Goal: Task Accomplishment & Management: Manage account settings

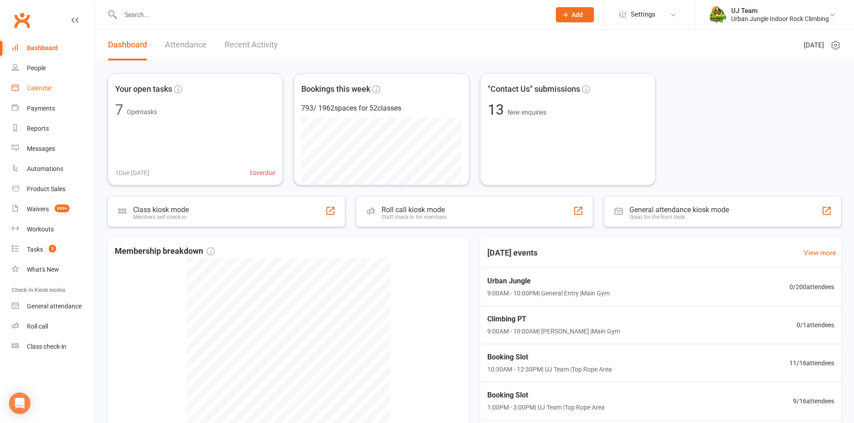
click at [62, 78] on link "Calendar" at bounding box center [53, 88] width 83 height 20
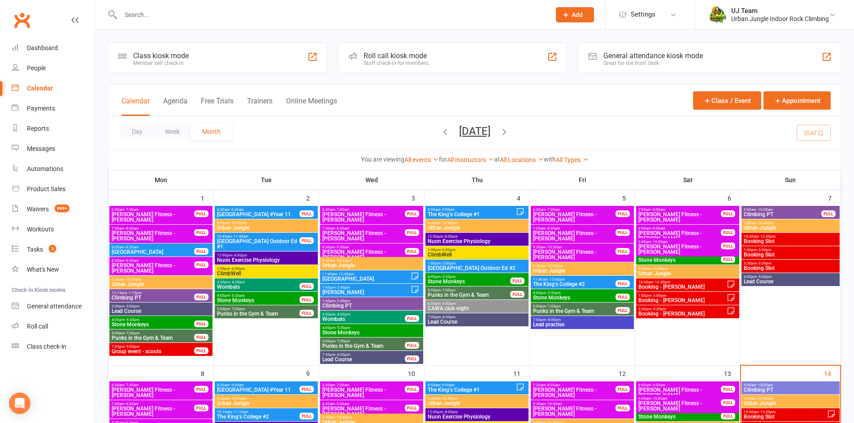
scroll to position [90, 0]
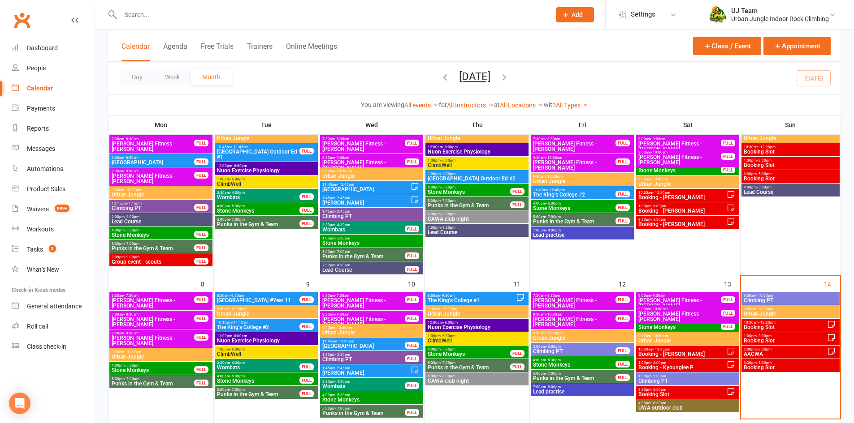
click at [769, 341] on span "Booking Slot" at bounding box center [785, 340] width 84 height 5
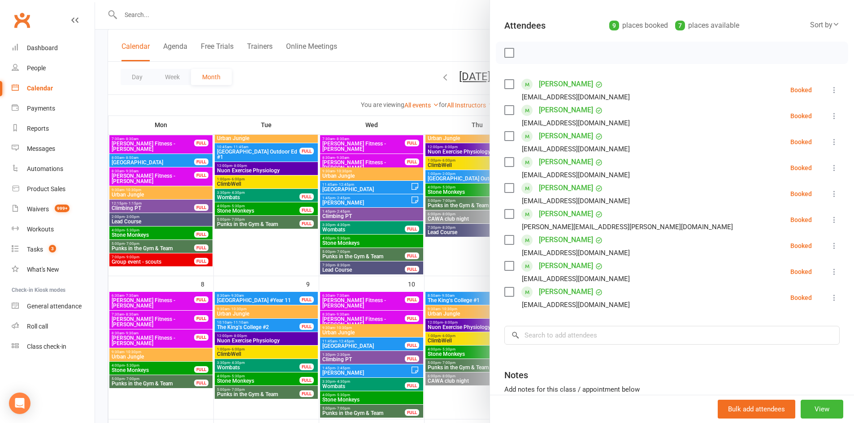
click at [319, 203] on div at bounding box center [474, 211] width 759 height 423
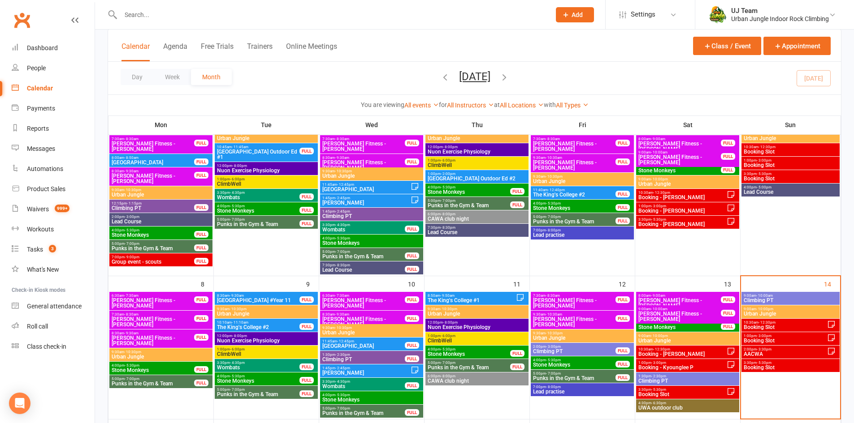
click at [778, 364] on span "3:30pm - 5:30pm" at bounding box center [790, 363] width 95 height 4
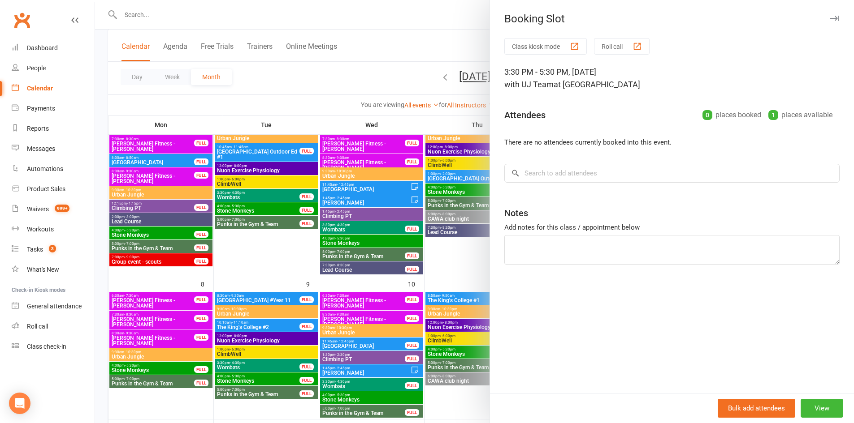
click at [360, 218] on div at bounding box center [474, 211] width 759 height 423
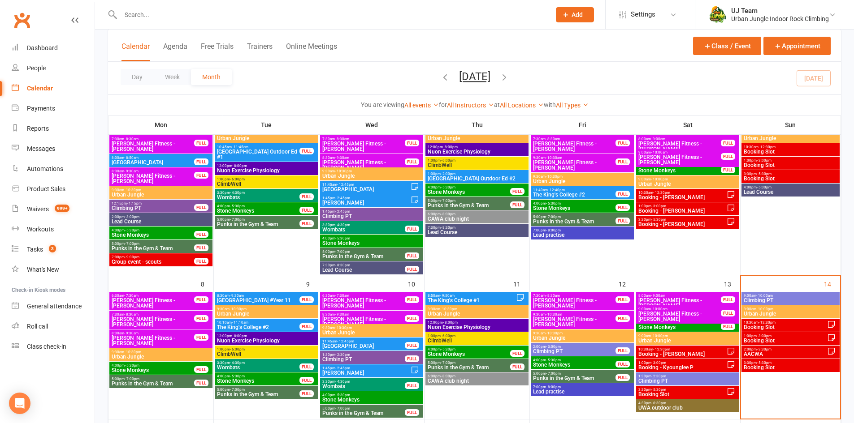
click at [763, 337] on span "- 3:00pm" at bounding box center [763, 336] width 15 height 4
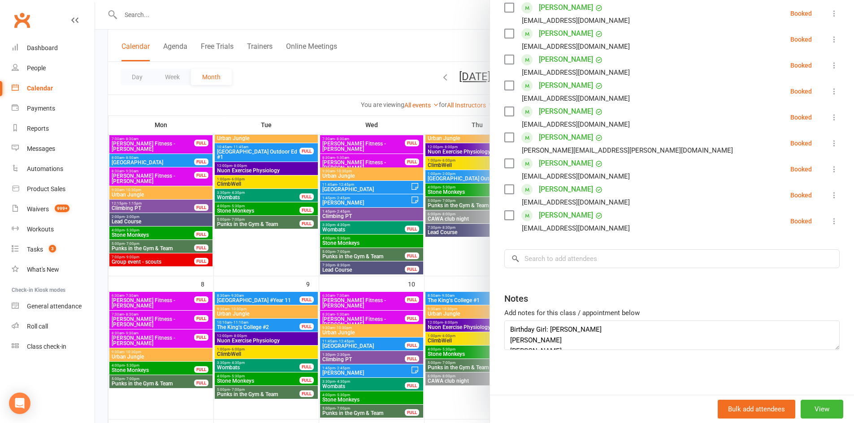
scroll to position [54, 0]
click at [432, 268] on div at bounding box center [474, 211] width 759 height 423
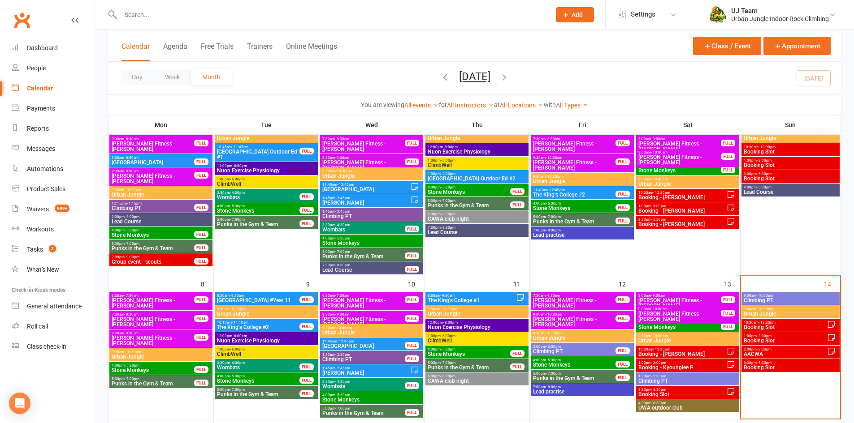
click at [756, 324] on span "10:30am - 12:30pm" at bounding box center [785, 323] width 84 height 4
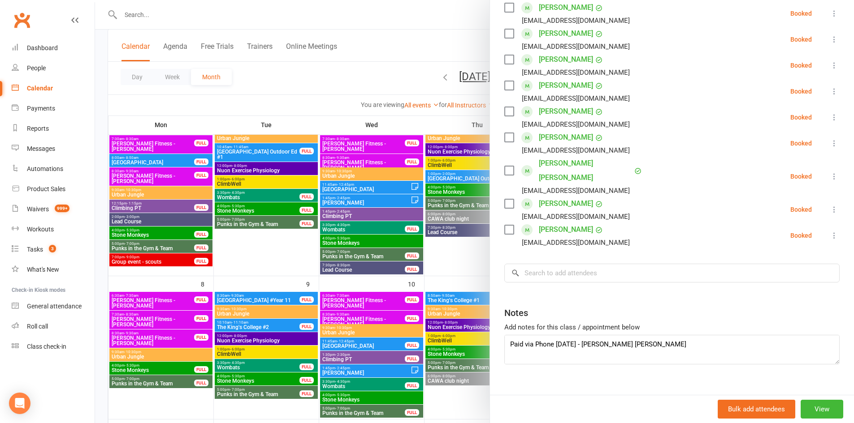
scroll to position [43, 0]
click at [454, 286] on div at bounding box center [474, 211] width 759 height 423
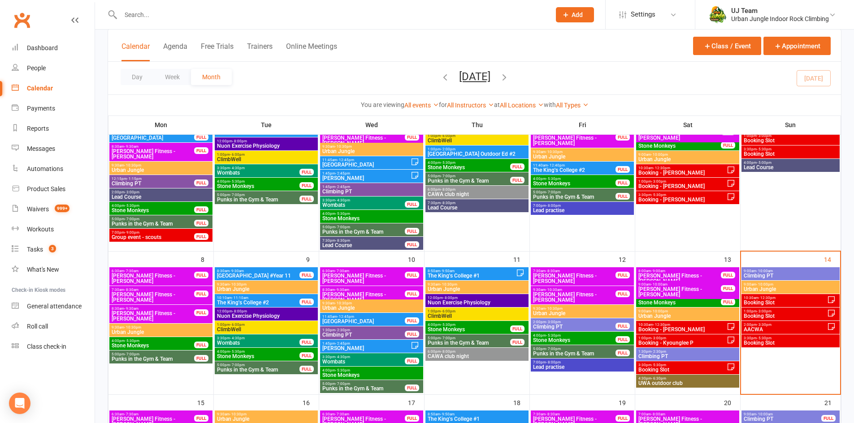
scroll to position [134, 0]
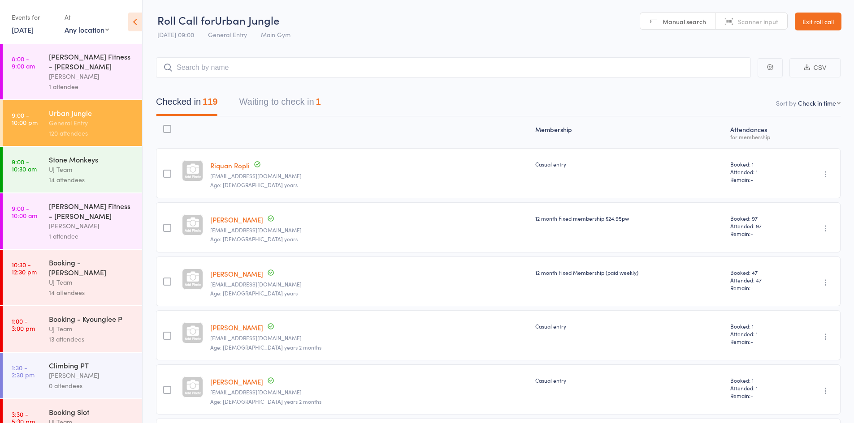
drag, startPoint x: 28, startPoint y: 27, endPoint x: 32, endPoint y: 34, distance: 7.8
click at [29, 27] on link "13 Sep, 2025" at bounding box center [23, 30] width 22 height 10
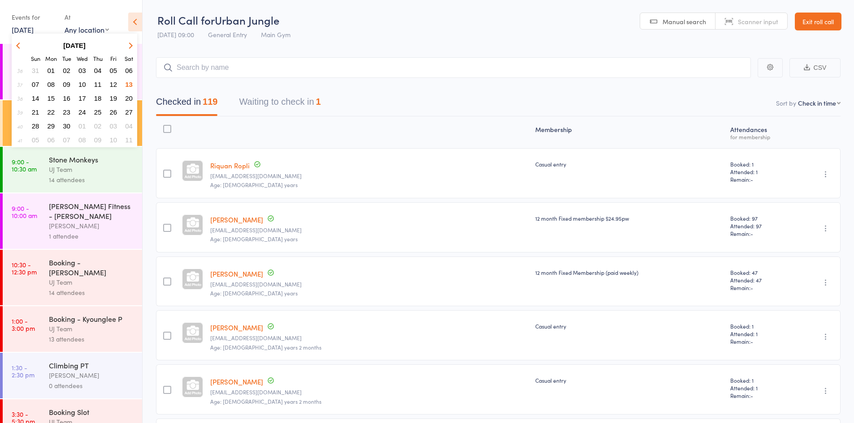
click at [36, 97] on span "14" at bounding box center [36, 99] width 8 height 8
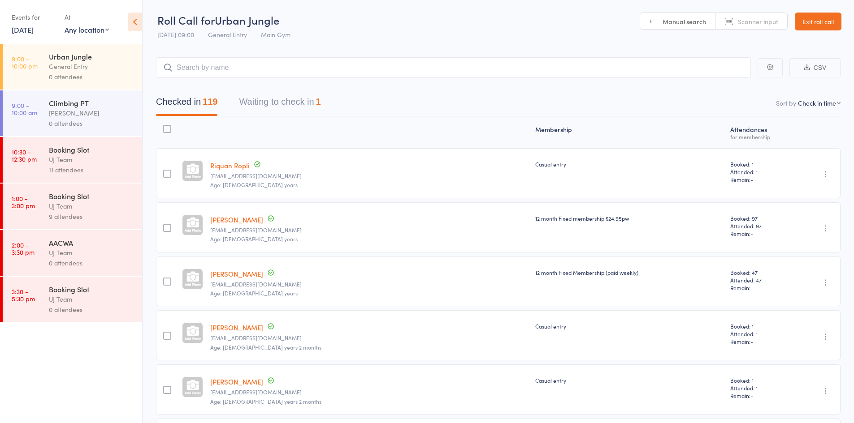
click at [76, 67] on div "General Entry" at bounding box center [92, 66] width 86 height 10
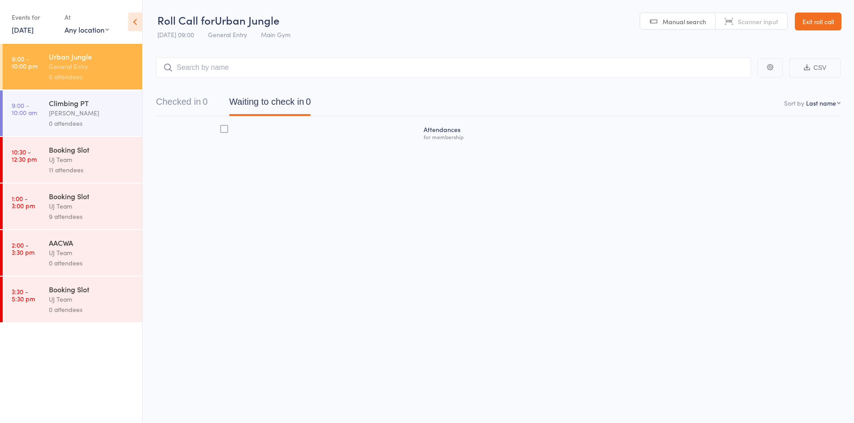
click at [82, 165] on div "11 attendees" at bounding box center [92, 170] width 86 height 10
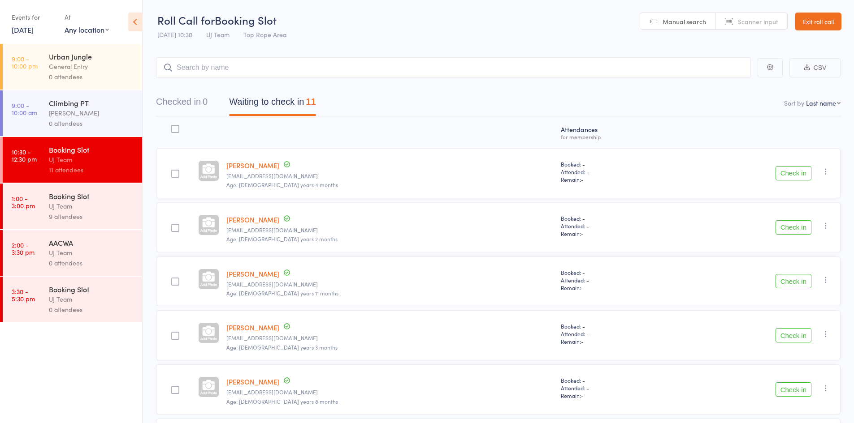
click at [106, 67] on div "General Entry" at bounding box center [92, 66] width 86 height 10
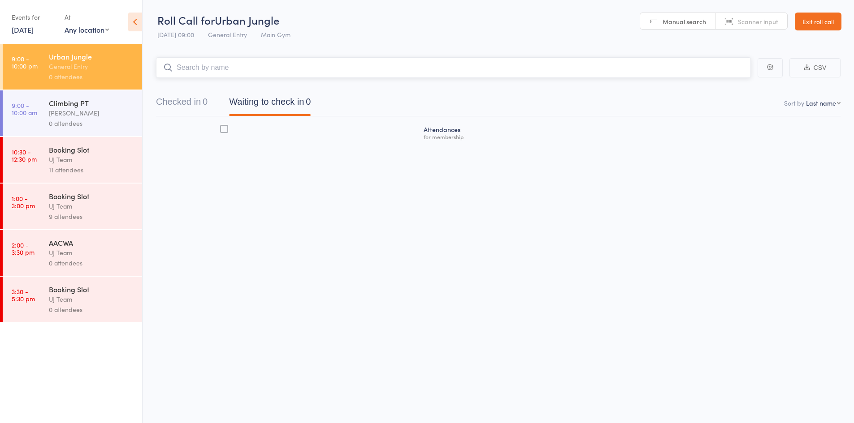
click at [208, 67] on input "search" at bounding box center [453, 67] width 595 height 21
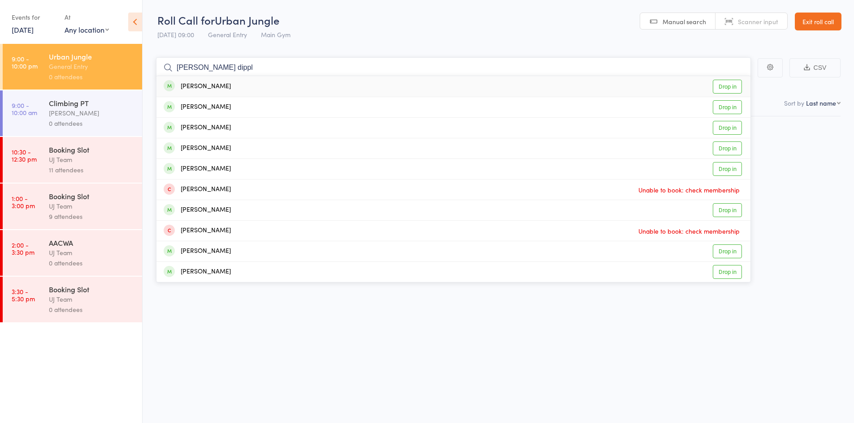
type input "rowland dippl"
click at [727, 85] on link "Drop in" at bounding box center [727, 87] width 29 height 14
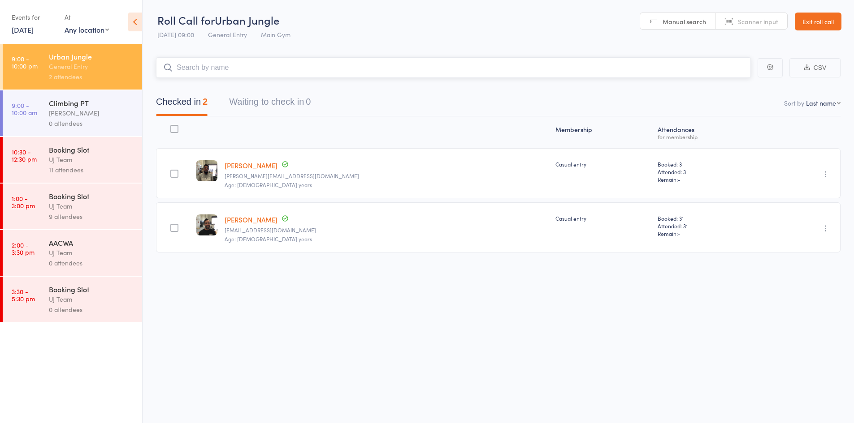
click at [223, 66] on input "search" at bounding box center [453, 67] width 595 height 21
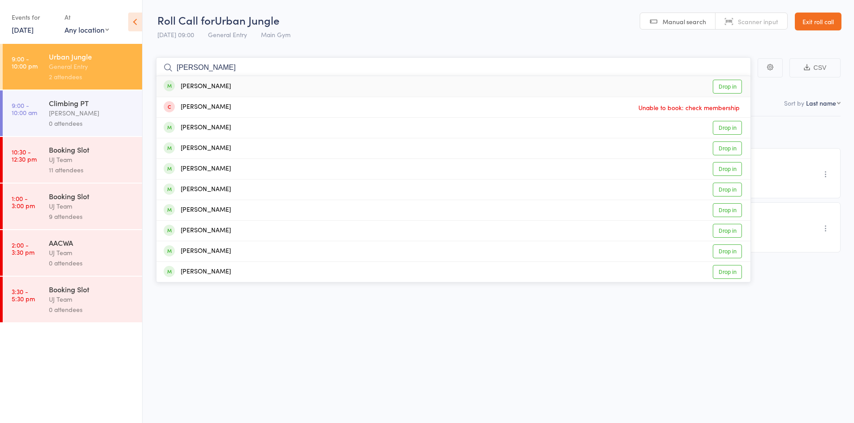
type input "emma stack"
click at [733, 87] on link "Drop in" at bounding box center [727, 87] width 29 height 14
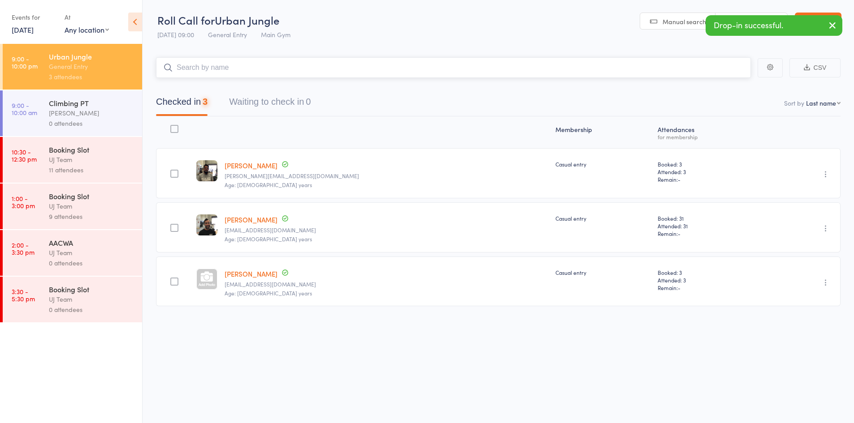
click at [518, 68] on input "search" at bounding box center [453, 67] width 595 height 21
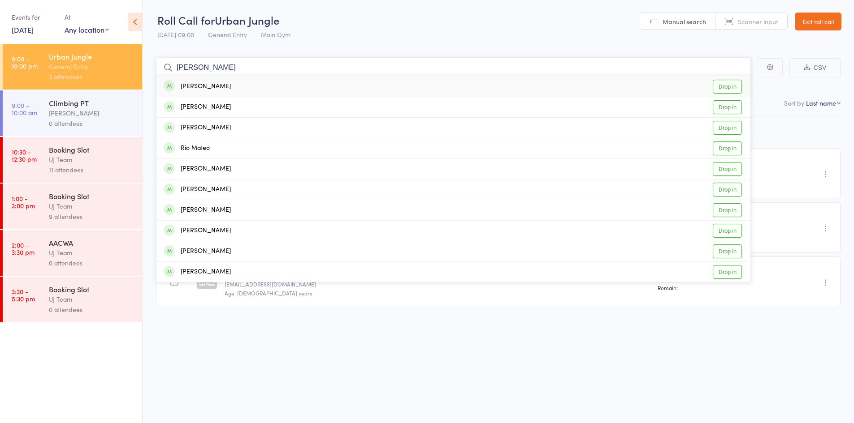
type input "nick mateo"
drag, startPoint x: 732, startPoint y: 86, endPoint x: 727, endPoint y: 87, distance: 5.5
click at [732, 86] on link "Drop in" at bounding box center [727, 87] width 29 height 14
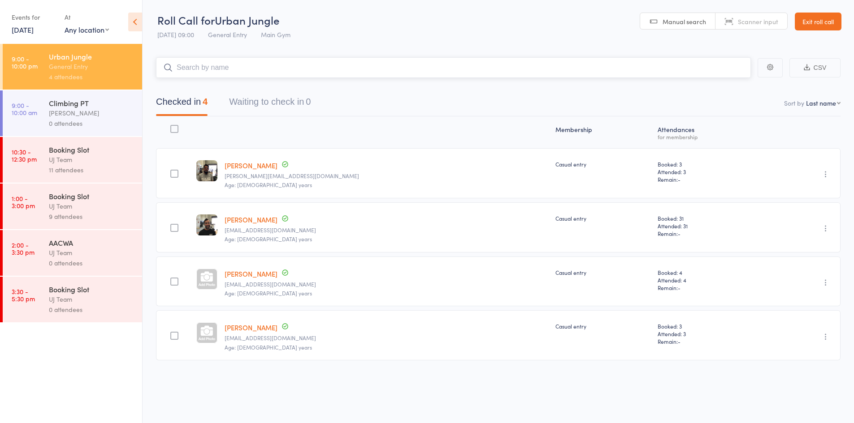
click at [221, 70] on input "search" at bounding box center [453, 67] width 595 height 21
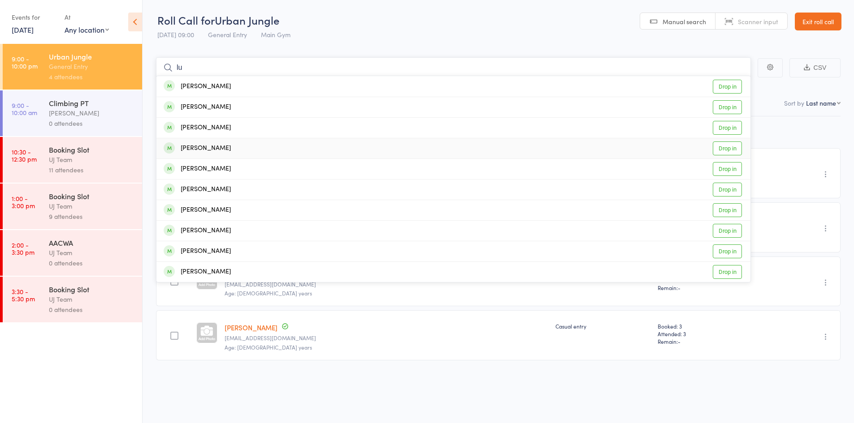
type input "l"
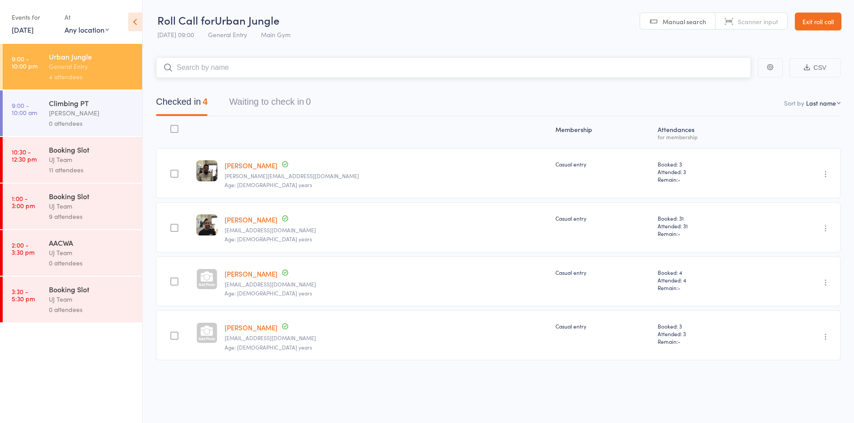
click at [346, 95] on nav "Checked in 4 Waiting to check in 0" at bounding box center [498, 104] width 706 height 24
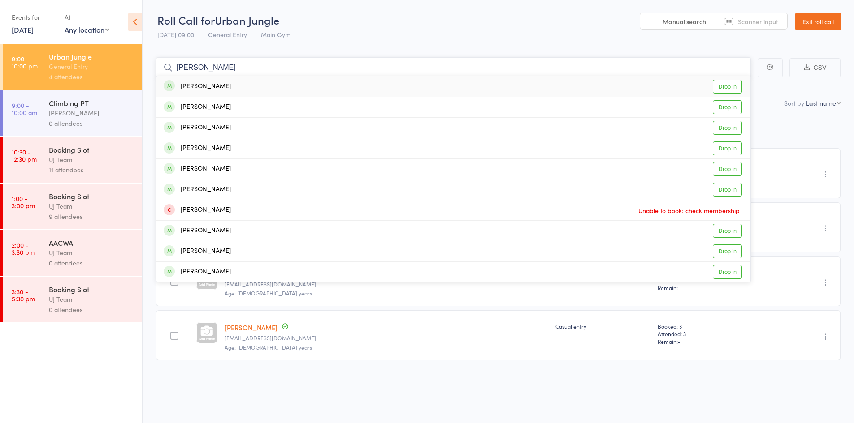
type input "lucas hu"
click at [732, 88] on link "Drop in" at bounding box center [727, 87] width 29 height 14
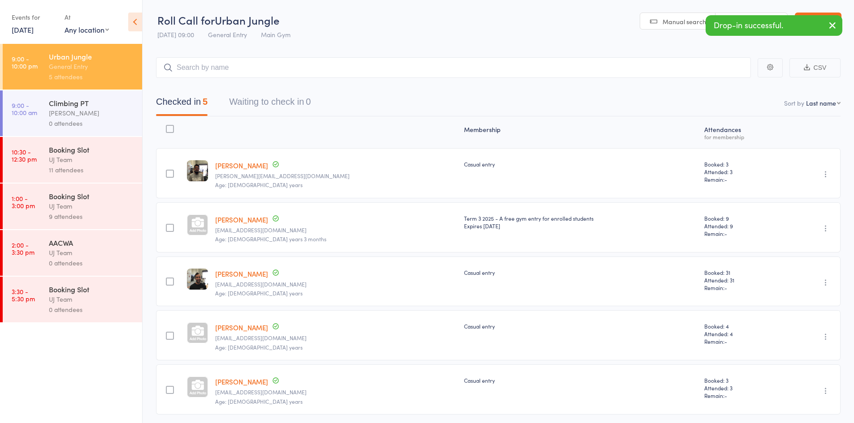
click at [830, 103] on select "First name Last name Birthday today? Behind on payments? Check in time Next pay…" at bounding box center [823, 103] width 35 height 9
select select "4"
click at [806, 99] on select "First name Last name Birthday today? Behind on payments? Check in time Next pay…" at bounding box center [823, 103] width 35 height 9
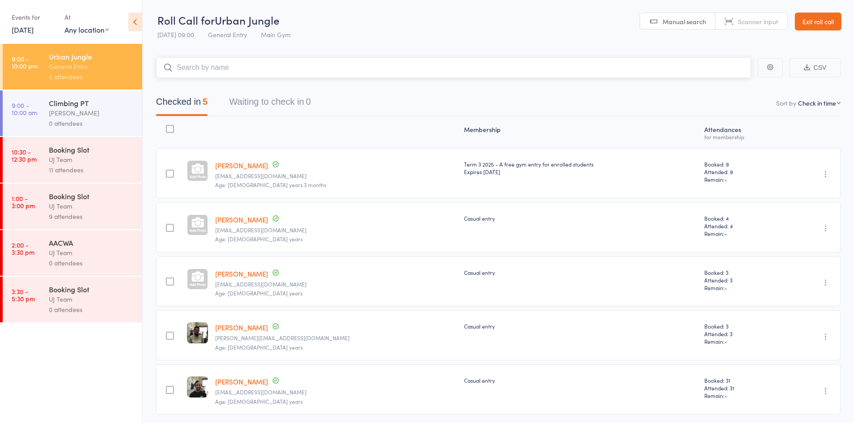
click at [205, 67] on input "search" at bounding box center [453, 67] width 595 height 21
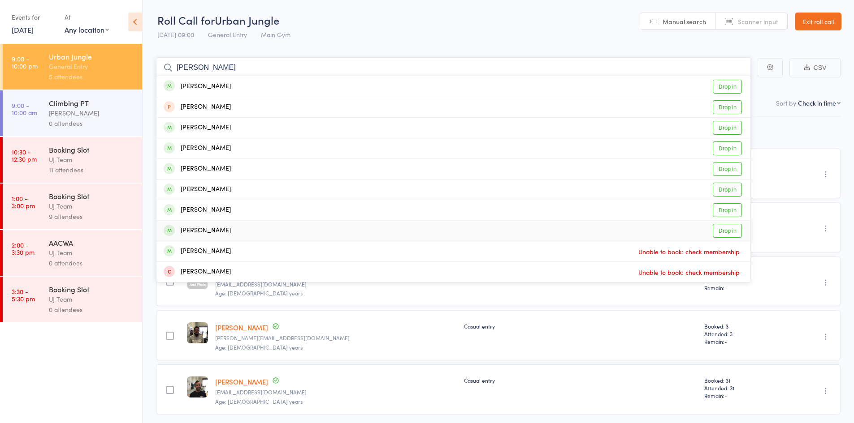
type input "[PERSON_NAME]"
click at [247, 225] on div "Laura Stuchbury Drop in" at bounding box center [453, 231] width 594 height 20
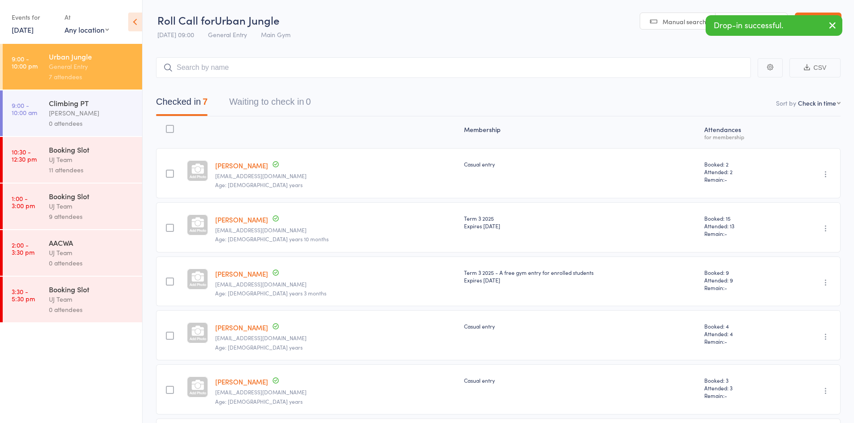
click at [252, 161] on link "[PERSON_NAME]" at bounding box center [241, 165] width 53 height 9
click at [201, 60] on input "search" at bounding box center [453, 67] width 595 height 21
paste input "[PERSON_NAME]"
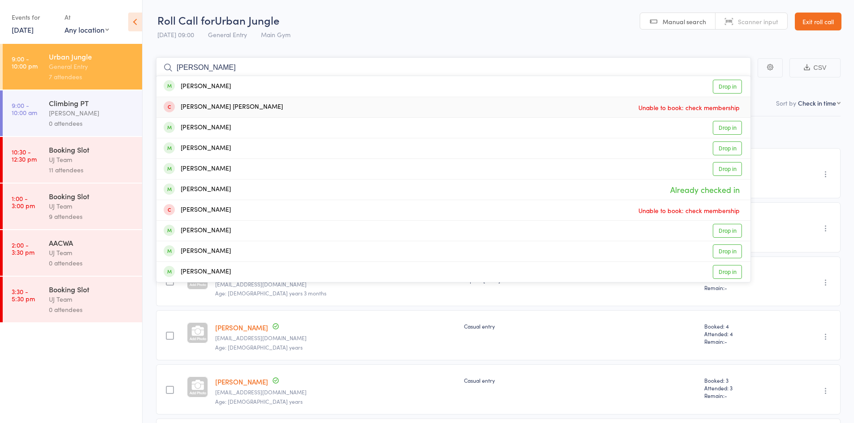
type input "[PERSON_NAME]"
click at [212, 82] on div "[PERSON_NAME]" at bounding box center [197, 87] width 67 height 10
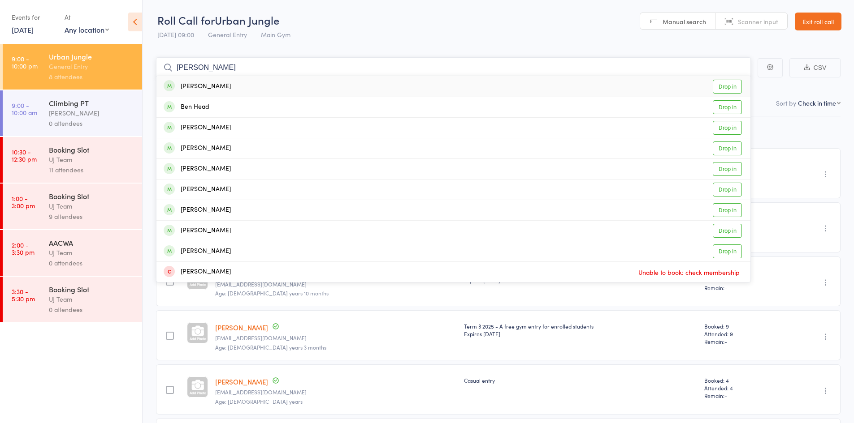
drag, startPoint x: 209, startPoint y: 75, endPoint x: 84, endPoint y: 55, distance: 127.0
click at [84, 55] on div "Roll Call for Urban Jungle 14 Sep 09:00 General Entry Main Gym Manual search Sc…" at bounding box center [427, 211] width 854 height 423
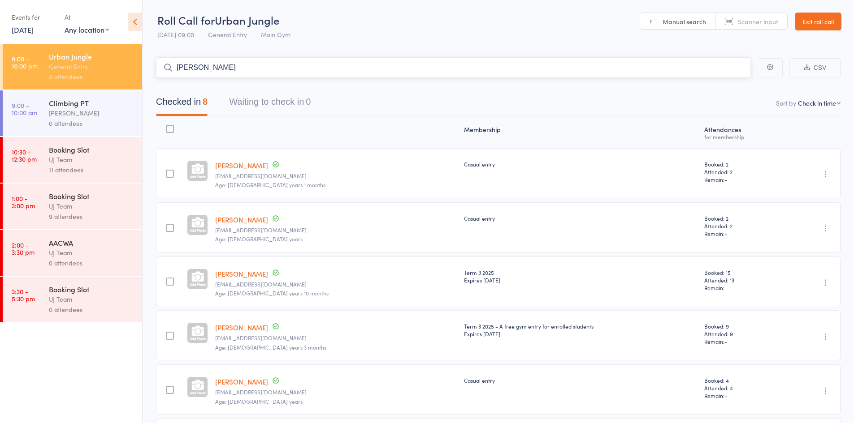
paste input "Damon Stuchbury"
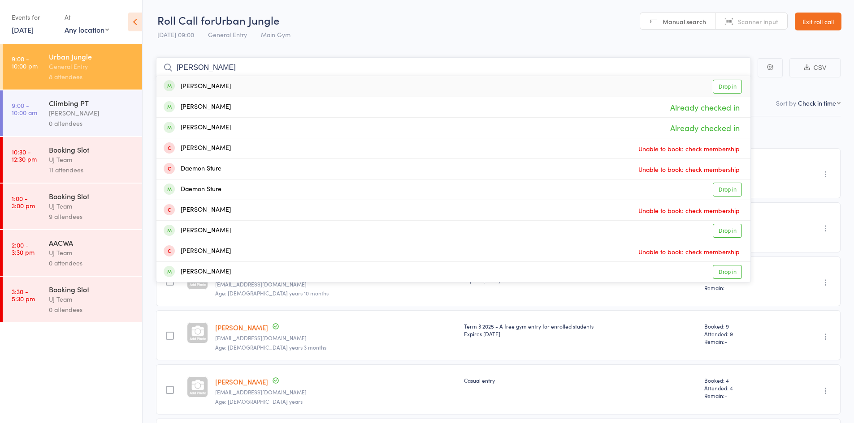
type input "Damon Stuchbury"
click at [254, 79] on div "Damon Stuchbury Drop in" at bounding box center [453, 86] width 594 height 21
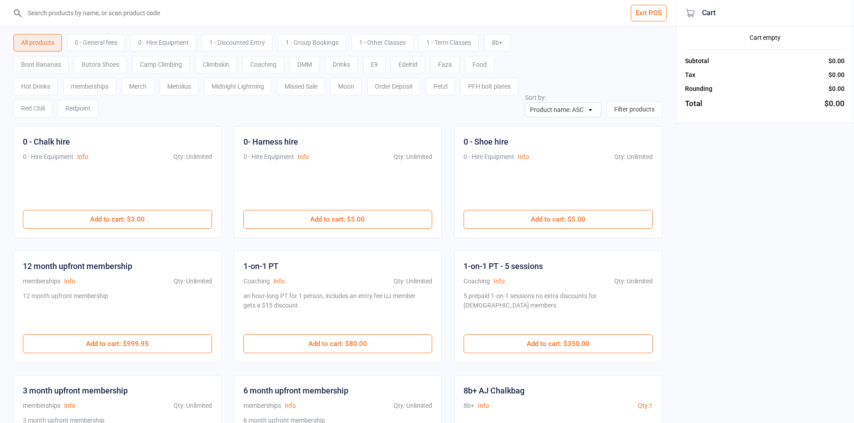
click at [182, 20] on input "search" at bounding box center [342, 13] width 639 height 26
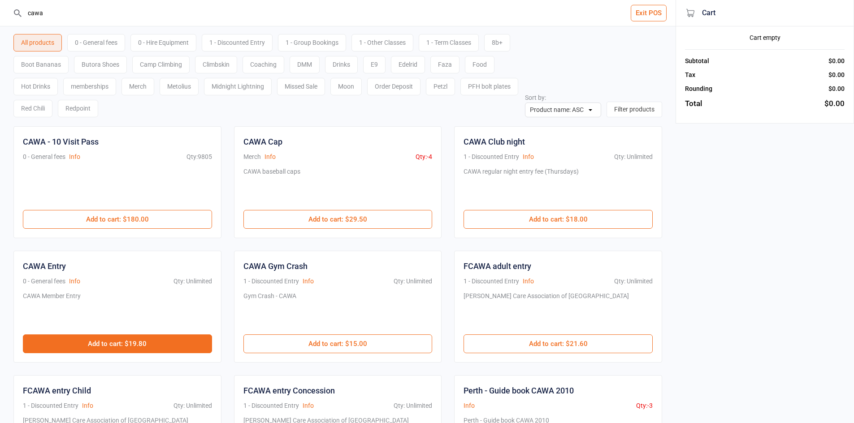
type input "cawa"
click at [129, 348] on button "Add to cart : $19.80" at bounding box center [117, 344] width 189 height 19
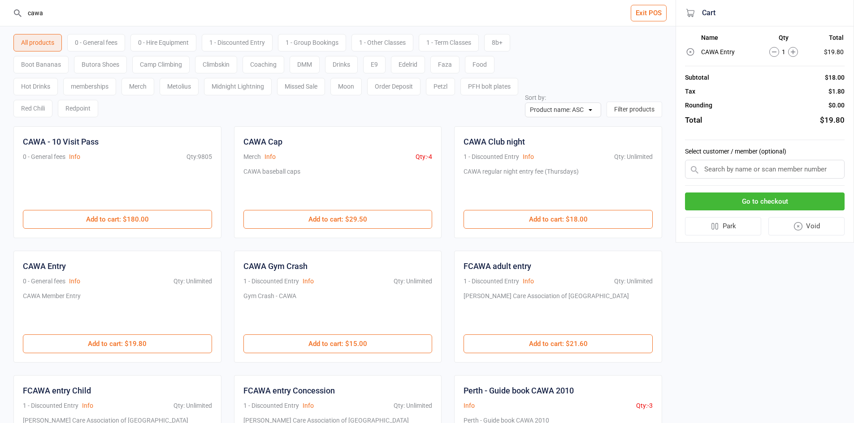
click at [772, 201] on button "Go to checkout" at bounding box center [765, 202] width 160 height 18
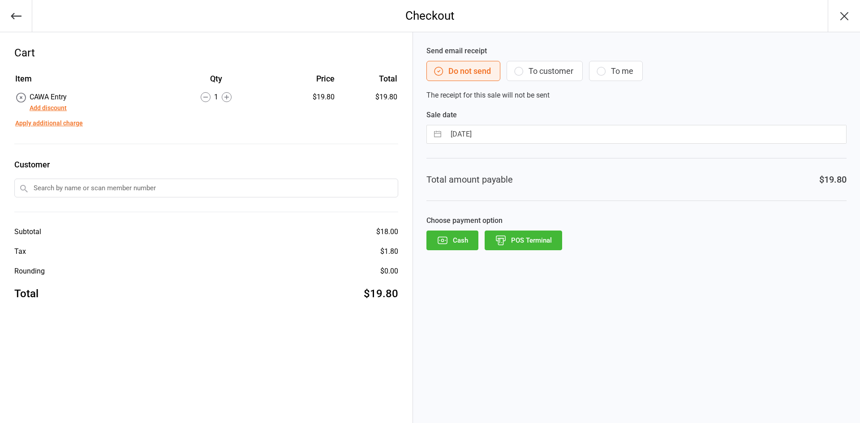
click at [544, 243] on button "POS Terminal" at bounding box center [524, 241] width 78 height 20
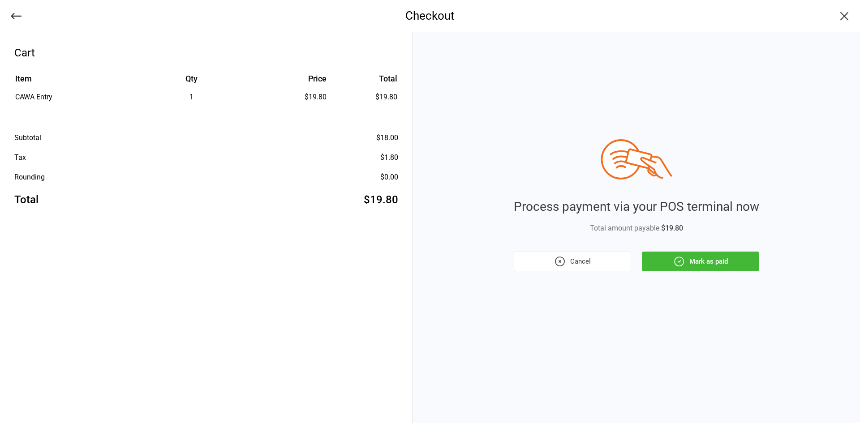
click at [721, 261] on button "Mark as paid" at bounding box center [700, 262] width 117 height 20
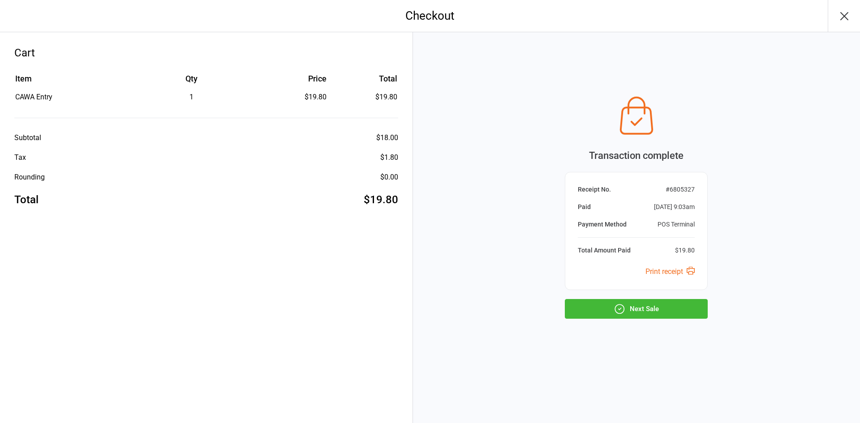
click at [680, 307] on button "Next Sale" at bounding box center [636, 309] width 143 height 20
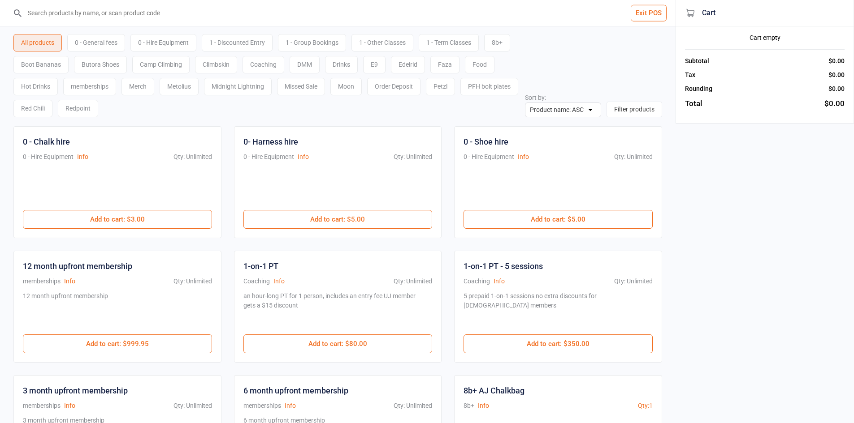
click at [99, 44] on div "0 - General fees" at bounding box center [96, 42] width 58 height 17
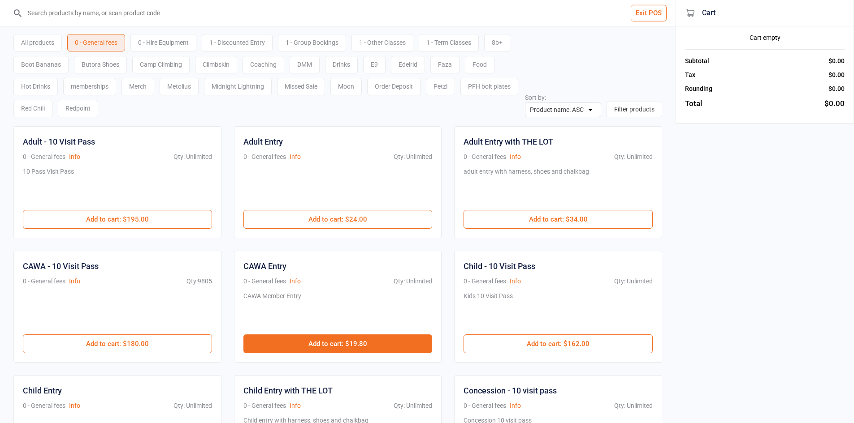
click at [391, 337] on button "Add to cart : $19.80" at bounding box center [337, 344] width 189 height 19
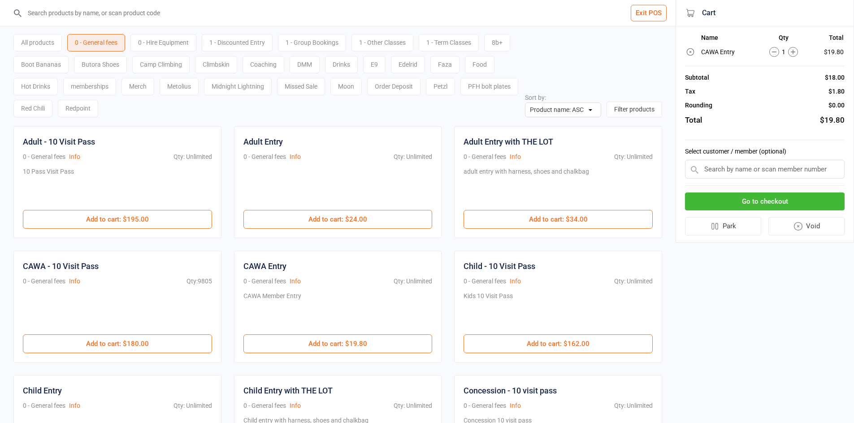
click at [741, 207] on button "Go to checkout" at bounding box center [765, 202] width 160 height 18
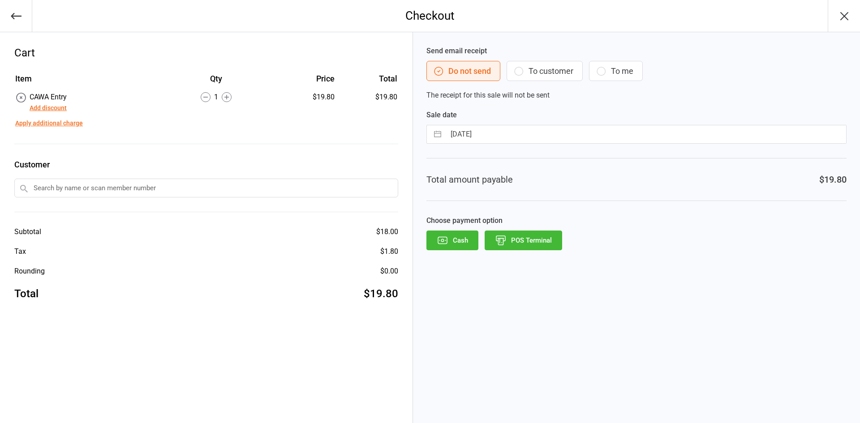
click at [528, 233] on button "POS Terminal" at bounding box center [524, 241] width 78 height 20
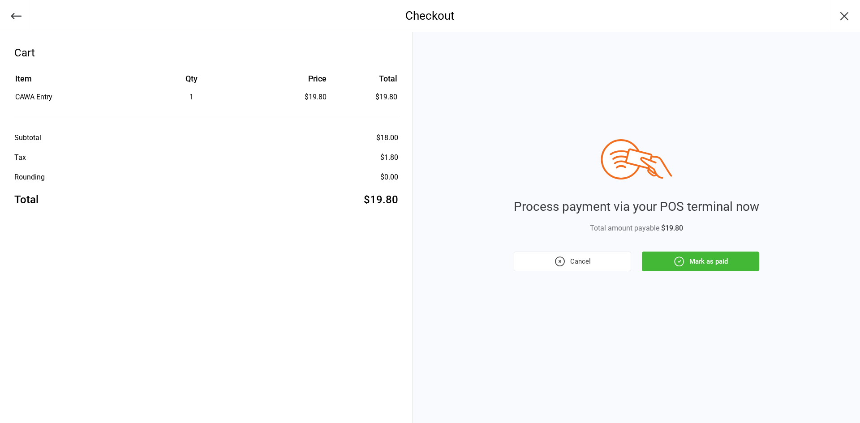
click at [691, 258] on button "Mark as paid" at bounding box center [700, 262] width 117 height 20
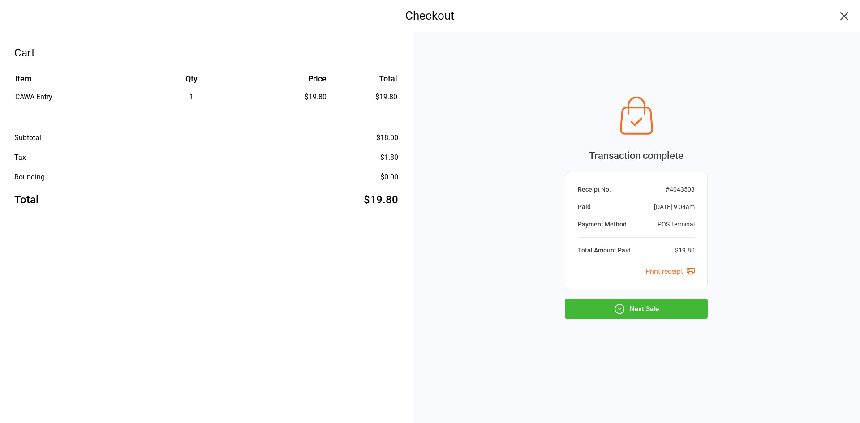
click at [695, 307] on button "Next Sale" at bounding box center [636, 309] width 143 height 20
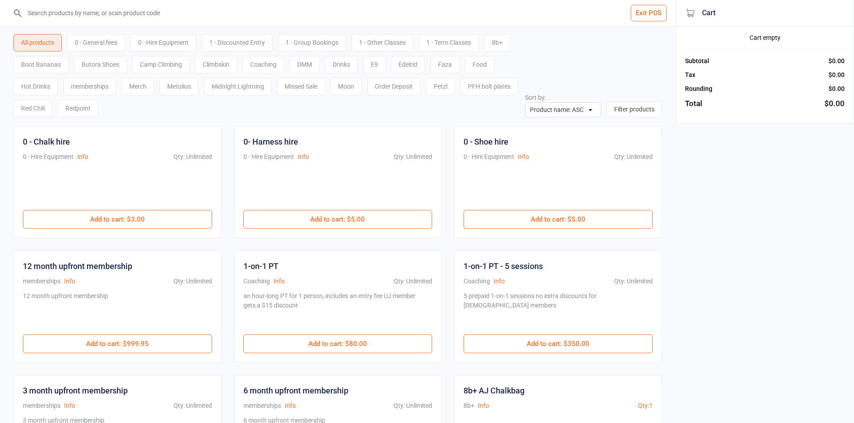
click at [98, 43] on div "0 - General fees" at bounding box center [96, 42] width 58 height 17
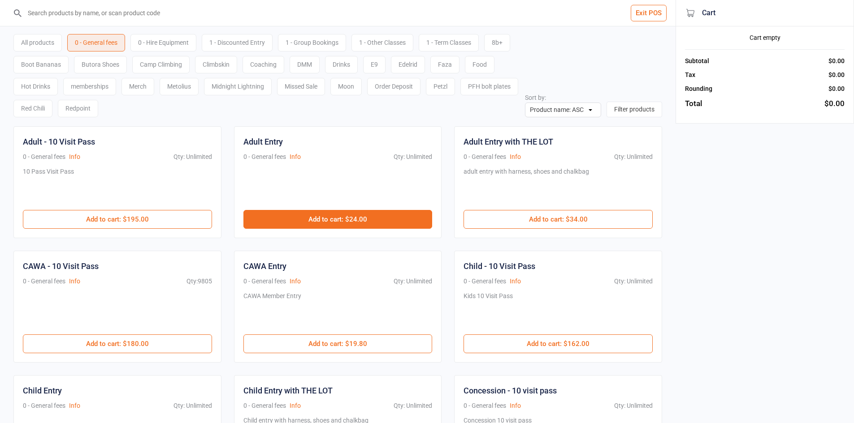
click at [295, 218] on button "Add to cart : $24.00" at bounding box center [337, 219] width 189 height 19
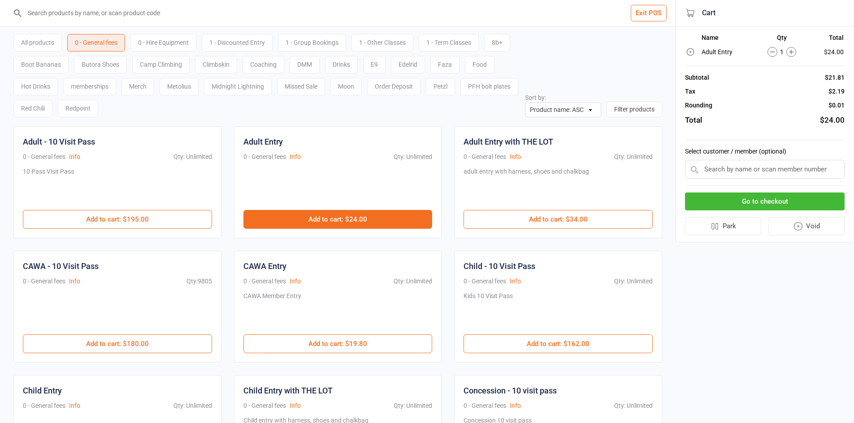
click at [295, 218] on button "Add to cart : $24.00" at bounding box center [337, 219] width 189 height 19
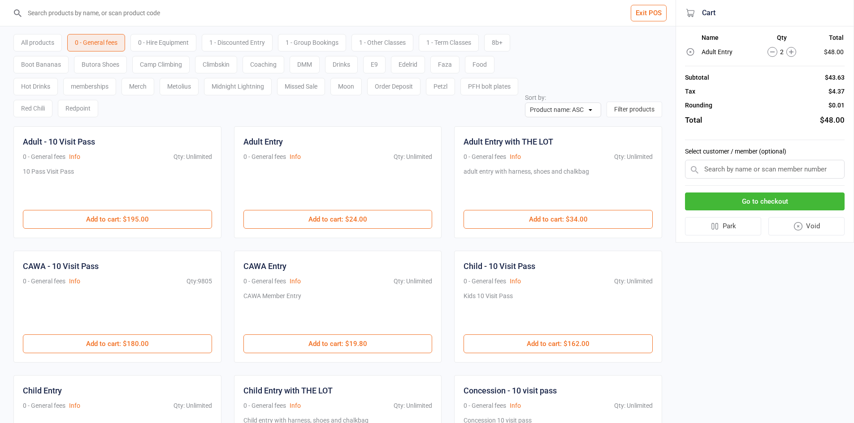
click at [241, 17] on input "search" at bounding box center [342, 13] width 639 height 26
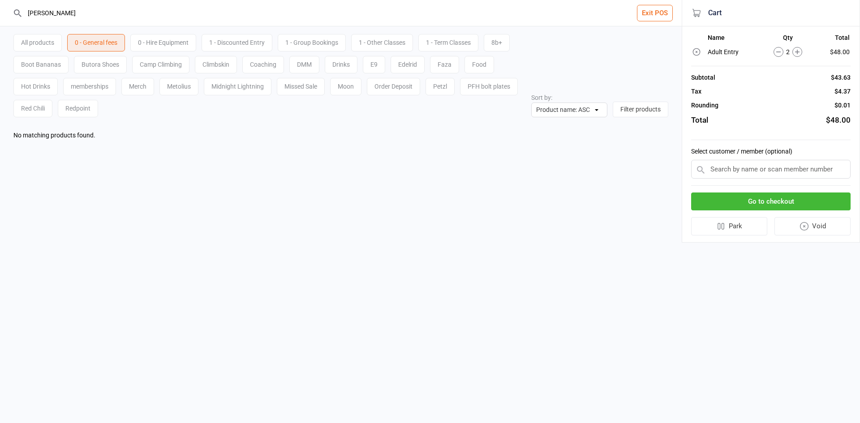
click at [26, 42] on div "All products" at bounding box center [37, 42] width 48 height 17
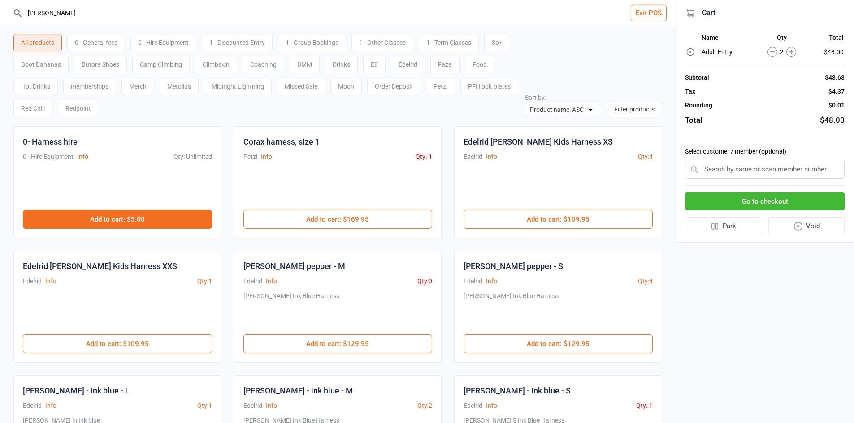
click at [151, 223] on button "Add to cart : $5.00" at bounding box center [117, 219] width 189 height 19
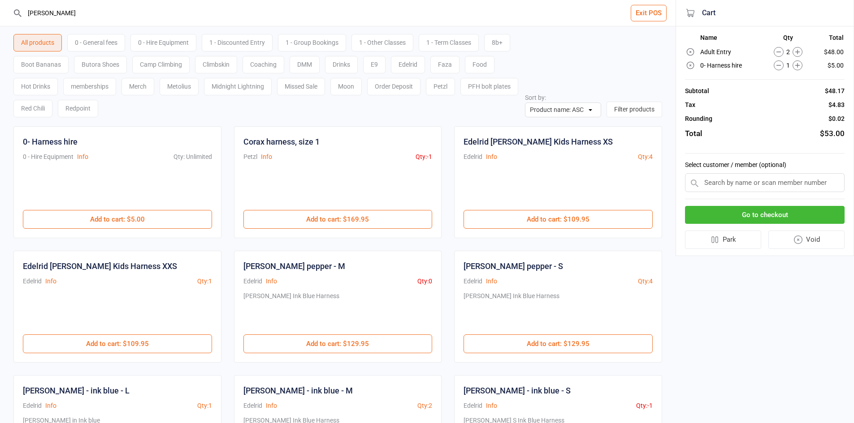
click at [124, 16] on input "harn" at bounding box center [342, 13] width 639 height 26
type input "h"
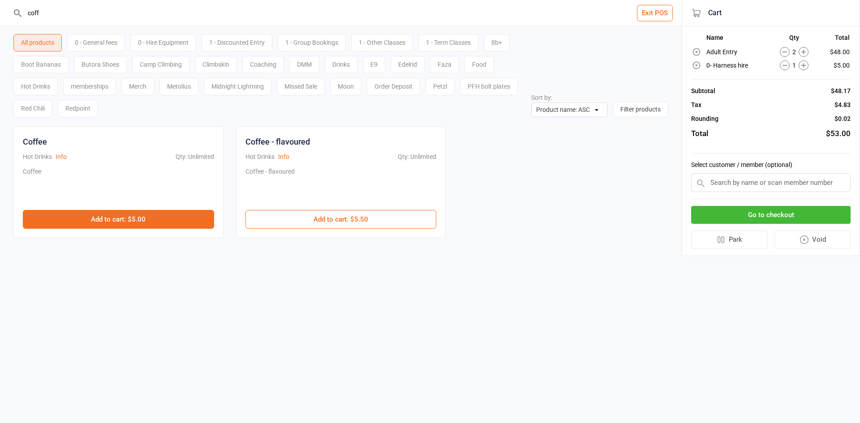
type input "coff"
click at [168, 218] on button "Add to cart : $5.00" at bounding box center [118, 219] width 191 height 19
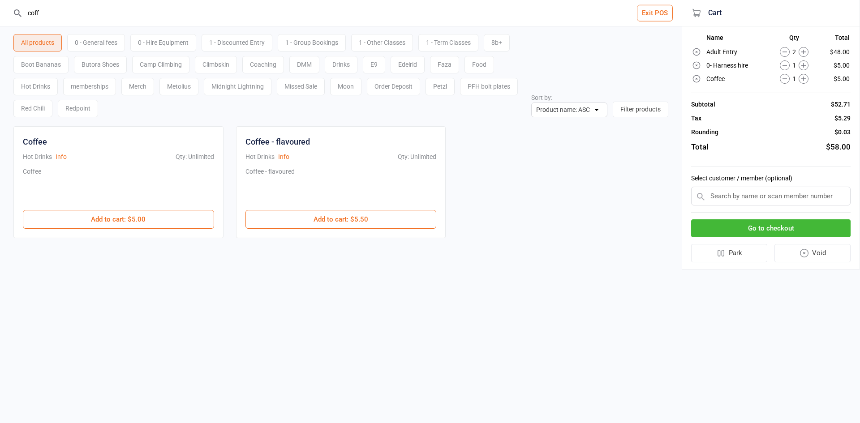
click at [785, 81] on icon at bounding box center [785, 79] width 10 height 10
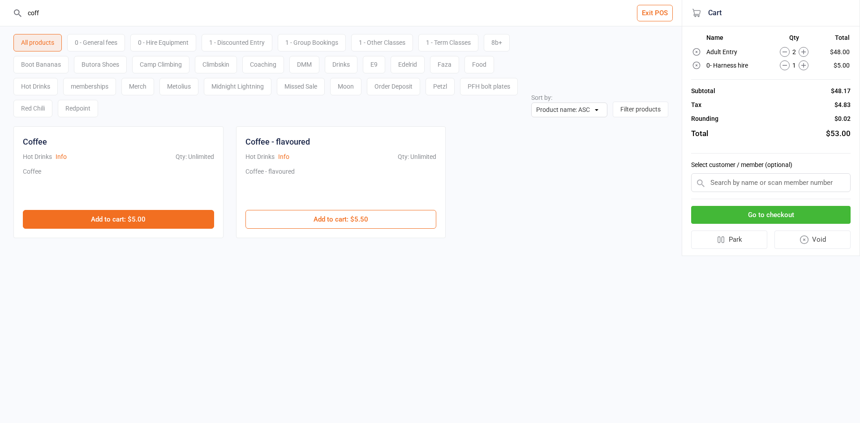
click at [164, 215] on button "Add to cart : $5.00" at bounding box center [118, 219] width 191 height 19
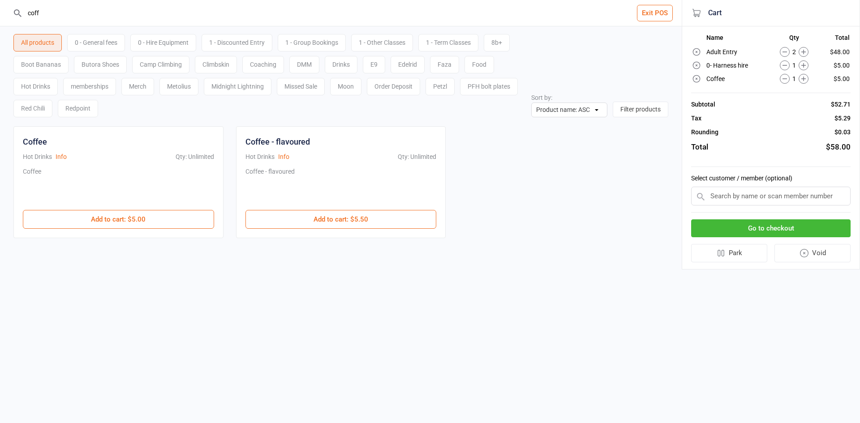
click at [788, 79] on icon at bounding box center [785, 79] width 10 height 10
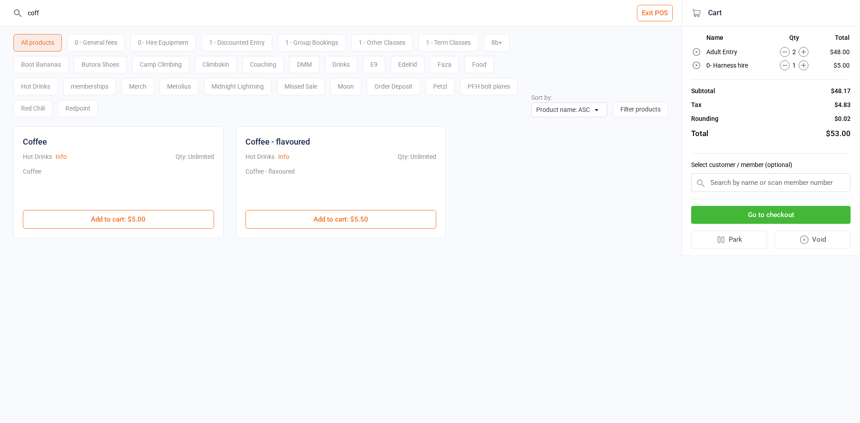
click at [768, 216] on button "Go to checkout" at bounding box center [771, 215] width 160 height 18
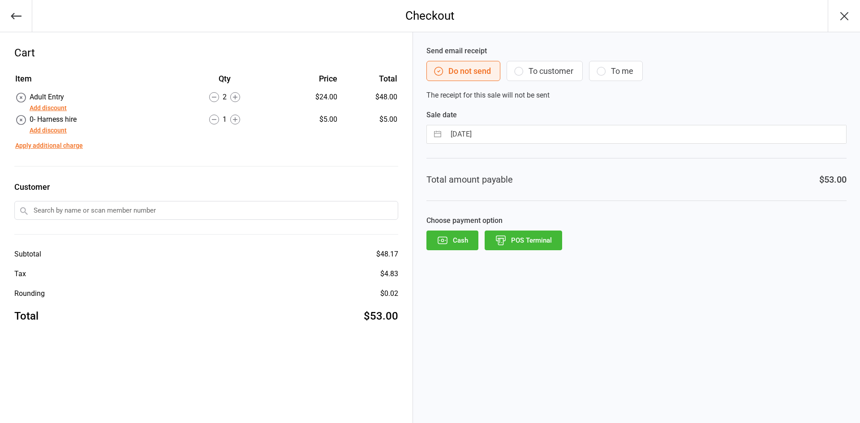
click at [521, 241] on button "POS Terminal" at bounding box center [524, 241] width 78 height 20
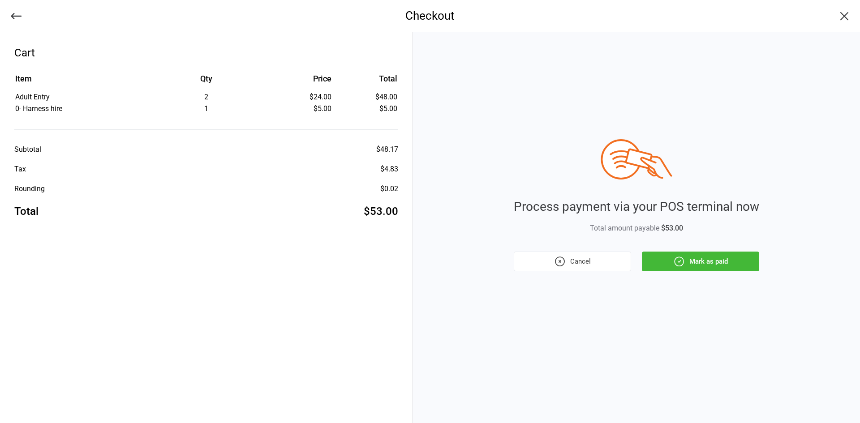
click at [681, 261] on icon "button" at bounding box center [680, 262] width 2 height 2
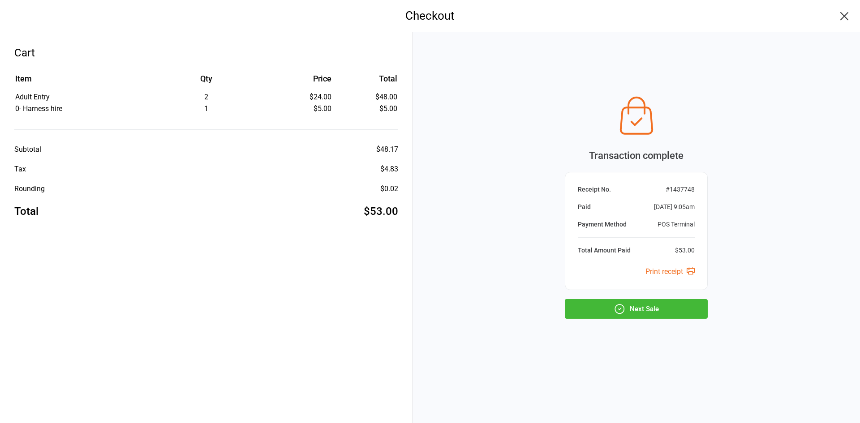
click at [620, 310] on icon "button" at bounding box center [621, 309] width 2 height 2
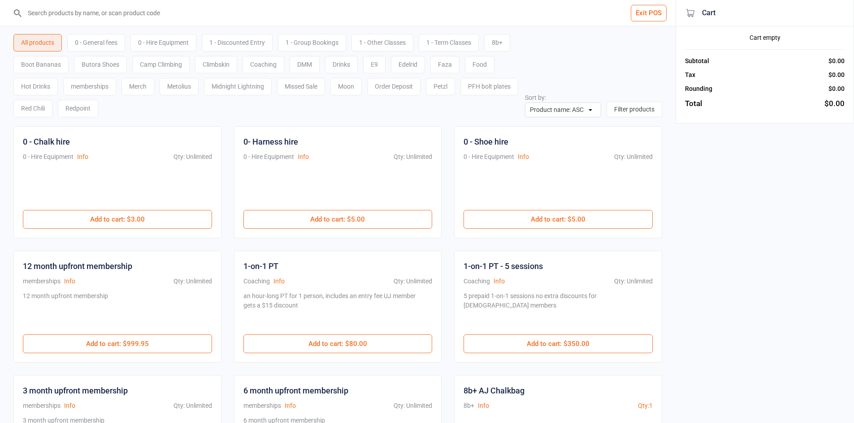
click at [62, 10] on input "search" at bounding box center [342, 13] width 639 height 26
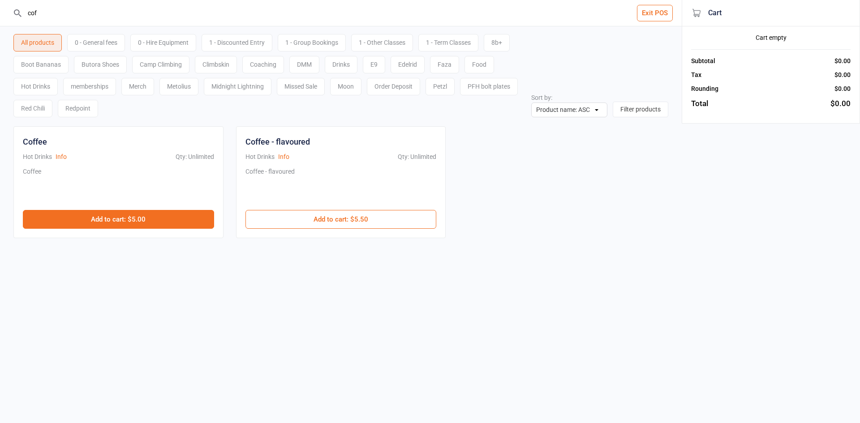
type input "cof"
click at [112, 218] on button "Add to cart : $5.00" at bounding box center [118, 219] width 191 height 19
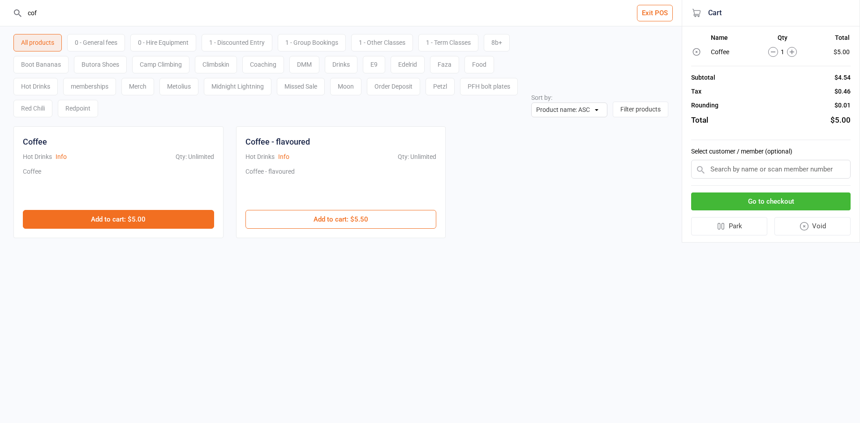
click at [107, 219] on button "Add to cart : $5.00" at bounding box center [118, 219] width 191 height 19
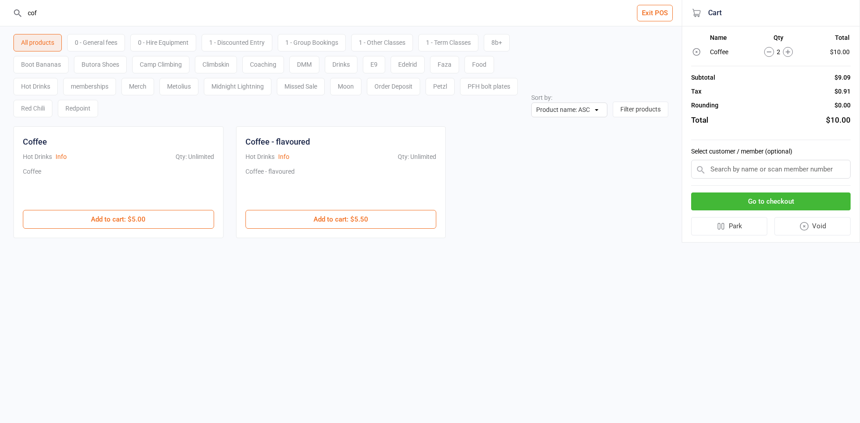
click at [783, 196] on button "Go to checkout" at bounding box center [771, 202] width 160 height 18
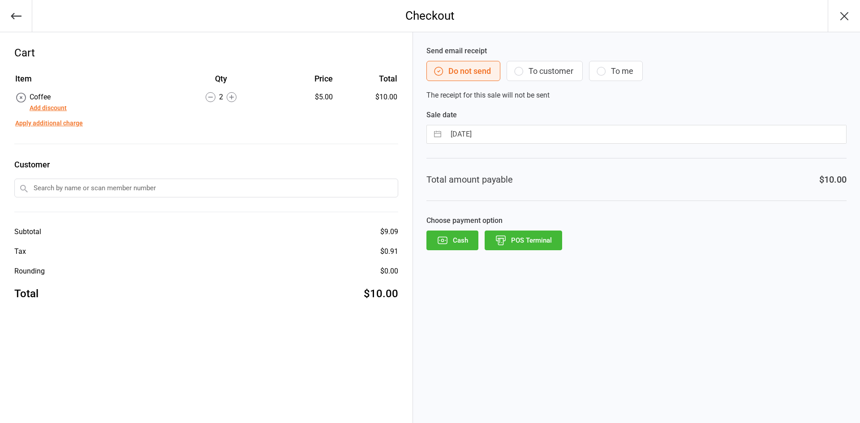
click at [545, 246] on button "POS Terminal" at bounding box center [524, 241] width 78 height 20
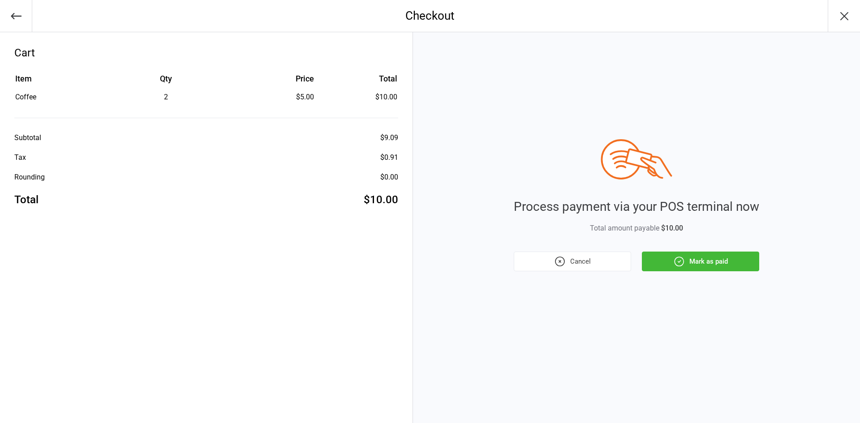
click at [699, 265] on button "Mark as paid" at bounding box center [700, 262] width 117 height 20
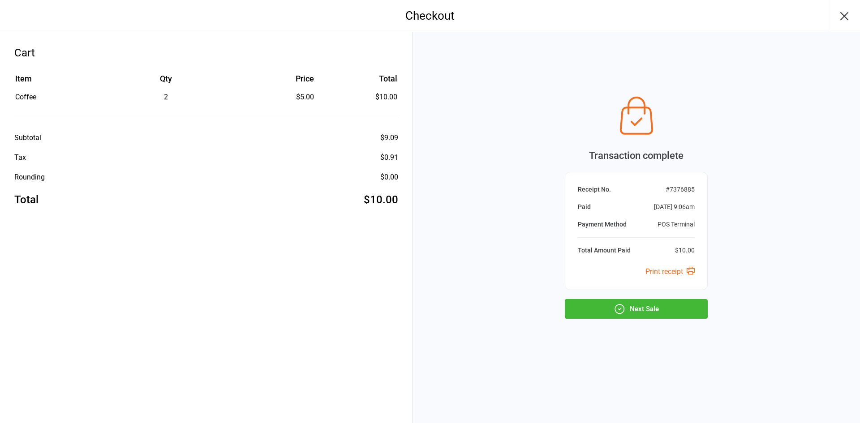
click at [685, 307] on button "Next Sale" at bounding box center [636, 309] width 143 height 20
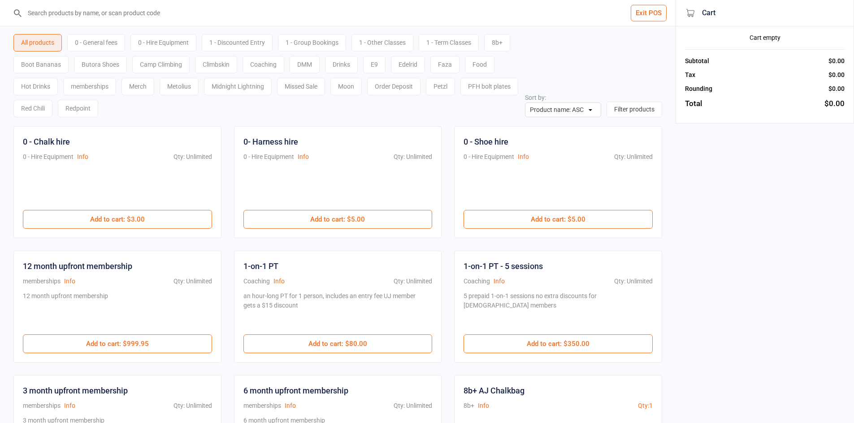
click at [149, 15] on input "search" at bounding box center [342, 13] width 639 height 26
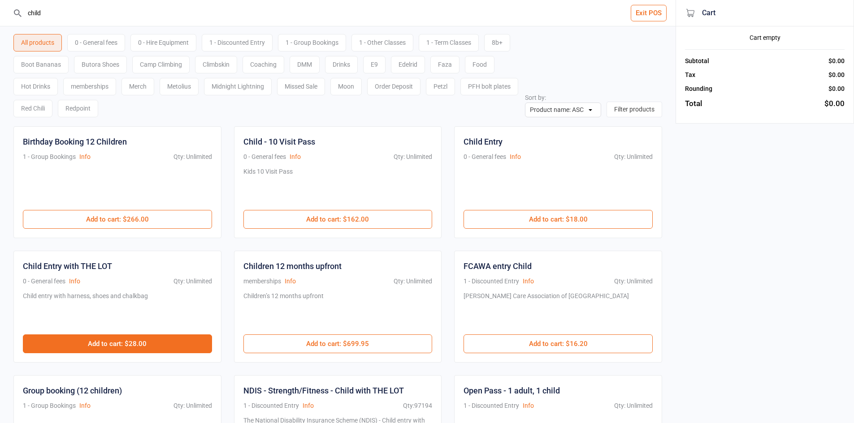
type input "child"
click at [140, 341] on button "Add to cart : $28.00" at bounding box center [117, 344] width 189 height 19
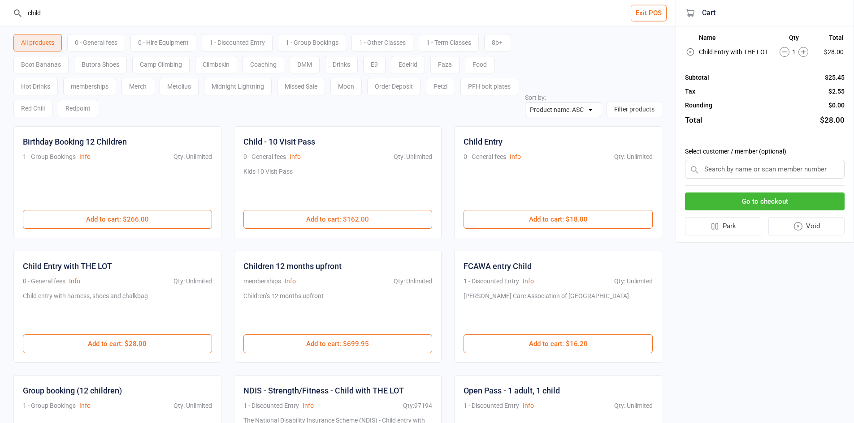
click at [169, 44] on div "0 - Hire Equipment" at bounding box center [163, 42] width 66 height 17
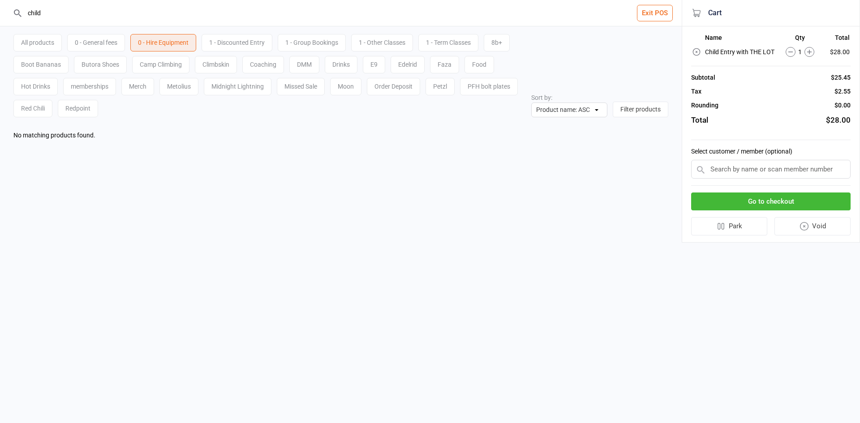
drag, startPoint x: 45, startPoint y: 14, endPoint x: 2, endPoint y: 7, distance: 44.1
click at [0, 10] on header "child Exit POS" at bounding box center [341, 13] width 682 height 26
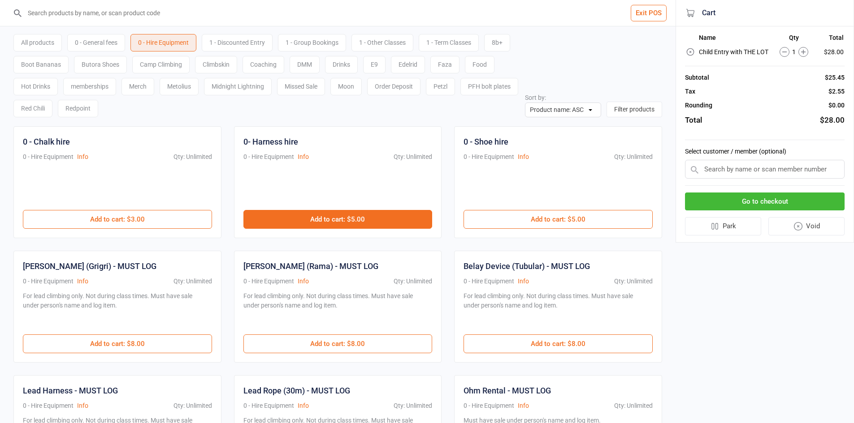
click at [328, 222] on button "Add to cart : $5.00" at bounding box center [337, 219] width 189 height 19
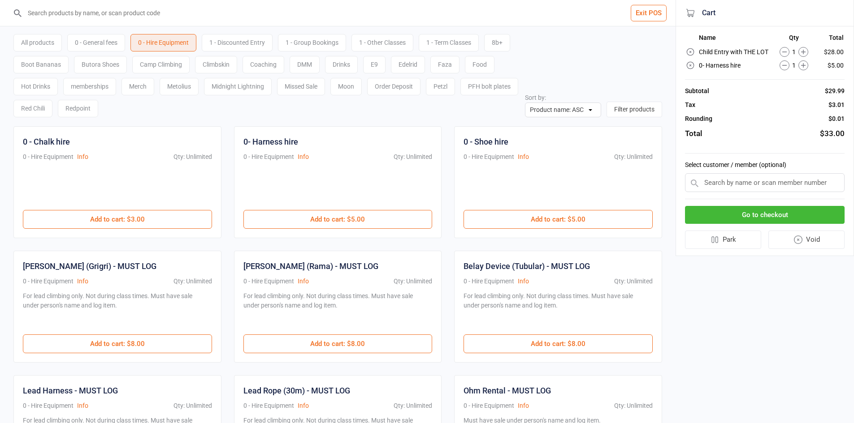
click at [740, 187] on input "text" at bounding box center [765, 182] width 160 height 19
type input "v"
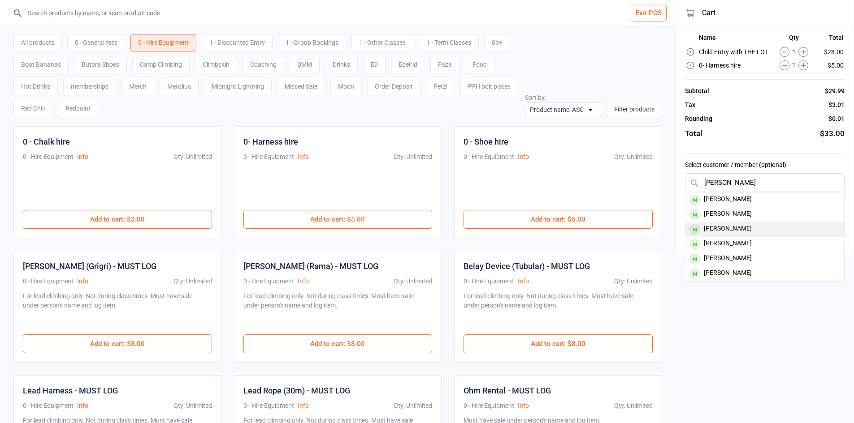
type input "ben macke"
click at [738, 228] on div "Ben Mackesey" at bounding box center [764, 229] width 159 height 15
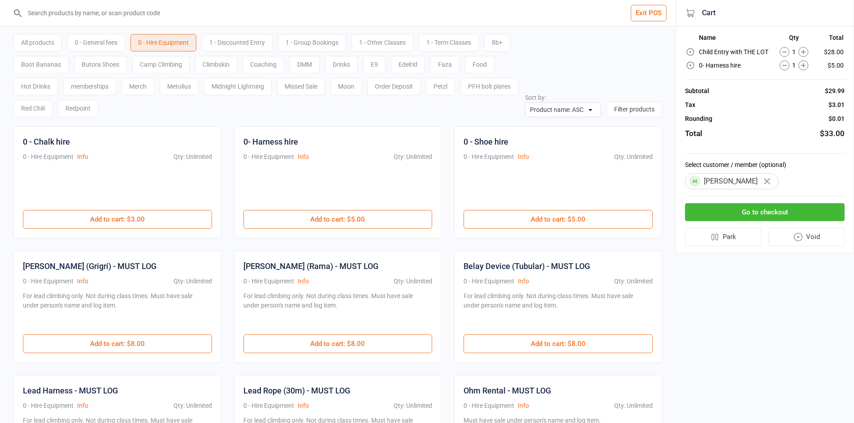
click at [773, 217] on button "Go to checkout" at bounding box center [765, 212] width 160 height 18
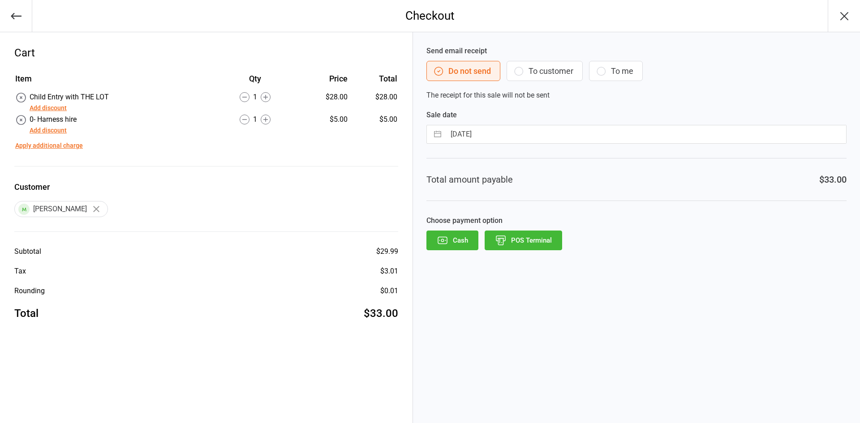
click at [524, 256] on div "Send email receipt Do not send To customer To me The receipt for this sale will…" at bounding box center [636, 227] width 447 height 391
click at [531, 225] on label "Choose payment option" at bounding box center [637, 221] width 420 height 11
click at [523, 242] on button "POS Terminal" at bounding box center [524, 241] width 78 height 20
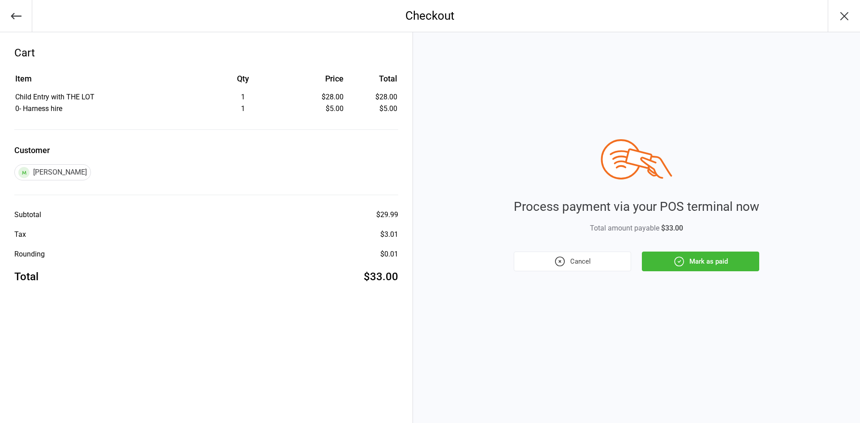
click at [709, 264] on button "Mark as paid" at bounding box center [700, 262] width 117 height 20
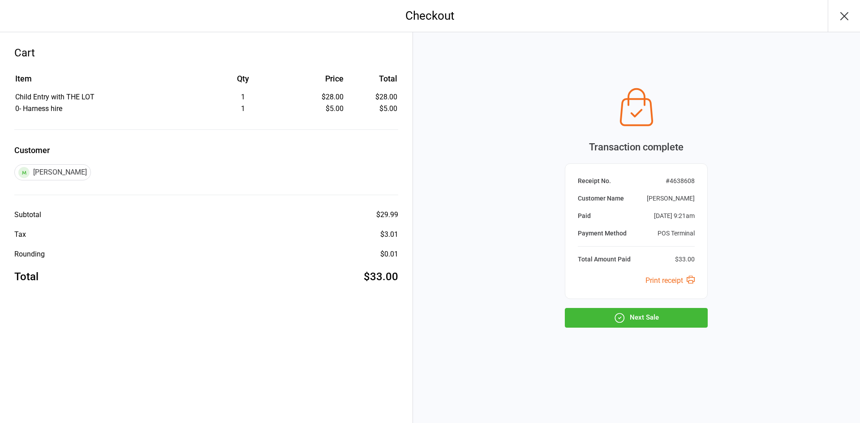
click at [646, 317] on button "Next Sale" at bounding box center [636, 318] width 143 height 20
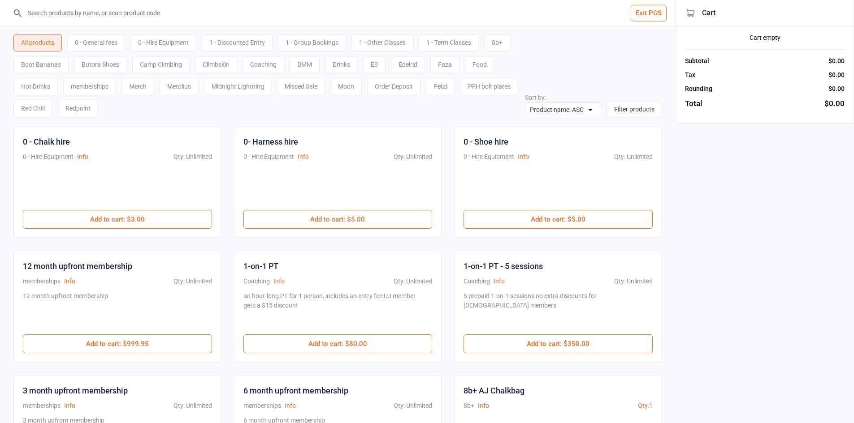
click at [113, 36] on div "0 - General fees" at bounding box center [96, 42] width 58 height 17
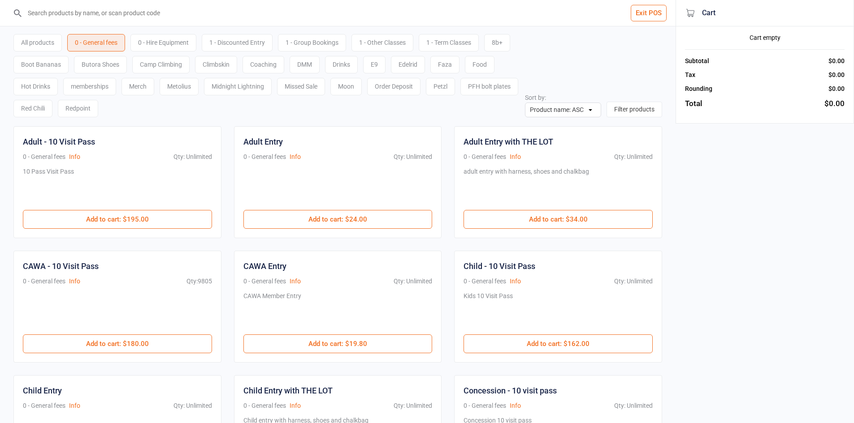
click at [43, 44] on div "All products" at bounding box center [37, 42] width 48 height 17
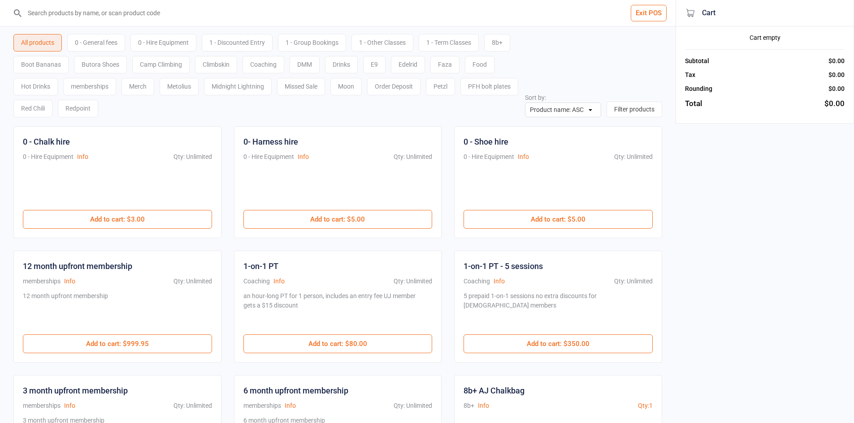
click at [81, 39] on div "0 - General fees" at bounding box center [96, 42] width 58 height 17
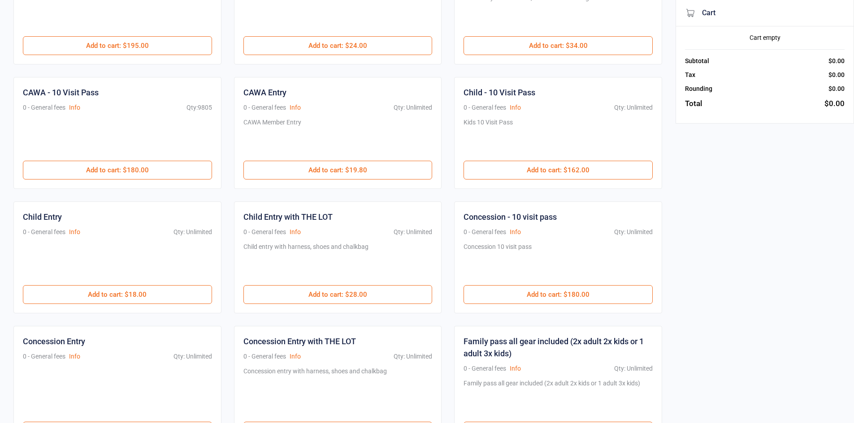
scroll to position [179, 0]
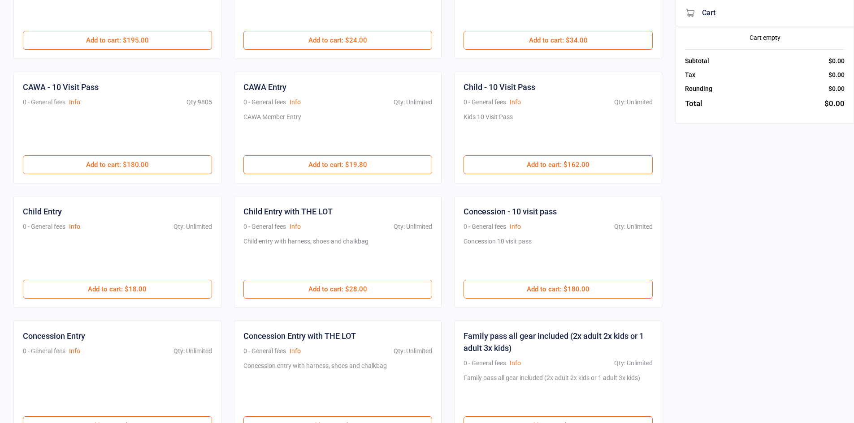
click at [366, 280] on div "Child entry with harness, shoes and chalkbag" at bounding box center [337, 258] width 189 height 43
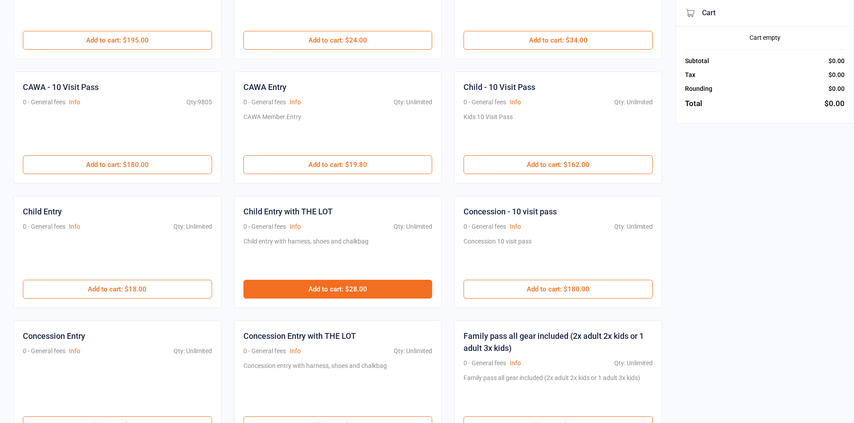
click at [364, 287] on button "Add to cart : $28.00" at bounding box center [337, 289] width 189 height 19
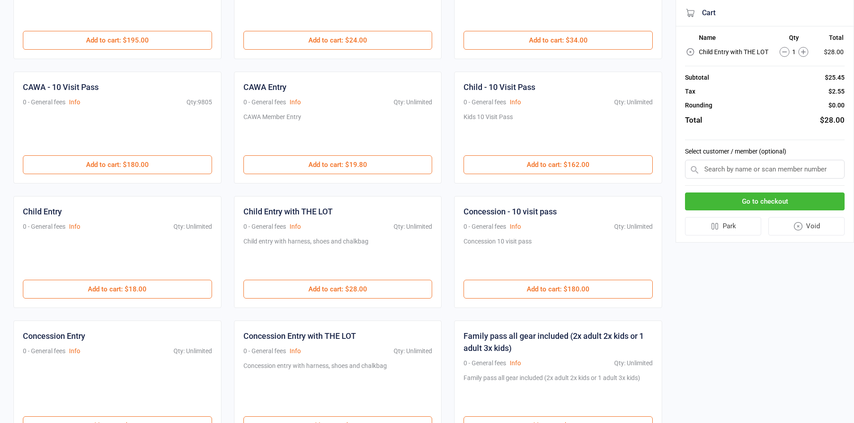
click at [806, 55] on icon at bounding box center [803, 52] width 10 height 10
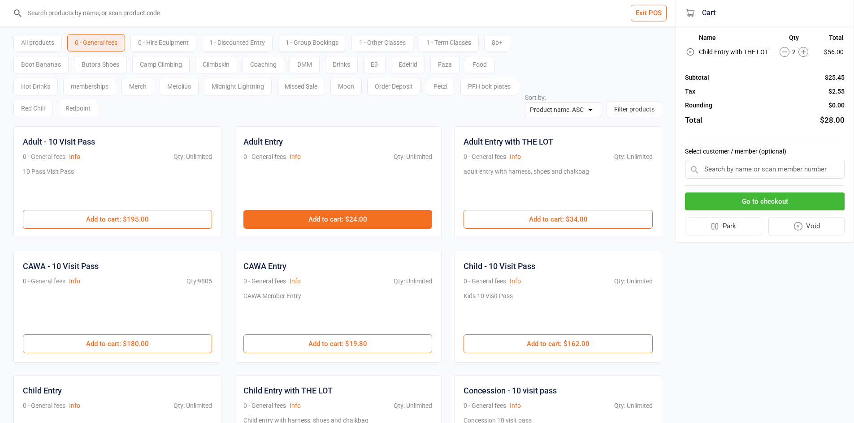
click at [350, 217] on button "Add to cart : $24.00" at bounding box center [337, 219] width 189 height 19
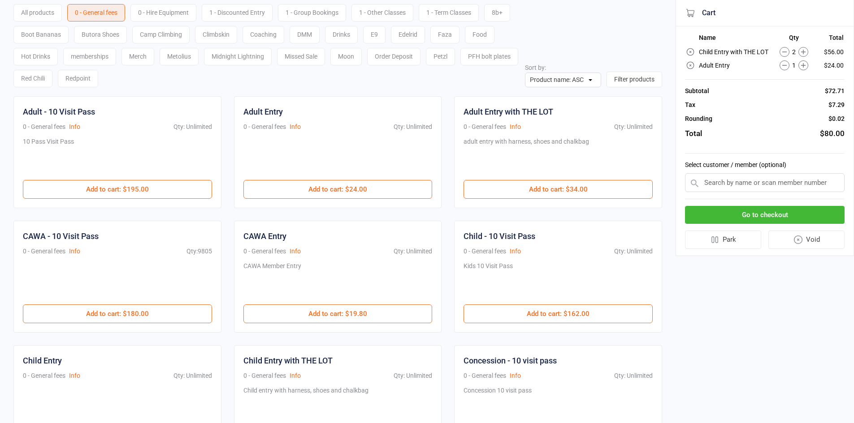
scroll to position [45, 0]
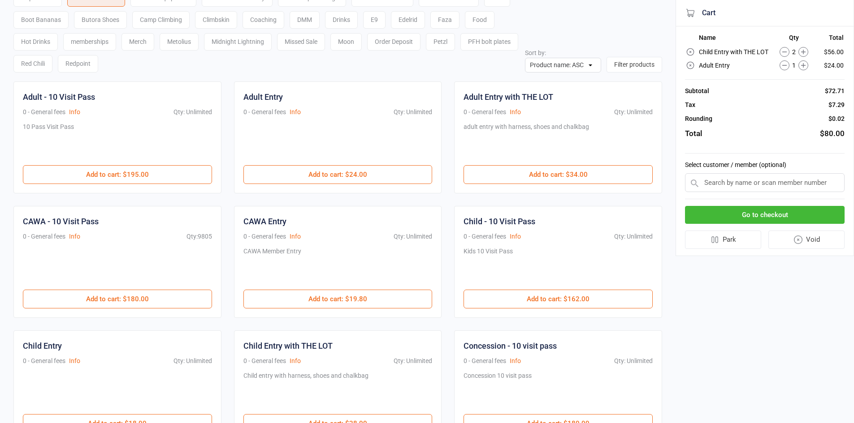
click at [735, 189] on input "text" at bounding box center [765, 182] width 160 height 19
click at [727, 214] on button "Go to checkout" at bounding box center [765, 215] width 160 height 18
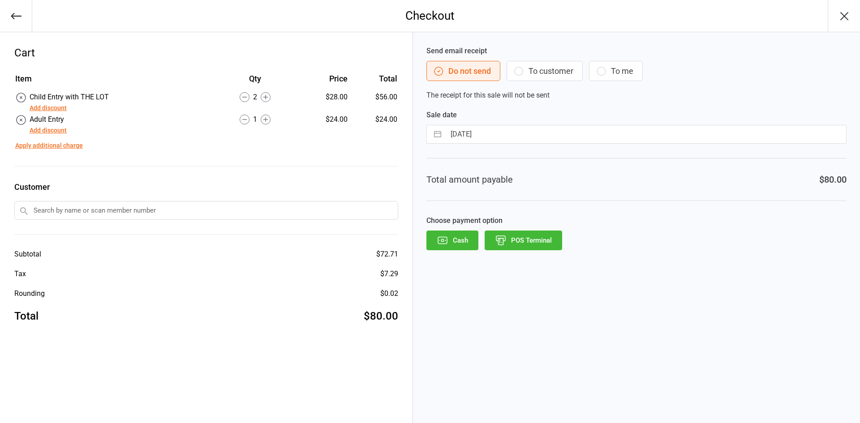
click at [512, 239] on button "POS Terminal" at bounding box center [524, 241] width 78 height 20
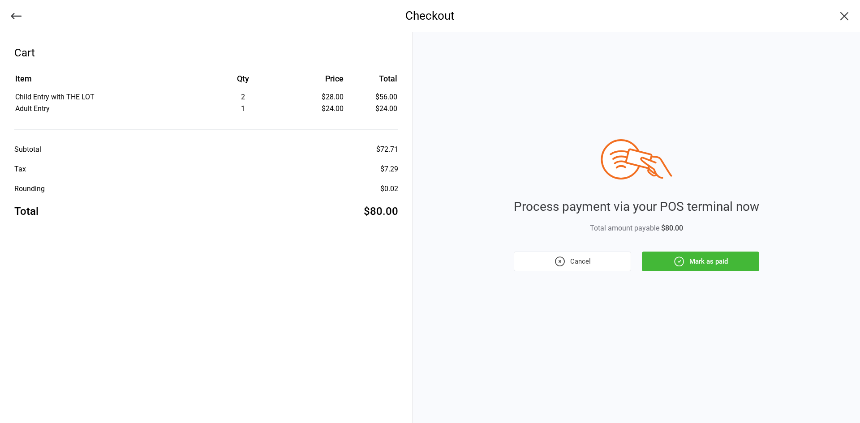
click at [675, 259] on icon "button" at bounding box center [680, 262] width 12 height 12
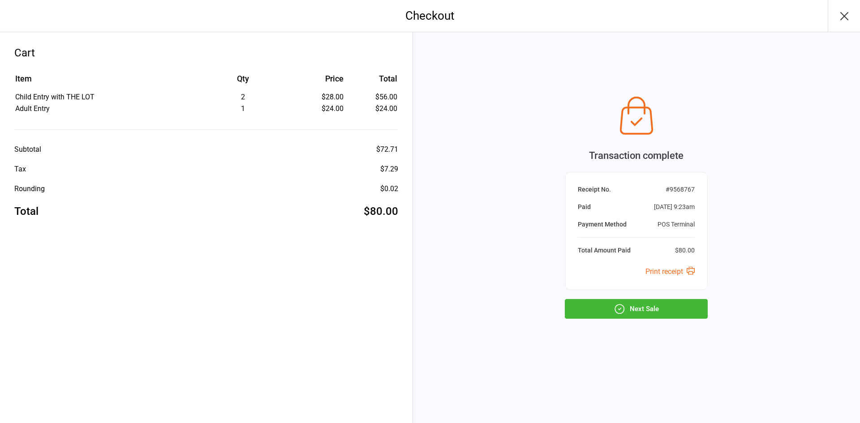
click at [657, 304] on button "Next Sale" at bounding box center [636, 309] width 143 height 20
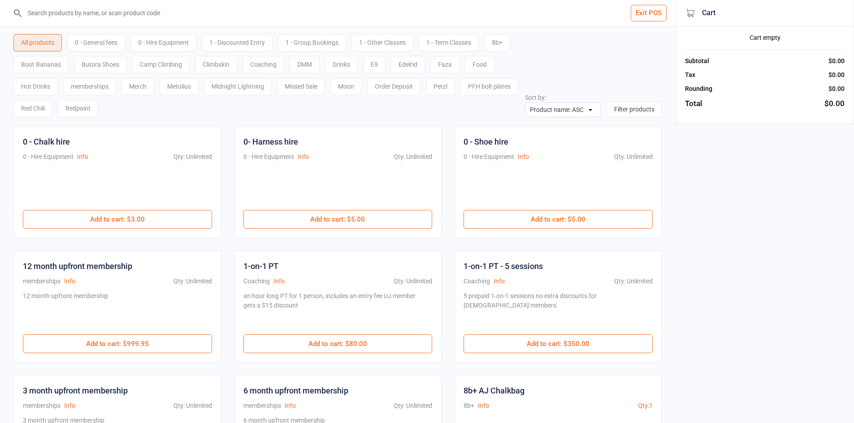
click at [110, 43] on div "0 - General fees" at bounding box center [96, 42] width 58 height 17
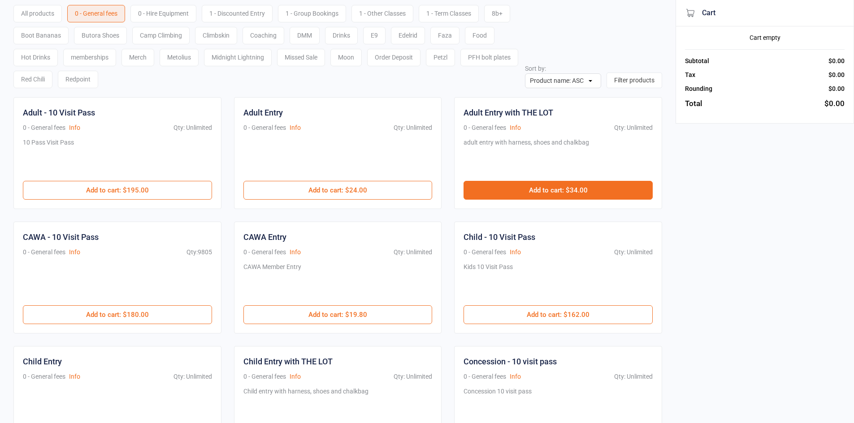
scroll to position [45, 0]
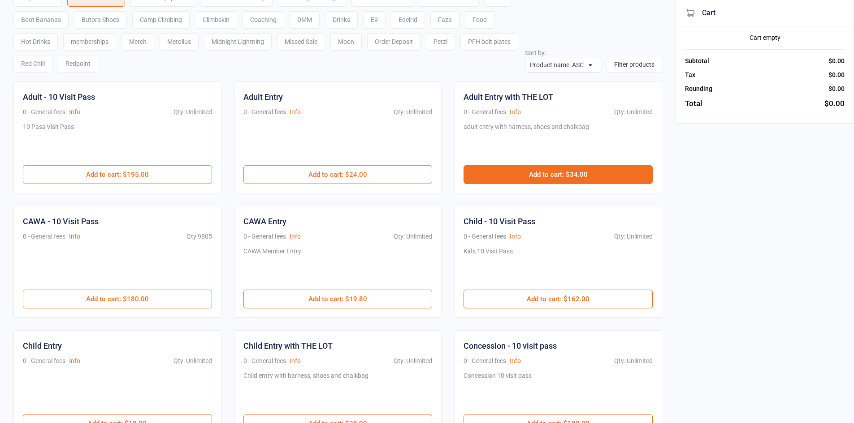
click at [558, 177] on button "Add to cart : $34.00" at bounding box center [557, 174] width 189 height 19
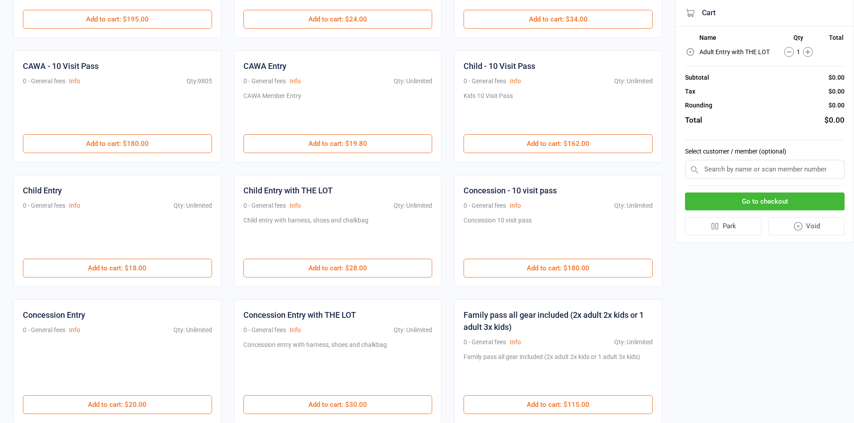
scroll to position [224, 0]
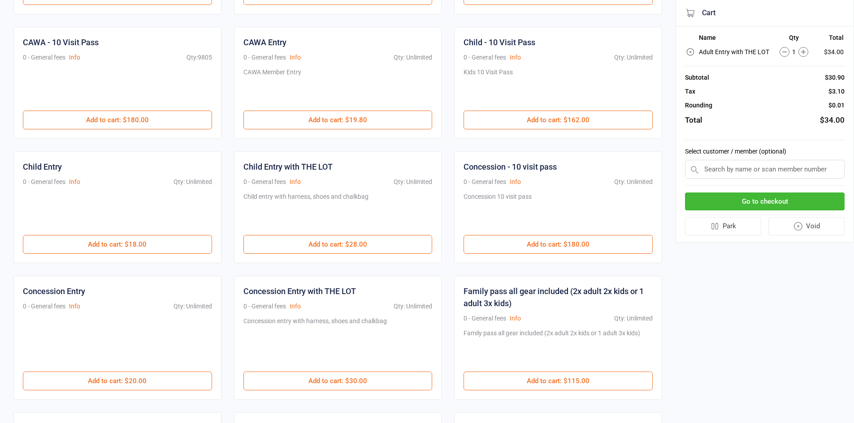
click at [372, 234] on div "Child entry with harness, shoes and chalkbag" at bounding box center [337, 213] width 189 height 43
click at [391, 253] on button "Add to cart : $28.00" at bounding box center [337, 244] width 189 height 19
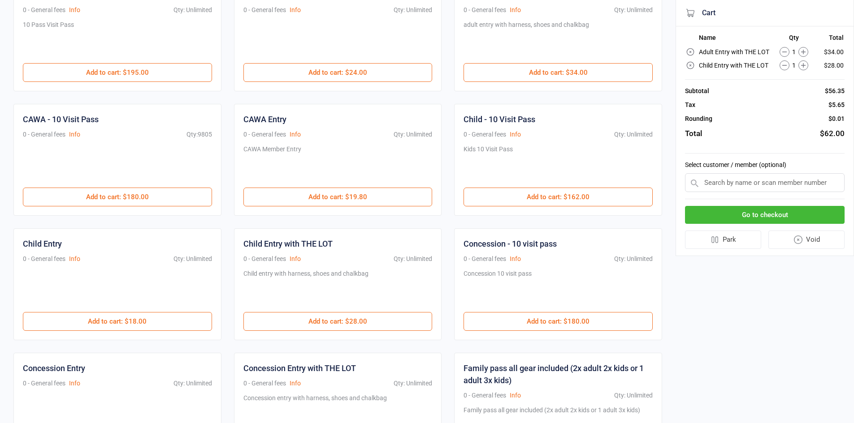
scroll to position [314, 0]
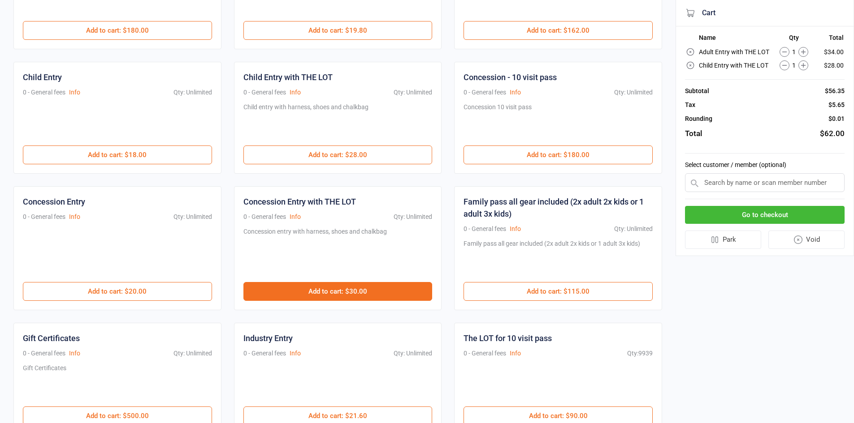
click at [329, 294] on button "Add to cart : $30.00" at bounding box center [337, 291] width 189 height 19
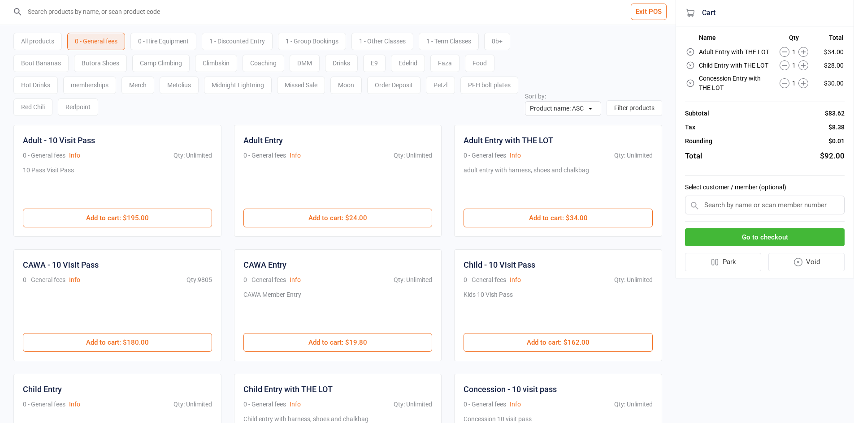
scroll to position [0, 0]
click at [78, 2] on input "search" at bounding box center [342, 13] width 639 height 26
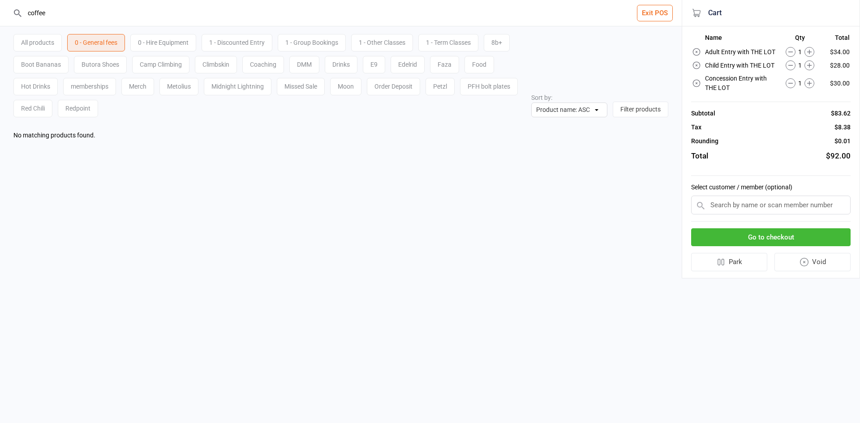
type input "coffee"
click at [52, 38] on div "All products" at bounding box center [37, 42] width 48 height 17
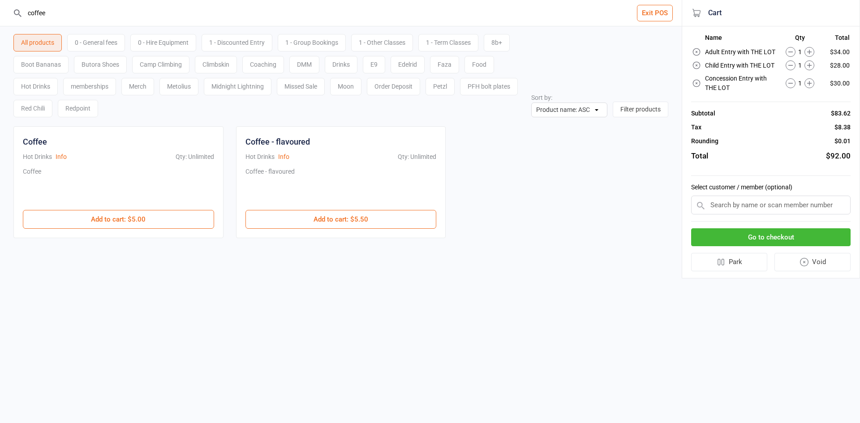
click at [123, 229] on div "Coffee Hot Drinks Info Qty: Unlimited Coffee $5.00 Add to cart : $5.00" at bounding box center [118, 182] width 210 height 112
drag, startPoint x: 133, startPoint y: 218, endPoint x: 829, endPoint y: 44, distance: 717.8
click at [133, 218] on button "Add to cart : $5.00" at bounding box center [118, 219] width 191 height 19
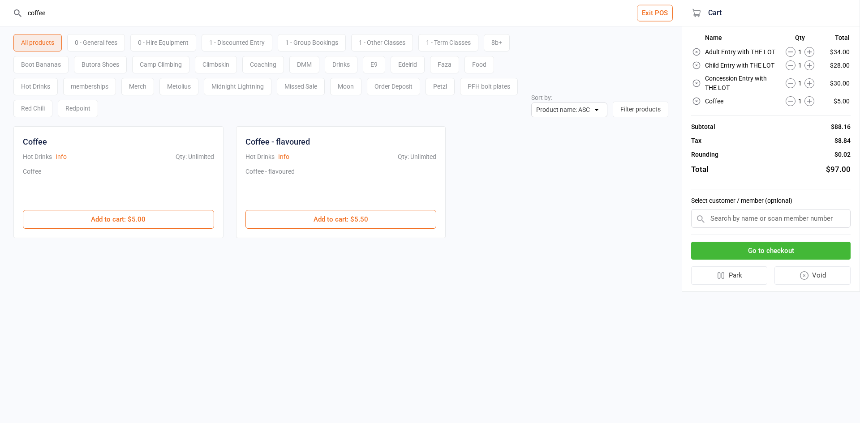
click at [809, 104] on icon at bounding box center [810, 101] width 10 height 10
click at [739, 220] on input "text" at bounding box center [771, 218] width 160 height 19
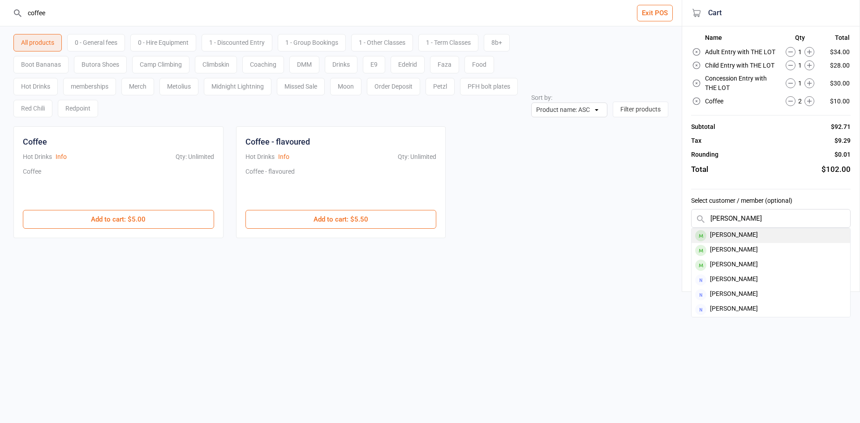
type input "laura stuchbu"
click at [754, 235] on div "Laura Stuchbury" at bounding box center [771, 236] width 159 height 15
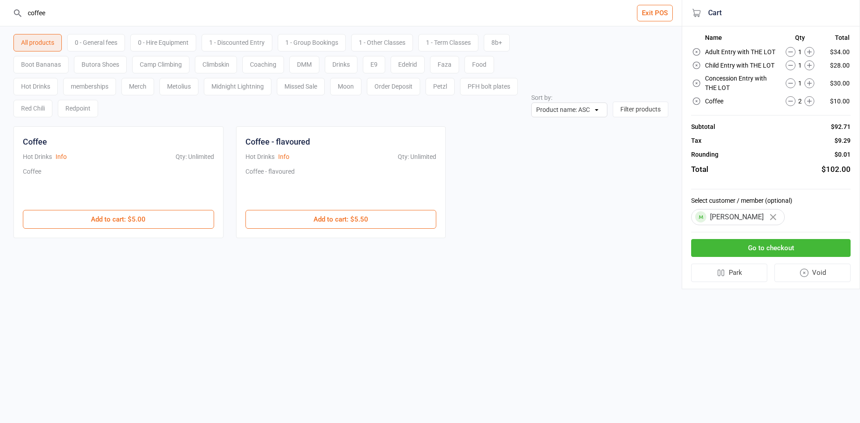
click at [768, 243] on button "Go to checkout" at bounding box center [771, 248] width 160 height 18
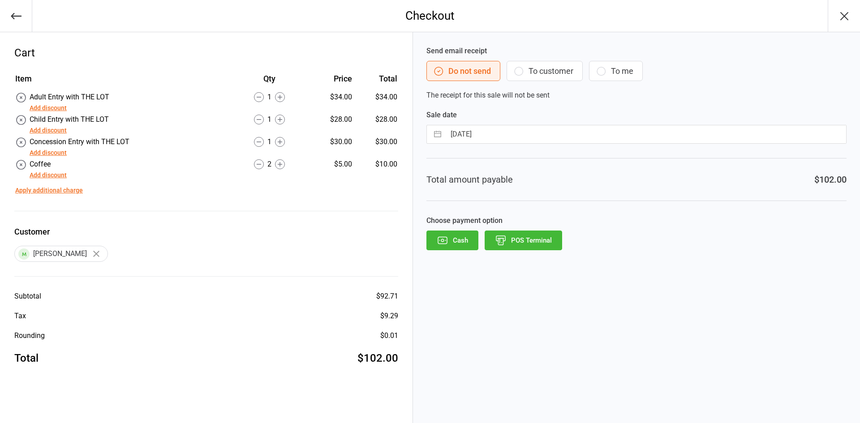
click at [505, 238] on icon "button" at bounding box center [501, 241] width 12 height 12
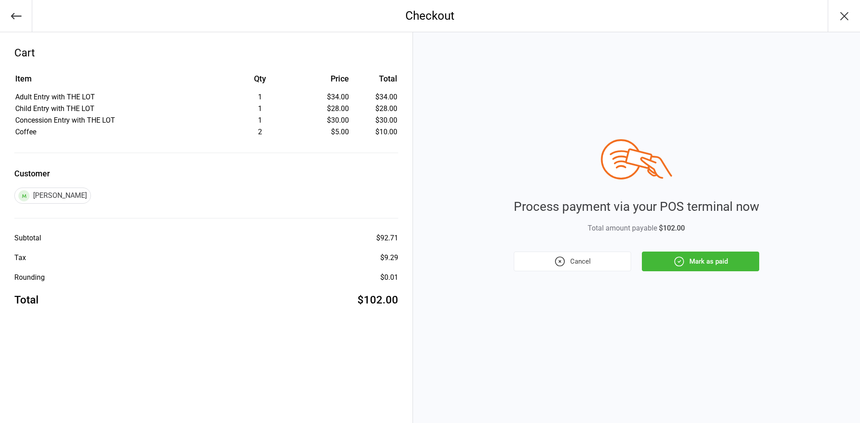
click at [695, 268] on button "Mark as paid" at bounding box center [700, 262] width 117 height 20
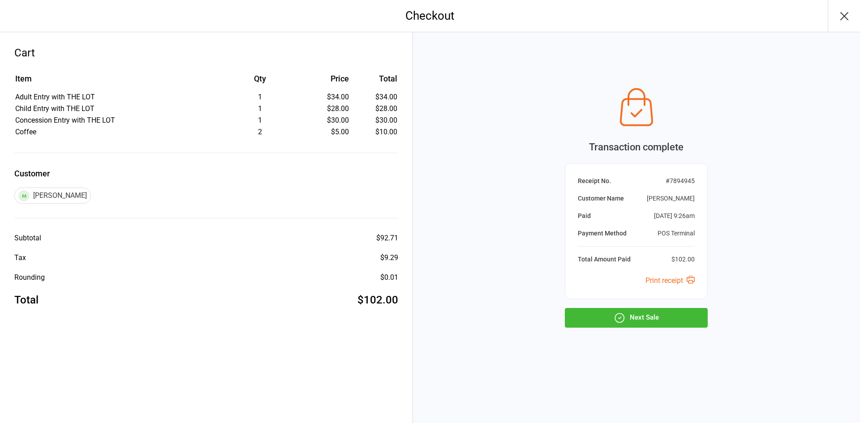
drag, startPoint x: 626, startPoint y: 313, endPoint x: 567, endPoint y: 293, distance: 62.6
click at [625, 310] on button "Next Sale" at bounding box center [636, 318] width 143 height 20
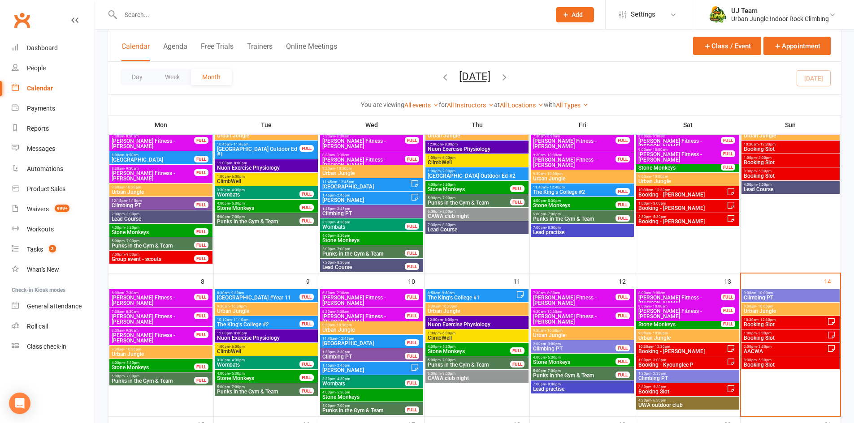
scroll to position [134, 0]
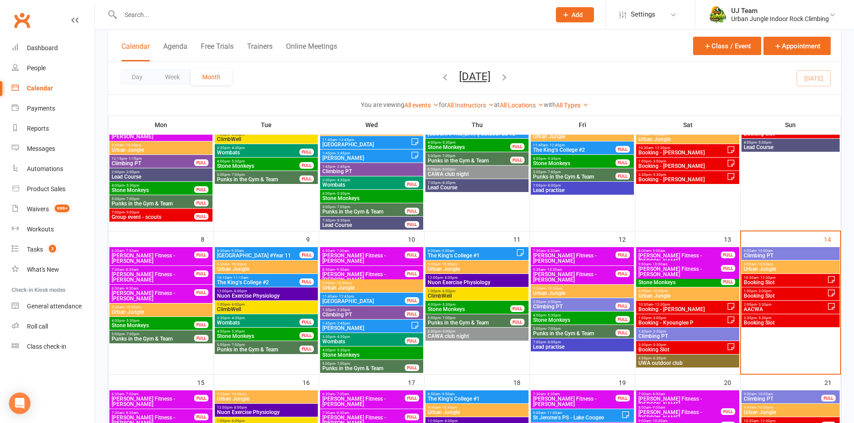
click at [790, 281] on span "Booking Slot" at bounding box center [785, 282] width 84 height 5
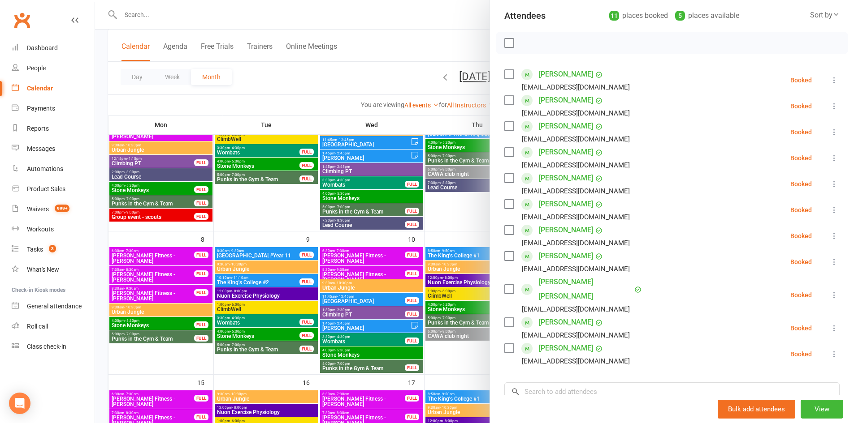
scroll to position [84, 0]
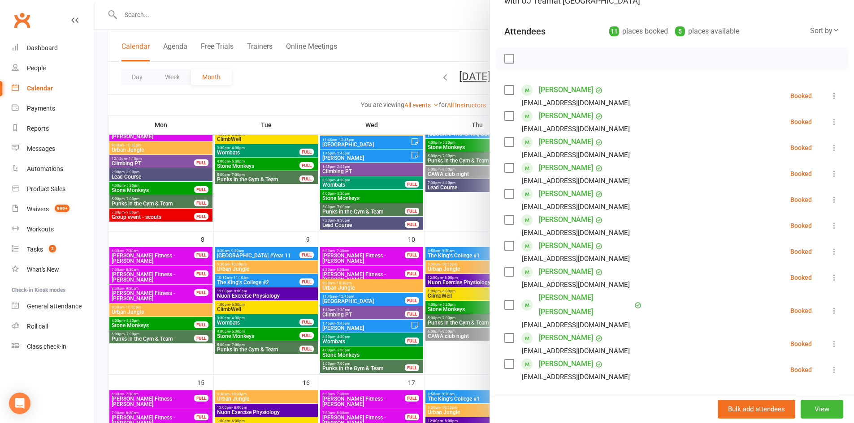
click at [461, 54] on div at bounding box center [474, 211] width 759 height 423
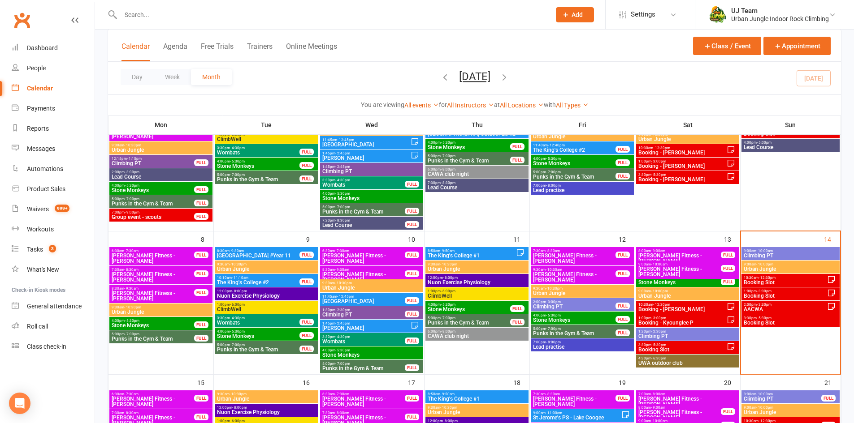
click at [775, 296] on span "Booking Slot" at bounding box center [785, 296] width 84 height 5
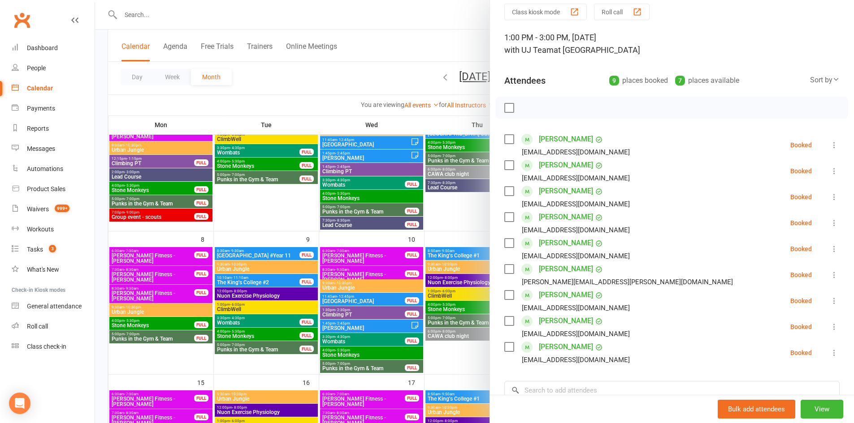
scroll to position [45, 0]
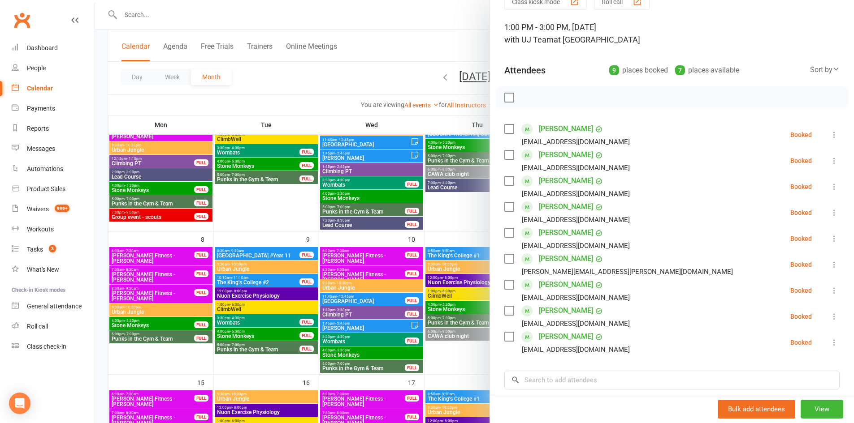
click at [431, 25] on div at bounding box center [474, 211] width 759 height 423
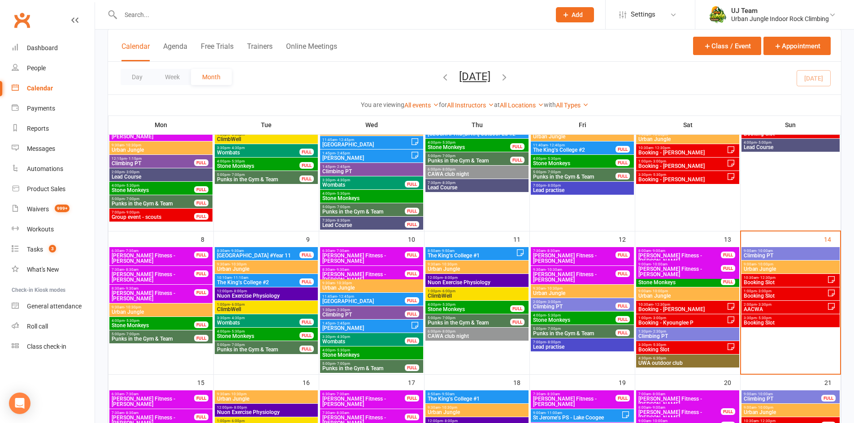
click at [779, 306] on span "2:00pm - 3:30pm" at bounding box center [785, 305] width 84 height 4
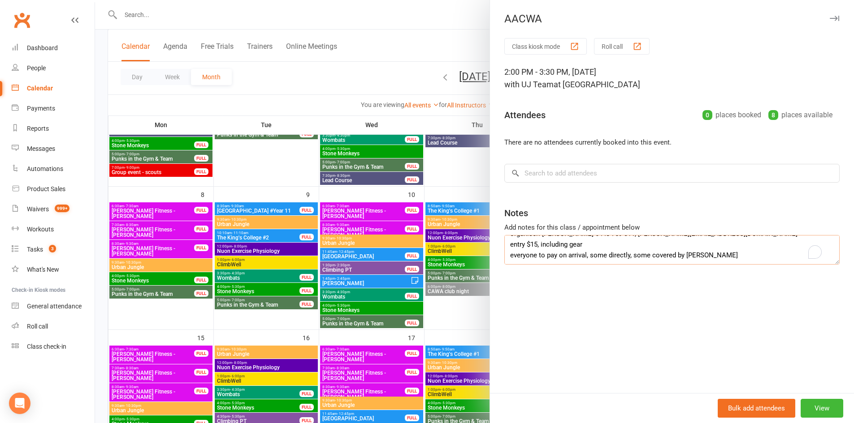
scroll to position [11, 0]
click at [406, 25] on div at bounding box center [474, 211] width 759 height 423
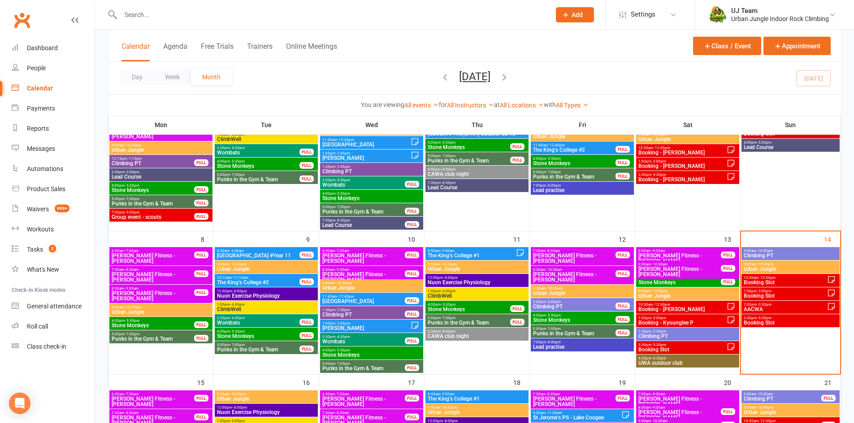
scroll to position [224, 0]
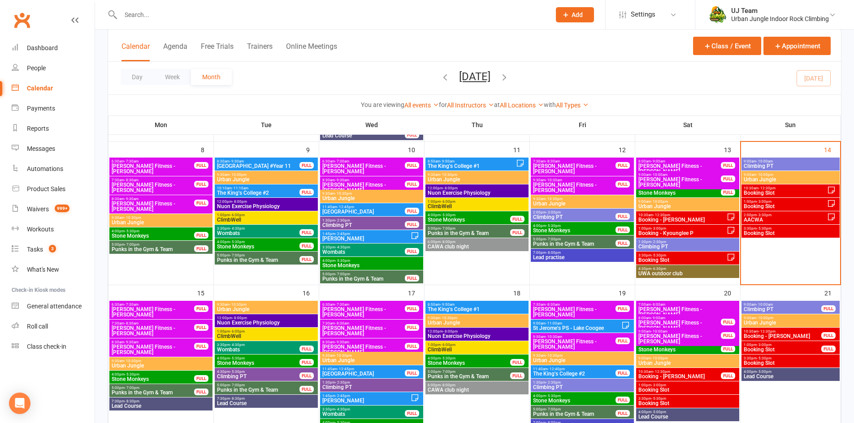
click at [134, 378] on span "Stone Monkeys" at bounding box center [152, 379] width 83 height 5
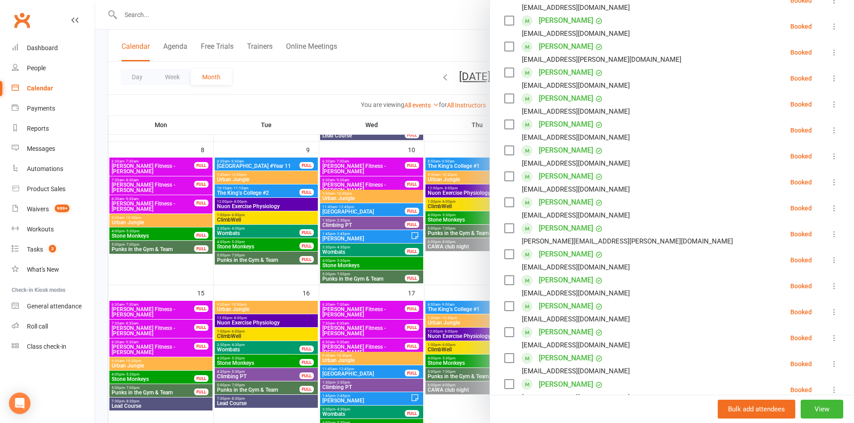
scroll to position [134, 0]
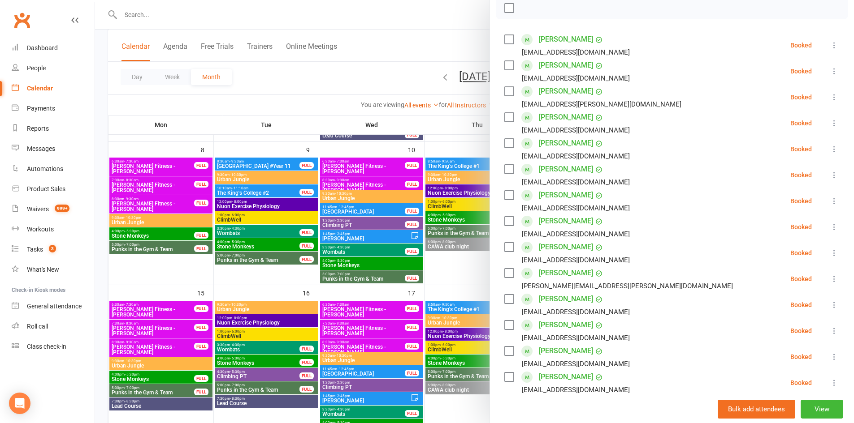
click at [298, 276] on div at bounding box center [474, 211] width 759 height 423
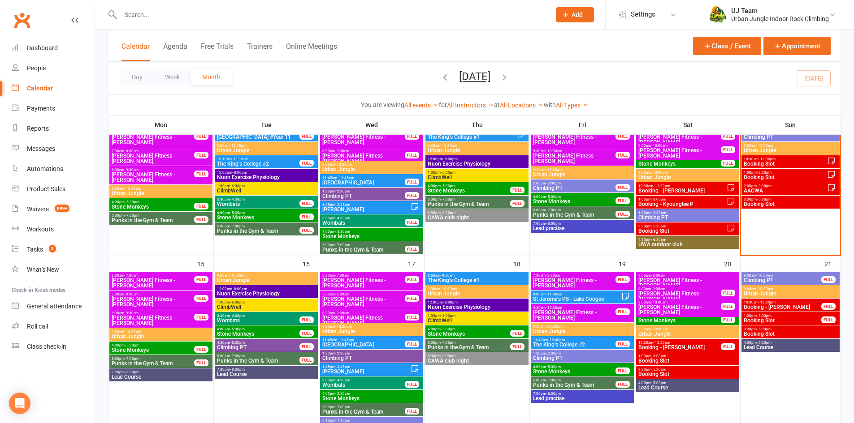
scroll to position [269, 0]
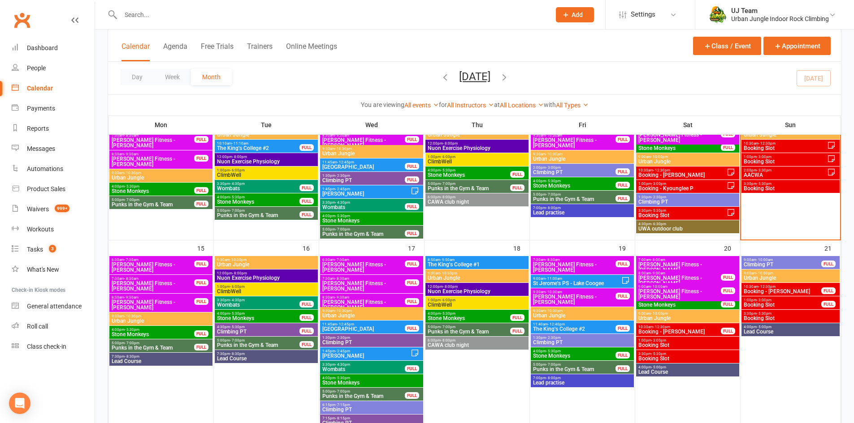
click at [395, 379] on span "4:00pm - 5:30pm" at bounding box center [371, 378] width 99 height 4
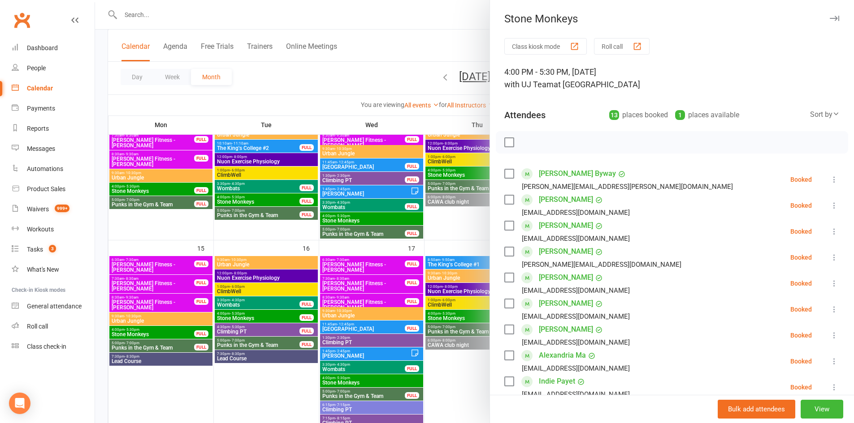
click at [444, 228] on div at bounding box center [474, 211] width 759 height 423
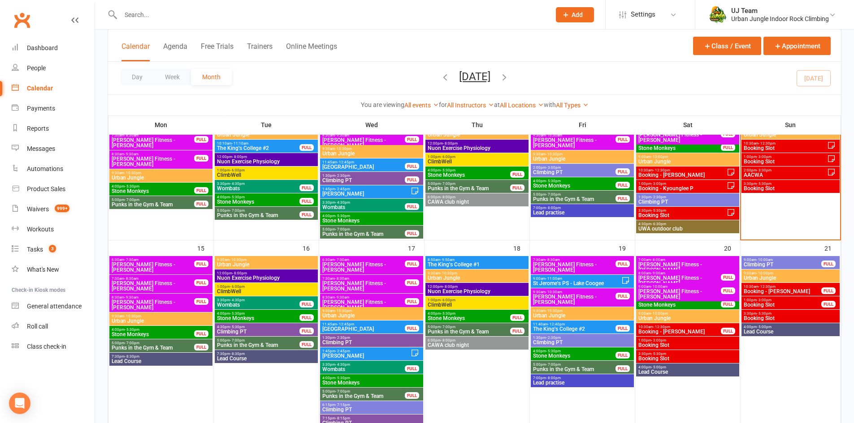
click at [579, 354] on span "Stone Monkeys" at bounding box center [573, 356] width 83 height 5
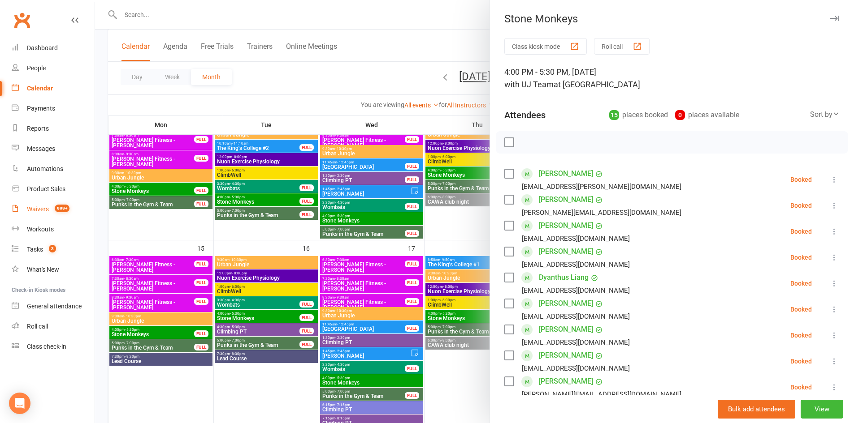
click at [46, 212] on div "Waivers" at bounding box center [38, 209] width 22 height 7
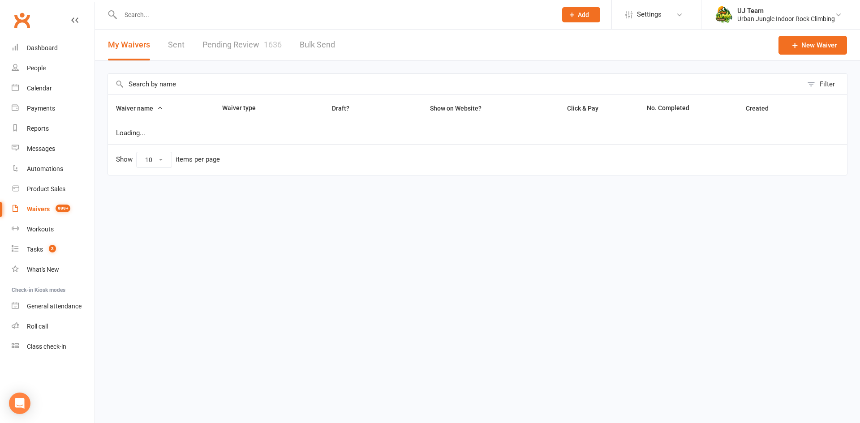
click at [231, 27] on div at bounding box center [329, 14] width 443 height 29
click at [246, 49] on link "Pending Review 1636" at bounding box center [242, 45] width 79 height 31
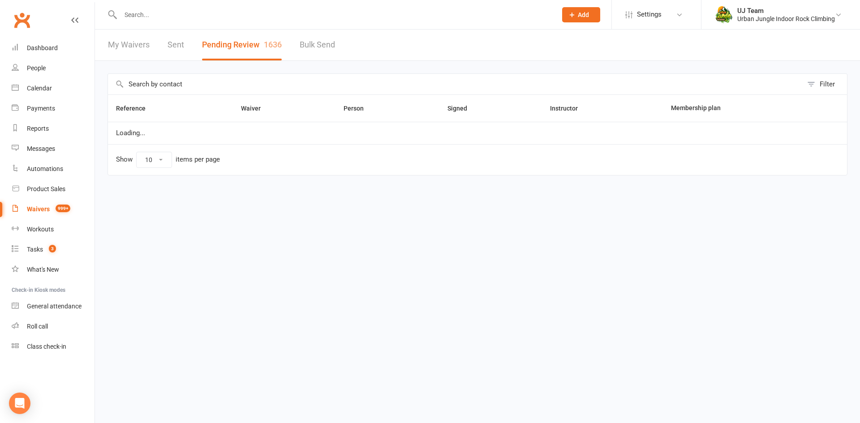
select select "25"
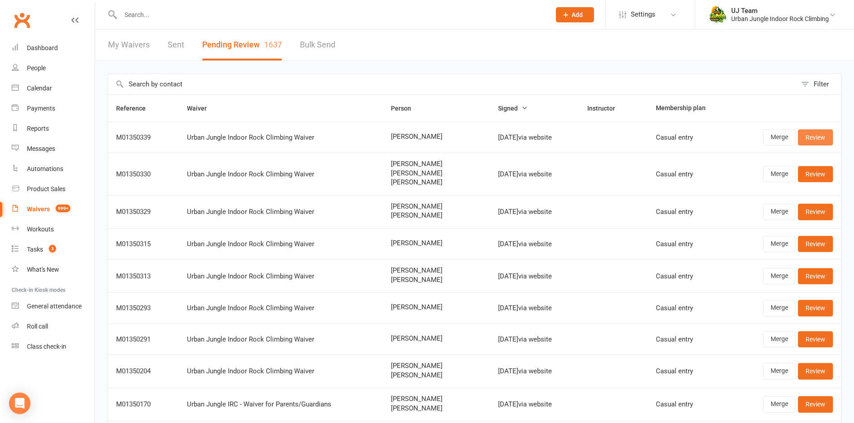
click at [809, 136] on link "Review" at bounding box center [815, 138] width 35 height 16
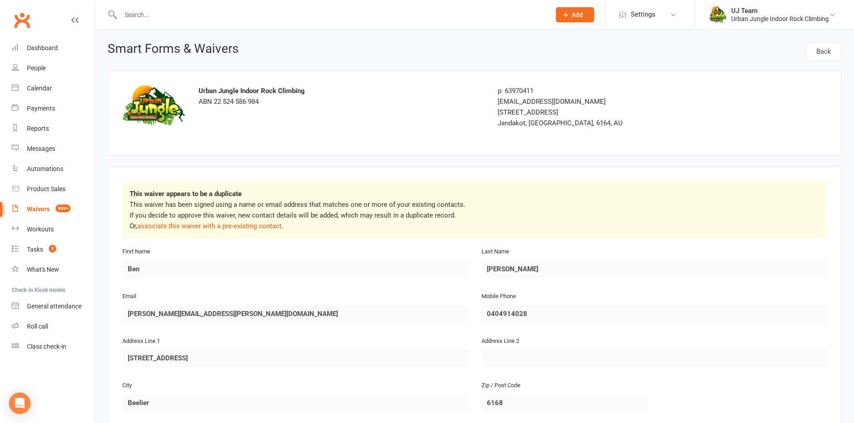
scroll to position [45, 0]
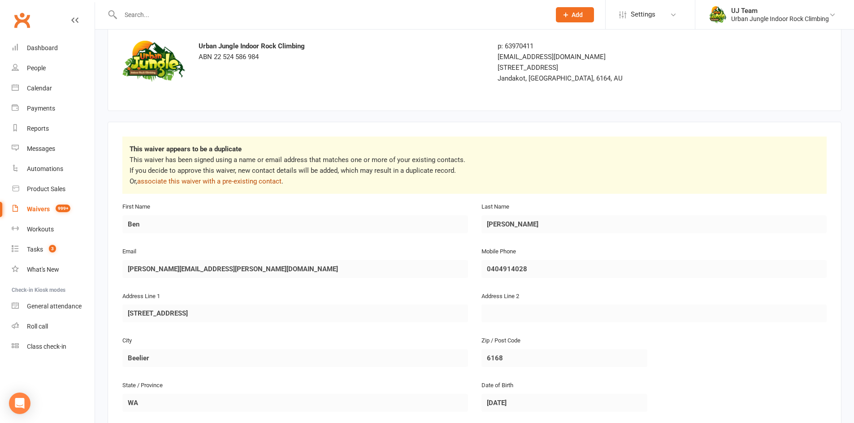
click at [231, 183] on link "associate this waiver with a pre-existing contact" at bounding box center [209, 181] width 144 height 8
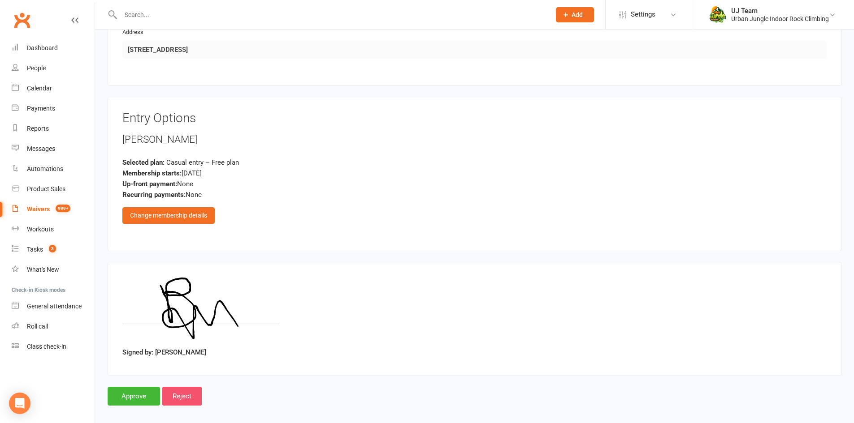
scroll to position [606, 0]
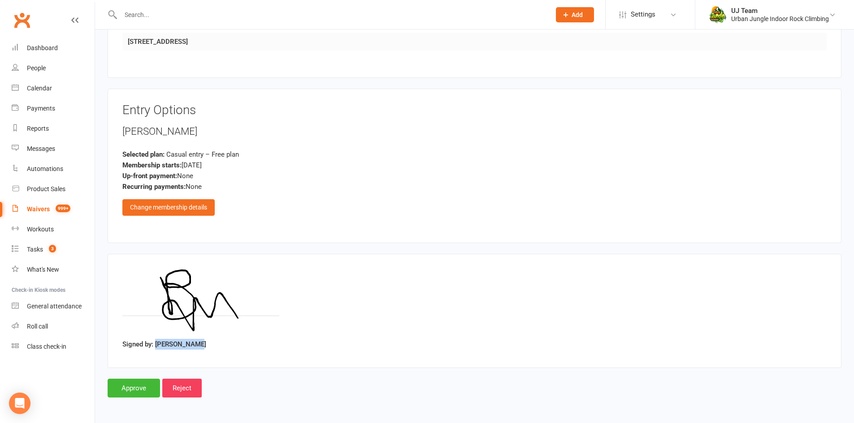
drag, startPoint x: 212, startPoint y: 340, endPoint x: 157, endPoint y: 343, distance: 55.2
click at [157, 343] on div "Signed by: Ben Mackesey" at bounding box center [474, 311] width 704 height 85
copy label "[PERSON_NAME]"
click at [126, 389] on input "Approve" at bounding box center [134, 388] width 52 height 19
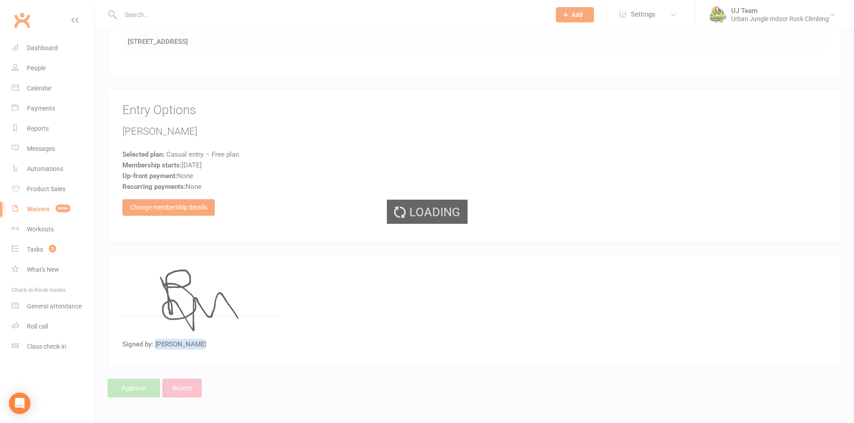
select select "25"
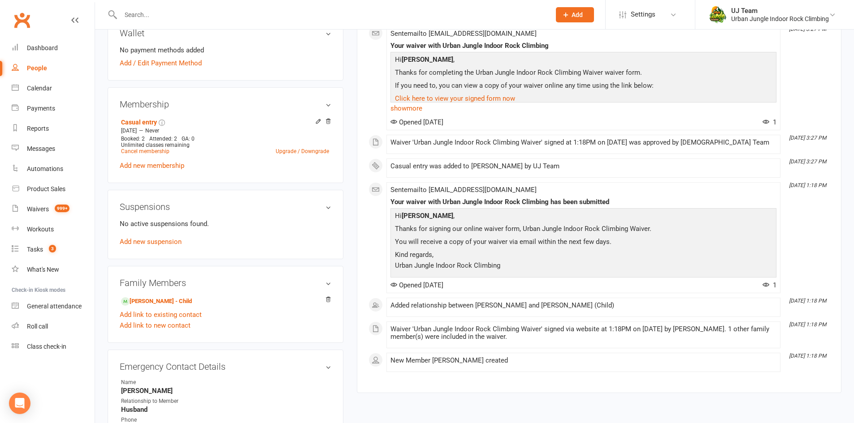
scroll to position [448, 0]
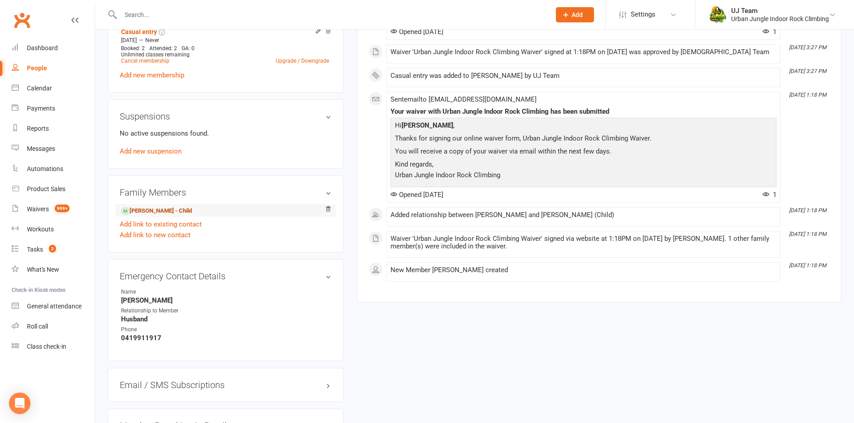
click at [161, 211] on link "[PERSON_NAME] - Child" at bounding box center [156, 211] width 71 height 9
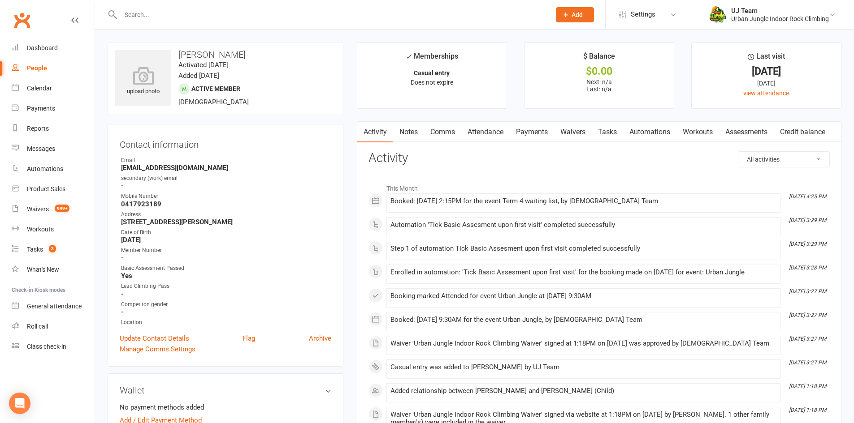
drag, startPoint x: 260, startPoint y: 55, endPoint x: 184, endPoint y: 52, distance: 76.2
click at [176, 51] on h3 "[PERSON_NAME]" at bounding box center [225, 55] width 220 height 10
drag, startPoint x: 187, startPoint y: 52, endPoint x: 229, endPoint y: 57, distance: 42.9
click at [229, 57] on h3 "[PERSON_NAME]" at bounding box center [225, 55] width 220 height 10
copy h3 "[PERSON_NAME]"
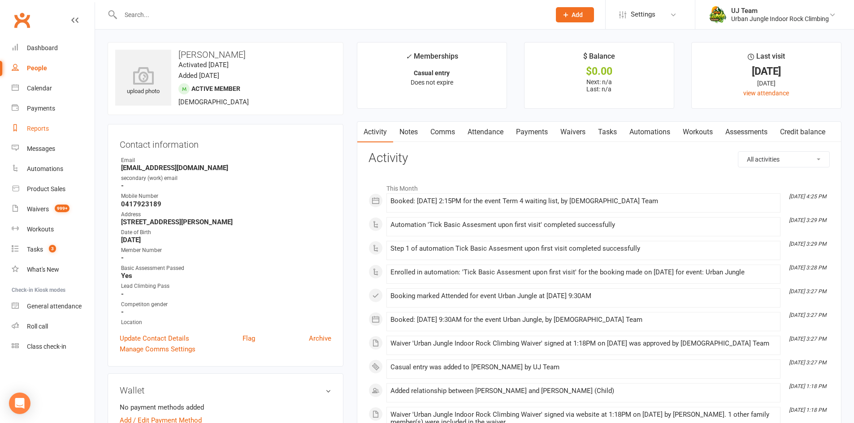
click at [31, 125] on link "Reports" at bounding box center [53, 129] width 83 height 20
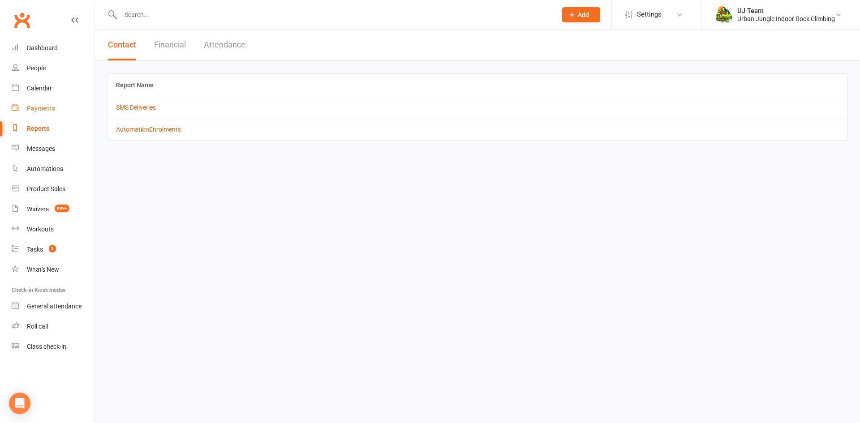
click at [50, 113] on link "Payments" at bounding box center [53, 109] width 83 height 20
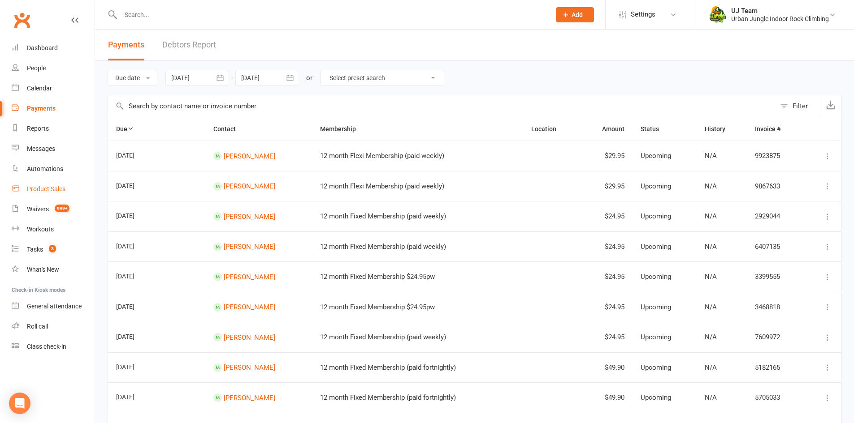
click at [44, 192] on div "Product Sales" at bounding box center [46, 189] width 39 height 7
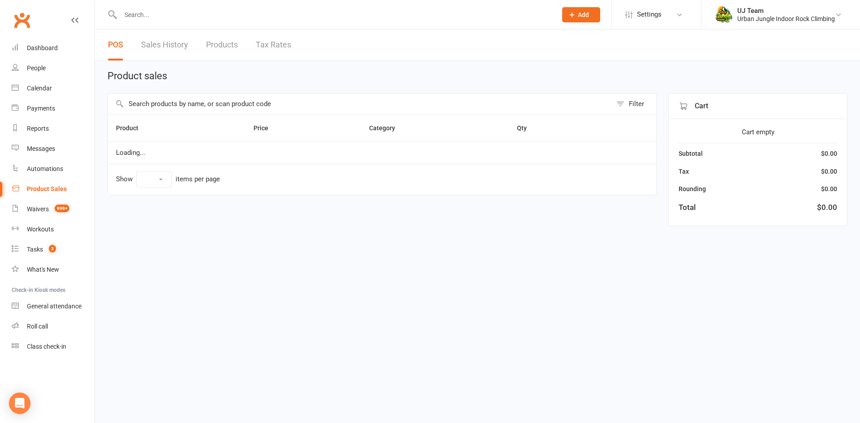
select select "10"
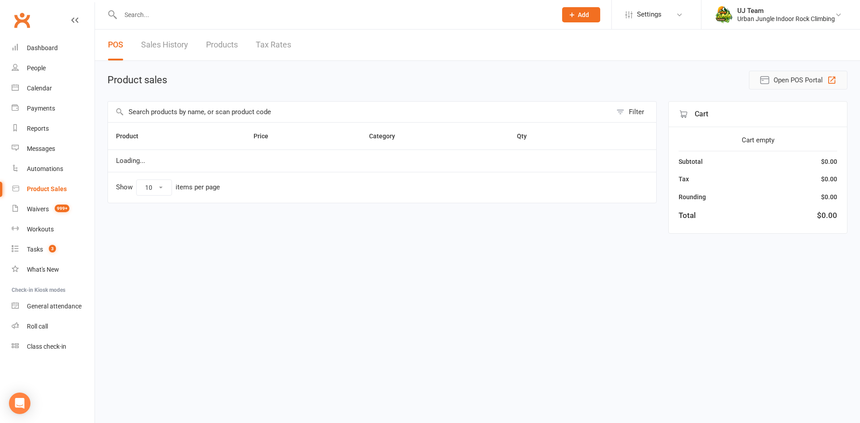
click at [780, 73] on button "Open POS Portal" at bounding box center [798, 80] width 99 height 19
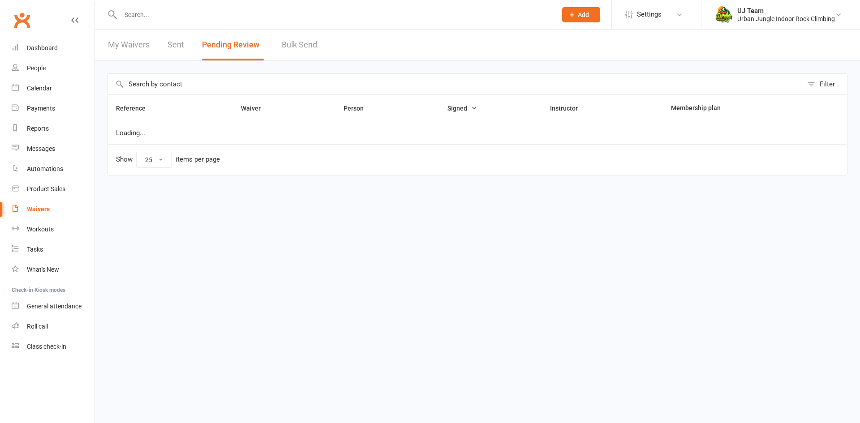
select select "25"
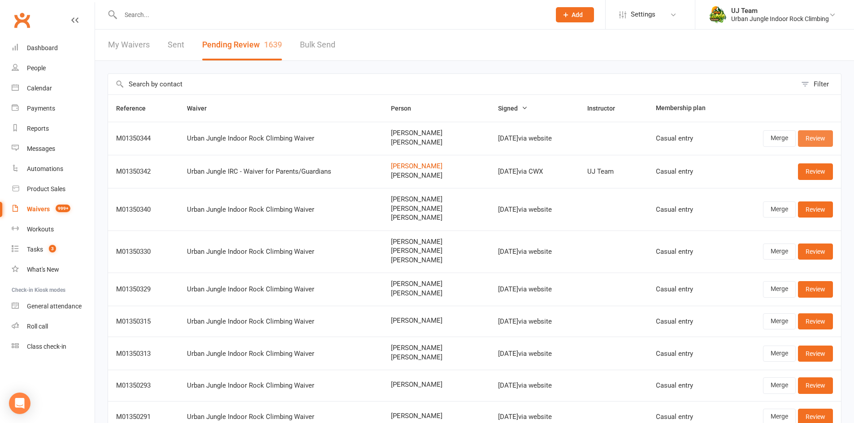
click at [814, 138] on link "Review" at bounding box center [815, 138] width 35 height 16
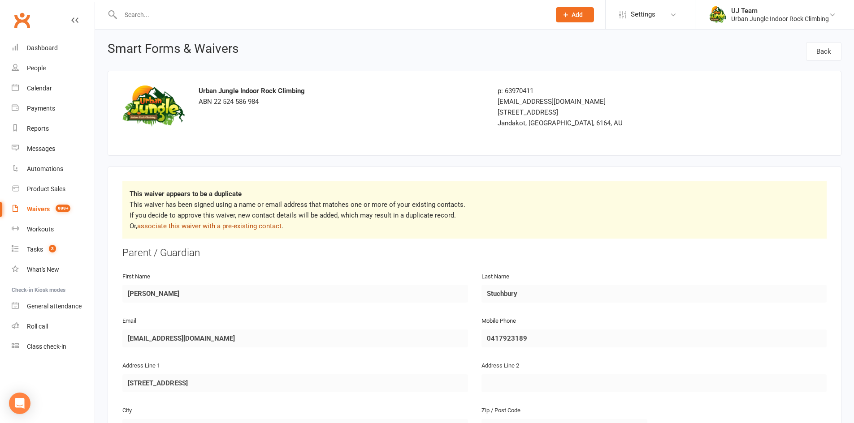
click at [192, 228] on link "associate this waiver with a pre-existing contact" at bounding box center [209, 226] width 144 height 8
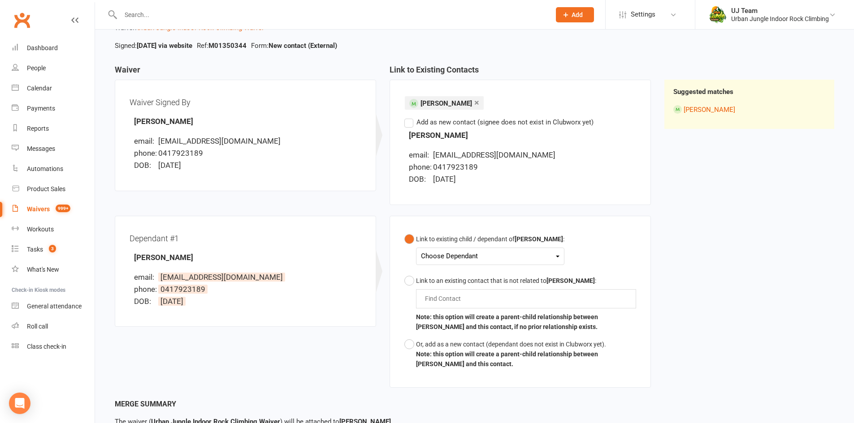
scroll to position [128, 0]
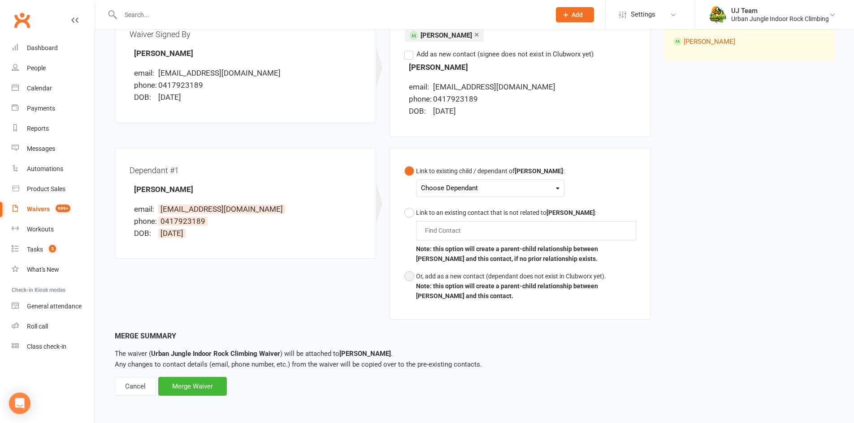
click at [467, 274] on div "Or, add as a new contact (dependant does not exist in Clubworx yet)." at bounding box center [526, 277] width 220 height 10
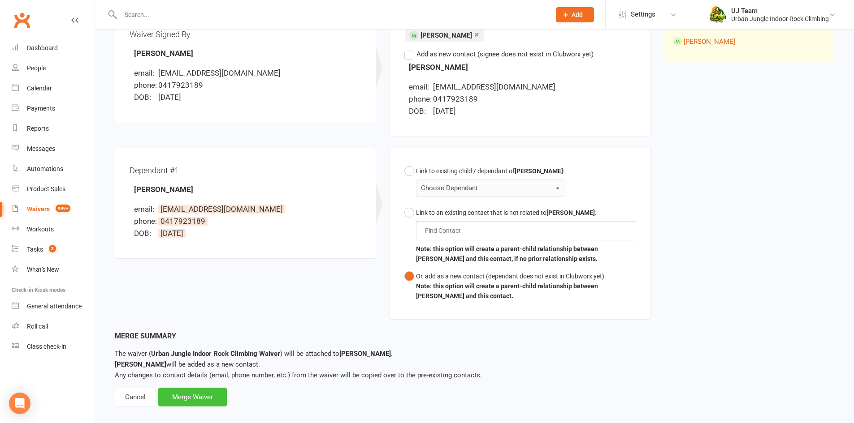
click at [215, 405] on div "Merge Waiver" at bounding box center [192, 397] width 69 height 19
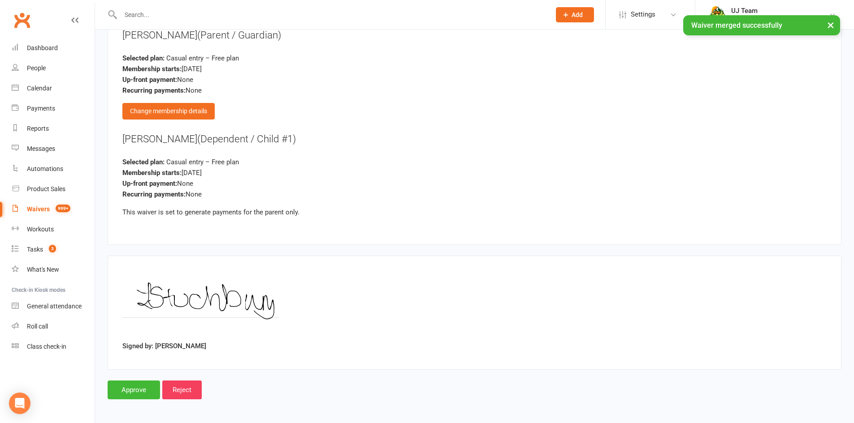
scroll to position [980, 0]
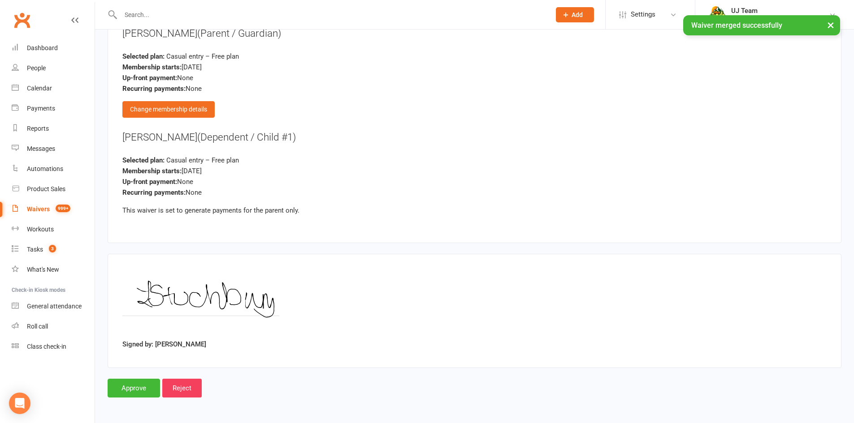
drag, startPoint x: 201, startPoint y: 137, endPoint x: 111, endPoint y: 138, distance: 90.1
click at [111, 138] on div "Entry Options [PERSON_NAME] (Parent / Guardian) Selected plan: Casual entry – F…" at bounding box center [475, 117] width 734 height 253
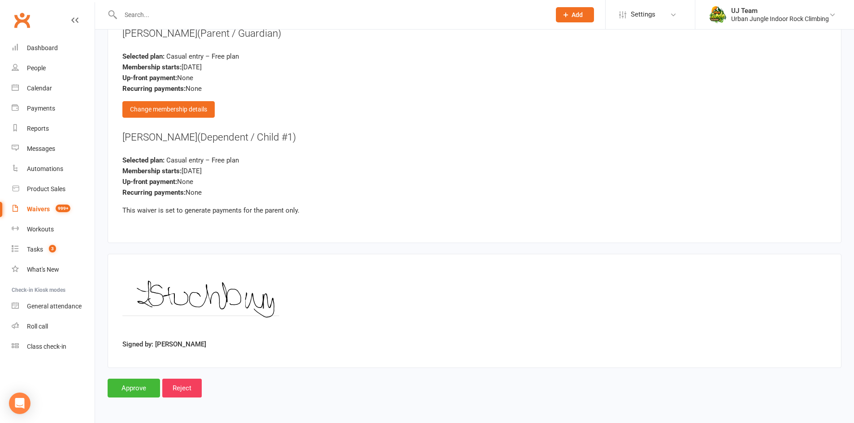
copy div "[PERSON_NAME]"
click at [136, 393] on input "Approve" at bounding box center [134, 388] width 52 height 19
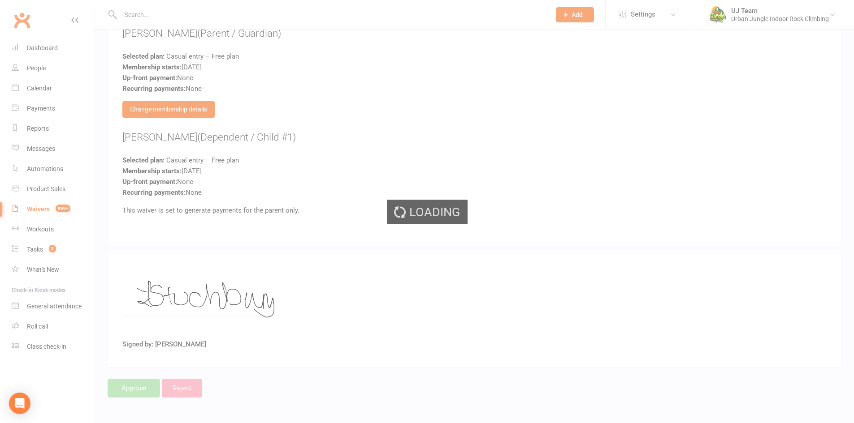
select select "25"
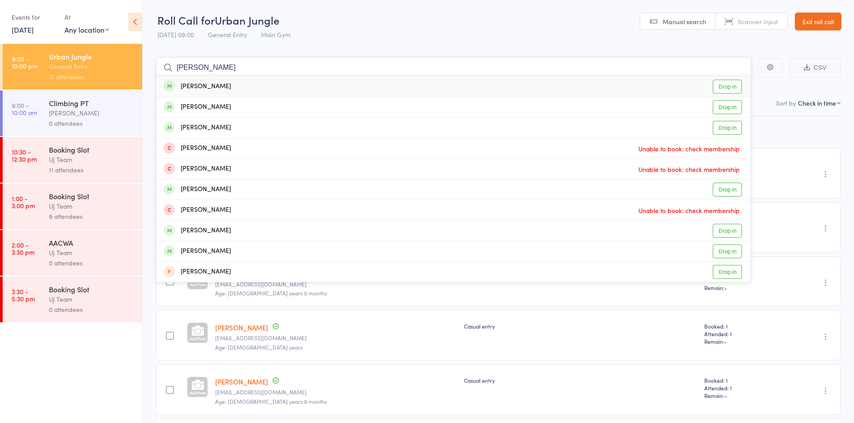
type input "[PERSON_NAME]"
click at [236, 84] on div "[PERSON_NAME] Drop in" at bounding box center [453, 86] width 594 height 21
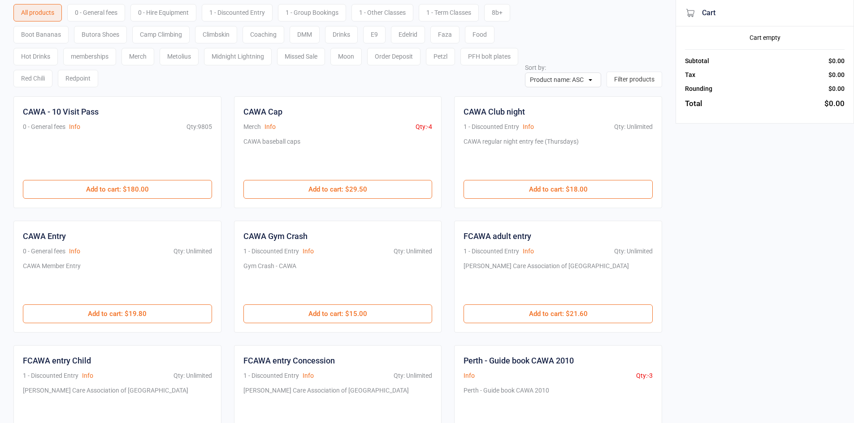
scroll to position [45, 0]
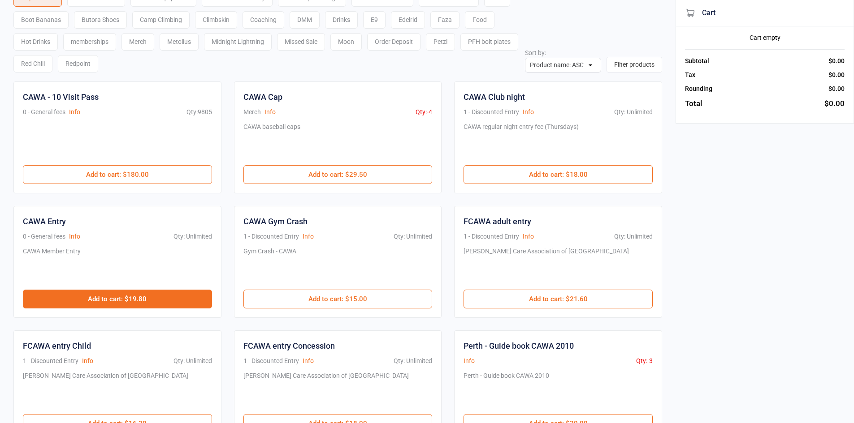
type input "cawa"
click at [202, 293] on button "Add to cart : $19.80" at bounding box center [117, 299] width 189 height 19
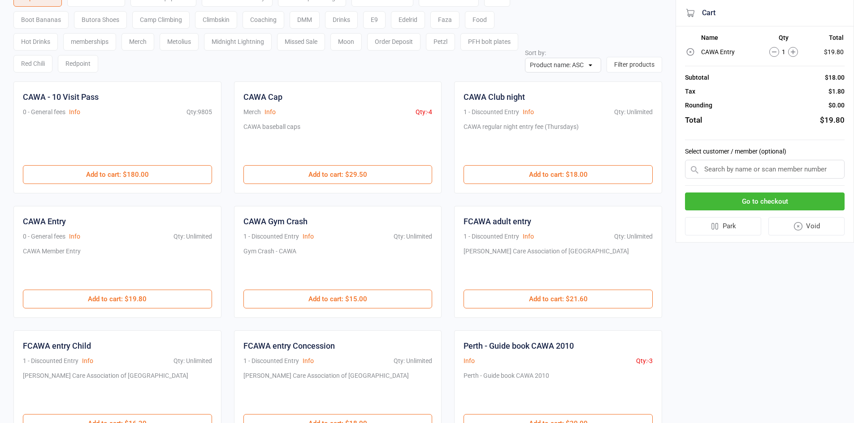
click at [749, 206] on button "Go to checkout" at bounding box center [765, 202] width 160 height 18
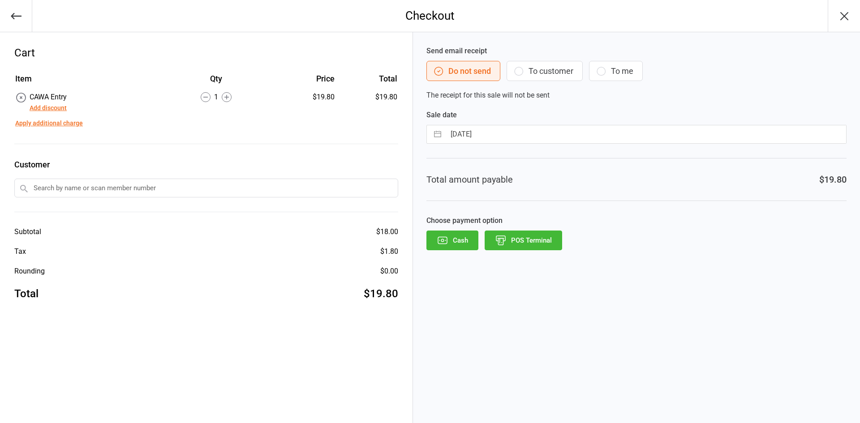
click at [534, 250] on button "POS Terminal" at bounding box center [524, 241] width 78 height 20
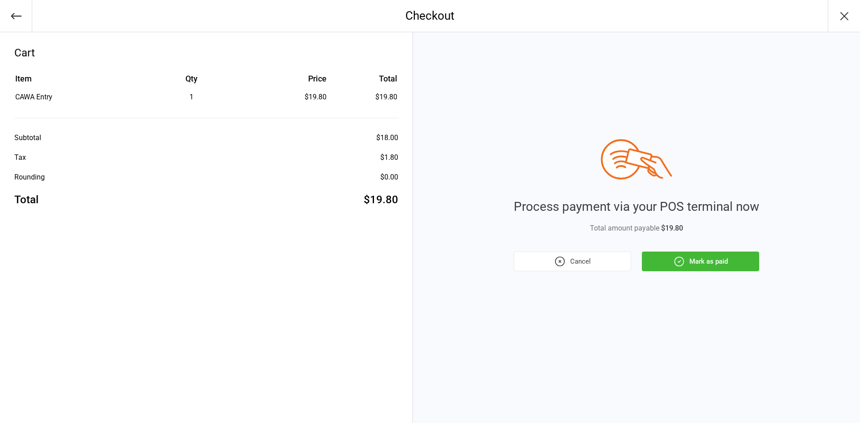
click at [699, 257] on button "Mark as paid" at bounding box center [700, 262] width 117 height 20
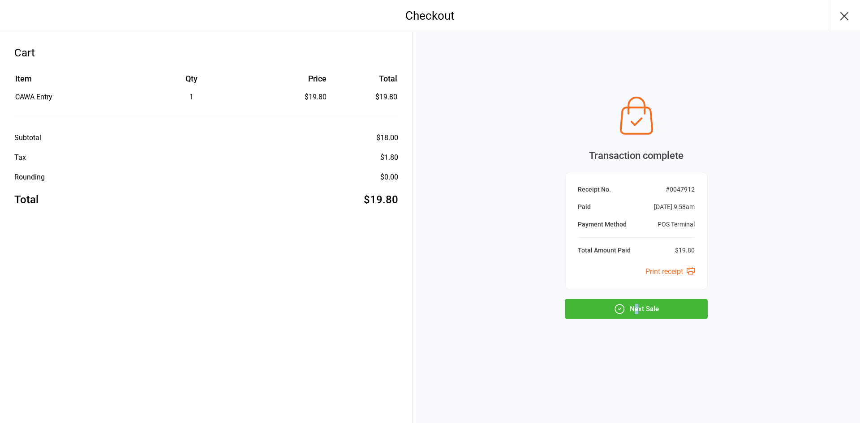
drag, startPoint x: 636, startPoint y: 333, endPoint x: 640, endPoint y: 329, distance: 5.7
click at [639, 333] on div "Transaction complete Receipt No. # 0047912 Paid [DATE] 9:58am Payment Method PO…" at bounding box center [636, 227] width 447 height 391
click at [642, 302] on button "Next Sale" at bounding box center [636, 309] width 143 height 20
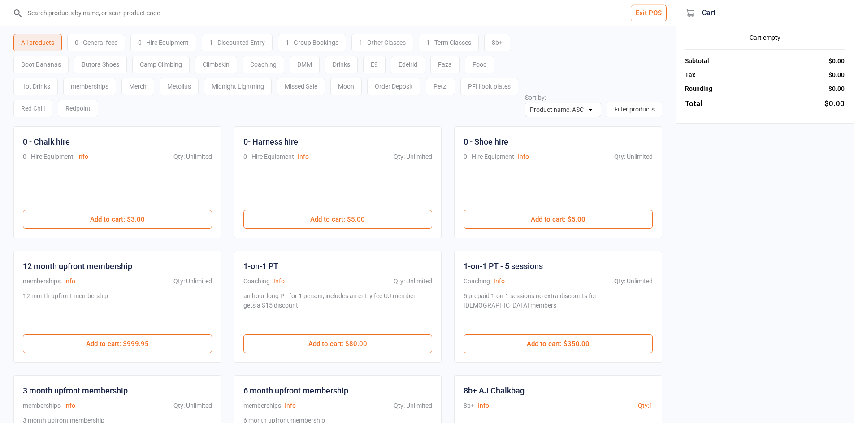
click at [171, 46] on div "0 - Hire Equipment" at bounding box center [163, 42] width 66 height 17
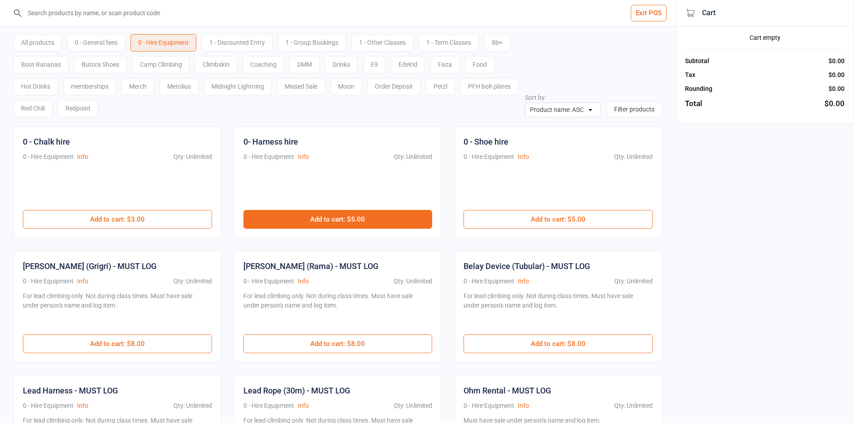
click at [360, 211] on button "Add to cart : $5.00" at bounding box center [337, 219] width 189 height 19
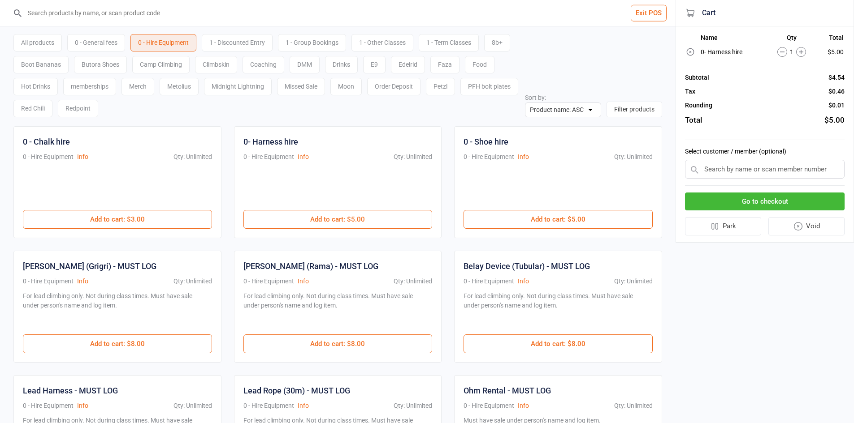
click at [724, 189] on div "Go to checkout Park Void" at bounding box center [765, 214] width 160 height 57
click at [734, 194] on button "Go to checkout" at bounding box center [765, 202] width 160 height 18
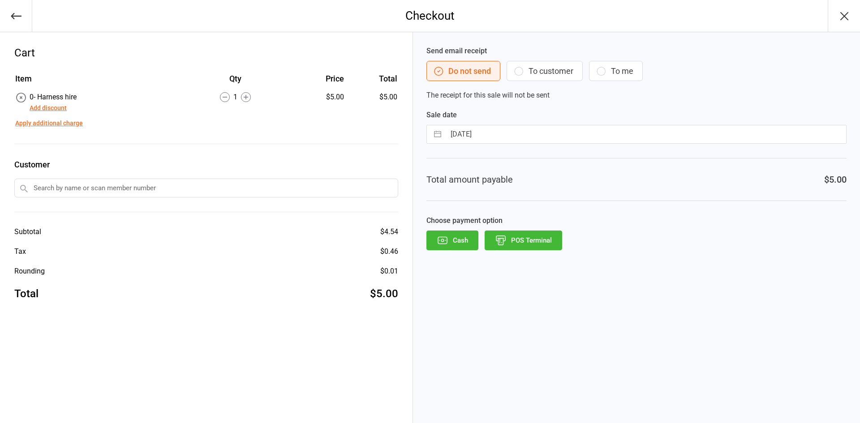
click at [540, 252] on div "Send email receipt Do not send To customer To me The receipt for this sale will…" at bounding box center [636, 227] width 447 height 391
click at [542, 245] on button "POS Terminal" at bounding box center [524, 241] width 78 height 20
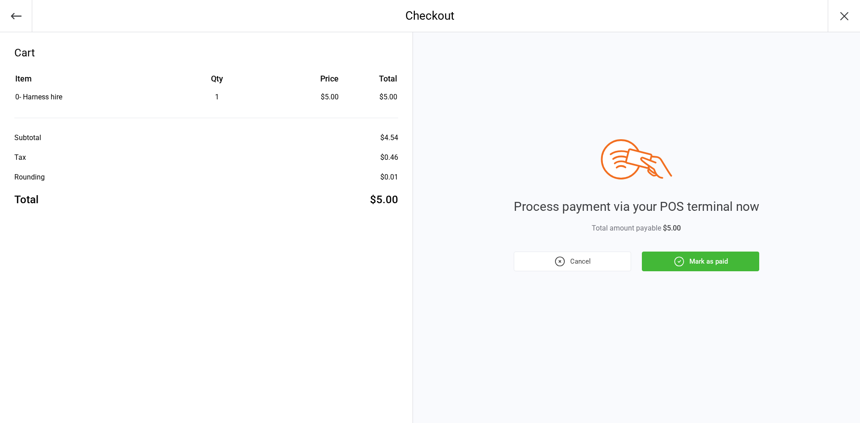
click at [701, 263] on button "Mark as paid" at bounding box center [700, 262] width 117 height 20
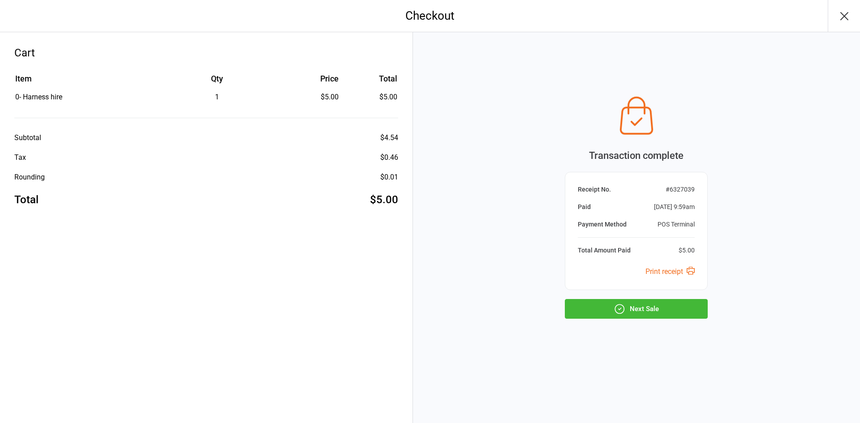
click at [647, 319] on div "Transaction complete Receipt No. # 6327039 Paid [DATE] 9:59am Payment Method PO…" at bounding box center [636, 227] width 447 height 391
click at [641, 310] on button "Next Sale" at bounding box center [636, 309] width 143 height 20
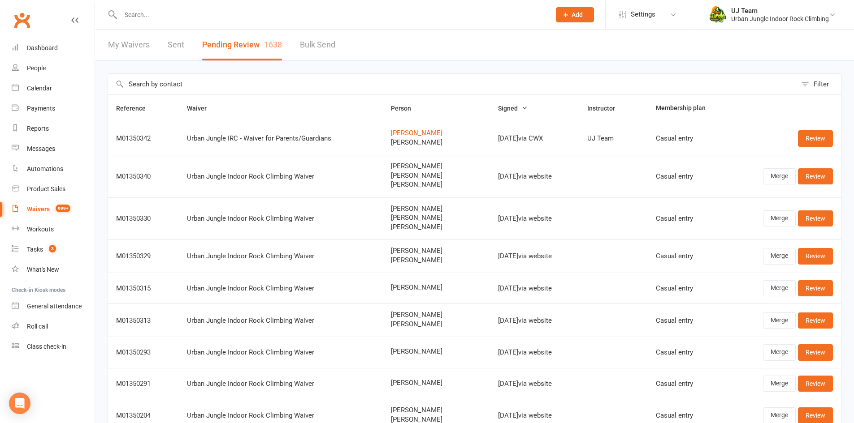
select select "25"
click at [36, 204] on link "Waivers 999+" at bounding box center [53, 209] width 83 height 20
click at [248, 50] on button "Pending Review 1638" at bounding box center [242, 45] width 80 height 31
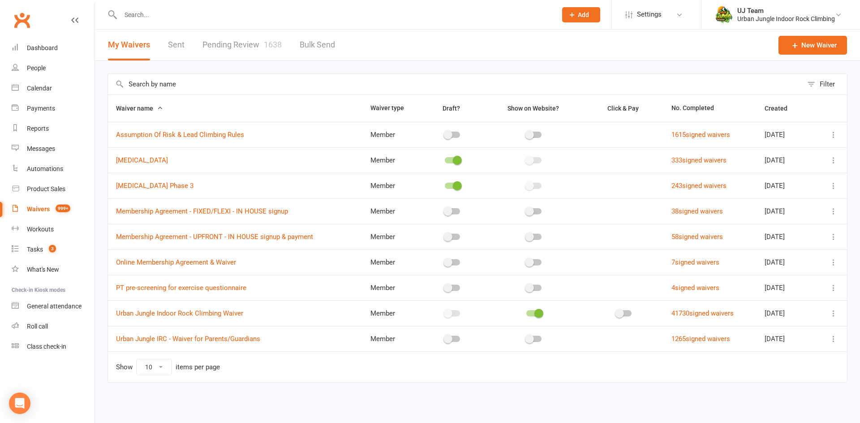
click at [246, 51] on link "Pending Review 1638" at bounding box center [242, 45] width 79 height 31
select select "25"
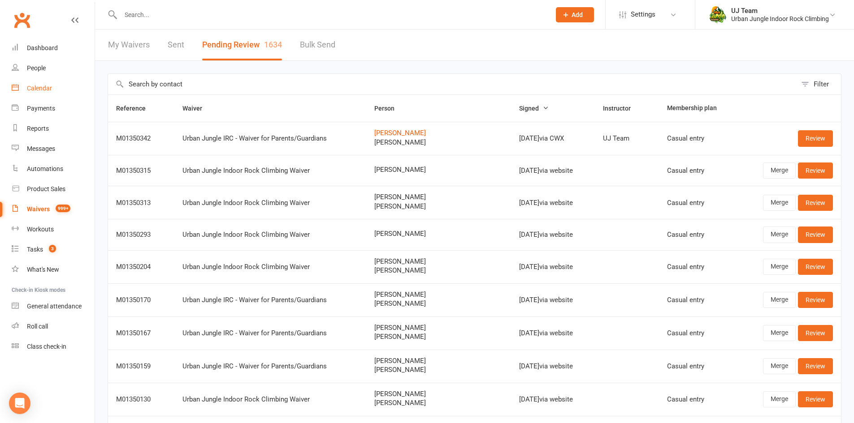
click at [36, 86] on div "Calendar" at bounding box center [39, 88] width 25 height 7
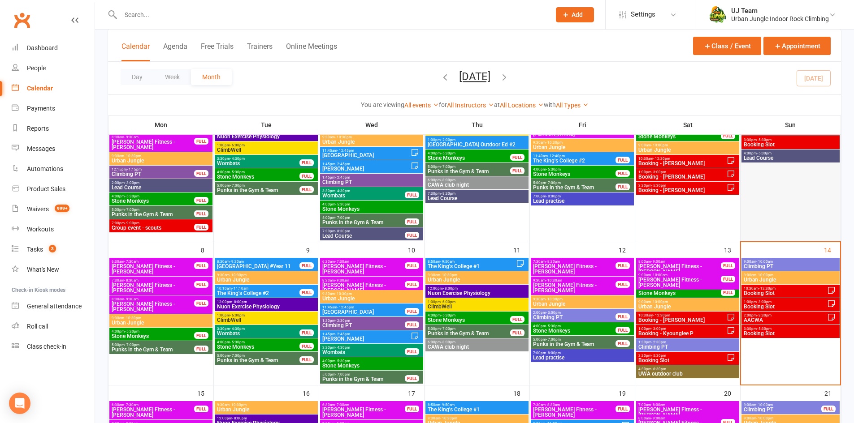
scroll to position [134, 0]
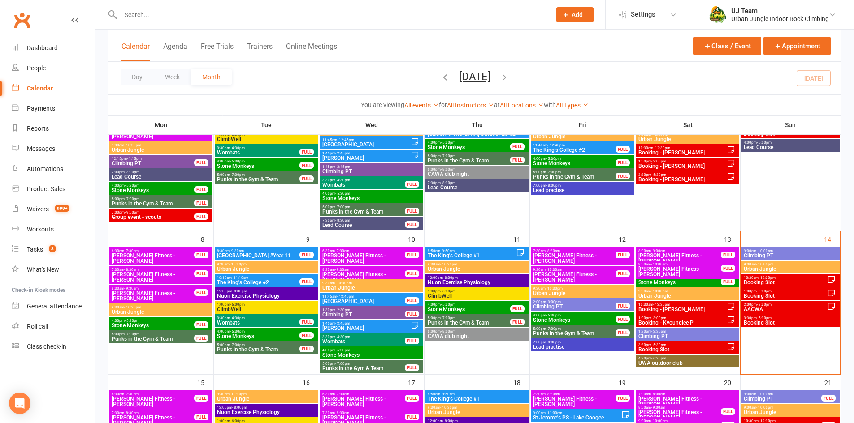
click at [776, 276] on span "10:30am - 12:30pm" at bounding box center [785, 278] width 84 height 4
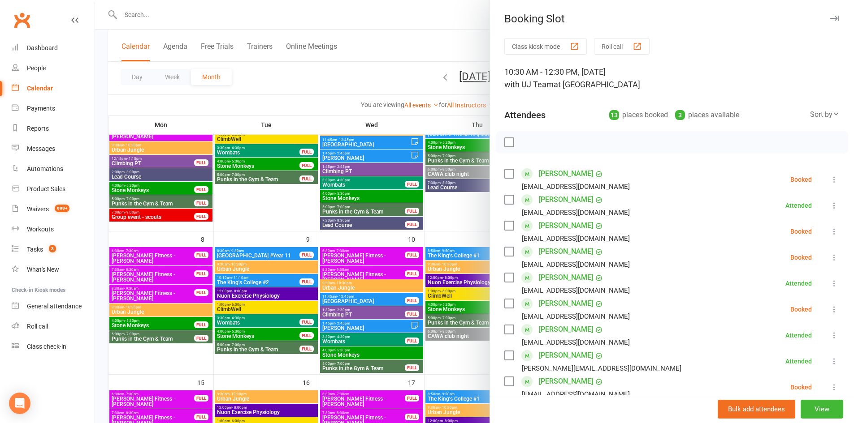
click at [830, 181] on icon at bounding box center [834, 179] width 9 height 9
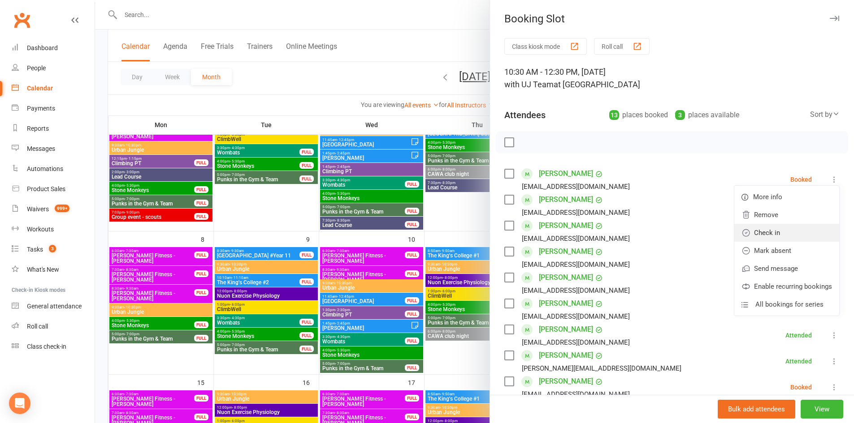
click at [767, 232] on link "Check in" at bounding box center [786, 233] width 105 height 18
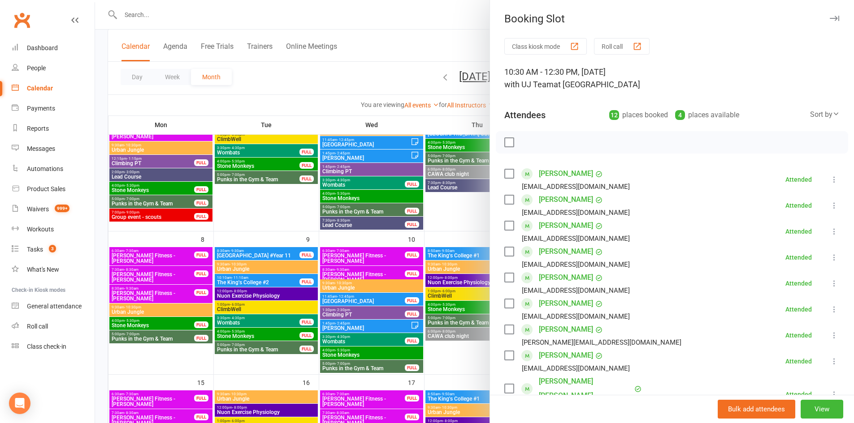
click at [322, 54] on div at bounding box center [474, 211] width 759 height 423
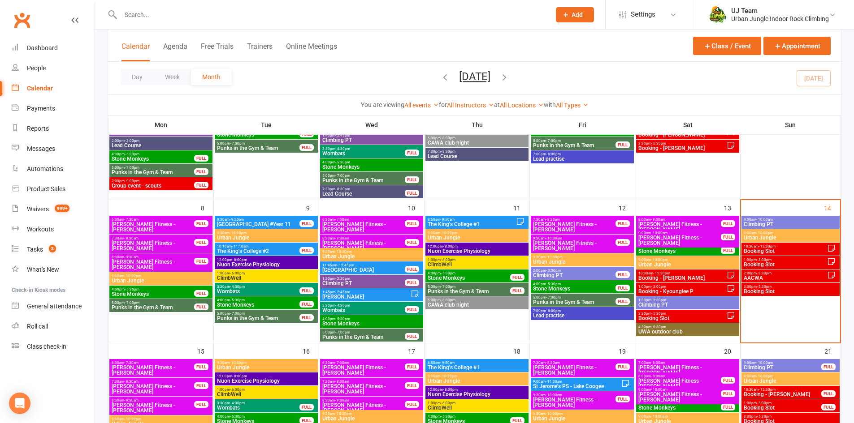
scroll to position [179, 0]
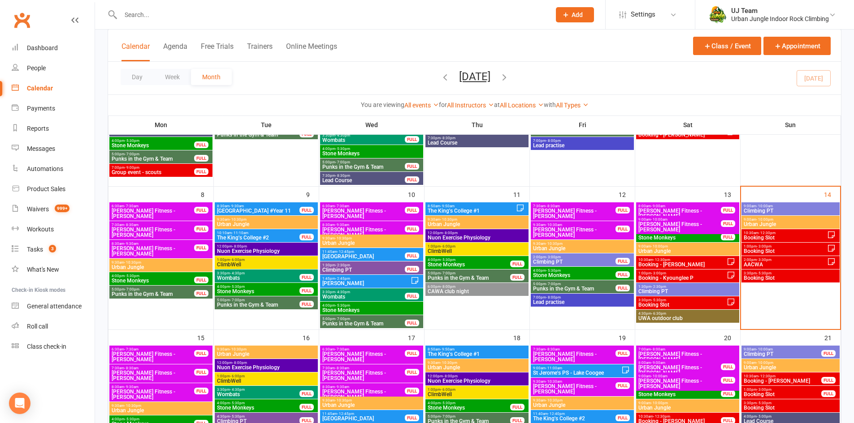
click at [783, 265] on span "AACWA" at bounding box center [785, 264] width 84 height 5
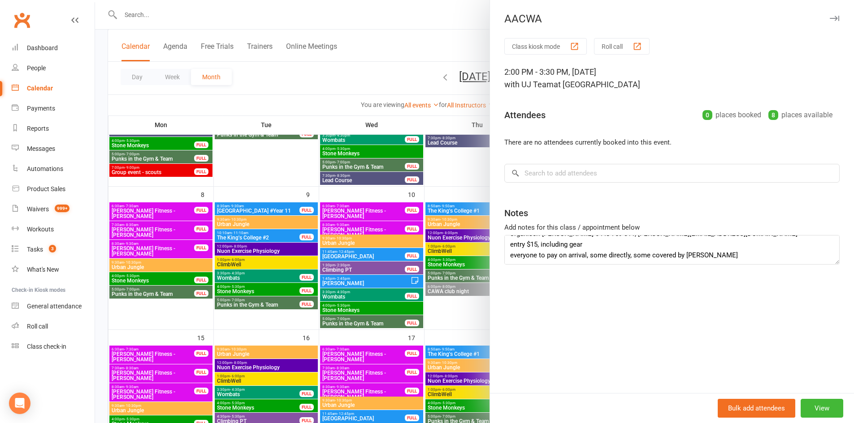
scroll to position [0, 0]
click at [444, 41] on div at bounding box center [474, 211] width 759 height 423
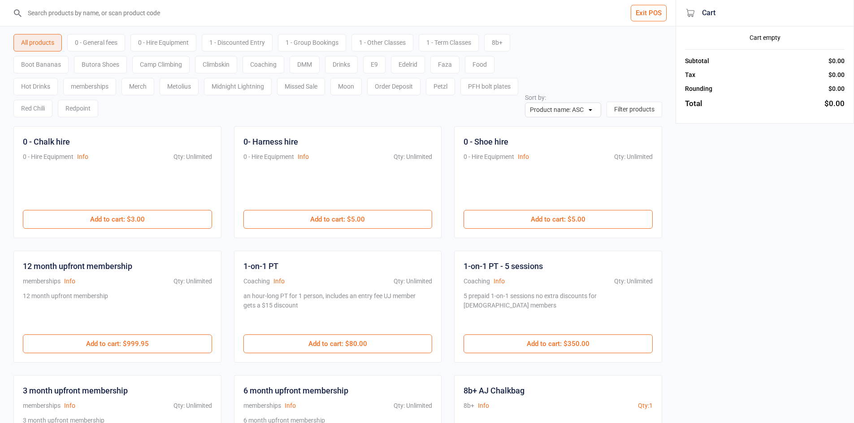
click at [473, 24] on input "search" at bounding box center [342, 13] width 639 height 26
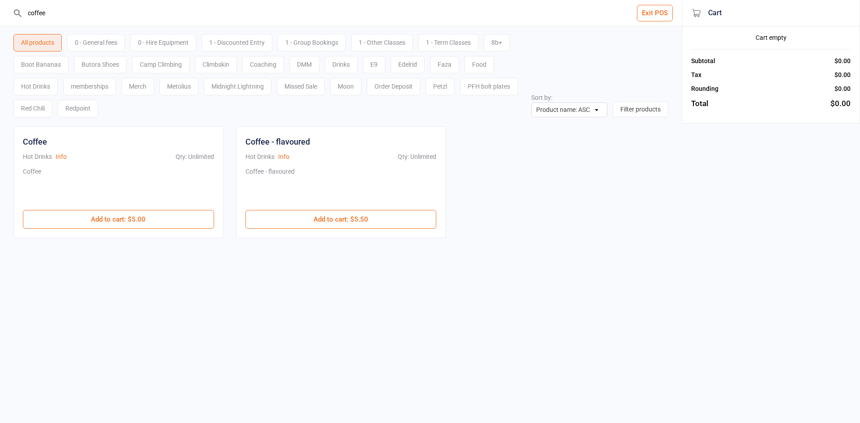
type input "coffee"
click at [149, 206] on div "Coffee" at bounding box center [118, 188] width 191 height 43
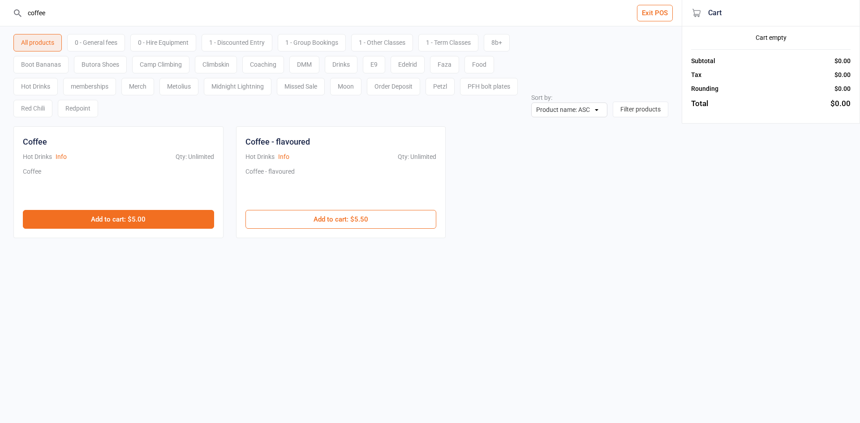
click at [152, 214] on button "Add to cart : $5.00" at bounding box center [118, 219] width 191 height 19
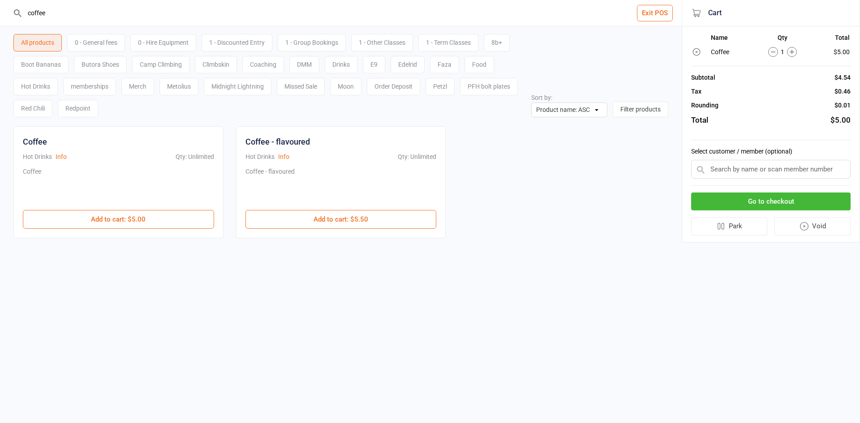
drag, startPoint x: 69, startPoint y: 11, endPoint x: 0, endPoint y: 11, distance: 69.0
click at [0, 11] on header "coffee Exit POS" at bounding box center [341, 13] width 682 height 26
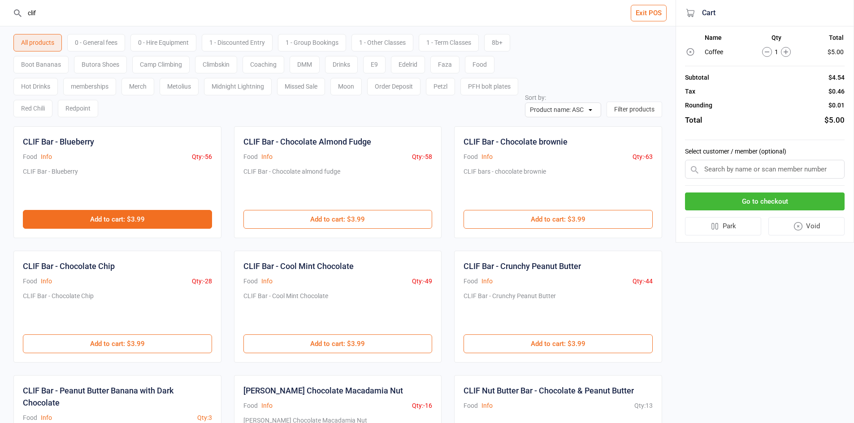
type input "clif"
click at [171, 217] on button "Add to cart : $3.99" at bounding box center [117, 219] width 189 height 19
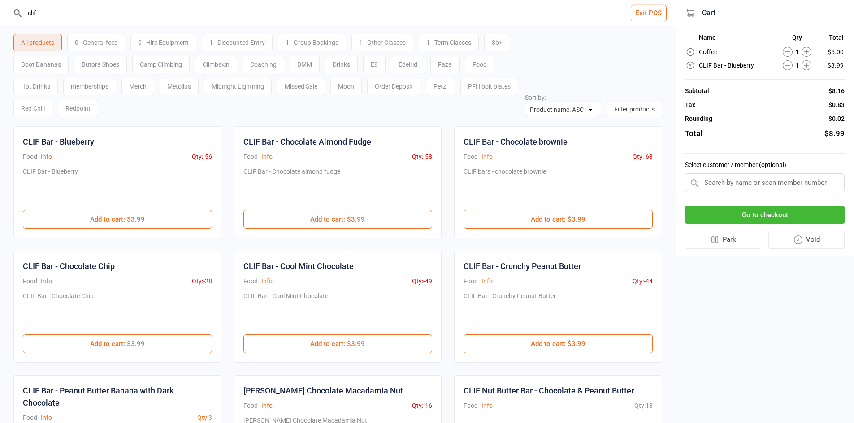
click at [763, 219] on button "Go to checkout" at bounding box center [765, 215] width 160 height 18
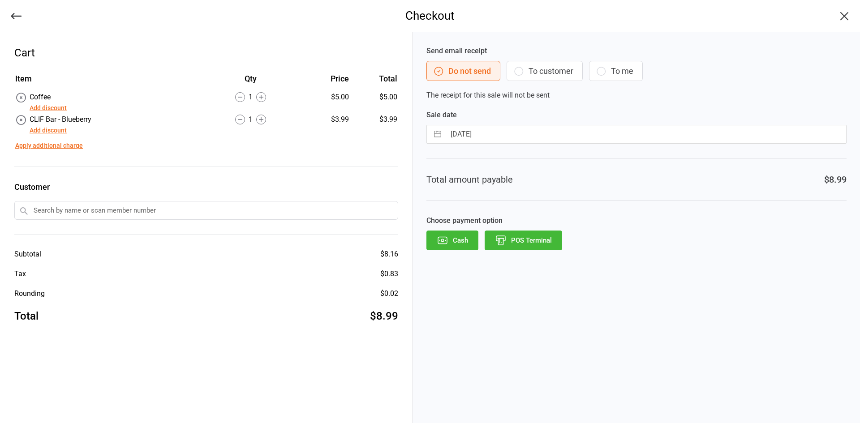
click at [529, 232] on button "POS Terminal" at bounding box center [524, 241] width 78 height 20
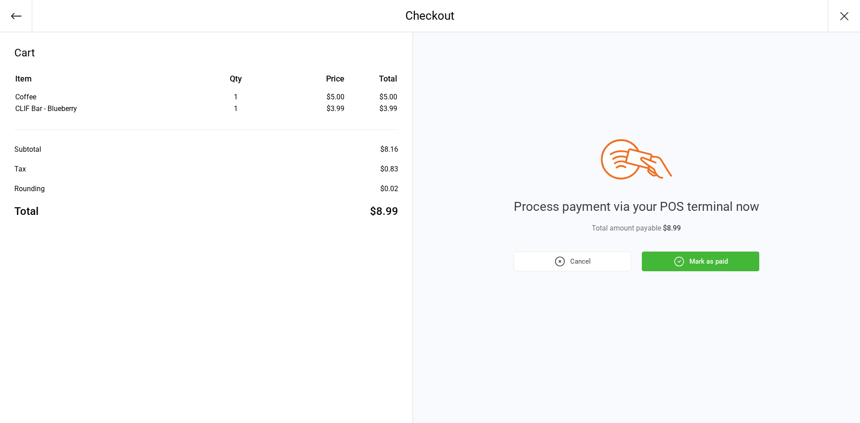
click at [696, 271] on button "Mark as paid" at bounding box center [700, 262] width 117 height 20
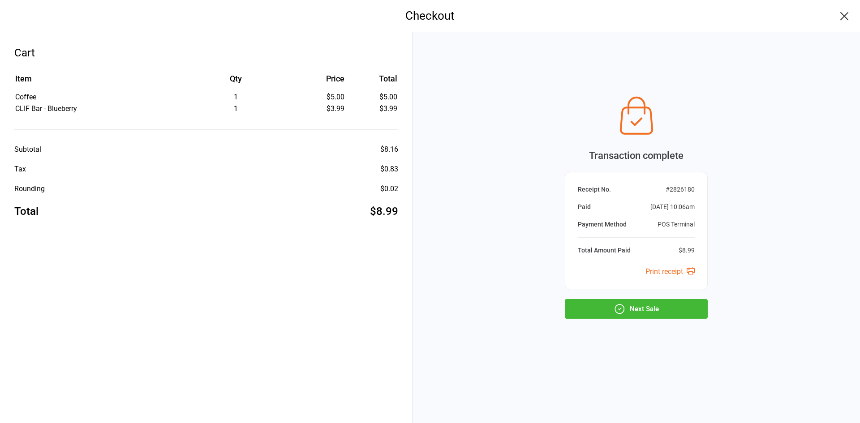
click at [644, 298] on div "Transaction complete Receipt No. # 2826180 Paid Sep 14, 2025 10:06am Payment Me…" at bounding box center [636, 205] width 143 height 227
click at [645, 299] on button "Next Sale" at bounding box center [636, 309] width 143 height 20
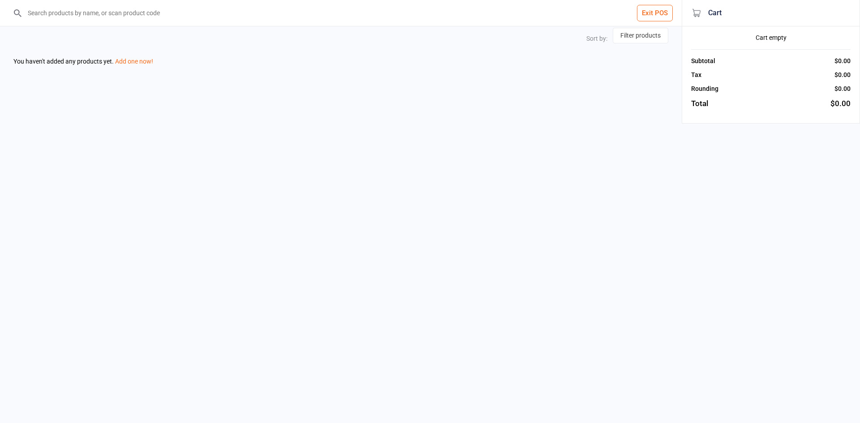
click at [647, 303] on div "Exit POS Sort by: Filter products You haven't added any products yet. Add one n…" at bounding box center [430, 211] width 860 height 423
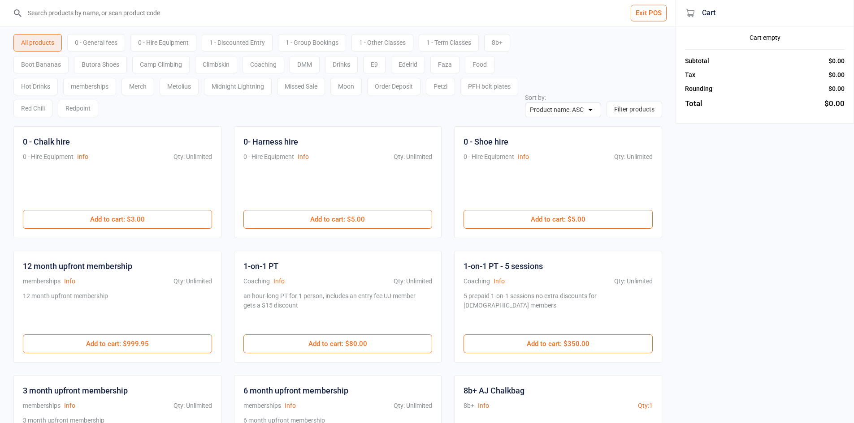
click at [167, 6] on input "search" at bounding box center [342, 13] width 639 height 26
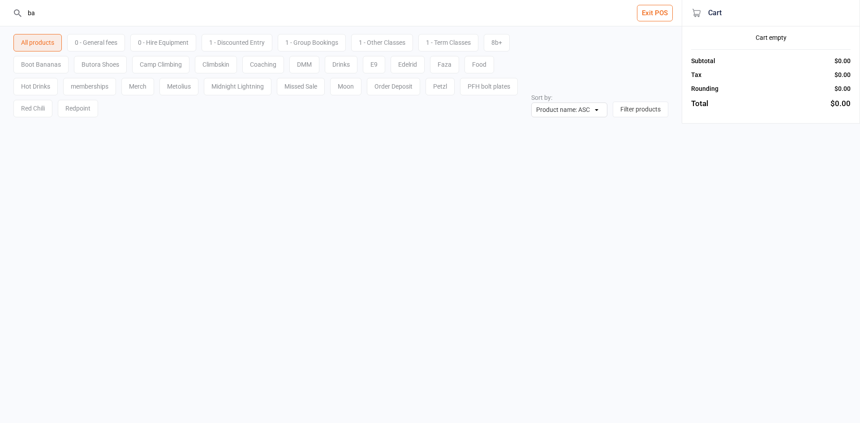
type input "b"
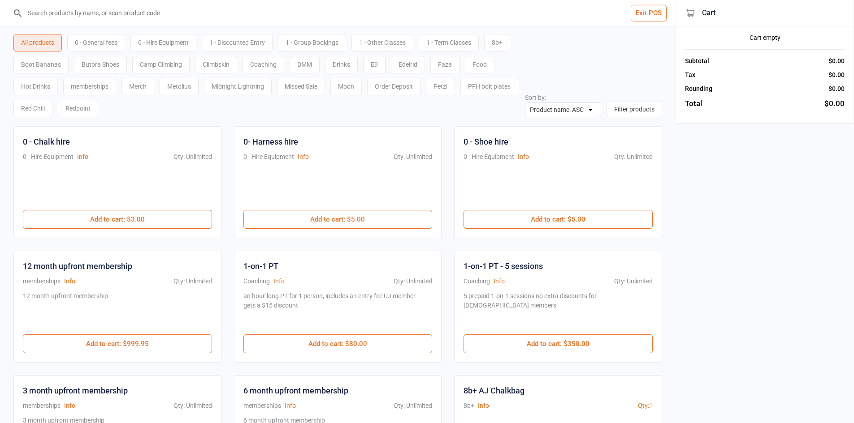
type input "e"
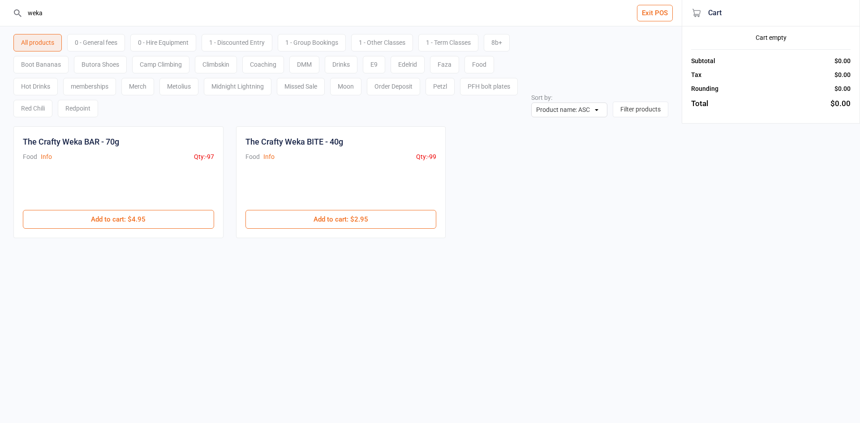
type input "weka"
click at [295, 222] on button "Add to cart : $2.95" at bounding box center [341, 219] width 191 height 19
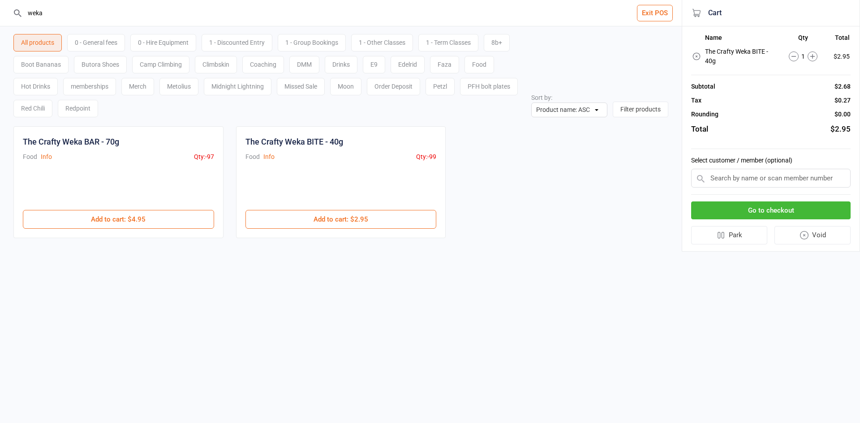
drag, startPoint x: 80, startPoint y: 13, endPoint x: 0, endPoint y: -20, distance: 86.2
click at [0, 0] on html "weka Exit POS All products 0 - General fees 0 - Hire Equipment 1 - Discounted E…" at bounding box center [430, 211] width 860 height 423
type input "coff"
click at [173, 230] on div "Coffee Hot Drinks Info Qty: Unlimited Coffee $5.00 Add to cart : $5.00" at bounding box center [118, 182] width 210 height 112
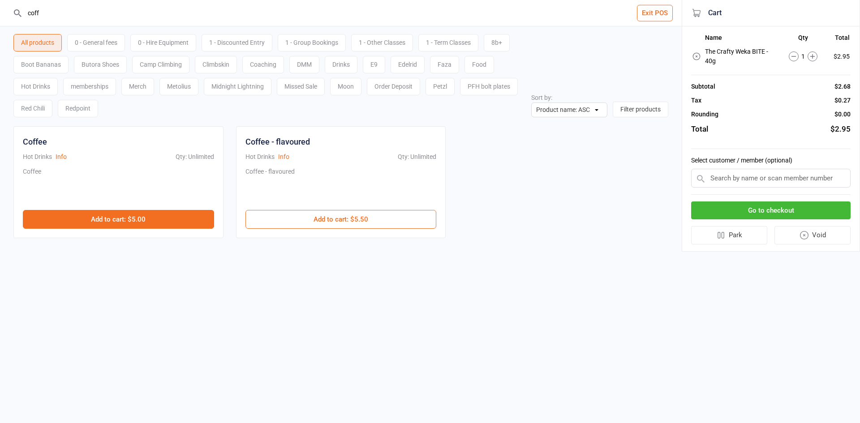
drag, startPoint x: 233, startPoint y: 229, endPoint x: 214, endPoint y: 221, distance: 21.1
click at [230, 228] on div "Coffee Hot Drinks Info Qty: Unlimited Coffee $5.00 Add to cart : $5.00 Coffee -…" at bounding box center [340, 182] width 655 height 112
click at [214, 221] on button "Add to cart : $5.00" at bounding box center [118, 219] width 191 height 19
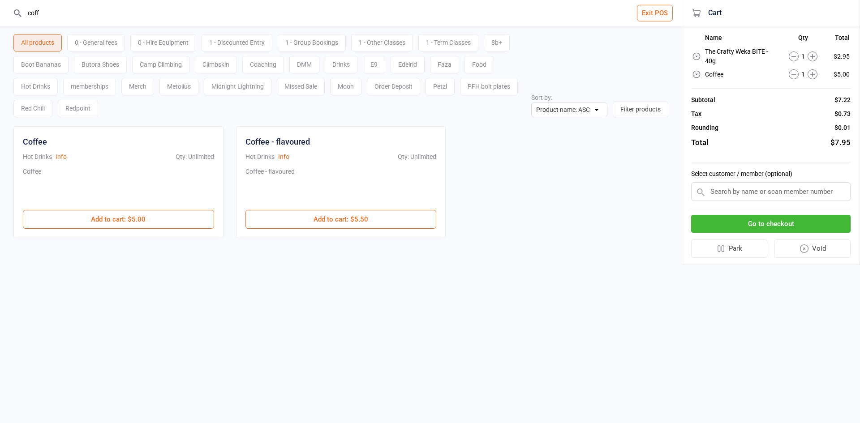
click at [756, 216] on button "Go to checkout" at bounding box center [771, 224] width 160 height 18
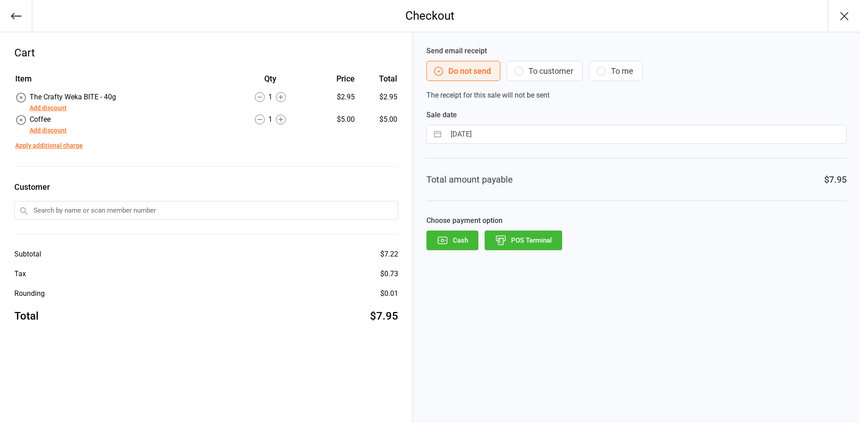
click at [495, 242] on icon "button" at bounding box center [501, 241] width 12 height 12
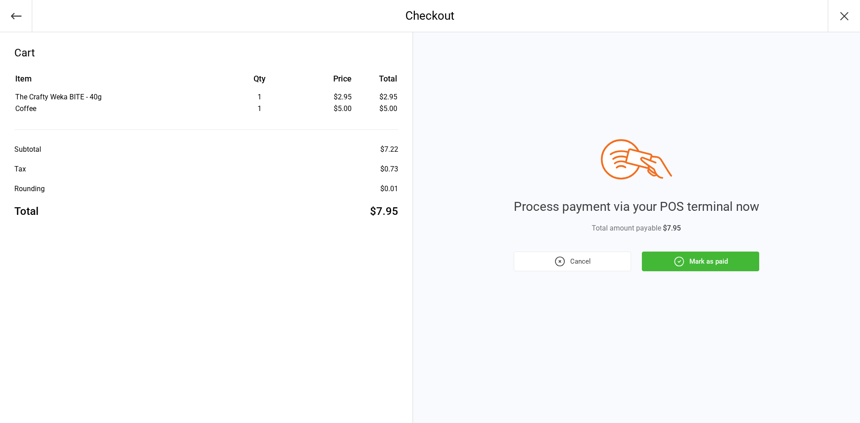
click at [697, 265] on button "Mark as paid" at bounding box center [700, 262] width 117 height 20
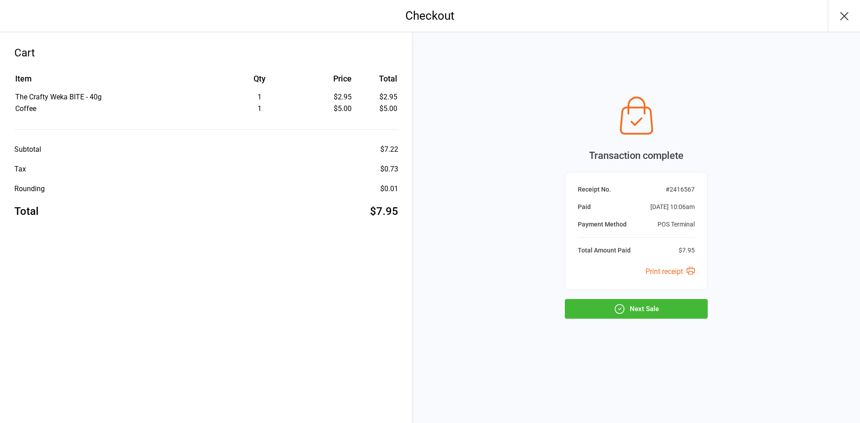
click at [684, 304] on button "Next Sale" at bounding box center [636, 309] width 143 height 20
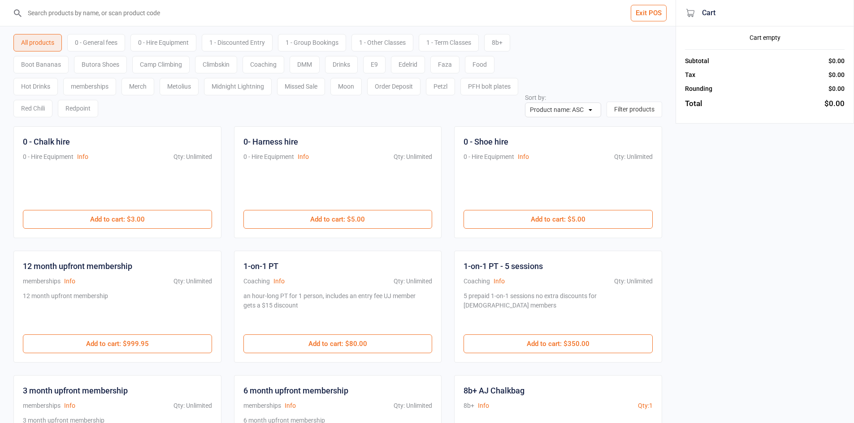
click at [141, 13] on input "search" at bounding box center [342, 13] width 639 height 26
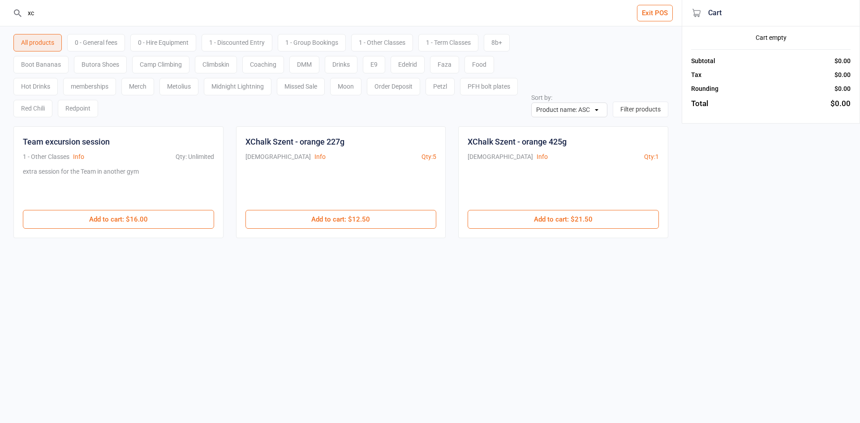
type input "x"
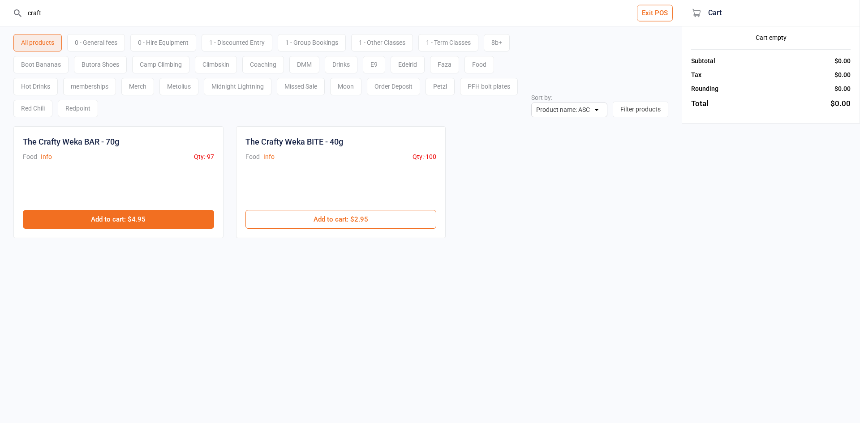
type input "craft"
click at [114, 222] on button "Add to cart : $4.95" at bounding box center [118, 219] width 191 height 19
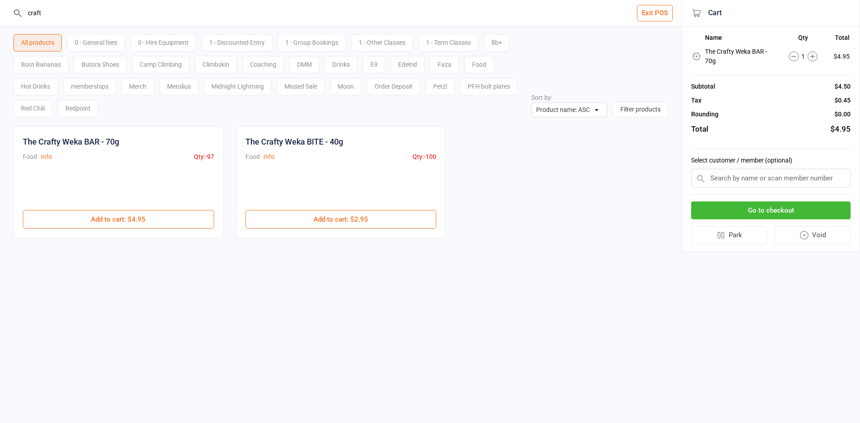
click at [750, 214] on button "Go to checkout" at bounding box center [771, 211] width 160 height 18
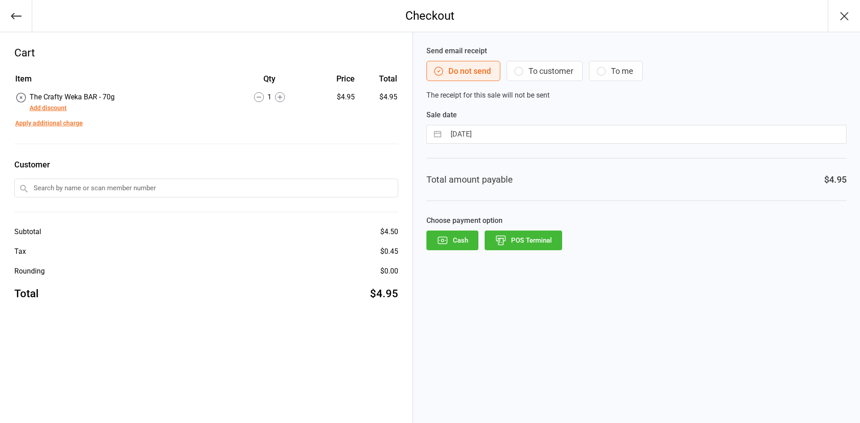
click at [564, 241] on div "Cash POS Terminal" at bounding box center [637, 241] width 420 height 20
click at [539, 246] on button "POS Terminal" at bounding box center [524, 241] width 78 height 20
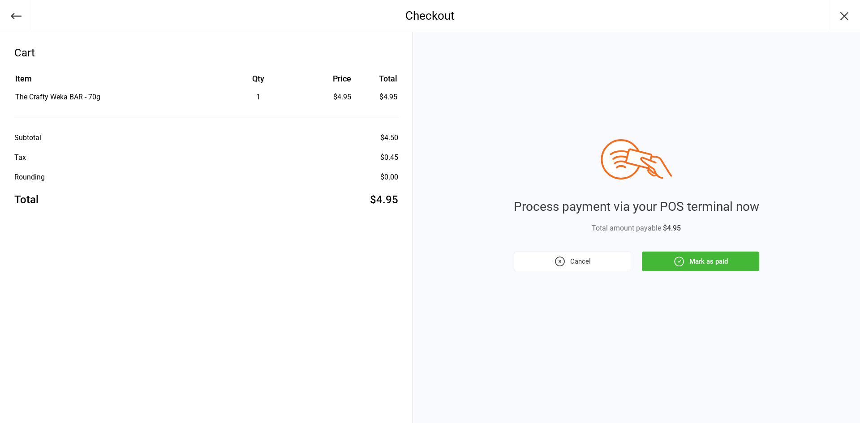
click at [660, 267] on button "Mark as paid" at bounding box center [700, 262] width 117 height 20
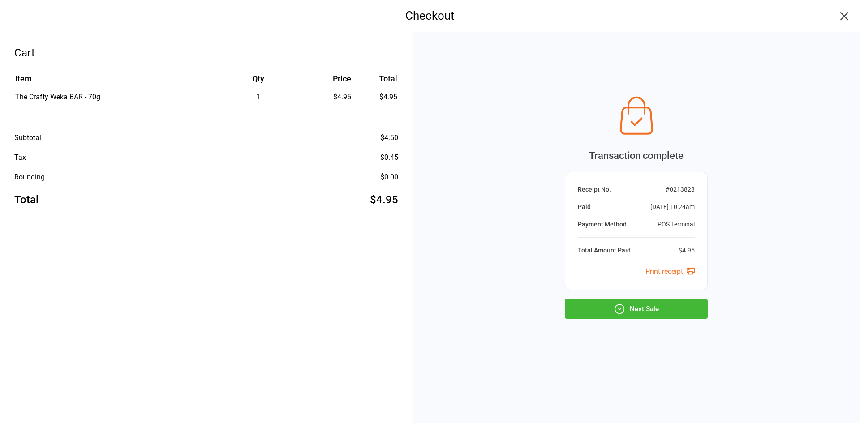
click at [630, 312] on button "Next Sale" at bounding box center [636, 309] width 143 height 20
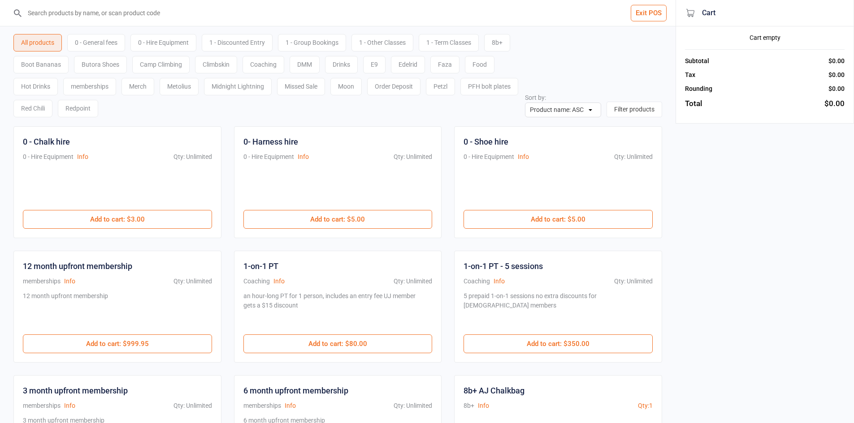
click at [144, 42] on div "0 - Hire Equipment" at bounding box center [163, 42] width 66 height 17
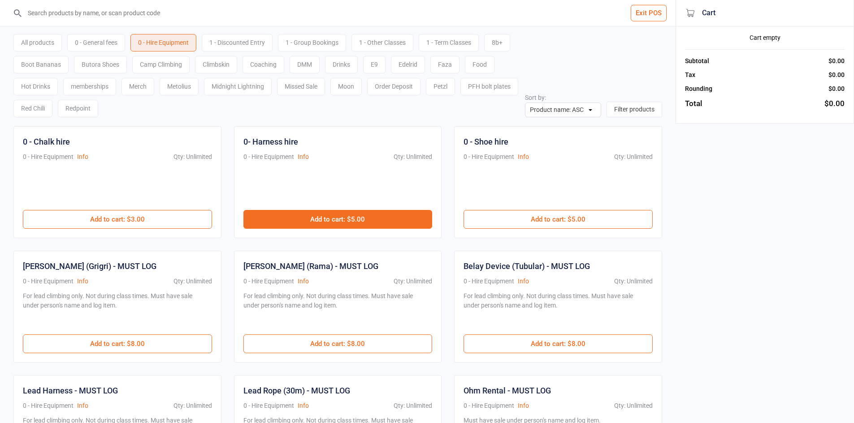
click at [332, 212] on button "Add to cart : $5.00" at bounding box center [337, 219] width 189 height 19
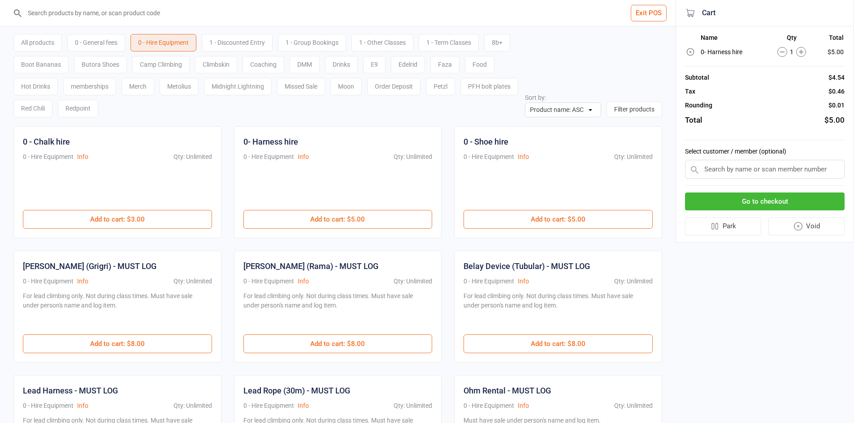
click at [111, 51] on div "All products 0 - General fees 0 - Hire Equipment 1 - Discounted Entry 1 - Group…" at bounding box center [268, 74] width 511 height 88
click at [106, 40] on div "0 - General fees" at bounding box center [96, 42] width 58 height 17
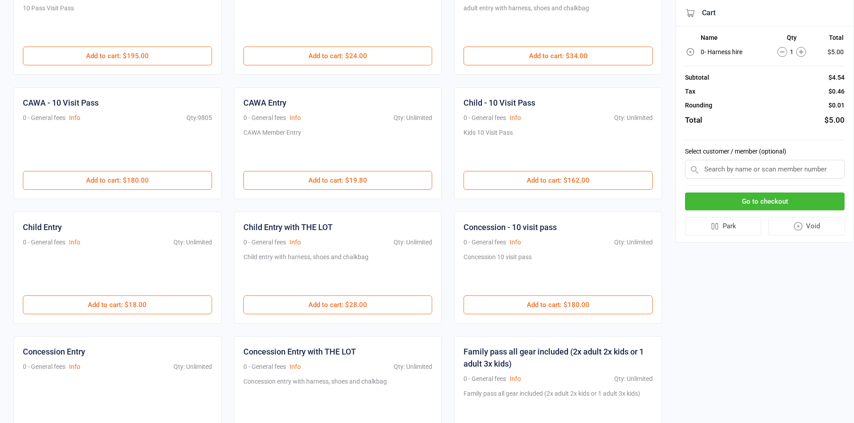
scroll to position [179, 0]
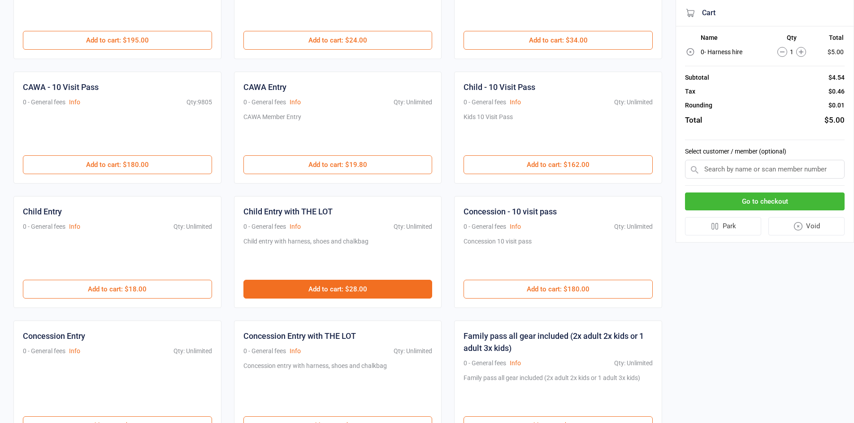
click at [388, 291] on button "Add to cart : $28.00" at bounding box center [337, 289] width 189 height 19
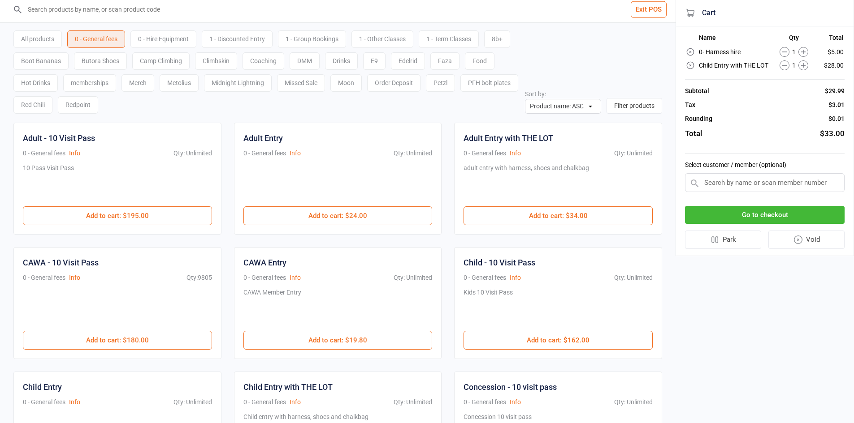
scroll to position [0, 0]
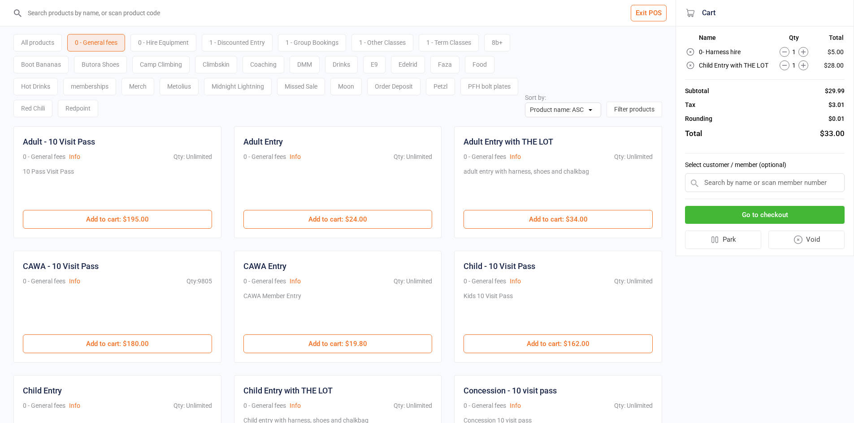
click at [768, 217] on button "Go to checkout" at bounding box center [765, 215] width 160 height 18
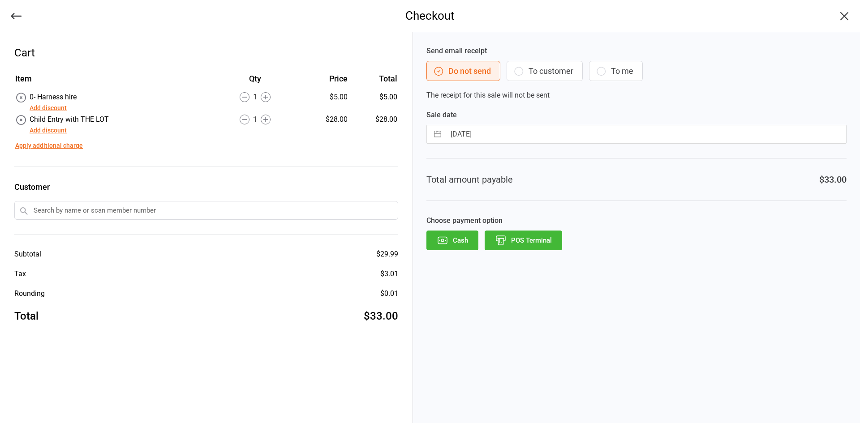
click at [523, 239] on button "POS Terminal" at bounding box center [524, 241] width 78 height 20
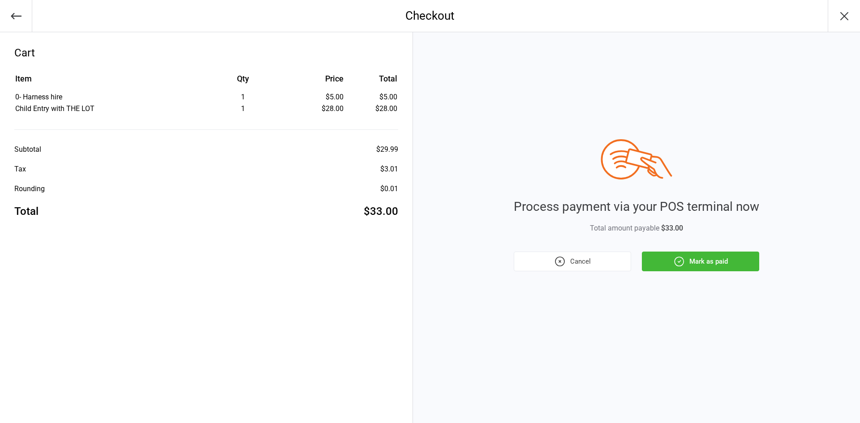
click at [727, 265] on button "Mark as paid" at bounding box center [700, 262] width 117 height 20
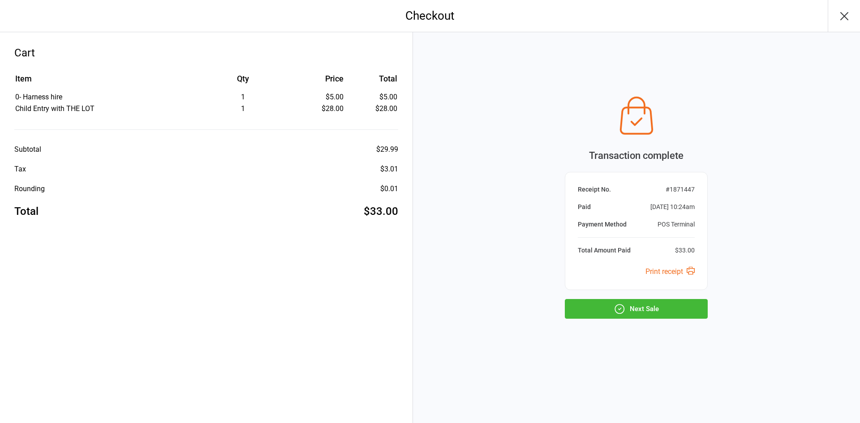
click at [618, 311] on icon "button" at bounding box center [620, 309] width 12 height 12
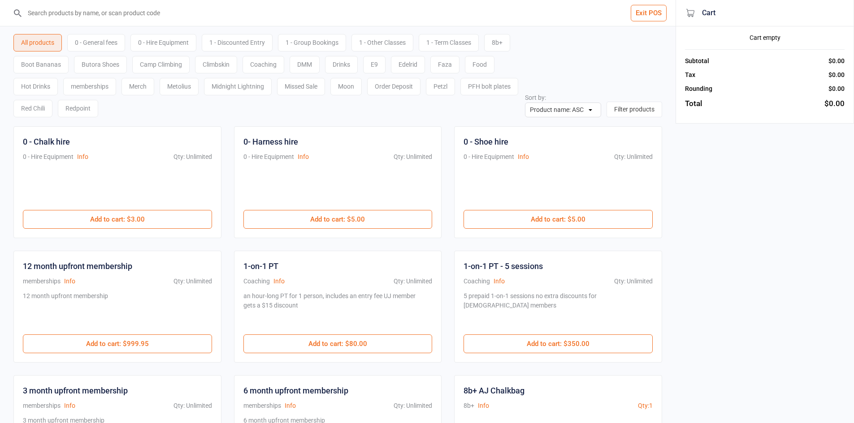
click at [103, 41] on div "0 - General fees" at bounding box center [96, 42] width 58 height 17
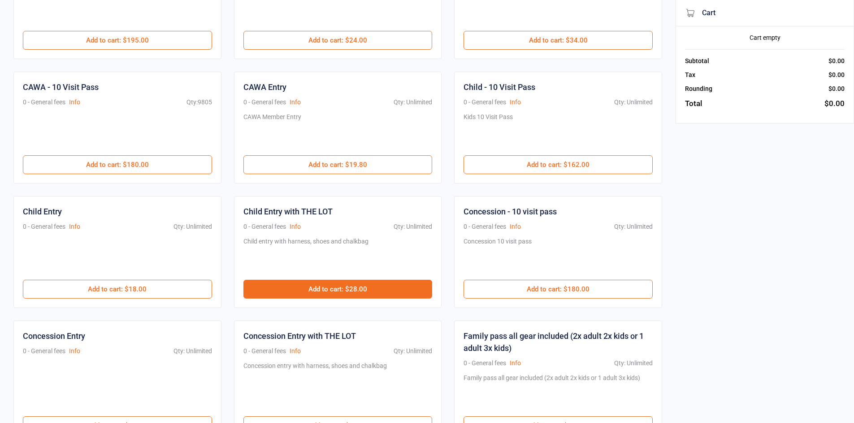
click at [373, 281] on button "Add to cart : $28.00" at bounding box center [337, 289] width 189 height 19
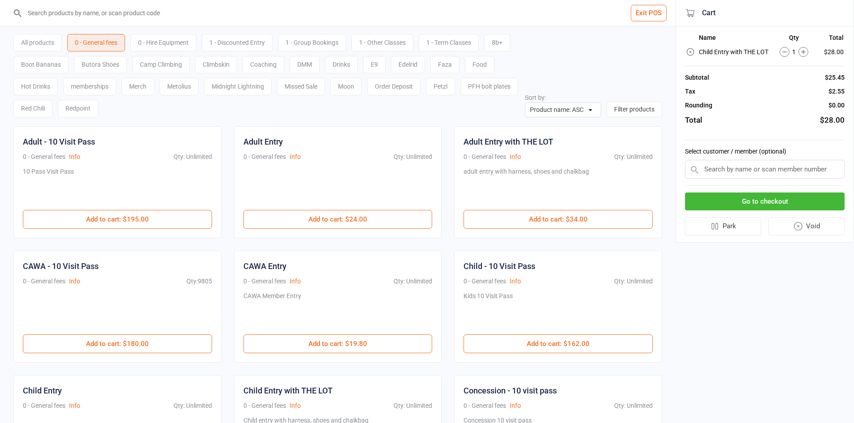
click at [142, 46] on div "0 - Hire Equipment" at bounding box center [163, 42] width 66 height 17
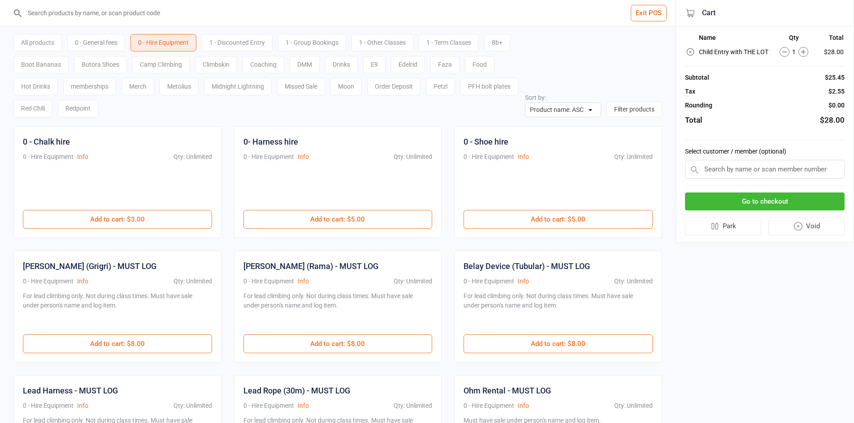
click at [352, 208] on div at bounding box center [337, 188] width 189 height 43
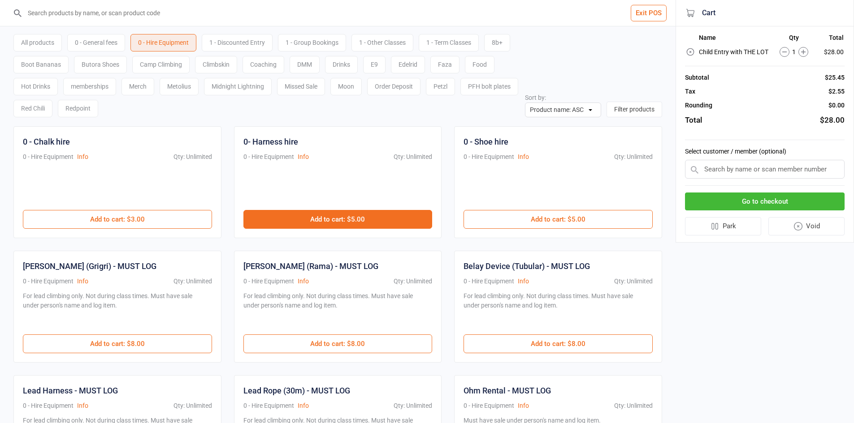
click at [354, 217] on button "Add to cart : $5.00" at bounding box center [337, 219] width 189 height 19
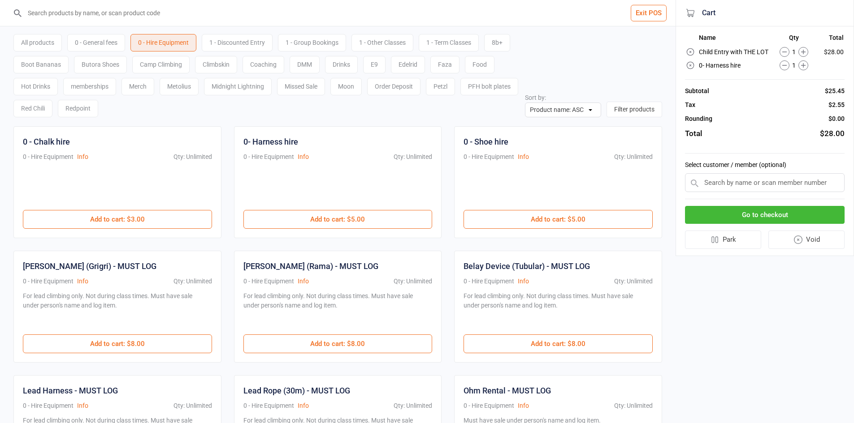
click at [570, 78] on div "All products 0 - General fees 0 - Hire Equipment 1 - Discounted Entry 1 - Group…" at bounding box center [337, 71] width 648 height 91
click at [767, 211] on button "Go to checkout" at bounding box center [765, 215] width 160 height 18
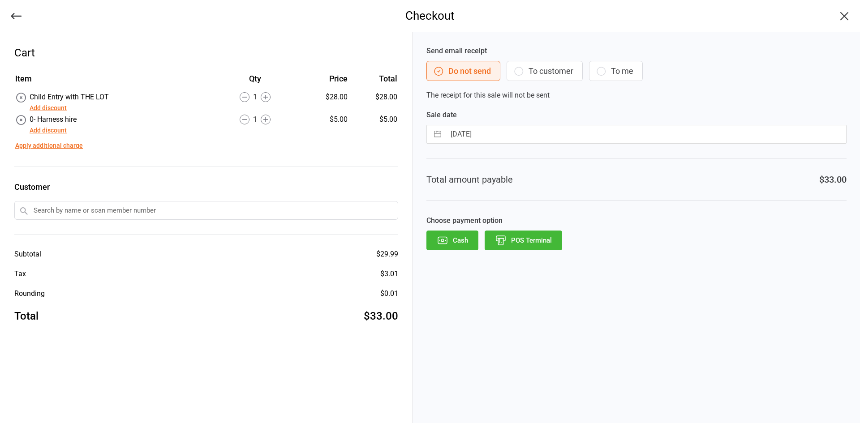
click at [435, 249] on button "Cash" at bounding box center [453, 241] width 52 height 20
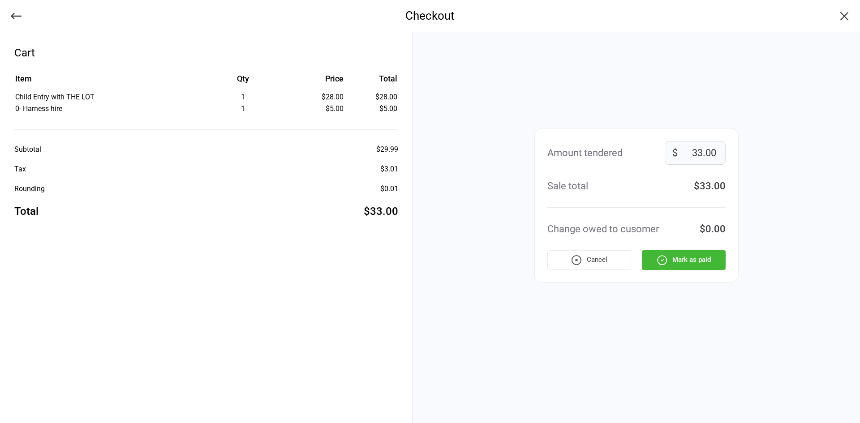
click at [699, 149] on input "33.00" at bounding box center [695, 153] width 61 height 24
drag, startPoint x: 700, startPoint y: 150, endPoint x: 648, endPoint y: 165, distance: 54.6
click at [648, 165] on div "Amount tendered 33.00 $ Sale total $33.00 Change owed to cusomer $0.00 Cancel M…" at bounding box center [637, 205] width 204 height 155
type input "50.00"
click at [664, 266] on button "Mark as paid" at bounding box center [684, 261] width 84 height 20
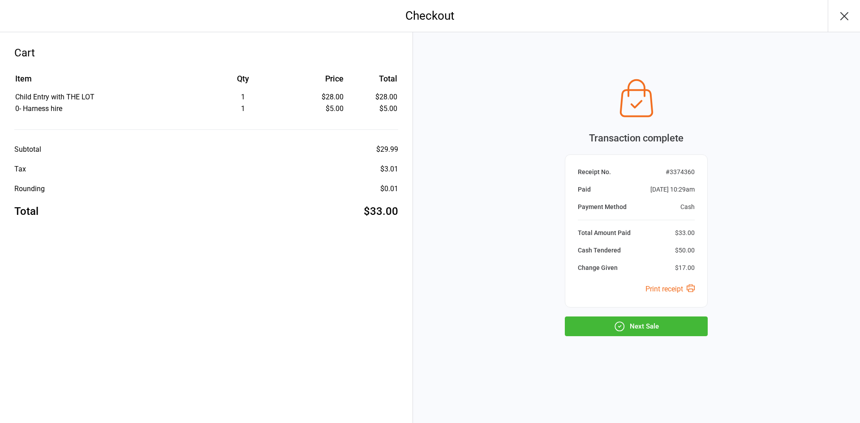
click at [626, 320] on button "Next Sale" at bounding box center [636, 327] width 143 height 20
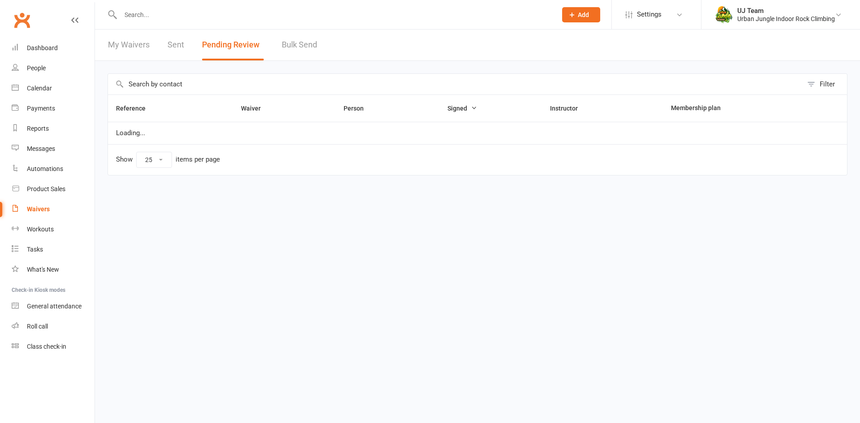
select select "25"
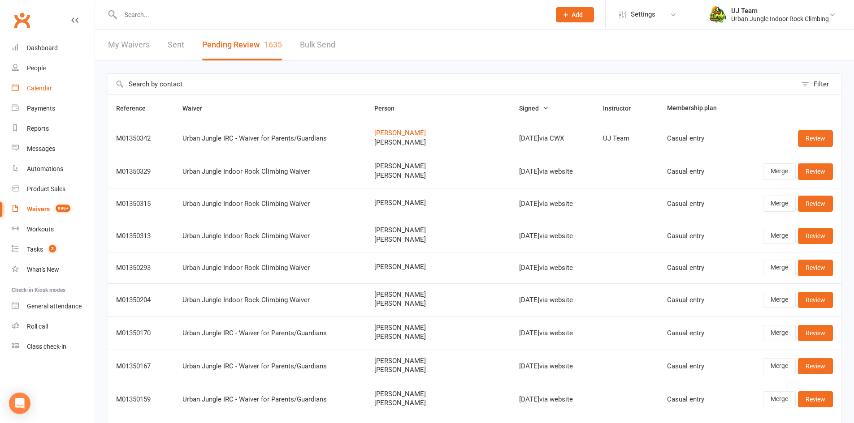
click at [43, 86] on div "Calendar" at bounding box center [39, 88] width 25 height 7
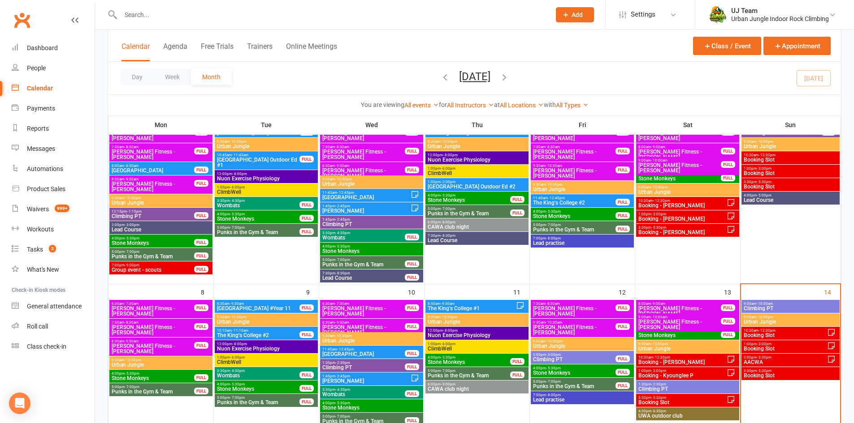
scroll to position [90, 0]
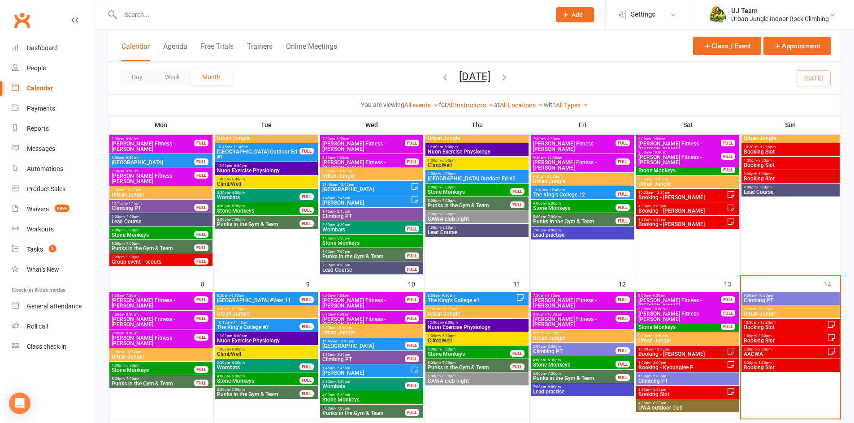
click at [778, 325] on span "Booking Slot" at bounding box center [785, 327] width 84 height 5
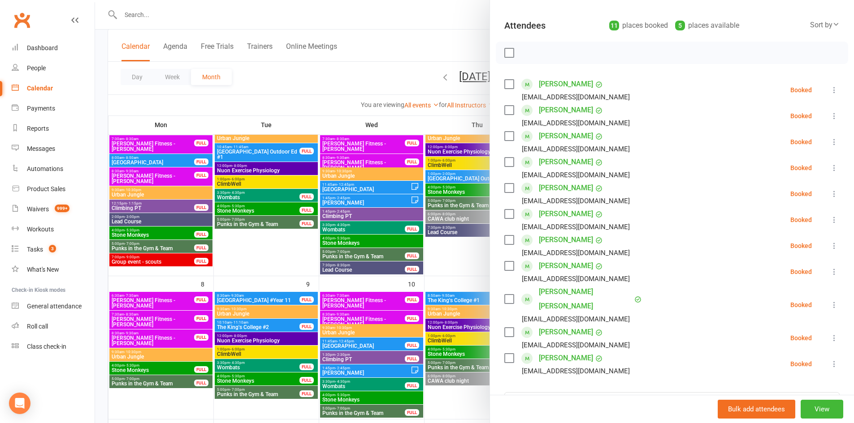
click at [830, 301] on icon at bounding box center [834, 305] width 9 height 9
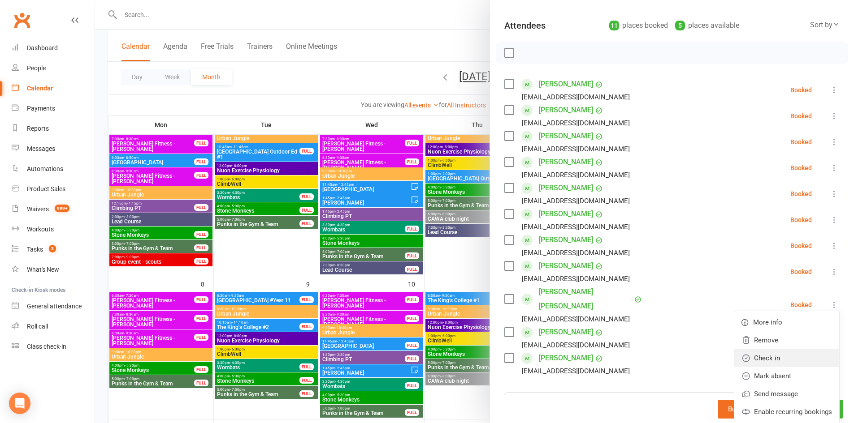
click at [782, 352] on link "Check in" at bounding box center [786, 359] width 105 height 18
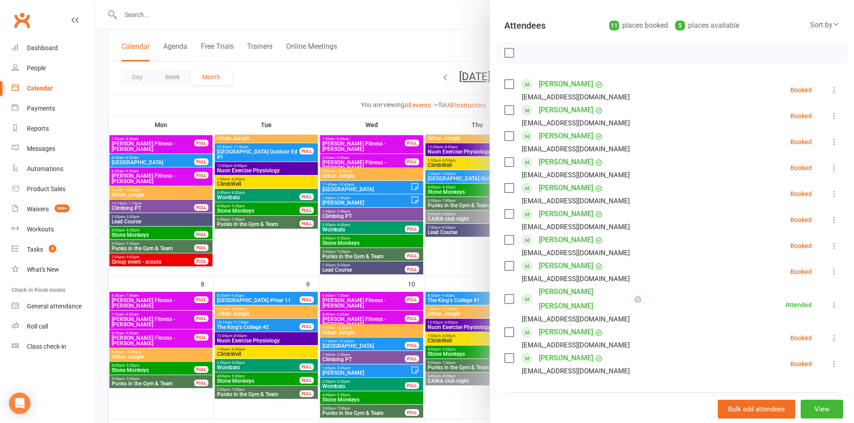
click at [830, 334] on icon at bounding box center [834, 338] width 9 height 9
click at [782, 383] on link "Check in" at bounding box center [786, 392] width 105 height 18
click at [830, 117] on icon at bounding box center [834, 116] width 9 height 9
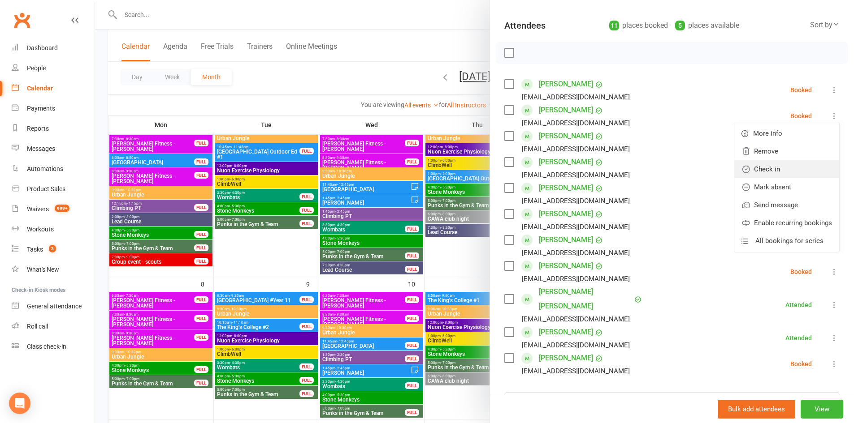
click at [781, 174] on link "Check in" at bounding box center [786, 169] width 105 height 18
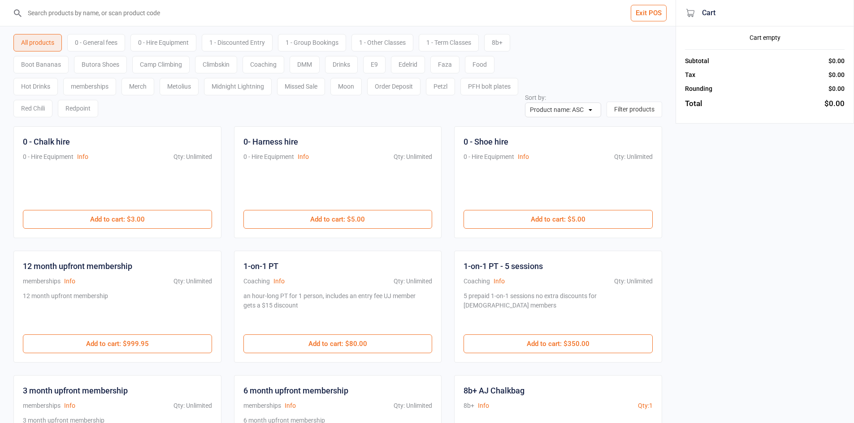
click at [84, 6] on input "search" at bounding box center [342, 13] width 639 height 26
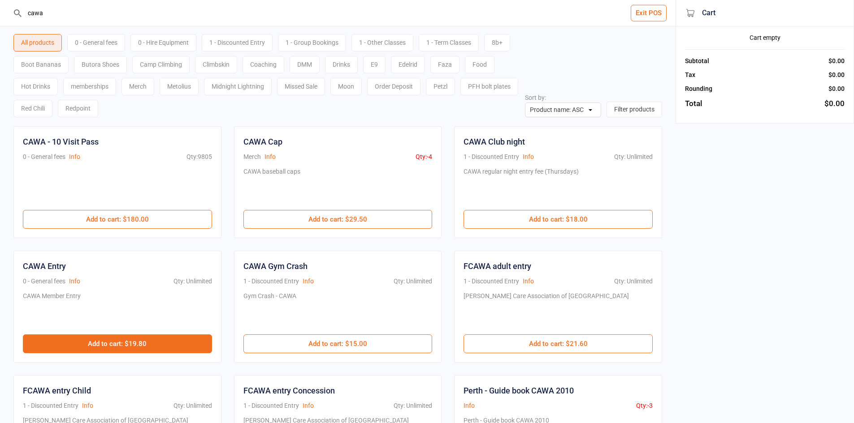
type input "cawa"
click at [127, 337] on button "Add to cart : $19.80" at bounding box center [117, 344] width 189 height 19
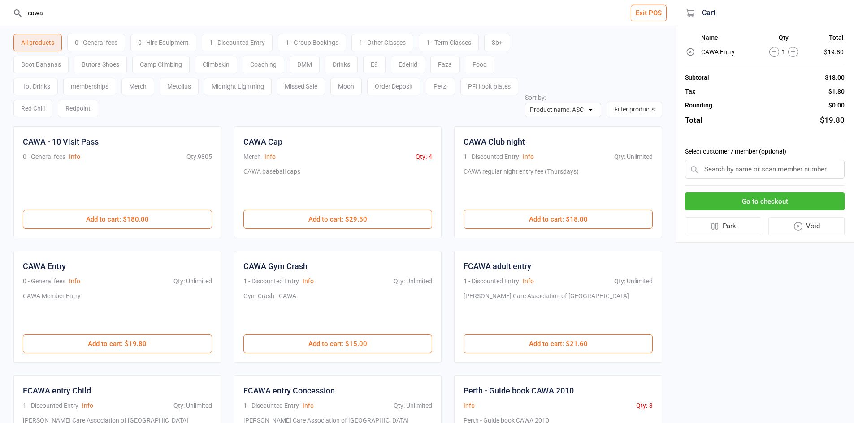
click at [773, 200] on button "Go to checkout" at bounding box center [765, 202] width 160 height 18
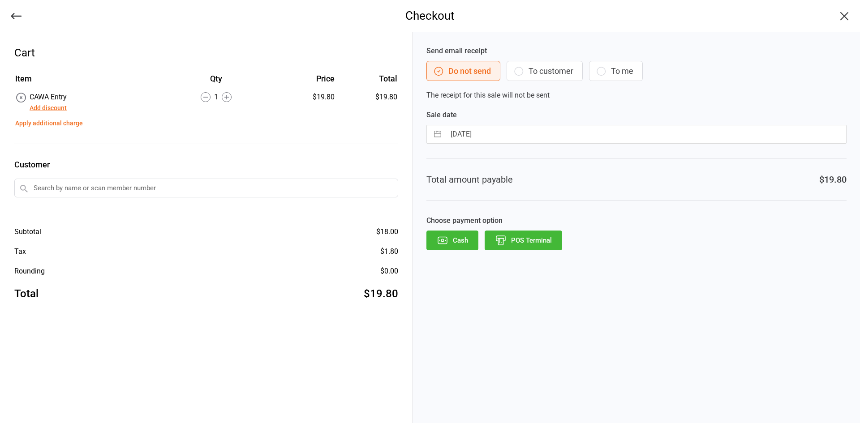
click at [544, 241] on button "POS Terminal" at bounding box center [524, 241] width 78 height 20
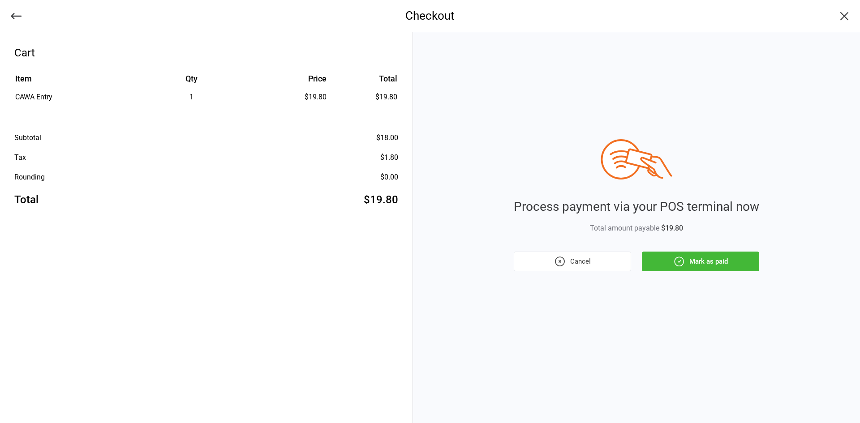
click at [704, 267] on button "Mark as paid" at bounding box center [700, 262] width 117 height 20
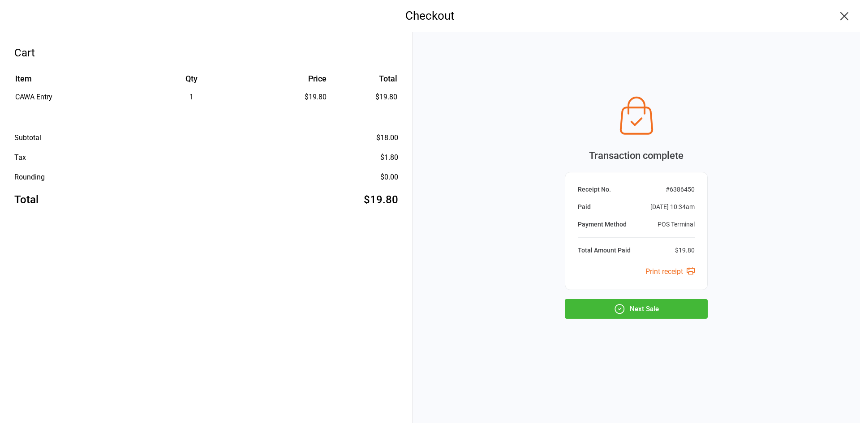
click at [652, 311] on button "Next Sale" at bounding box center [636, 309] width 143 height 20
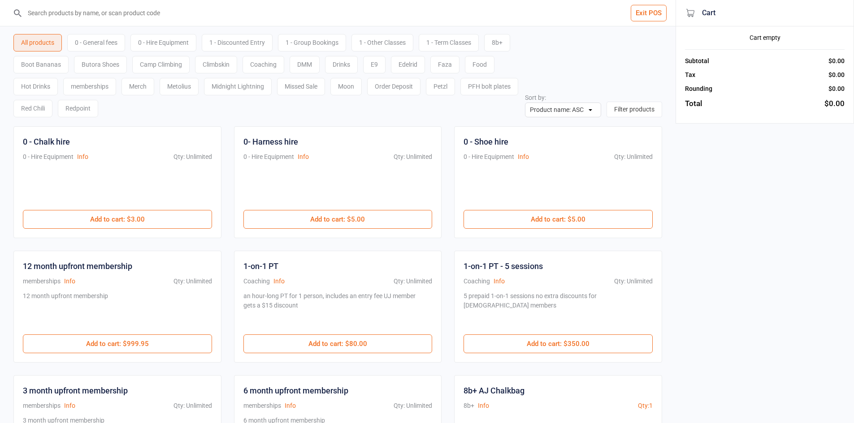
click at [825, 308] on div "Exit POS All products 0 - General fees 0 - Hire Equipment 1 - Discounted Entry …" at bounding box center [427, 392] width 854 height 785
click at [117, 17] on input "search" at bounding box center [342, 13] width 639 height 26
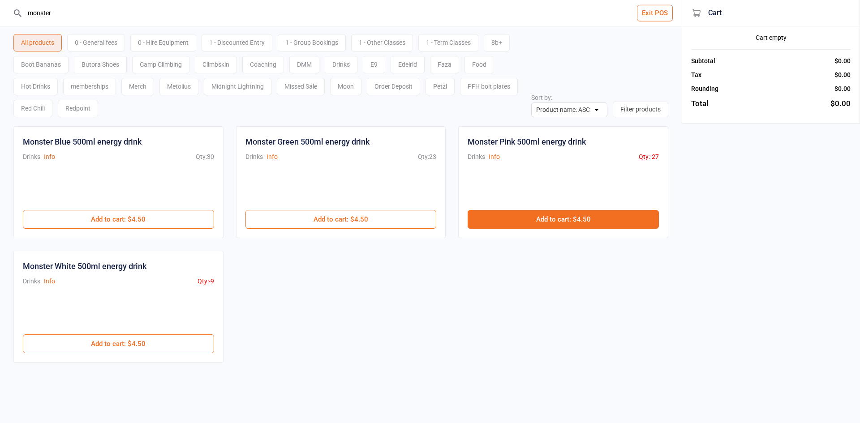
type input "monster"
click at [553, 218] on button "Add to cart : $4.50" at bounding box center [563, 219] width 191 height 19
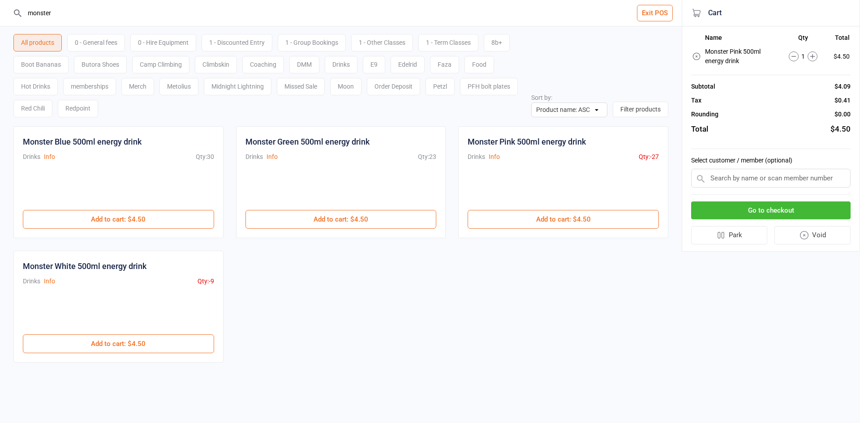
click at [702, 209] on button "Go to checkout" at bounding box center [771, 211] width 160 height 18
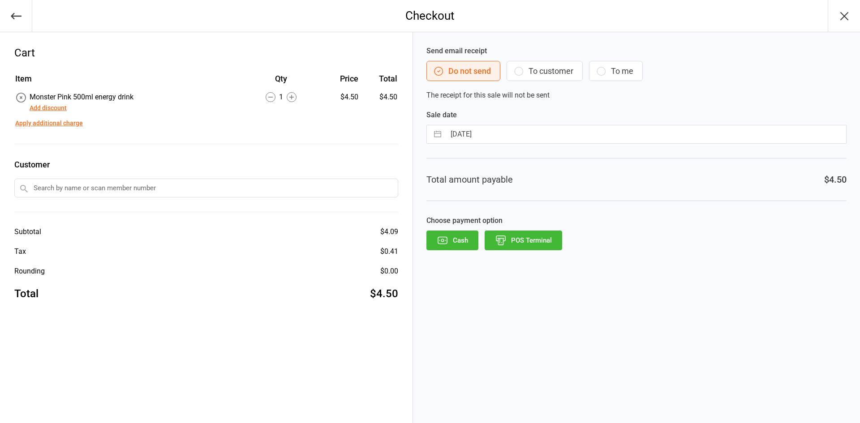
drag, startPoint x: 449, startPoint y: 235, endPoint x: 441, endPoint y: 240, distance: 8.8
click at [448, 236] on button "Cash" at bounding box center [453, 241] width 52 height 20
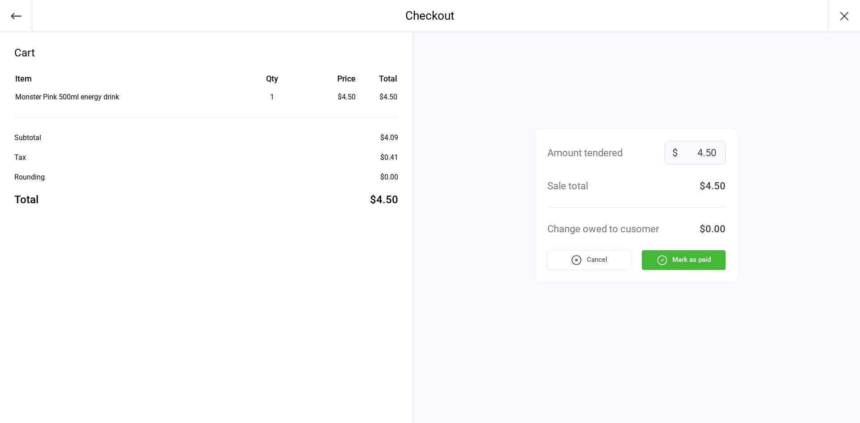
click at [709, 272] on div "Amount tendered 4.50 $ Sale total $4.50 Change owed to cusomer $0.00 Cancel [PE…" at bounding box center [637, 205] width 204 height 155
click at [707, 268] on button "Mark as paid" at bounding box center [684, 261] width 84 height 20
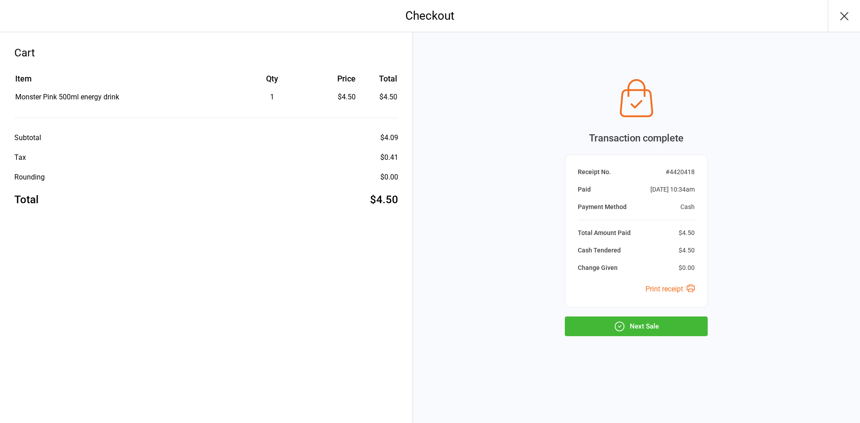
click at [651, 333] on button "Next Sale" at bounding box center [636, 327] width 143 height 20
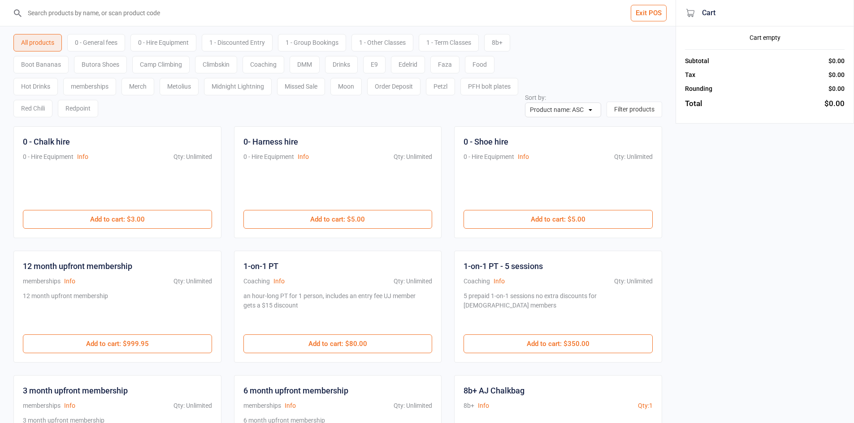
click at [87, 42] on div "0 - General fees" at bounding box center [96, 42] width 58 height 17
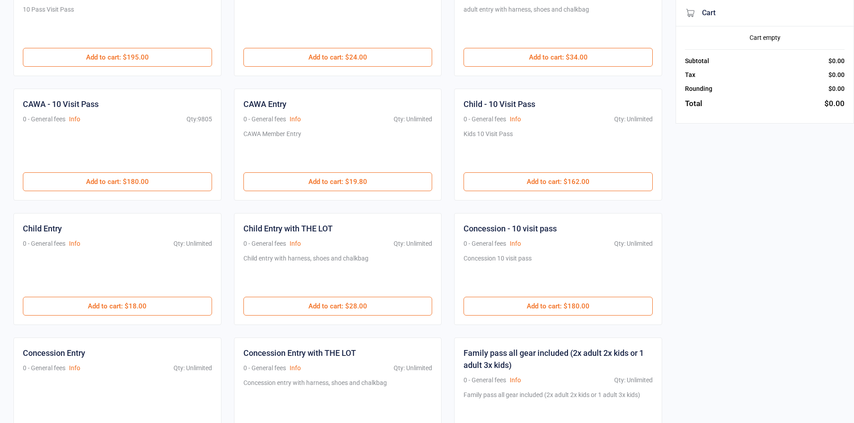
scroll to position [179, 0]
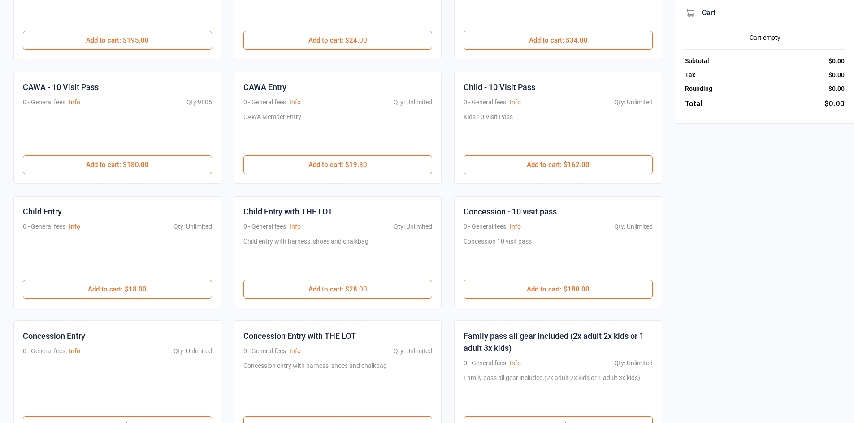
click at [356, 299] on div "Child Entry with THE LOT 0 - General fees Info Qty: Unlimited Child entry with …" at bounding box center [338, 252] width 208 height 112
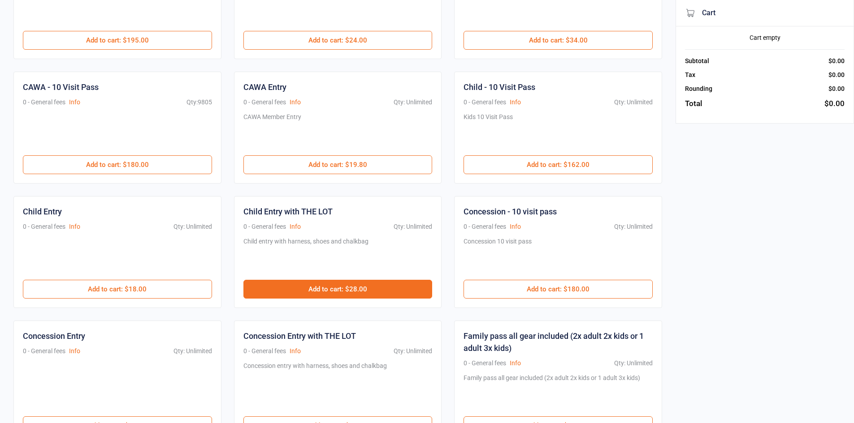
click at [359, 292] on button "Add to cart : $28.00" at bounding box center [337, 289] width 189 height 19
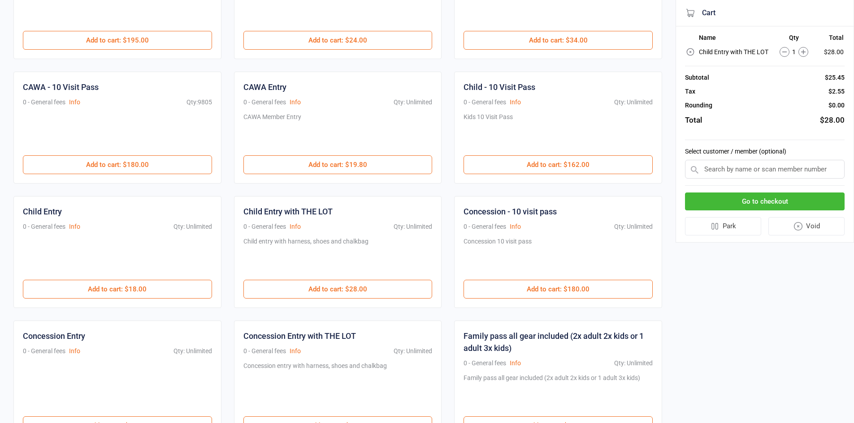
click at [797, 49] on div "1" at bounding box center [793, 52] width 45 height 10
click at [801, 50] on icon at bounding box center [803, 52] width 10 height 10
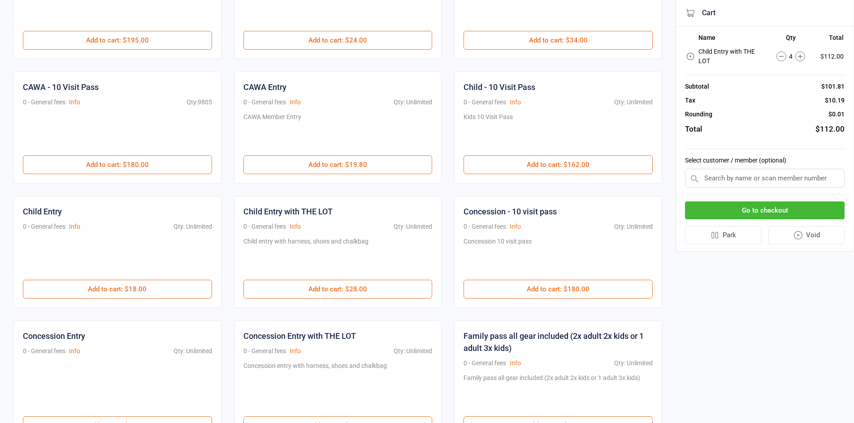
click at [756, 170] on input "text" at bounding box center [765, 178] width 160 height 19
paste input "[PERSON_NAME]"
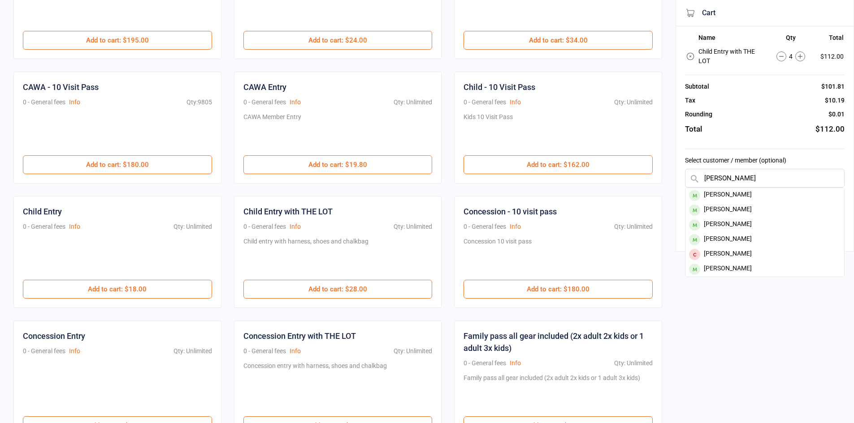
type input "[PERSON_NAME]"
click at [747, 188] on div "[PERSON_NAME]" at bounding box center [764, 195] width 159 height 15
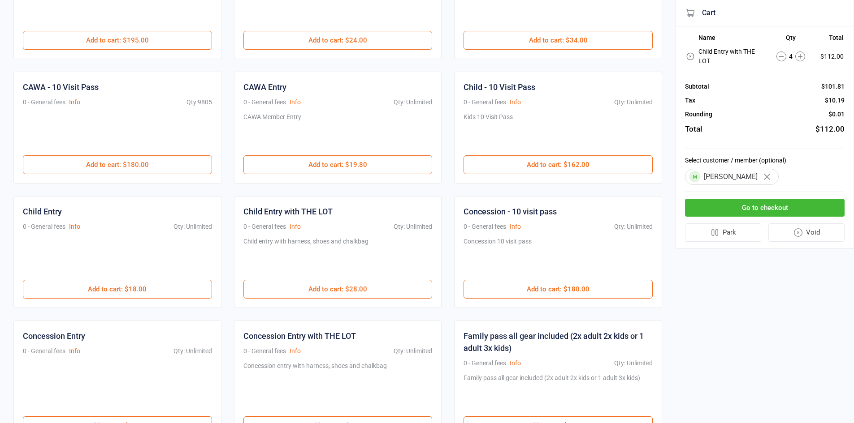
click at [750, 199] on button "Go to checkout" at bounding box center [765, 208] width 160 height 18
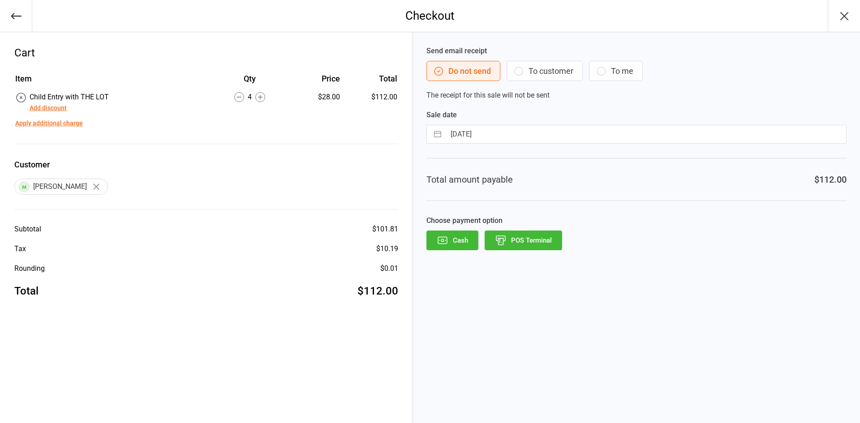
click at [547, 235] on button "POS Terminal" at bounding box center [524, 241] width 78 height 20
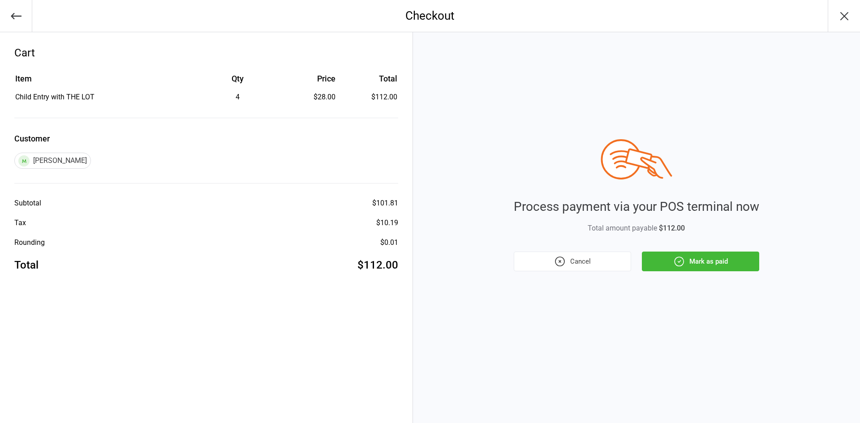
click at [708, 251] on div "Process payment via your POS terminal now Total amount payable $112.00 Cancel M…" at bounding box center [637, 205] width 246 height 132
click at [707, 268] on button "Mark as paid" at bounding box center [700, 262] width 117 height 20
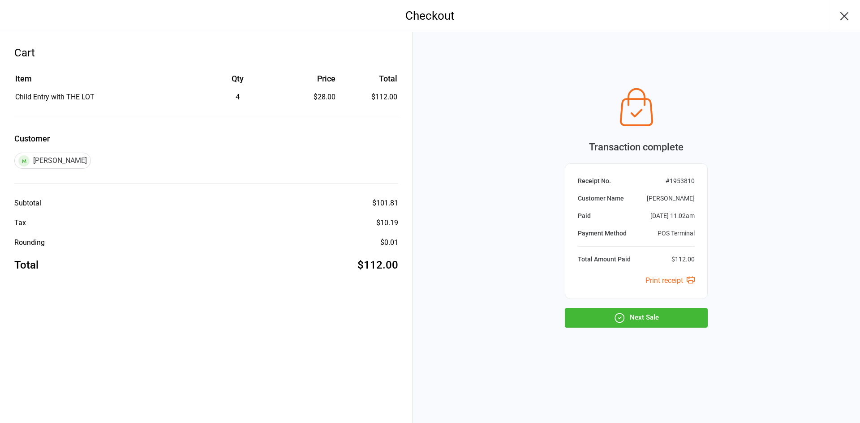
click at [663, 310] on button "Next Sale" at bounding box center [636, 318] width 143 height 20
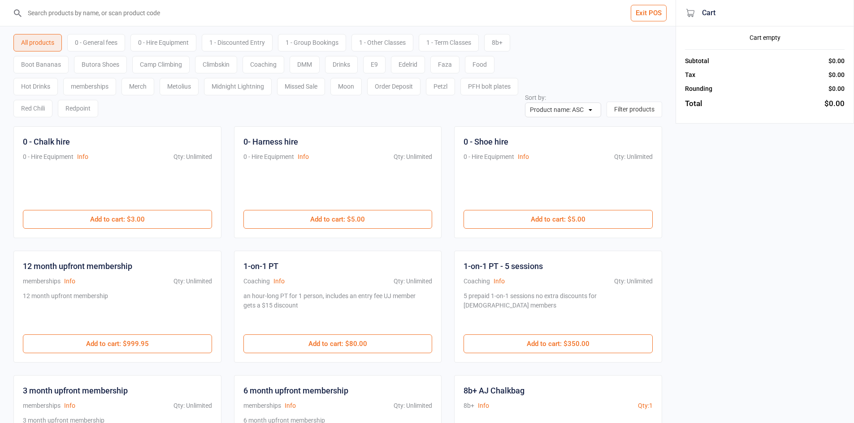
click at [112, 13] on input "search" at bounding box center [342, 13] width 639 height 26
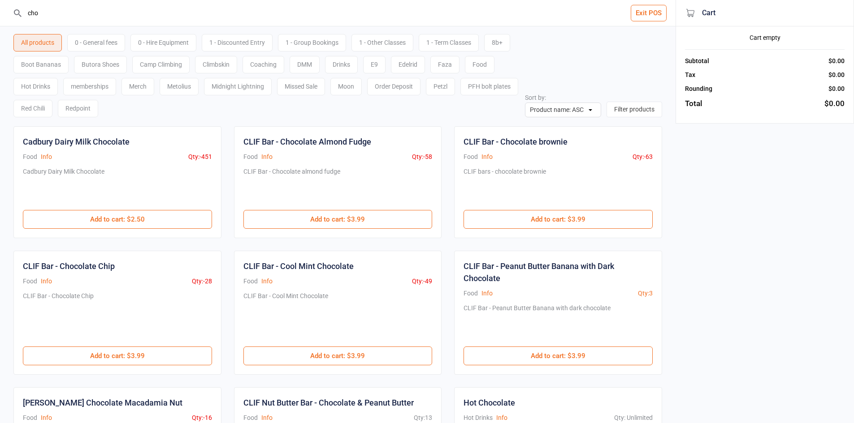
click at [118, 16] on input "cho" at bounding box center [342, 13] width 639 height 26
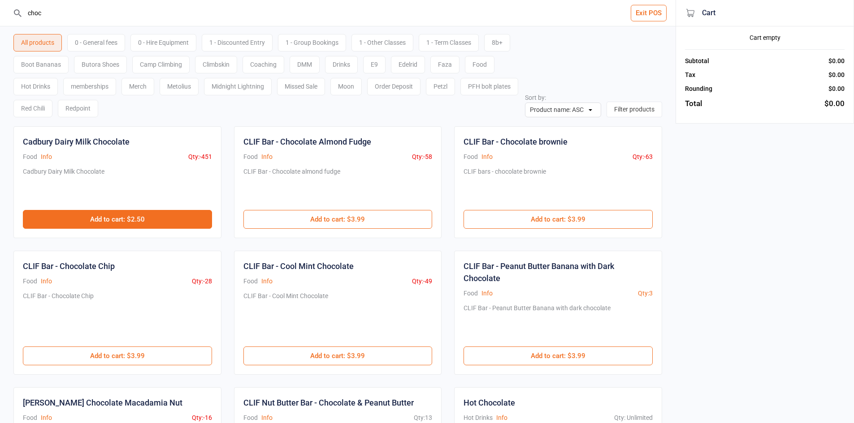
type input "choc"
click at [156, 214] on button "Add to cart : $2.50" at bounding box center [117, 219] width 189 height 19
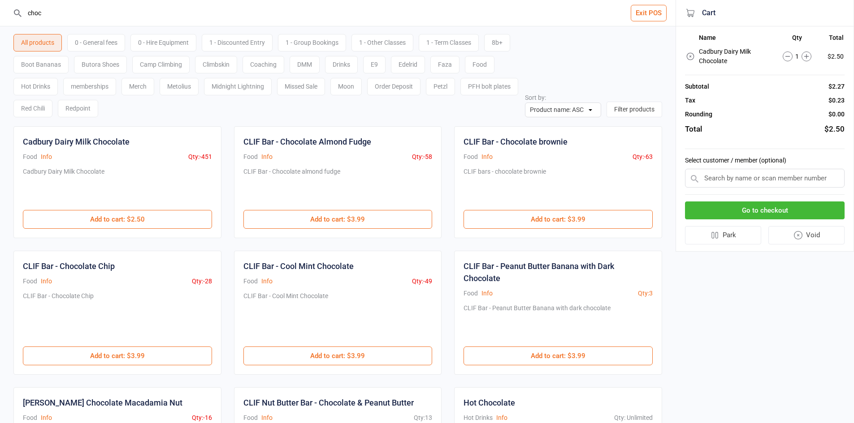
click at [804, 210] on button "Go to checkout" at bounding box center [765, 211] width 160 height 18
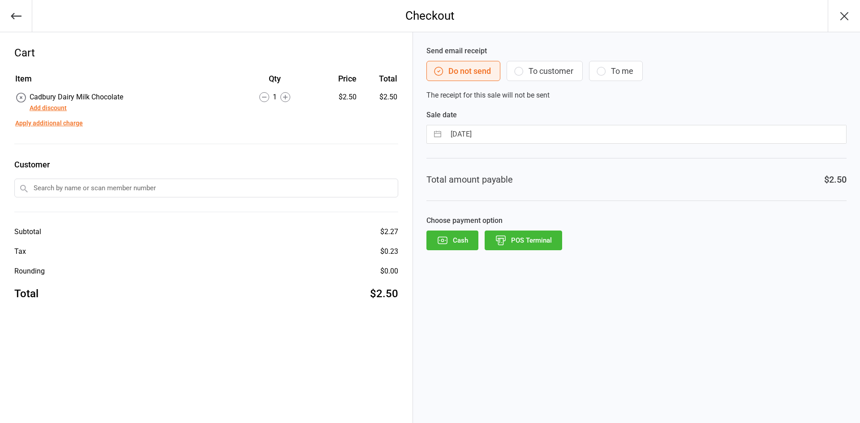
click at [547, 249] on button "POS Terminal" at bounding box center [524, 241] width 78 height 20
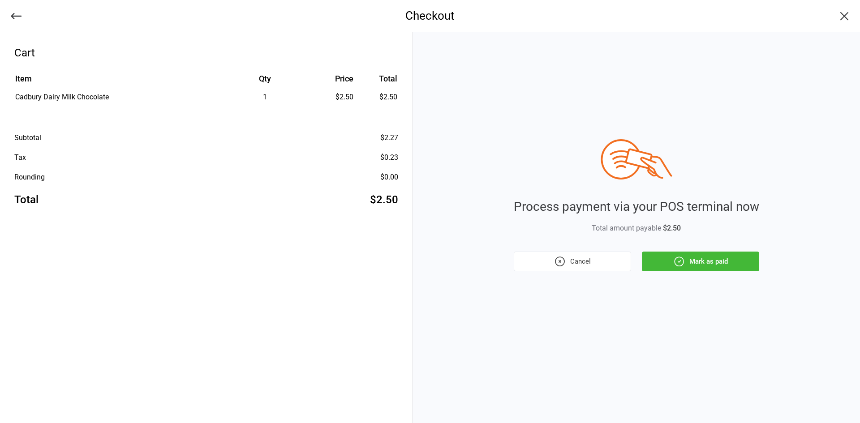
click at [669, 259] on button "Mark as paid" at bounding box center [700, 262] width 117 height 20
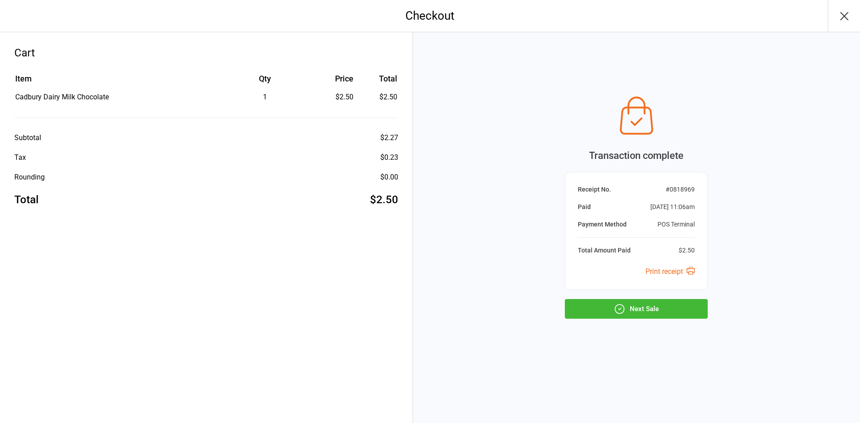
click at [675, 300] on button "Next Sale" at bounding box center [636, 309] width 143 height 20
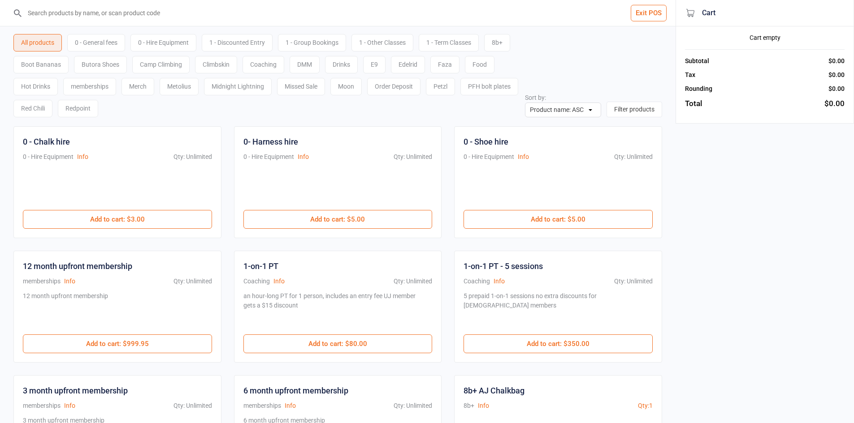
click at [65, 17] on input "search" at bounding box center [342, 13] width 639 height 26
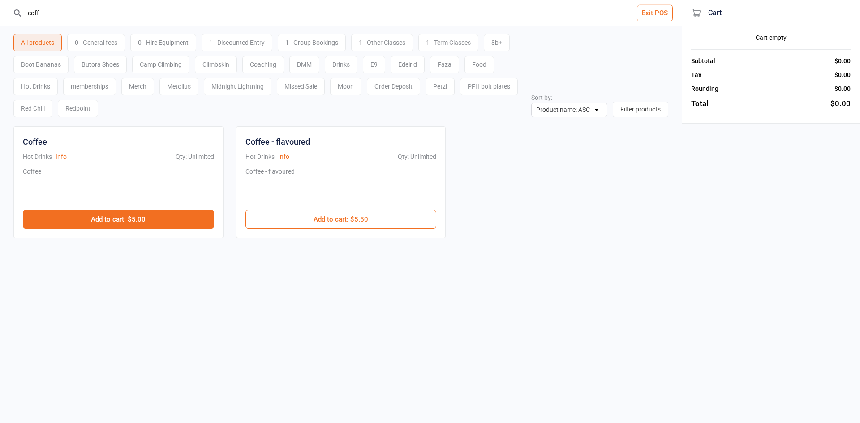
type input "coff"
click at [184, 219] on button "Add to cart : $5.00" at bounding box center [118, 219] width 191 height 19
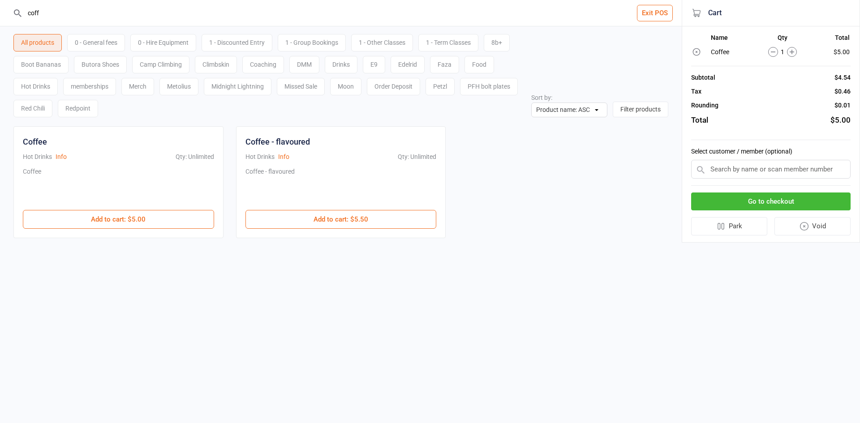
click at [796, 51] on icon at bounding box center [792, 52] width 10 height 10
click at [777, 206] on button "Go to checkout" at bounding box center [771, 202] width 160 height 18
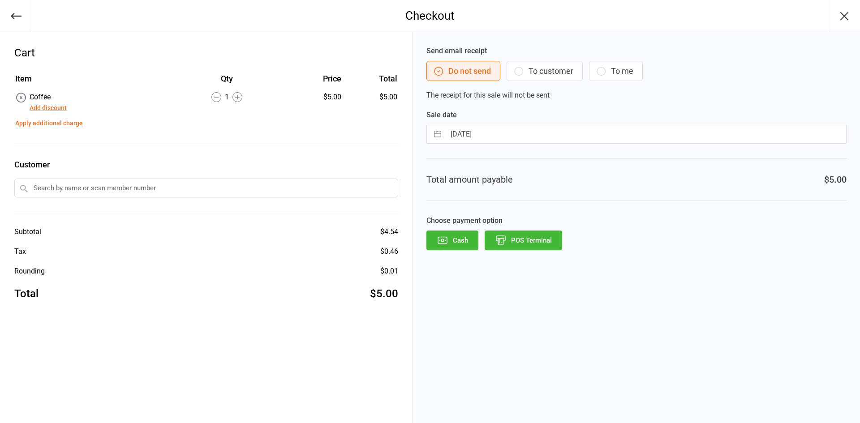
click at [536, 237] on button "POS Terminal" at bounding box center [524, 241] width 78 height 20
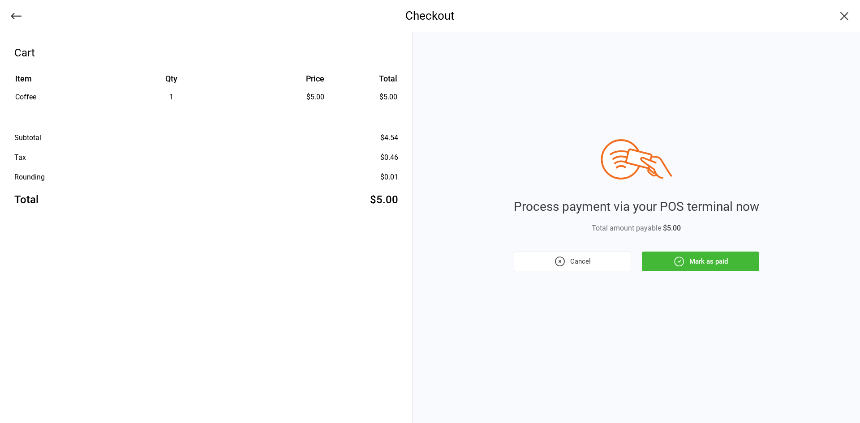
click at [17, 20] on icon "button" at bounding box center [16, 16] width 13 height 13
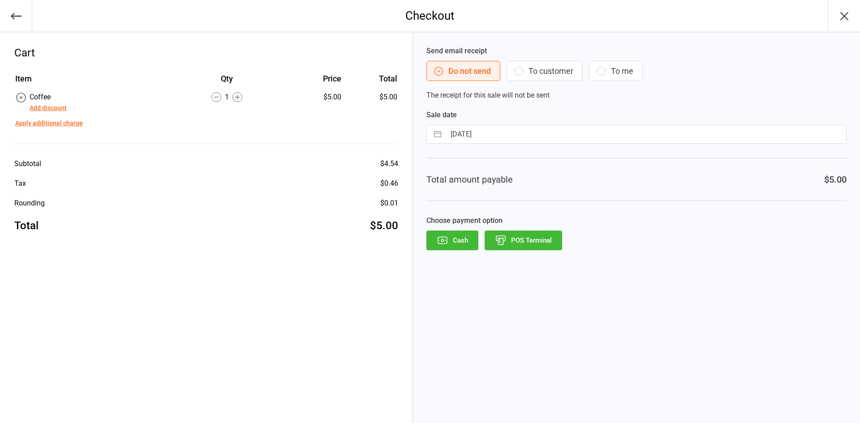
click at [235, 95] on icon at bounding box center [238, 97] width 10 height 10
click at [463, 244] on button "Cash" at bounding box center [453, 241] width 52 height 20
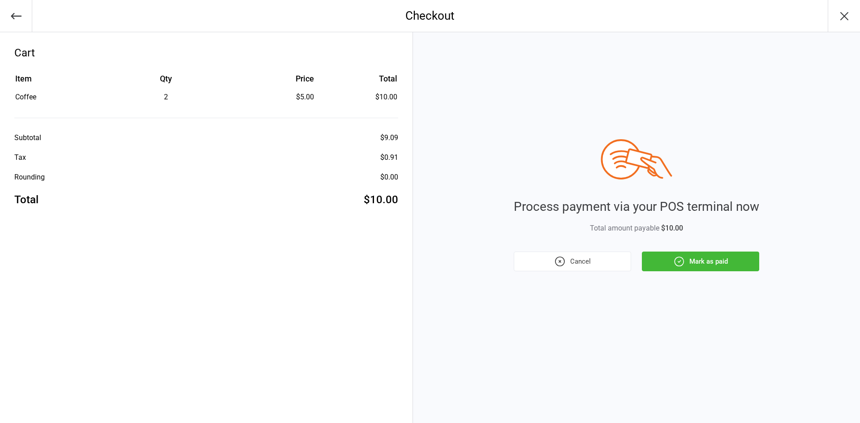
click at [708, 255] on button "Mark as paid" at bounding box center [700, 262] width 117 height 20
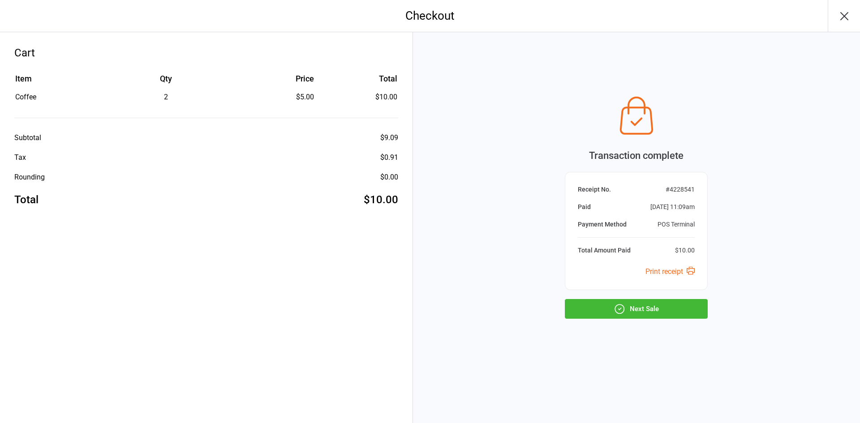
click at [691, 294] on div "Transaction complete Receipt No. # 4228541 Paid [DATE] 11:09am Payment Method P…" at bounding box center [636, 205] width 143 height 227
click at [690, 298] on div "Transaction complete Receipt No. # 4228541 Paid [DATE] 11:09am Payment Method P…" at bounding box center [636, 205] width 143 height 227
click at [690, 313] on button "Next Sale" at bounding box center [636, 309] width 143 height 20
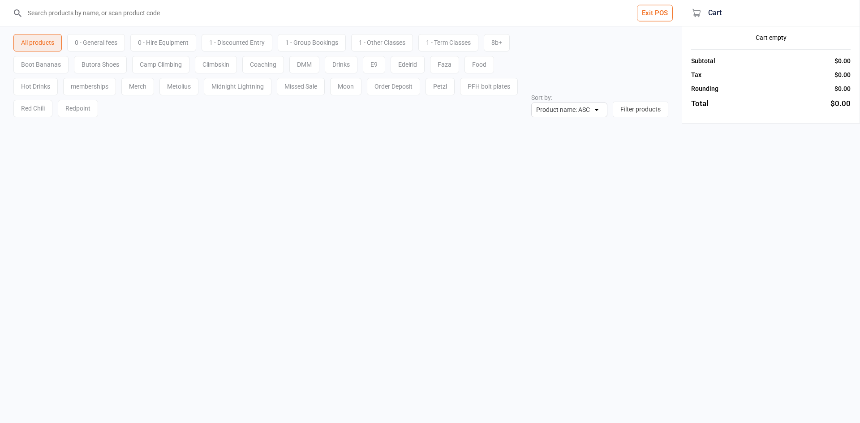
click at [791, 268] on div "Exit POS All products 0 - General fees 0 - Hire Equipment 1 - Discounted Entry …" at bounding box center [430, 211] width 860 height 423
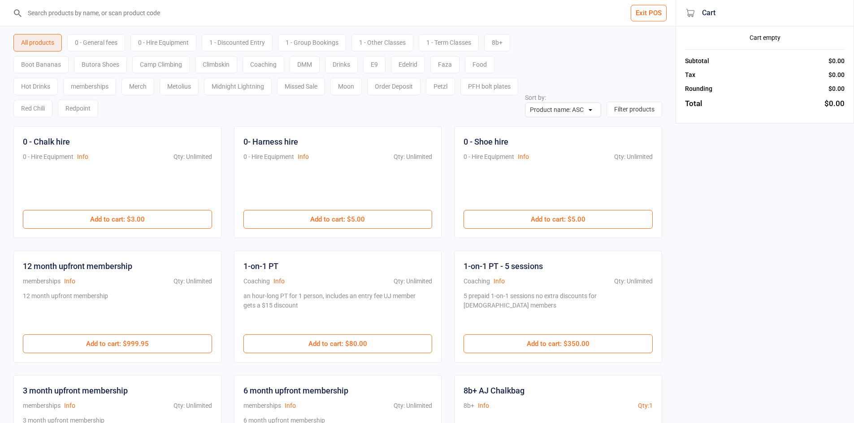
click at [81, 43] on div "0 - General fees" at bounding box center [96, 42] width 58 height 17
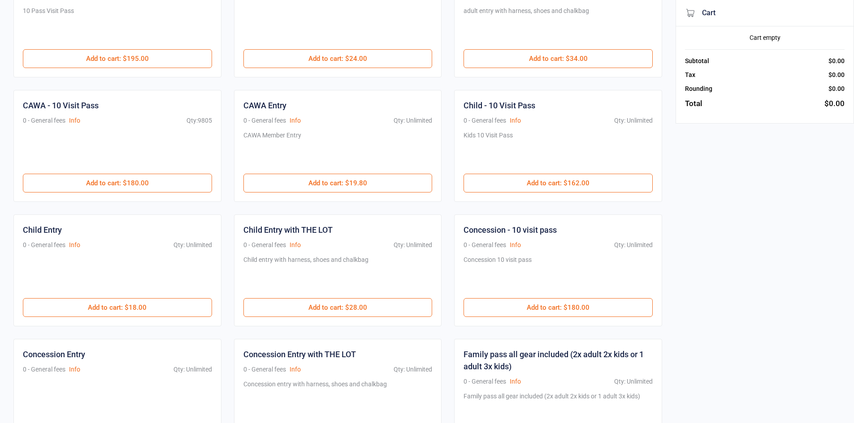
scroll to position [179, 0]
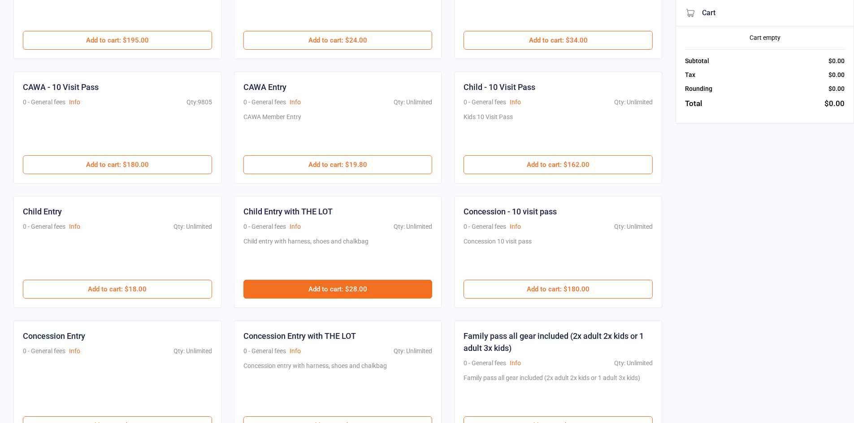
click at [373, 284] on button "Add to cart : $28.00" at bounding box center [337, 289] width 189 height 19
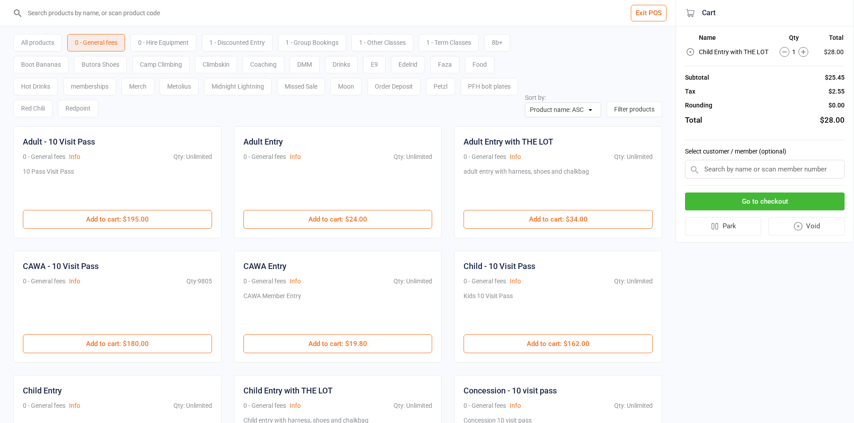
click at [177, 41] on div "0 - Hire Equipment" at bounding box center [163, 42] width 66 height 17
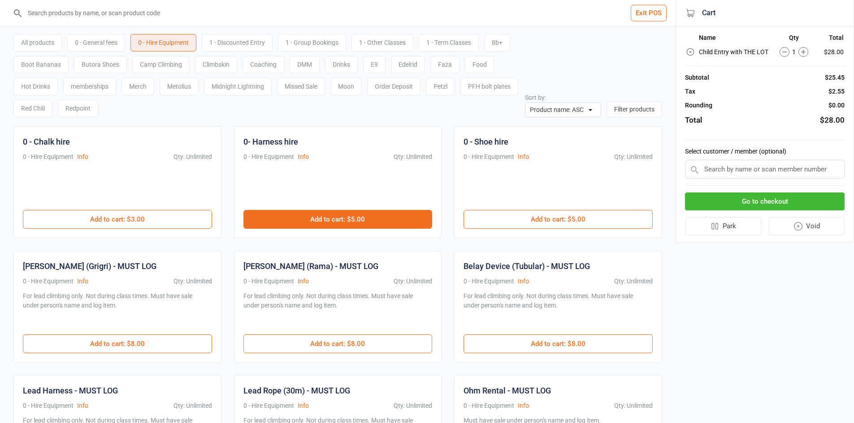
click at [353, 223] on button "Add to cart : $5.00" at bounding box center [337, 219] width 189 height 19
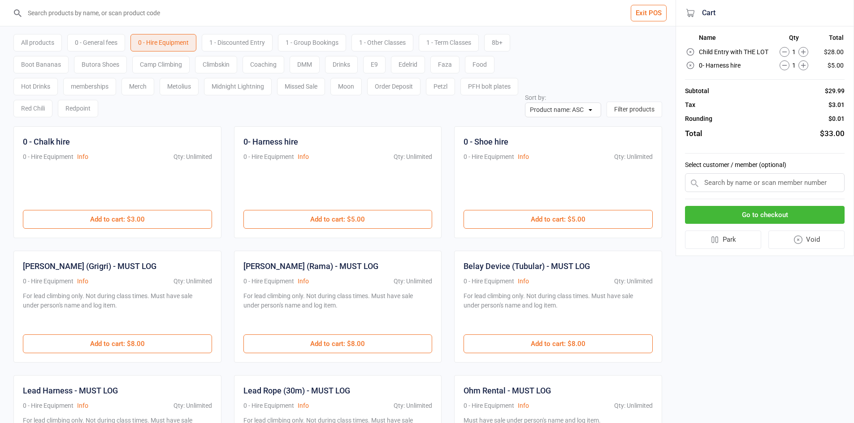
click at [568, 63] on div "All products 0 - General fees 0 - Hire Equipment 1 - Discounted Entry 1 - Group…" at bounding box center [337, 71] width 648 height 91
click at [762, 225] on div "Go to checkout Park Void" at bounding box center [765, 227] width 160 height 57
click at [762, 216] on button "Go to checkout" at bounding box center [765, 215] width 160 height 18
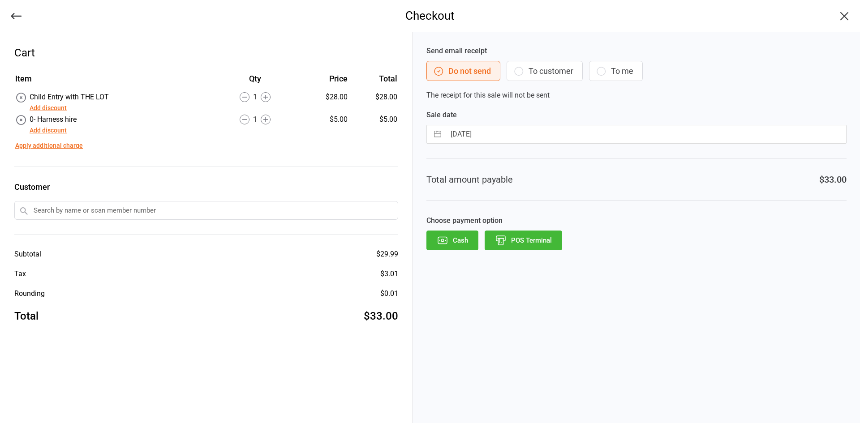
click at [516, 243] on button "POS Terminal" at bounding box center [524, 241] width 78 height 20
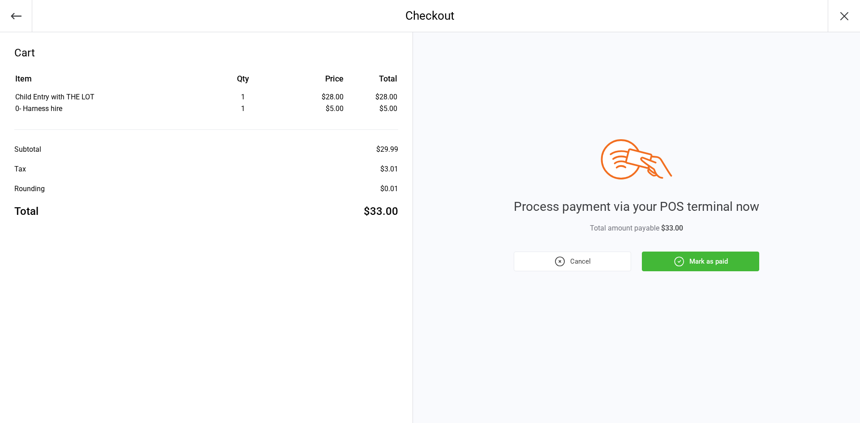
click at [682, 256] on icon "button" at bounding box center [680, 262] width 12 height 12
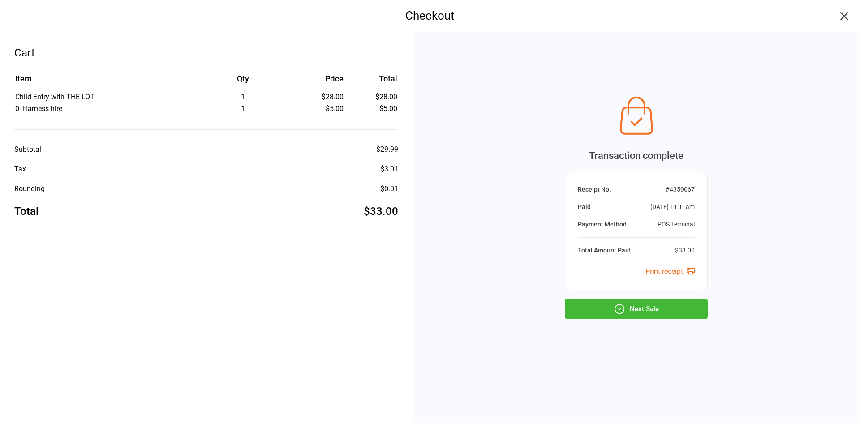
click at [659, 317] on button "Next Sale" at bounding box center [636, 309] width 143 height 20
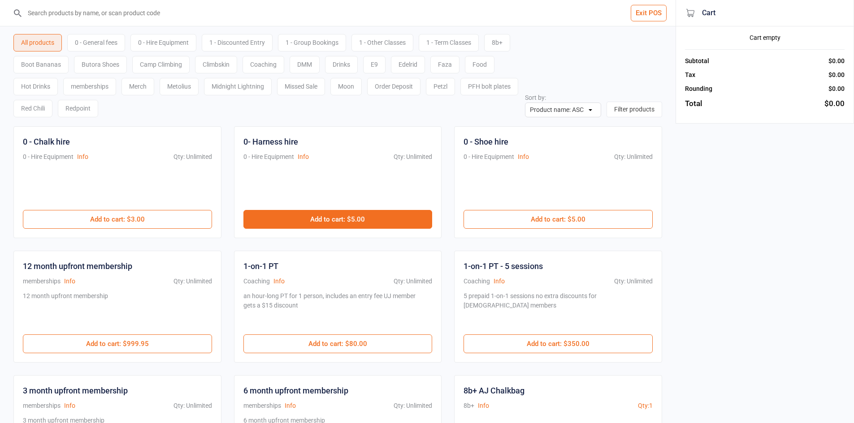
drag, startPoint x: 326, startPoint y: 208, endPoint x: 333, endPoint y: 219, distance: 12.3
click at [329, 215] on div "0- Harness hire 0 - Hire Equipment Info Qty: Unlimited $5.00 Add to cart : $5.00" at bounding box center [338, 182] width 208 height 112
click at [333, 219] on button "Add to cart : $5.00" at bounding box center [337, 219] width 189 height 19
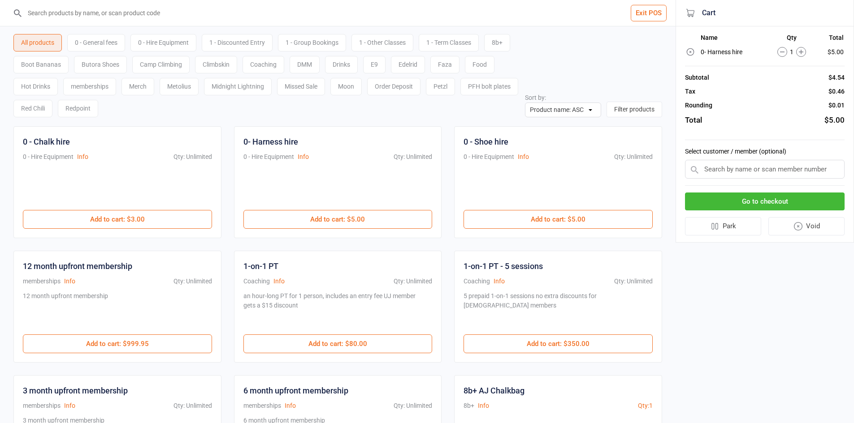
click at [105, 42] on div "0 - General fees" at bounding box center [96, 42] width 58 height 17
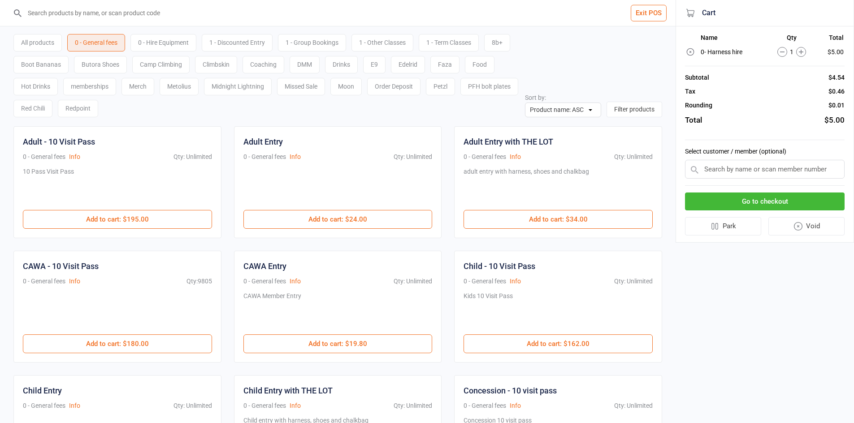
click at [550, 63] on div "All products 0 - General fees 0 - Hire Equipment 1 - Discounted Entry 1 - Group…" at bounding box center [337, 71] width 648 height 91
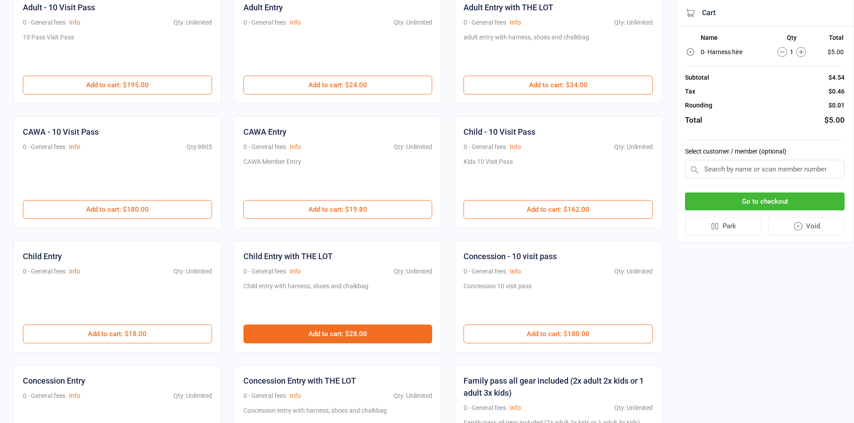
click at [360, 326] on button "Add to cart : $28.00" at bounding box center [337, 334] width 189 height 19
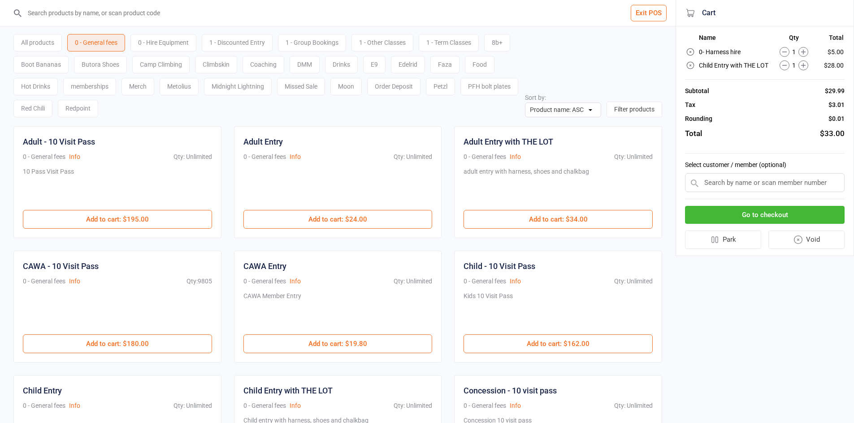
click at [764, 215] on button "Go to checkout" at bounding box center [765, 215] width 160 height 18
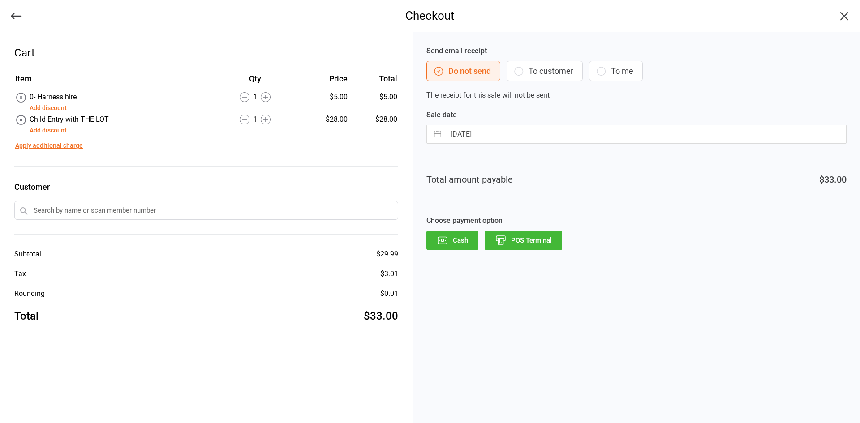
click at [513, 250] on button "POS Terminal" at bounding box center [524, 241] width 78 height 20
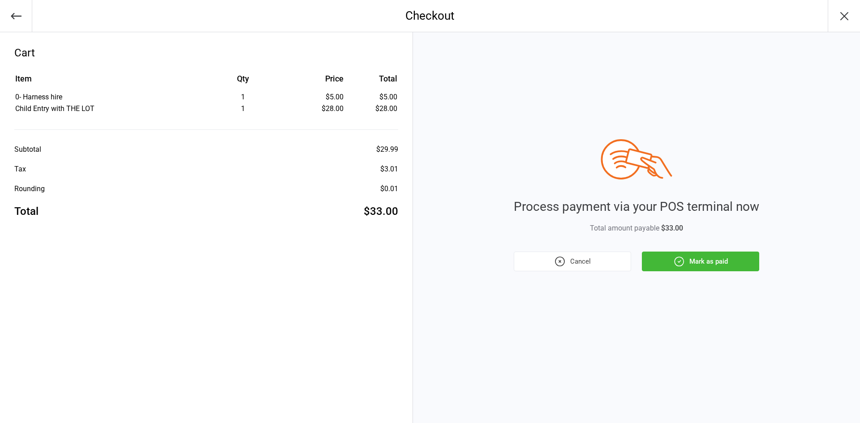
click at [705, 269] on button "Mark as paid" at bounding box center [700, 262] width 117 height 20
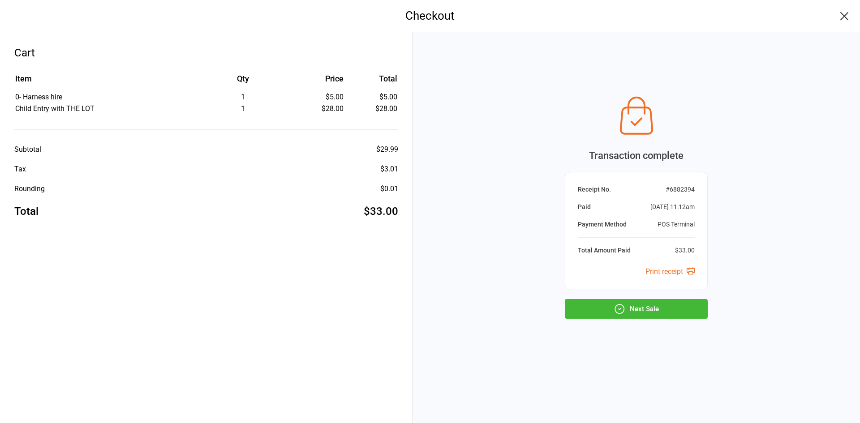
click at [606, 310] on button "Next Sale" at bounding box center [636, 309] width 143 height 20
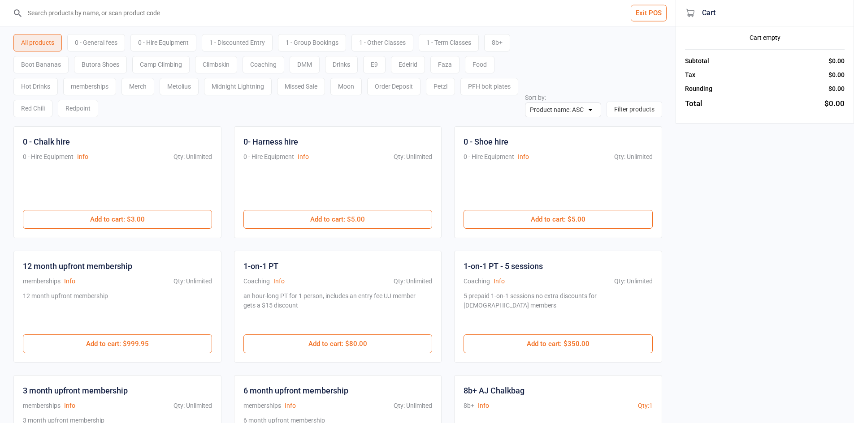
click at [211, 12] on input "search" at bounding box center [342, 13] width 639 height 26
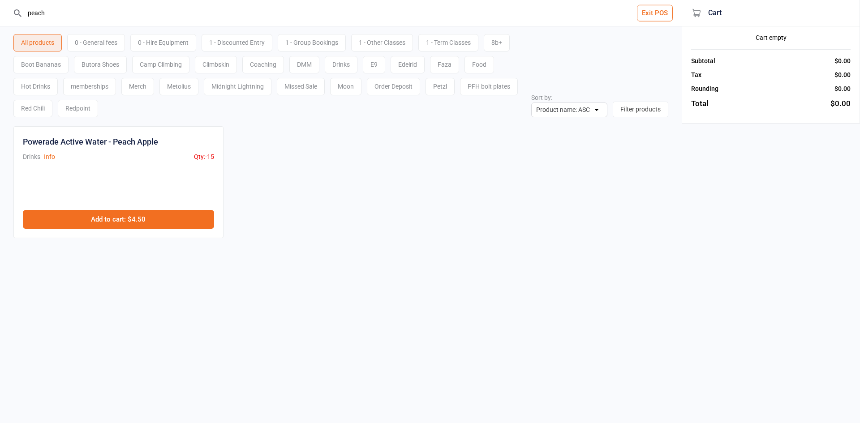
type input "peach"
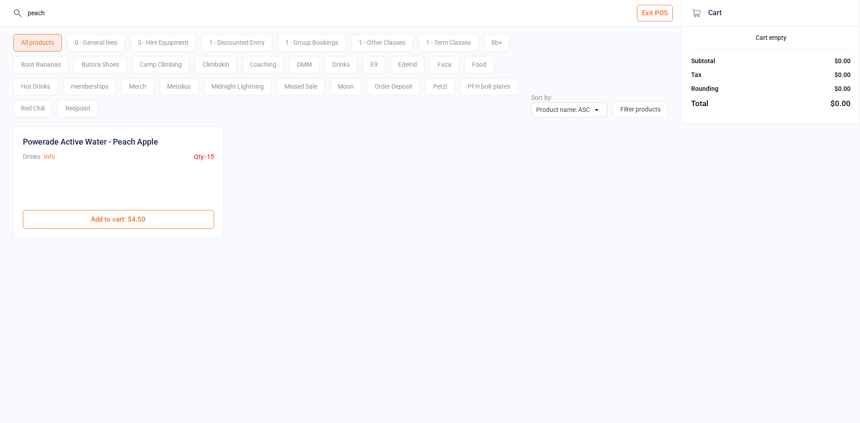
drag, startPoint x: 165, startPoint y: 227, endPoint x: 45, endPoint y: 84, distance: 187.1
click at [165, 227] on button "Add to cart : $4.50" at bounding box center [118, 219] width 191 height 19
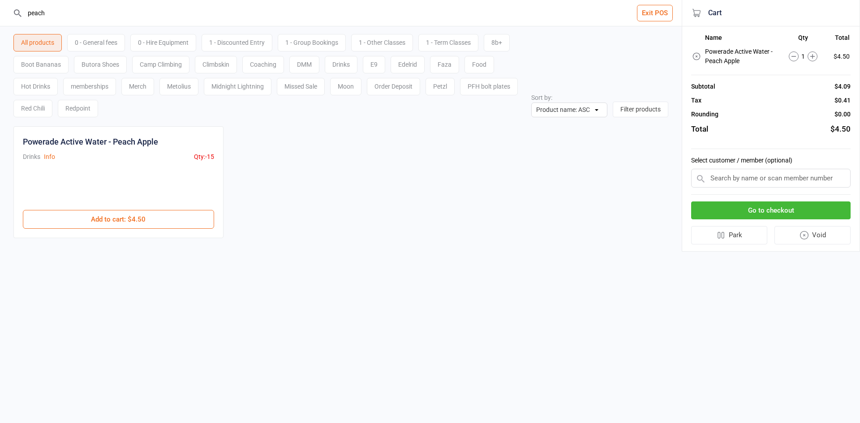
drag, startPoint x: 70, startPoint y: 15, endPoint x: 0, endPoint y: 8, distance: 70.7
click at [0, 10] on header "peach Exit POS" at bounding box center [341, 13] width 682 height 26
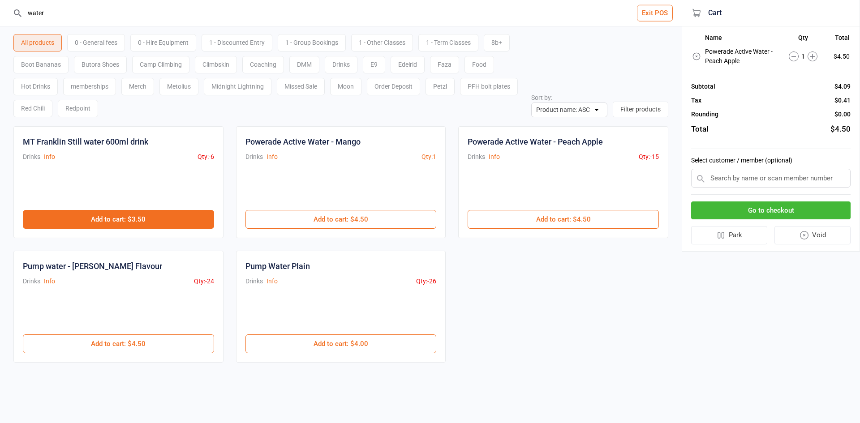
type input "water"
drag, startPoint x: 157, startPoint y: 213, endPoint x: 199, endPoint y: 213, distance: 42.1
click at [158, 213] on button "Add to cart : $3.50" at bounding box center [118, 219] width 191 height 19
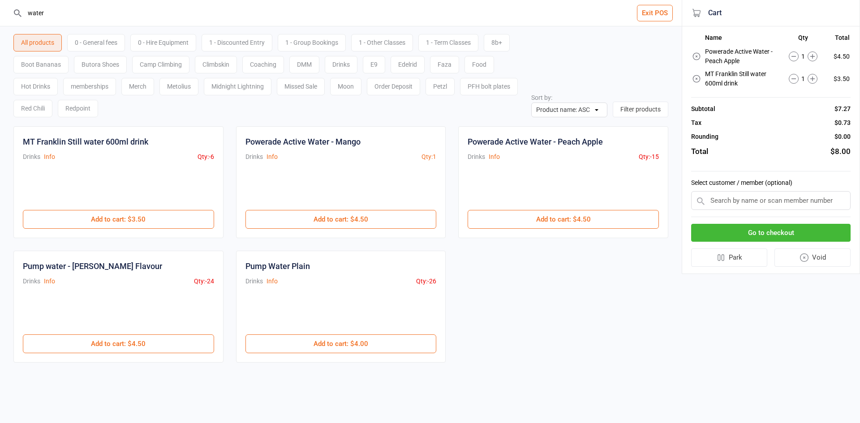
click at [783, 235] on button "Go to checkout" at bounding box center [771, 233] width 160 height 18
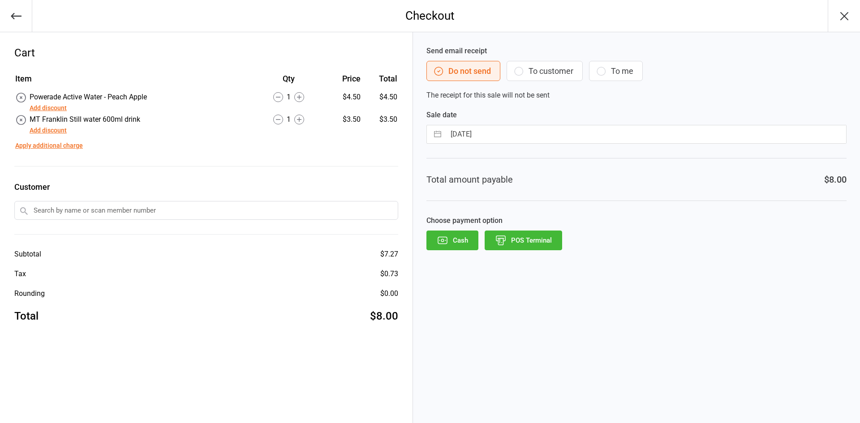
click at [537, 236] on button "POS Terminal" at bounding box center [524, 241] width 78 height 20
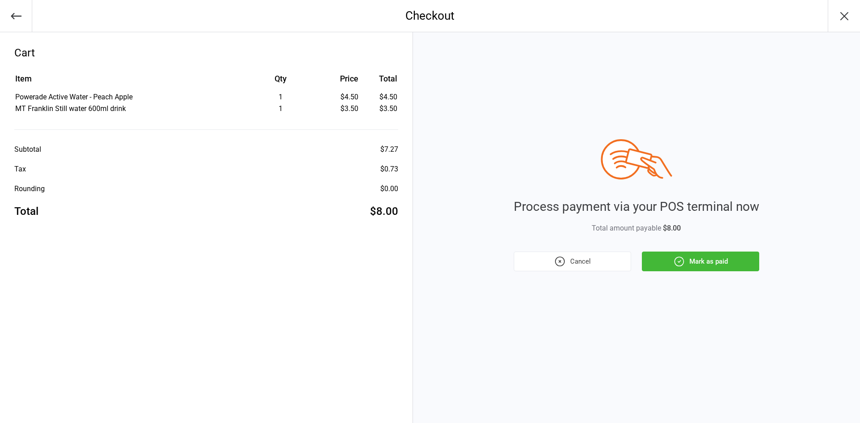
click at [726, 260] on button "Mark as paid" at bounding box center [700, 262] width 117 height 20
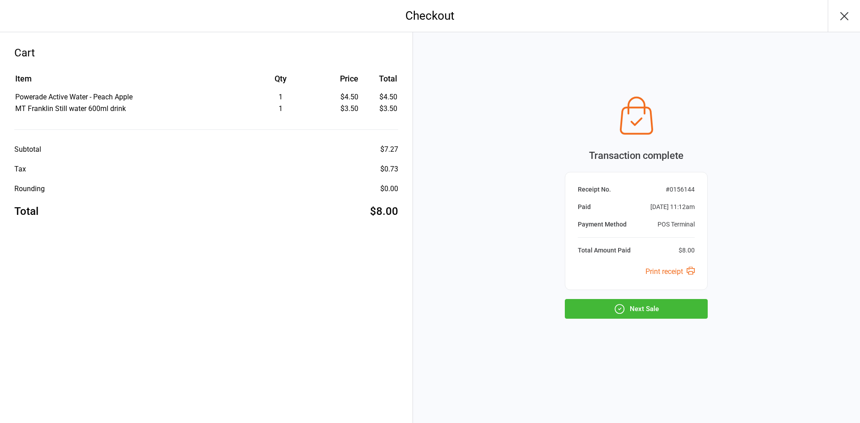
click at [635, 318] on button "Next Sale" at bounding box center [636, 309] width 143 height 20
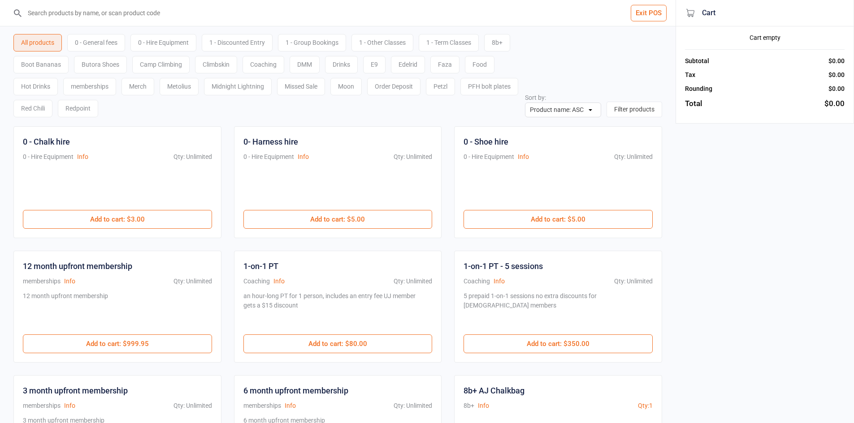
click at [99, 42] on div "0 - General fees" at bounding box center [96, 42] width 58 height 17
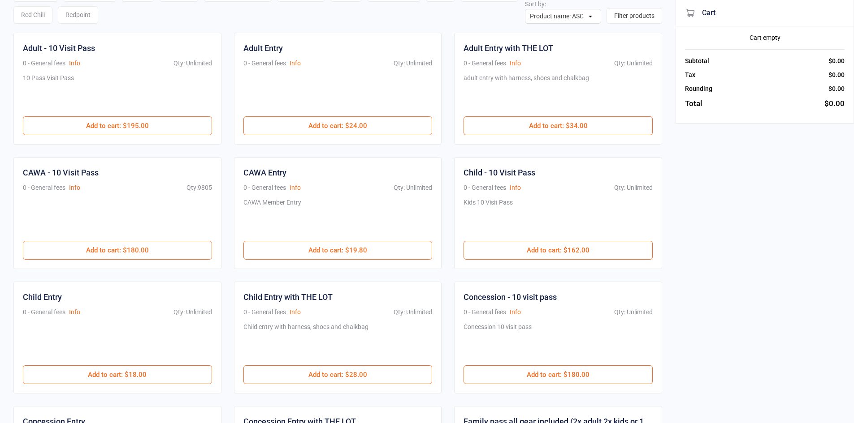
scroll to position [134, 0]
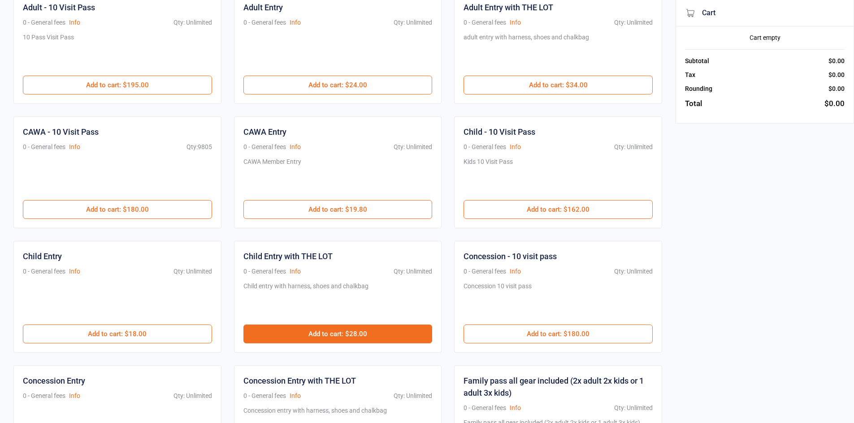
click at [342, 331] on button "Add to cart : $28.00" at bounding box center [337, 334] width 189 height 19
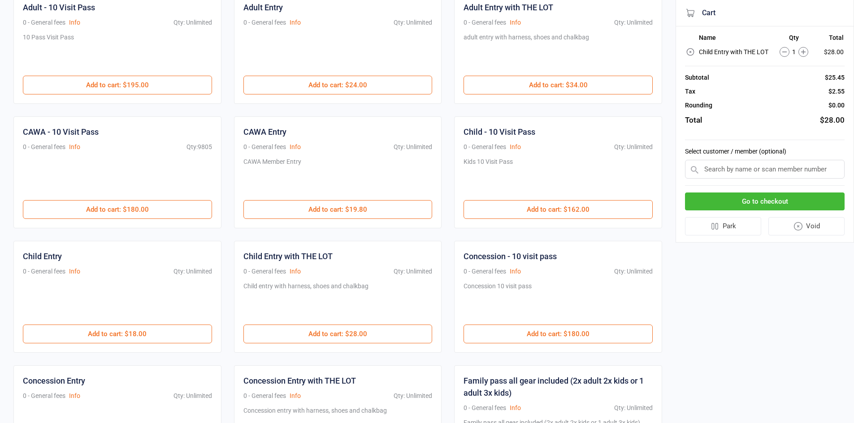
click at [802, 201] on button "Go to checkout" at bounding box center [765, 202] width 160 height 18
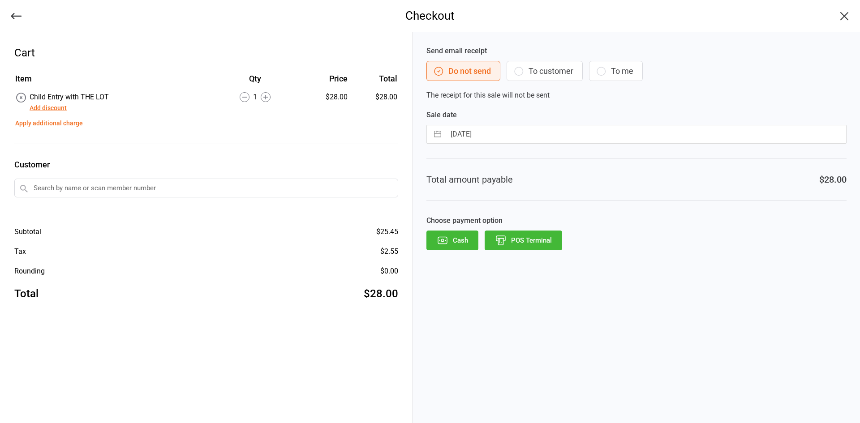
click at [543, 238] on button "POS Terminal" at bounding box center [524, 241] width 78 height 20
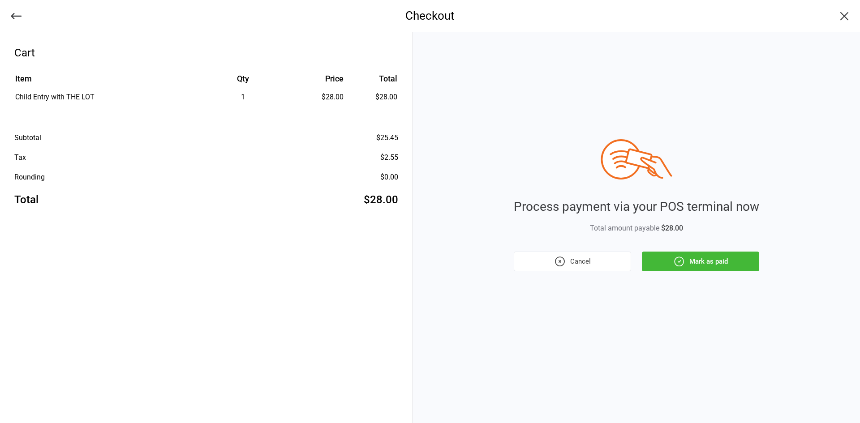
click at [688, 267] on button "Mark as paid" at bounding box center [700, 262] width 117 height 20
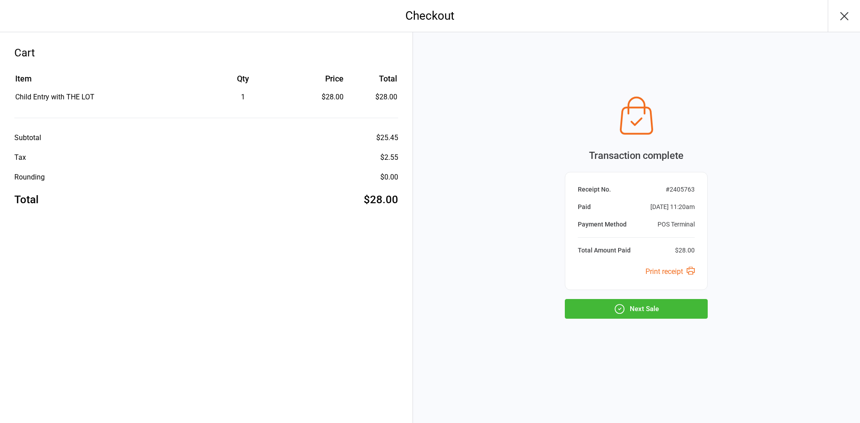
click at [670, 311] on button "Next Sale" at bounding box center [636, 309] width 143 height 20
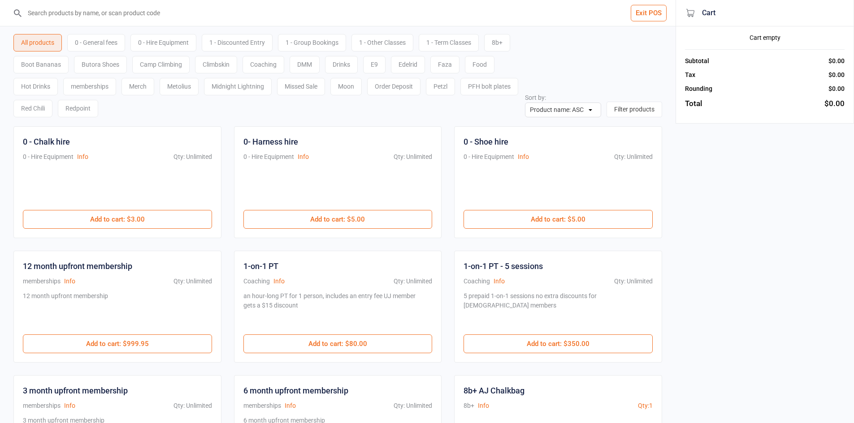
drag, startPoint x: 237, startPoint y: 445, endPoint x: 212, endPoint y: 445, distance: 24.2
click at [152, 15] on input "search" at bounding box center [342, 13] width 639 height 26
click at [70, 39] on div "0 - General fees" at bounding box center [96, 42] width 58 height 17
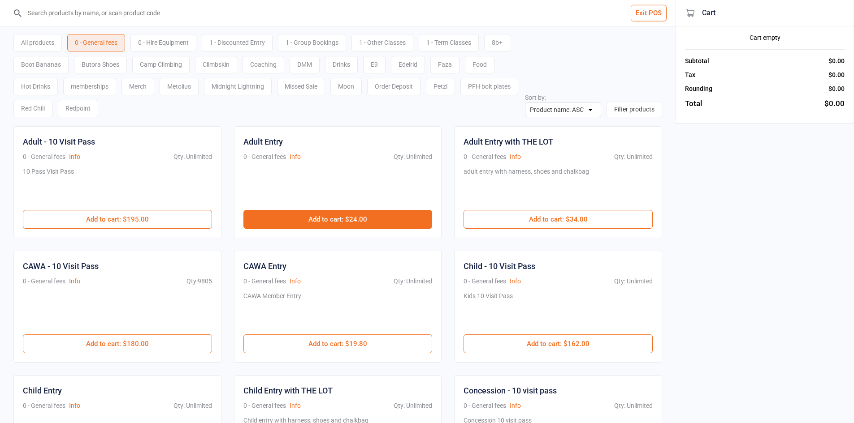
click at [366, 215] on button "Add to cart : $24.00" at bounding box center [337, 219] width 189 height 19
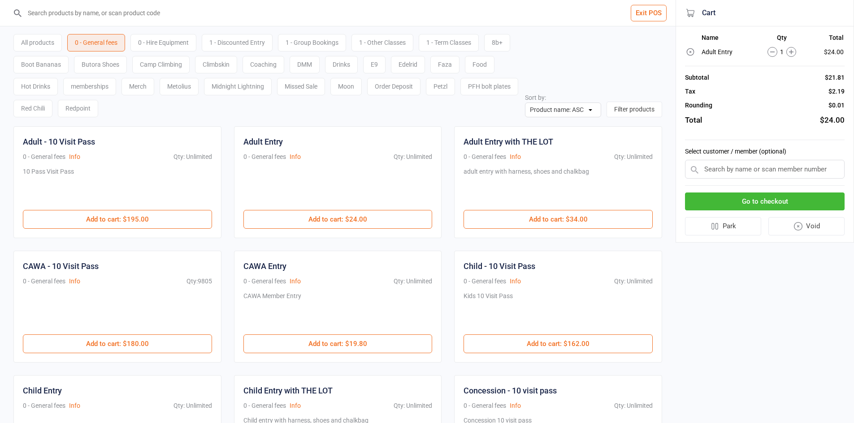
click at [723, 199] on button "Go to checkout" at bounding box center [765, 202] width 160 height 18
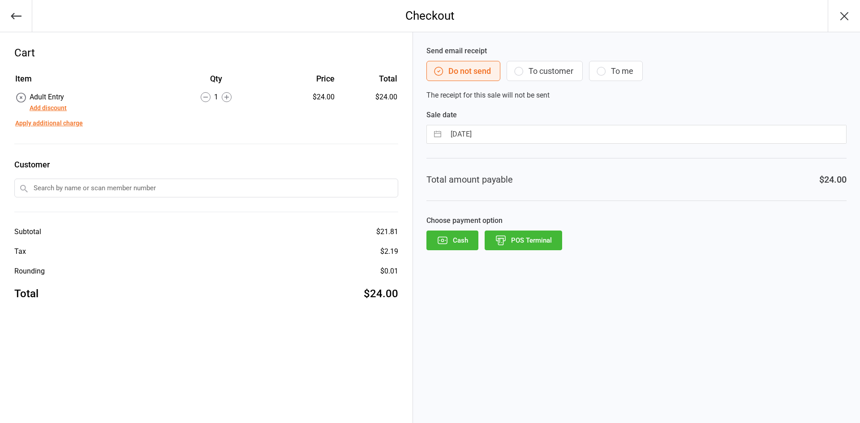
click at [549, 232] on button "POS Terminal" at bounding box center [524, 241] width 78 height 20
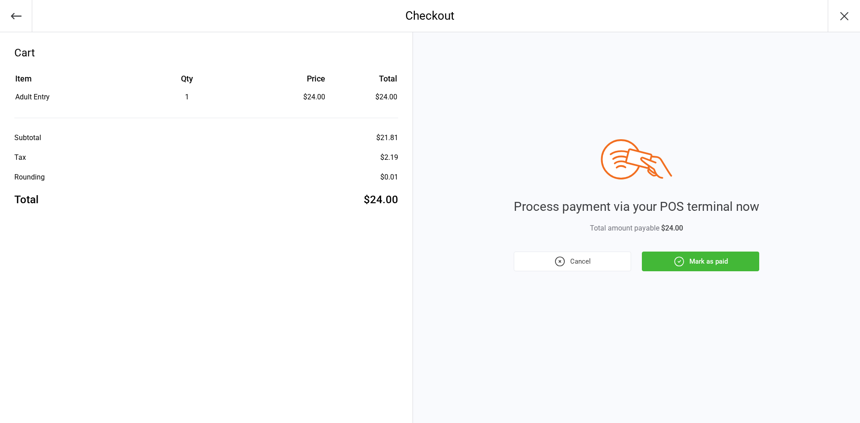
click at [725, 270] on button "Mark as paid" at bounding box center [700, 262] width 117 height 20
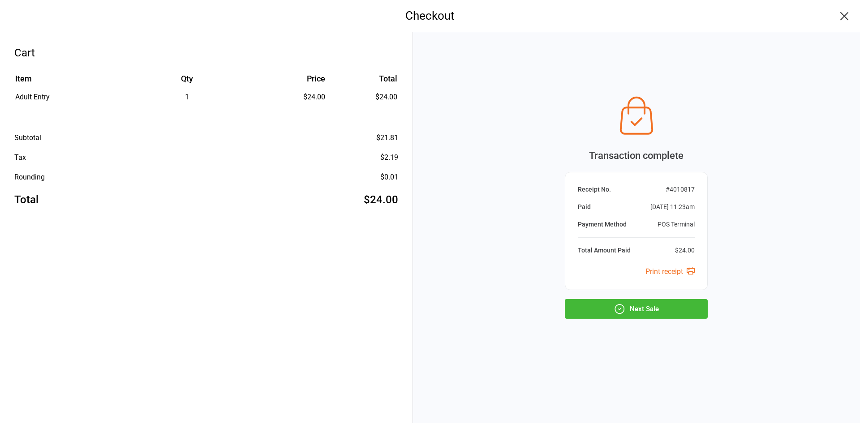
click at [684, 312] on button "Next Sale" at bounding box center [636, 309] width 143 height 20
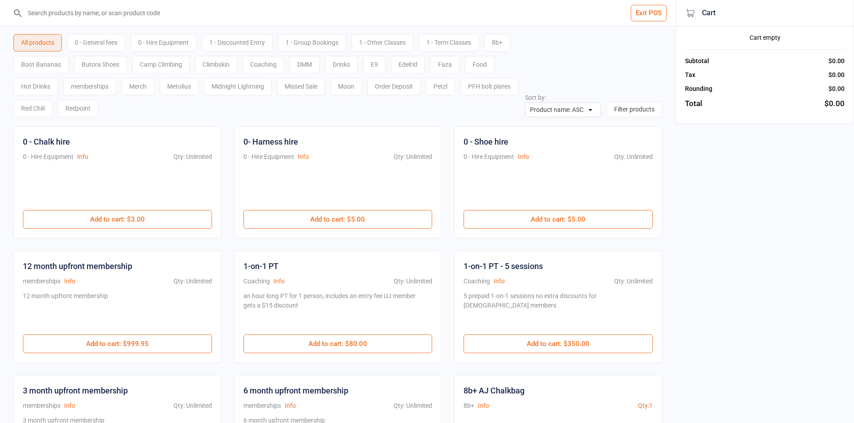
click at [93, 47] on div "0 - General fees" at bounding box center [96, 42] width 58 height 17
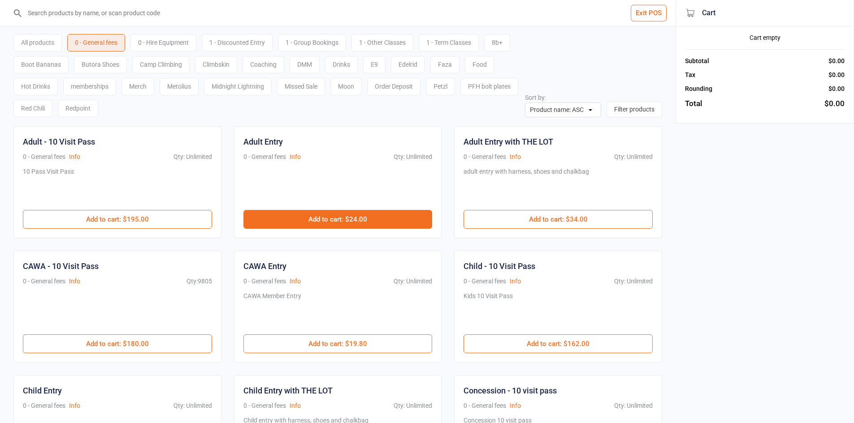
click at [389, 219] on button "Add to cart : $24.00" at bounding box center [337, 219] width 189 height 19
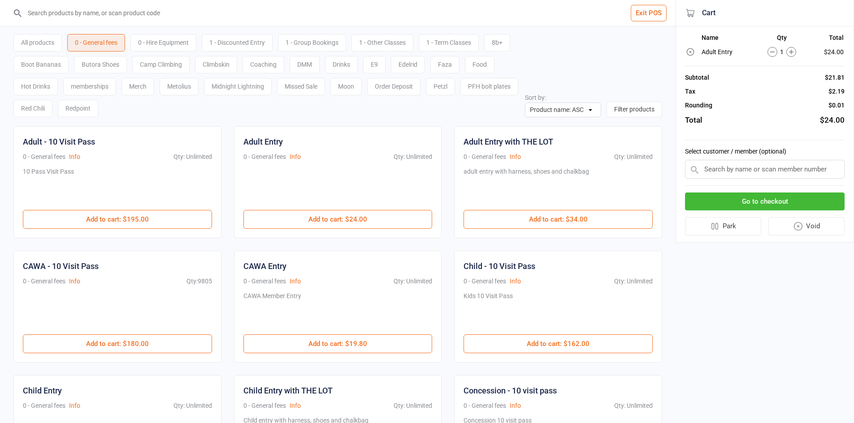
click at [747, 193] on button "Go to checkout" at bounding box center [765, 202] width 160 height 18
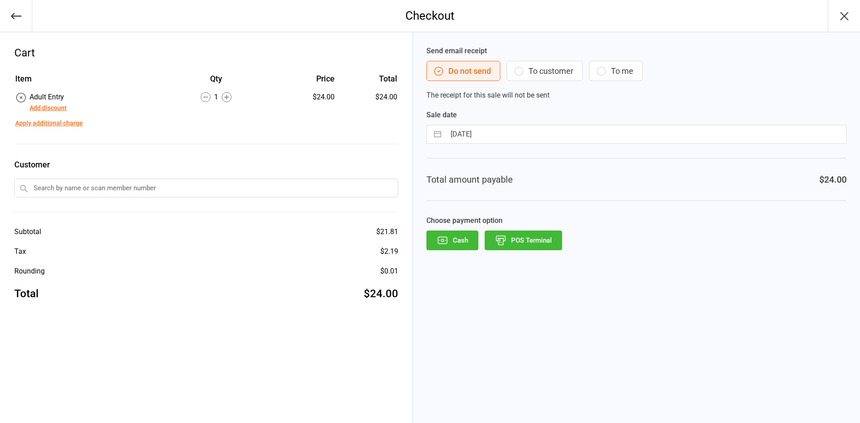
click at [503, 244] on icon "button" at bounding box center [501, 241] width 12 height 12
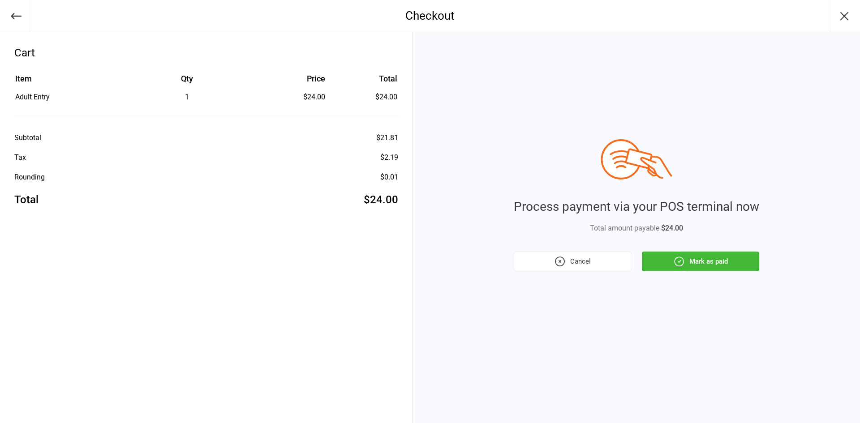
click at [685, 266] on icon "button" at bounding box center [680, 262] width 12 height 12
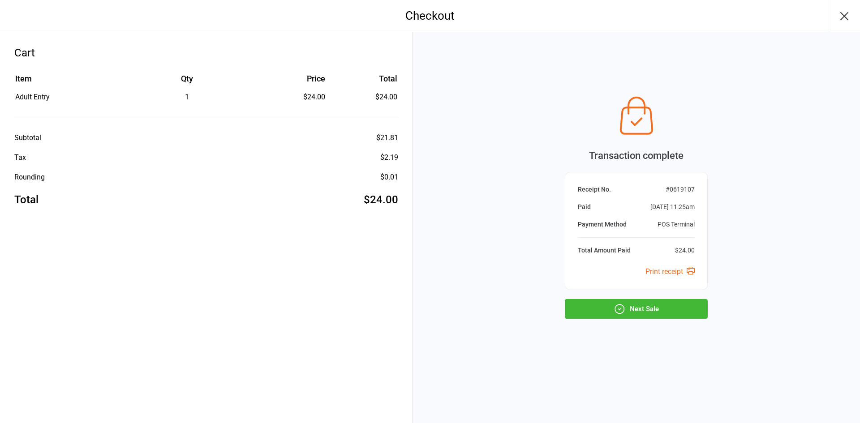
click at [647, 302] on button "Next Sale" at bounding box center [636, 309] width 143 height 20
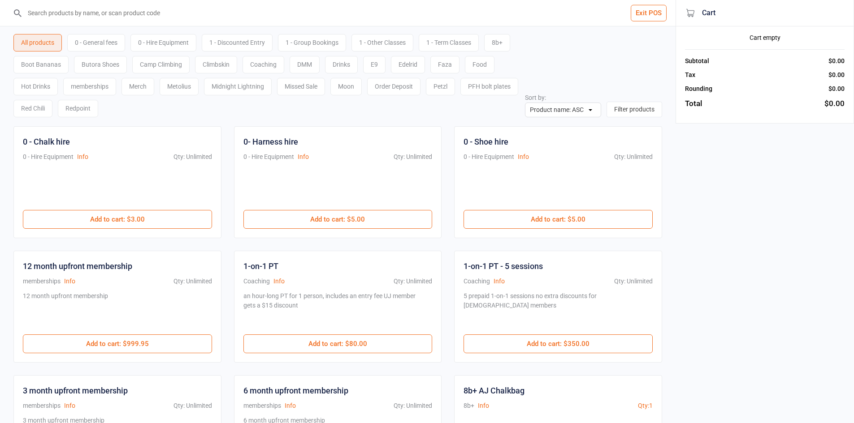
click at [119, 19] on input "search" at bounding box center [342, 13] width 639 height 26
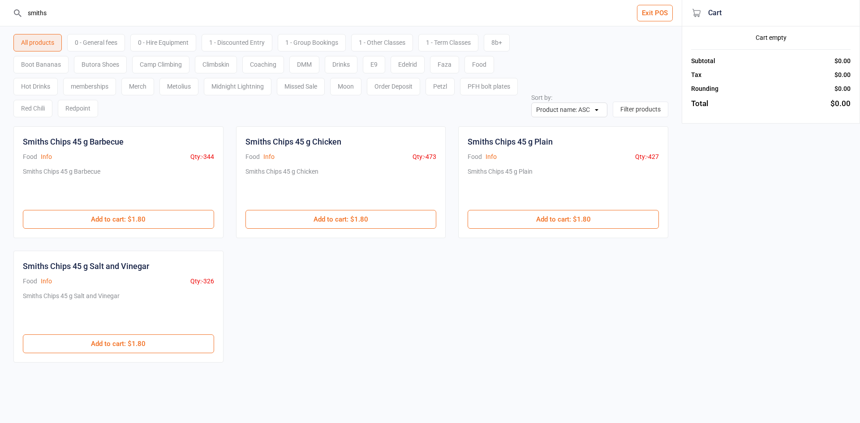
type input "smiths"
click at [151, 360] on div "Smiths Chips 45 g Salt and Vinegar Food Info Qty: -326 Smiths Chips 45 g Salt a…" at bounding box center [118, 307] width 210 height 112
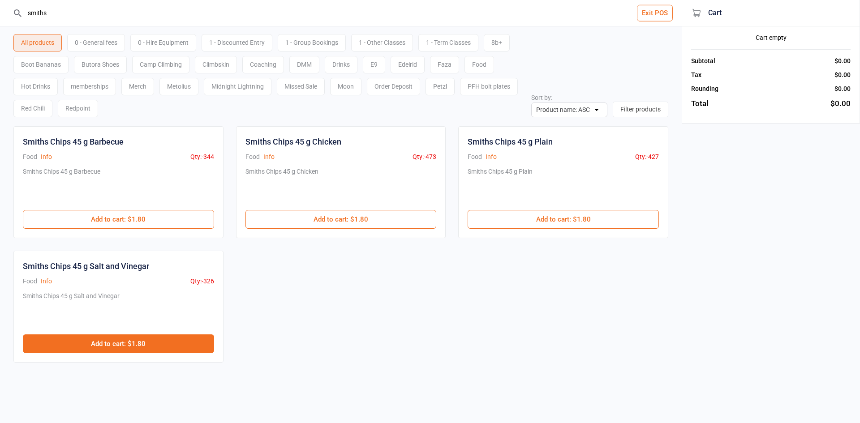
click at [147, 339] on button "Add to cart : $1.80" at bounding box center [118, 344] width 191 height 19
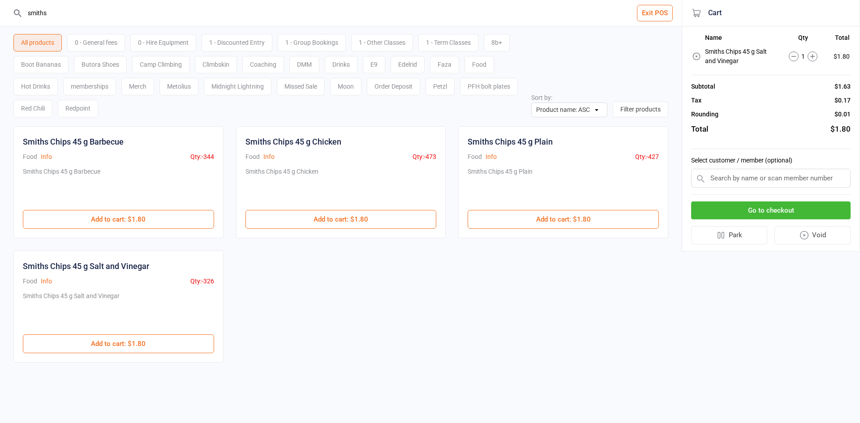
click at [750, 201] on div "Go to checkout Park Void" at bounding box center [771, 223] width 160 height 57
click at [755, 207] on button "Go to checkout" at bounding box center [771, 211] width 160 height 18
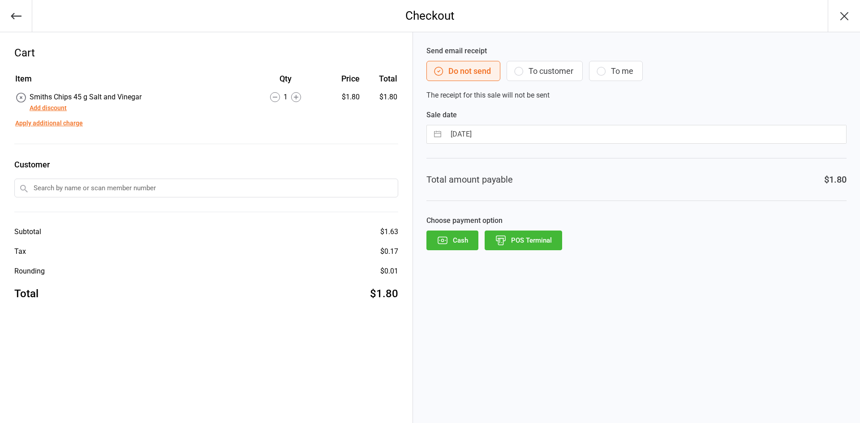
click at [534, 251] on div "Send email receipt Do not send To customer To me The receipt for this sale will…" at bounding box center [636, 227] width 447 height 391
click at [571, 246] on div "Cash POS Terminal" at bounding box center [637, 241] width 420 height 20
click at [534, 255] on div "Send email receipt Do not send To customer To me The receipt for this sale will…" at bounding box center [636, 227] width 447 height 391
click at [534, 251] on div "Send email receipt Do not send To customer To me The receipt for this sale will…" at bounding box center [636, 227] width 447 height 391
click at [534, 244] on button "POS Terminal" at bounding box center [524, 241] width 78 height 20
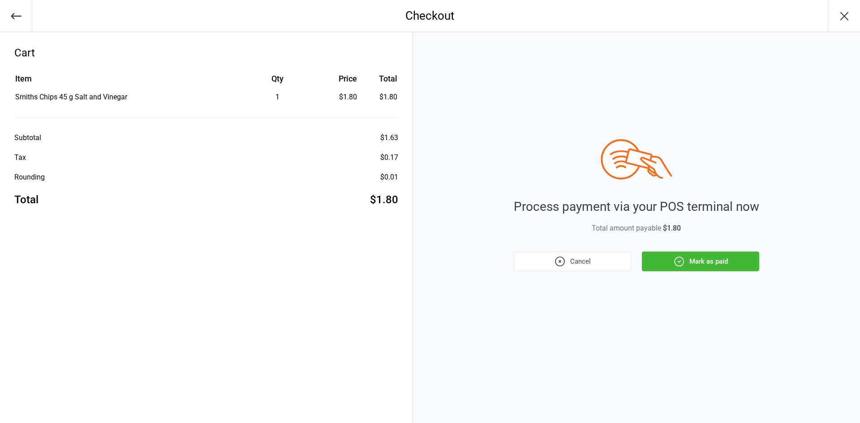
drag, startPoint x: 671, startPoint y: 250, endPoint x: 680, endPoint y: 264, distance: 16.7
click at [678, 263] on div "Process payment via your POS terminal now Total amount payable $1.80 Cancel Mar…" at bounding box center [637, 205] width 246 height 132
click at [680, 263] on icon "button" at bounding box center [680, 262] width 12 height 12
click at [678, 262] on div "Cancel Mark as paid" at bounding box center [637, 262] width 246 height 20
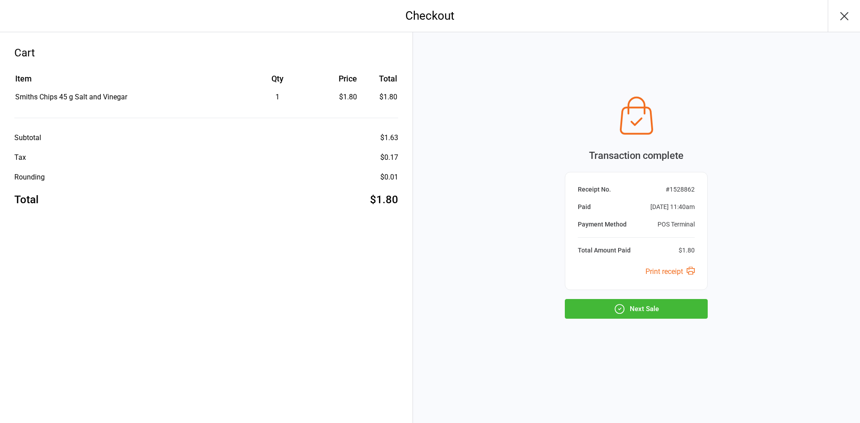
click at [668, 315] on button "Next Sale" at bounding box center [636, 309] width 143 height 20
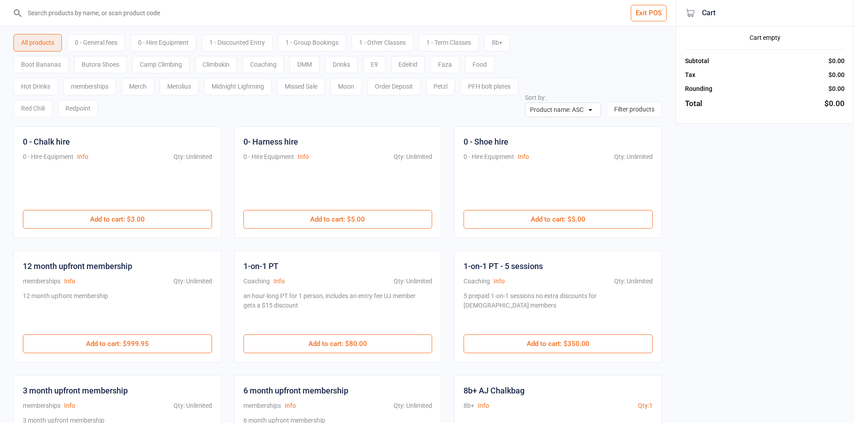
click at [92, 16] on input "search" at bounding box center [342, 13] width 639 height 26
drag, startPoint x: 92, startPoint y: 16, endPoint x: 311, endPoint y: 123, distance: 243.9
click at [311, 123] on div "All products 0 - General fees 0 - Hire Equipment 1 - Discounted Entry 1 - Group…" at bounding box center [337, 394] width 675 height 736
click at [107, 44] on div "0 - General fees" at bounding box center [96, 42] width 58 height 17
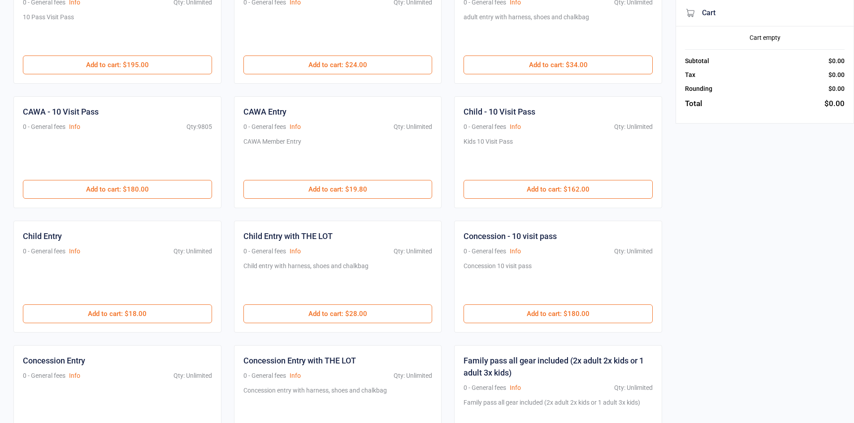
scroll to position [179, 0]
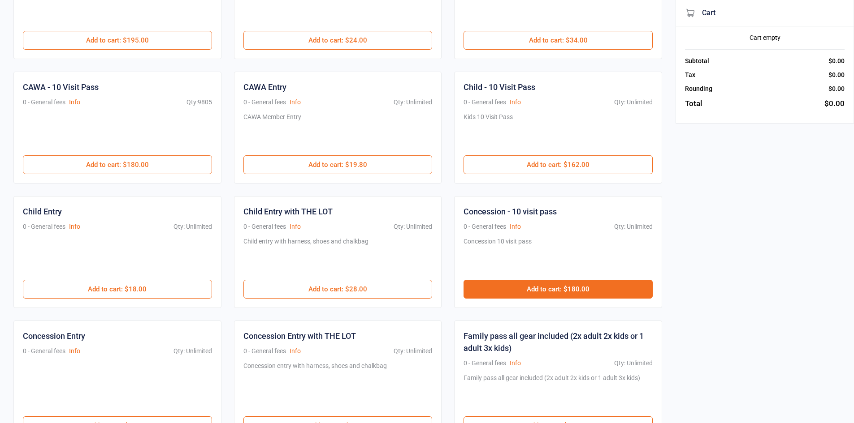
click at [541, 294] on button "Add to cart : $180.00" at bounding box center [557, 289] width 189 height 19
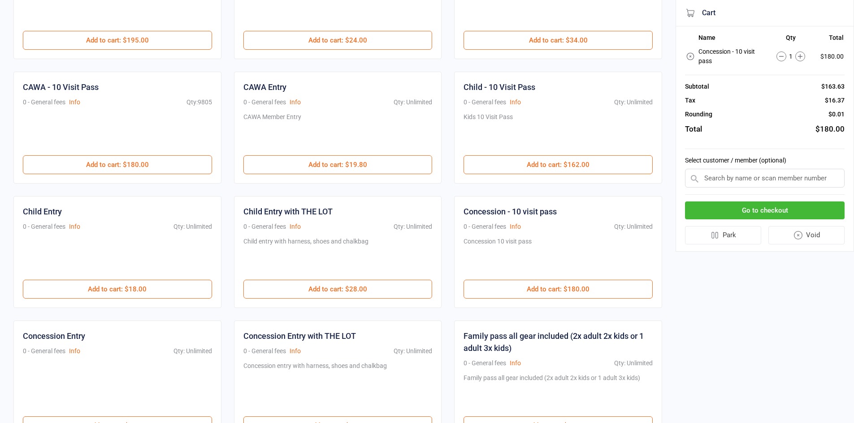
click at [694, 59] on icon at bounding box center [690, 56] width 9 height 9
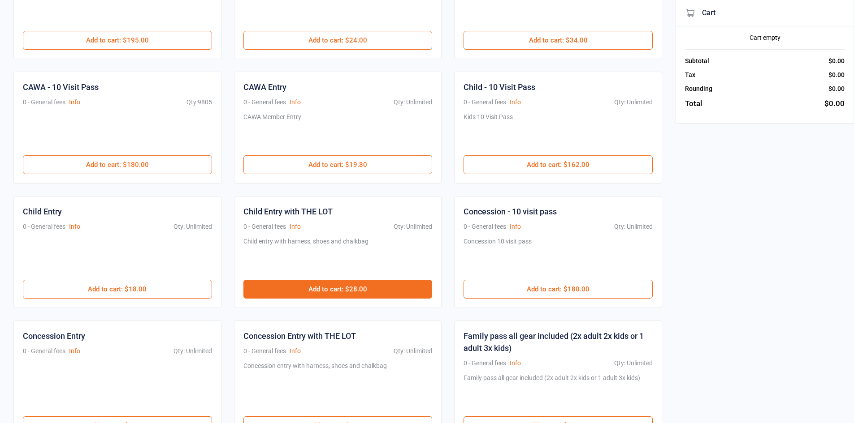
click at [407, 285] on button "Add to cart : $28.00" at bounding box center [337, 289] width 189 height 19
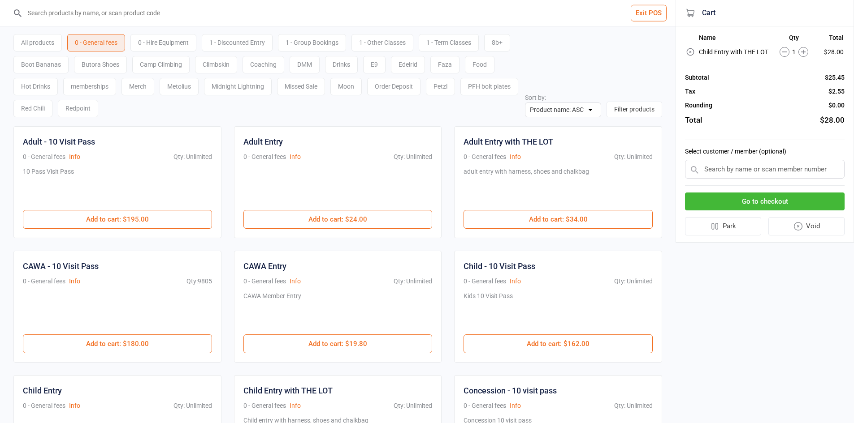
click at [185, 40] on div "0 - Hire Equipment" at bounding box center [163, 42] width 66 height 17
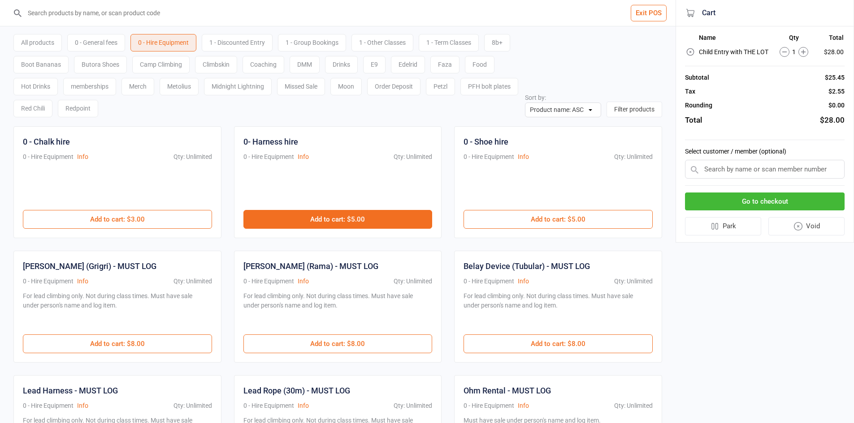
click at [351, 221] on button "Add to cart : $5.00" at bounding box center [337, 219] width 189 height 19
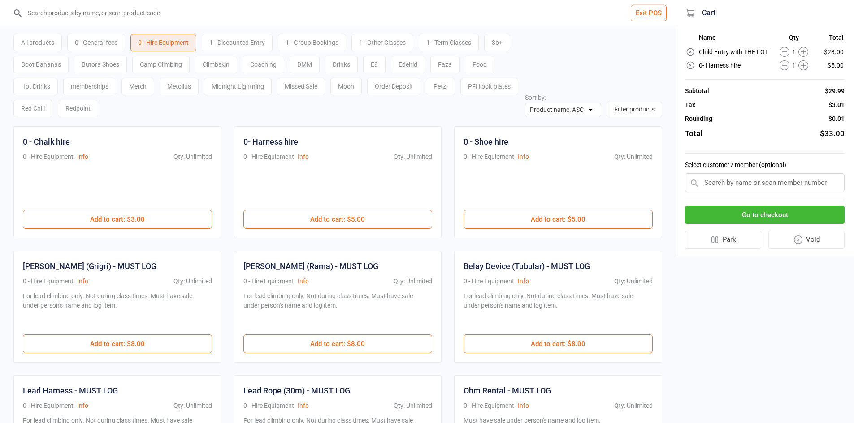
click at [771, 220] on button "Go to checkout" at bounding box center [765, 215] width 160 height 18
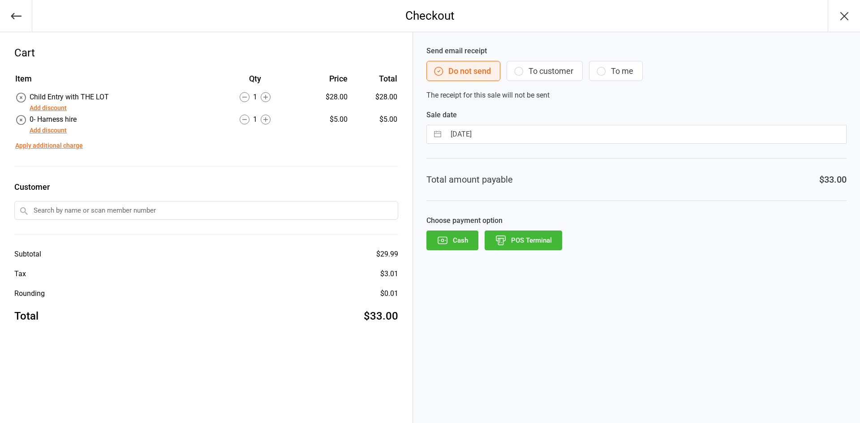
click at [549, 245] on button "POS Terminal" at bounding box center [524, 241] width 78 height 20
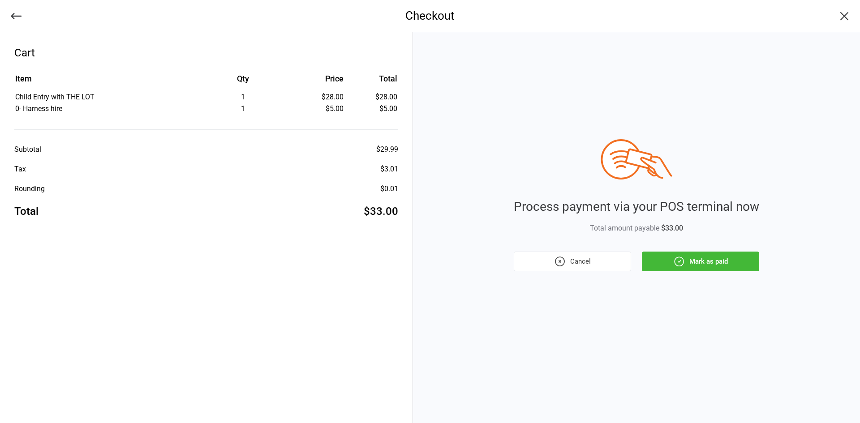
drag, startPoint x: 730, startPoint y: 272, endPoint x: 737, endPoint y: 272, distance: 6.7
click at [730, 272] on div "Process payment via your POS terminal now Total amount payable $33.00 Cancel Ma…" at bounding box center [636, 227] width 447 height 391
click at [735, 263] on button "Mark as paid" at bounding box center [700, 262] width 117 height 20
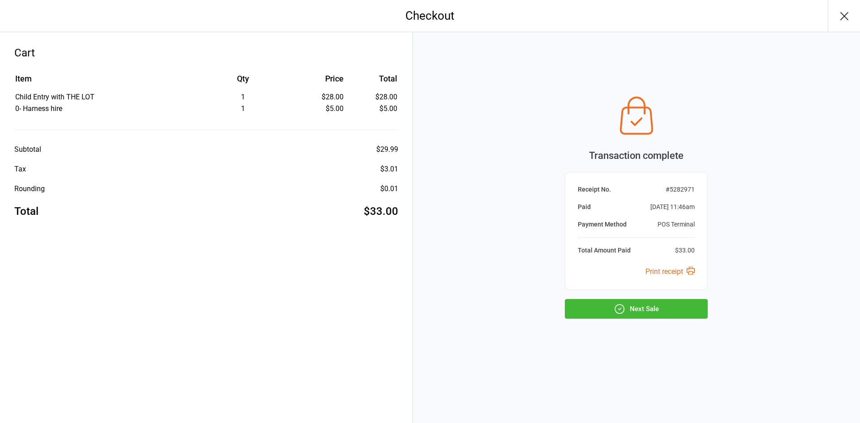
click at [614, 318] on button "Next Sale" at bounding box center [636, 309] width 143 height 20
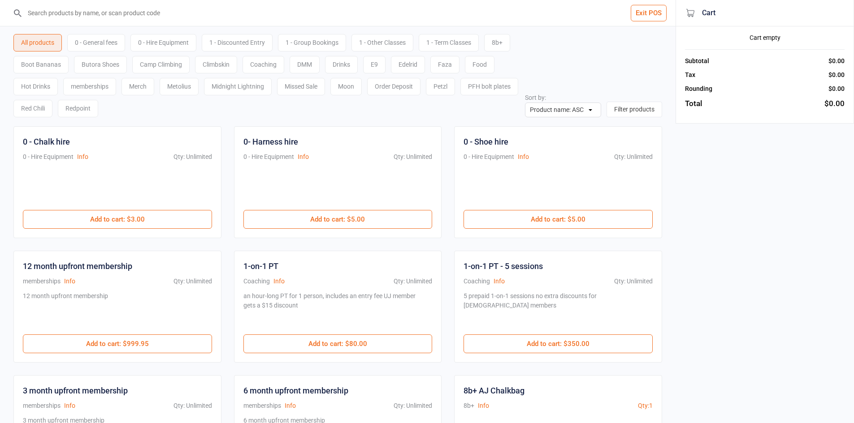
click at [100, 39] on div "0 - General fees" at bounding box center [96, 42] width 58 height 17
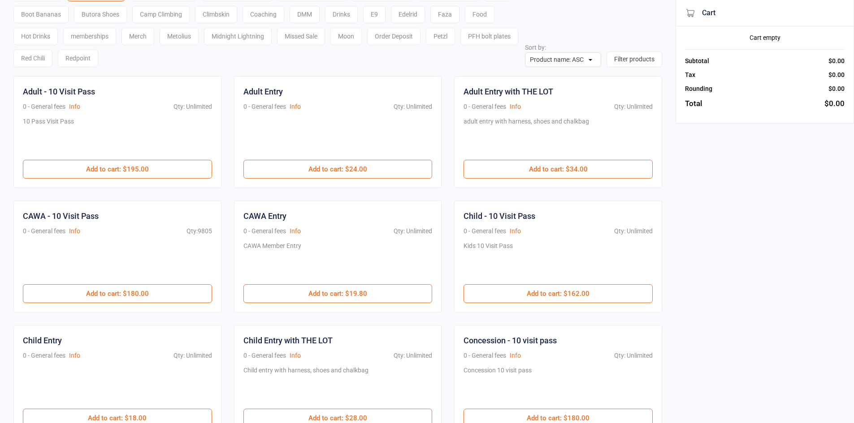
scroll to position [224, 0]
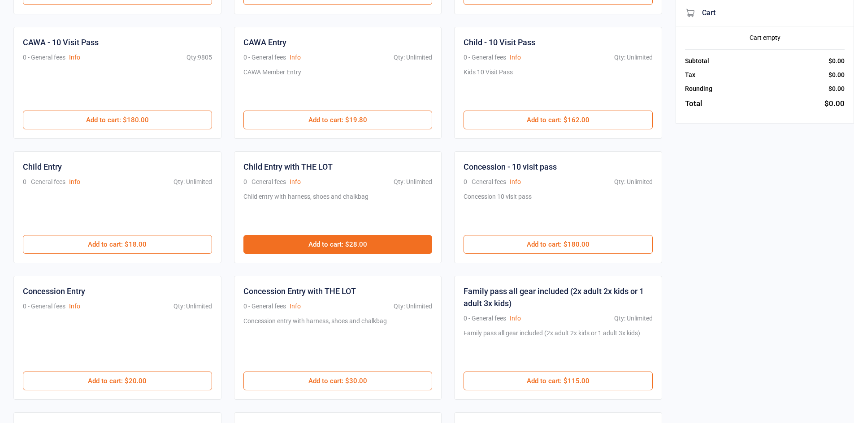
click at [320, 246] on button "Add to cart : $28.00" at bounding box center [337, 244] width 189 height 19
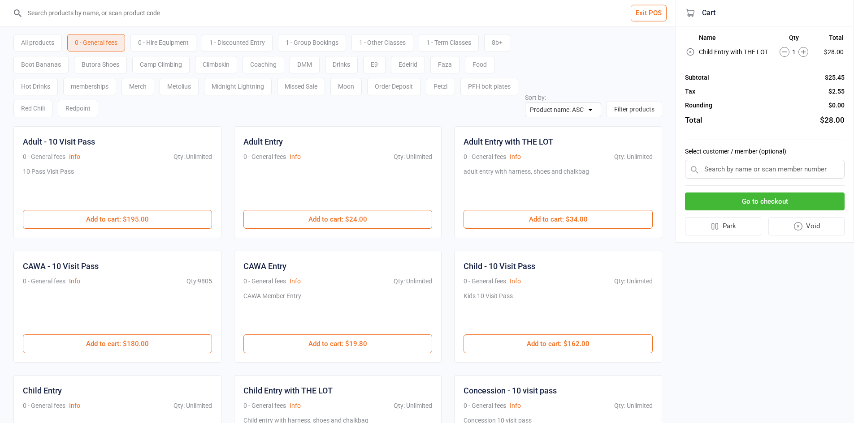
click at [143, 45] on div "0 - Hire Equipment" at bounding box center [163, 42] width 66 height 17
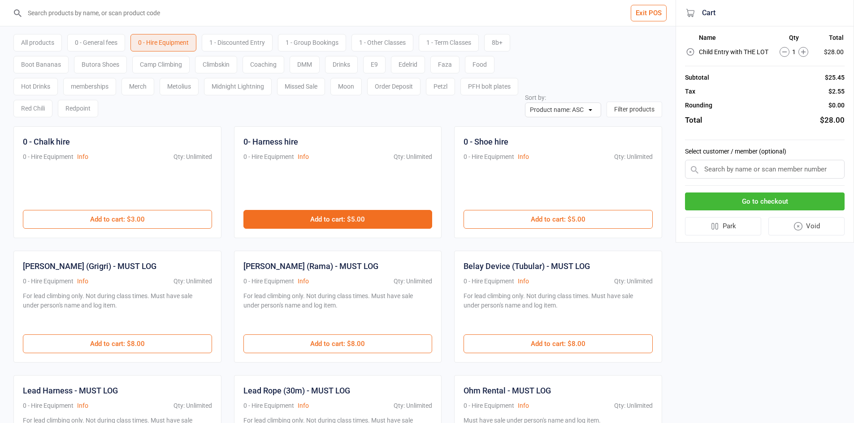
click at [310, 214] on button "Add to cart : $5.00" at bounding box center [337, 219] width 189 height 19
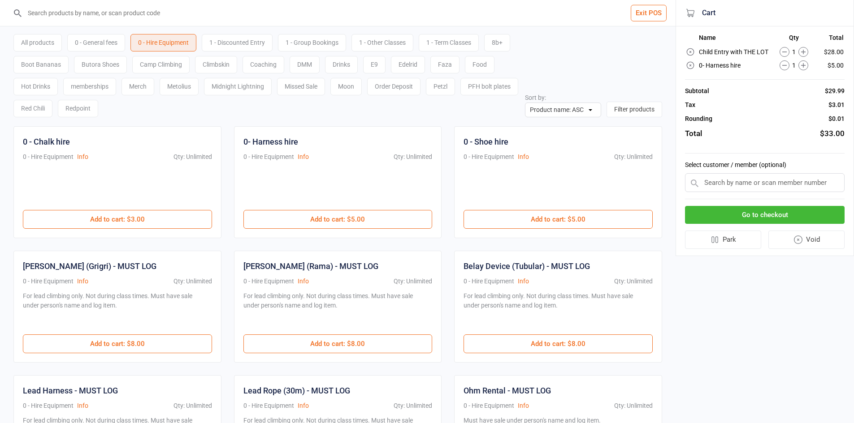
click at [747, 189] on input "text" at bounding box center [765, 182] width 160 height 19
paste input "Matthew Beugelaar"
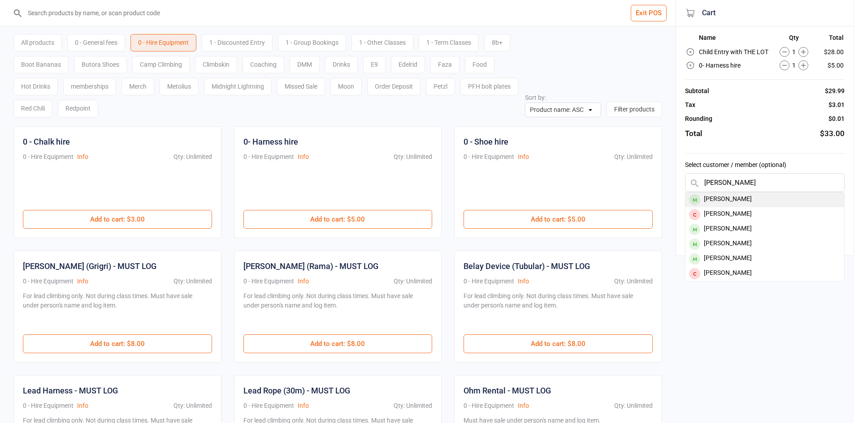
type input "Matthew Beugelaar"
click at [711, 200] on div "Matthew Beugelaar" at bounding box center [764, 200] width 159 height 15
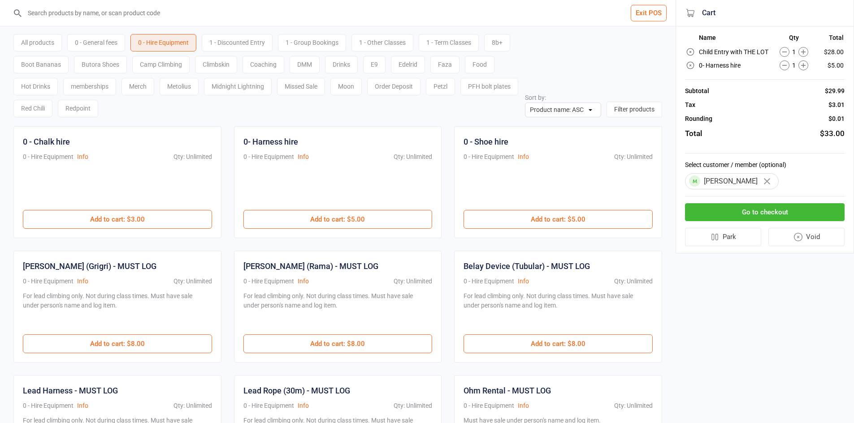
click at [710, 215] on button "Go to checkout" at bounding box center [765, 212] width 160 height 18
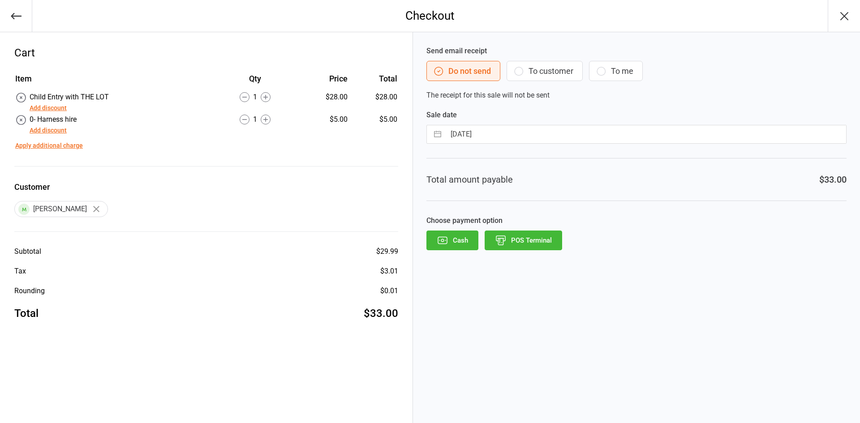
click at [546, 237] on button "POS Terminal" at bounding box center [524, 241] width 78 height 20
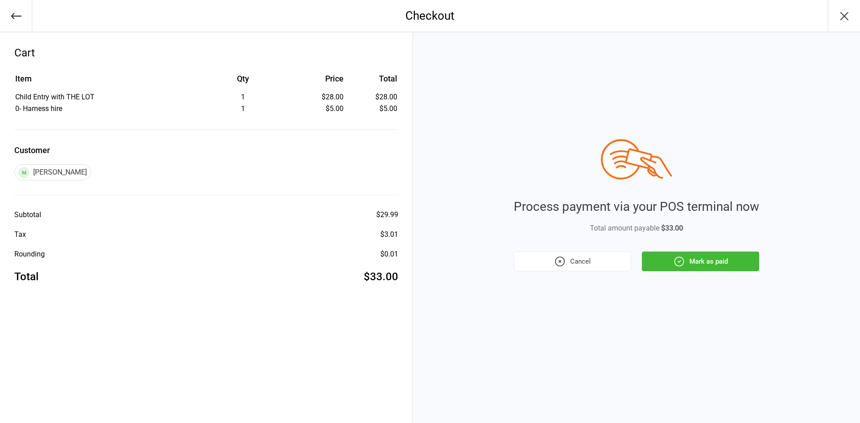
click at [717, 263] on button "Mark as paid" at bounding box center [700, 262] width 117 height 20
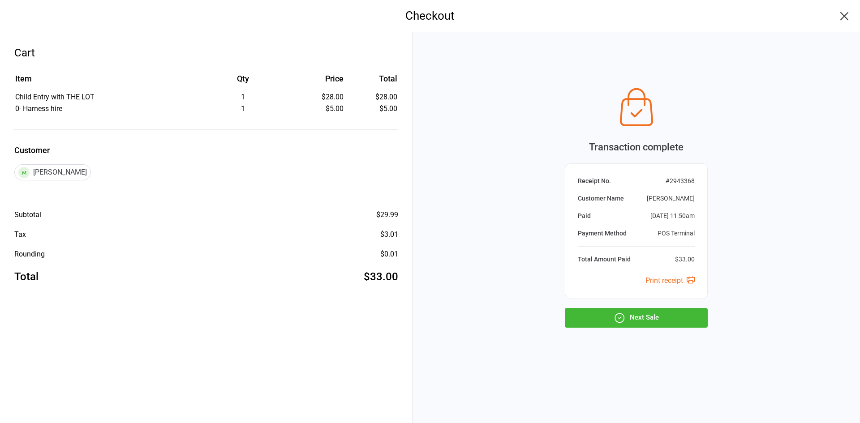
click at [602, 314] on button "Next Sale" at bounding box center [636, 318] width 143 height 20
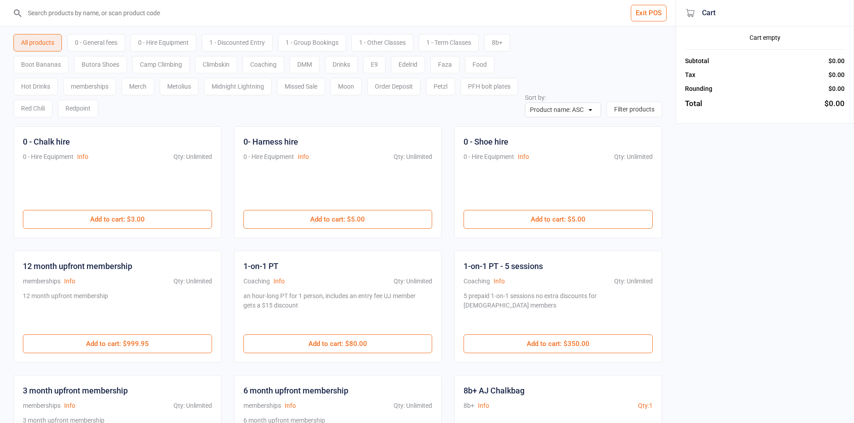
click at [101, 45] on div "0 - General fees" at bounding box center [96, 42] width 58 height 17
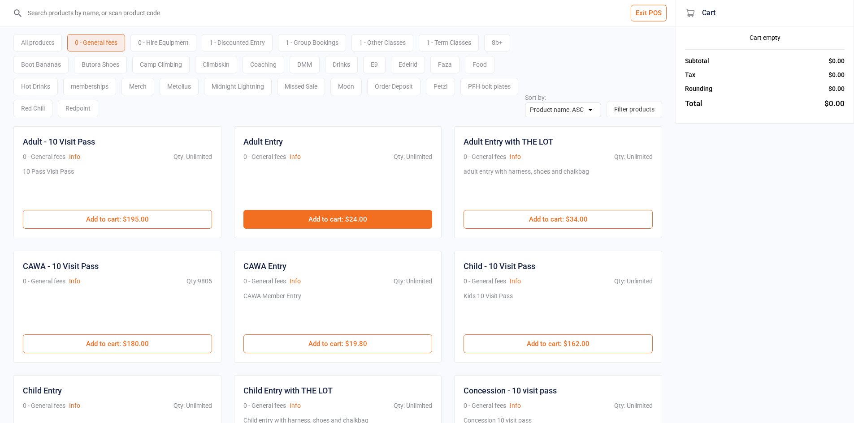
click at [345, 222] on button "Add to cart : $24.00" at bounding box center [337, 219] width 189 height 19
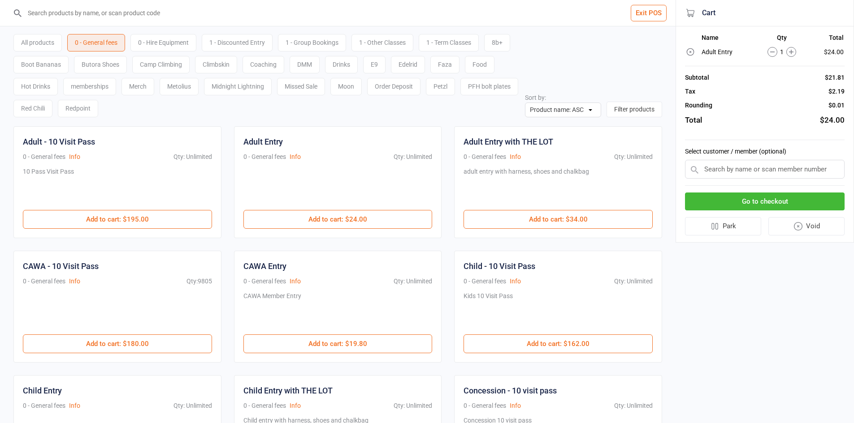
click at [801, 206] on button "Go to checkout" at bounding box center [765, 202] width 160 height 18
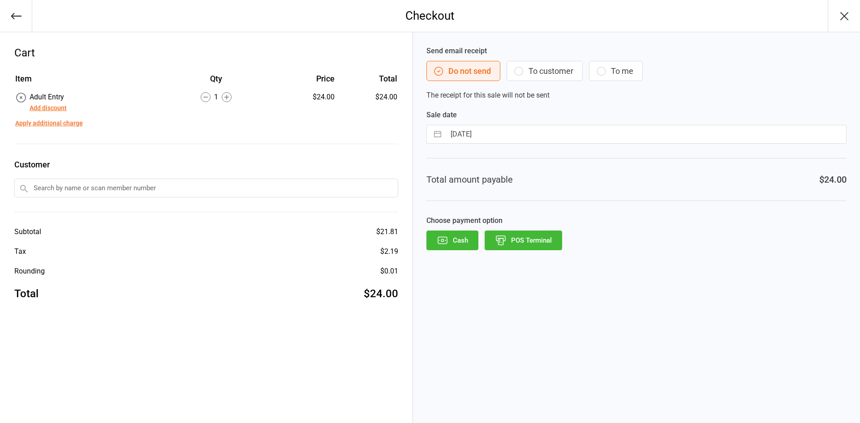
click at [534, 235] on button "POS Terminal" at bounding box center [524, 241] width 78 height 20
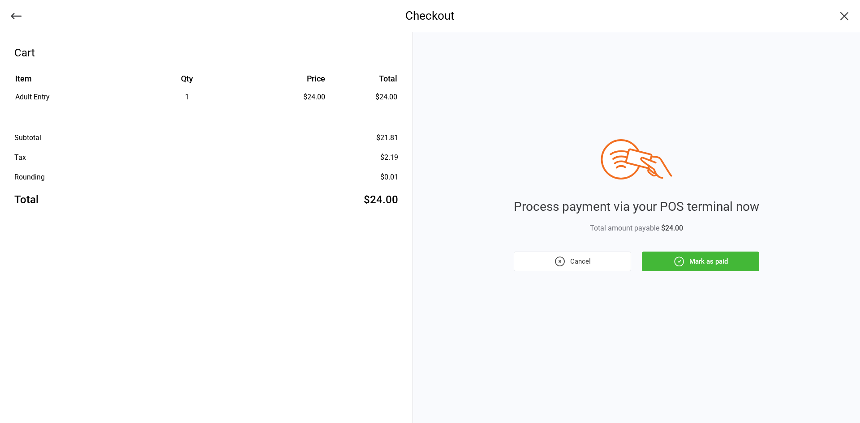
click at [727, 269] on button "Mark as paid" at bounding box center [700, 262] width 117 height 20
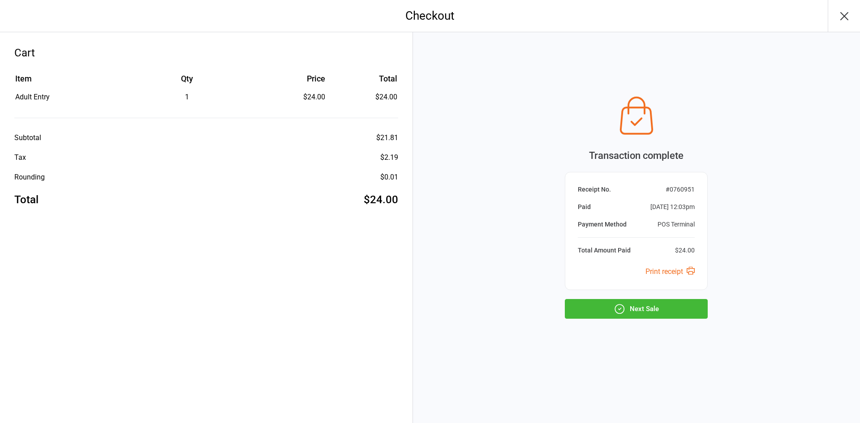
click at [596, 314] on button "Next Sale" at bounding box center [636, 309] width 143 height 20
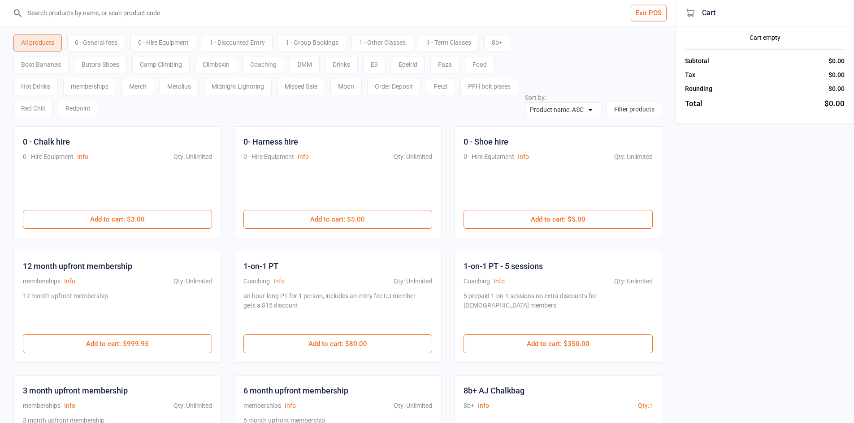
click at [99, 45] on div "0 - General fees" at bounding box center [96, 42] width 58 height 17
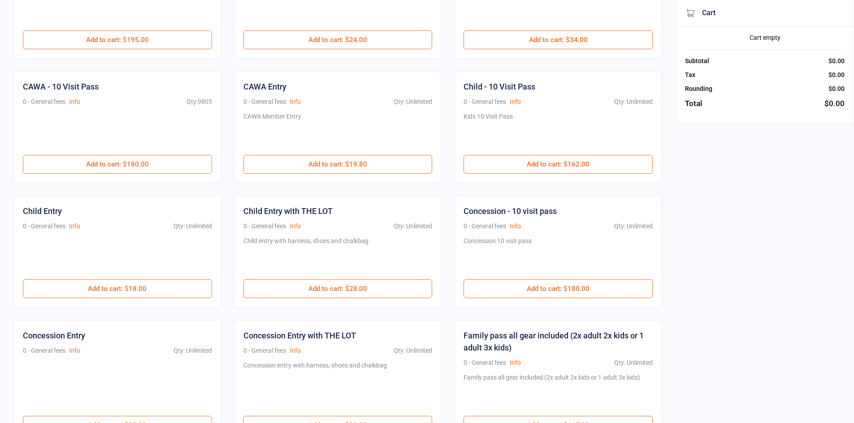
scroll to position [179, 0]
click at [350, 163] on button "Add to cart : $19.80" at bounding box center [337, 165] width 189 height 19
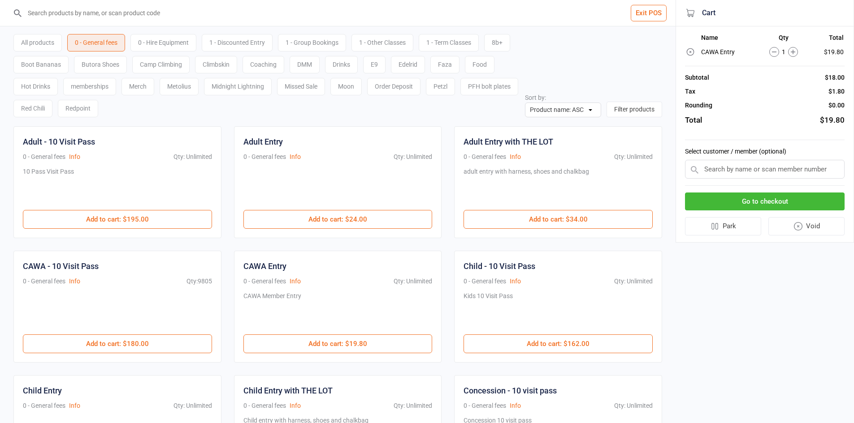
drag, startPoint x: 31, startPoint y: 48, endPoint x: 44, endPoint y: 37, distance: 16.6
click at [31, 48] on div "All products" at bounding box center [37, 42] width 48 height 17
click at [86, 11] on input "search" at bounding box center [342, 13] width 639 height 26
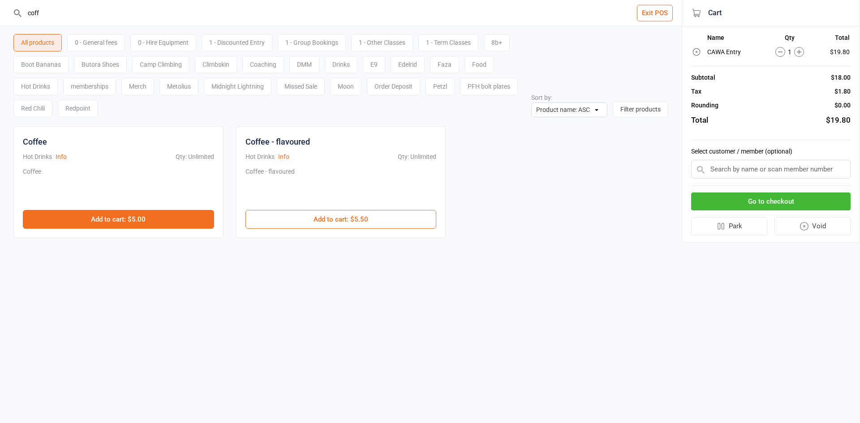
type input "coff"
click at [65, 226] on button "Add to cart : $5.00" at bounding box center [118, 219] width 191 height 19
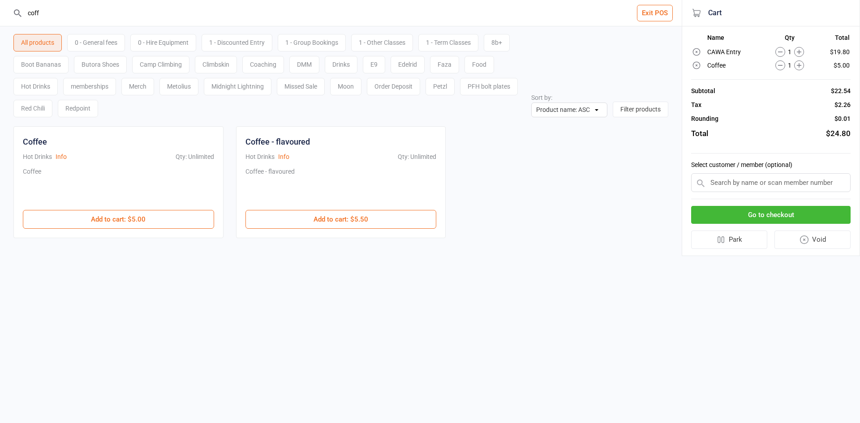
click at [734, 212] on button "Go to checkout" at bounding box center [771, 215] width 160 height 18
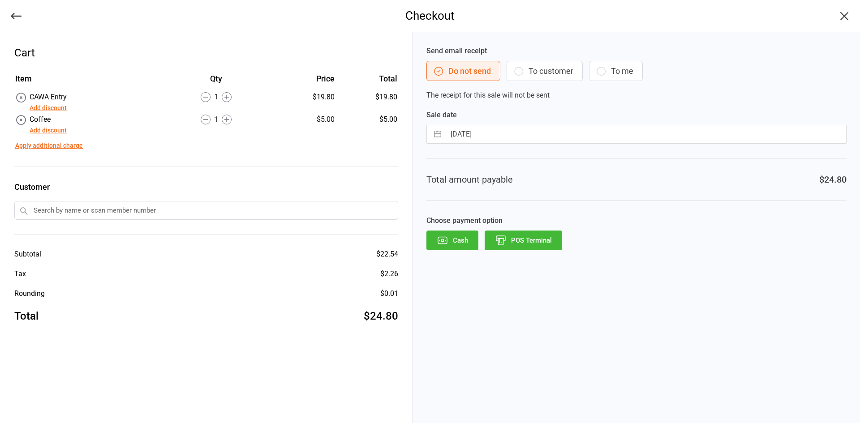
click at [533, 243] on button "POS Terminal" at bounding box center [524, 241] width 78 height 20
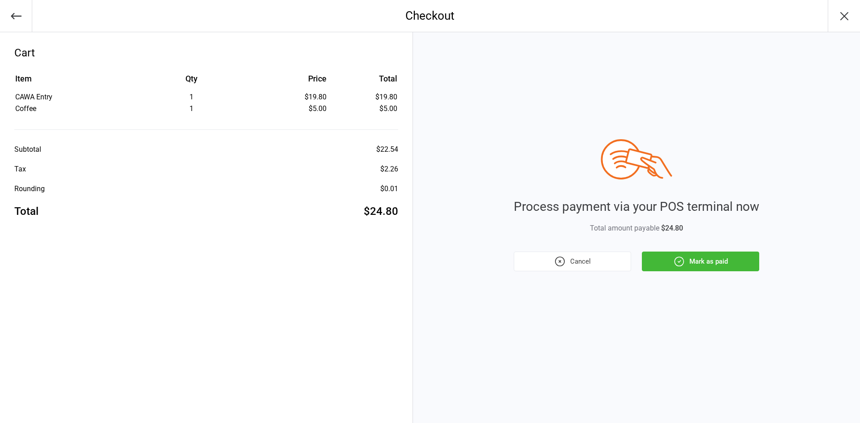
click at [690, 264] on button "Mark as paid" at bounding box center [700, 262] width 117 height 20
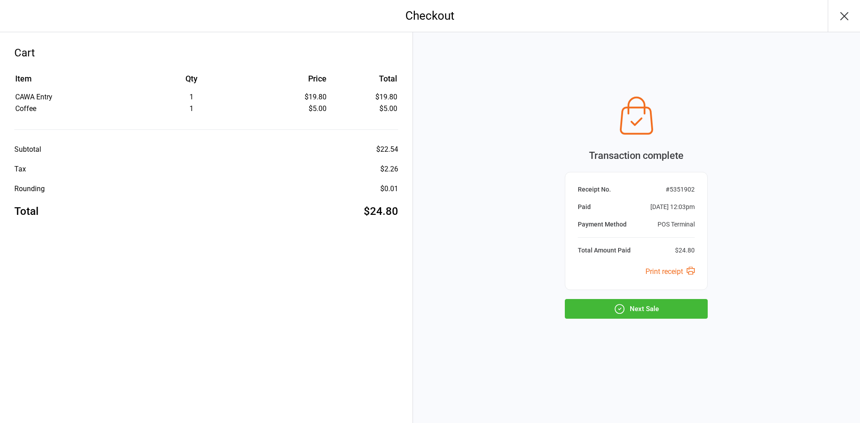
click at [642, 307] on button "Next Sale" at bounding box center [636, 309] width 143 height 20
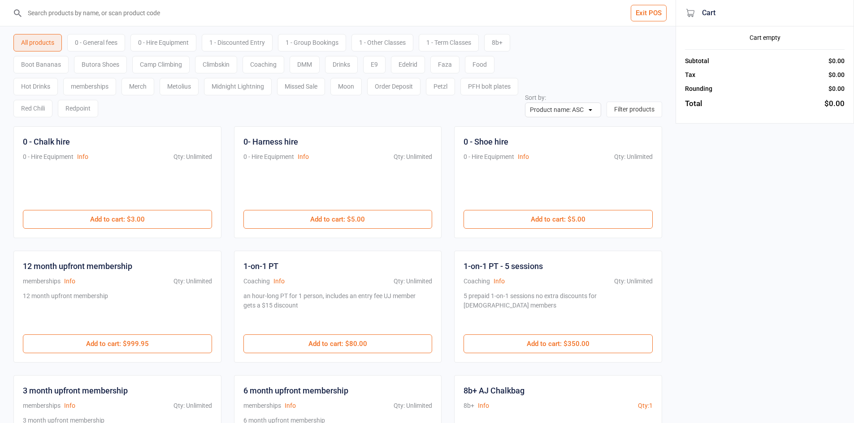
click at [106, 37] on div "0 - General fees" at bounding box center [96, 42] width 58 height 17
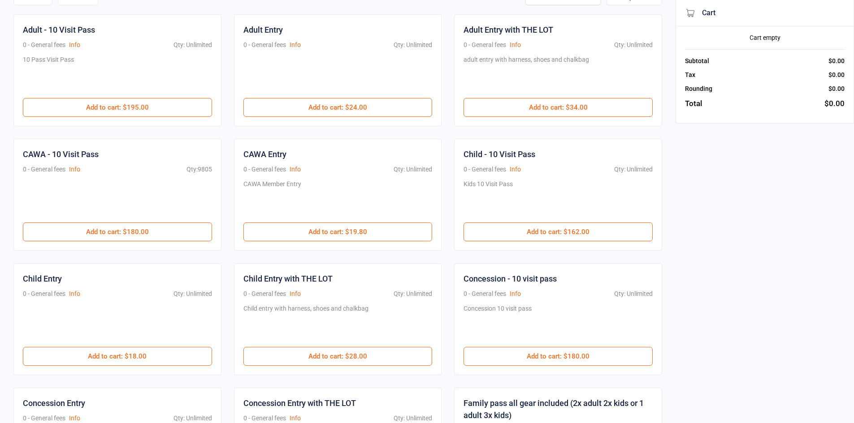
scroll to position [269, 0]
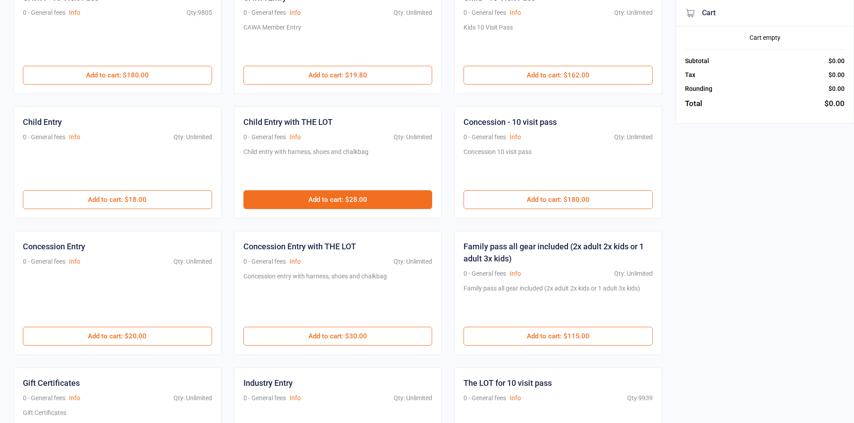
click at [313, 197] on button "Add to cart : $28.00" at bounding box center [337, 199] width 189 height 19
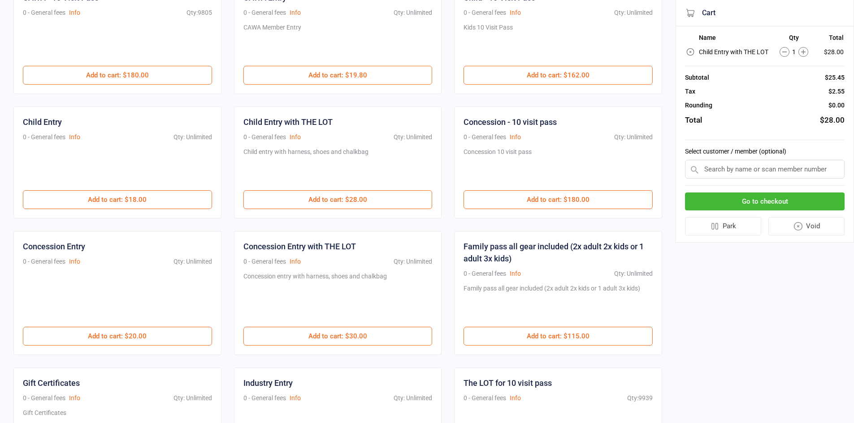
click at [804, 52] on icon at bounding box center [803, 52] width 4 height 4
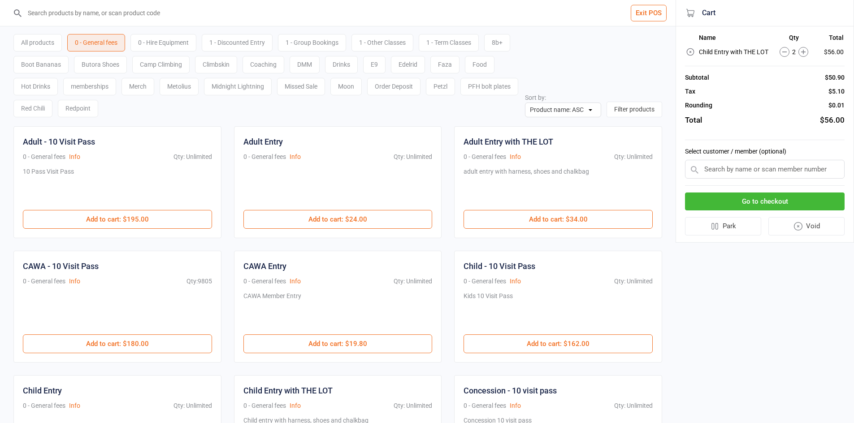
click at [171, 41] on div "0 - Hire Equipment" at bounding box center [163, 42] width 66 height 17
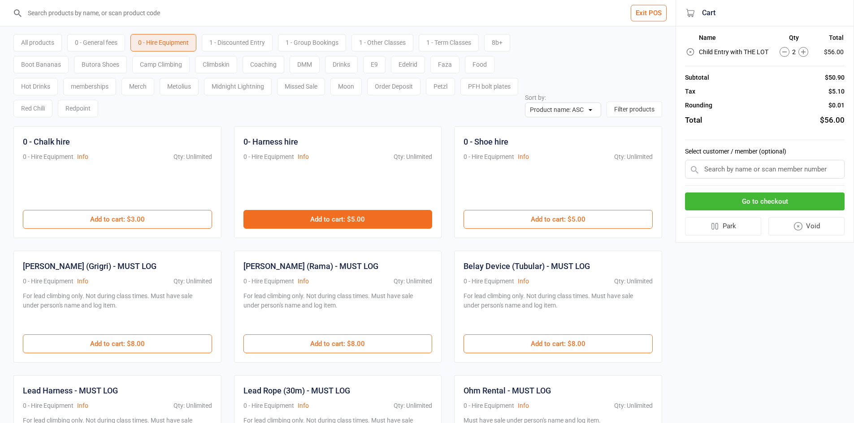
click at [339, 220] on button "Add to cart : $5.00" at bounding box center [337, 219] width 189 height 19
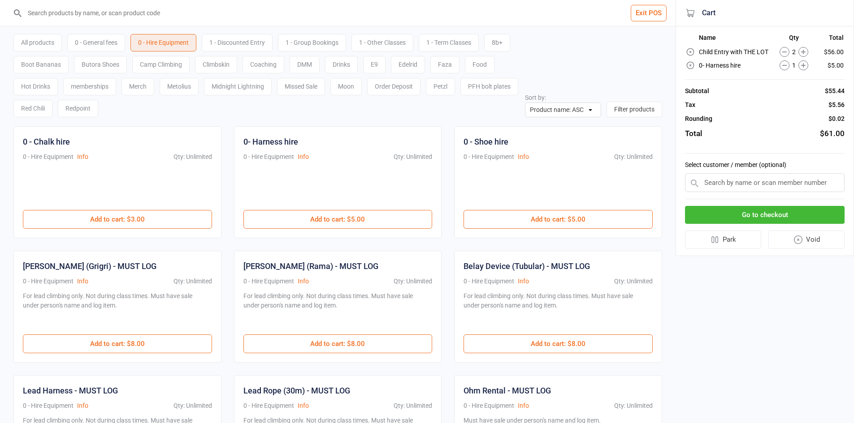
click at [743, 220] on button "Go to checkout" at bounding box center [765, 215] width 160 height 18
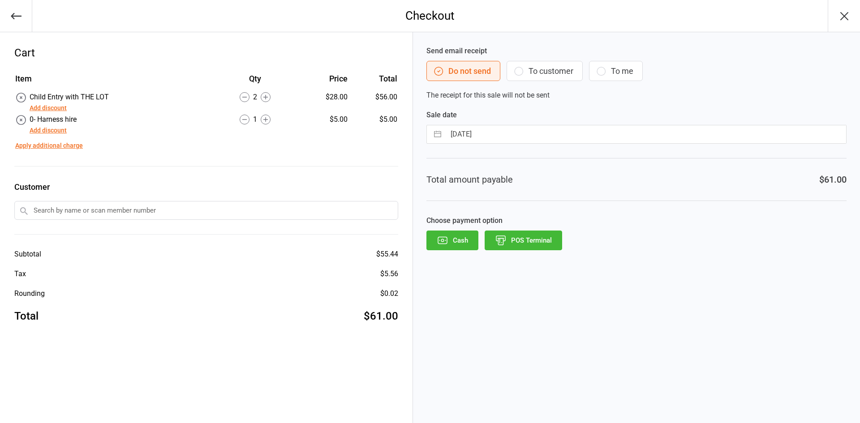
drag, startPoint x: 531, startPoint y: 233, endPoint x: 542, endPoint y: 232, distance: 11.7
click at [534, 233] on button "POS Terminal" at bounding box center [524, 241] width 78 height 20
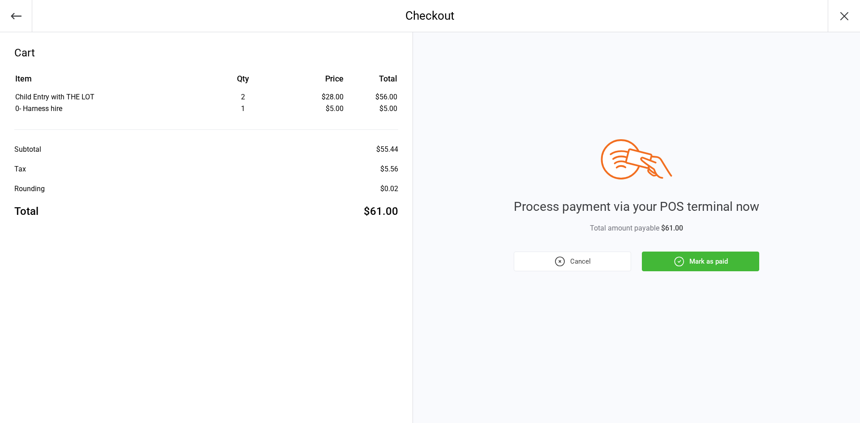
click at [674, 270] on button "Mark as paid" at bounding box center [700, 262] width 117 height 20
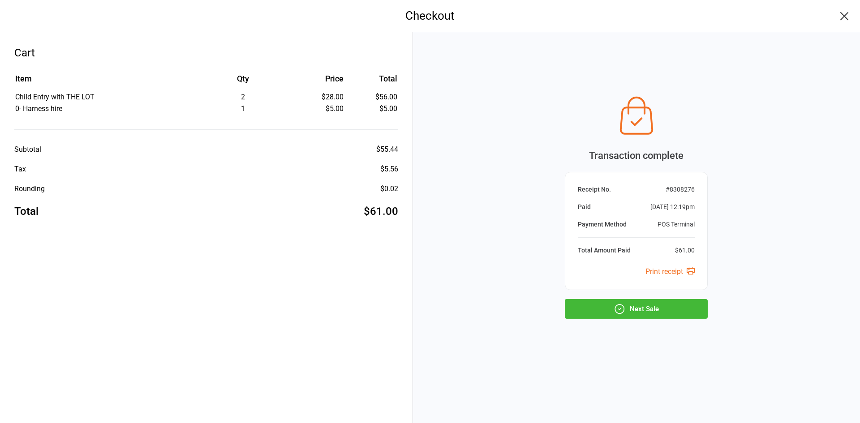
click at [669, 314] on button "Next Sale" at bounding box center [636, 309] width 143 height 20
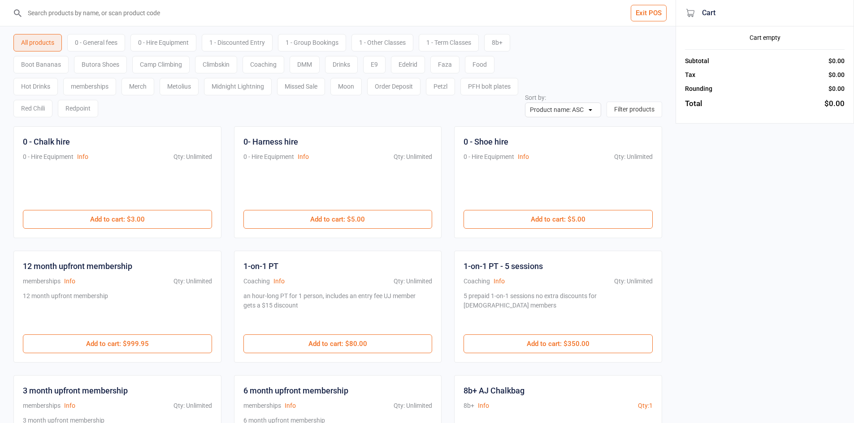
click at [98, 46] on div "0 - General fees" at bounding box center [96, 42] width 58 height 17
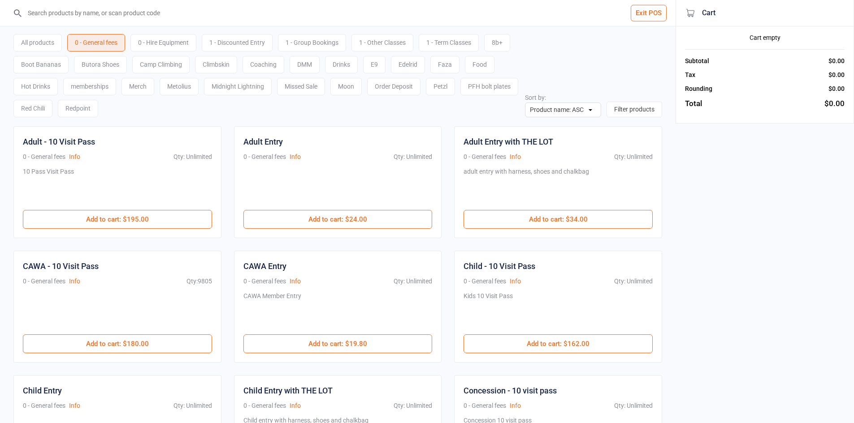
click at [45, 71] on div "Boot Bananas" at bounding box center [40, 64] width 55 height 17
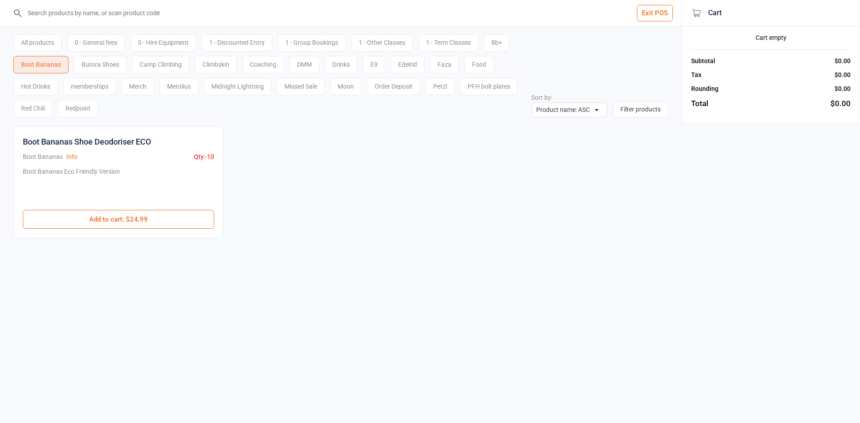
click at [28, 88] on div "Hot Drinks" at bounding box center [35, 86] width 44 height 17
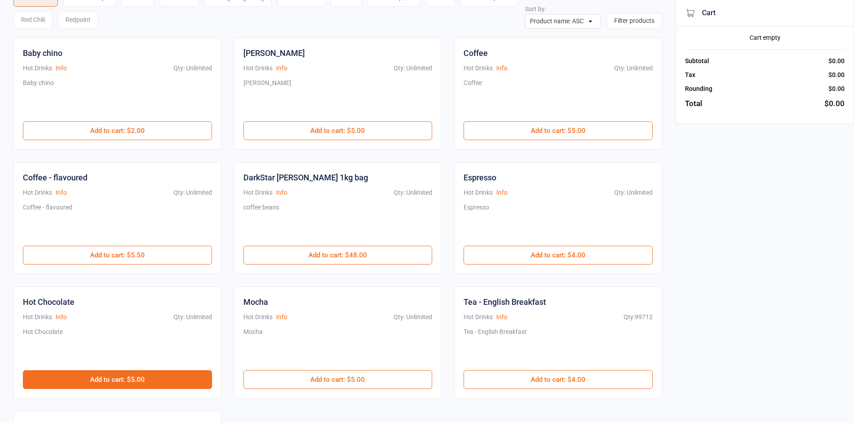
scroll to position [90, 0]
click at [114, 375] on button "Add to cart : $5.00" at bounding box center [117, 379] width 189 height 19
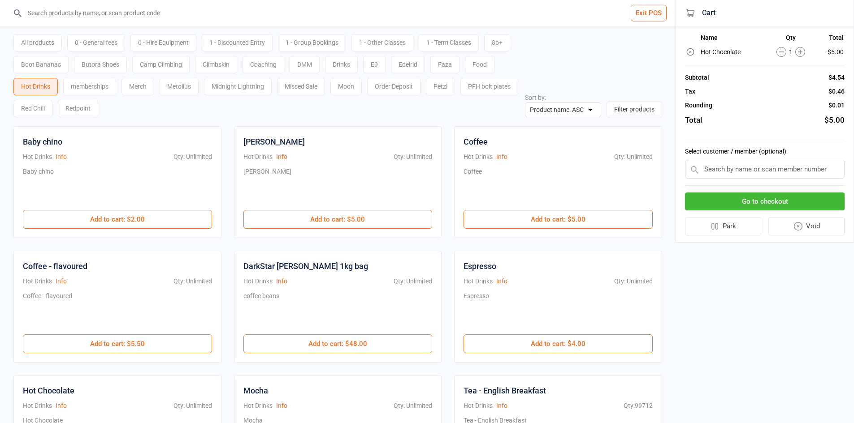
click at [160, 16] on input "search" at bounding box center [342, 13] width 639 height 26
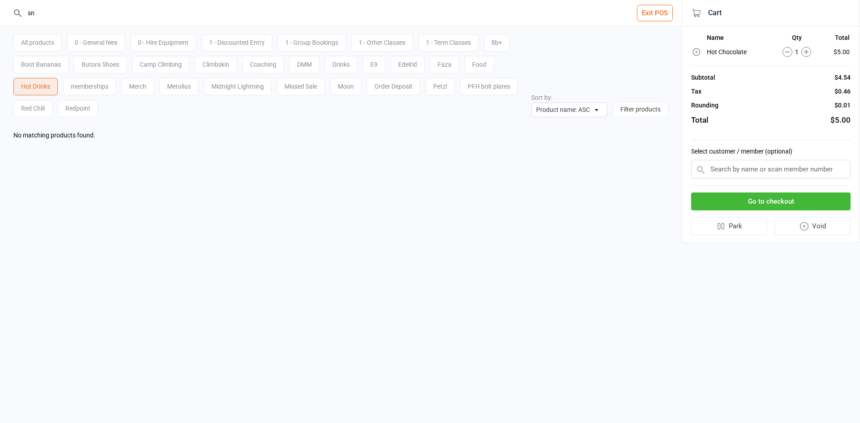
click at [135, 3] on input "sn" at bounding box center [346, 13] width 646 height 26
type input "s"
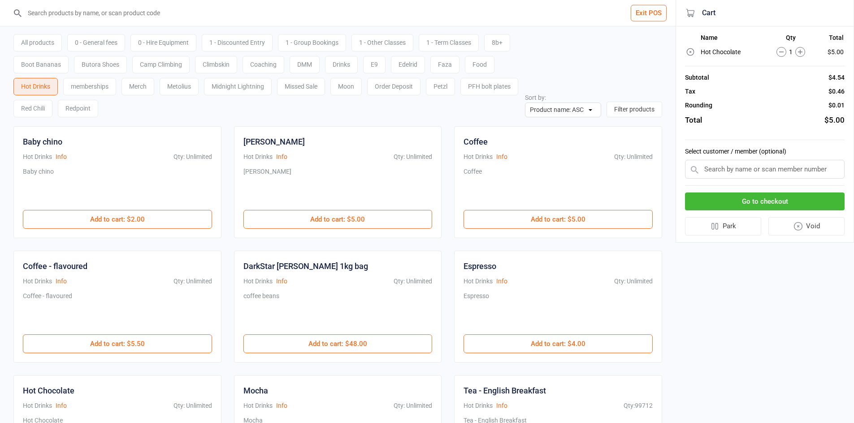
click at [798, 54] on icon at bounding box center [800, 52] width 10 height 10
click at [58, 8] on input "search" at bounding box center [342, 13] width 639 height 26
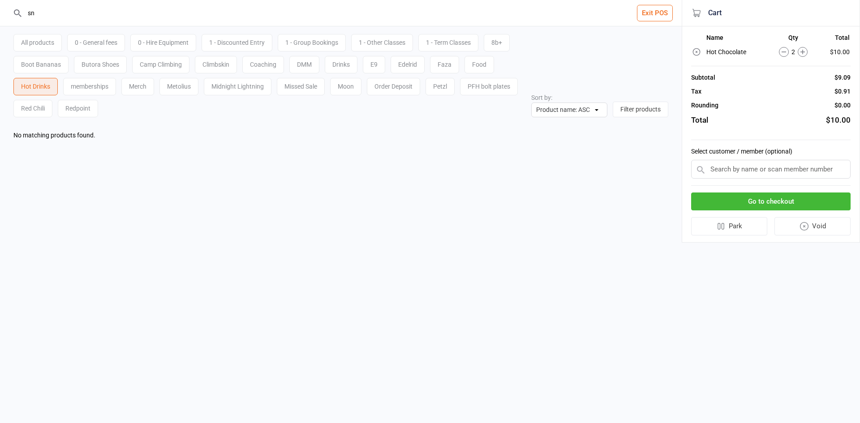
type input "s"
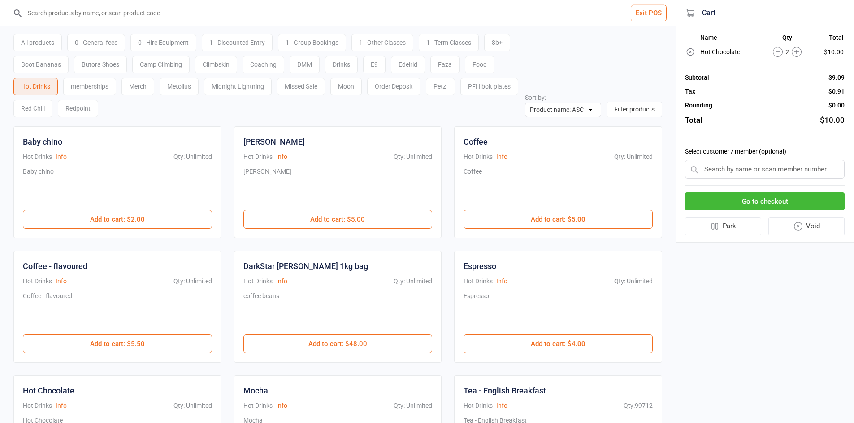
click at [48, 44] on div "All products" at bounding box center [37, 42] width 48 height 17
click at [52, 22] on input "search" at bounding box center [342, 13] width 639 height 26
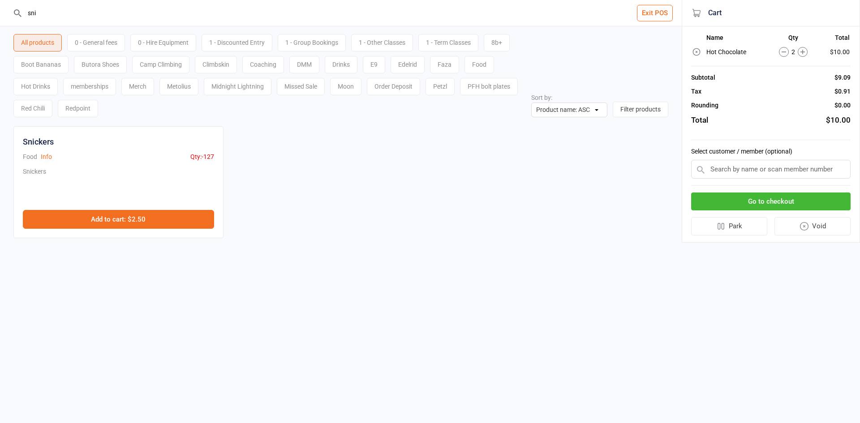
type input "sni"
click at [78, 216] on button "Add to cart : $2.50" at bounding box center [118, 219] width 191 height 19
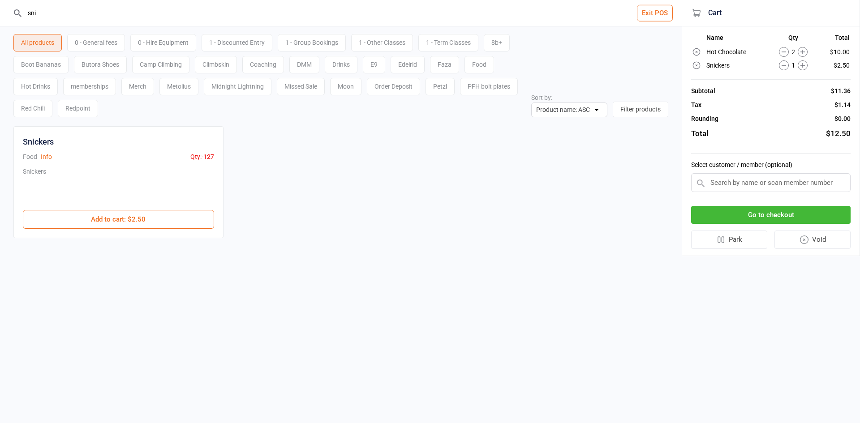
click at [741, 220] on button "Go to checkout" at bounding box center [771, 215] width 160 height 18
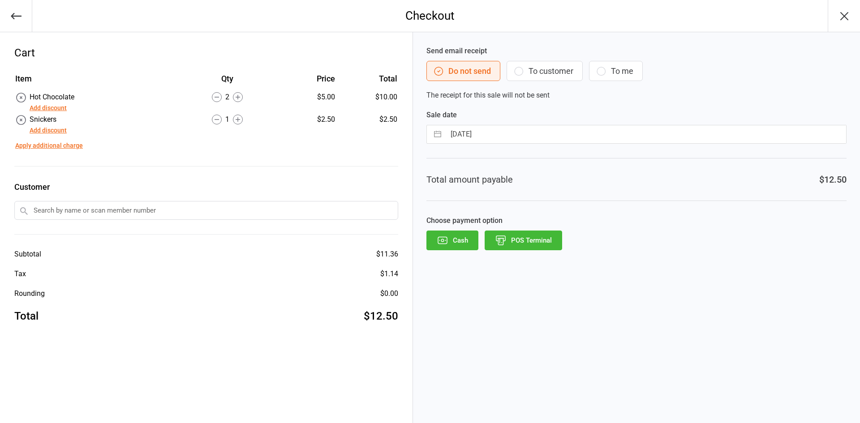
click at [509, 244] on button "POS Terminal" at bounding box center [524, 241] width 78 height 20
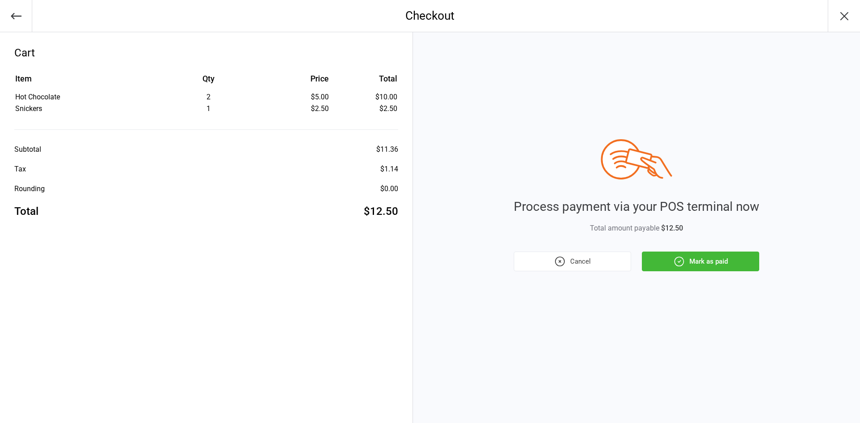
click at [759, 268] on div "Process payment via your POS terminal now Total amount payable $12.50 Cancel Ma…" at bounding box center [636, 227] width 447 height 391
click at [754, 266] on button "Mark as paid" at bounding box center [700, 262] width 117 height 20
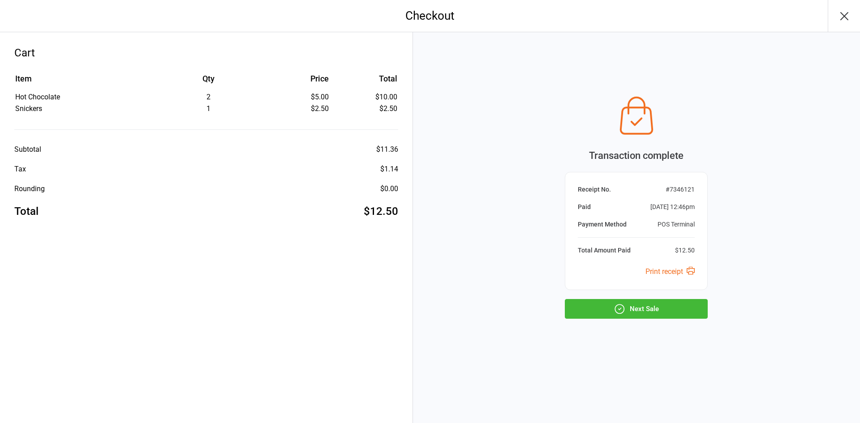
click at [682, 329] on div "Transaction complete Receipt No. # 7346121 Paid Sep 14, 2025 12:46pm Payment Me…" at bounding box center [636, 227] width 447 height 391
click at [669, 317] on button "Next Sale" at bounding box center [636, 309] width 143 height 20
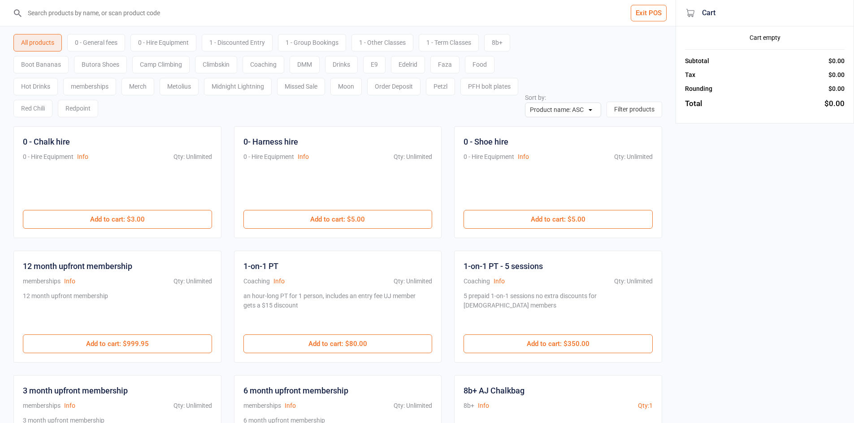
click at [108, 10] on input "search" at bounding box center [342, 13] width 639 height 26
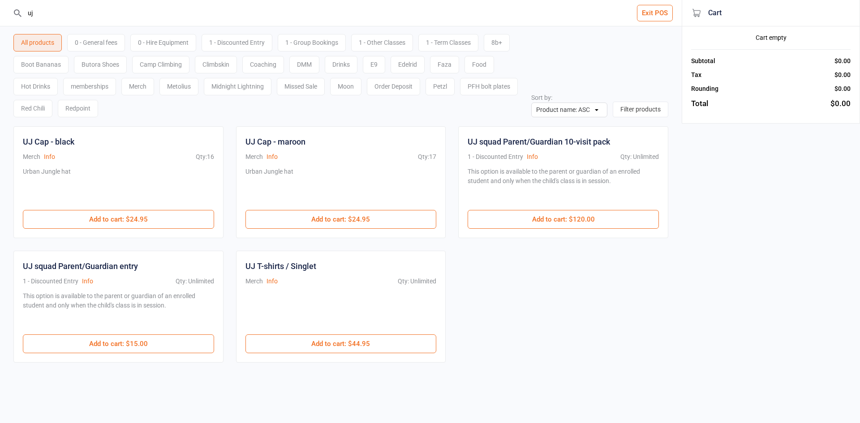
type input "u"
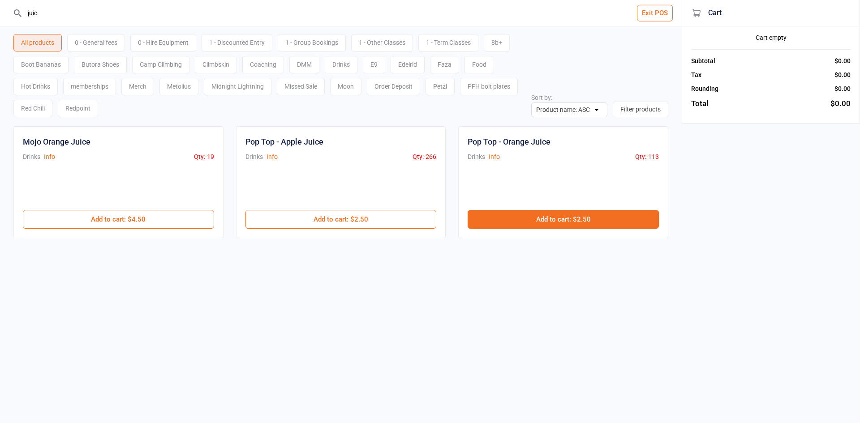
type input "juic"
click at [517, 224] on button "Add to cart : $2.50" at bounding box center [563, 219] width 191 height 19
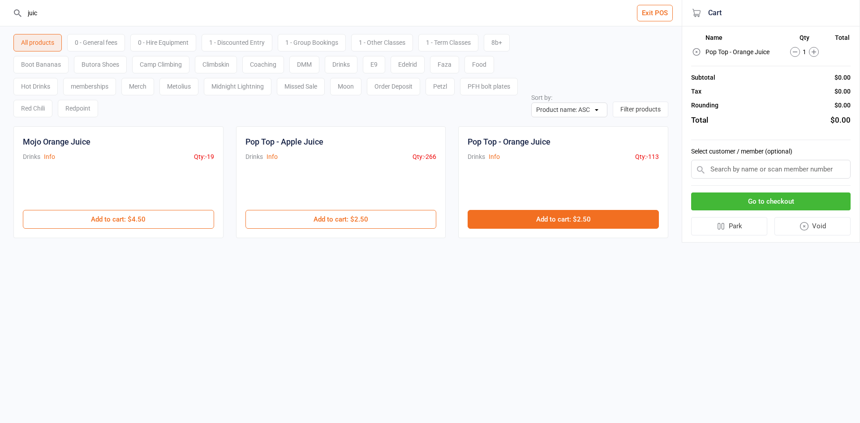
click at [517, 224] on button "Add to cart : $2.50" at bounding box center [563, 219] width 191 height 19
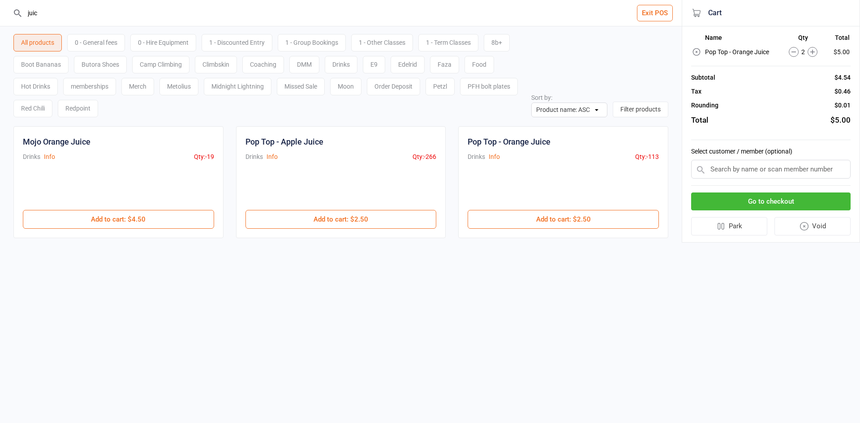
click at [791, 202] on button "Go to checkout" at bounding box center [771, 202] width 160 height 18
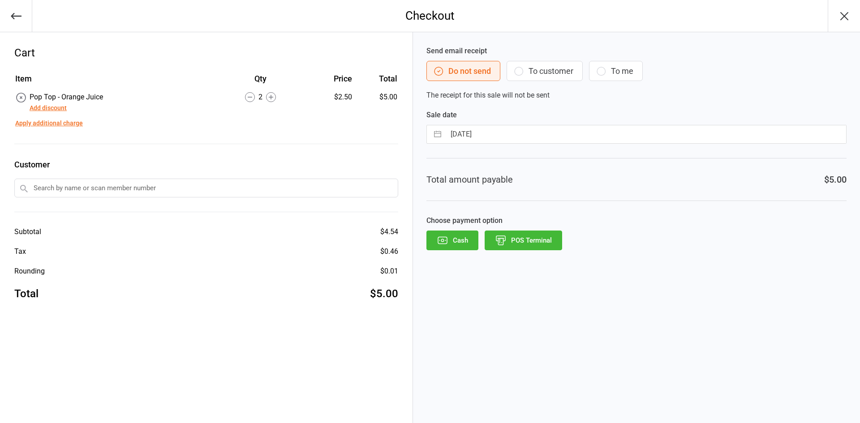
click at [502, 247] on button "POS Terminal" at bounding box center [524, 241] width 78 height 20
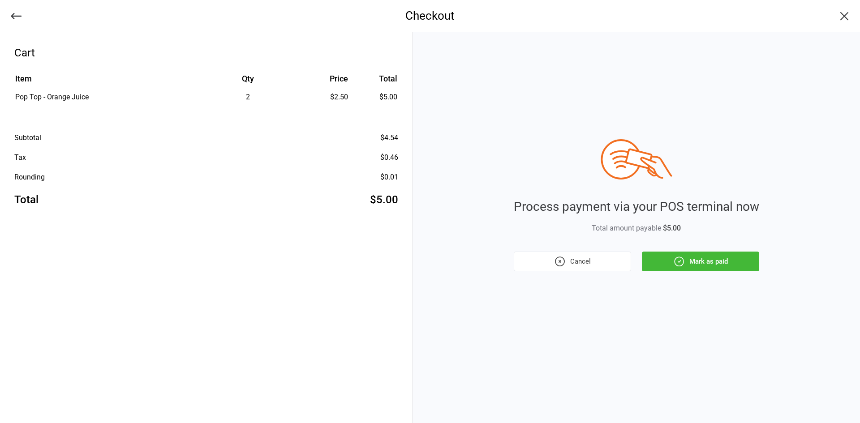
click at [712, 266] on button "Mark as paid" at bounding box center [700, 262] width 117 height 20
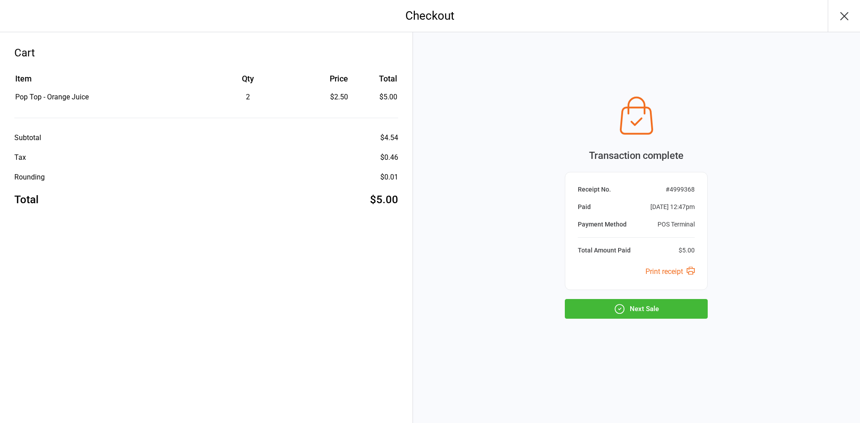
click at [683, 305] on button "Next Sale" at bounding box center [636, 309] width 143 height 20
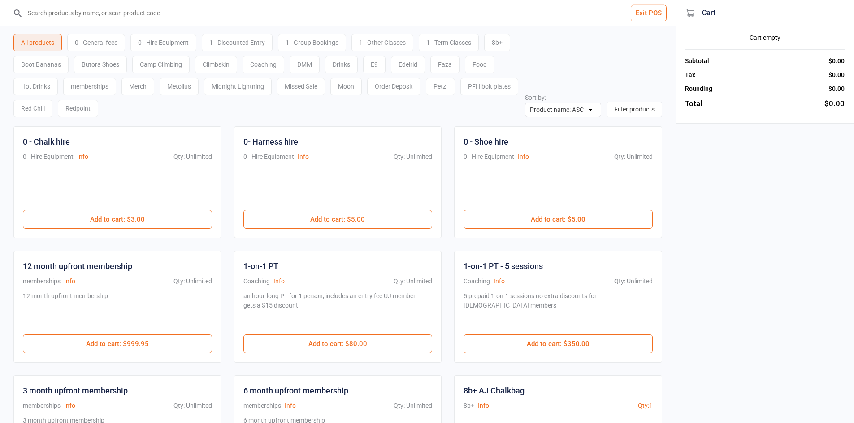
click at [146, 17] on input "search" at bounding box center [342, 13] width 639 height 26
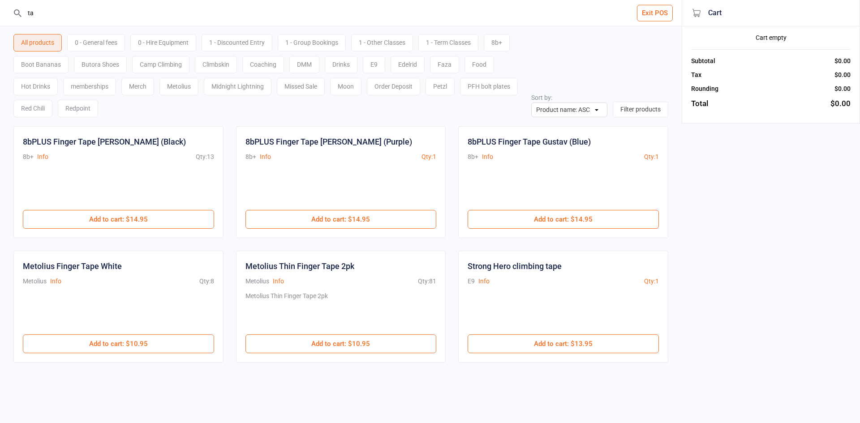
type input "t"
type input "a"
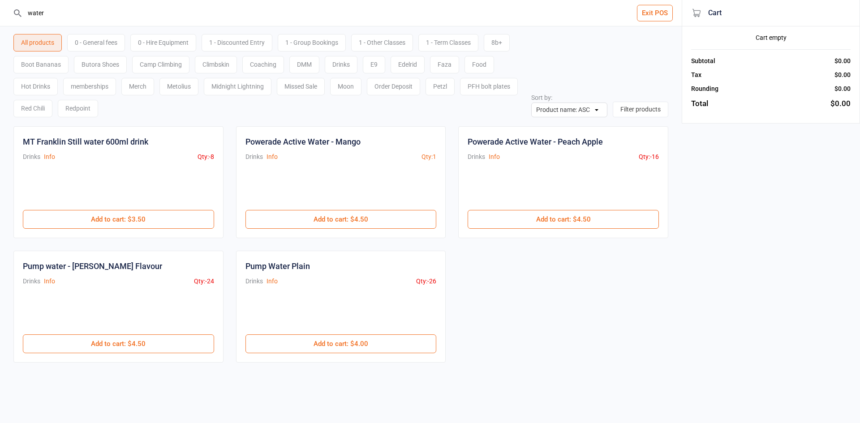
type input "water"
click at [35, 82] on div "Hot Drinks" at bounding box center [35, 86] width 44 height 17
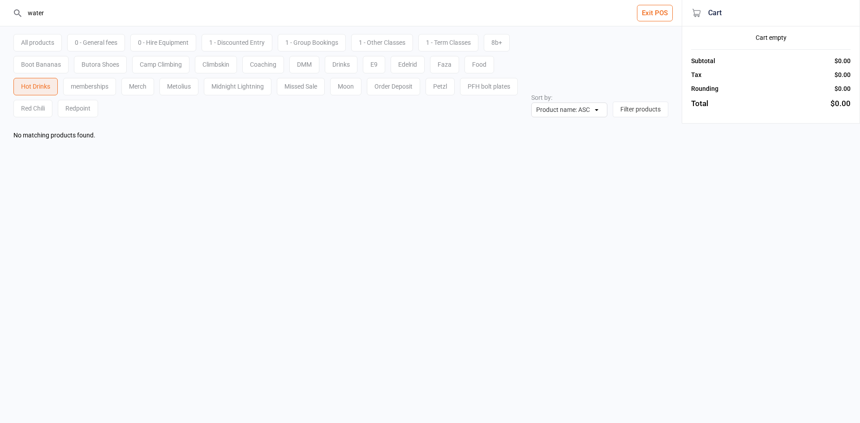
click at [138, 15] on input "water" at bounding box center [346, 13] width 646 height 26
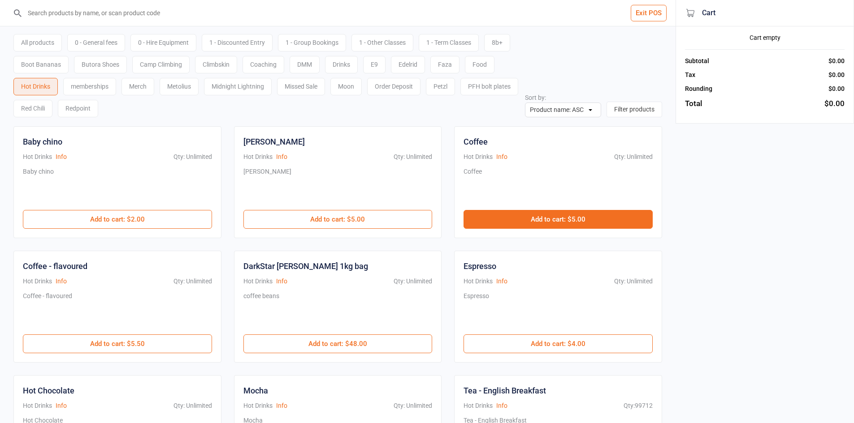
click at [500, 215] on button "Add to cart : $5.00" at bounding box center [557, 219] width 189 height 19
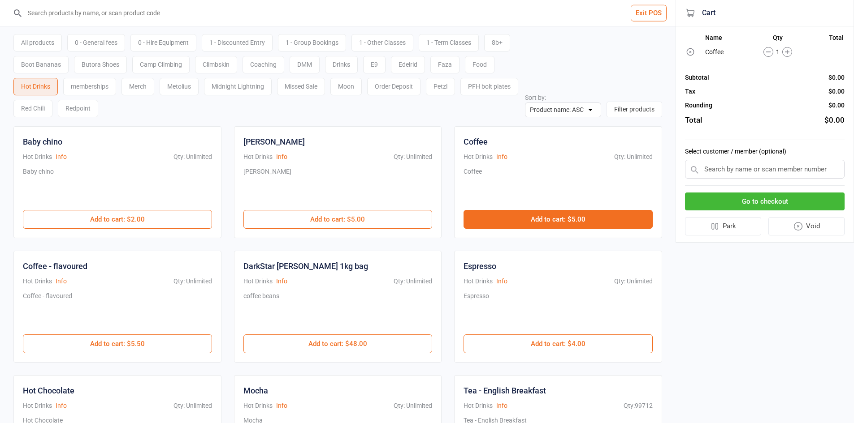
click at [500, 215] on button "Add to cart : $5.00" at bounding box center [557, 219] width 189 height 19
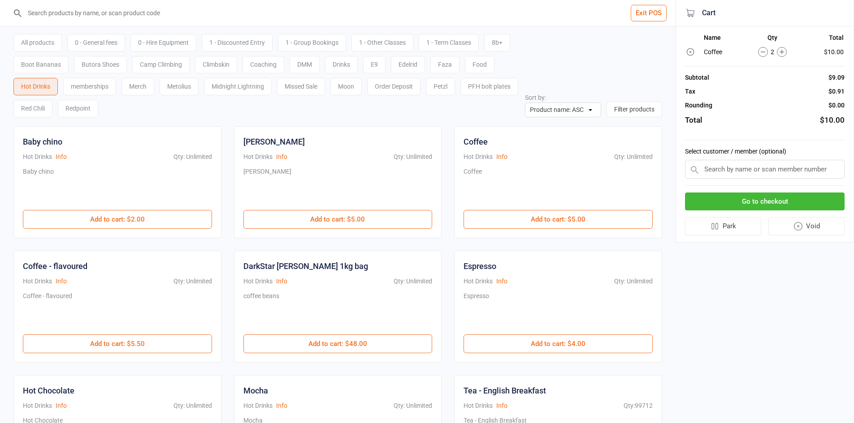
click at [825, 204] on button "Go to checkout" at bounding box center [765, 202] width 160 height 18
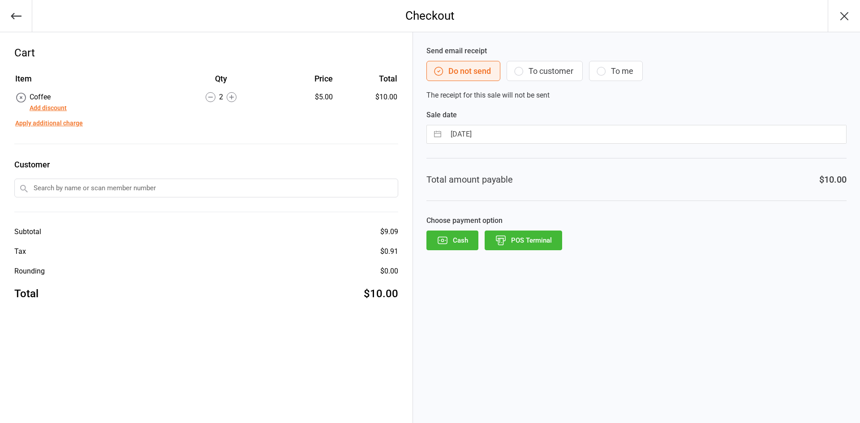
click at [13, 20] on icon "button" at bounding box center [16, 16] width 13 height 13
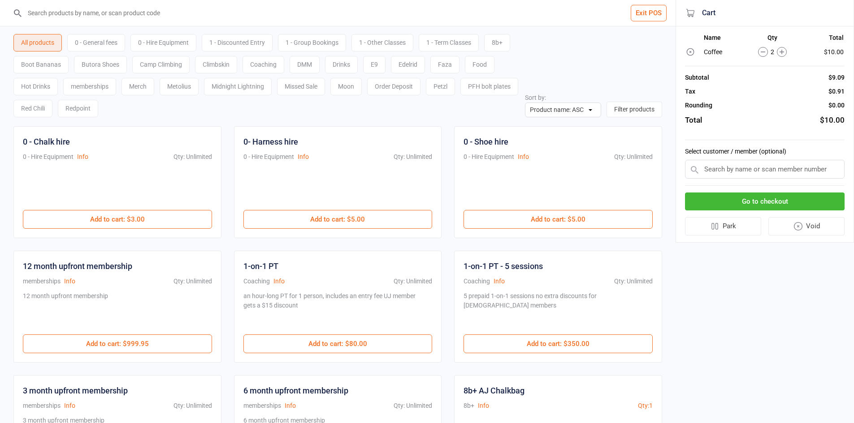
click at [32, 82] on div "Hot Drinks" at bounding box center [35, 86] width 44 height 17
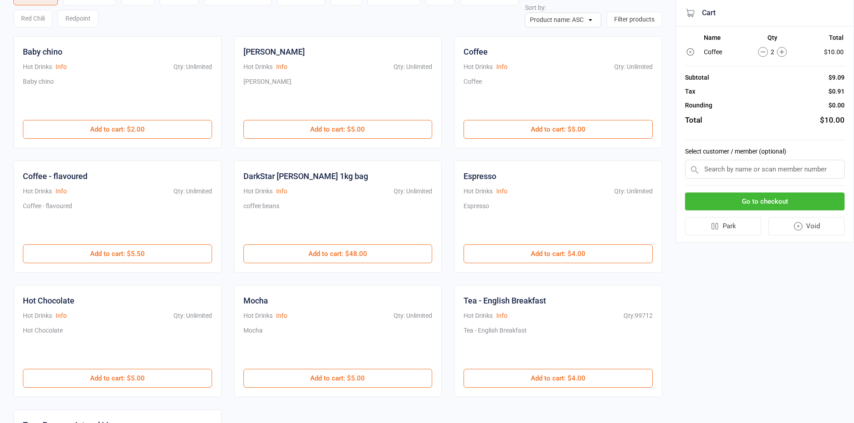
scroll to position [90, 0]
click at [763, 201] on button "Go to checkout" at bounding box center [765, 202] width 160 height 18
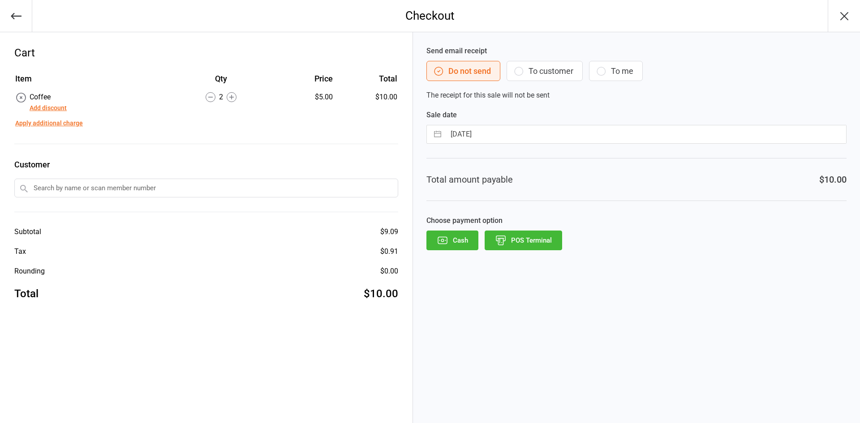
click at [530, 243] on button "POS Terminal" at bounding box center [524, 241] width 78 height 20
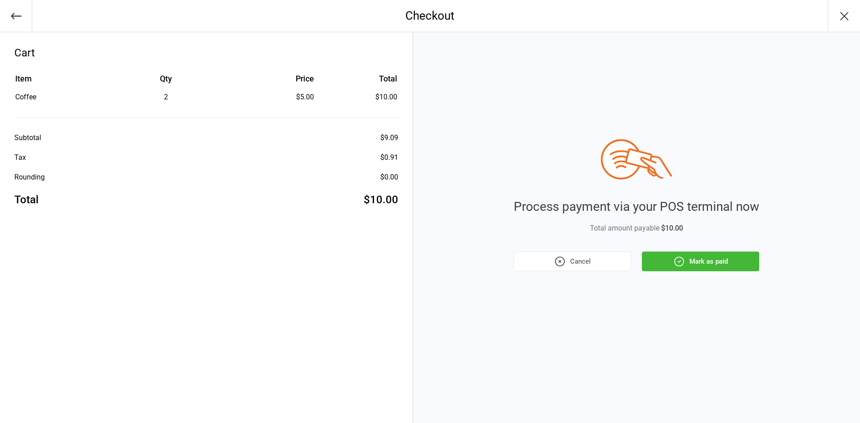
click at [709, 265] on button "Mark as paid" at bounding box center [700, 262] width 117 height 20
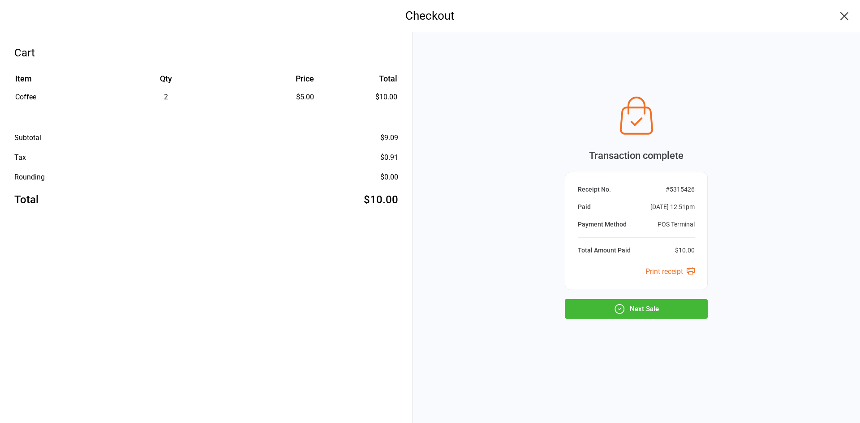
click at [626, 305] on button "Next Sale" at bounding box center [636, 309] width 143 height 20
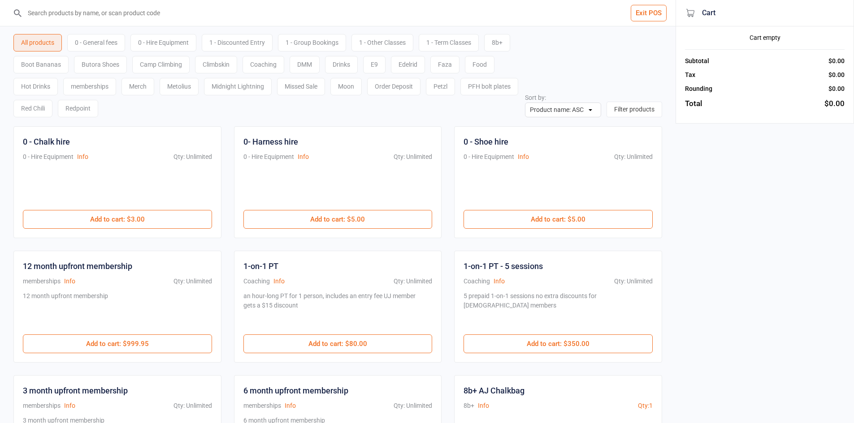
click at [54, 9] on input "search" at bounding box center [342, 13] width 639 height 26
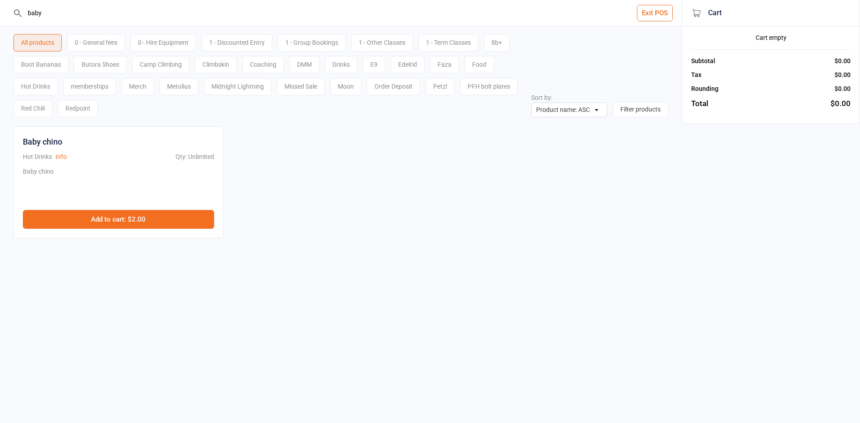
type input "baby"
click at [126, 228] on button "Add to cart : $2.00" at bounding box center [118, 219] width 191 height 19
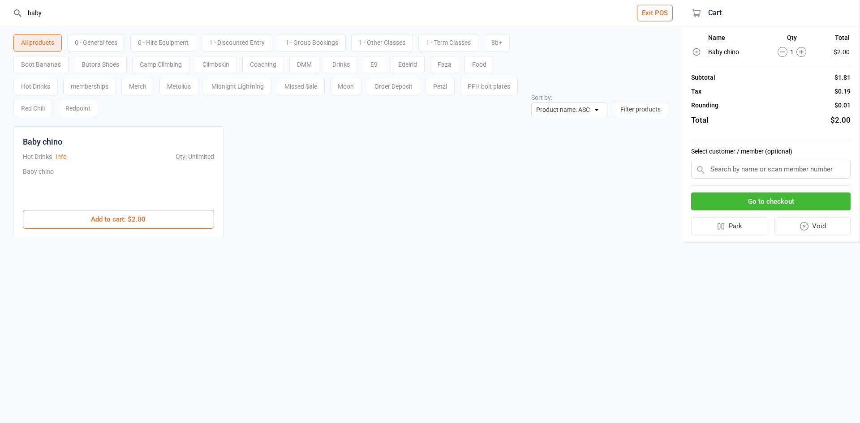
click at [802, 47] on td "1" at bounding box center [792, 52] width 59 height 13
click at [801, 57] on circle at bounding box center [801, 52] width 9 height 9
click at [795, 200] on button "Go to checkout" at bounding box center [771, 202] width 160 height 18
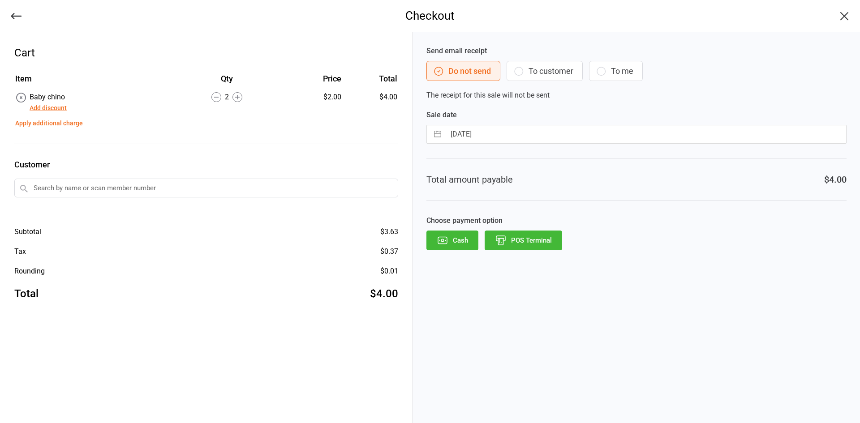
click at [545, 241] on button "POS Terminal" at bounding box center [524, 241] width 78 height 20
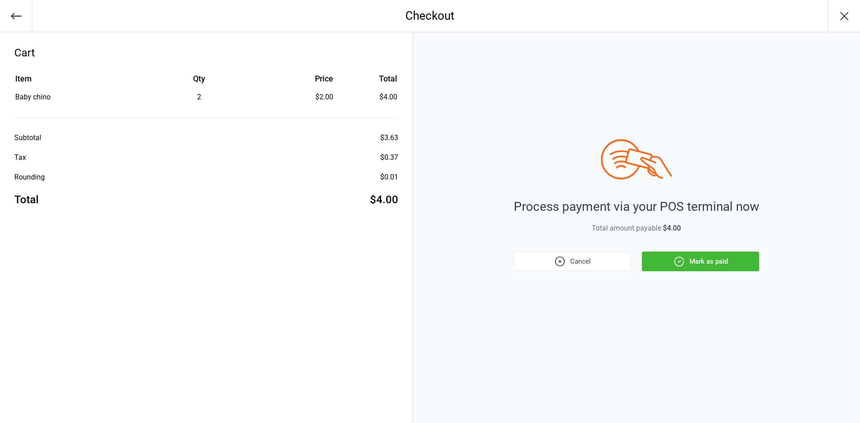
click at [687, 258] on button "Mark as paid" at bounding box center [700, 262] width 117 height 20
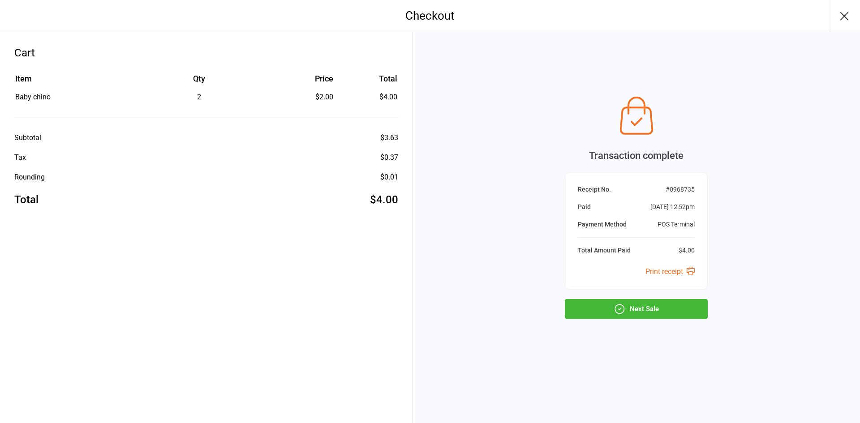
click at [637, 313] on button "Next Sale" at bounding box center [636, 309] width 143 height 20
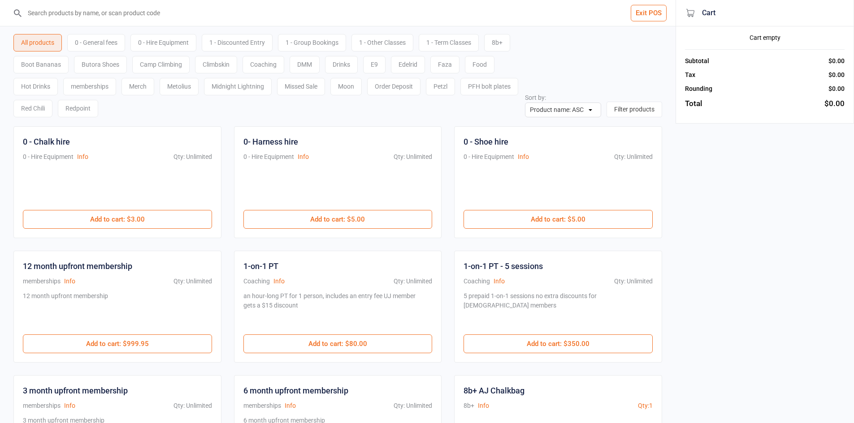
click at [180, 17] on input "search" at bounding box center [342, 13] width 639 height 26
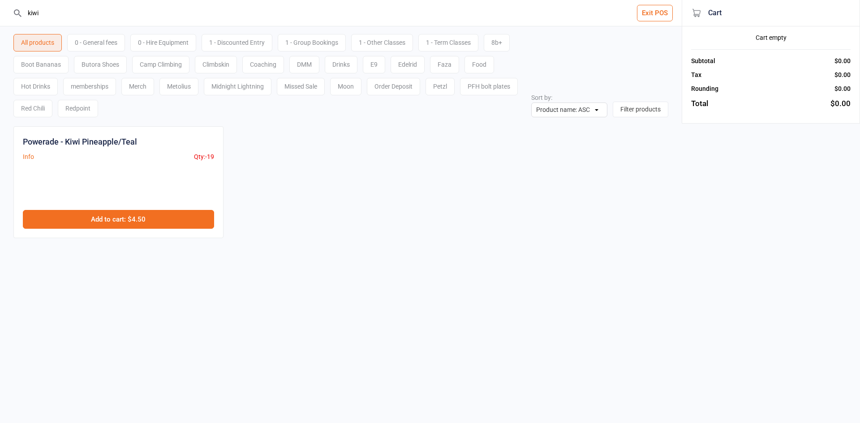
click at [146, 217] on button "Add to cart : $4.50" at bounding box center [118, 219] width 191 height 19
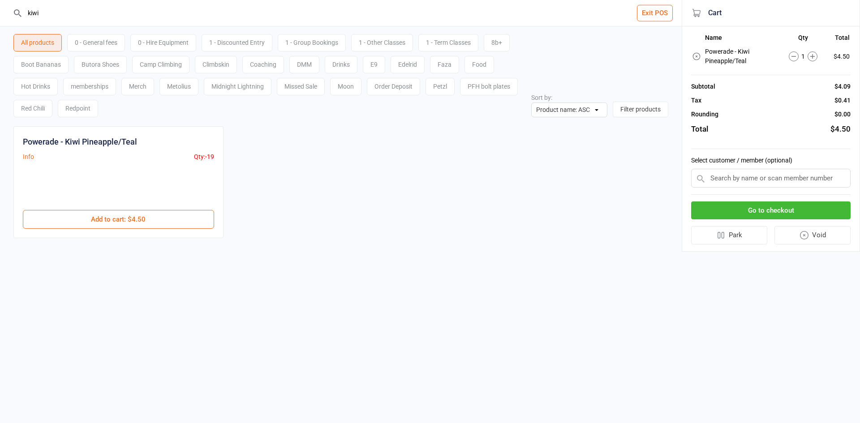
drag, startPoint x: 68, startPoint y: 13, endPoint x: 0, endPoint y: 37, distance: 71.6
click at [0, 37] on div "kiwi Exit POS All products 0 - General fees 0 - Hire Equipment 1 - Discounted E…" at bounding box center [341, 132] width 682 height 264
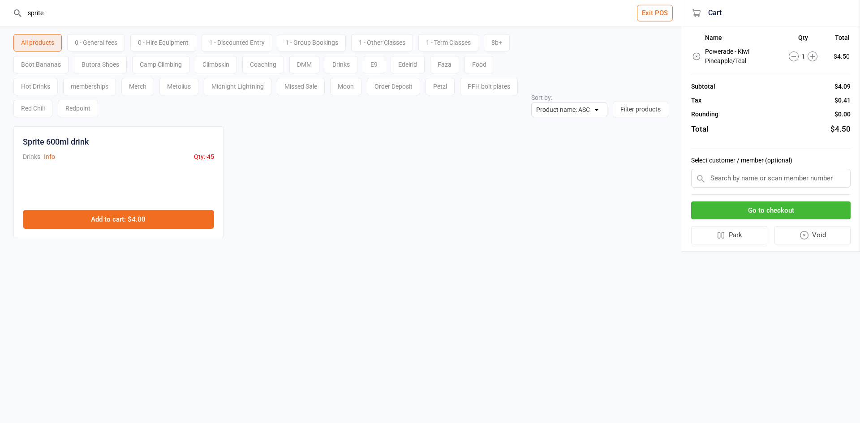
type input "sprite"
click at [146, 222] on button "Add to cart : $4.00" at bounding box center [118, 219] width 191 height 19
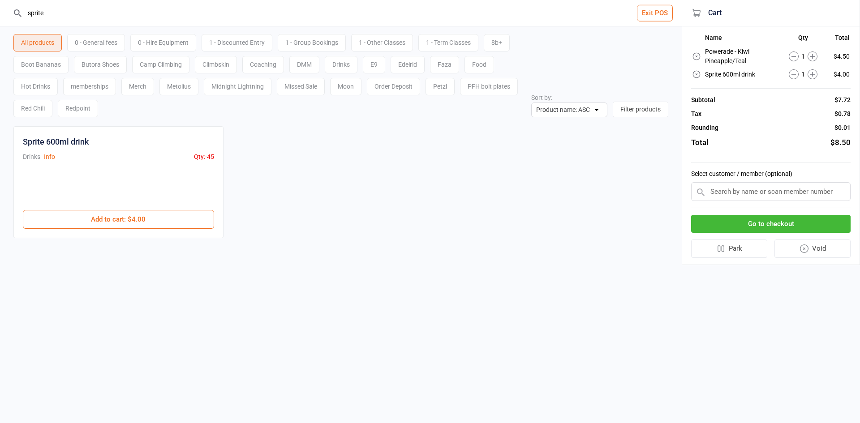
click at [773, 223] on button "Go to checkout" at bounding box center [771, 224] width 160 height 18
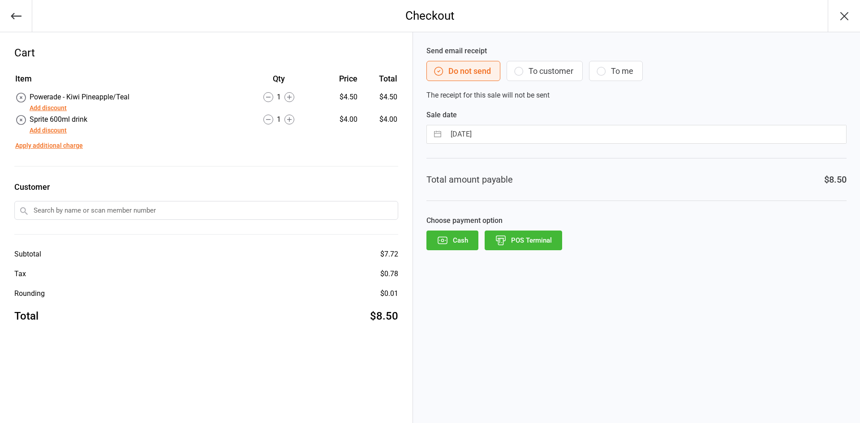
click at [514, 237] on button "POS Terminal" at bounding box center [524, 241] width 78 height 20
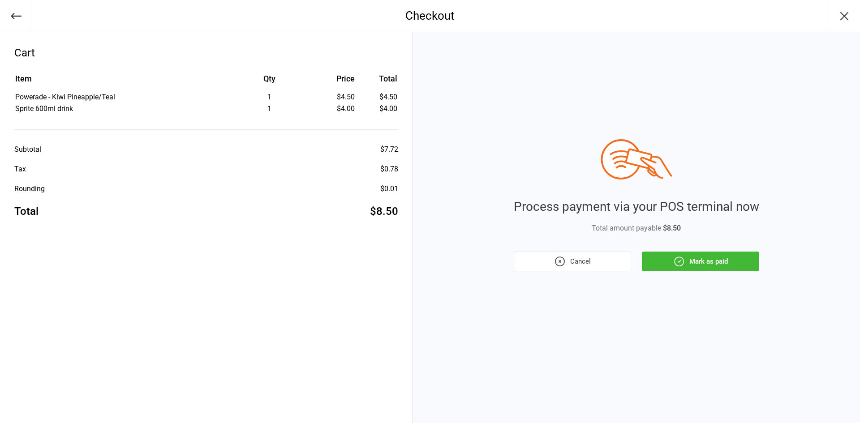
click at [707, 263] on button "Mark as paid" at bounding box center [700, 262] width 117 height 20
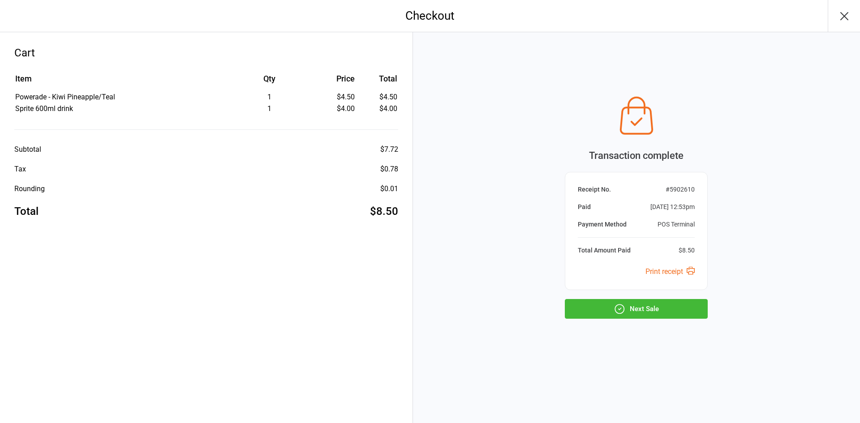
click at [566, 302] on button "Next Sale" at bounding box center [636, 309] width 143 height 20
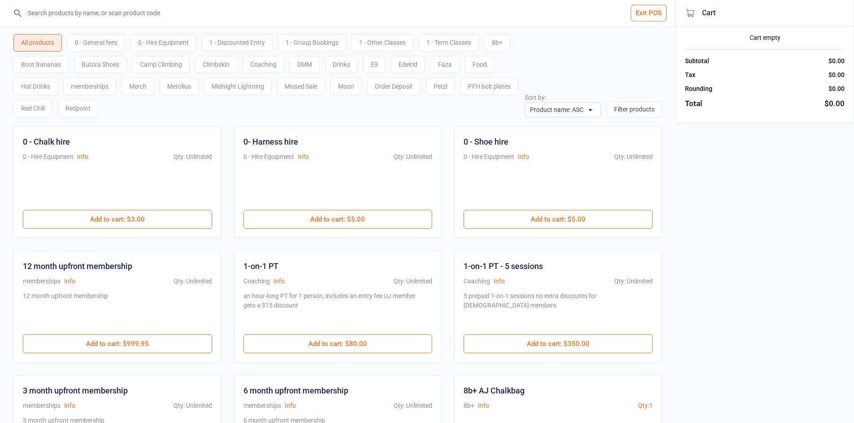
click at [137, 19] on input "search" at bounding box center [342, 13] width 639 height 26
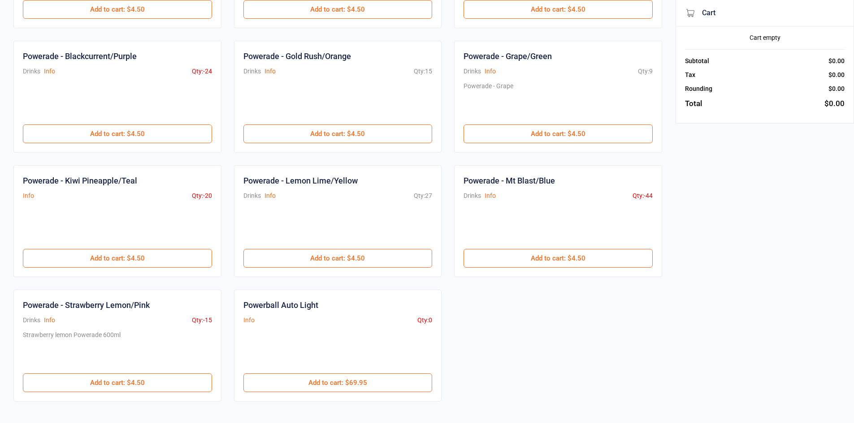
scroll to position [224, 0]
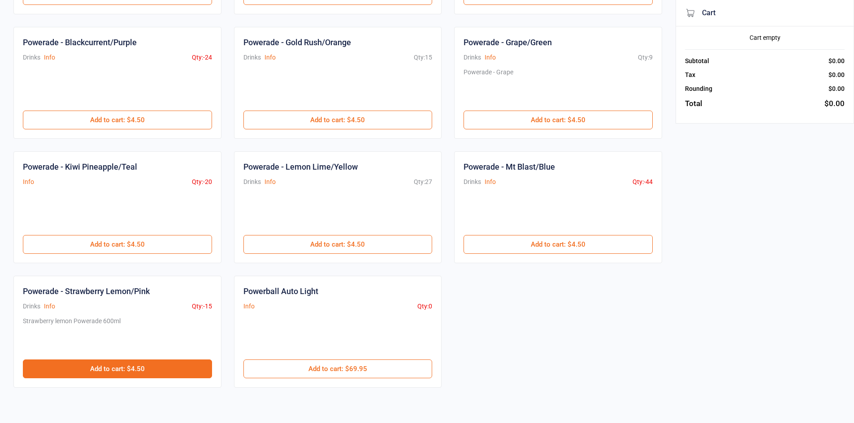
type input "powe"
click at [134, 372] on button "Add to cart : $4.50" at bounding box center [117, 369] width 189 height 19
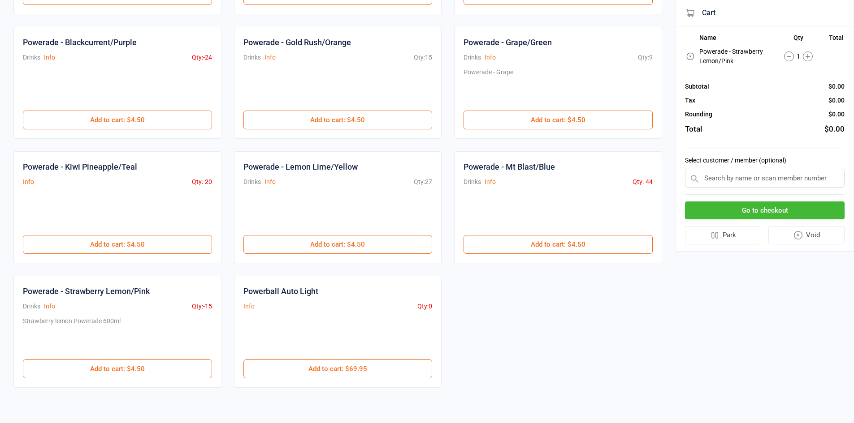
click at [754, 208] on button "Go to checkout" at bounding box center [765, 211] width 160 height 18
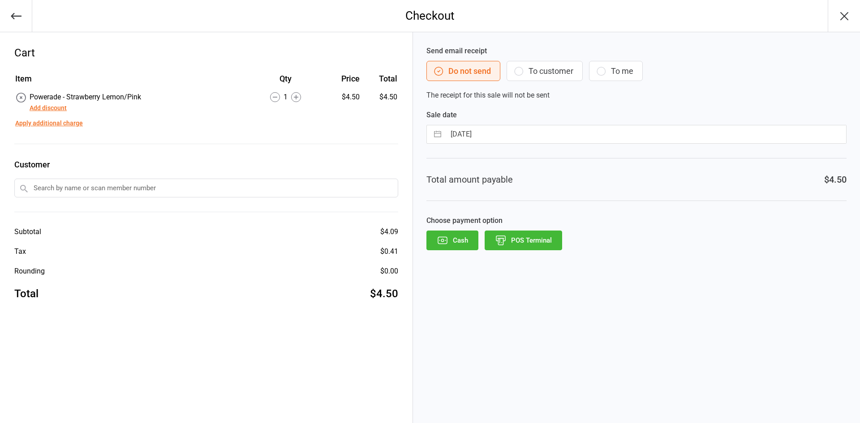
click at [526, 250] on button "POS Terminal" at bounding box center [524, 241] width 78 height 20
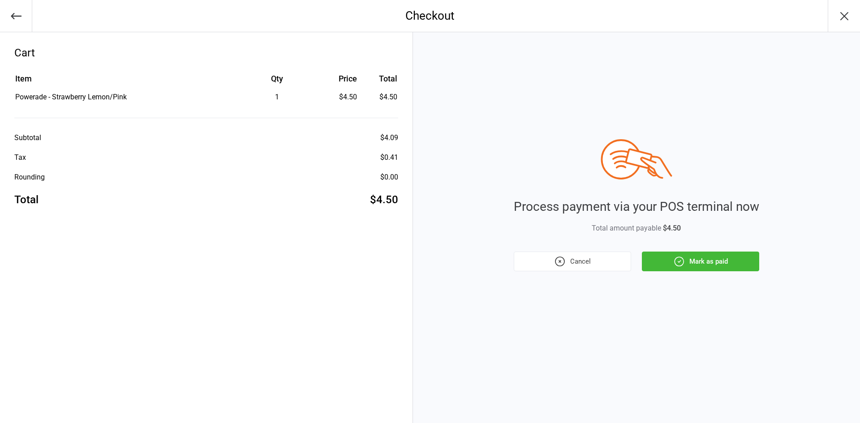
click at [709, 255] on button "Mark as paid" at bounding box center [700, 262] width 117 height 20
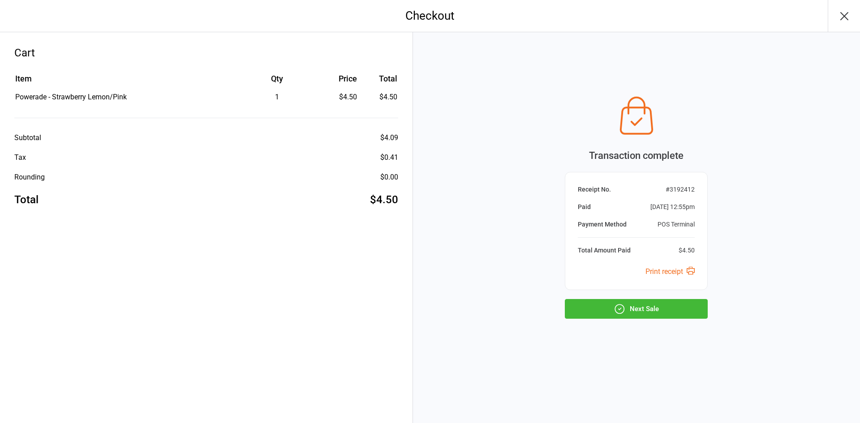
click at [649, 301] on button "Next Sale" at bounding box center [636, 309] width 143 height 20
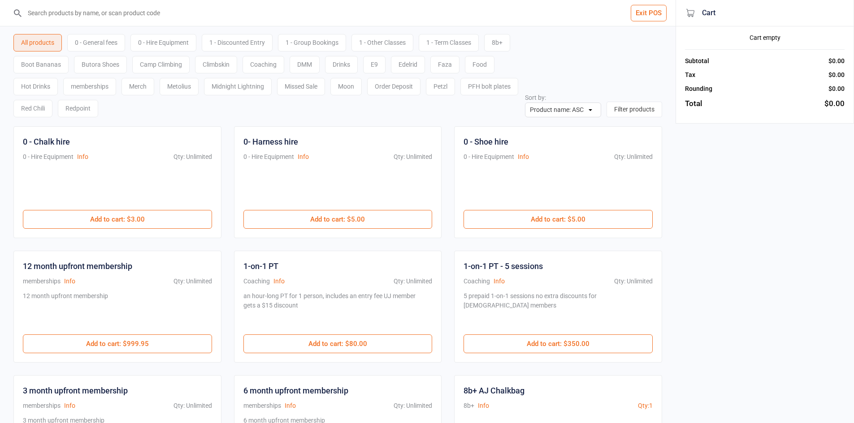
click at [413, 10] on input "search" at bounding box center [342, 13] width 639 height 26
type input "sni"
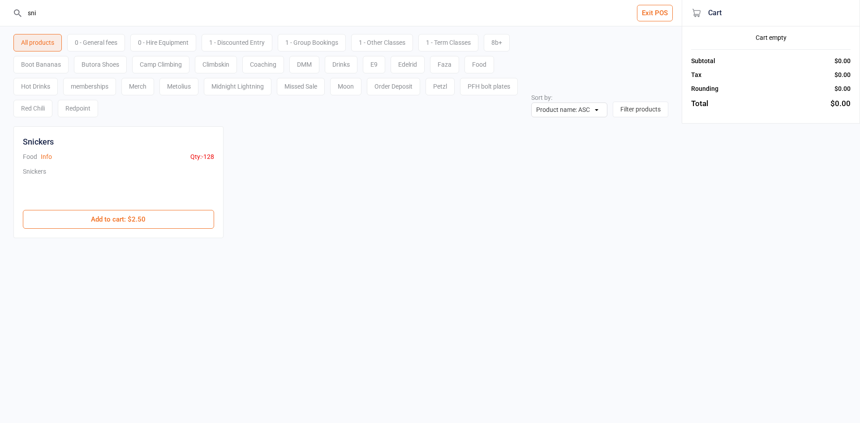
click at [413, 10] on input "sni" at bounding box center [346, 13] width 646 height 26
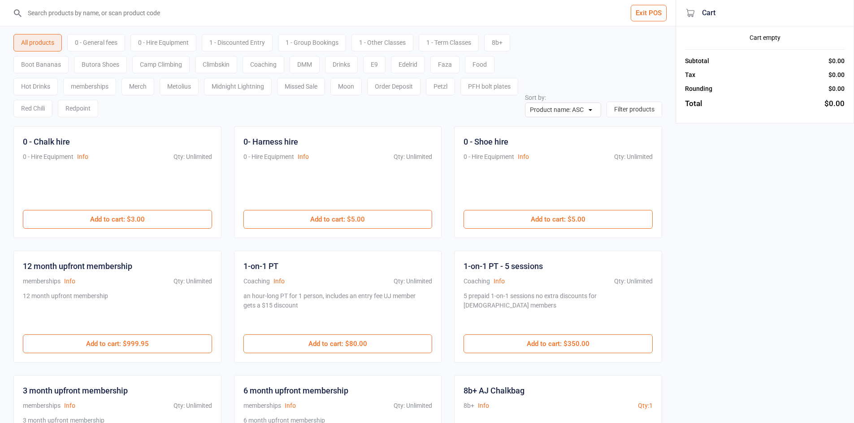
click at [28, 85] on div "Hot Drinks" at bounding box center [35, 86] width 44 height 17
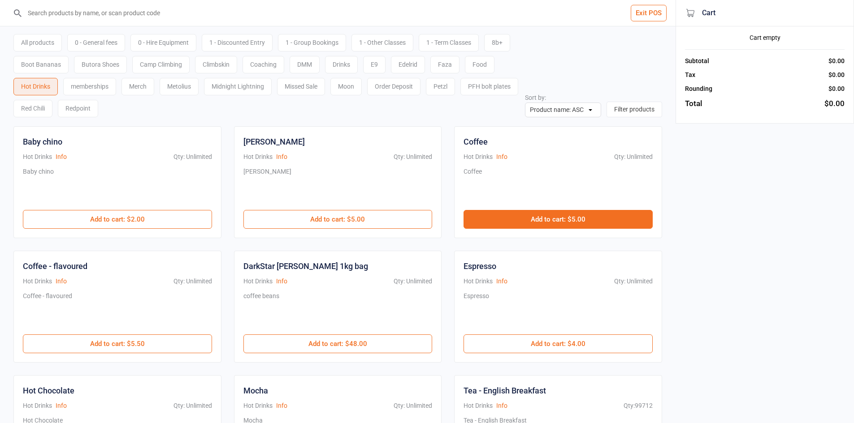
click at [526, 223] on button "Add to cart : $5.00" at bounding box center [557, 219] width 189 height 19
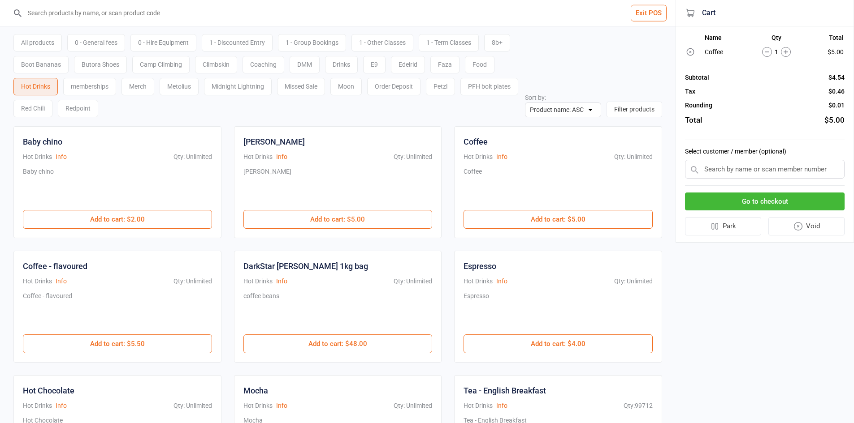
click at [781, 196] on button "Go to checkout" at bounding box center [765, 202] width 160 height 18
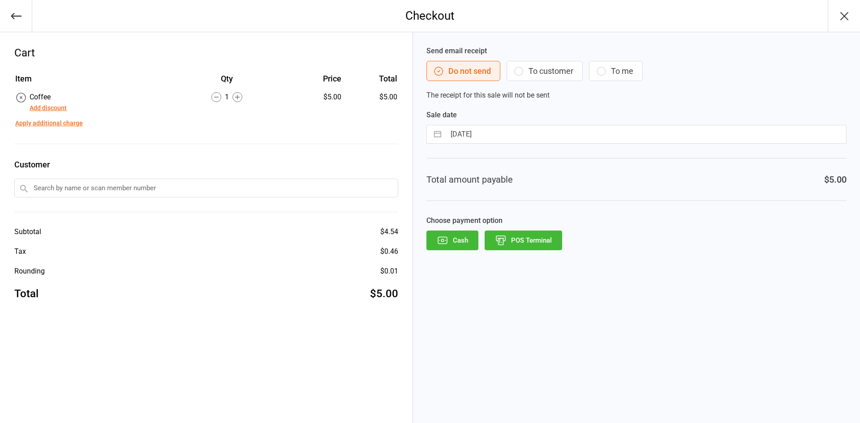
click at [520, 242] on button "POS Terminal" at bounding box center [524, 241] width 78 height 20
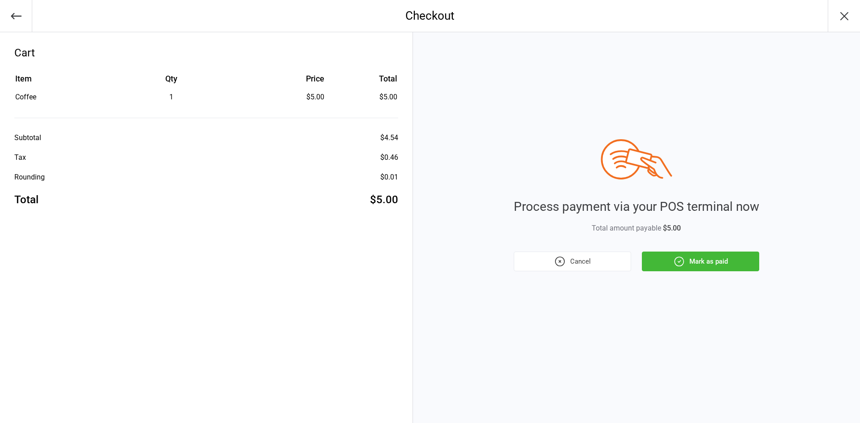
click at [711, 268] on button "Mark as paid" at bounding box center [700, 262] width 117 height 20
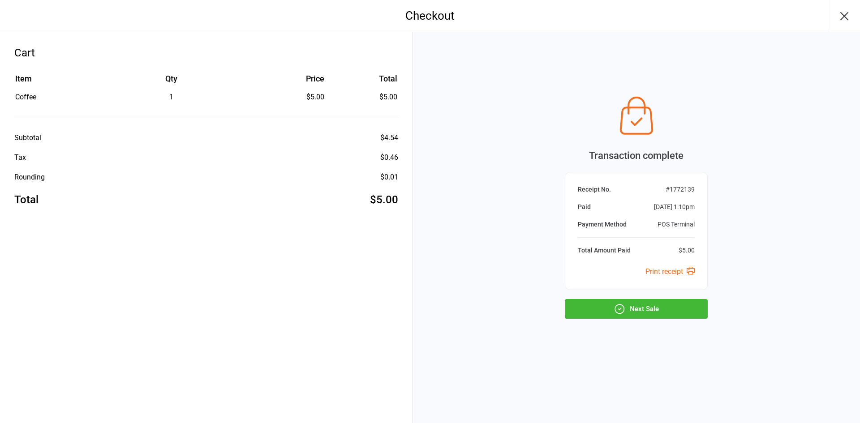
drag, startPoint x: 669, startPoint y: 300, endPoint x: 653, endPoint y: 305, distance: 16.0
click at [669, 300] on button "Next Sale" at bounding box center [636, 309] width 143 height 20
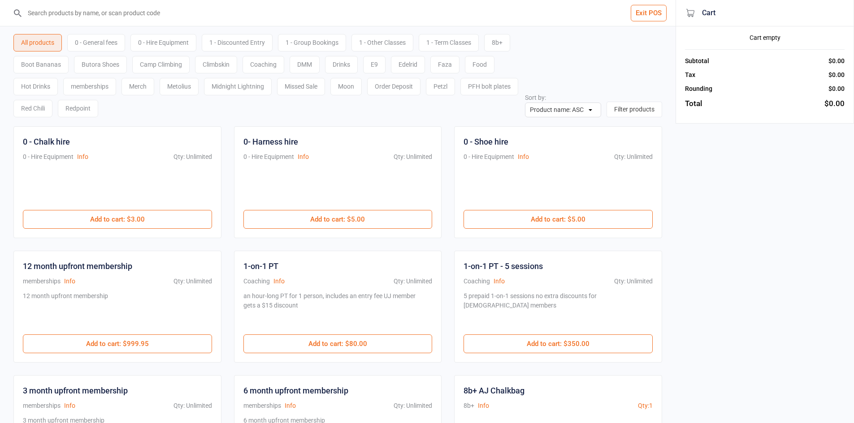
click at [96, 42] on div "0 - General fees" at bounding box center [96, 42] width 58 height 17
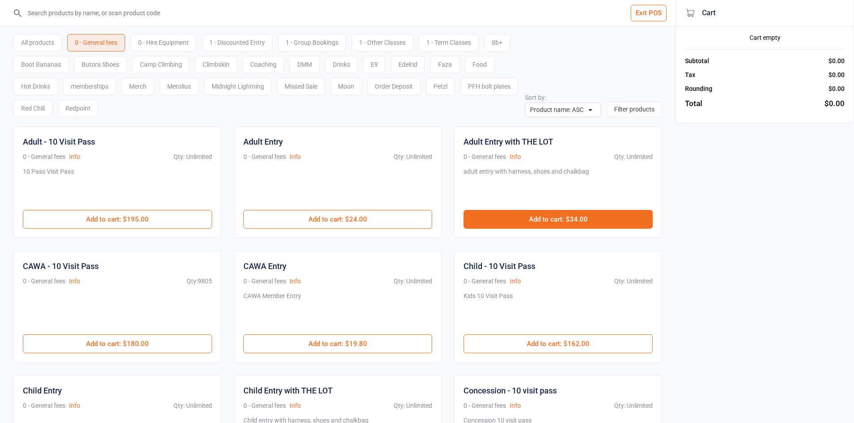
click at [499, 224] on button "Add to cart : $34.00" at bounding box center [557, 219] width 189 height 19
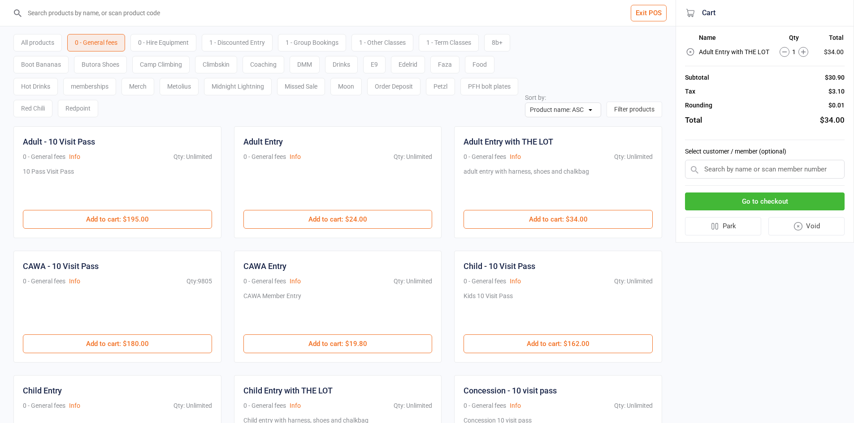
click at [784, 55] on icon at bounding box center [784, 52] width 10 height 10
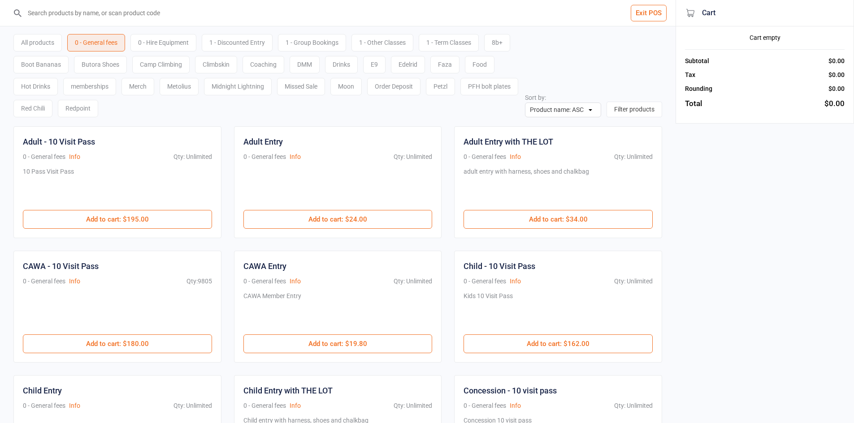
drag, startPoint x: 351, startPoint y: 217, endPoint x: 652, endPoint y: 196, distance: 301.9
click at [351, 217] on button "Add to cart : $24.00" at bounding box center [337, 219] width 189 height 19
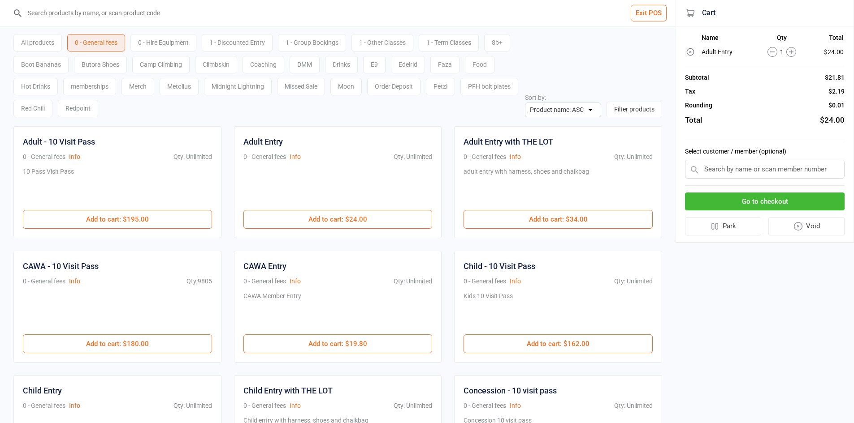
click at [810, 202] on button "Go to checkout" at bounding box center [765, 202] width 160 height 18
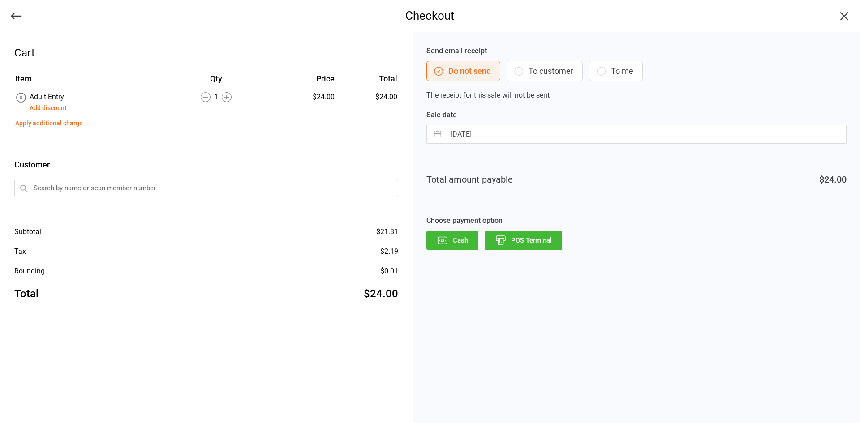
click at [539, 255] on div "Send email receipt Do not send To customer To me The receipt for this sale will…" at bounding box center [636, 227] width 447 height 391
click at [538, 245] on button "POS Terminal" at bounding box center [524, 241] width 78 height 20
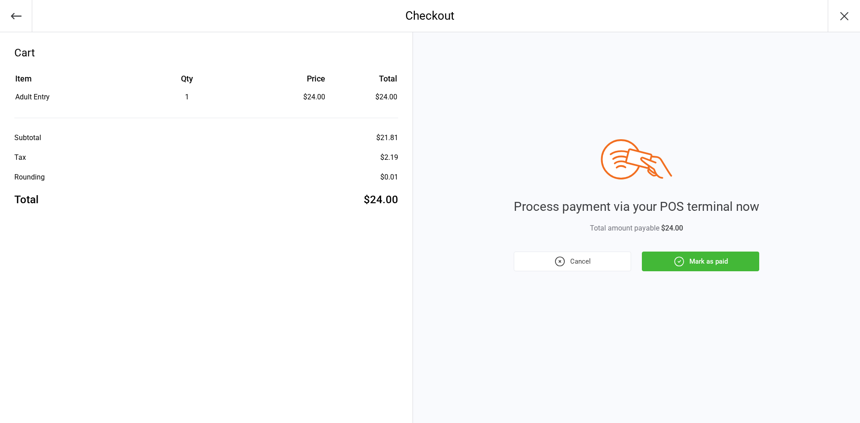
click at [670, 257] on button "Mark as paid" at bounding box center [700, 262] width 117 height 20
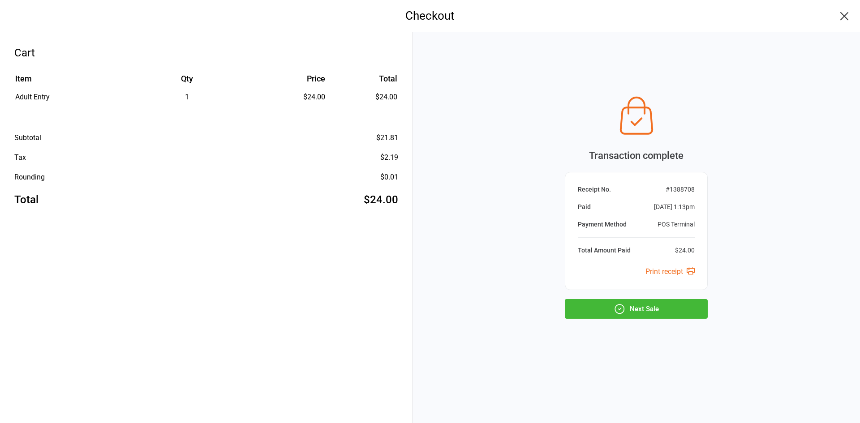
click at [671, 304] on button "Next Sale" at bounding box center [636, 309] width 143 height 20
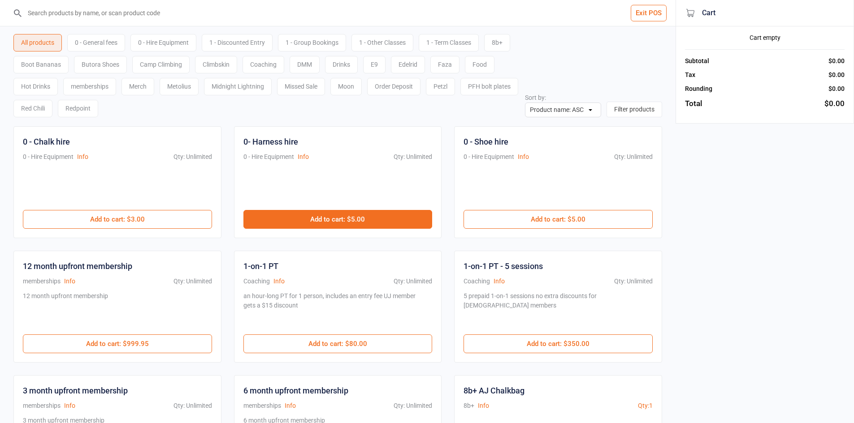
click at [340, 216] on button "Add to cart : $5.00" at bounding box center [337, 219] width 189 height 19
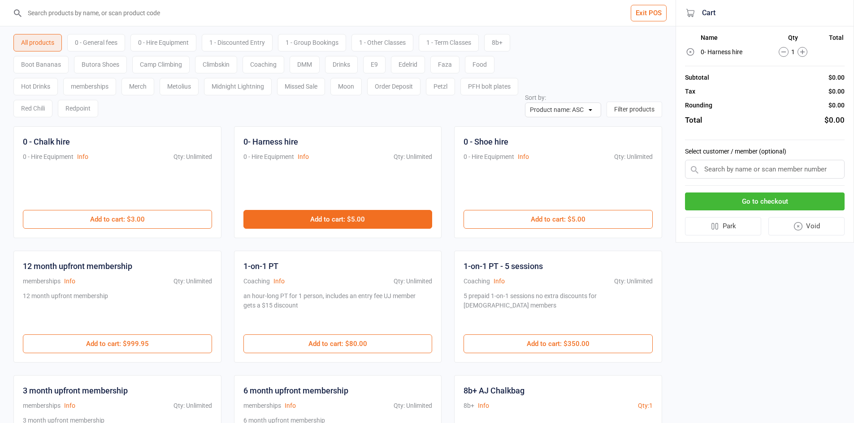
click at [340, 216] on button "Add to cart : $5.00" at bounding box center [337, 219] width 189 height 19
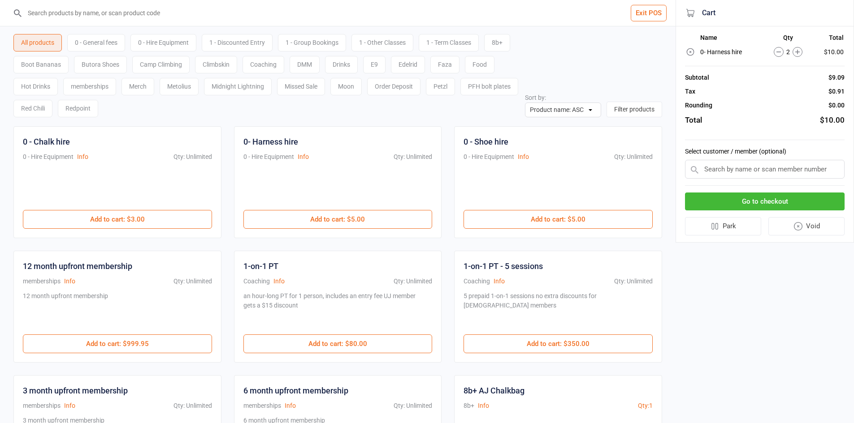
click at [100, 38] on div "0 - General fees" at bounding box center [96, 42] width 58 height 17
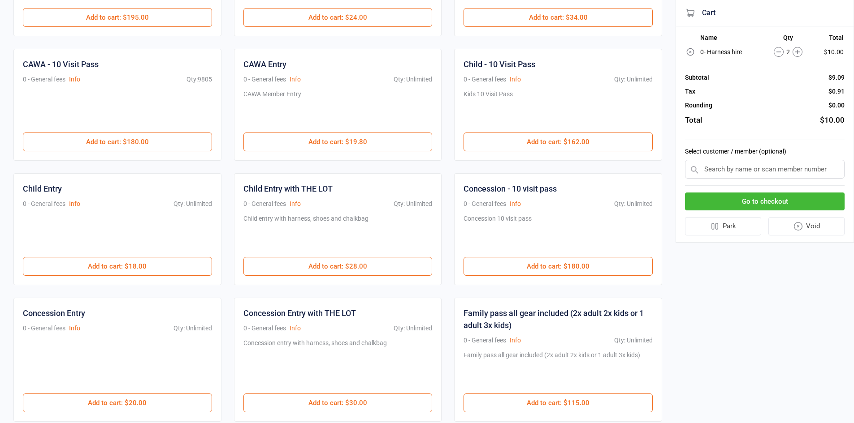
scroll to position [224, 0]
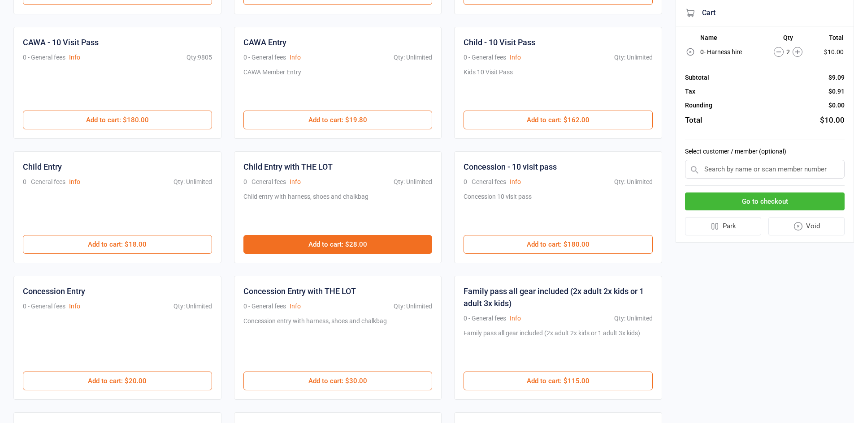
click at [327, 247] on button "Add to cart : $28.00" at bounding box center [337, 244] width 189 height 19
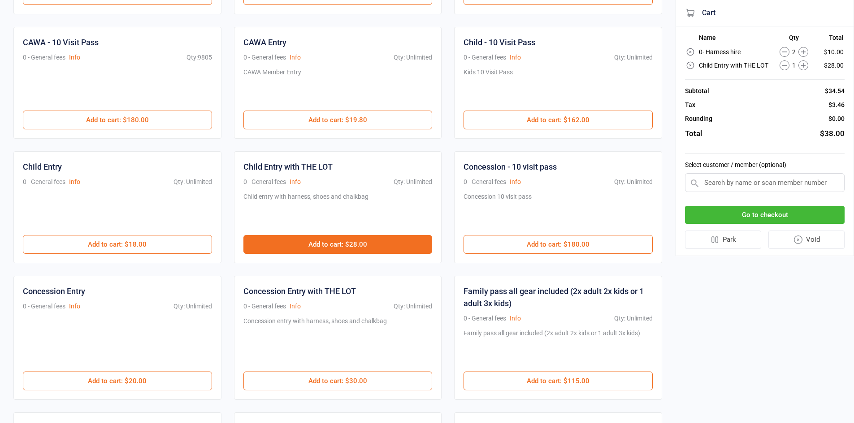
click at [325, 246] on button "Add to cart : $28.00" at bounding box center [337, 244] width 189 height 19
click at [717, 209] on button "Go to checkout" at bounding box center [765, 215] width 160 height 18
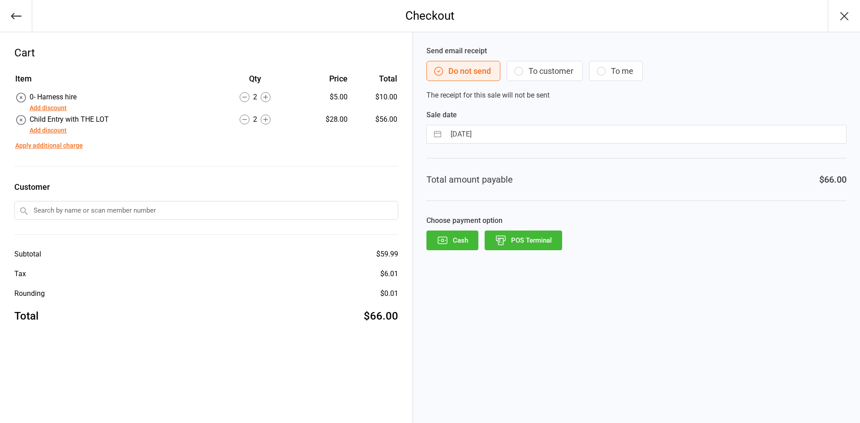
click at [516, 256] on div "Send email receipt Do not send To customer To me The receipt for this sale will…" at bounding box center [636, 227] width 447 height 391
click at [522, 251] on div "Send email receipt Do not send To customer To me The receipt for this sale will…" at bounding box center [636, 227] width 447 height 391
click at [531, 247] on button "POS Terminal" at bounding box center [524, 241] width 78 height 20
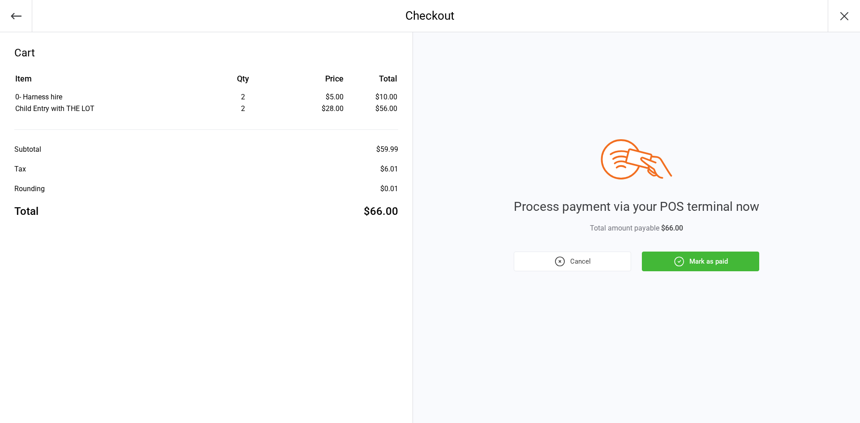
click at [698, 265] on button "Mark as paid" at bounding box center [700, 262] width 117 height 20
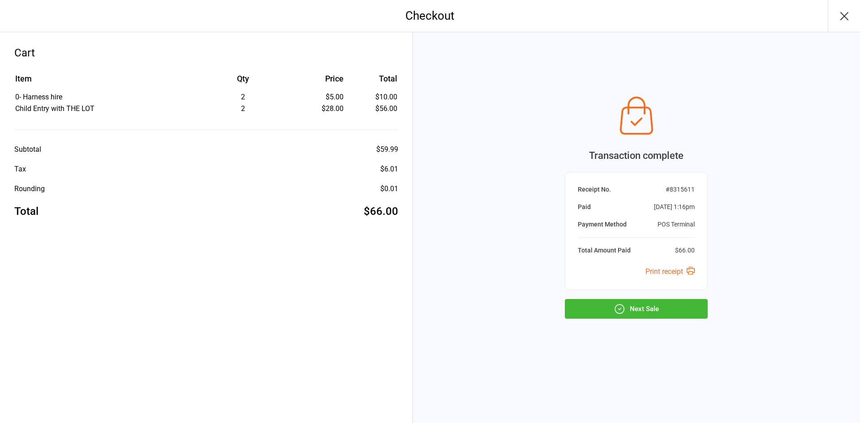
click at [638, 310] on button "Next Sale" at bounding box center [636, 309] width 143 height 20
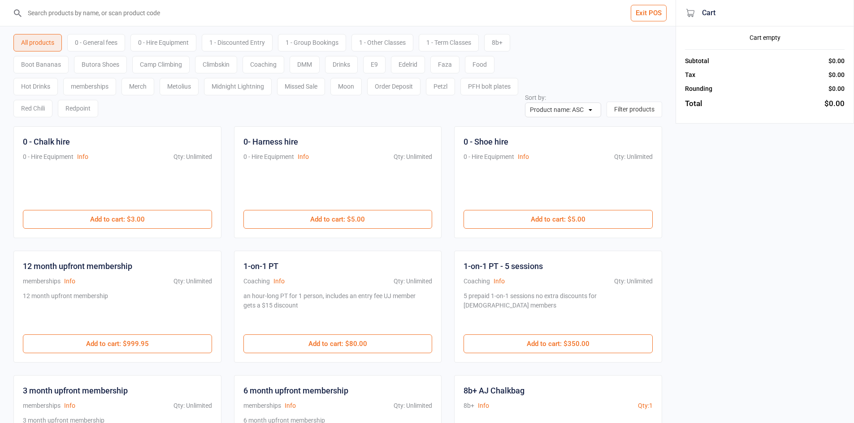
click at [101, 36] on div "0 - General fees" at bounding box center [96, 42] width 58 height 17
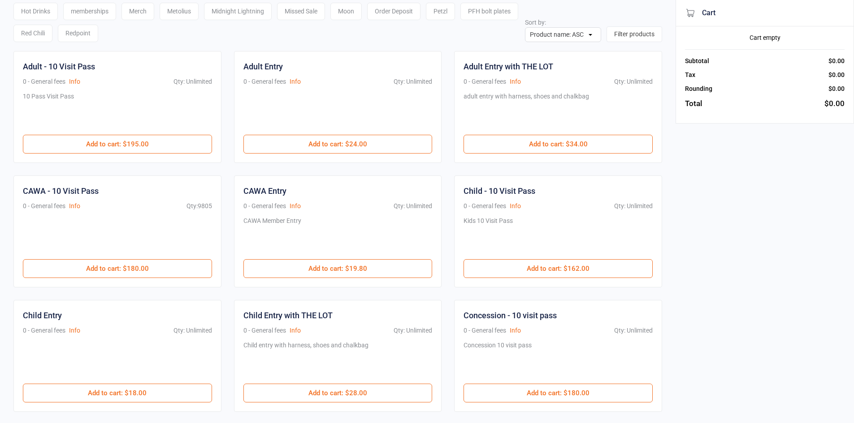
scroll to position [90, 0]
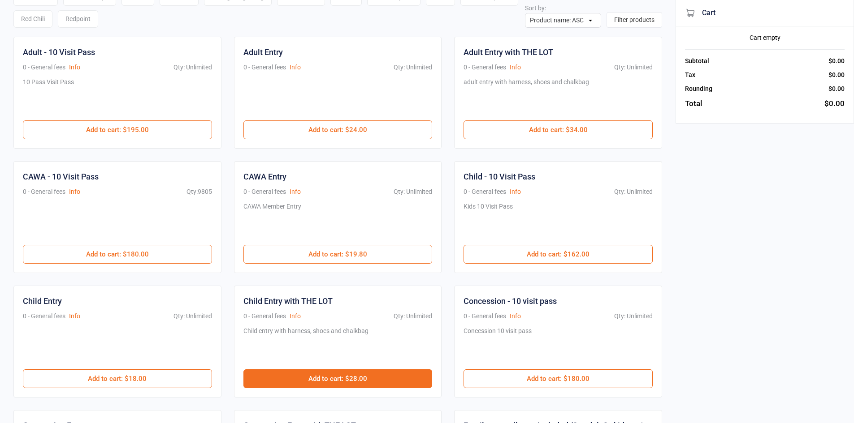
click at [322, 384] on button "Add to cart : $28.00" at bounding box center [337, 379] width 189 height 19
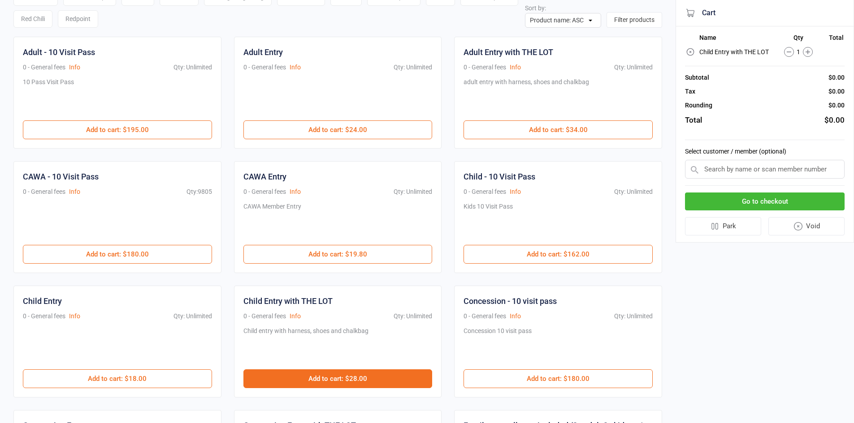
click at [322, 384] on button "Add to cart : $28.00" at bounding box center [337, 379] width 189 height 19
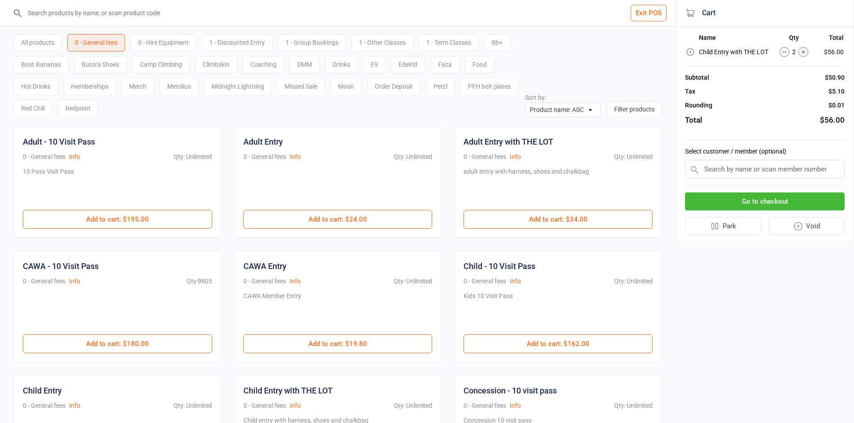
click at [170, 49] on div "0 - Hire Equipment" at bounding box center [163, 42] width 66 height 17
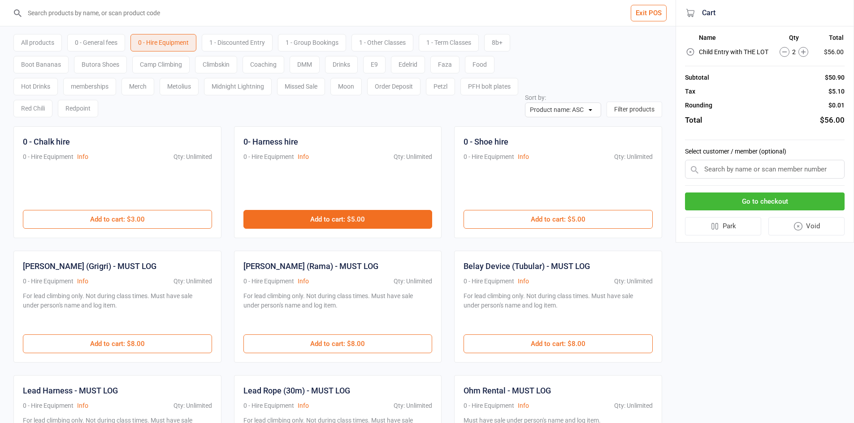
click at [387, 223] on button "Add to cart : $5.00" at bounding box center [337, 219] width 189 height 19
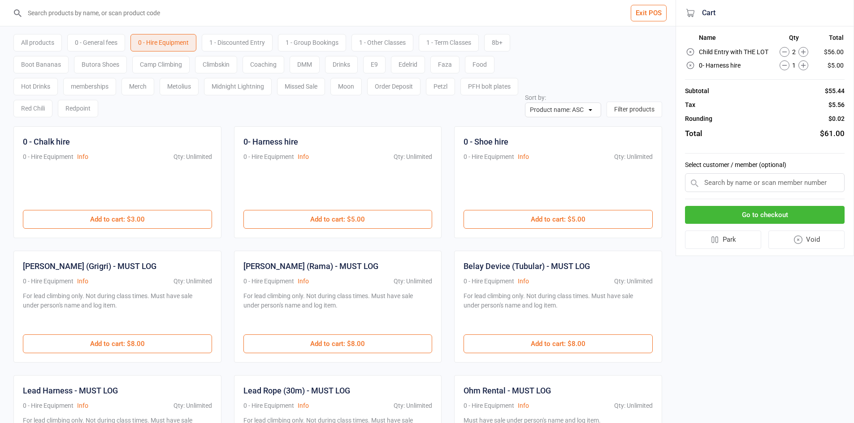
click at [787, 215] on button "Go to checkout" at bounding box center [765, 215] width 160 height 18
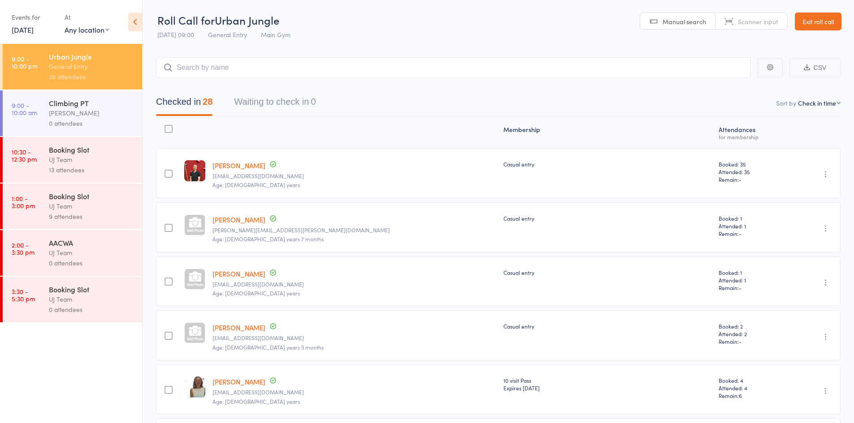
click at [67, 162] on div "UJ Team" at bounding box center [92, 160] width 86 height 10
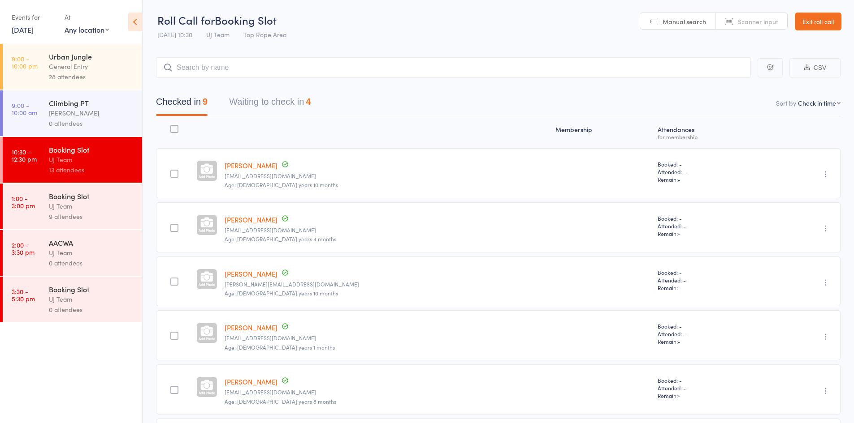
click at [278, 95] on button "Waiting to check in 4" at bounding box center [270, 104] width 82 height 24
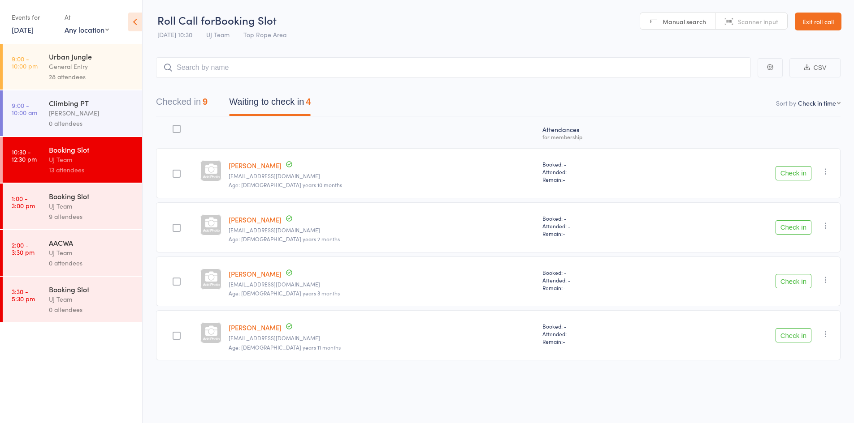
click at [799, 332] on button "Check in" at bounding box center [793, 335] width 36 height 14
click at [100, 70] on div "General Entry" at bounding box center [92, 66] width 86 height 10
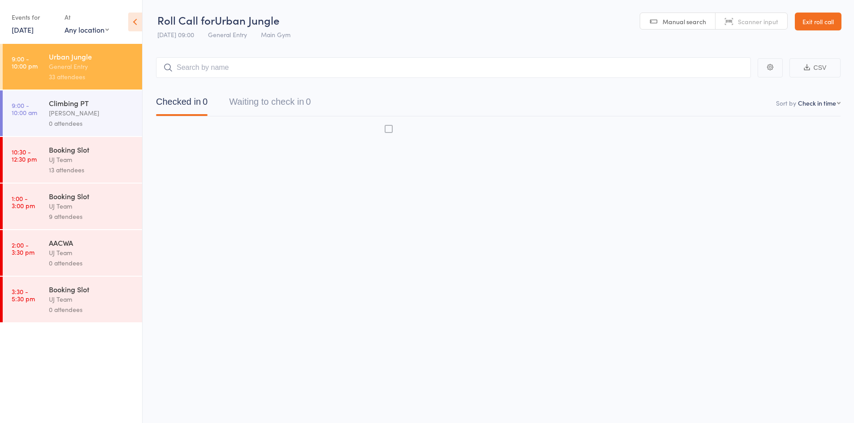
click at [210, 69] on input "search" at bounding box center [453, 67] width 595 height 21
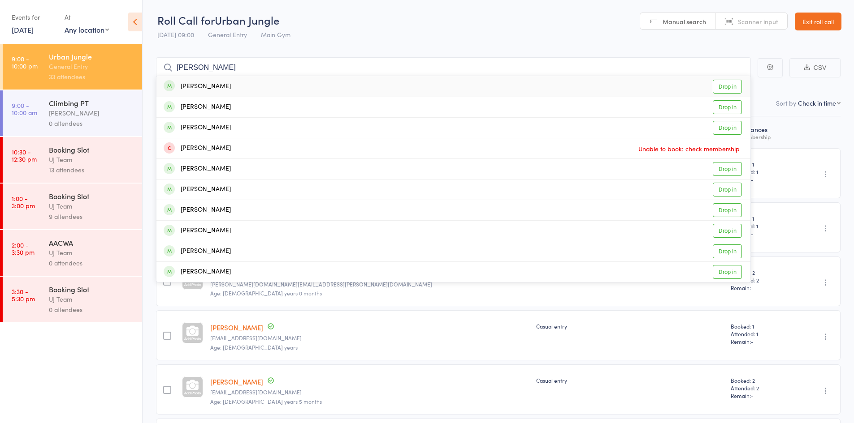
type input "[PERSON_NAME]"
drag, startPoint x: 204, startPoint y: 89, endPoint x: 199, endPoint y: 83, distance: 7.3
click at [203, 89] on div "[PERSON_NAME]" at bounding box center [197, 87] width 67 height 10
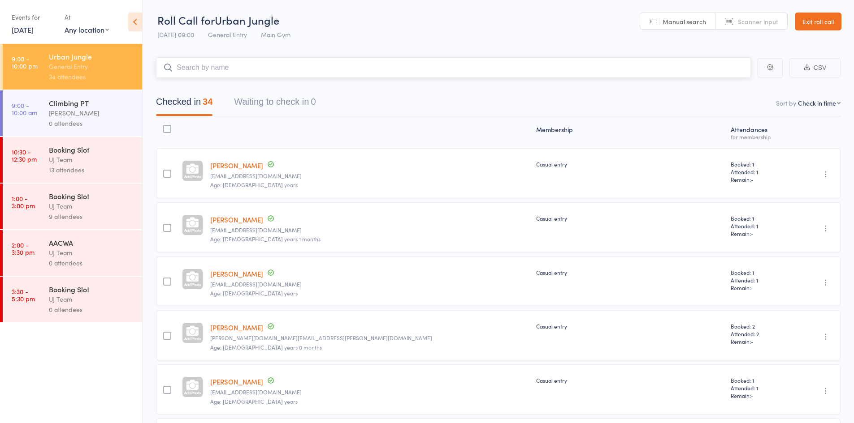
click at [185, 70] on input "search" at bounding box center [453, 67] width 595 height 21
paste input "[PERSON_NAME]"
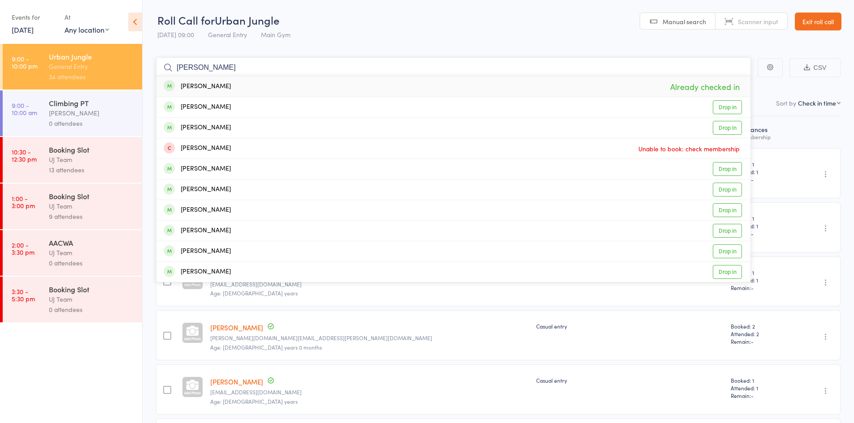
type input "[PERSON_NAME]"
click at [209, 86] on div "[PERSON_NAME]" at bounding box center [197, 87] width 67 height 10
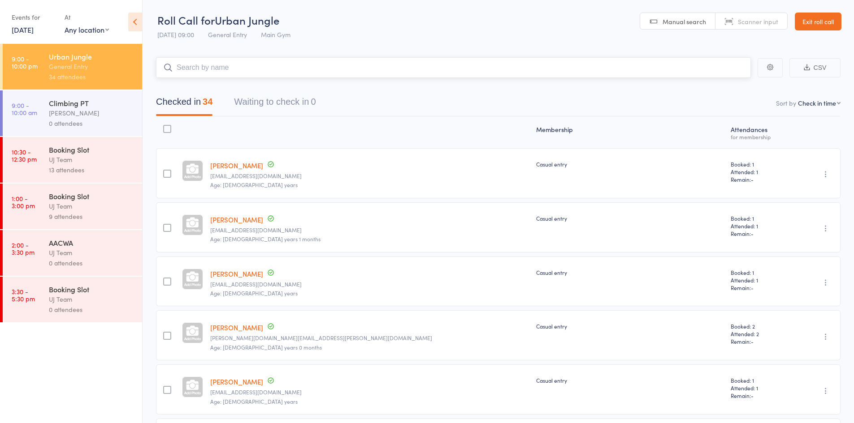
click at [205, 74] on input "search" at bounding box center [453, 67] width 595 height 21
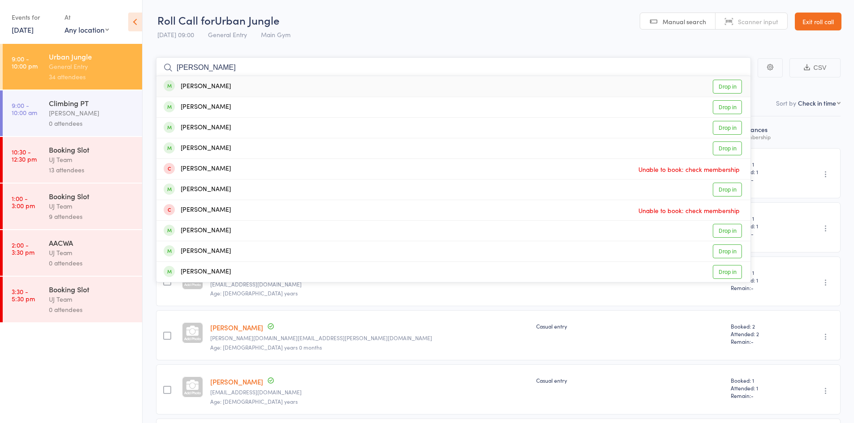
type input "damien arnott"
click at [725, 82] on link "Drop in" at bounding box center [727, 87] width 29 height 14
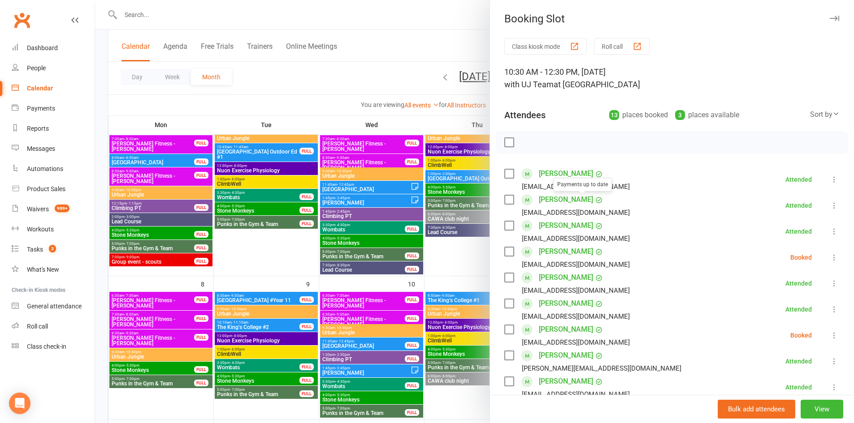
scroll to position [90, 0]
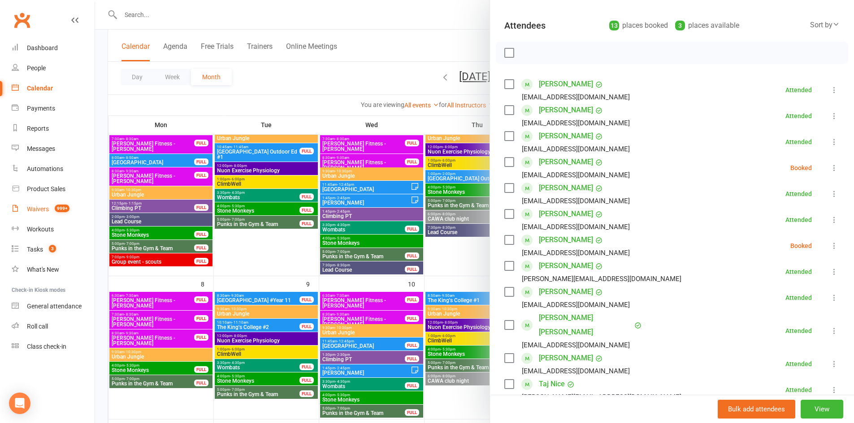
drag, startPoint x: 41, startPoint y: 210, endPoint x: 95, endPoint y: 144, distance: 85.4
click at [41, 210] on div "Waivers" at bounding box center [38, 209] width 22 height 7
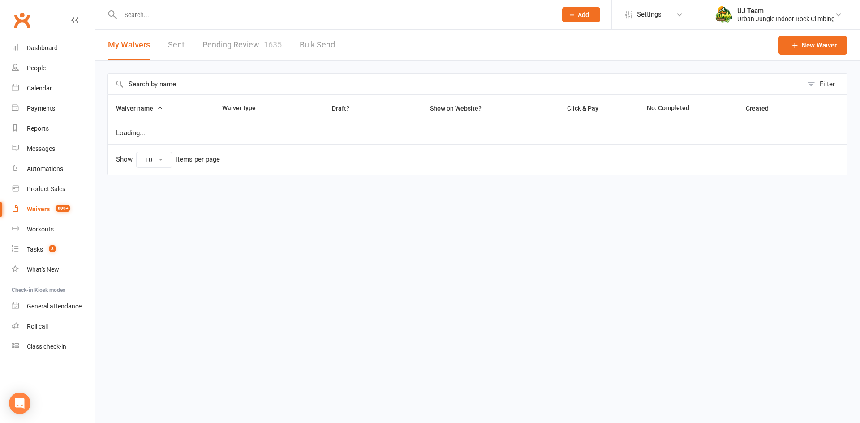
click at [229, 38] on link "Pending Review 1635" at bounding box center [242, 45] width 79 height 31
select select "25"
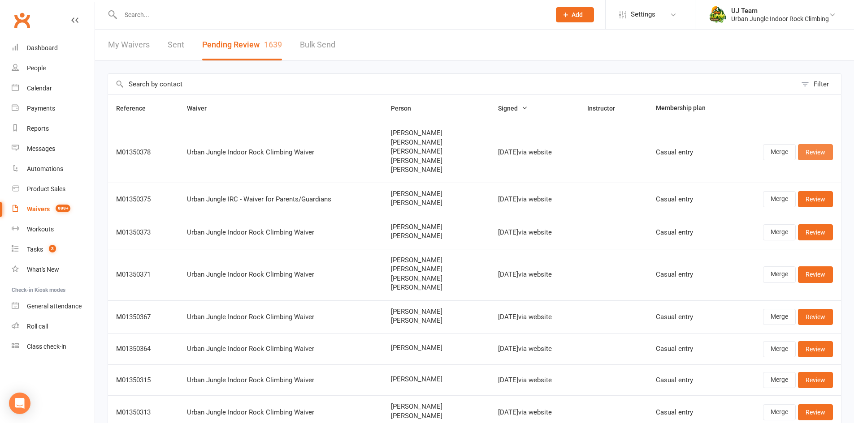
click at [824, 146] on link "Review" at bounding box center [815, 152] width 35 height 16
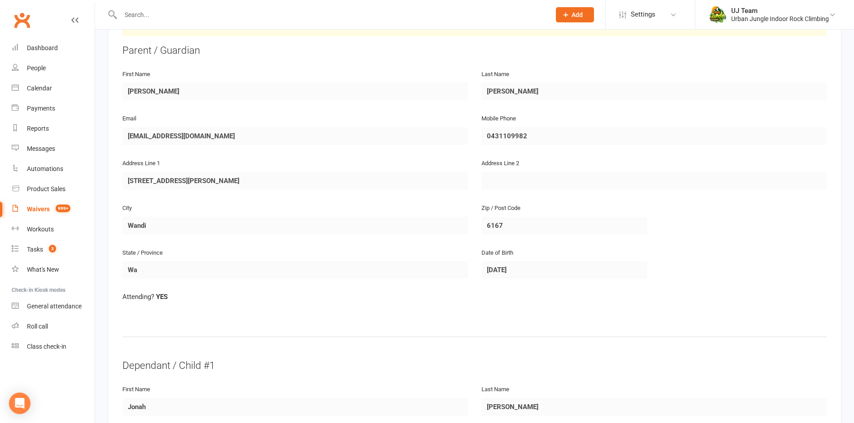
scroll to position [90, 0]
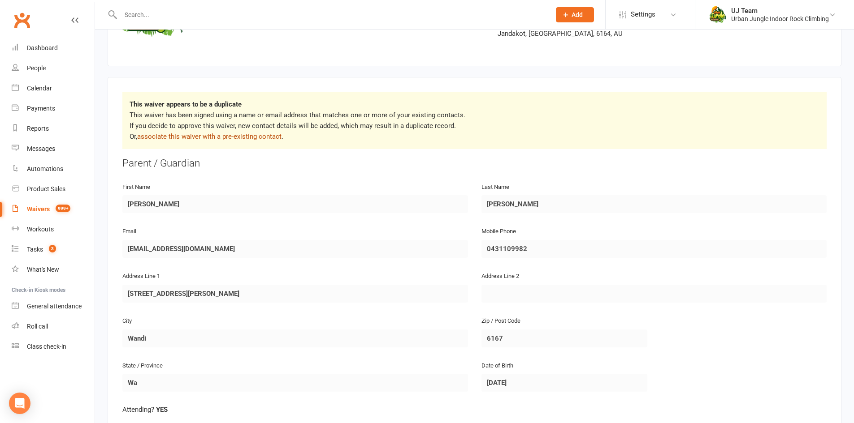
click at [216, 137] on link "associate this waiver with a pre-existing contact" at bounding box center [209, 137] width 144 height 8
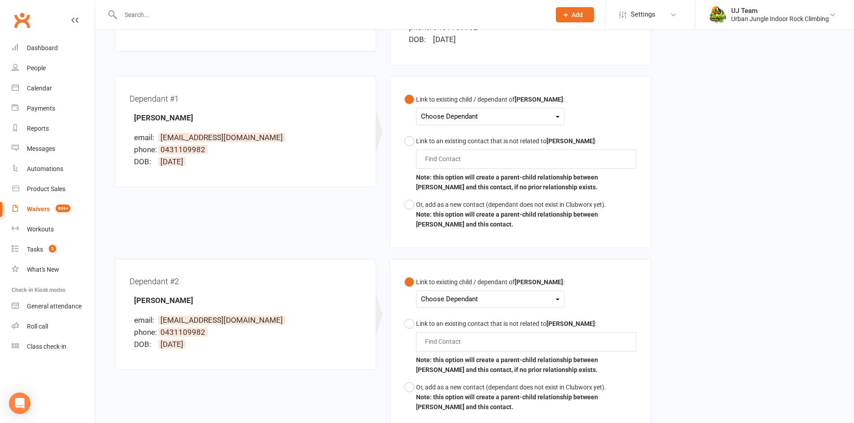
scroll to position [179, 0]
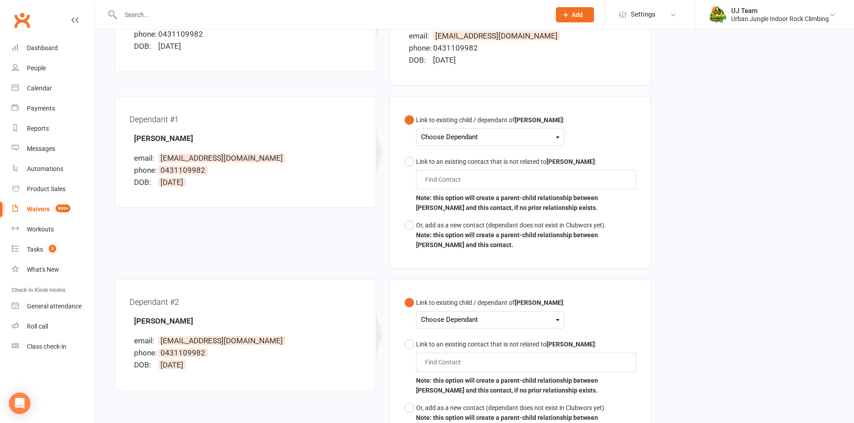
click at [456, 137] on div "Choose Dependant" at bounding box center [490, 137] width 138 height 12
click at [288, 270] on div "Dependant #1 [PERSON_NAME] email: [EMAIL_ADDRESS][DOMAIN_NAME] phone: [PHONE_NU…" at bounding box center [382, 188] width 549 height 183
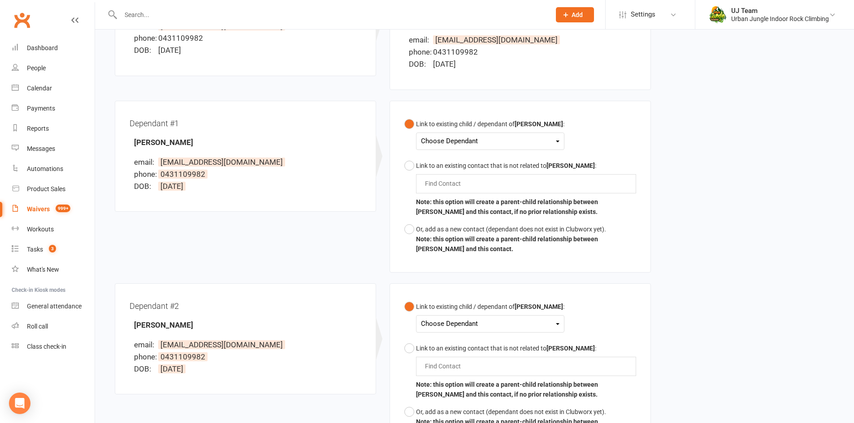
scroll to position [134, 0]
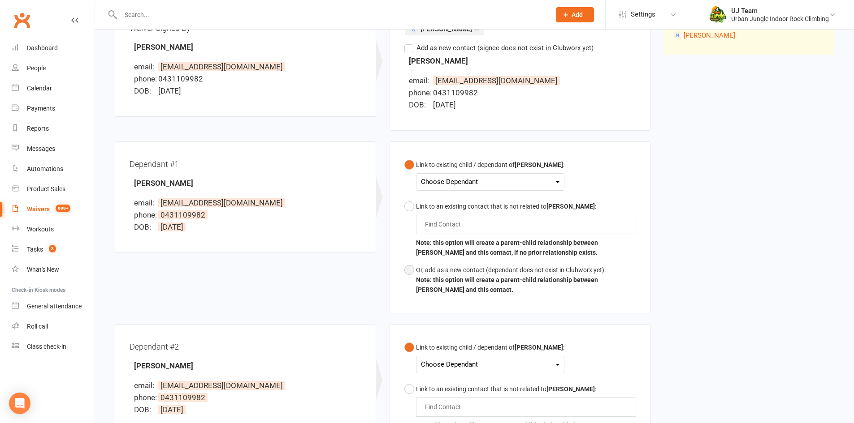
click at [449, 272] on div "Or, add as a new contact (dependant does not exist in Clubworx yet)." at bounding box center [526, 270] width 220 height 10
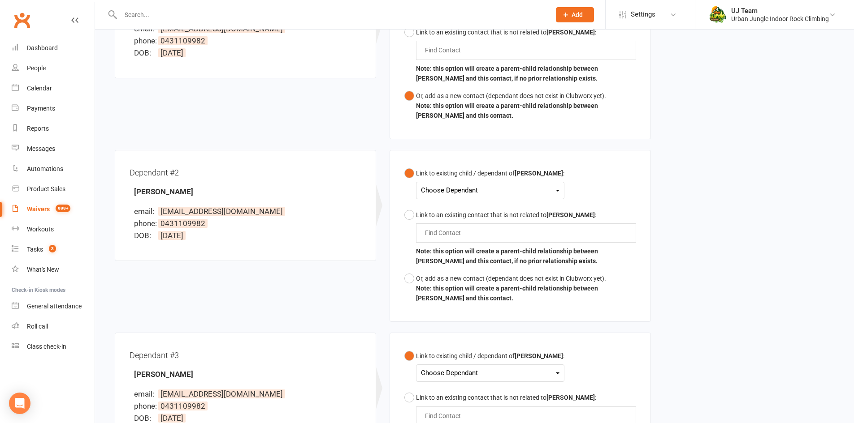
scroll to position [403, 0]
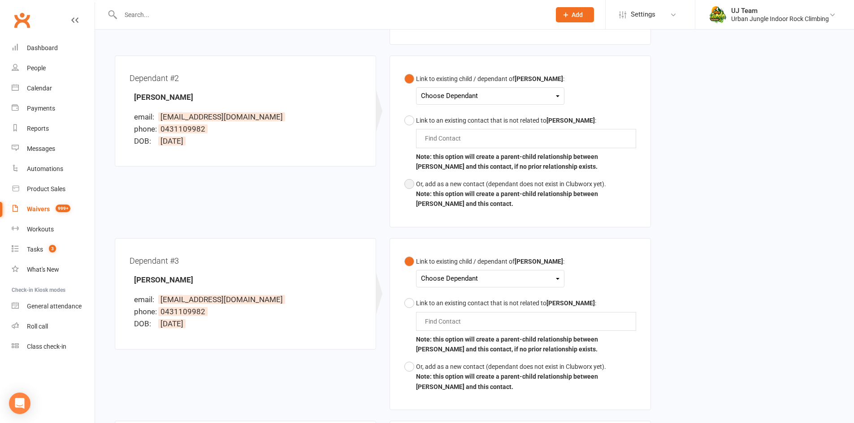
click at [445, 200] on b "Note: this option will create a parent-child relationship between Lisa Brennan …" at bounding box center [507, 198] width 182 height 17
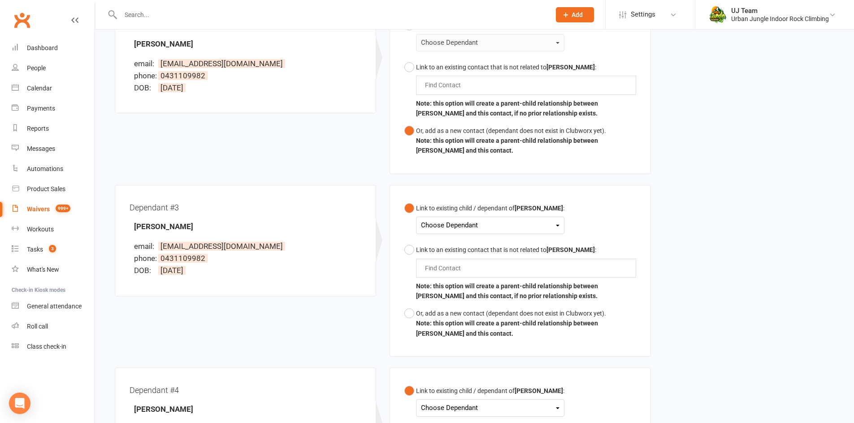
scroll to position [583, 0]
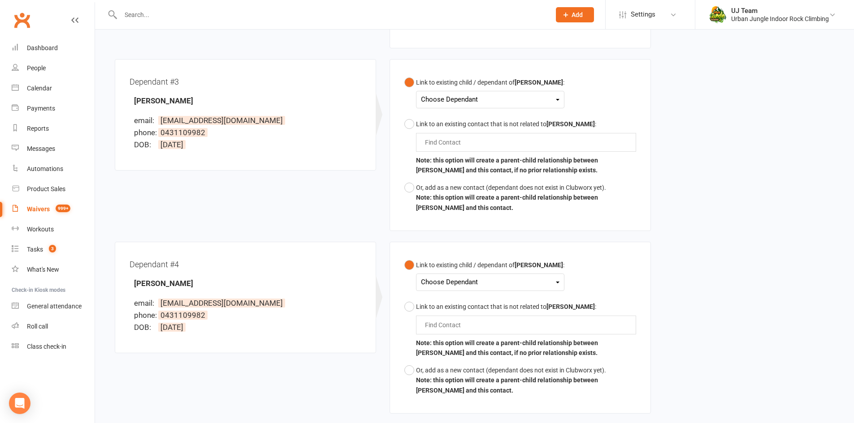
click at [472, 98] on div "Choose Dependant" at bounding box center [490, 100] width 138 height 12
click at [462, 122] on link "Hope Harwood" at bounding box center [465, 120] width 89 height 19
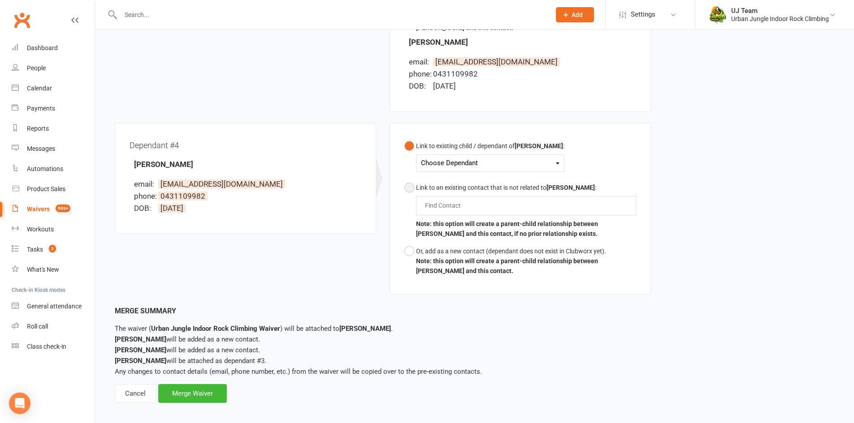
scroll to position [770, 0]
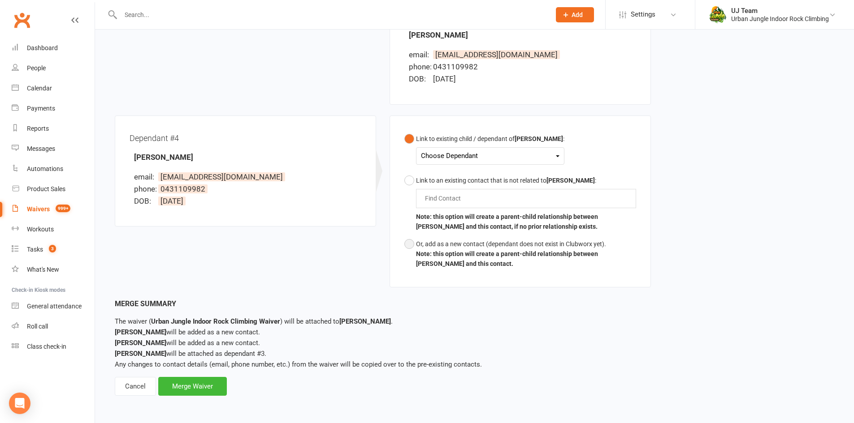
click at [448, 250] on button "Or, add as a new contact (dependant does not exist in Clubworx yet). Note: this…" at bounding box center [520, 254] width 232 height 37
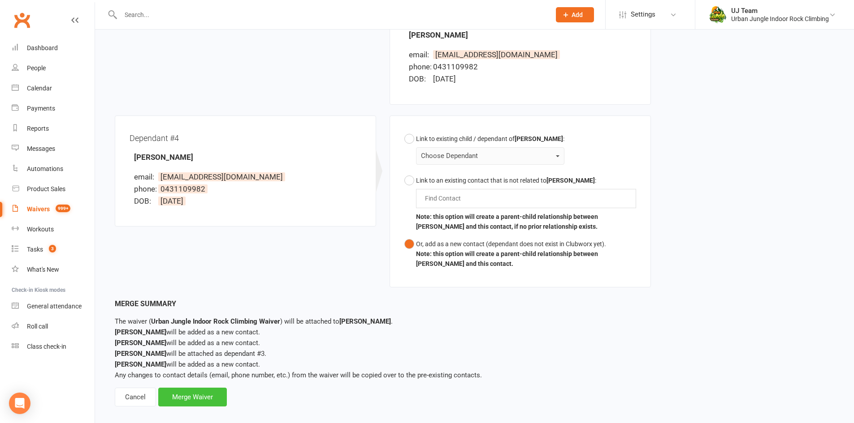
drag, startPoint x: 194, startPoint y: 400, endPoint x: 200, endPoint y: 398, distance: 6.0
click at [195, 400] on div "Merge Waiver" at bounding box center [192, 397] width 69 height 19
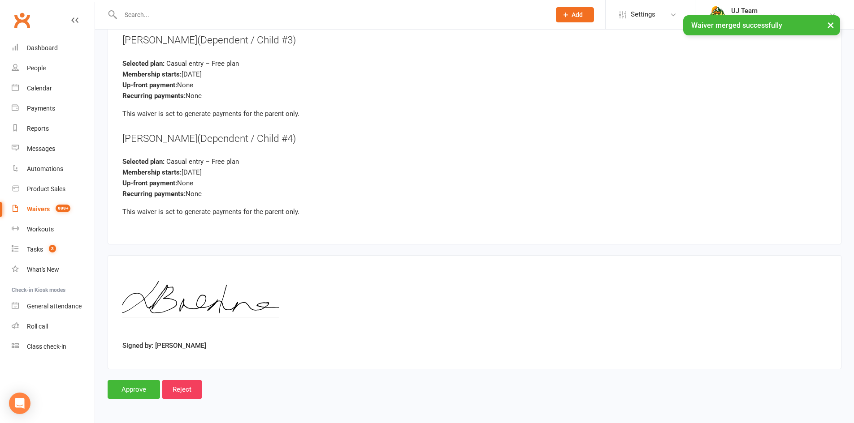
scroll to position [2152, 0]
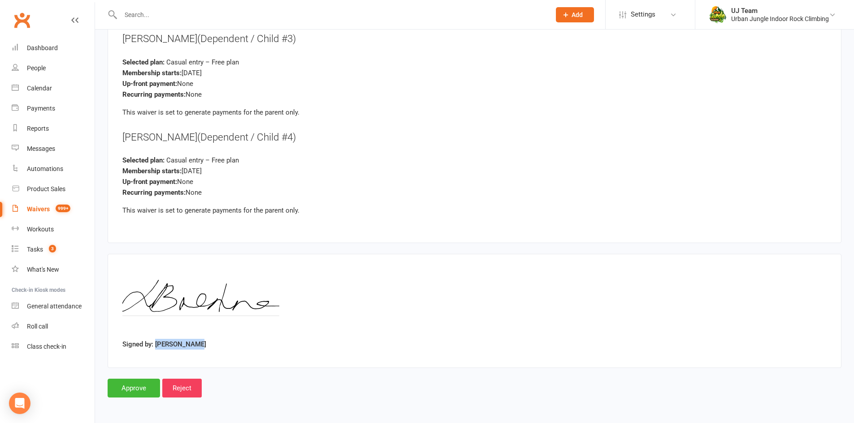
drag, startPoint x: 204, startPoint y: 343, endPoint x: 156, endPoint y: 345, distance: 48.5
click at [156, 345] on div "Signed by: Lisa Brennan" at bounding box center [474, 311] width 704 height 85
copy label "[PERSON_NAME]"
click at [132, 389] on input "Approve" at bounding box center [134, 388] width 52 height 19
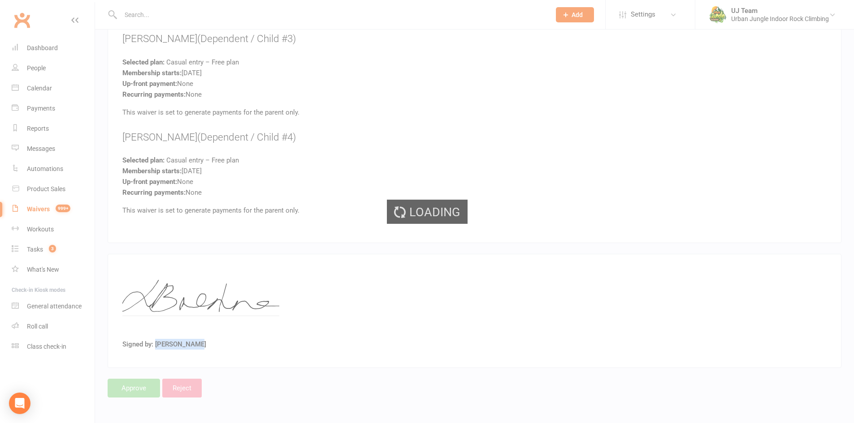
select select "25"
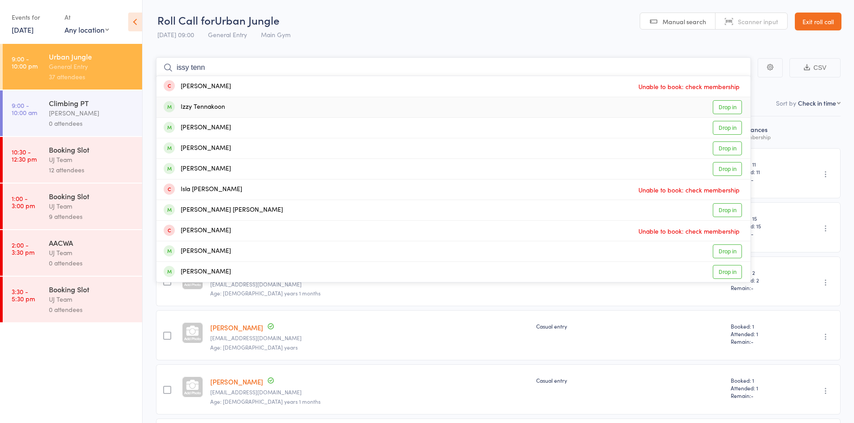
type input "issy tenn"
click at [185, 113] on div "Izzy Tennakoon Drop in" at bounding box center [453, 107] width 594 height 20
type input "azalea"
click at [235, 133] on div "Azalea Beugelaar Drop in" at bounding box center [453, 128] width 594 height 20
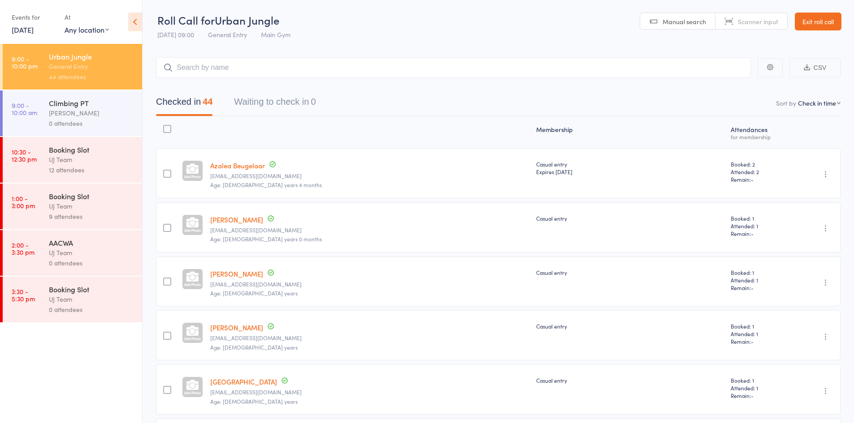
drag, startPoint x: 225, startPoint y: 47, endPoint x: 186, endPoint y: 69, distance: 45.2
click at [186, 69] on input "search" at bounding box center [453, 67] width 595 height 21
paste input "[PERSON_NAME]"
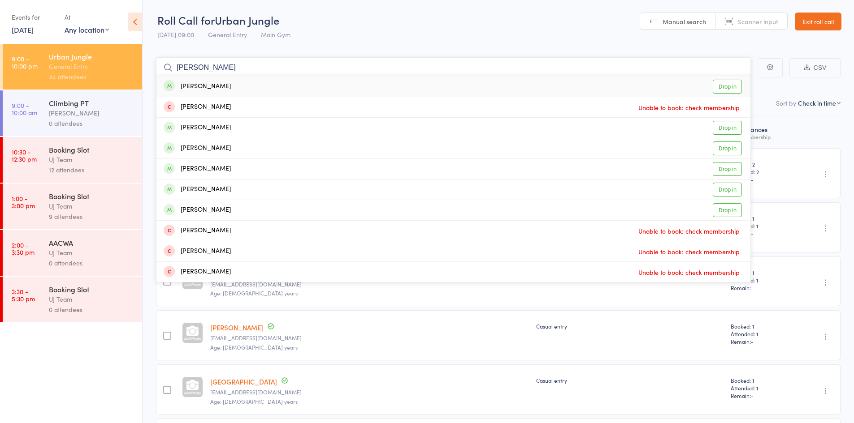
type input "[PERSON_NAME]"
click at [222, 88] on div "[PERSON_NAME]" at bounding box center [197, 87] width 67 height 10
type input "gino"
click at [232, 90] on div "Gino Carnevale Drop in" at bounding box center [453, 86] width 594 height 21
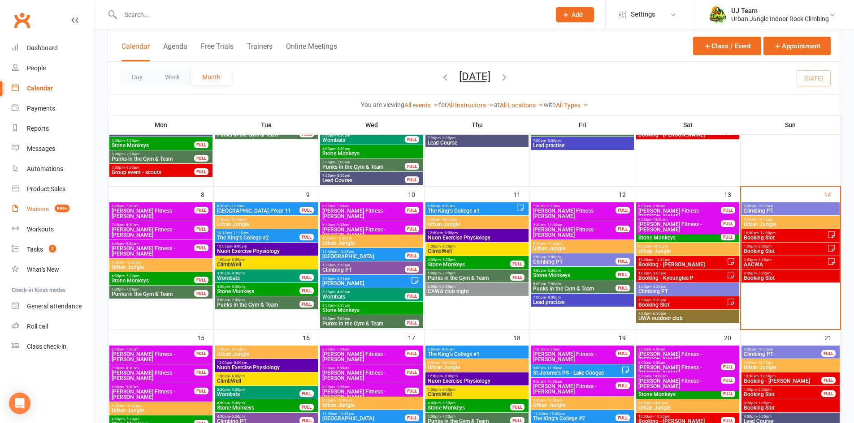
click at [49, 217] on link "Waivers 999+" at bounding box center [53, 209] width 83 height 20
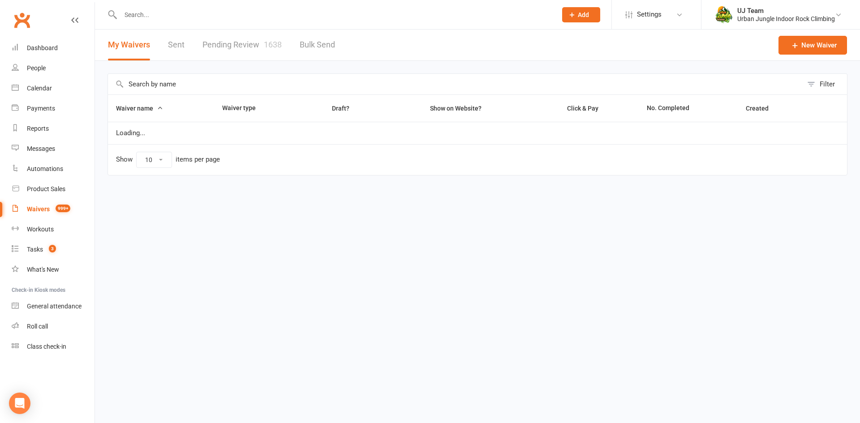
click at [262, 48] on link "Pending Review 1638" at bounding box center [242, 45] width 79 height 31
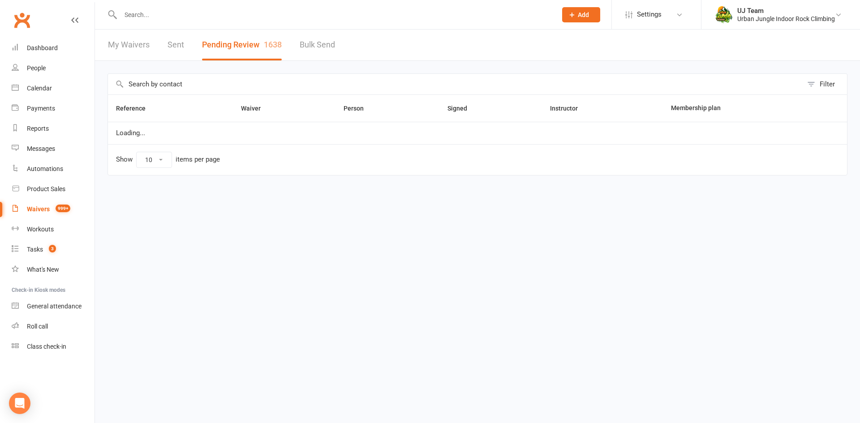
select select "25"
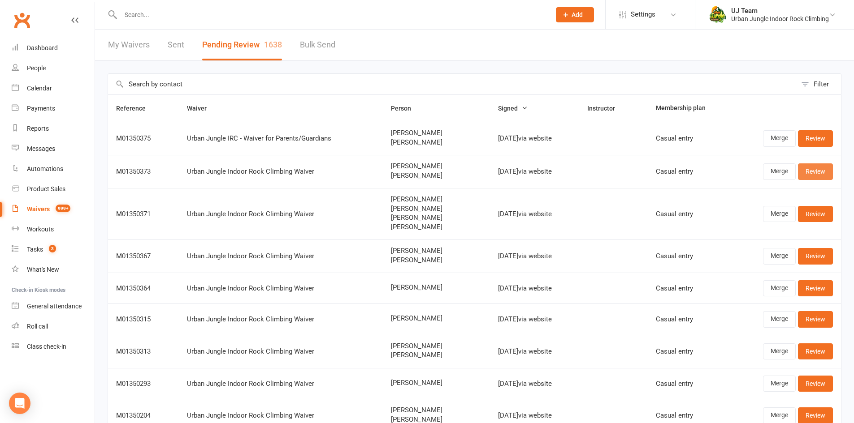
click at [818, 172] on link "Review" at bounding box center [815, 172] width 35 height 16
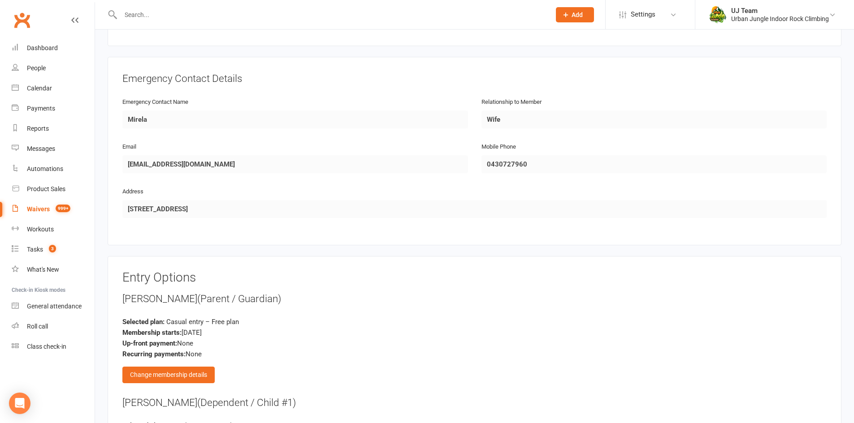
scroll to position [980, 0]
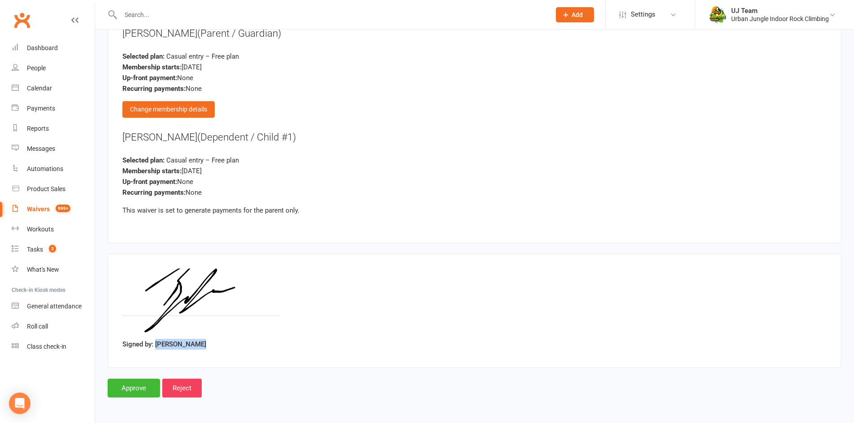
drag, startPoint x: 208, startPoint y: 344, endPoint x: 156, endPoint y: 346, distance: 52.0
click at [156, 346] on div "Signed by: Boro Jerkovic" at bounding box center [474, 311] width 704 height 85
drag, startPoint x: 160, startPoint y: 347, endPoint x: 163, endPoint y: 342, distance: 5.5
copy label "[PERSON_NAME]"
drag, startPoint x: 145, startPoint y: 391, endPoint x: 150, endPoint y: 365, distance: 26.5
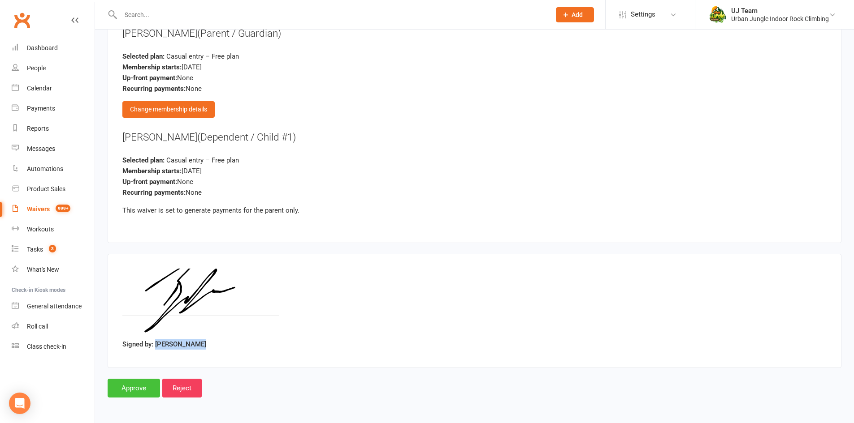
click at [144, 391] on input "Approve" at bounding box center [134, 388] width 52 height 19
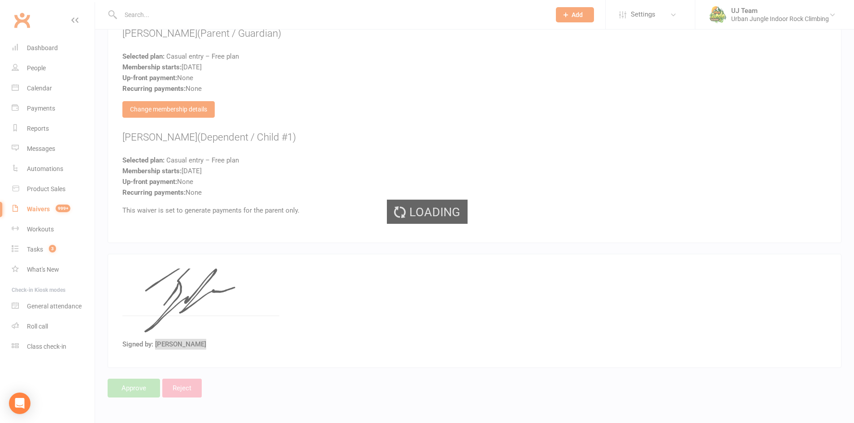
select select "25"
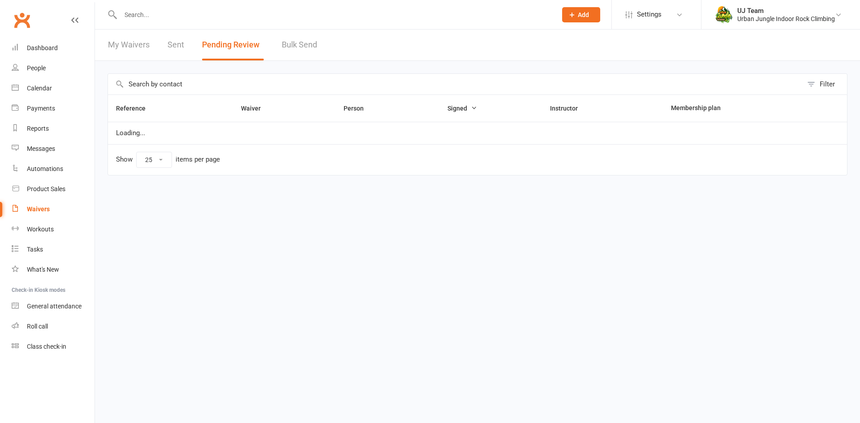
select select "25"
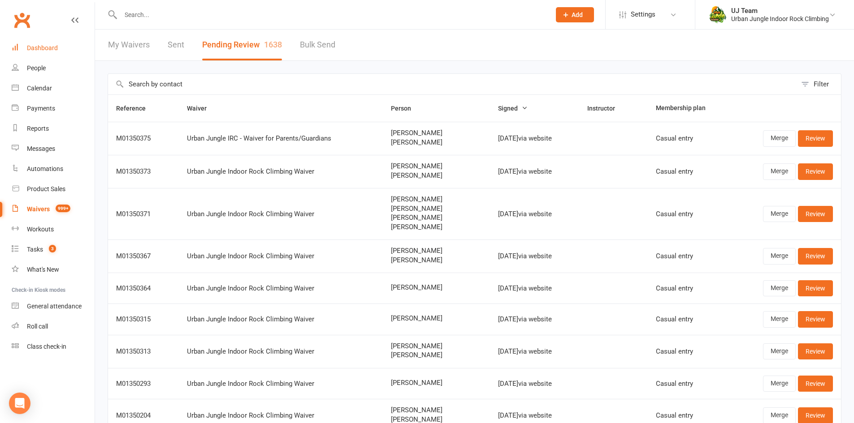
click at [67, 50] on link "Dashboard" at bounding box center [53, 48] width 83 height 20
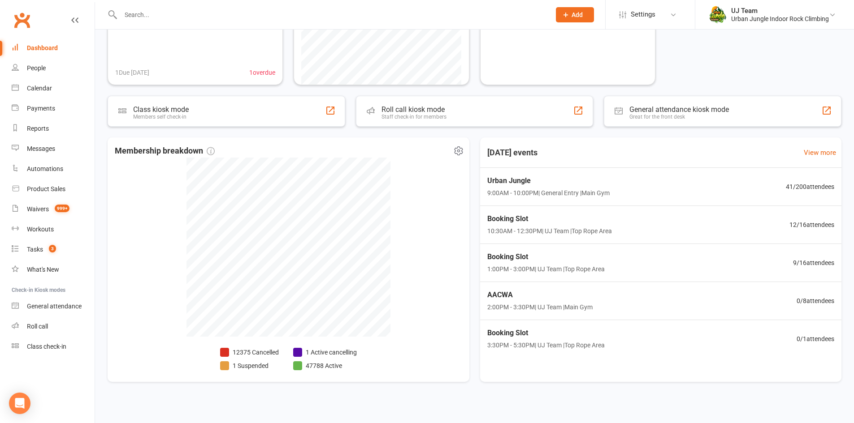
scroll to position [106, 0]
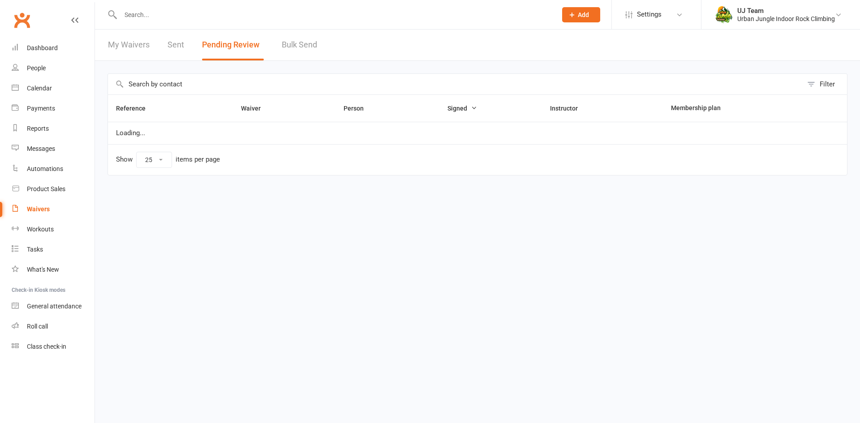
select select "25"
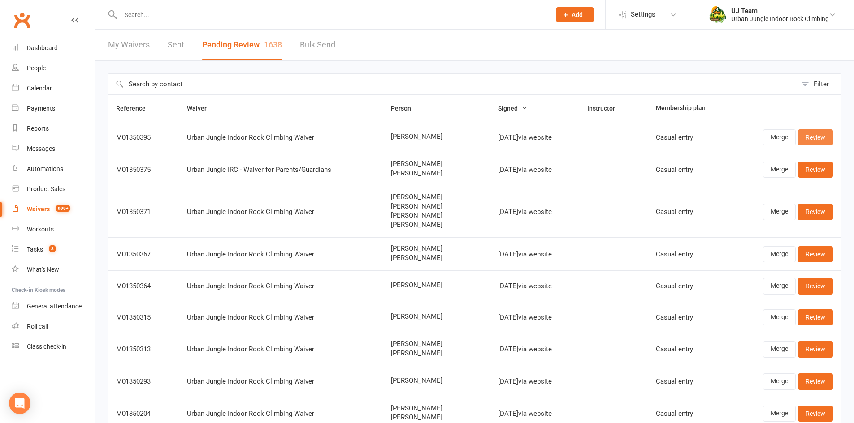
click at [807, 135] on link "Review" at bounding box center [815, 138] width 35 height 16
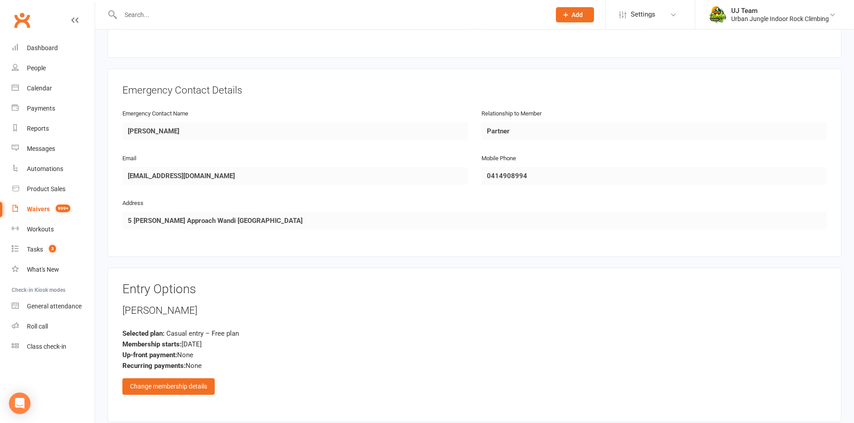
scroll to position [541, 0]
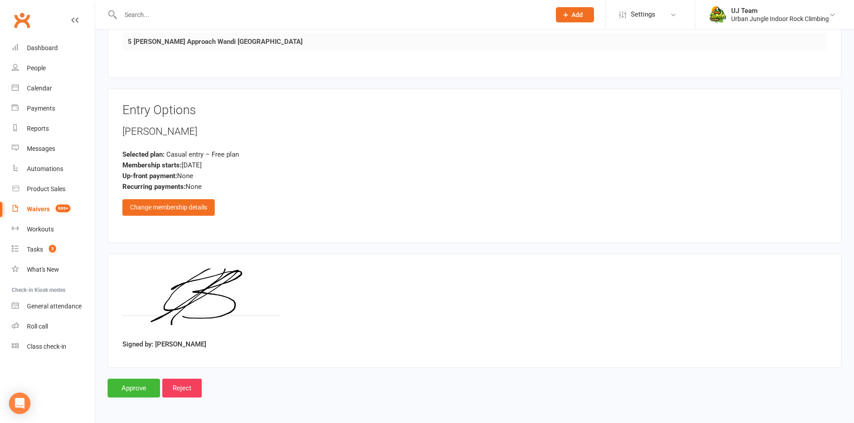
drag, startPoint x: 230, startPoint y: 345, endPoint x: 156, endPoint y: 345, distance: 74.4
click at [156, 345] on div "Signed by: Matthew Beugelaar" at bounding box center [474, 311] width 704 height 85
copy label "Matthew Beugelaar"
click at [138, 388] on input "Approve" at bounding box center [134, 388] width 52 height 19
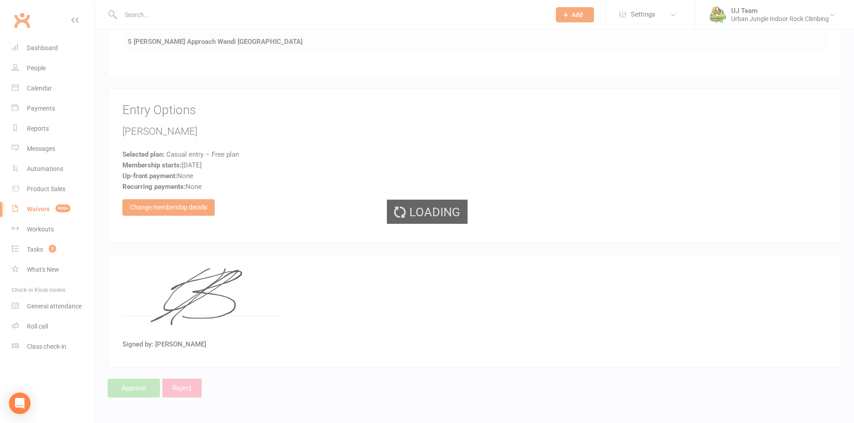
select select "25"
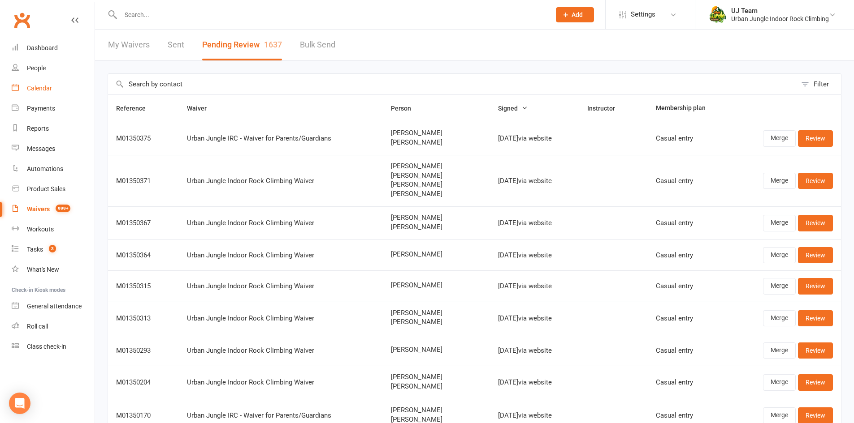
click at [43, 93] on link "Calendar" at bounding box center [53, 88] width 83 height 20
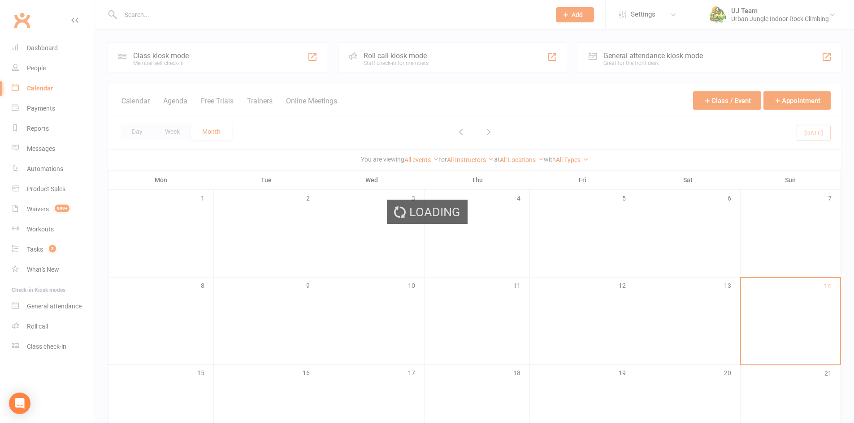
scroll to position [90, 0]
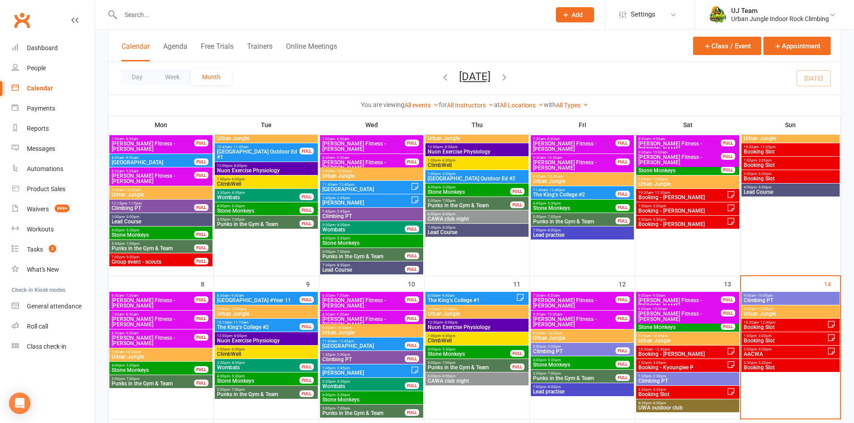
click at [775, 334] on span "1:00pm - 3:00pm" at bounding box center [785, 336] width 84 height 4
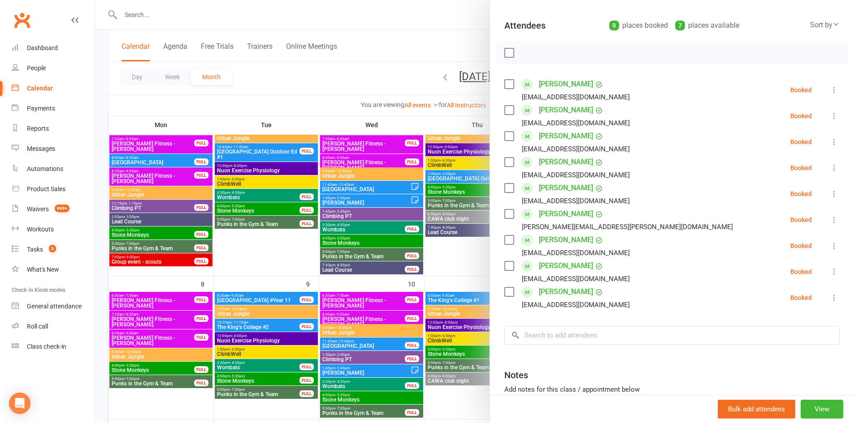
click at [821, 200] on li "Olivia Manganda elizabethtepa@yahoo.co.nz Booked More info Remove Check in Mark…" at bounding box center [671, 194] width 335 height 26
click at [830, 196] on icon at bounding box center [834, 194] width 9 height 9
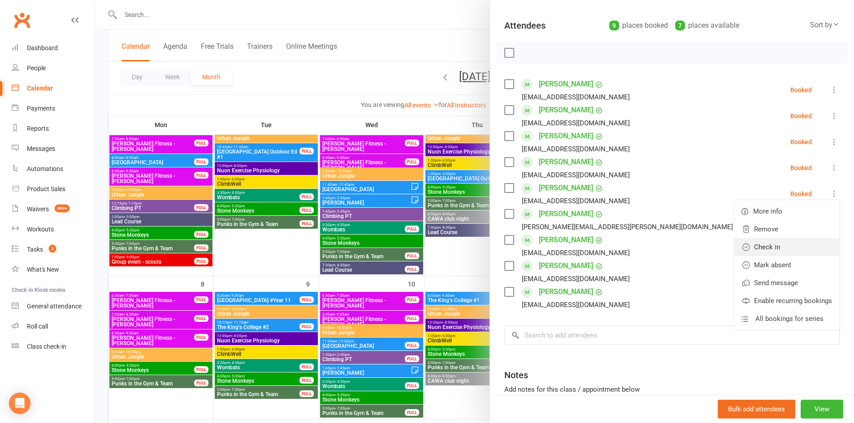
click at [771, 248] on link "Check in" at bounding box center [786, 247] width 105 height 18
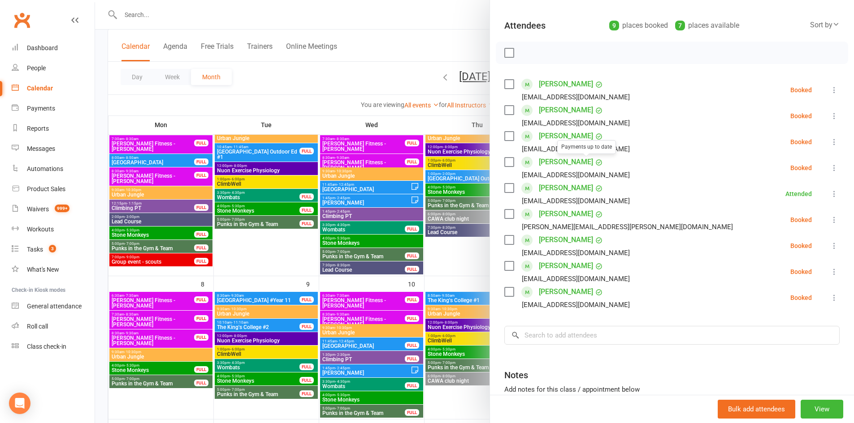
click at [448, 39] on div at bounding box center [474, 211] width 759 height 423
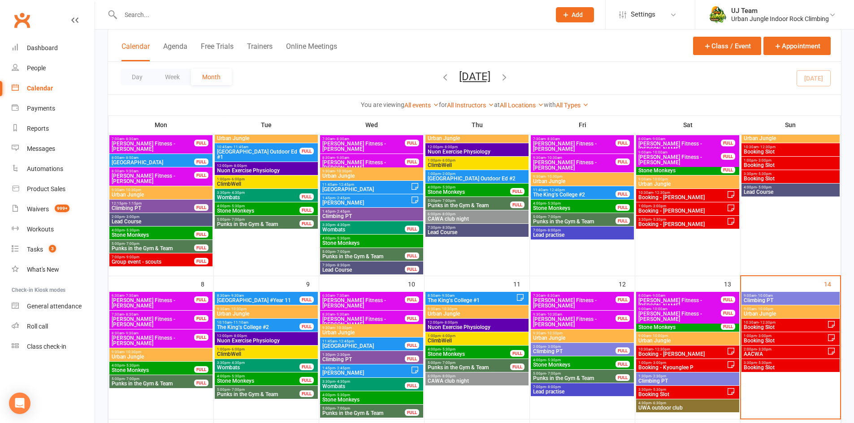
click at [774, 341] on span "Booking Slot" at bounding box center [785, 340] width 84 height 5
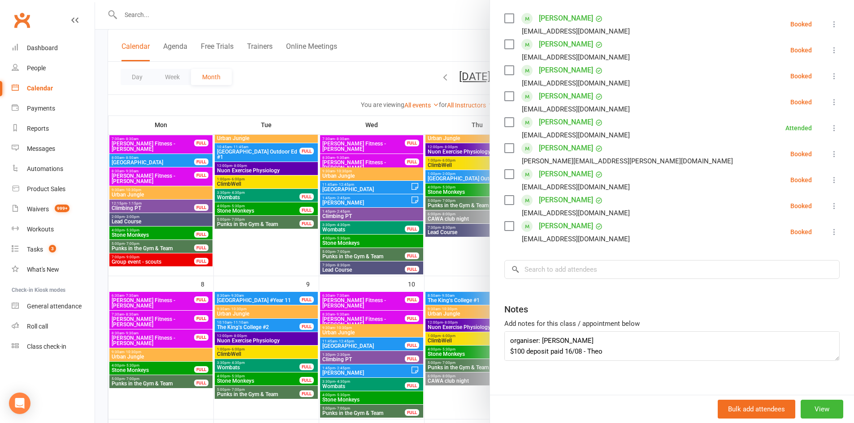
scroll to position [166, 0]
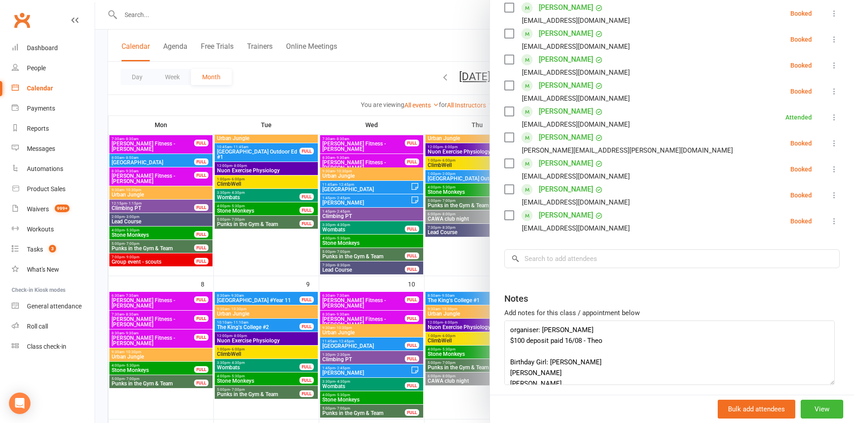
drag, startPoint x: 824, startPoint y: 345, endPoint x: 796, endPoint y: 390, distance: 53.0
click at [834, 414] on div "Booking Slot Class kiosk mode Roll call 1:00 PM - 3:00 PM, Sunday, September, 1…" at bounding box center [671, 211] width 364 height 423
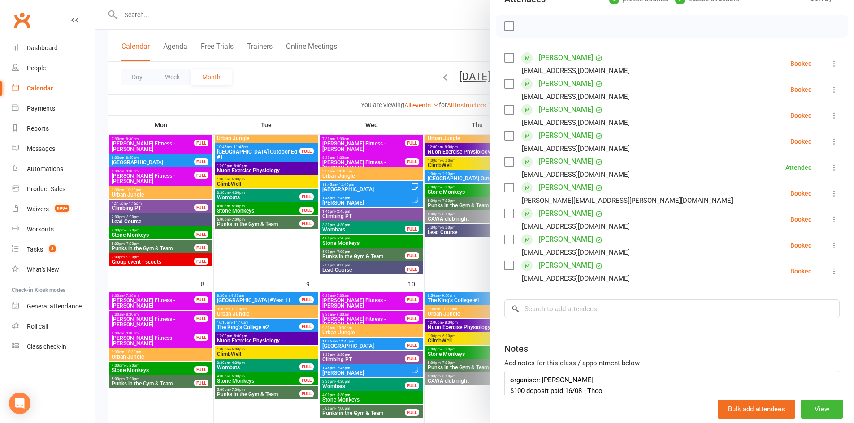
scroll to position [100, 0]
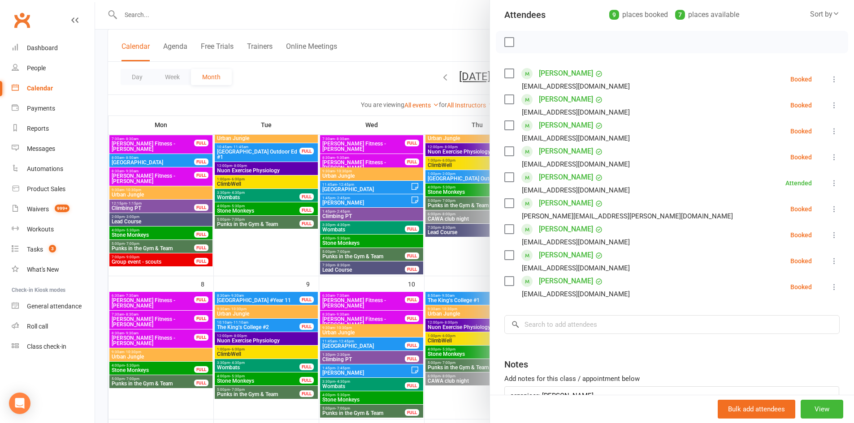
click at [830, 133] on icon at bounding box center [834, 131] width 9 height 9
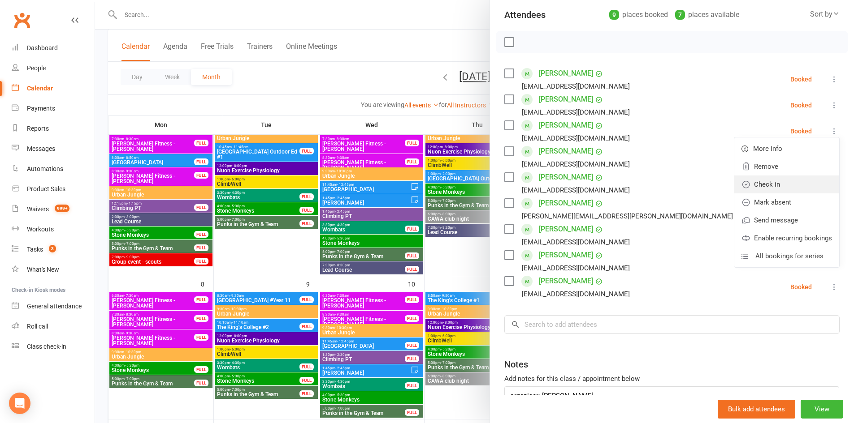
click at [748, 185] on link "Check in" at bounding box center [786, 185] width 105 height 18
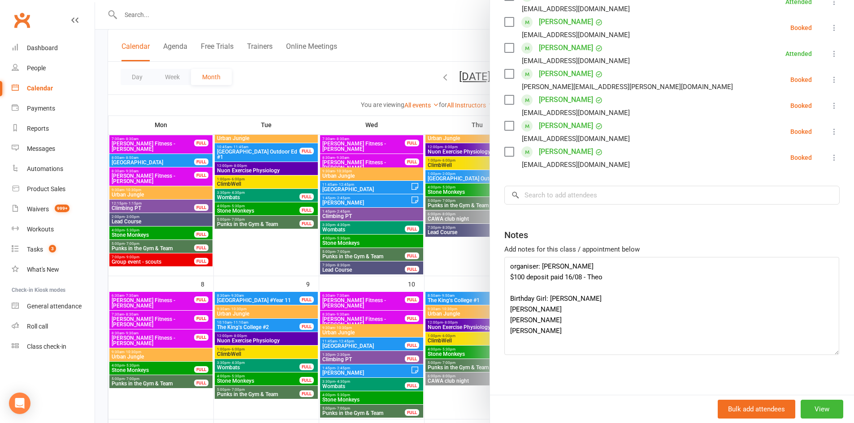
scroll to position [235, 0]
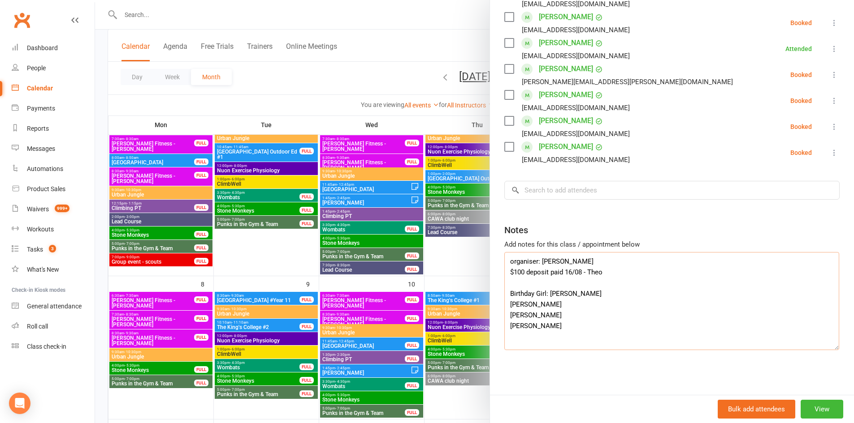
drag, startPoint x: 550, startPoint y: 331, endPoint x: 496, endPoint y: 323, distance: 54.8
click at [493, 323] on div "Class kiosk mode Roll call 1:00 PM - 3:00 PM, Sunday, September, 14, 2025 with …" at bounding box center [672, 99] width 364 height 592
click at [633, 196] on input "search" at bounding box center [671, 190] width 335 height 19
paste input "[PERSON_NAME]"
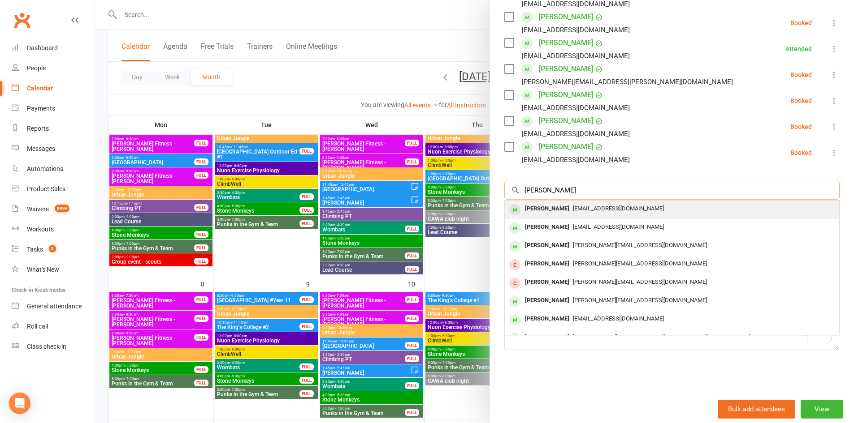
scroll to position [190, 0]
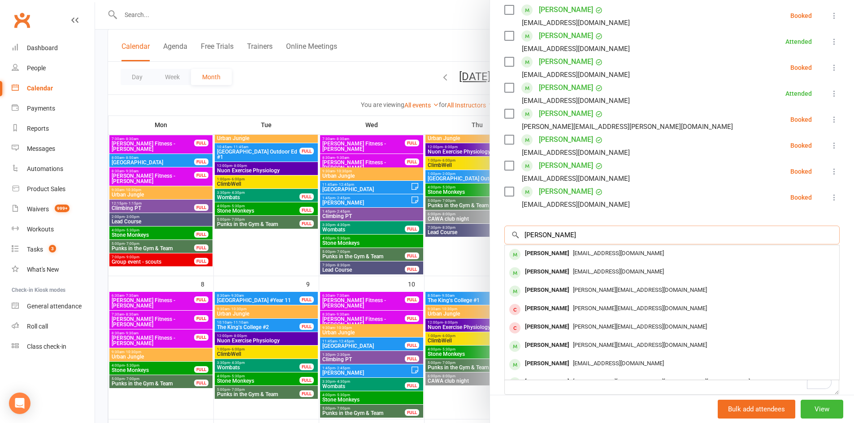
type input "[PERSON_NAME]"
click at [609, 224] on div "Class kiosk mode Roll call 1:00 PM - 3:00 PM, Sunday, September, 14, 2025 with …" at bounding box center [672, 144] width 364 height 592
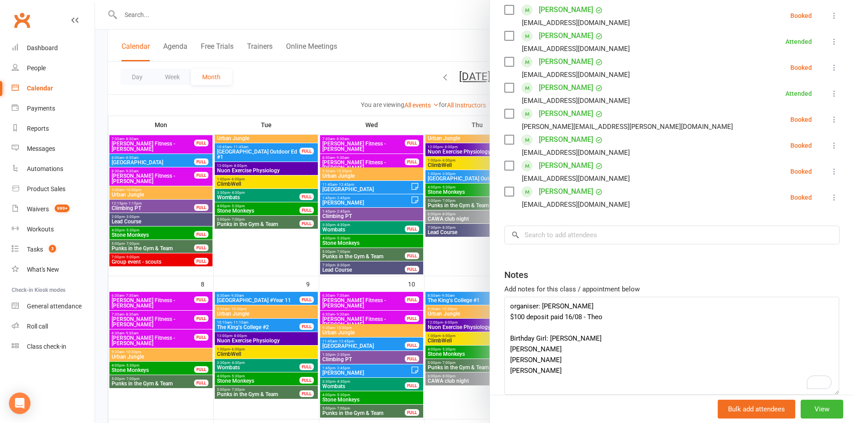
click at [830, 169] on icon at bounding box center [834, 171] width 9 height 9
drag, startPoint x: 767, startPoint y: 223, endPoint x: 732, endPoint y: 171, distance: 62.6
click at [767, 223] on link "Check in" at bounding box center [786, 225] width 105 height 18
click at [175, 12] on div at bounding box center [474, 211] width 759 height 423
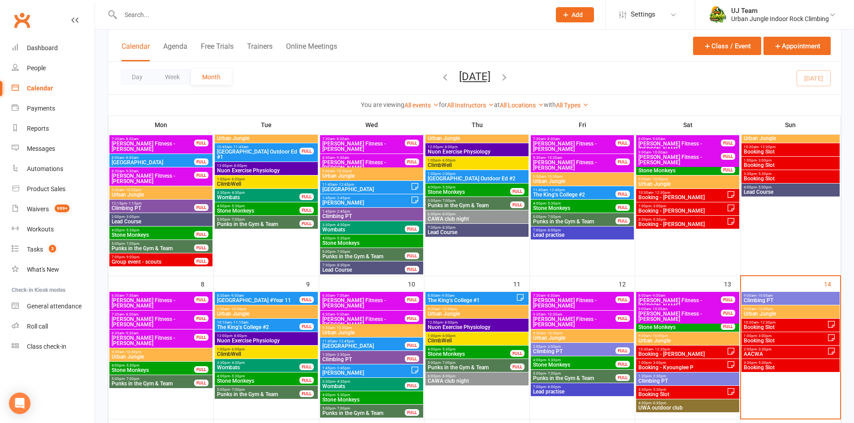
click at [134, 18] on input "text" at bounding box center [331, 15] width 426 height 13
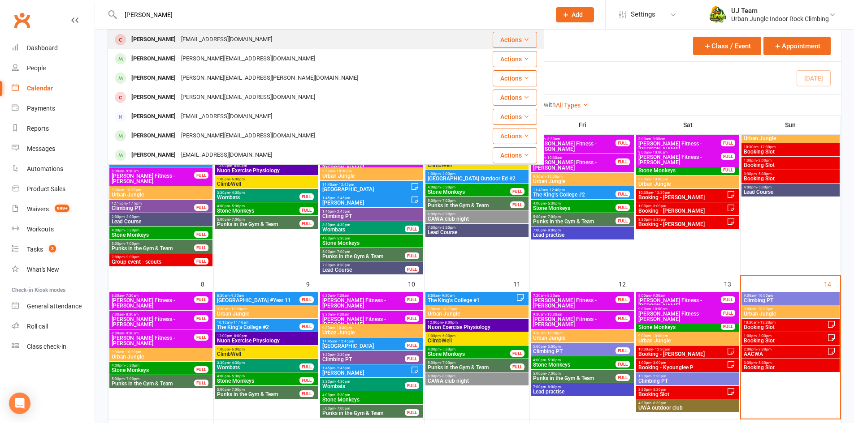
type input "stefin yeoh"
click at [196, 37] on div "Stef-y-88@hotmail.com" at bounding box center [226, 39] width 96 height 13
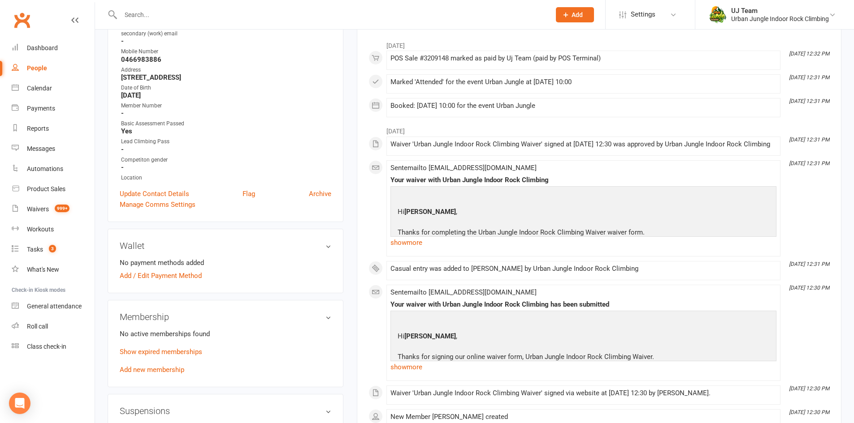
scroll to position [179, 0]
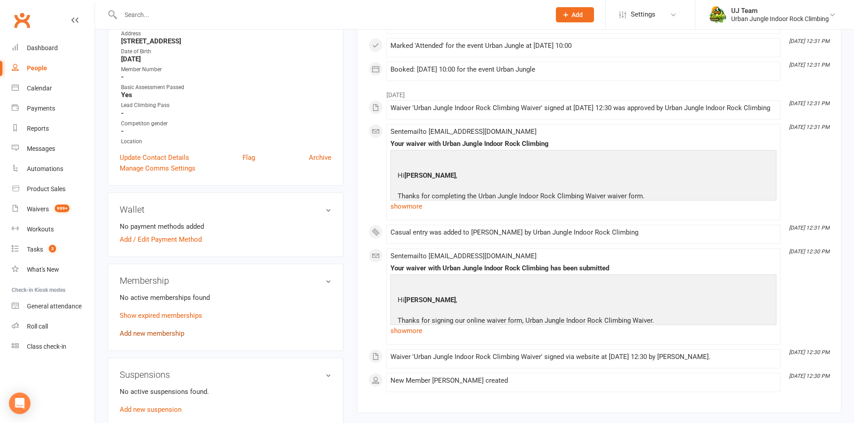
click at [147, 335] on link "Add new membership" at bounding box center [152, 334] width 65 height 8
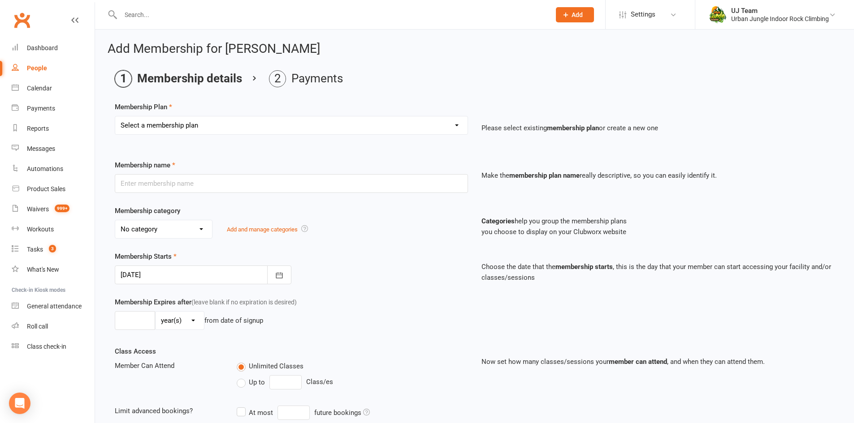
click at [196, 130] on select "Select a membership plan Create new Membership Plan 10 visit Pass 10 visit Pass…" at bounding box center [291, 126] width 352 height 18
select select "3"
click at [115, 117] on select "Select a membership plan Create new Membership Plan 10 visit Pass 10 visit Pass…" at bounding box center [291, 126] width 352 height 18
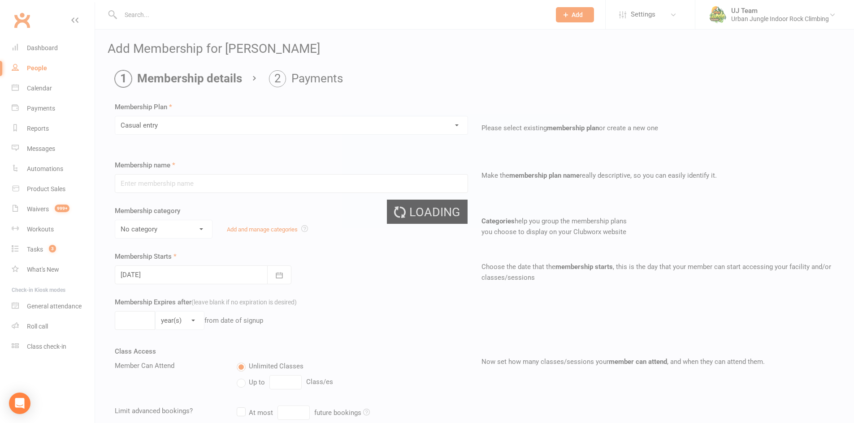
type input "Casual entry"
select select "3"
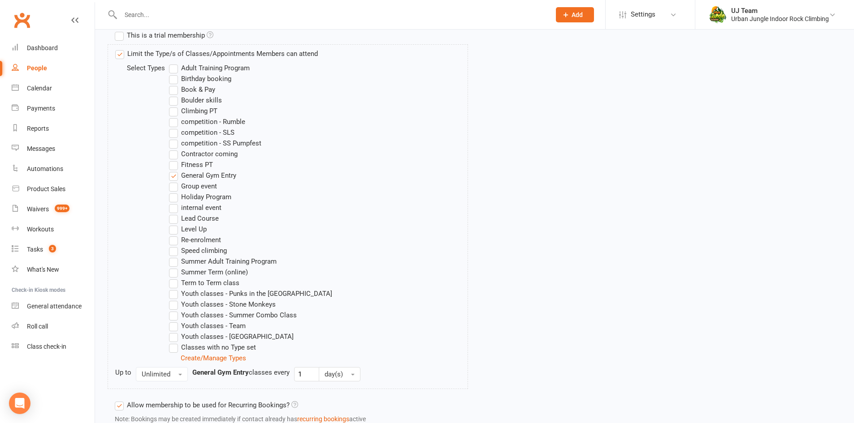
scroll to position [515, 0]
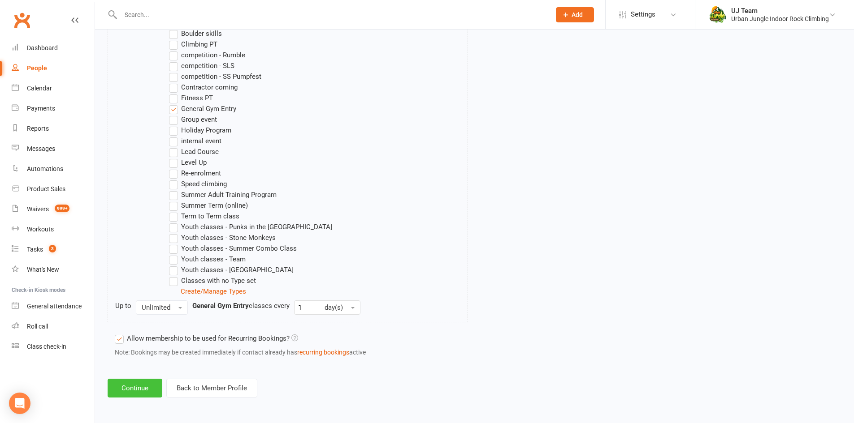
click at [134, 386] on button "Continue" at bounding box center [135, 388] width 55 height 19
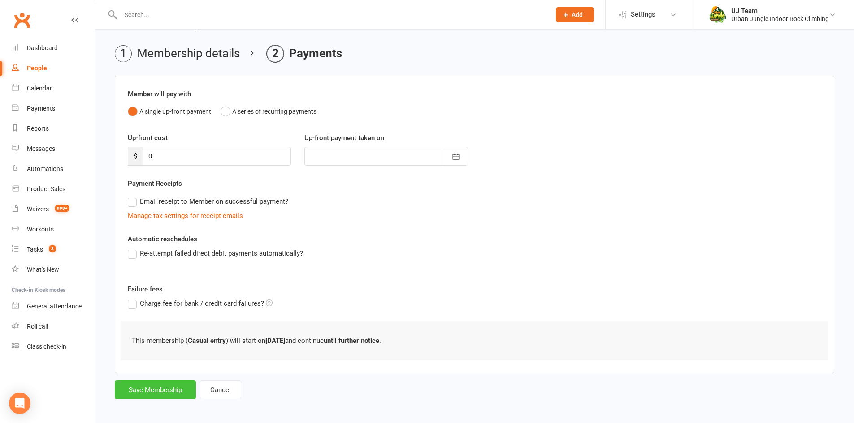
scroll to position [29, 0]
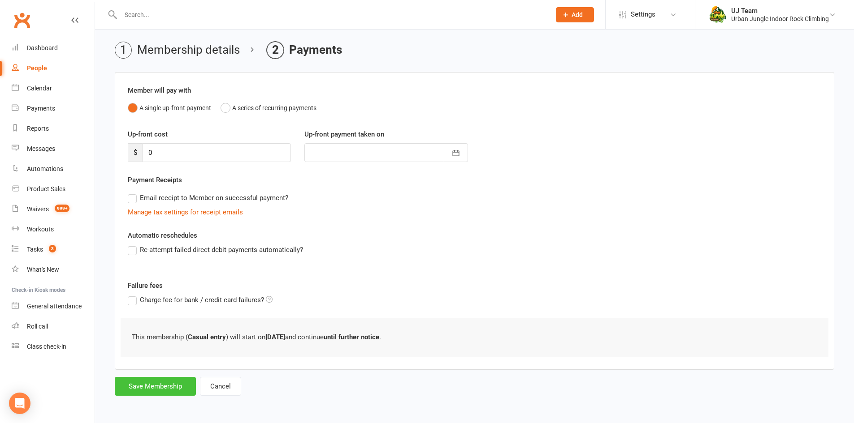
click at [172, 389] on button "Save Membership" at bounding box center [155, 386] width 81 height 19
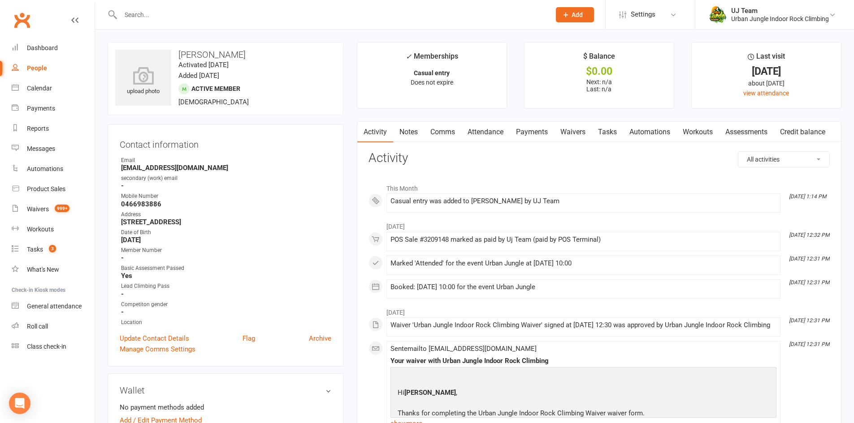
click at [168, 23] on div at bounding box center [326, 14] width 436 height 29
click at [183, 7] on div at bounding box center [326, 14] width 436 height 29
click at [181, 9] on input "text" at bounding box center [331, 15] width 426 height 13
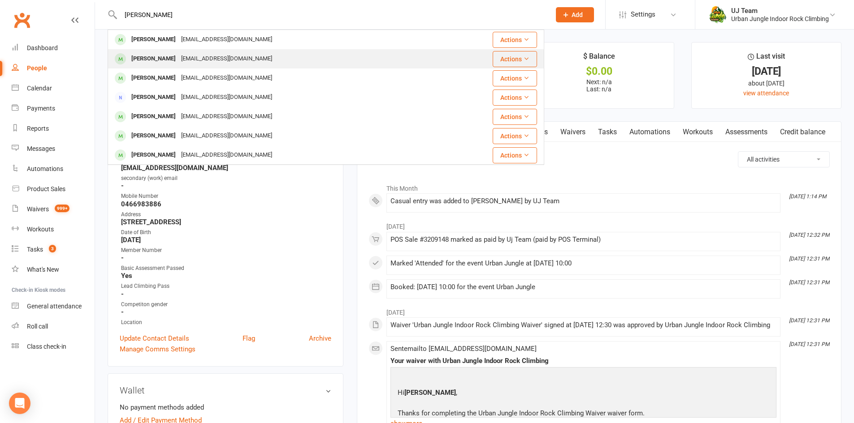
type input "kiria gatland"
click at [523, 60] on icon at bounding box center [526, 59] width 6 height 6
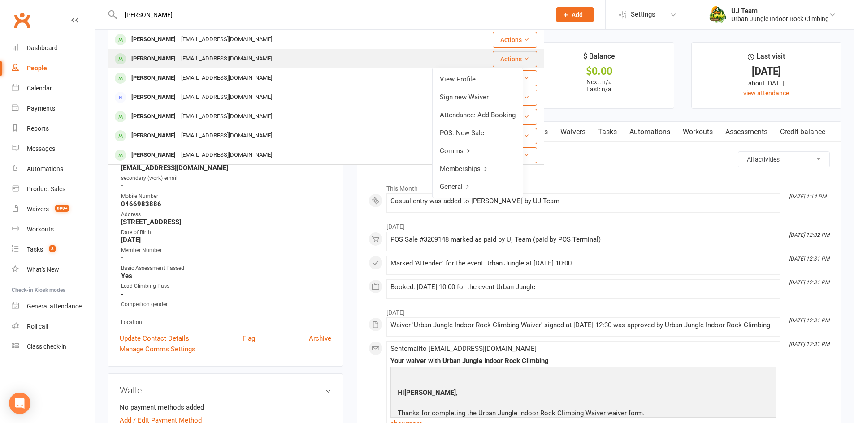
click at [371, 61] on div "Kiera Gatland ruthkendra@hotmail.co.uk" at bounding box center [289, 59] width 362 height 18
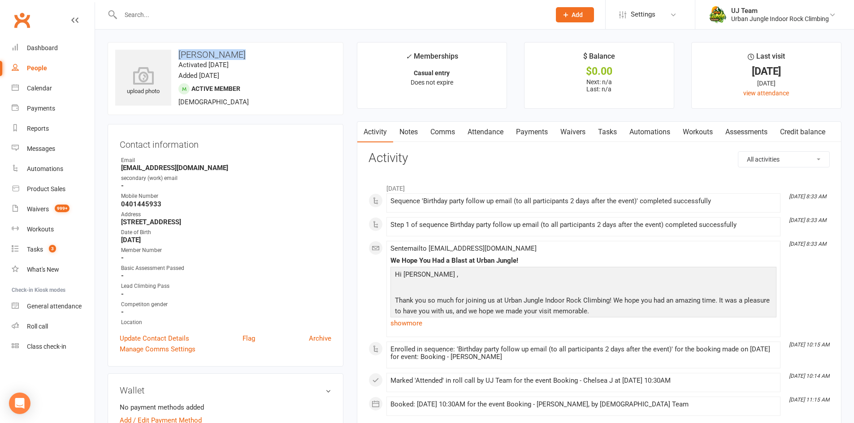
drag, startPoint x: 234, startPoint y: 56, endPoint x: 180, endPoint y: 53, distance: 54.8
click at [180, 53] on h3 "Kiera Gatland" at bounding box center [225, 55] width 220 height 10
copy h3 "Kiera Gatland"
click at [52, 204] on link "Waivers 999+" at bounding box center [53, 209] width 83 height 20
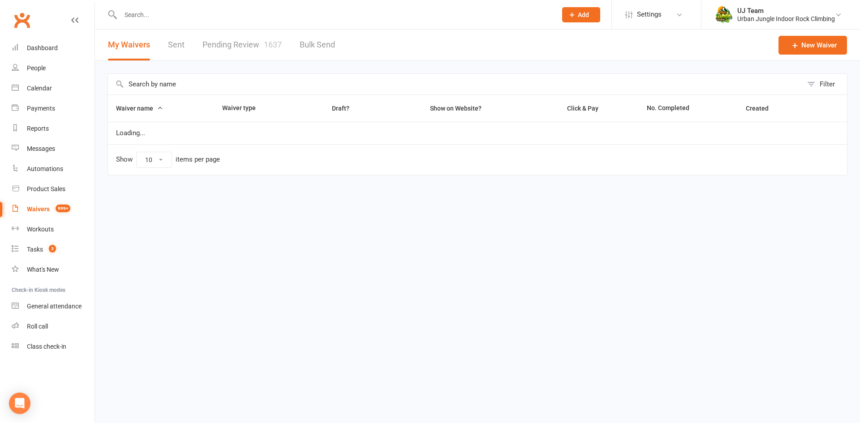
click at [228, 43] on link "Pending Review 1637" at bounding box center [242, 45] width 79 height 31
select select "25"
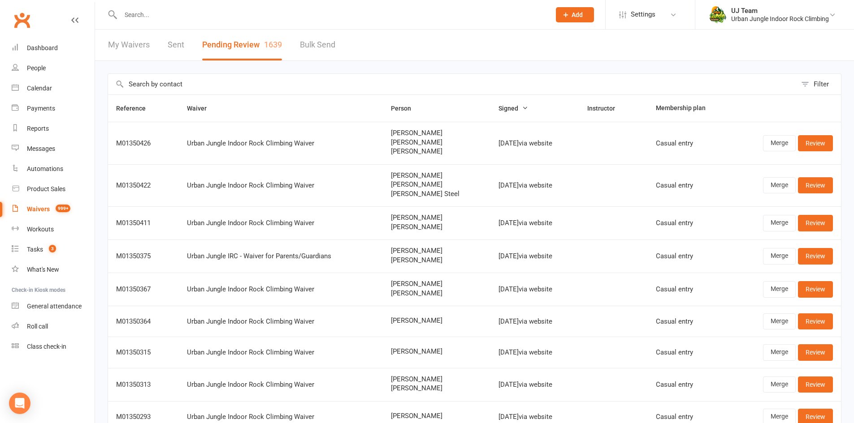
drag, startPoint x: 439, startPoint y: 156, endPoint x: 344, endPoint y: 134, distance: 97.4
click at [344, 134] on tr "M01350426 Urban Jungle Indoor Rock Climbing Waiver Igor Jacimovic Emma Jacimovi…" at bounding box center [474, 143] width 733 height 43
copy tr "Igor Jacimovic Emma Jacimovic Nikolas Jacimovic"
click at [804, 140] on link "Review" at bounding box center [815, 143] width 35 height 16
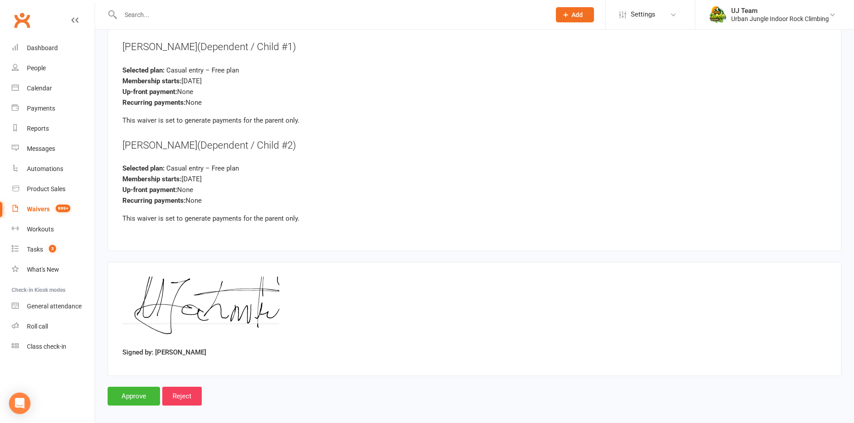
scroll to position [1371, 0]
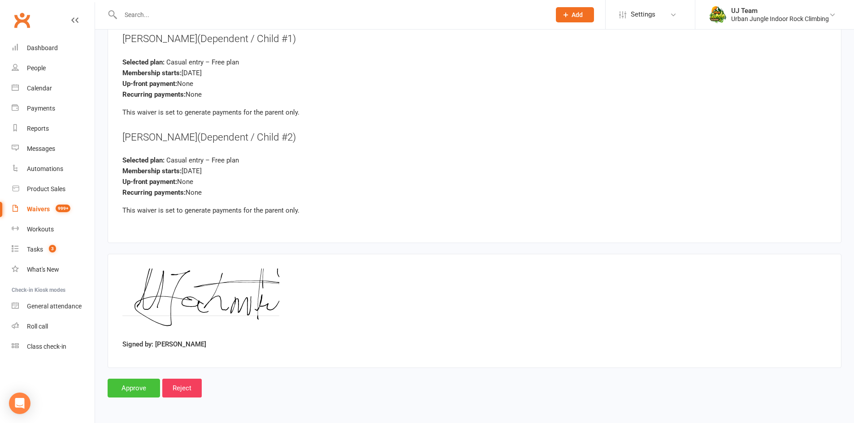
click at [138, 386] on input "Approve" at bounding box center [134, 388] width 52 height 19
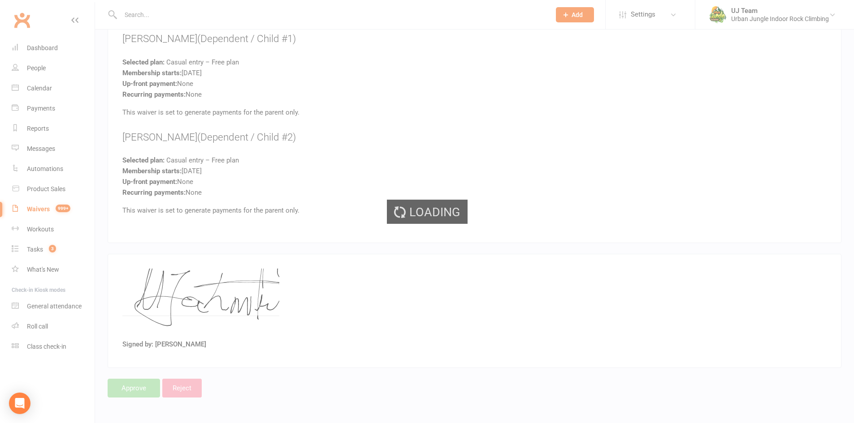
select select "25"
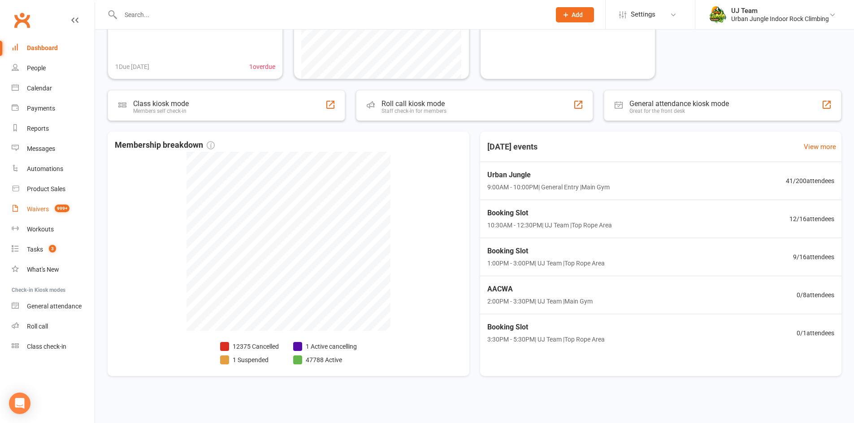
click at [63, 205] on span "999+" at bounding box center [62, 209] width 15 height 8
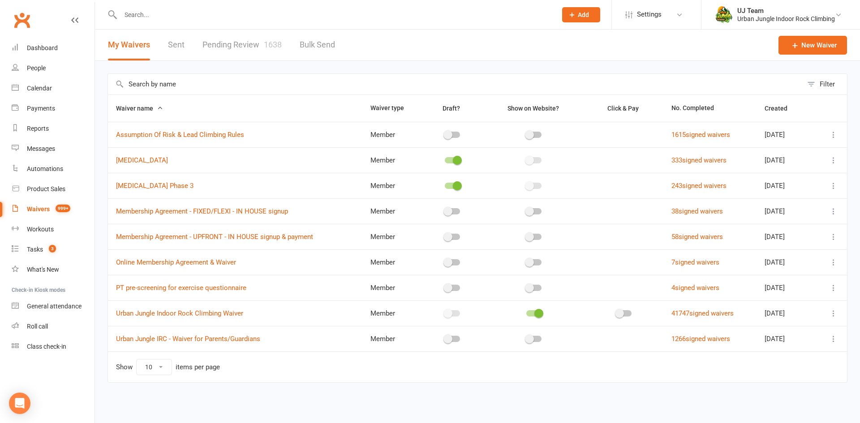
click at [235, 39] on link "Pending Review 1638" at bounding box center [242, 45] width 79 height 31
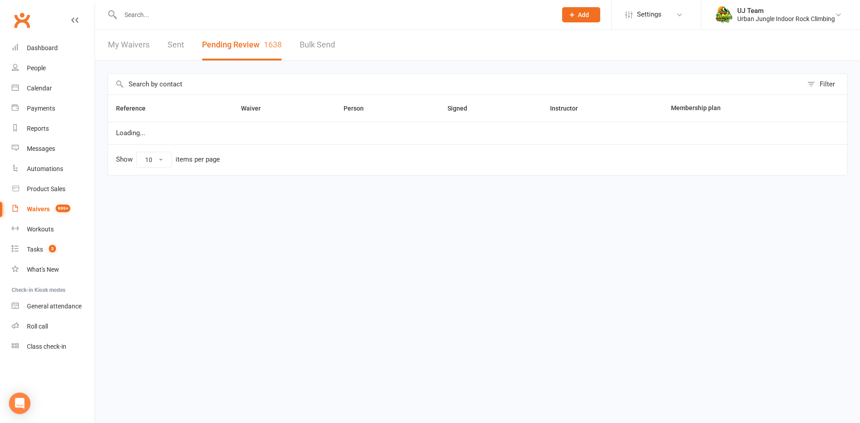
select select "25"
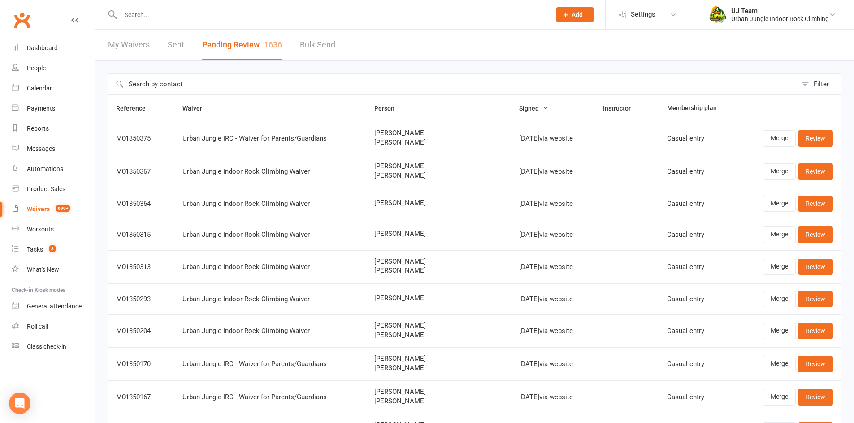
drag, startPoint x: 265, startPoint y: 76, endPoint x: 269, endPoint y: 79, distance: 5.1
click at [266, 77] on input "text" at bounding box center [452, 84] width 688 height 21
paste input "Preston Fong"
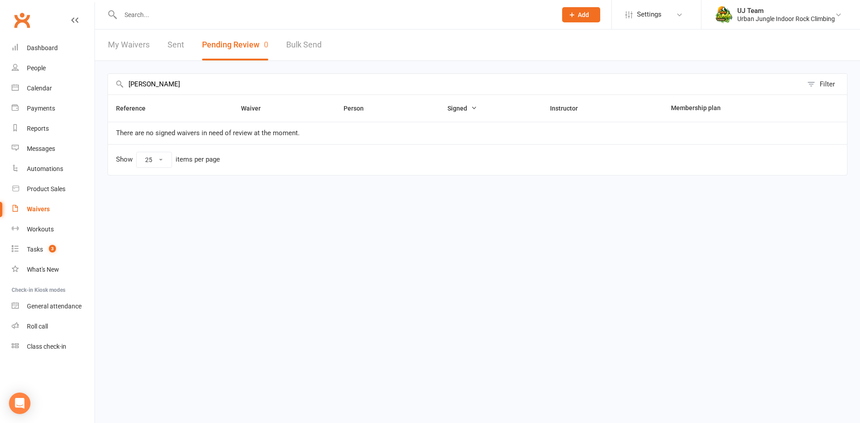
type input "Preston Fong"
drag, startPoint x: 177, startPoint y: 84, endPoint x: 122, endPoint y: 82, distance: 55.2
click at [122, 82] on div "Preston Fong Filter" at bounding box center [478, 83] width 740 height 21
select select "25"
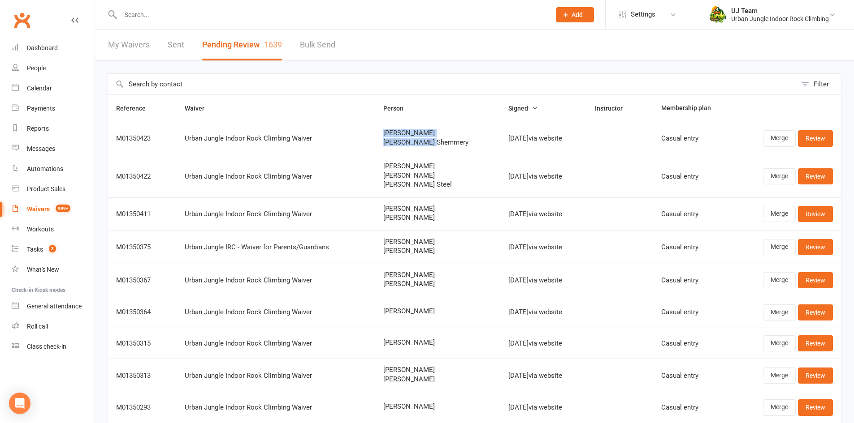
drag, startPoint x: 370, startPoint y: 132, endPoint x: 424, endPoint y: 146, distance: 56.1
click at [424, 146] on td "Maz Shemmery [PERSON_NAME]" at bounding box center [437, 138] width 125 height 33
copy div "Maz Shemmery [PERSON_NAME]"
click at [808, 136] on link "Review" at bounding box center [815, 138] width 35 height 16
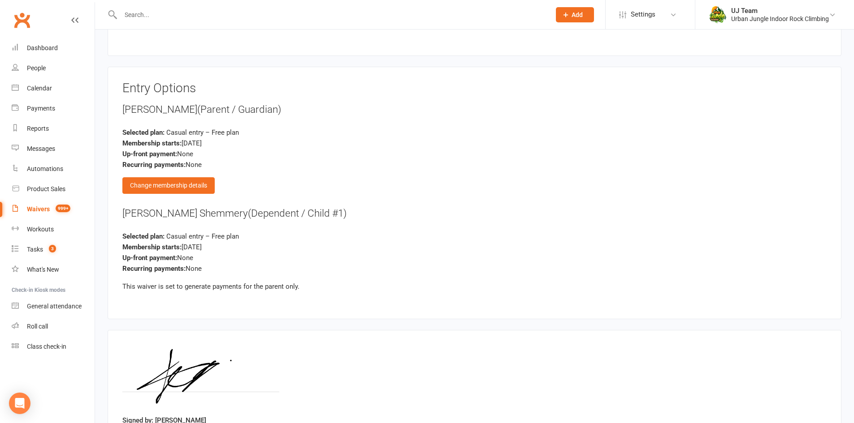
scroll to position [980, 0]
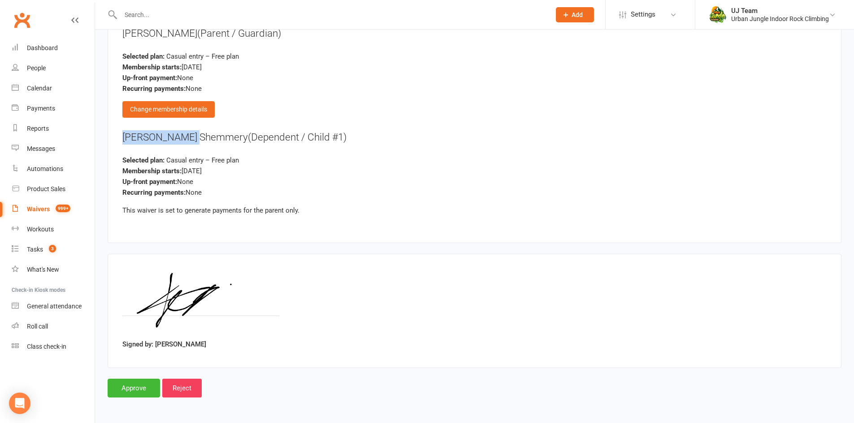
drag, startPoint x: 124, startPoint y: 135, endPoint x: 196, endPoint y: 138, distance: 72.2
click at [196, 138] on div "[PERSON_NAME] Shemmery (Dependent / Child #1)" at bounding box center [474, 137] width 704 height 14
copy div "[PERSON_NAME] Shemmery"
click at [140, 382] on input "Approve" at bounding box center [134, 388] width 52 height 19
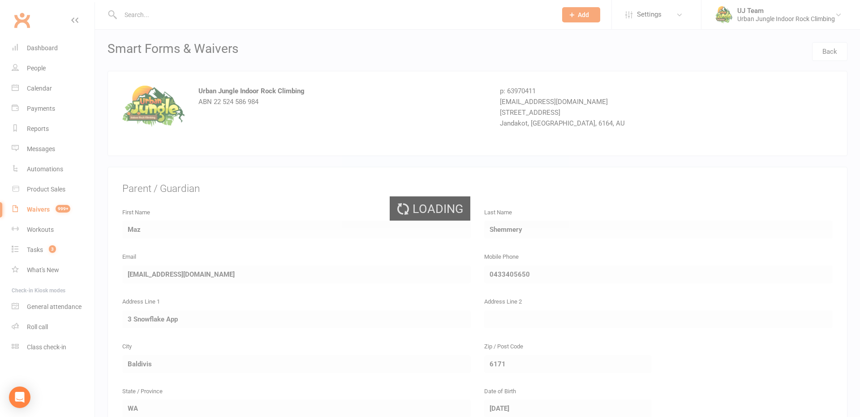
select select "25"
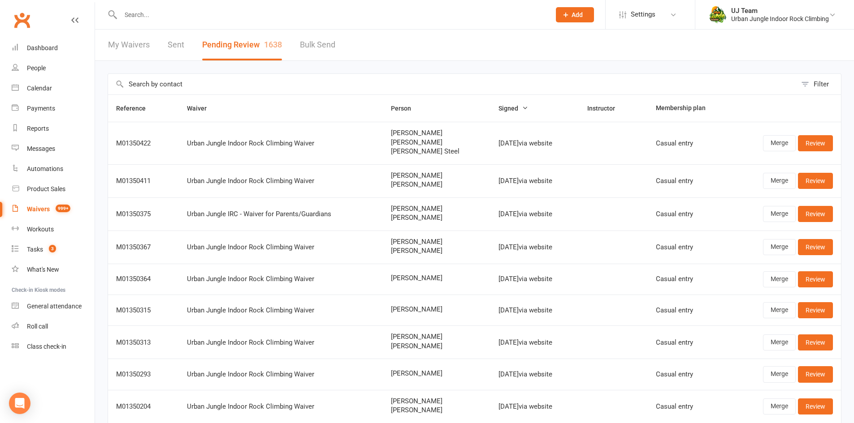
click at [242, 22] on div at bounding box center [326, 14] width 436 height 29
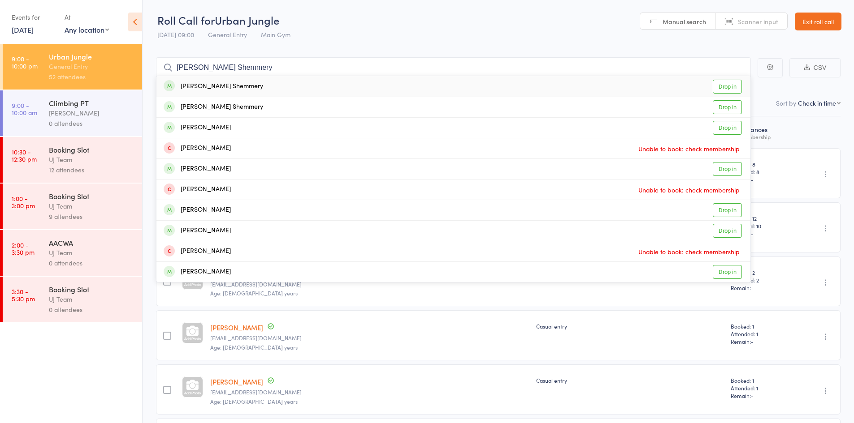
type input "[PERSON_NAME] Shemmery"
click at [725, 83] on link "Drop in" at bounding box center [727, 87] width 29 height 14
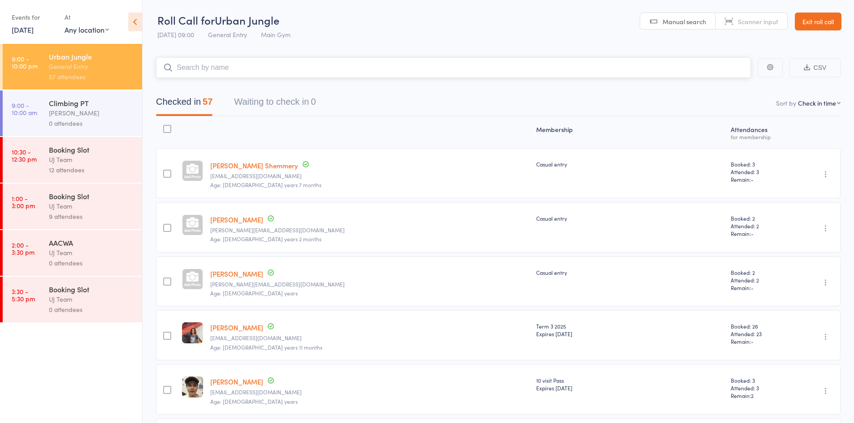
paste input "[PERSON_NAME]"
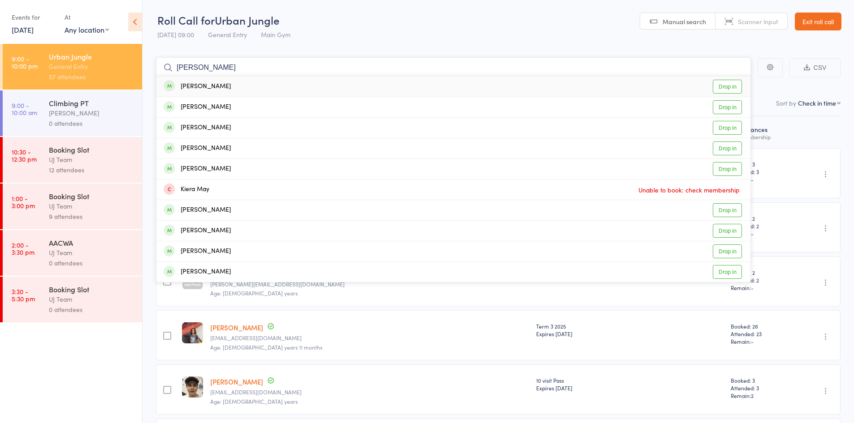
type input "[PERSON_NAME]"
click at [227, 86] on div "[PERSON_NAME] Drop in" at bounding box center [453, 86] width 594 height 21
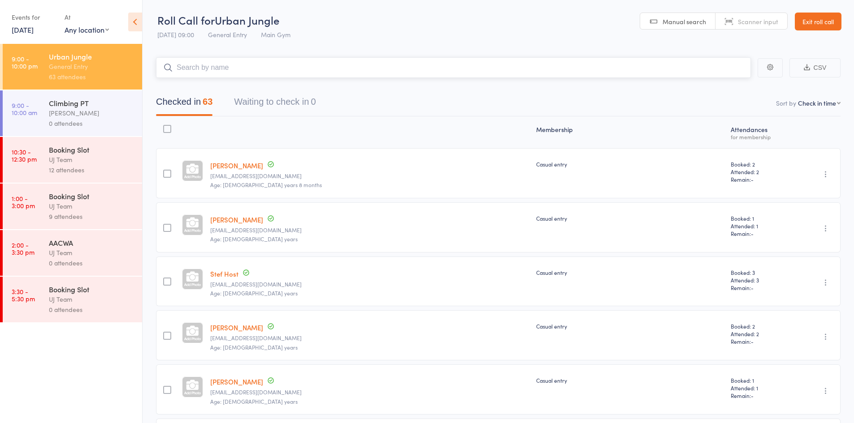
click at [243, 63] on input "search" at bounding box center [453, 67] width 595 height 21
paste input "[PERSON_NAME] [PERSON_NAME] [PERSON_NAME]"
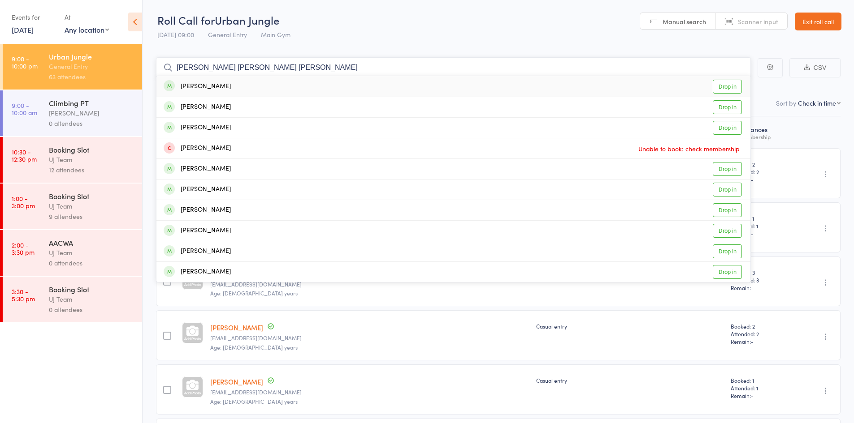
type input "[PERSON_NAME] [PERSON_NAME] [PERSON_NAME]"
click at [266, 83] on div "[PERSON_NAME] Drop in" at bounding box center [453, 86] width 594 height 21
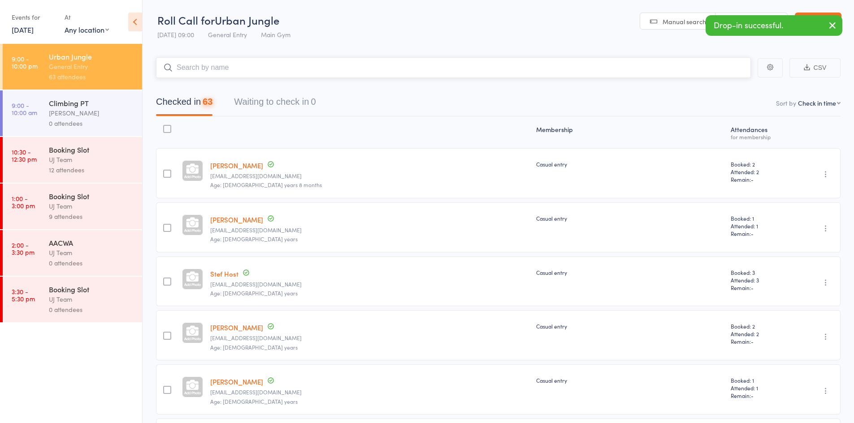
paste input "[PERSON_NAME] [PERSON_NAME] [PERSON_NAME]"
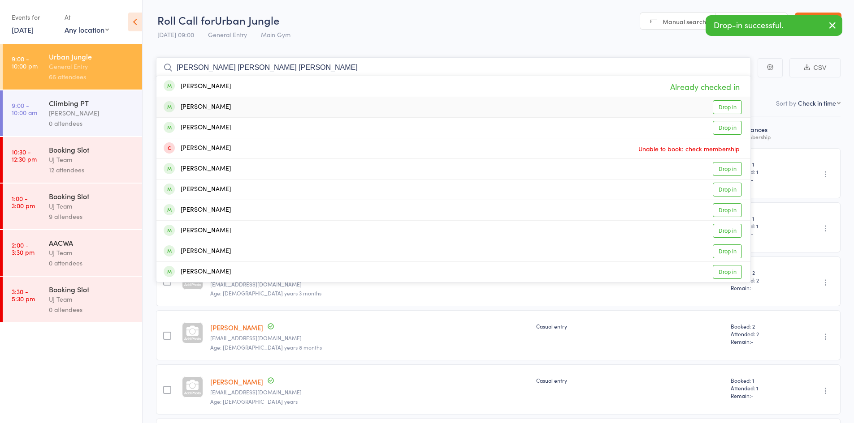
type input "[PERSON_NAME] [PERSON_NAME] [PERSON_NAME]"
click at [246, 108] on div "[PERSON_NAME] Drop in" at bounding box center [453, 107] width 594 height 20
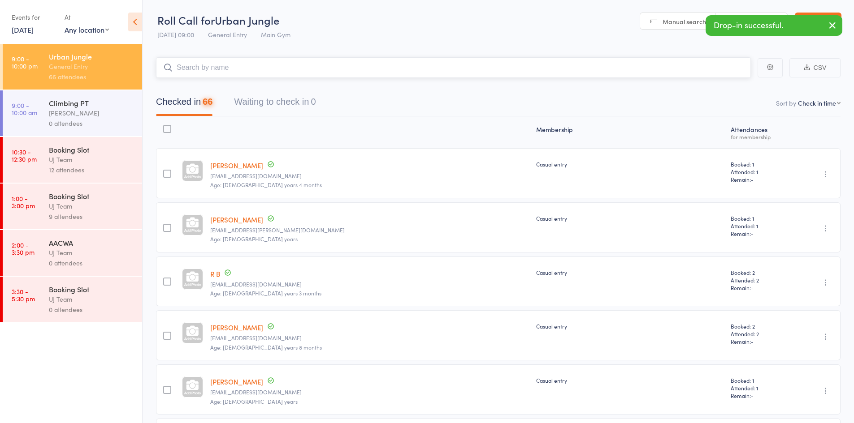
paste input "[PERSON_NAME] [PERSON_NAME] [PERSON_NAME]"
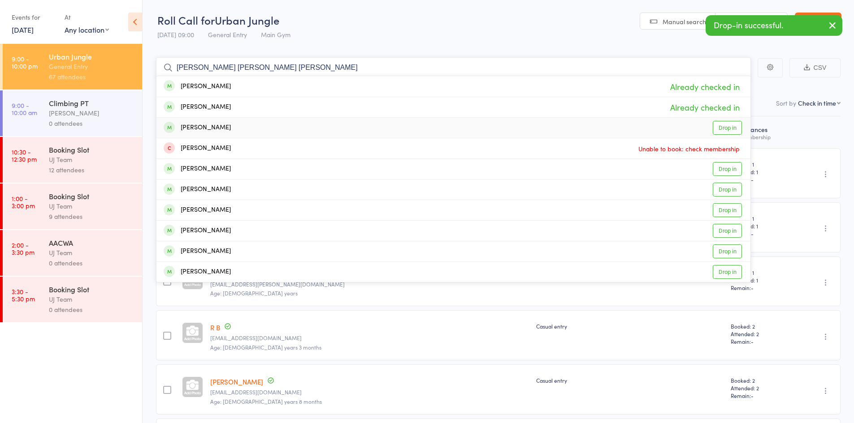
type input "[PERSON_NAME] [PERSON_NAME] [PERSON_NAME]"
click at [252, 121] on div "[PERSON_NAME] Drop in" at bounding box center [453, 128] width 594 height 20
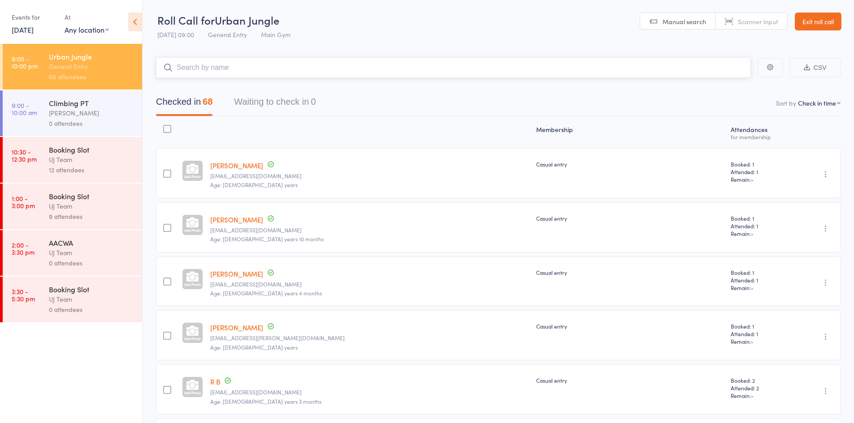
click at [250, 63] on input "search" at bounding box center [453, 67] width 595 height 21
paste input "[PERSON_NAME]"
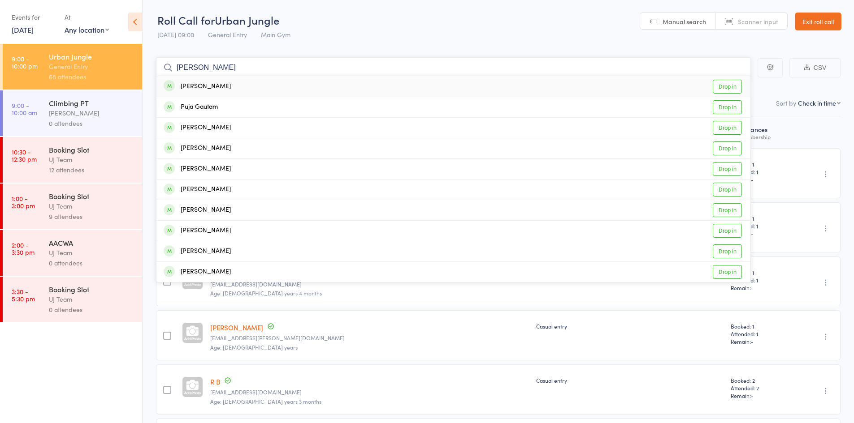
type input "[PERSON_NAME]"
click at [236, 91] on div "[PERSON_NAME] Drop in" at bounding box center [453, 86] width 594 height 21
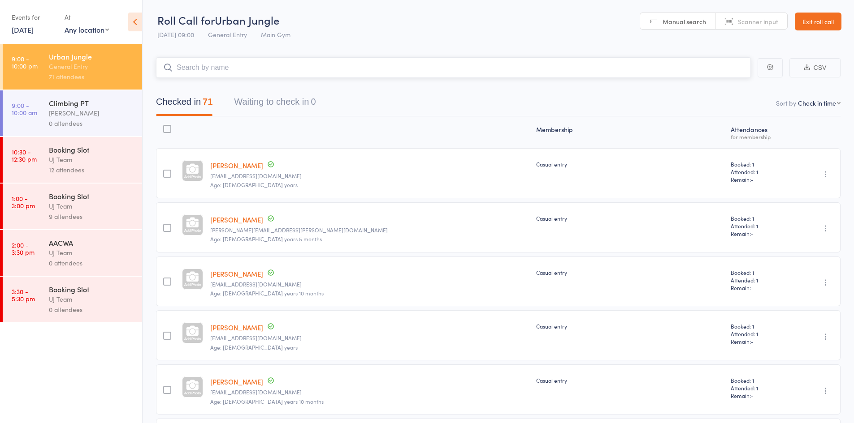
click at [249, 61] on input "search" at bounding box center [453, 67] width 595 height 21
paste input "[PERSON_NAME]"
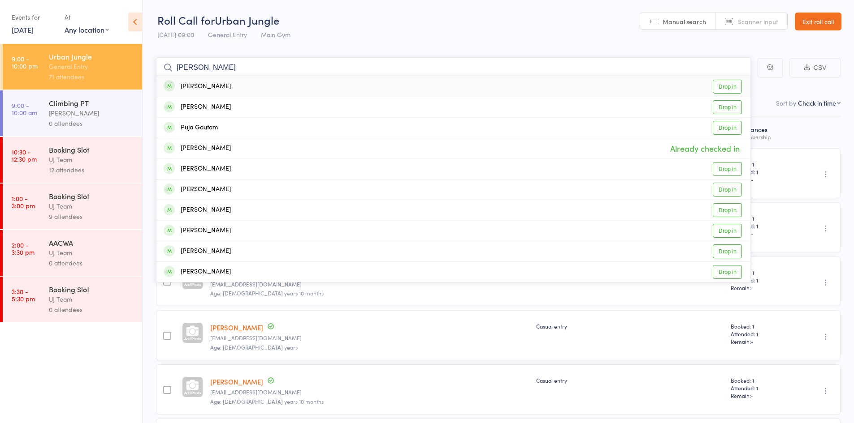
type input "[PERSON_NAME]"
click at [230, 85] on div "[PERSON_NAME] Drop in" at bounding box center [453, 86] width 594 height 21
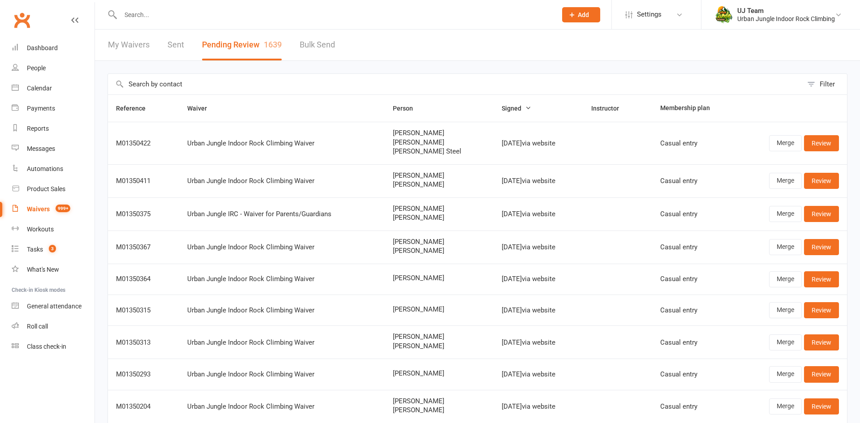
select select "25"
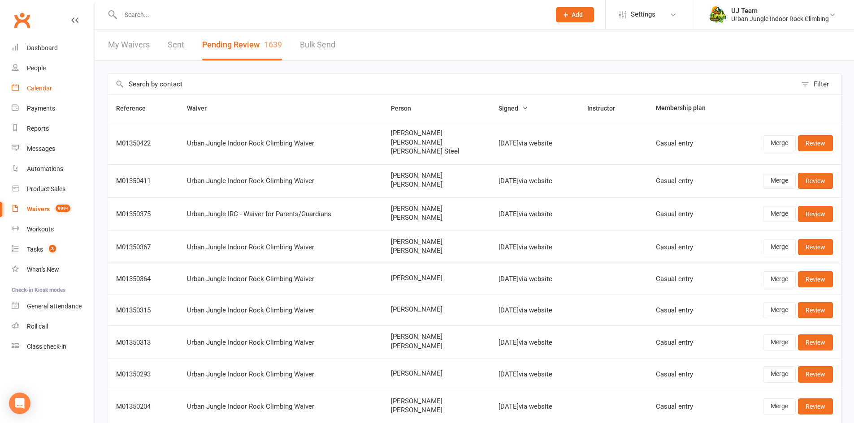
click at [30, 86] on div "Calendar" at bounding box center [39, 88] width 25 height 7
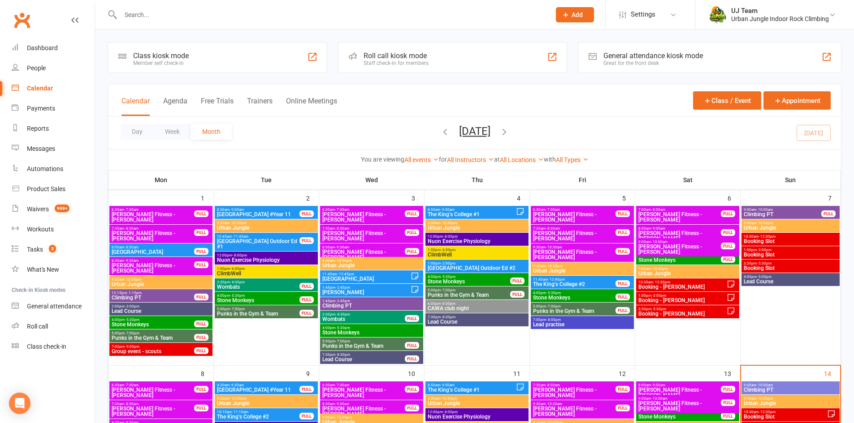
scroll to position [224, 0]
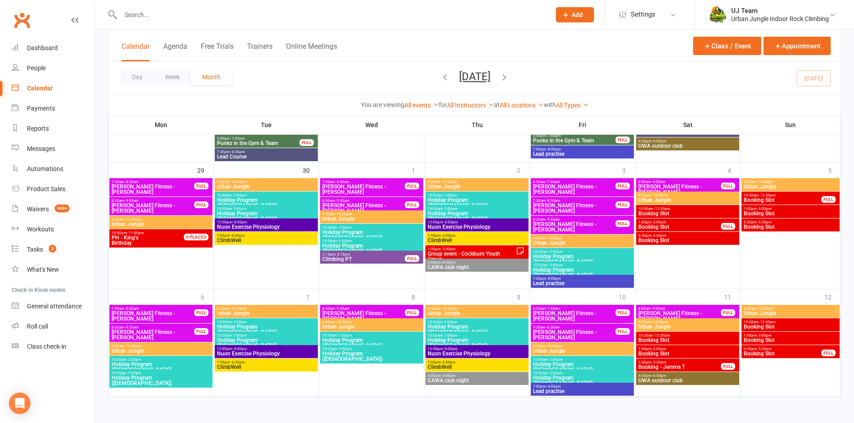
click at [509, 78] on icon "button" at bounding box center [504, 77] width 10 height 10
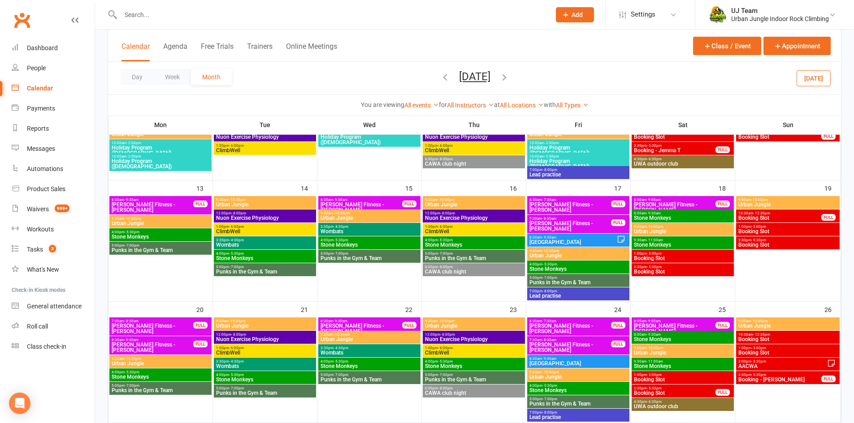
scroll to position [224, 0]
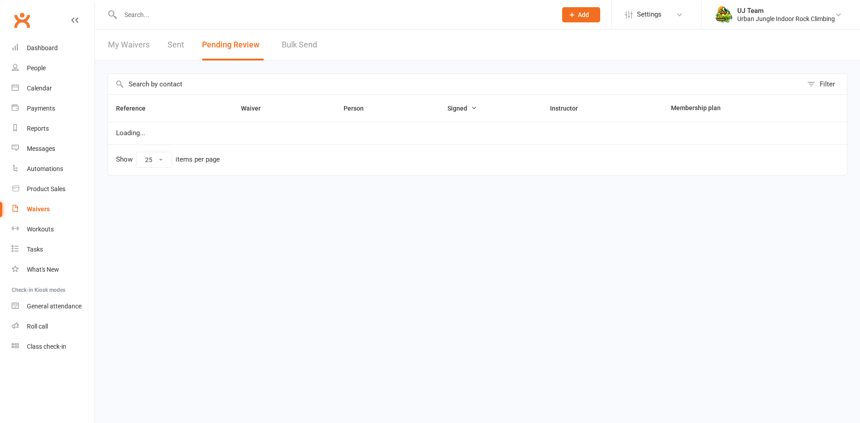
select select "25"
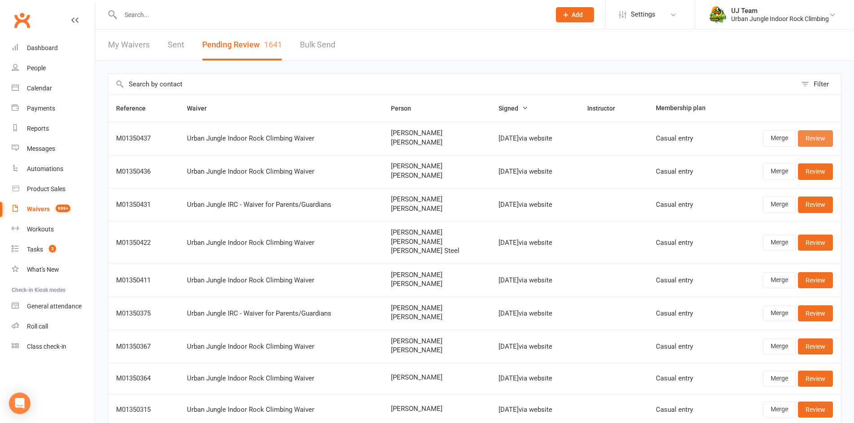
click at [819, 141] on link "Review" at bounding box center [815, 138] width 35 height 16
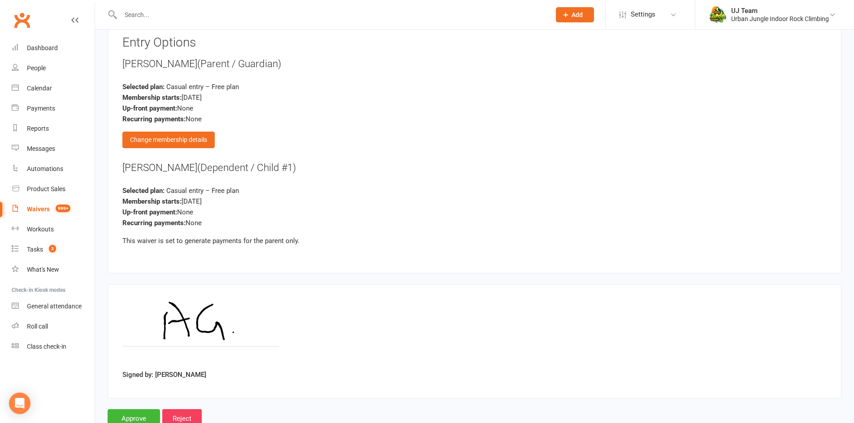
scroll to position [980, 0]
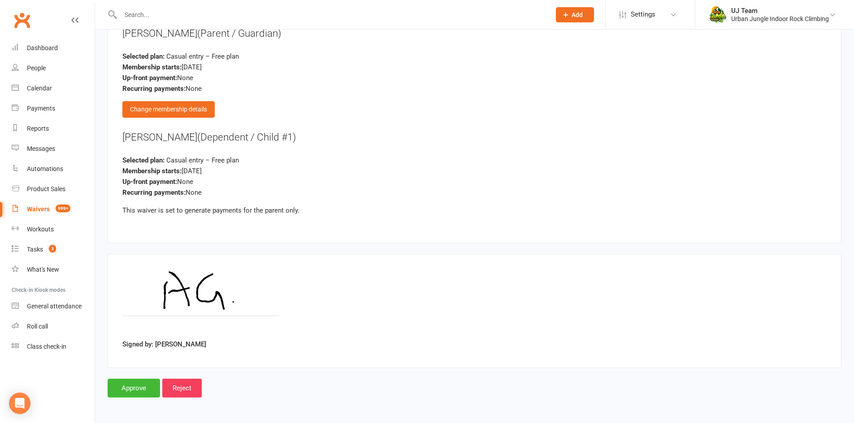
drag, startPoint x: 180, startPoint y: 356, endPoint x: 186, endPoint y: 352, distance: 7.5
click at [186, 352] on div "Signed by: [PERSON_NAME]" at bounding box center [475, 311] width 734 height 114
drag, startPoint x: 195, startPoint y: 345, endPoint x: 155, endPoint y: 348, distance: 40.4
click at [155, 348] on div "Signed by: [PERSON_NAME]" at bounding box center [474, 311] width 704 height 85
copy label "[PERSON_NAME]"
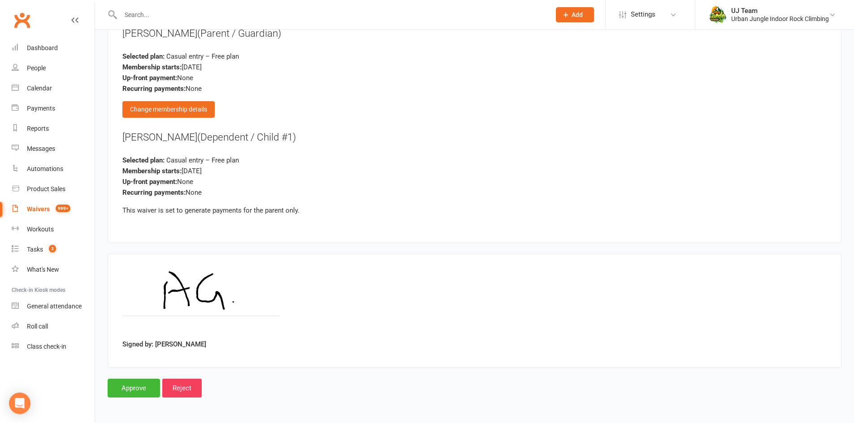
click at [133, 391] on input "Approve" at bounding box center [134, 388] width 52 height 19
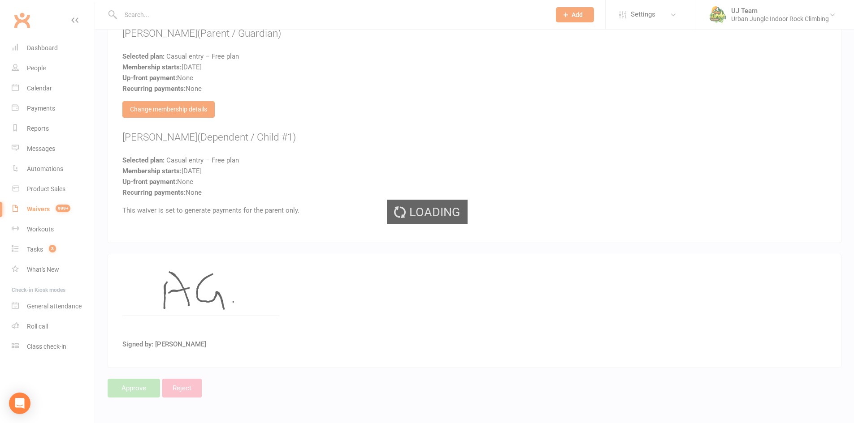
select select "25"
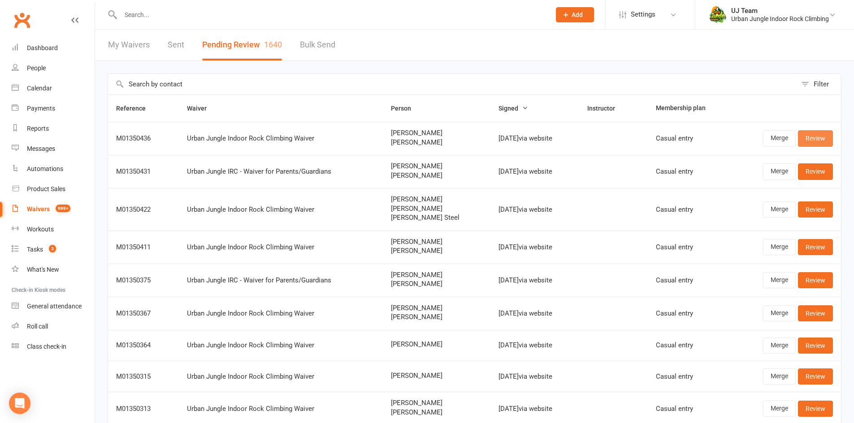
click at [812, 140] on link "Review" at bounding box center [815, 138] width 35 height 16
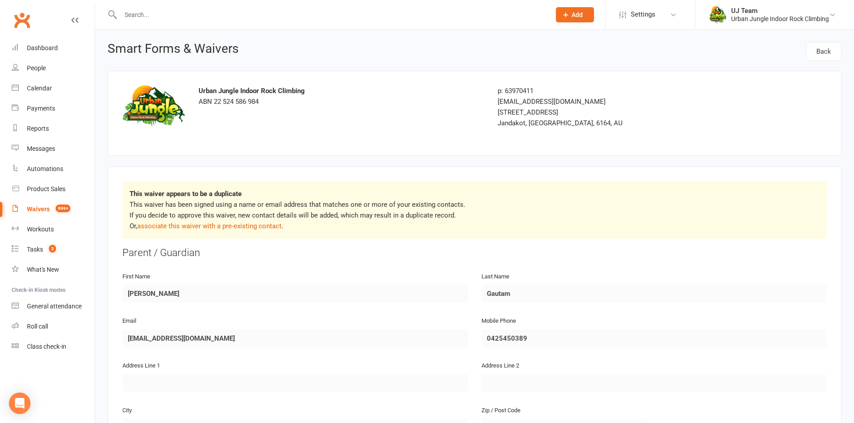
click at [198, 231] on p "This waiver has been signed using a name or email address that matches one or m…" at bounding box center [475, 215] width 690 height 32
click at [198, 230] on p "This waiver has been signed using a name or email address that matches one or m…" at bounding box center [475, 215] width 690 height 32
click at [211, 224] on link "associate this waiver with a pre-existing contact" at bounding box center [209, 226] width 144 height 8
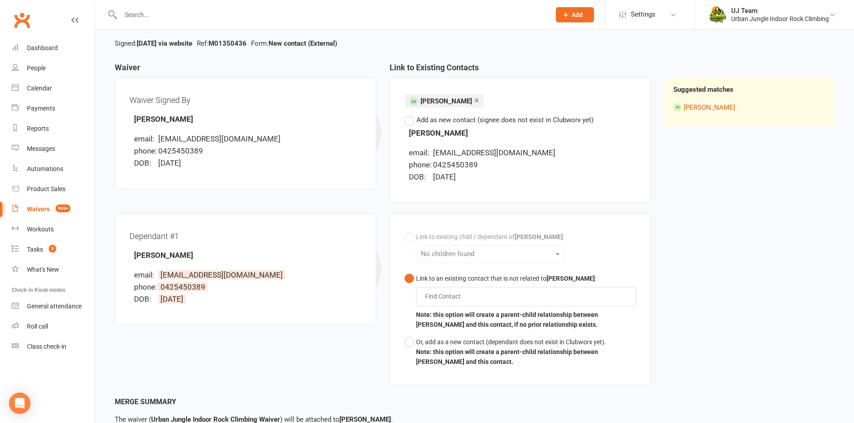
scroll to position [128, 0]
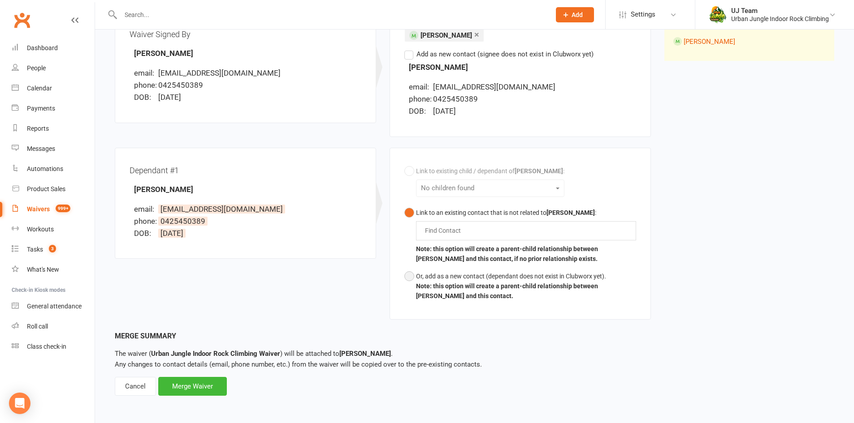
click at [445, 277] on div "Or, add as a new contact (dependant does not exist in Clubworx yet)." at bounding box center [526, 277] width 220 height 10
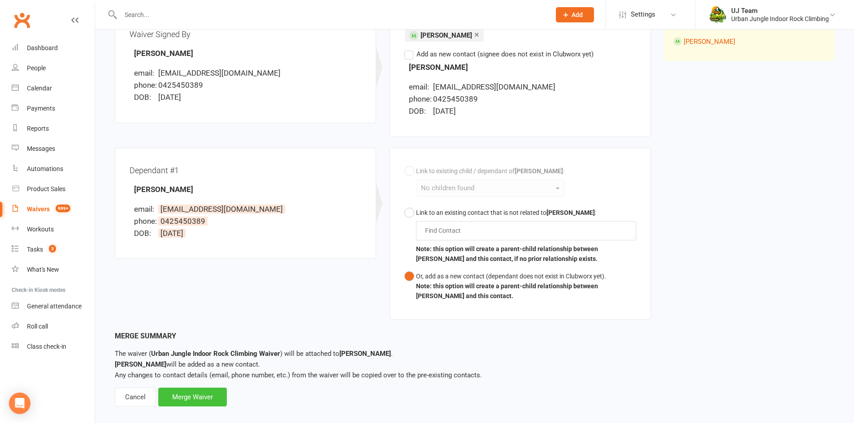
click at [186, 396] on div "Merge Waiver" at bounding box center [192, 397] width 69 height 19
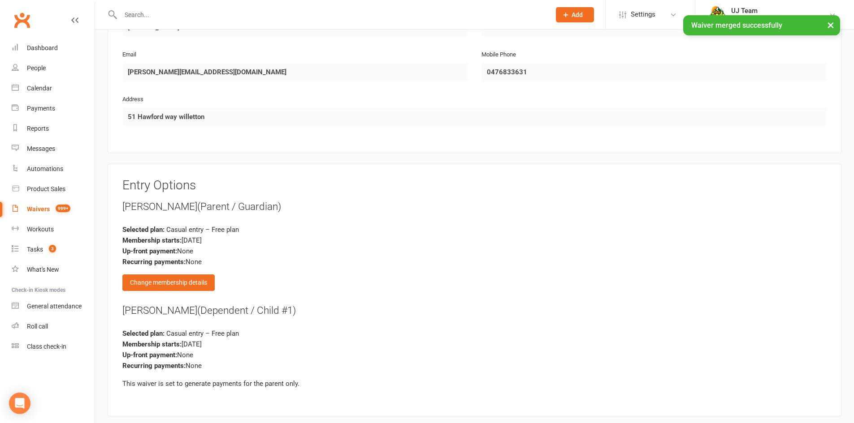
scroll to position [980, 0]
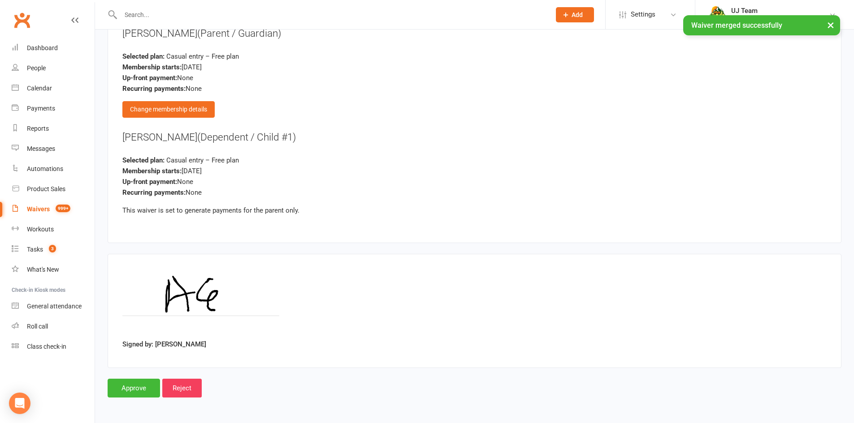
drag, startPoint x: 191, startPoint y: 138, endPoint x: 130, endPoint y: 138, distance: 61.8
copy div "Nishita Gautam"
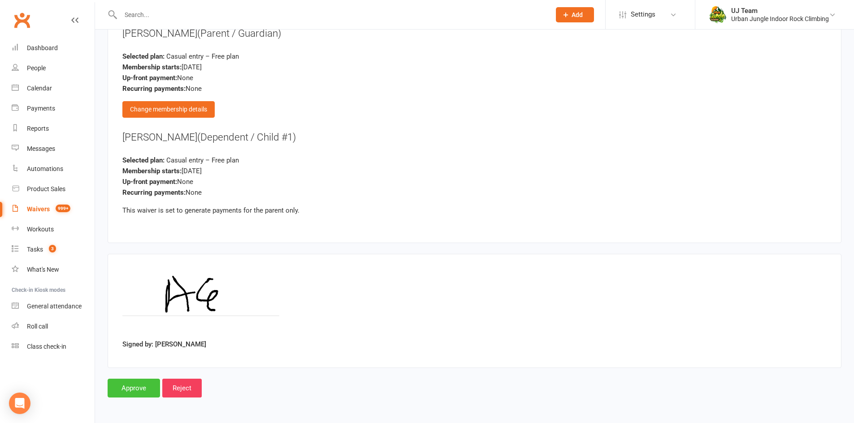
drag, startPoint x: 137, startPoint y: 387, endPoint x: 127, endPoint y: 364, distance: 24.5
click at [134, 385] on input "Approve" at bounding box center [134, 388] width 52 height 19
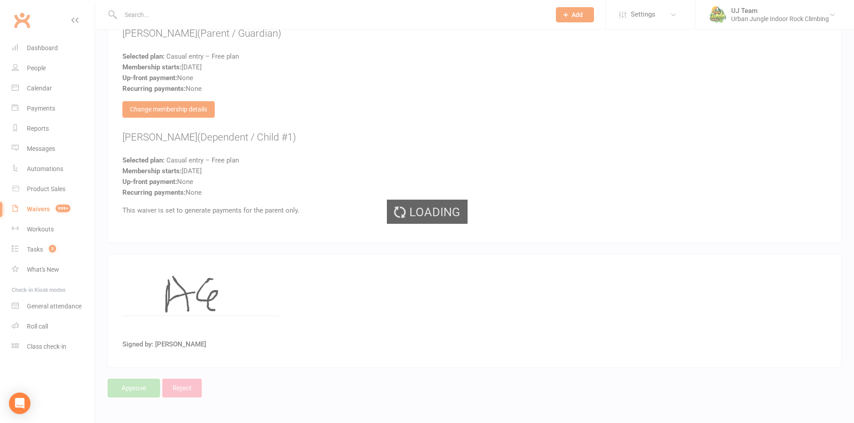
select select "25"
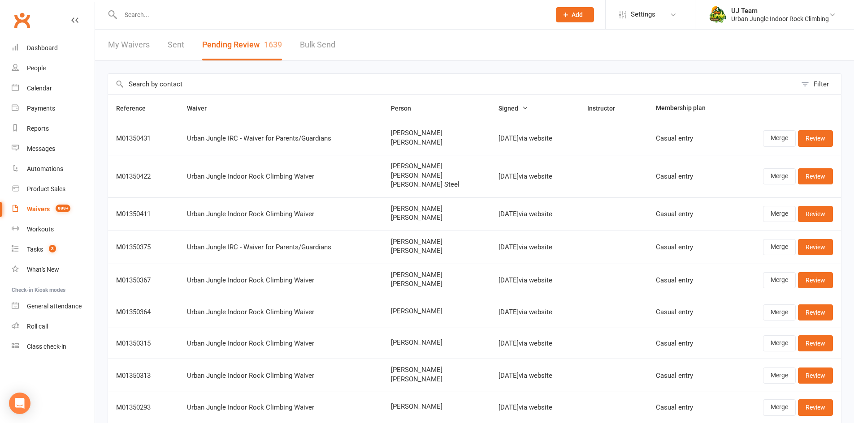
click at [179, 24] on div at bounding box center [326, 14] width 436 height 29
click at [180, 22] on div at bounding box center [326, 14] width 436 height 29
click at [183, 17] on input "text" at bounding box center [331, 15] width 426 height 13
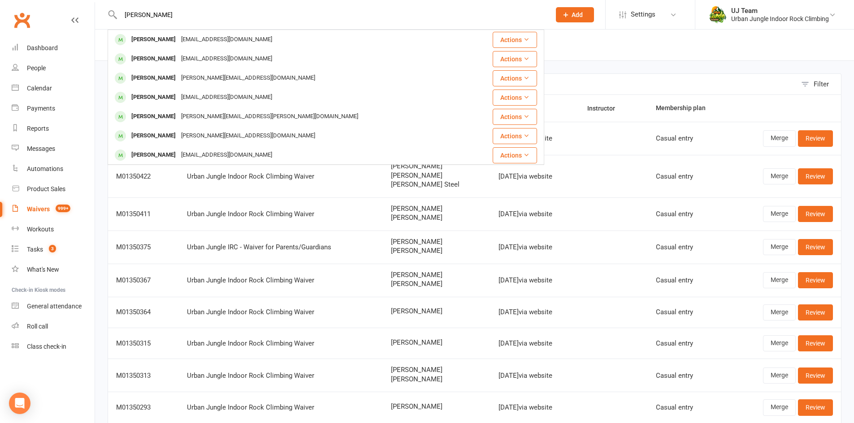
click at [179, 15] on input "luca mezbour" at bounding box center [331, 15] width 426 height 13
drag, startPoint x: 184, startPoint y: 19, endPoint x: 89, endPoint y: 18, distance: 95.0
click at [89, 2] on header "luca mezbouran Luca Talmesio luca_talmesio@me.com Actions Luca Mezzofanti Lucam…" at bounding box center [427, 2] width 854 height 0
click at [205, 11] on input "luca mezbouran" at bounding box center [331, 15] width 426 height 13
click at [196, 13] on input "luca mezbouran" at bounding box center [331, 15] width 426 height 13
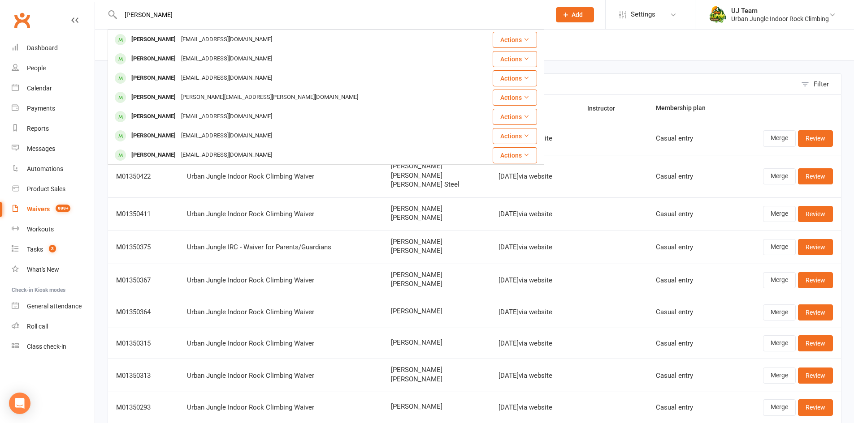
drag, startPoint x: 183, startPoint y: 7, endPoint x: 124, endPoint y: 5, distance: 59.6
click at [124, 5] on div "luca mezbouran Luca Talmesio luca_talmesio@me.com Actions Luca Mezzofanti Lucam…" at bounding box center [326, 14] width 436 height 29
click at [130, 16] on input "luca mezbouran" at bounding box center [331, 15] width 426 height 13
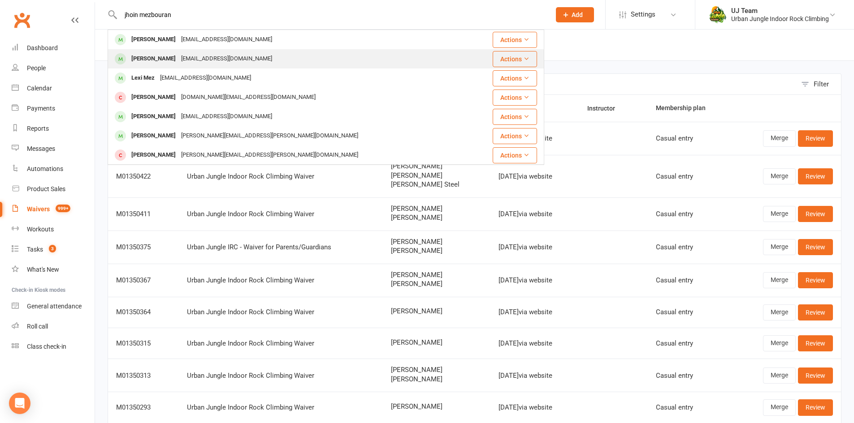
type input "jhoin mezbouran"
click at [178, 64] on div "Johnmez@me.com" at bounding box center [226, 58] width 96 height 13
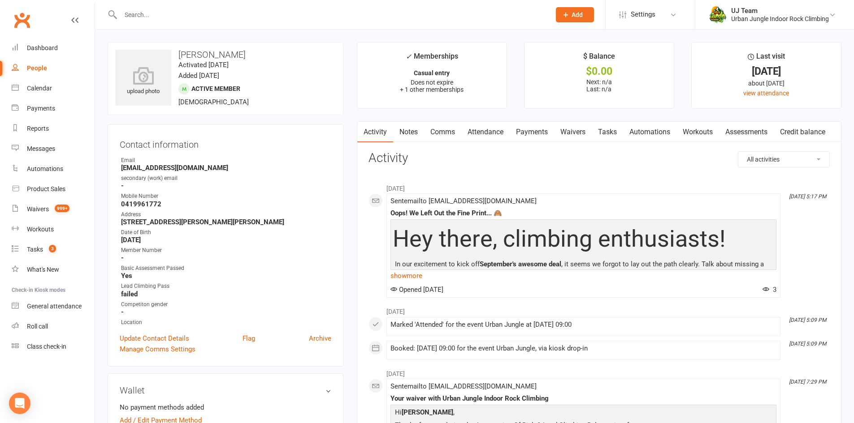
click at [568, 15] on icon at bounding box center [566, 15] width 8 height 8
click at [40, 95] on link "Calendar" at bounding box center [53, 88] width 83 height 20
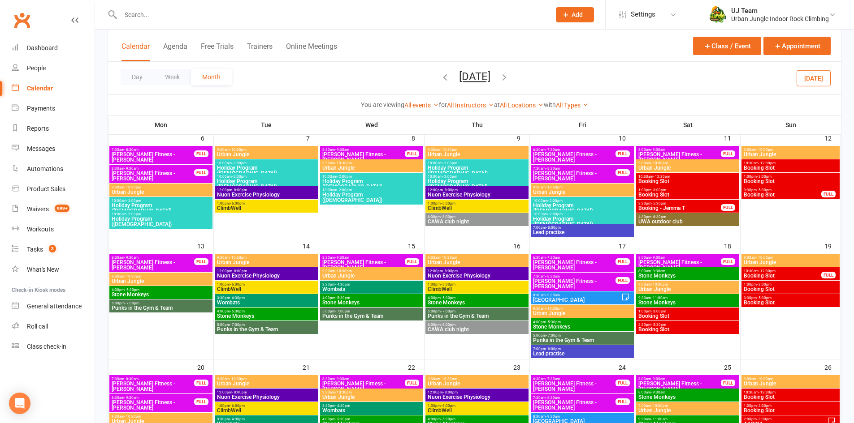
scroll to position [186, 0]
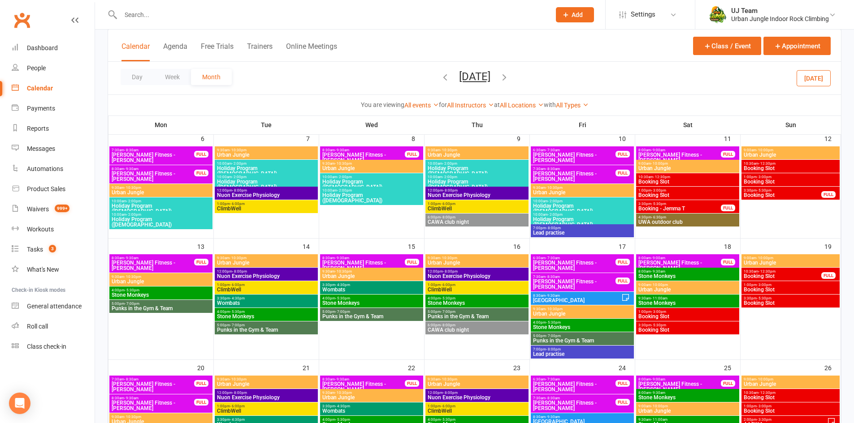
click at [440, 78] on icon "button" at bounding box center [445, 77] width 10 height 10
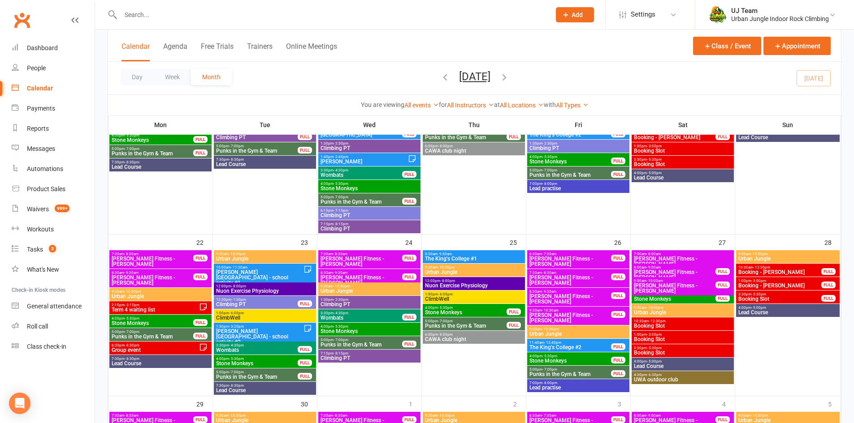
scroll to position [541, 0]
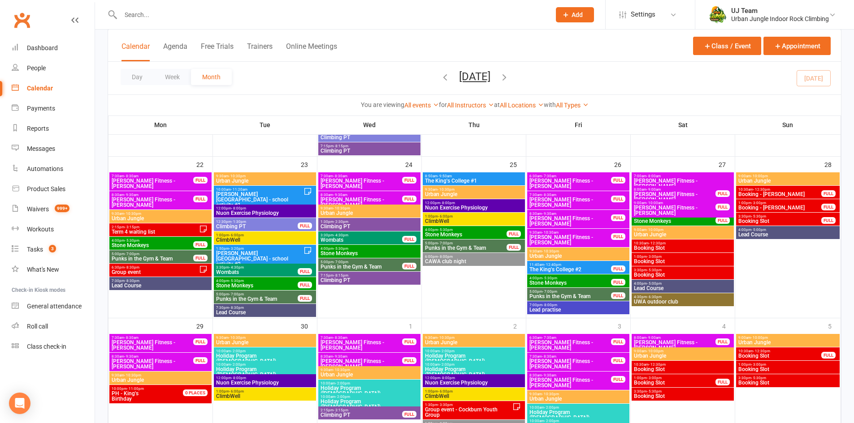
click at [137, 229] on span "- 3:15pm" at bounding box center [132, 227] width 15 height 4
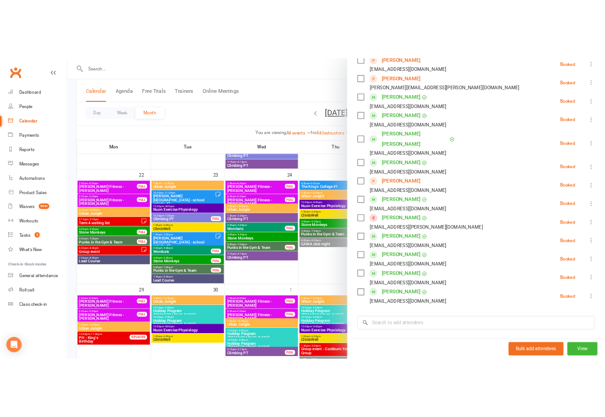
scroll to position [427, 0]
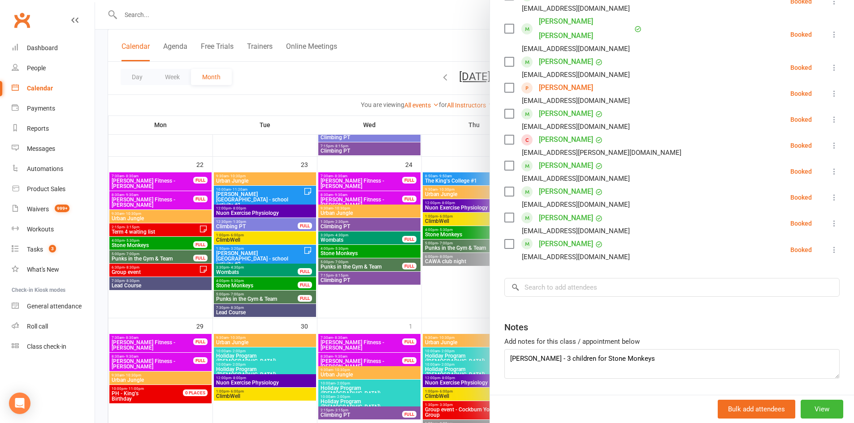
click at [544, 272] on div "Class kiosk mode Roll call 2:15 PM - 3:15 PM, Monday, September, 22, 2025 with …" at bounding box center [672, 17] width 364 height 812
click at [550, 278] on input "search" at bounding box center [671, 287] width 335 height 19
paste input "Luca Mez"
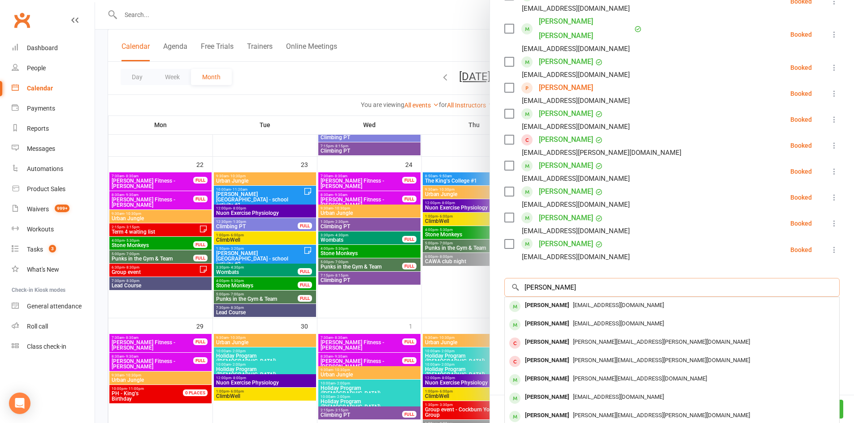
type input "Luca Mez"
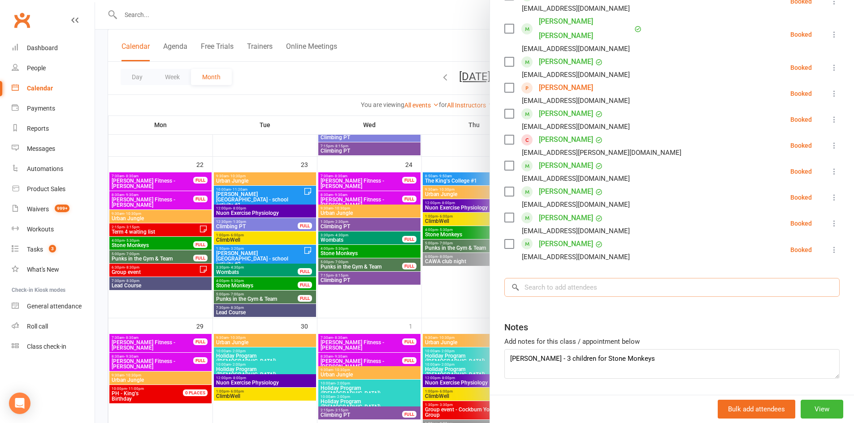
click at [530, 278] on input "search" at bounding box center [671, 287] width 335 height 19
paste input "Luca Mez"
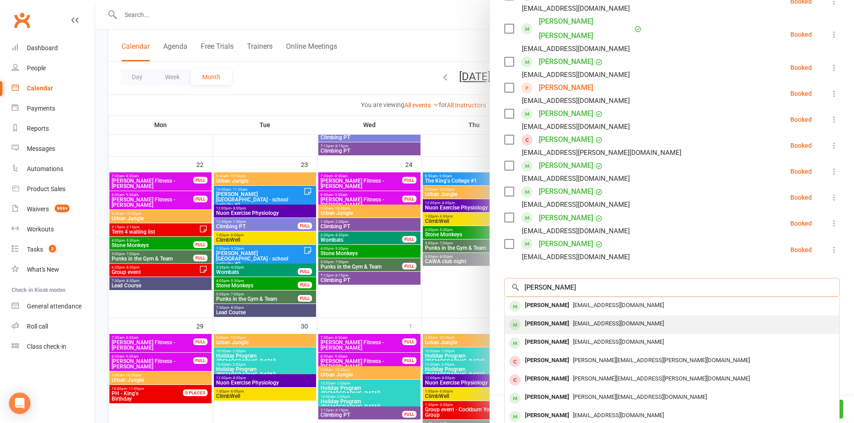
type input "Luca Mez"
click at [549, 299] on div "Luca Mez" at bounding box center [547, 305] width 52 height 13
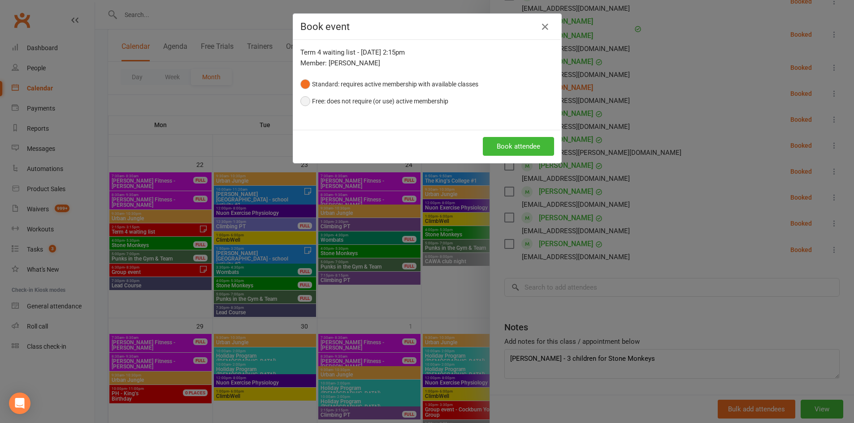
click at [372, 99] on button "Free: does not require (or use) active membership" at bounding box center [374, 101] width 148 height 17
click at [522, 145] on button "Book attendee" at bounding box center [518, 146] width 71 height 19
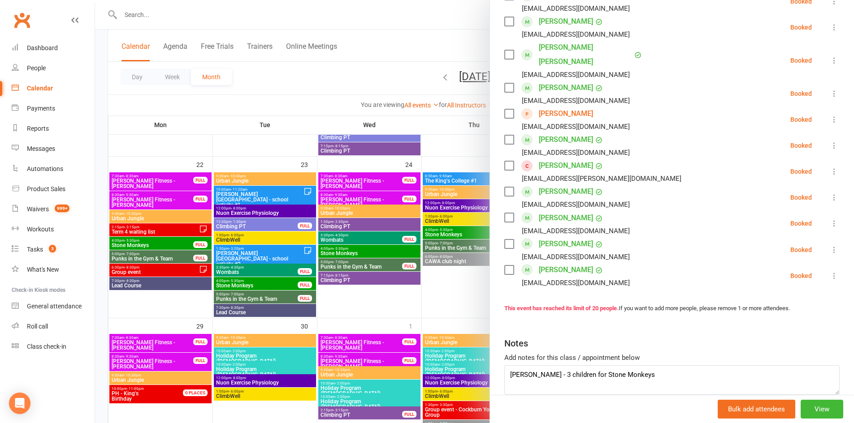
scroll to position [443, 0]
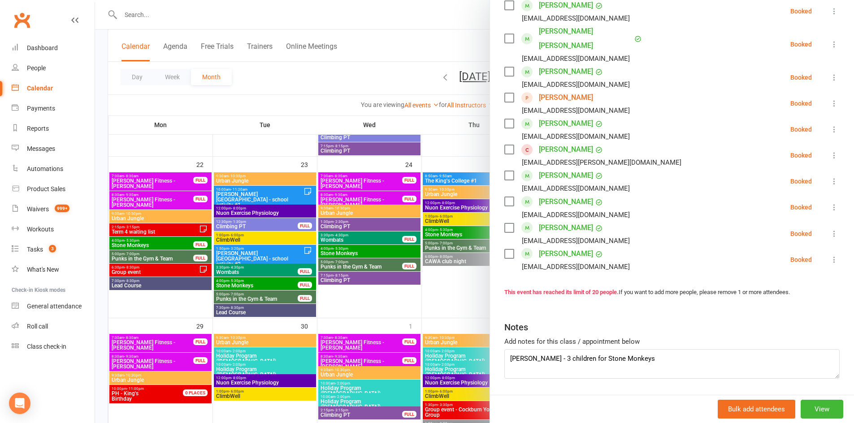
click at [364, 16] on div at bounding box center [474, 211] width 759 height 423
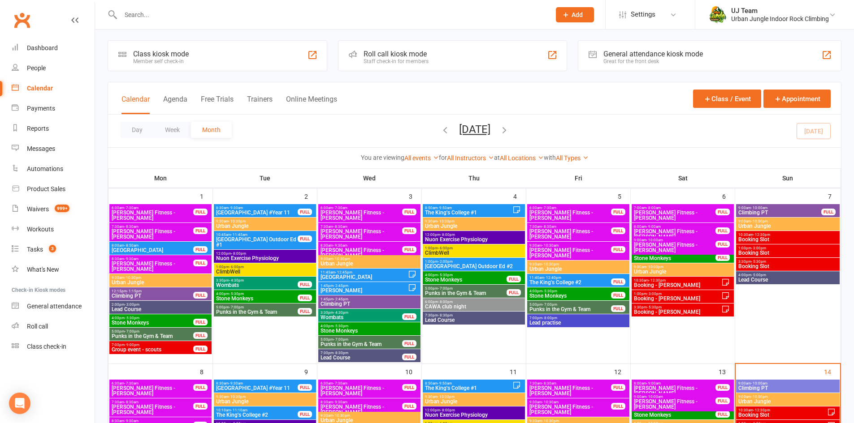
scroll to position [0, 0]
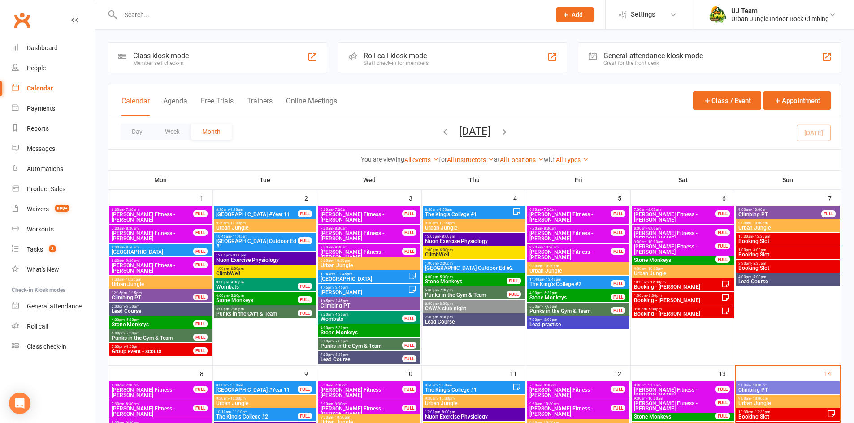
click at [440, 131] on icon "button" at bounding box center [445, 132] width 10 height 10
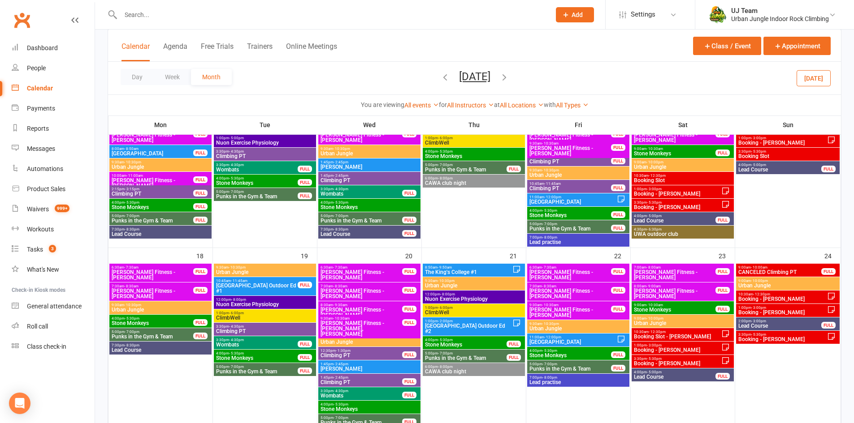
scroll to position [359, 0]
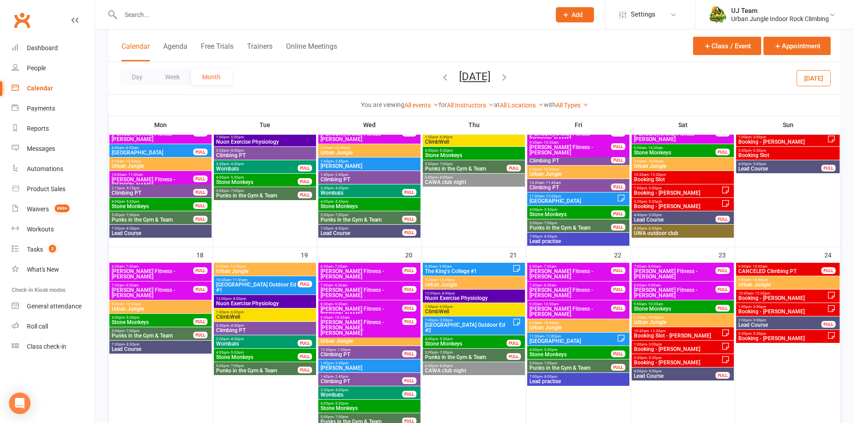
click at [509, 76] on icon "button" at bounding box center [504, 77] width 10 height 10
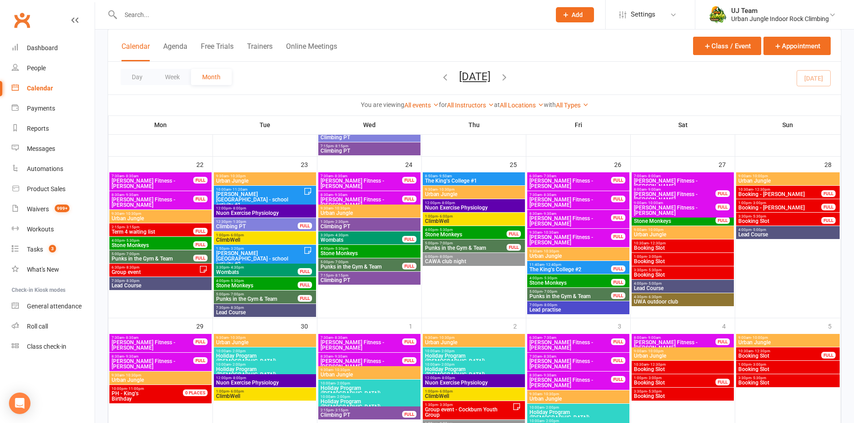
scroll to position [537, 0]
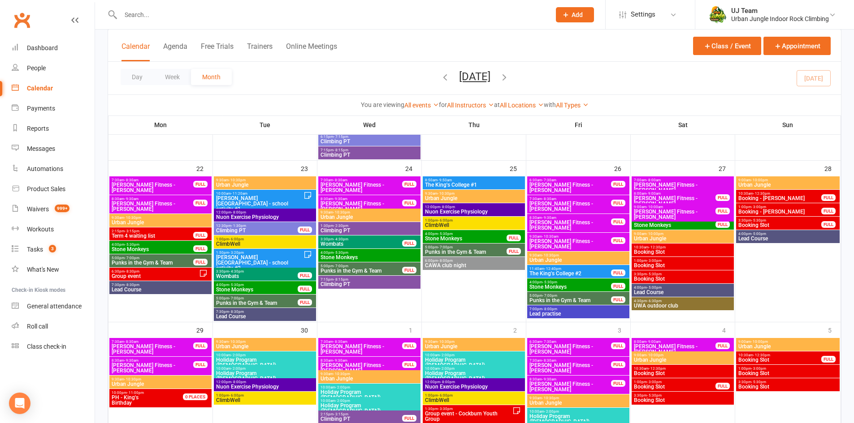
click at [650, 249] on span "- 12:30pm" at bounding box center [656, 248] width 17 height 4
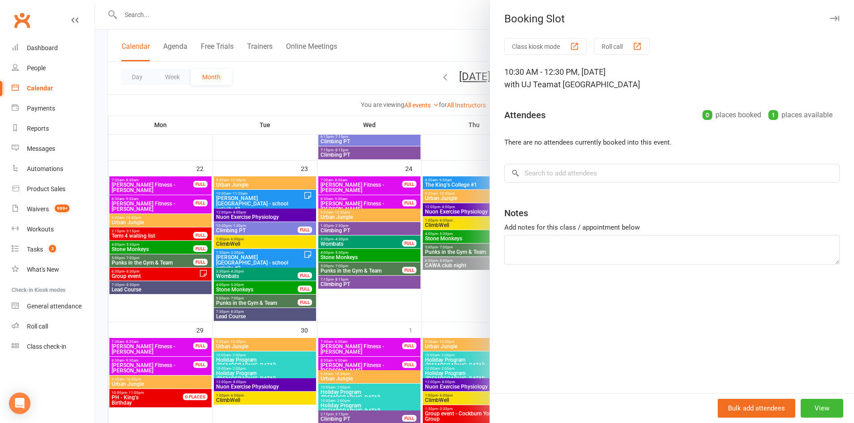
click at [390, 173] on div at bounding box center [474, 211] width 759 height 423
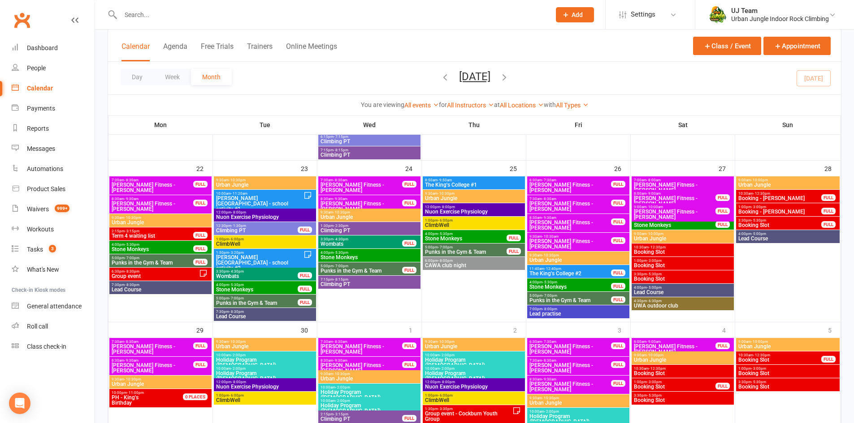
click at [657, 277] on span "Booking Slot" at bounding box center [682, 279] width 99 height 5
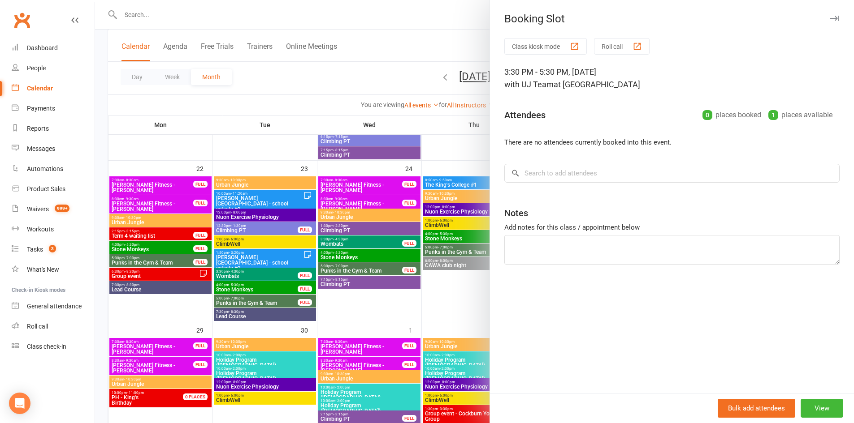
click at [446, 185] on div at bounding box center [474, 211] width 759 height 423
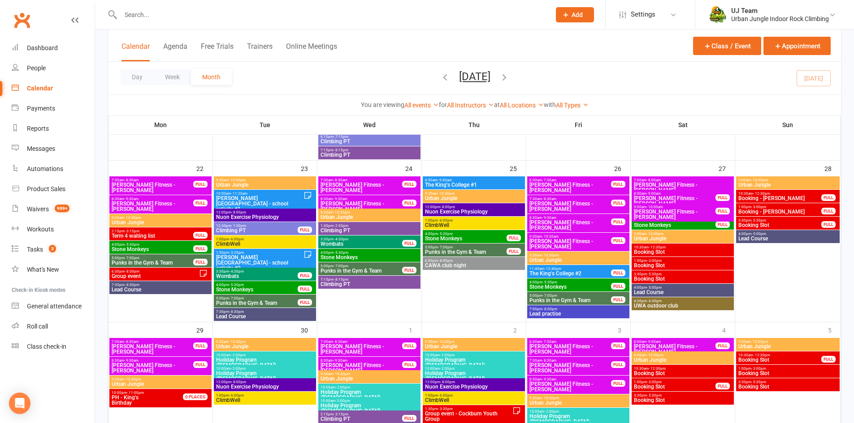
click at [647, 279] on span "Booking Slot" at bounding box center [682, 279] width 99 height 5
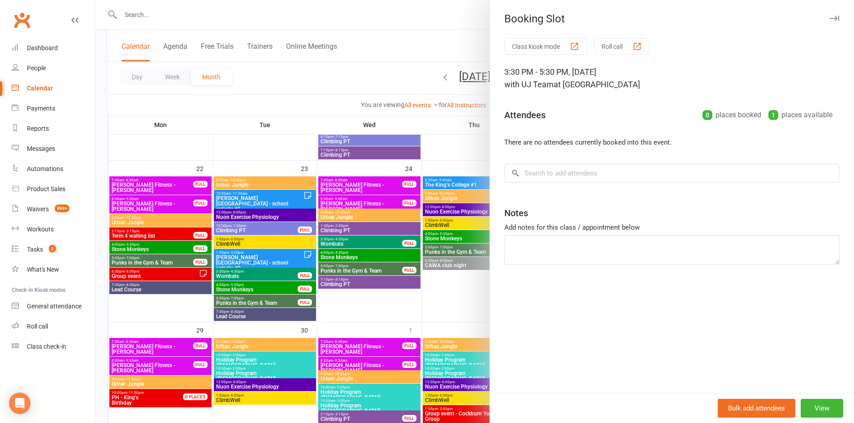
click at [332, 84] on div at bounding box center [474, 211] width 759 height 423
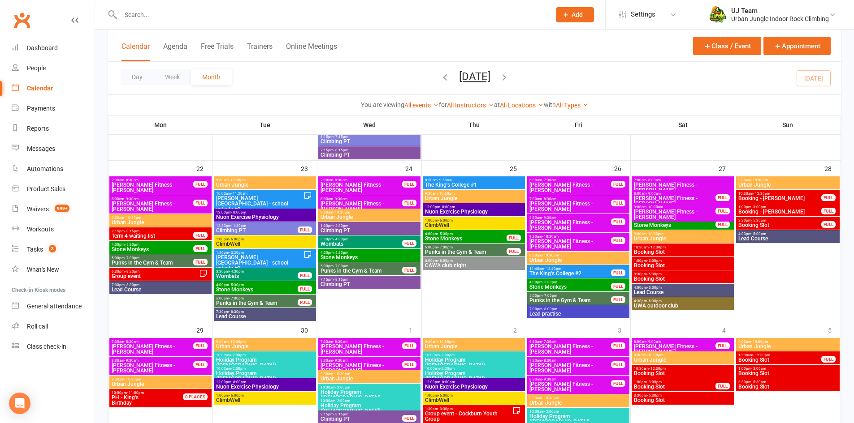
click at [663, 277] on span "Booking Slot" at bounding box center [682, 279] width 99 height 5
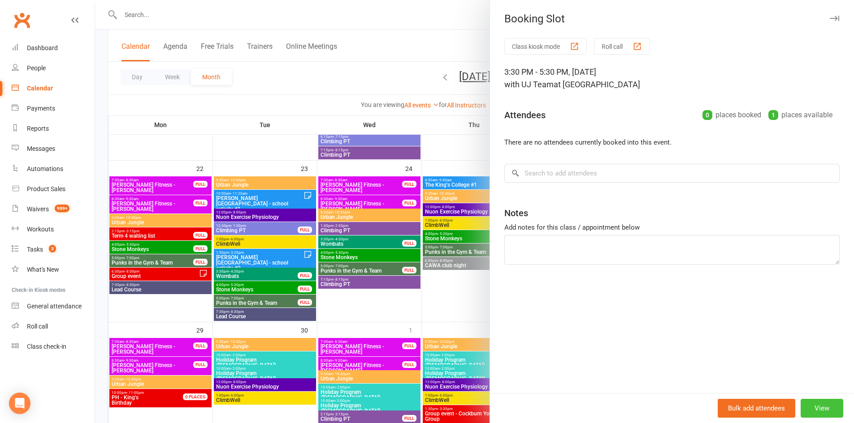
drag, startPoint x: 815, startPoint y: 407, endPoint x: 791, endPoint y: 415, distance: 25.1
click at [815, 407] on button "View" at bounding box center [821, 408] width 43 height 19
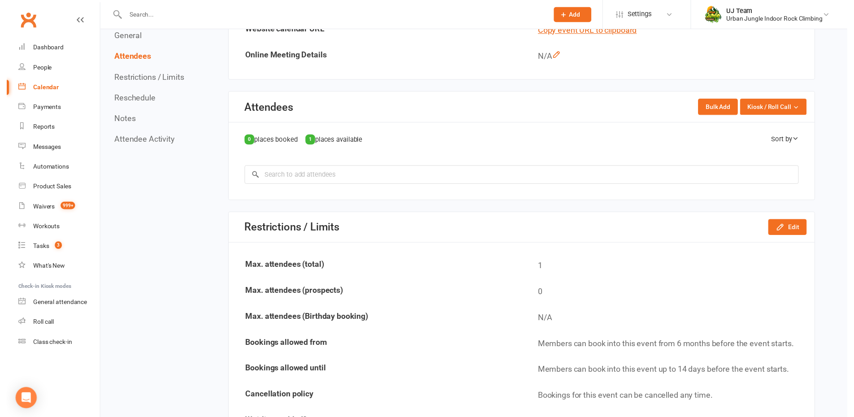
scroll to position [448, 0]
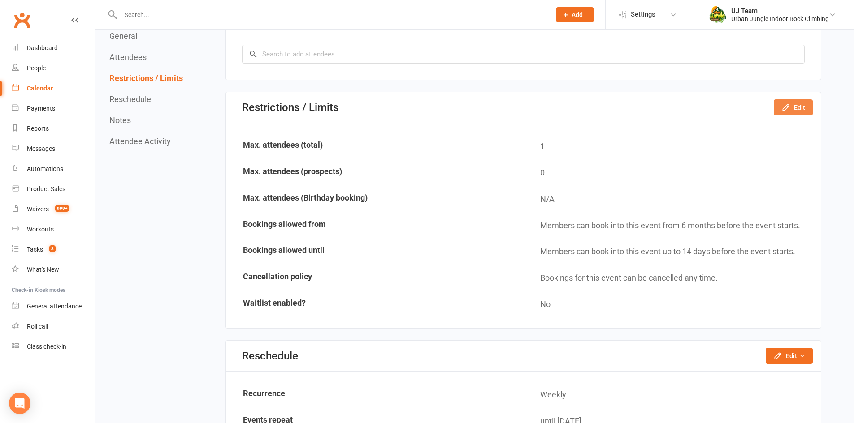
click at [800, 106] on button "Edit" at bounding box center [792, 107] width 39 height 16
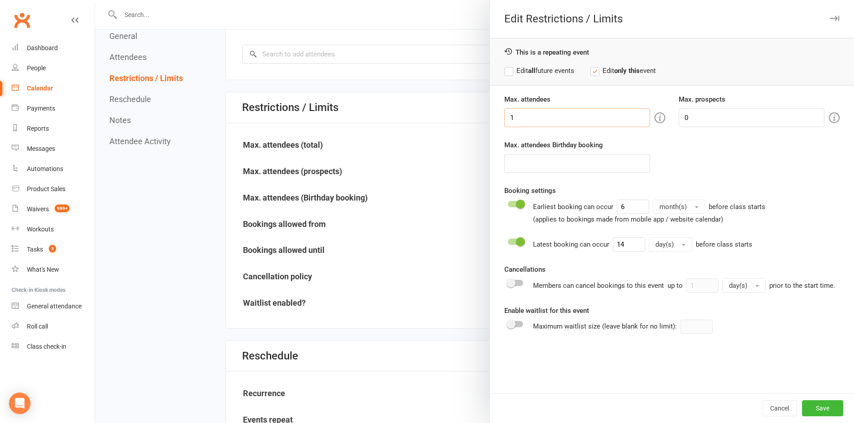
drag, startPoint x: 537, startPoint y: 115, endPoint x: 155, endPoint y: 94, distance: 383.3
click at [214, 0] on div "Edit Restrictions / Limits This is a repeating event Edit all future events Edi…" at bounding box center [474, 0] width 759 height 0
type input "20"
click at [811, 410] on button "Save" at bounding box center [822, 409] width 41 height 16
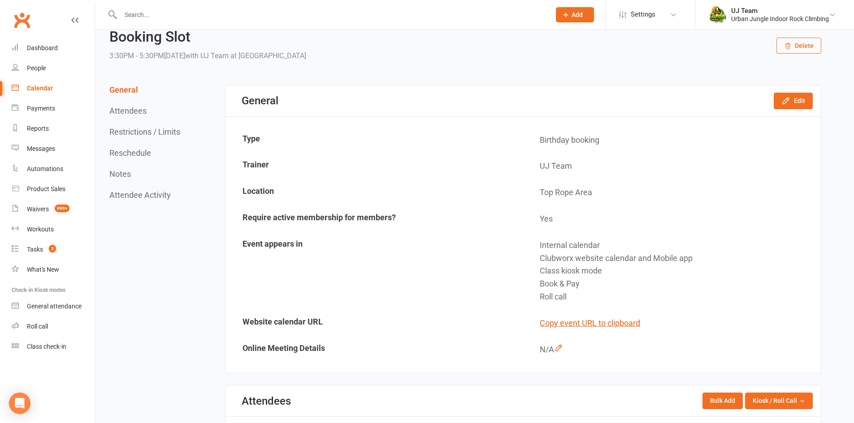
scroll to position [0, 0]
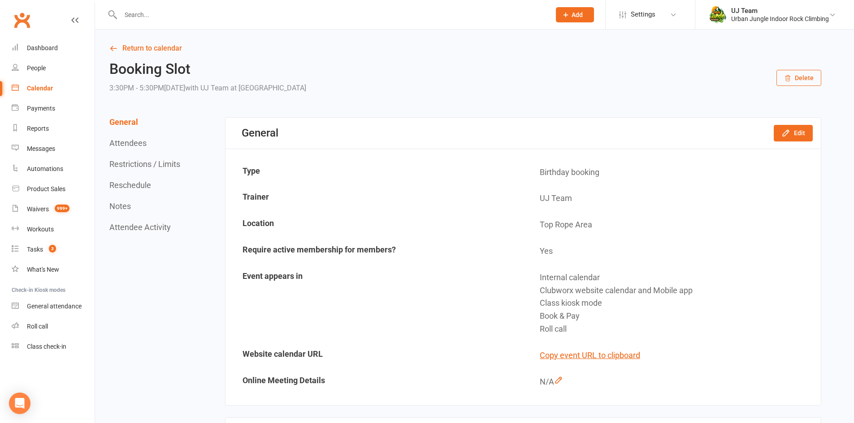
click at [35, 89] on div "Calendar" at bounding box center [40, 88] width 26 height 7
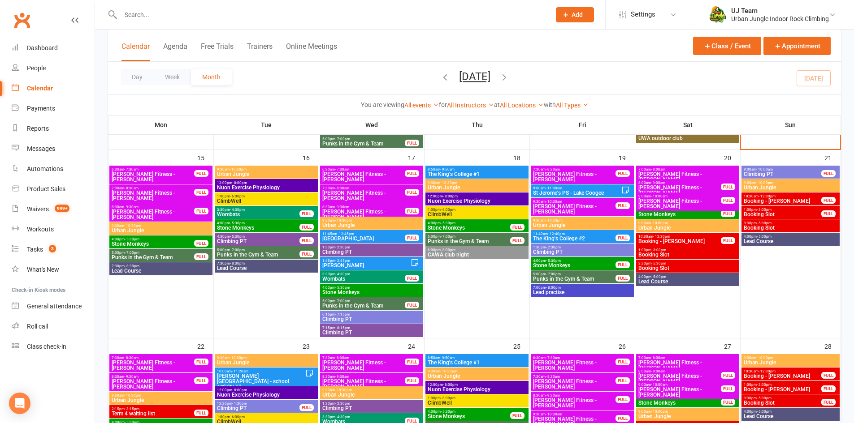
scroll to position [448, 0]
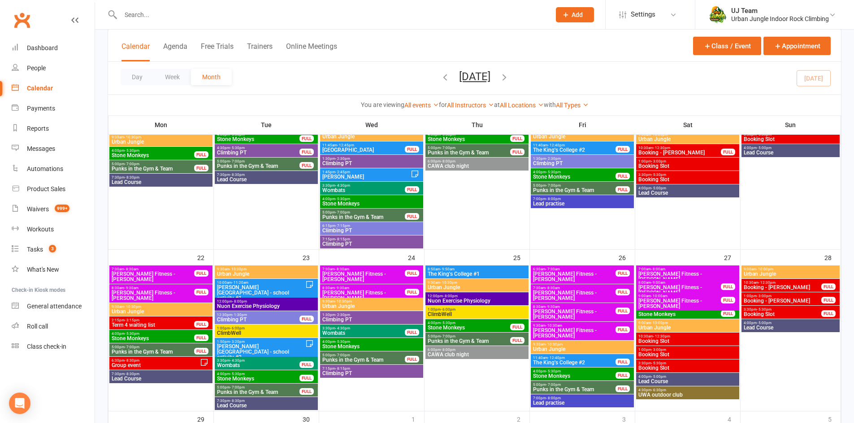
click at [665, 367] on span "Booking Slot" at bounding box center [687, 368] width 99 height 5
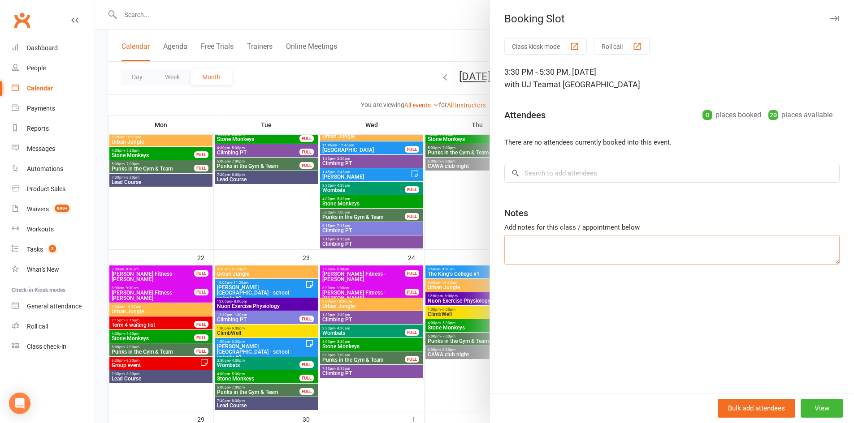
click at [509, 236] on textarea at bounding box center [671, 250] width 335 height 30
type textarea "Deposit paid 14/9 matt"
click at [549, 174] on input "search" at bounding box center [671, 173] width 335 height 19
paste input "Mary Amey"
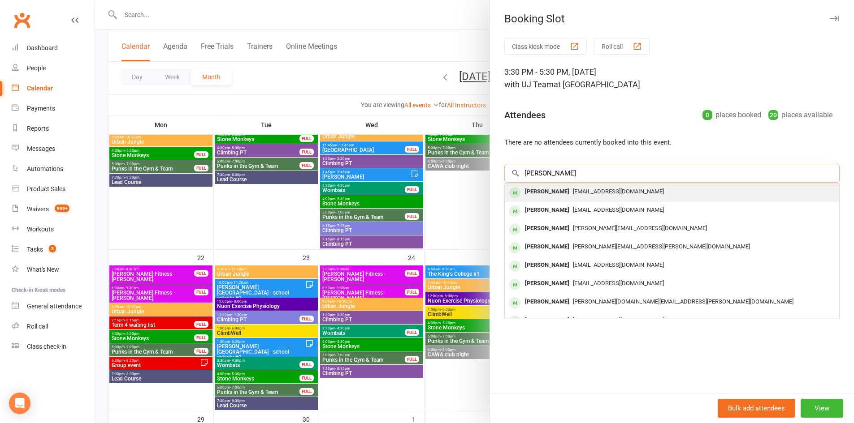
type input "Mary Amey"
click at [573, 191] on span "mamey91@icloud.com" at bounding box center [618, 191] width 91 height 7
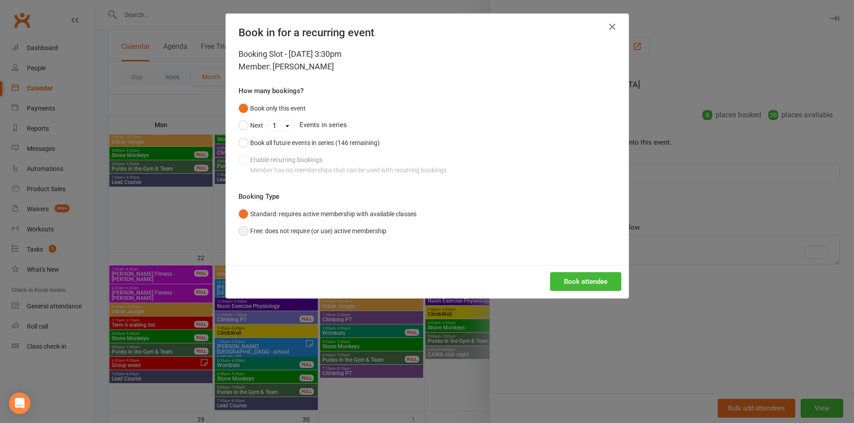
click at [310, 240] on button "Free: does not require (or use) active membership" at bounding box center [312, 231] width 148 height 17
click at [563, 277] on button "Book attendee" at bounding box center [585, 281] width 71 height 19
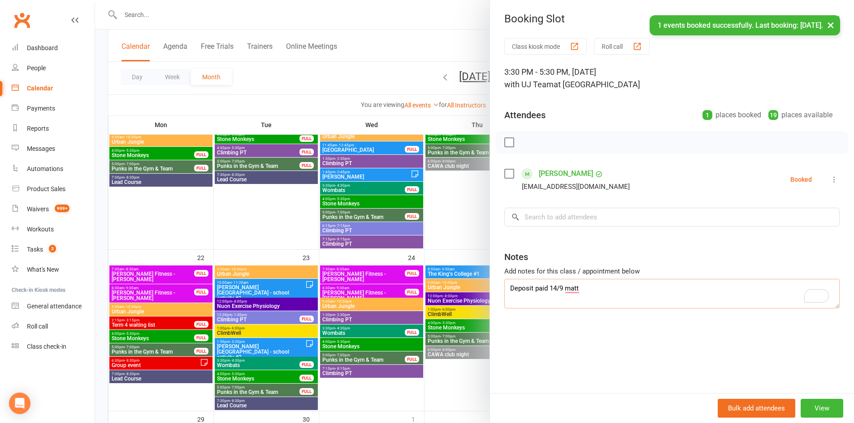
click at [592, 290] on textarea "Deposit paid 14/9 matt" at bounding box center [671, 294] width 335 height 30
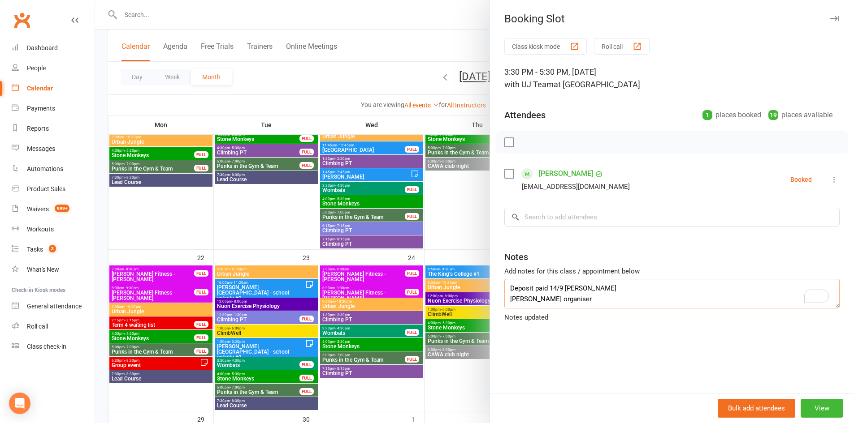
click at [546, 300] on textarea "Deposit paid 14/9 matt Mary Amey organiser" at bounding box center [671, 294] width 335 height 30
click at [541, 303] on textarea "Deposit paid 14/9 matt Mary Amey Organiser" at bounding box center [671, 294] width 335 height 30
click at [544, 302] on textarea "Deposit paid 14/9 matt Mary Amey- Organiser" at bounding box center [671, 294] width 335 height 30
click at [577, 301] on textarea "Deposit paid 14/9 matt Mary Amey- Organiser" at bounding box center [671, 294] width 335 height 30
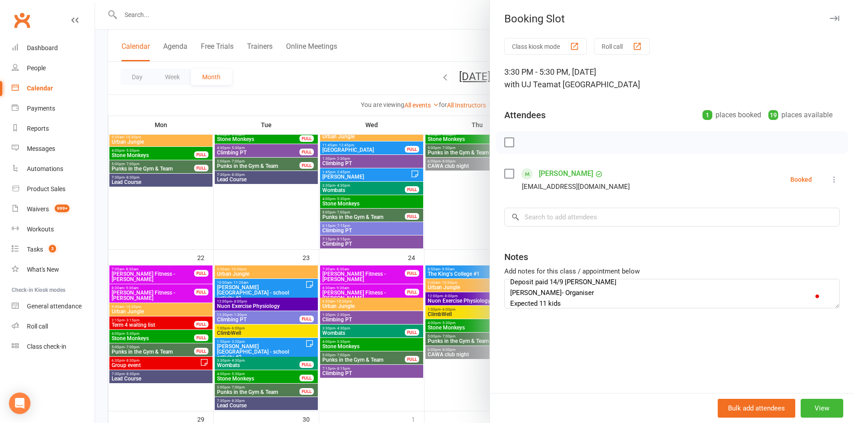
click at [620, 242] on div "Class kiosk mode Roll call 3:30 PM - 5:30 PM, Saturday, September, 27, 2025 wit…" at bounding box center [672, 215] width 364 height 355
click at [577, 299] on textarea "Deposit paid 14/9 matt Mary Amey- Organiser Expected 11 kids" at bounding box center [671, 294] width 335 height 30
click at [523, 302] on textarea "Deposit paid 14/9 matt Mary Amey- Organiser Expected 11 kids Conformation email…" at bounding box center [671, 294] width 335 height 30
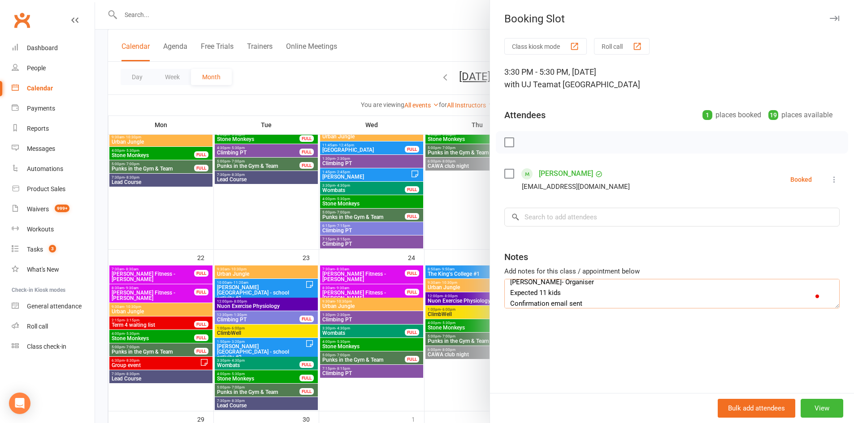
click at [584, 302] on textarea "Deposit paid 14/9 matt Mary Amey- Organiser Expected 11 kids Confirmation email…" at bounding box center [671, 294] width 335 height 30
type textarea "Deposit paid 14/9 matt Mary Amey- Organiser Expected 11 kids Confirmation email…"
click at [361, 73] on div at bounding box center [474, 211] width 759 height 423
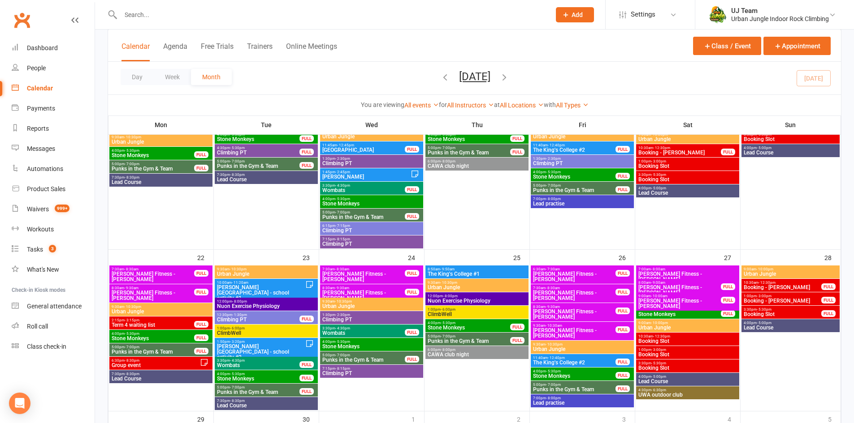
click at [665, 355] on span "Booking Slot" at bounding box center [687, 354] width 99 height 5
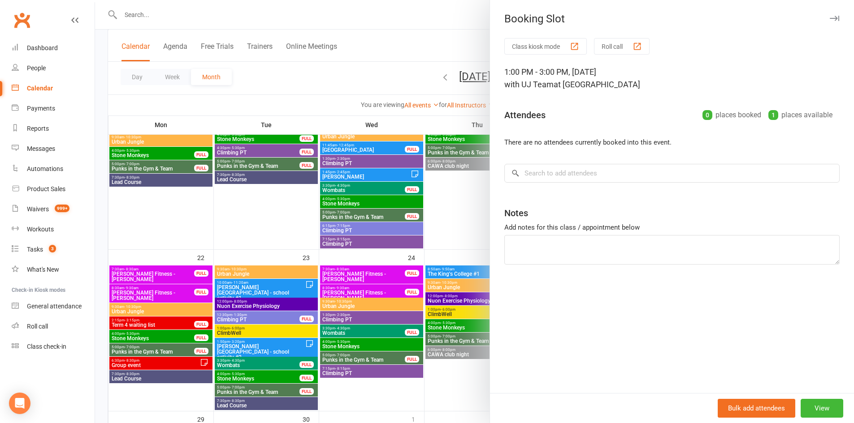
click at [391, 186] on div at bounding box center [474, 211] width 759 height 423
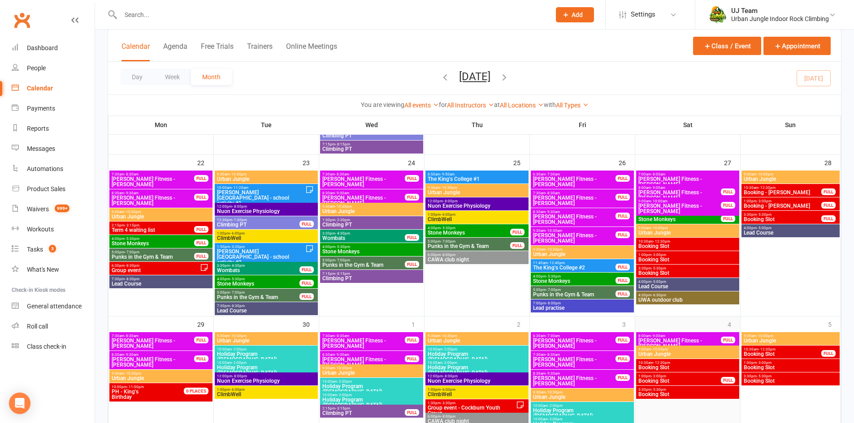
scroll to position [493, 0]
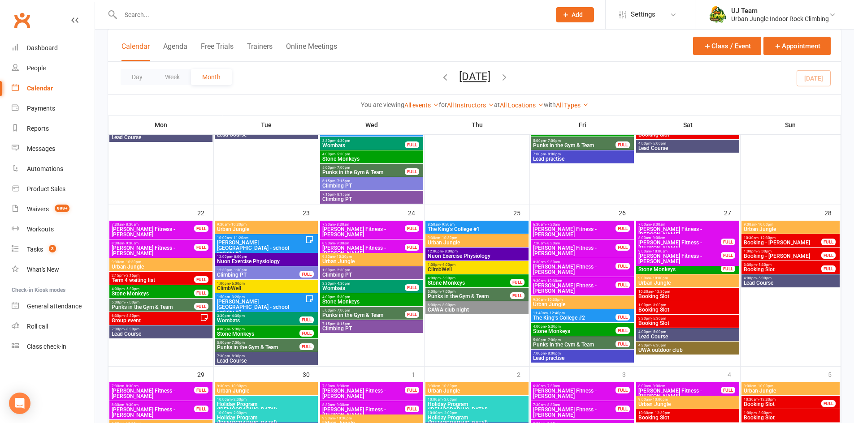
click at [657, 321] on span "Booking Slot" at bounding box center [687, 323] width 99 height 5
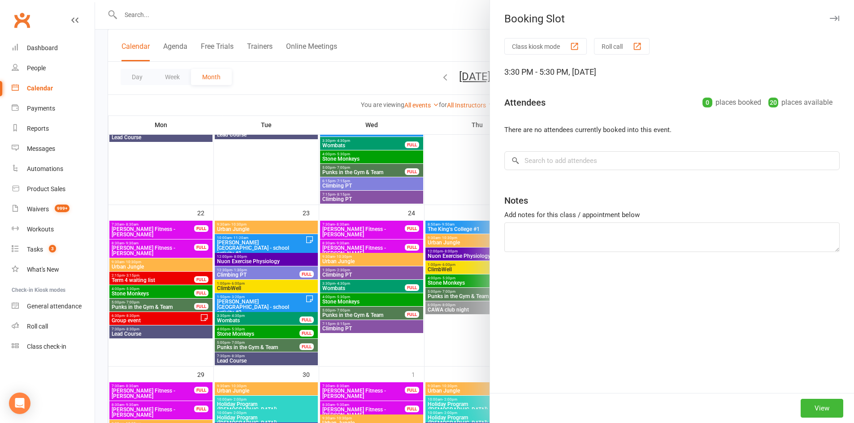
type textarea "Deposit paid 14/9 matt Mary Amey- Organiser Expected 11 kids Confirmation email…"
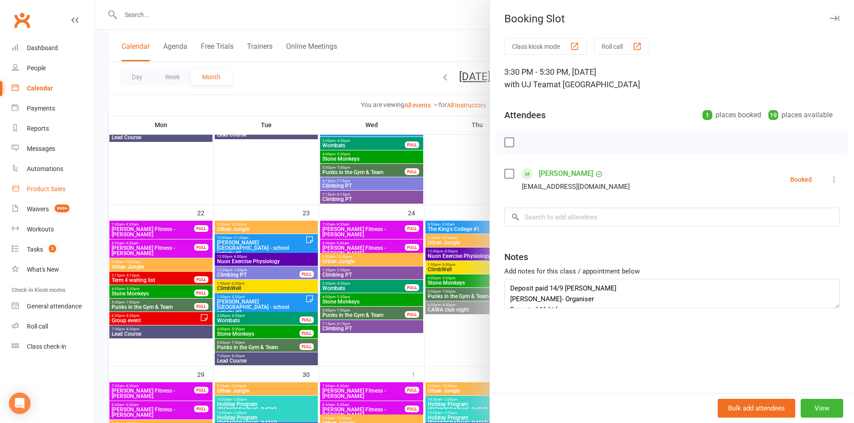
click at [56, 193] on div "Product Sales" at bounding box center [46, 189] width 39 height 7
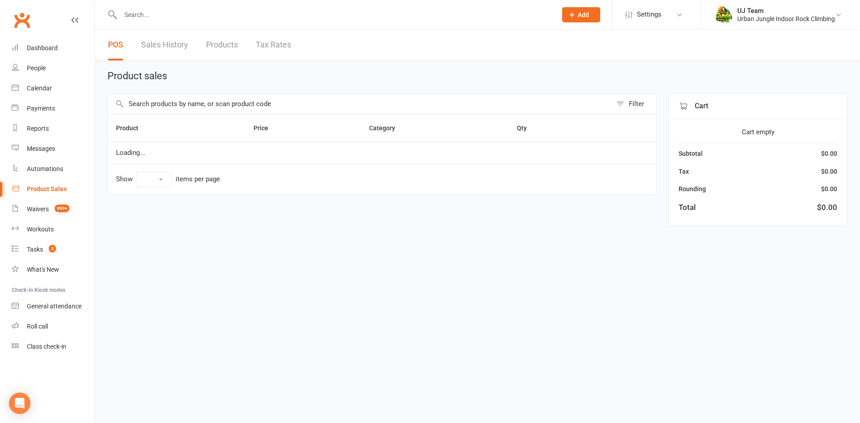
select select "10"
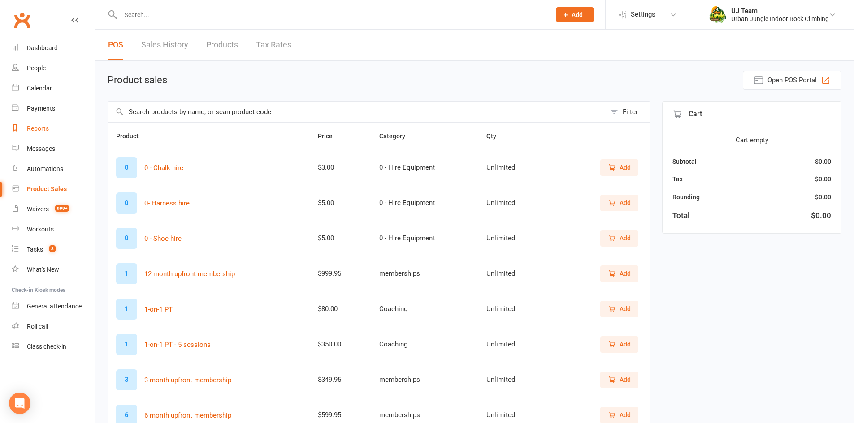
click at [29, 134] on link "Reports" at bounding box center [53, 129] width 83 height 20
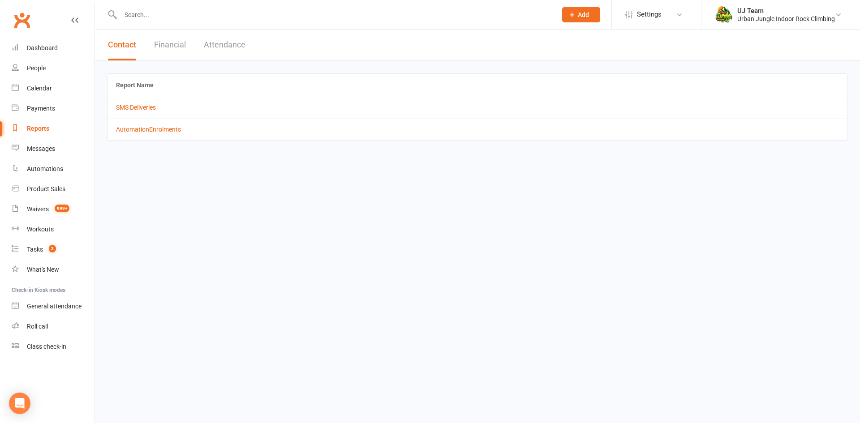
click at [175, 43] on button "Financial" at bounding box center [170, 45] width 32 height 31
drag, startPoint x: 144, startPoint y: 128, endPoint x: 221, endPoint y: 128, distance: 76.6
click at [145, 128] on link "Daily Takings Report" at bounding box center [144, 129] width 56 height 7
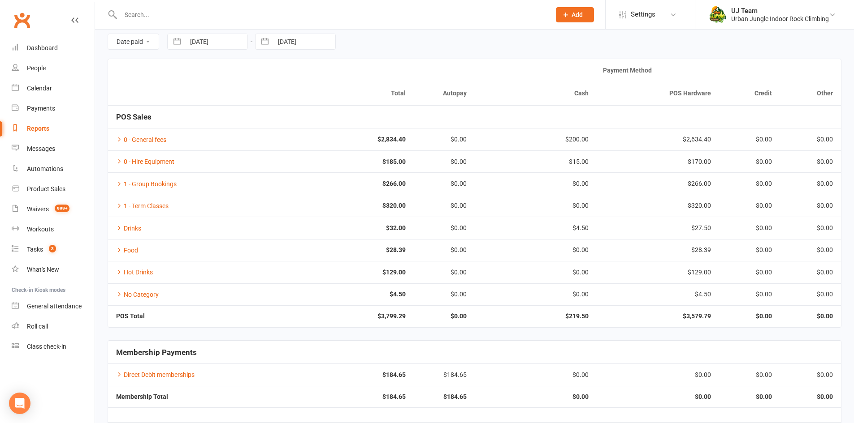
scroll to position [71, 0]
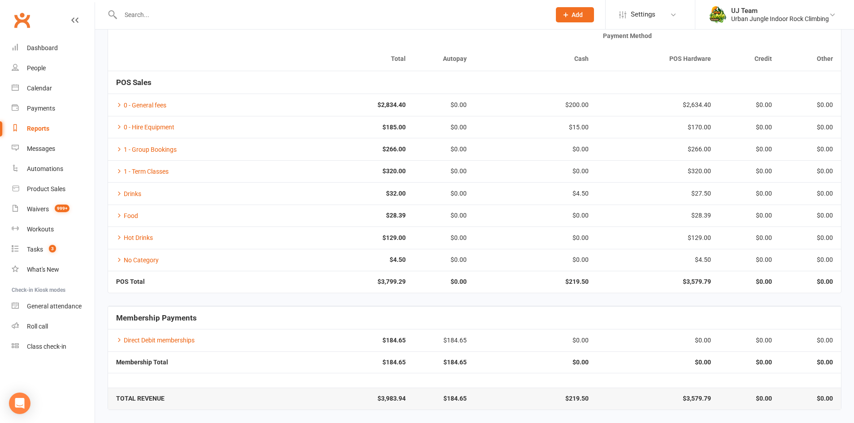
click at [158, 17] on input "text" at bounding box center [331, 15] width 426 height 13
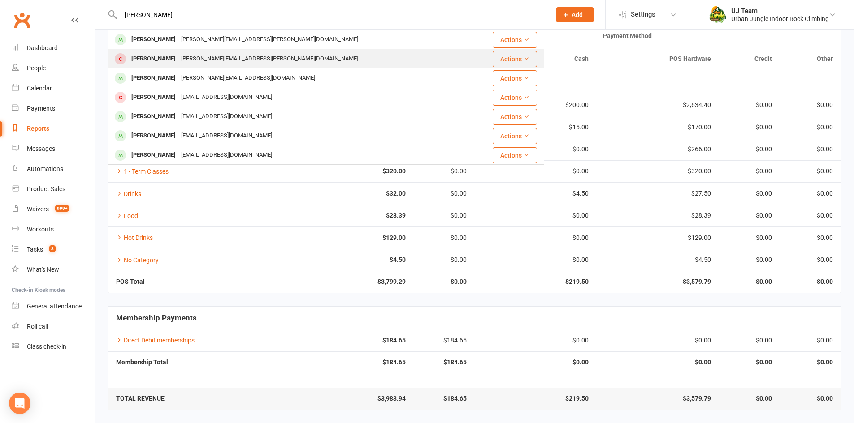
type input "william cole"
click at [156, 62] on div "[PERSON_NAME]" at bounding box center [154, 58] width 50 height 13
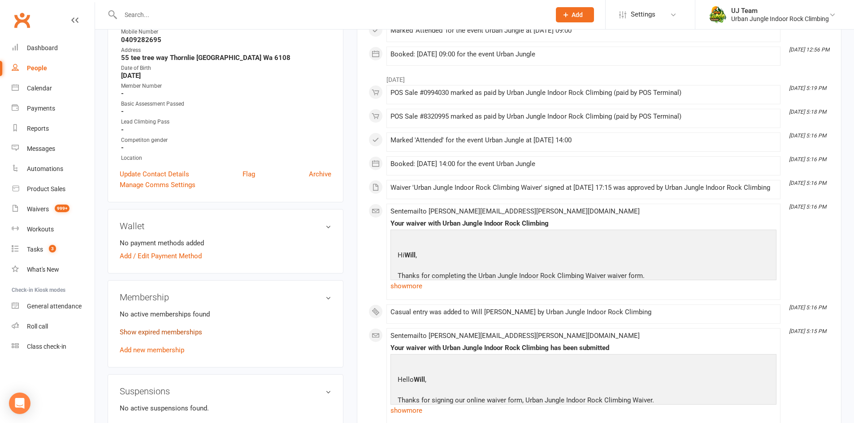
scroll to position [269, 0]
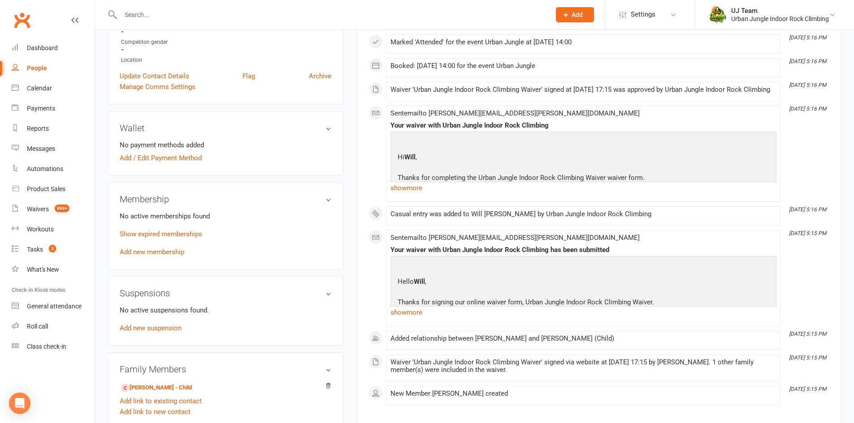
drag, startPoint x: 159, startPoint y: 244, endPoint x: 166, endPoint y: 249, distance: 9.0
click at [159, 248] on link "Add new membership" at bounding box center [152, 252] width 65 height 8
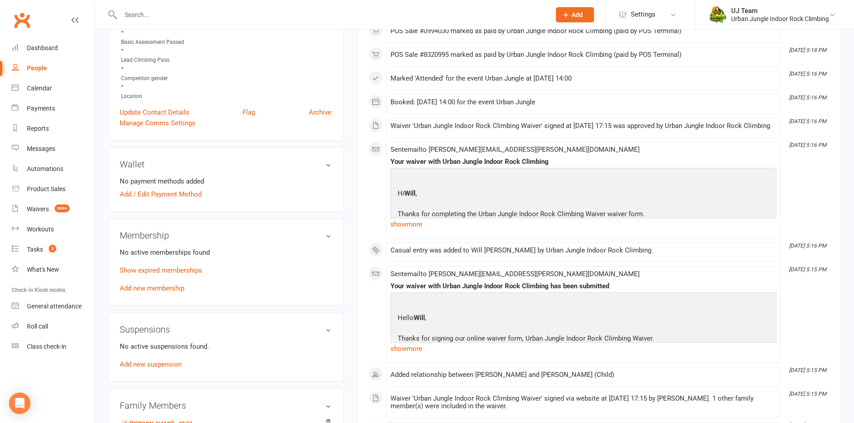
scroll to position [359, 0]
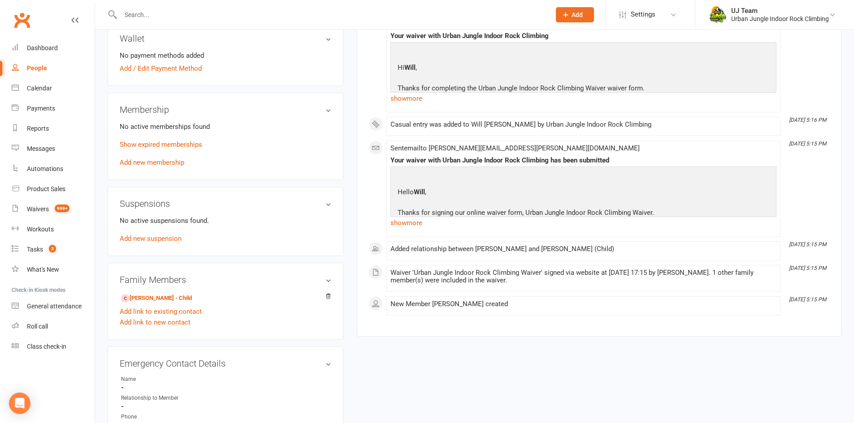
click at [148, 159] on div "No active memberships found Show expired memberships Add new membership" at bounding box center [226, 144] width 212 height 47
click at [179, 159] on link "Add new membership" at bounding box center [152, 163] width 65 height 8
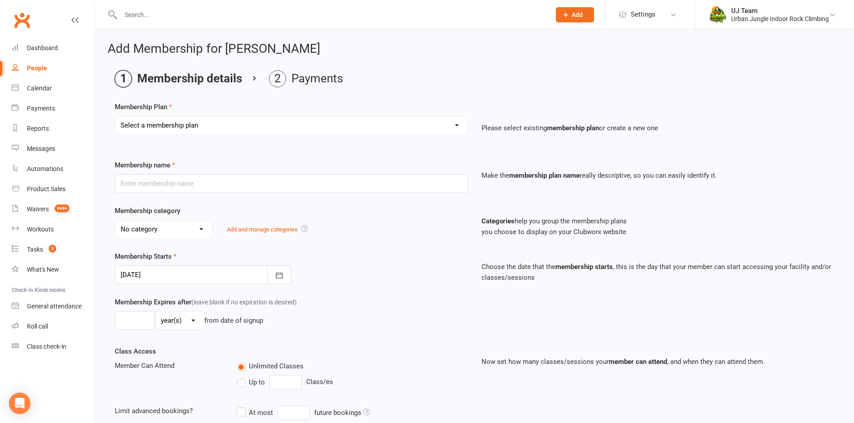
click at [171, 134] on select "Select a membership plan Create new Membership Plan 10 visit Pass 10 visit Pass…" at bounding box center [291, 126] width 352 height 18
select select "3"
click at [115, 117] on select "Select a membership plan Create new Membership Plan 10 visit Pass 10 visit Pass…" at bounding box center [291, 126] width 352 height 18
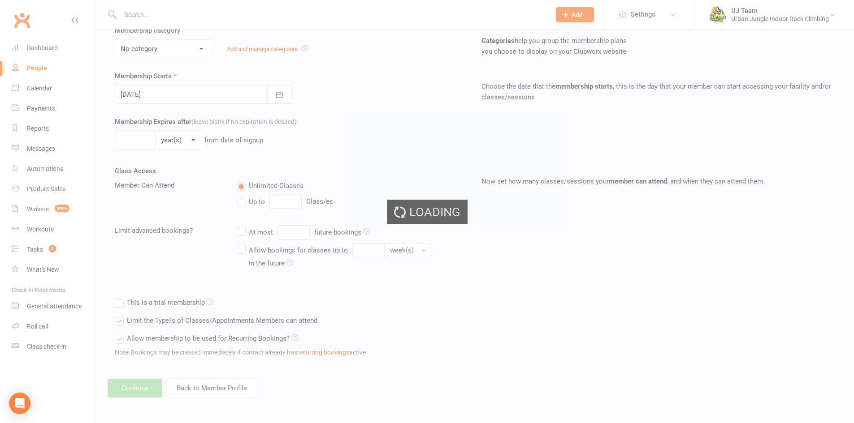
type input "Casual entry"
select select "3"
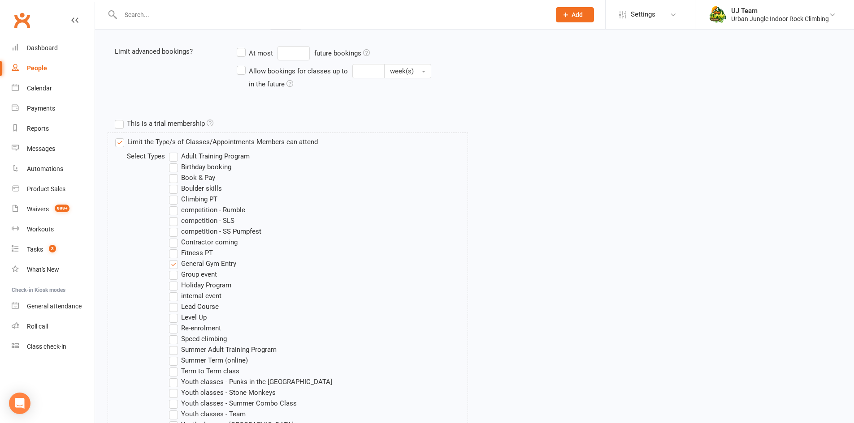
scroll to position [515, 0]
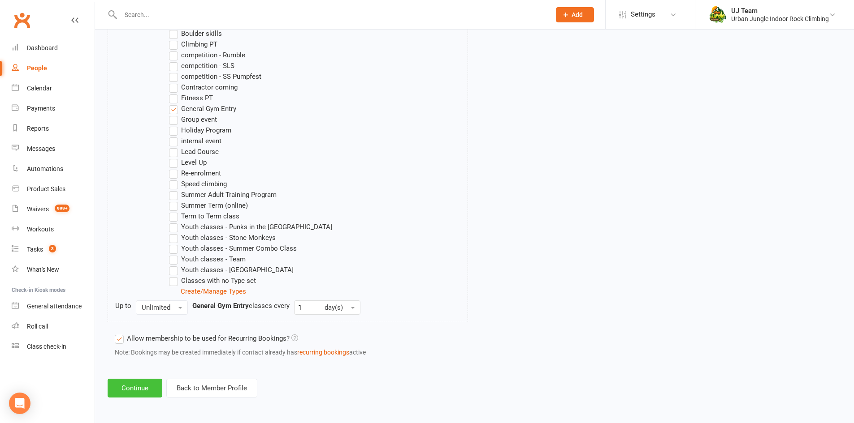
drag, startPoint x: 144, startPoint y: 394, endPoint x: 144, endPoint y: 389, distance: 4.9
click at [144, 393] on button "Continue" at bounding box center [135, 388] width 55 height 19
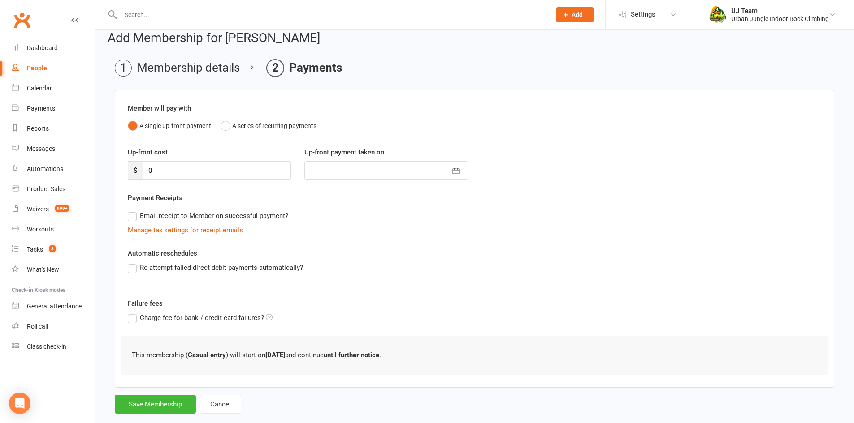
scroll to position [29, 0]
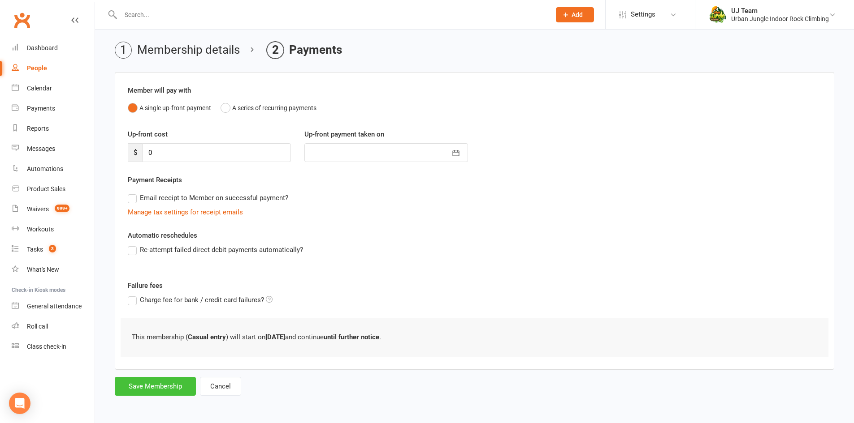
click at [171, 380] on button "Save Membership" at bounding box center [155, 386] width 81 height 19
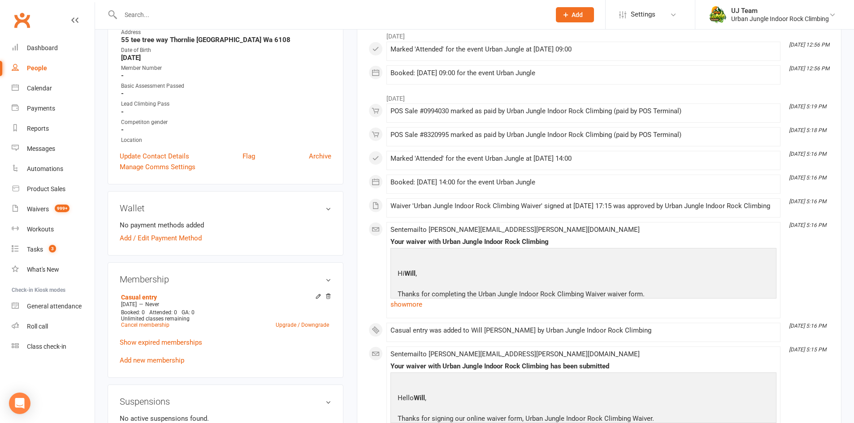
scroll to position [314, 0]
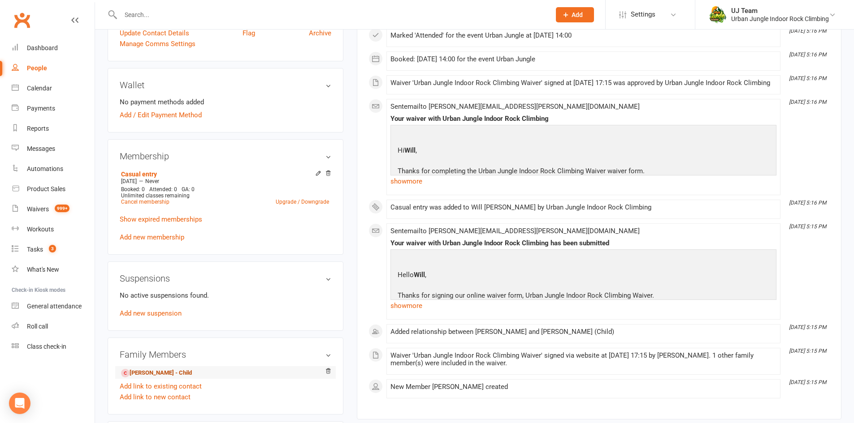
click at [149, 369] on link "Dior Cole - Child" at bounding box center [156, 373] width 71 height 9
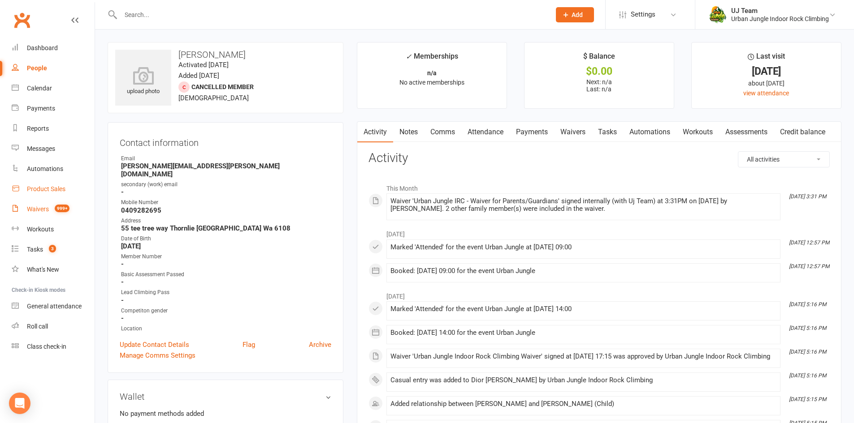
click at [34, 207] on div "Waivers" at bounding box center [38, 209] width 22 height 7
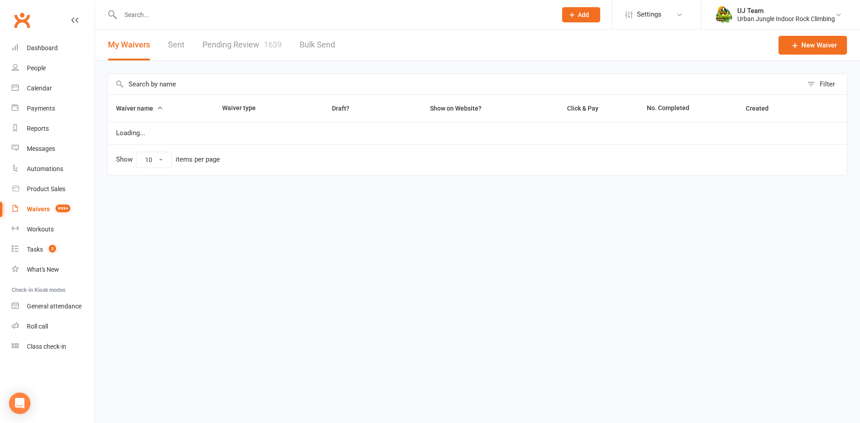
click at [240, 45] on link "Pending Review 1639" at bounding box center [242, 45] width 79 height 31
select select "25"
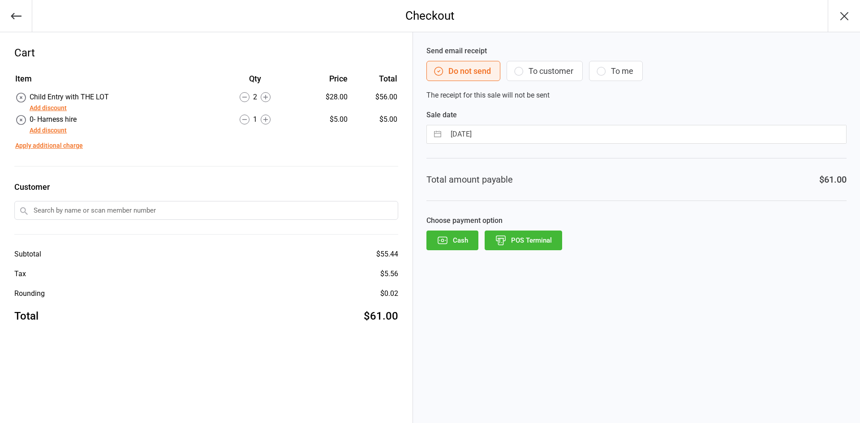
click at [523, 242] on button "POS Terminal" at bounding box center [524, 241] width 78 height 20
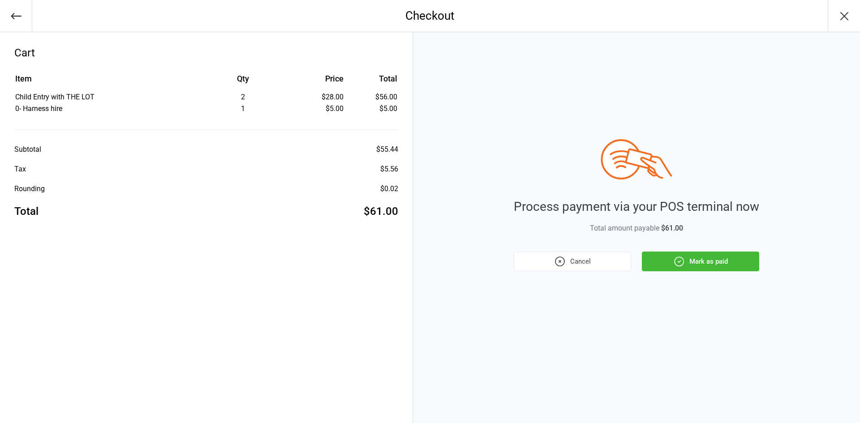
click at [747, 263] on button "Mark as paid" at bounding box center [700, 262] width 117 height 20
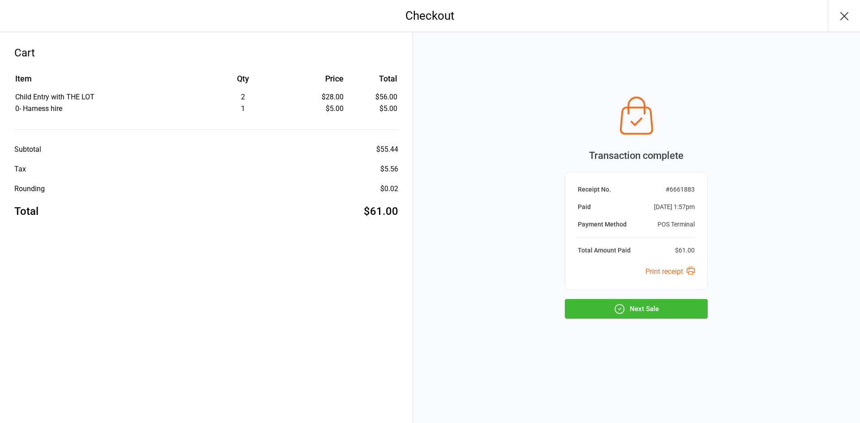
click at [696, 311] on button "Next Sale" at bounding box center [636, 309] width 143 height 20
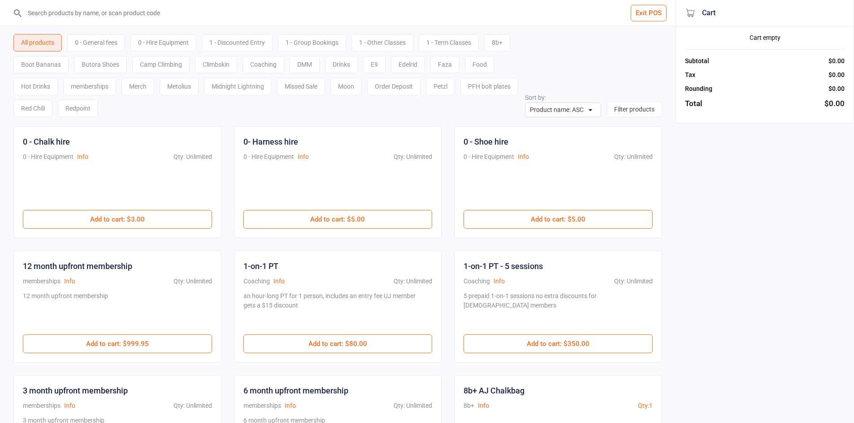
click at [110, 45] on div "0 - General fees" at bounding box center [96, 42] width 58 height 17
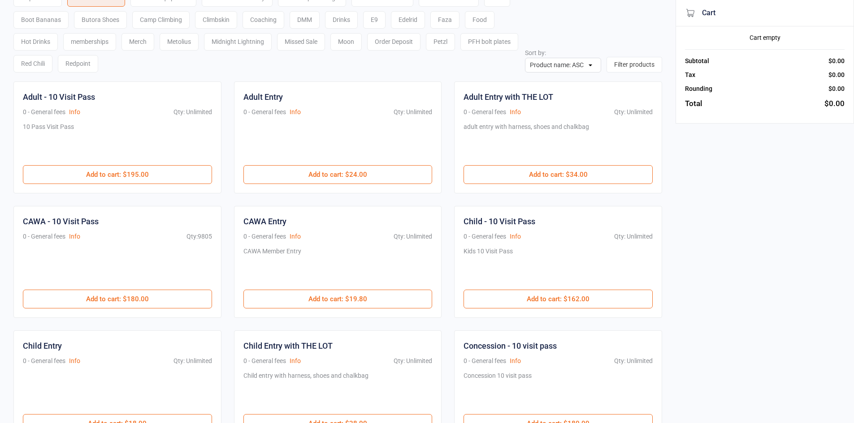
scroll to position [90, 0]
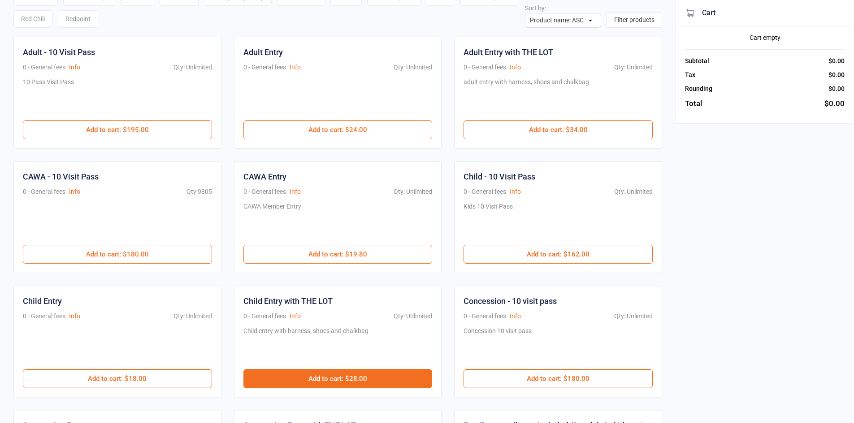
click at [344, 379] on button "Add to cart : $28.00" at bounding box center [337, 379] width 189 height 19
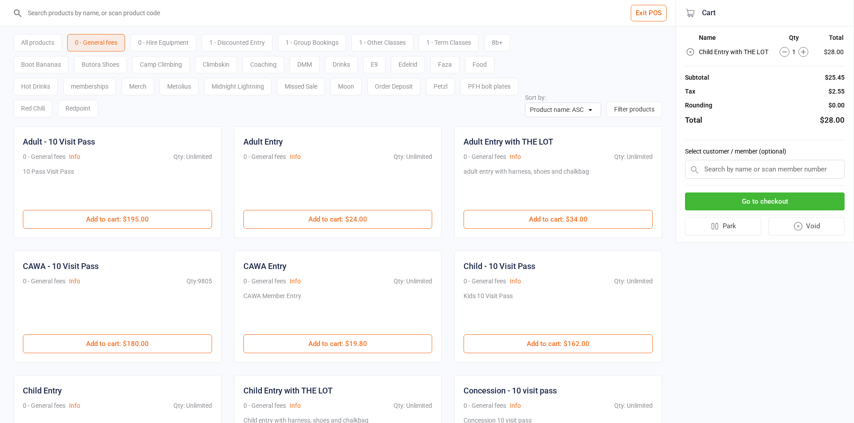
click at [173, 32] on div "All products 0 - General fees 0 - Hire Equipment 1 - Discounted Entry 1 - Group…" at bounding box center [268, 74] width 511 height 88
click at [171, 39] on div "0 - Hire Equipment" at bounding box center [163, 42] width 66 height 17
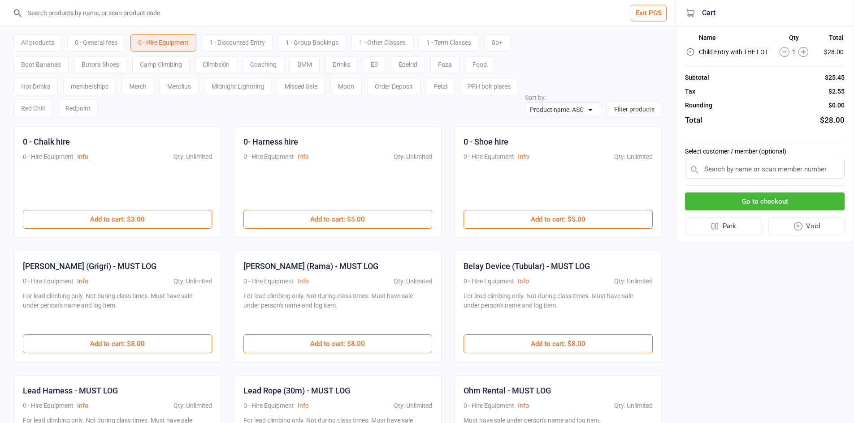
click at [816, 323] on div "Exit POS All products 0 - General fees 0 - Hire Equipment 1 - Discounted Entry …" at bounding box center [427, 268] width 854 height 536
click at [753, 203] on button "Go to checkout" at bounding box center [765, 202] width 160 height 18
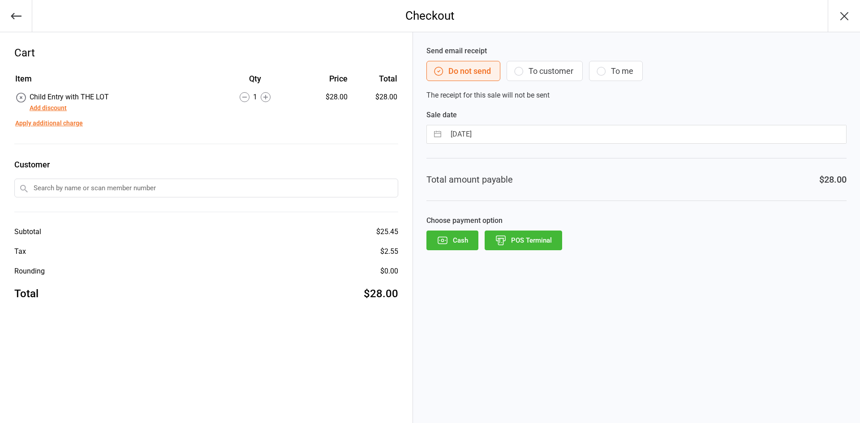
click at [536, 233] on button "POS Terminal" at bounding box center [524, 241] width 78 height 20
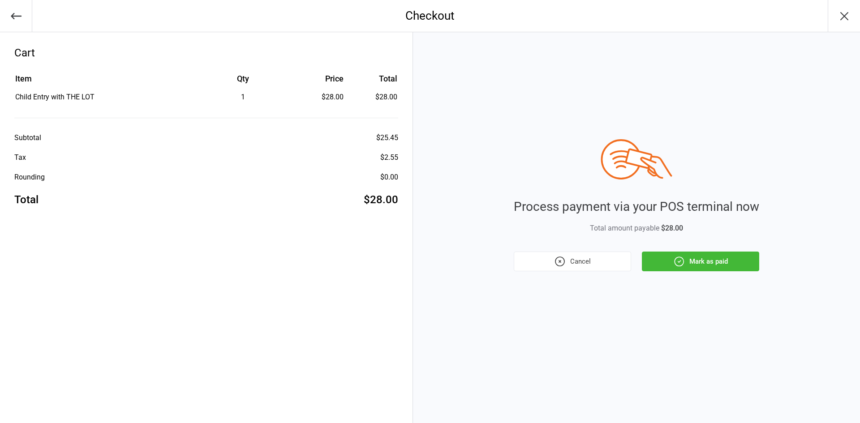
click at [677, 265] on icon "button" at bounding box center [680, 262] width 12 height 12
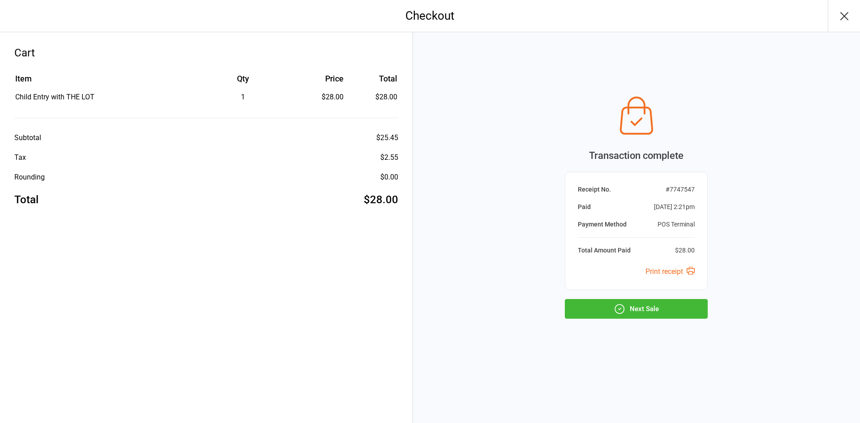
click at [644, 307] on button "Next Sale" at bounding box center [636, 309] width 143 height 20
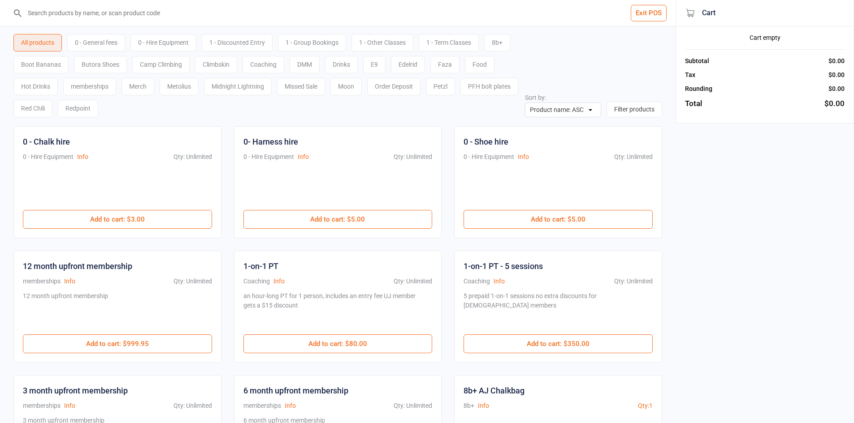
click at [110, 43] on div "0 - General fees" at bounding box center [96, 42] width 58 height 17
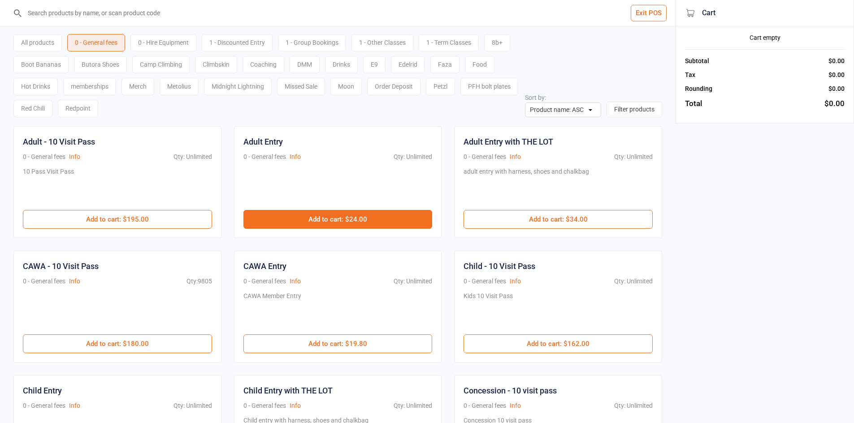
click at [380, 219] on button "Add to cart : $24.00" at bounding box center [337, 219] width 189 height 19
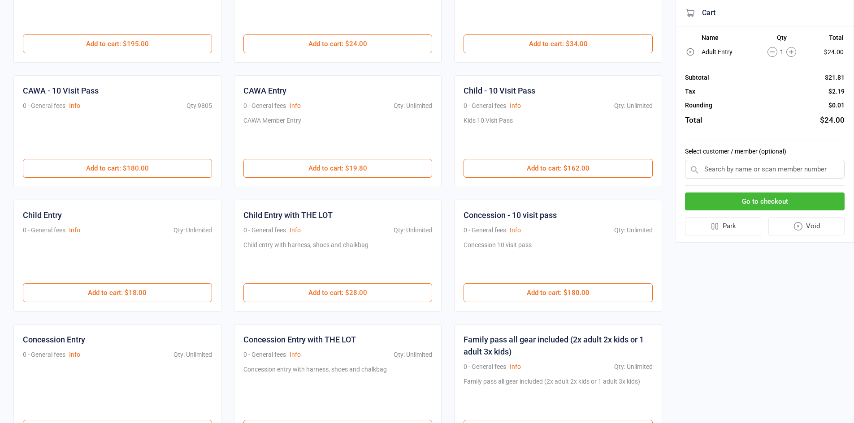
scroll to position [269, 0]
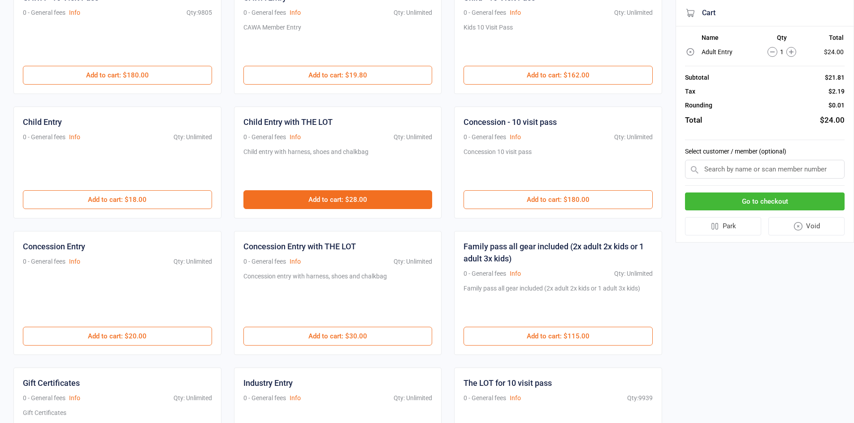
click at [337, 195] on button "Add to cart : $28.00" at bounding box center [337, 199] width 189 height 19
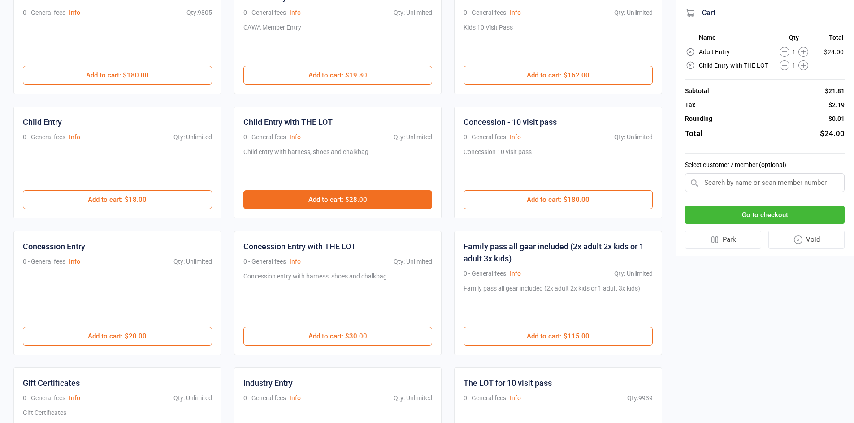
scroll to position [0, 0]
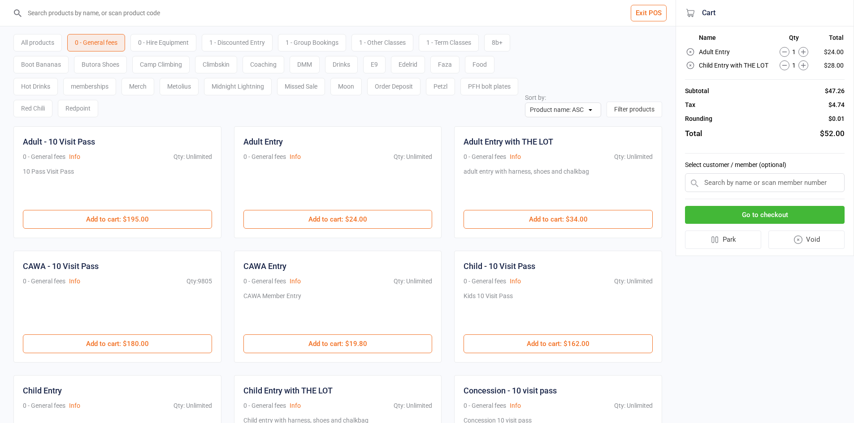
click at [161, 43] on div "0 - Hire Equipment" at bounding box center [163, 42] width 66 height 17
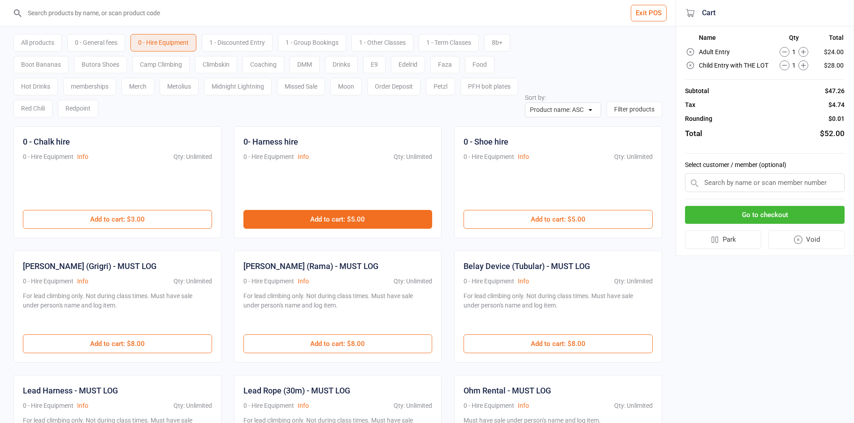
click at [309, 215] on button "Add to cart : $5.00" at bounding box center [337, 219] width 189 height 19
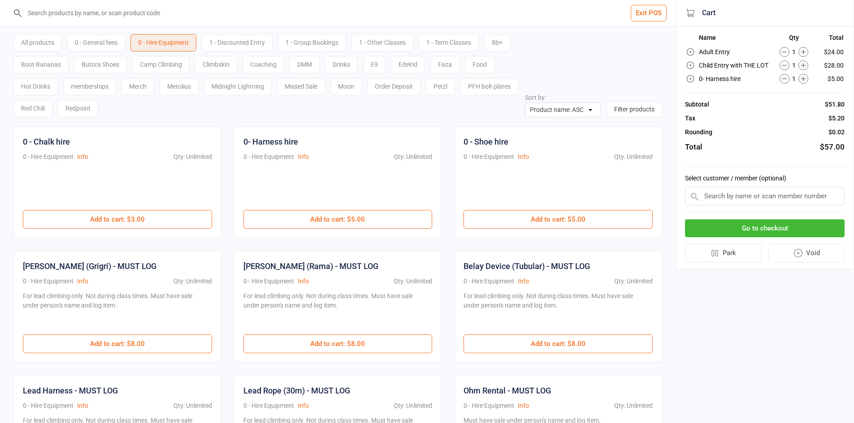
click at [111, 35] on div "0 - General fees" at bounding box center [96, 42] width 58 height 17
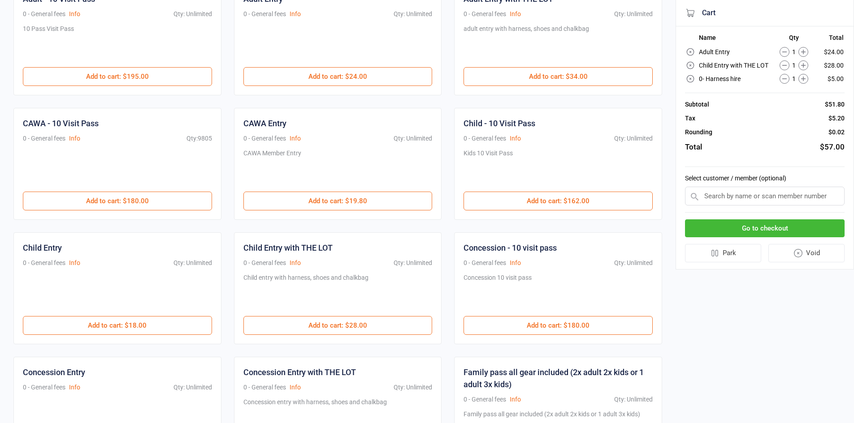
scroll to position [179, 0]
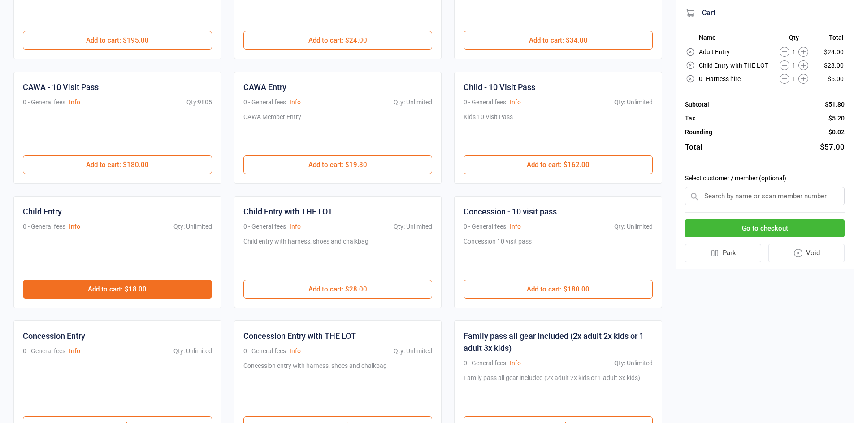
click at [157, 287] on button "Add to cart : $18.00" at bounding box center [117, 289] width 189 height 19
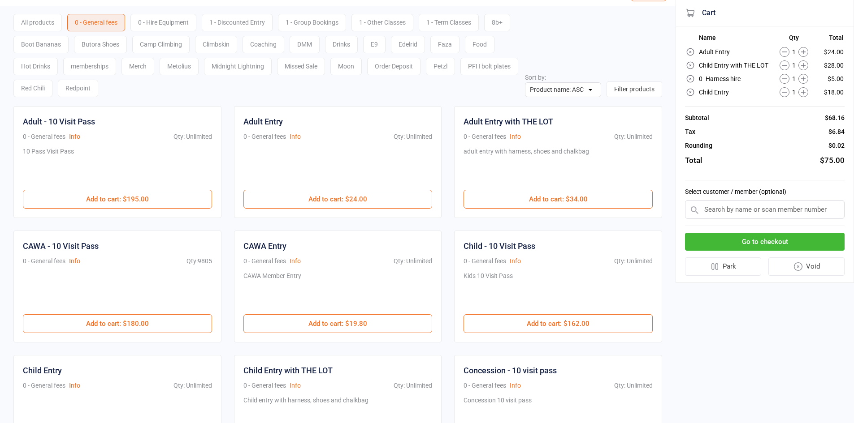
scroll to position [0, 0]
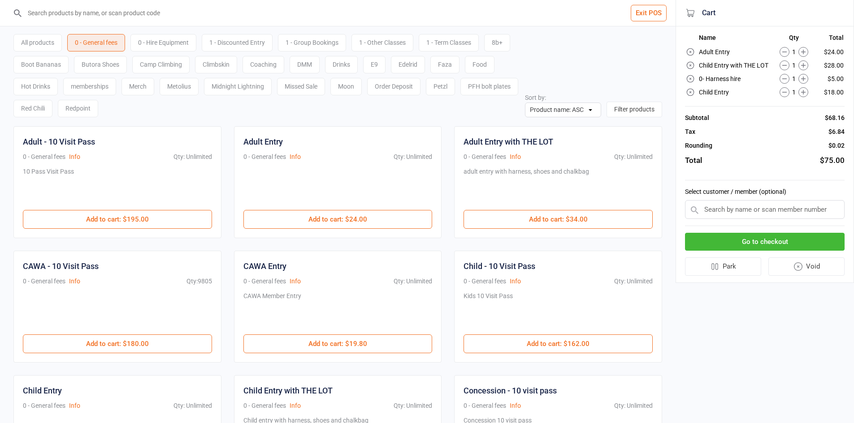
click at [138, 10] on input "search" at bounding box center [342, 13] width 639 height 26
click at [46, 42] on div "All products" at bounding box center [37, 42] width 48 height 17
click at [71, 21] on input "search" at bounding box center [342, 13] width 639 height 26
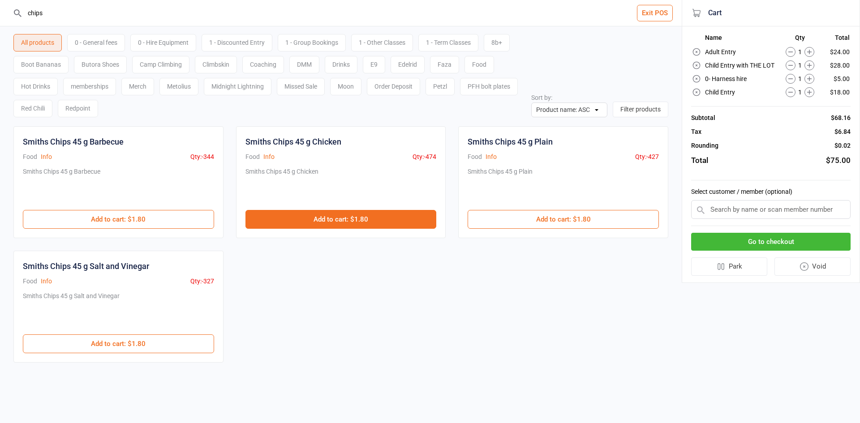
type input "chips"
click at [345, 226] on button "Add to cart : $1.80" at bounding box center [341, 219] width 191 height 19
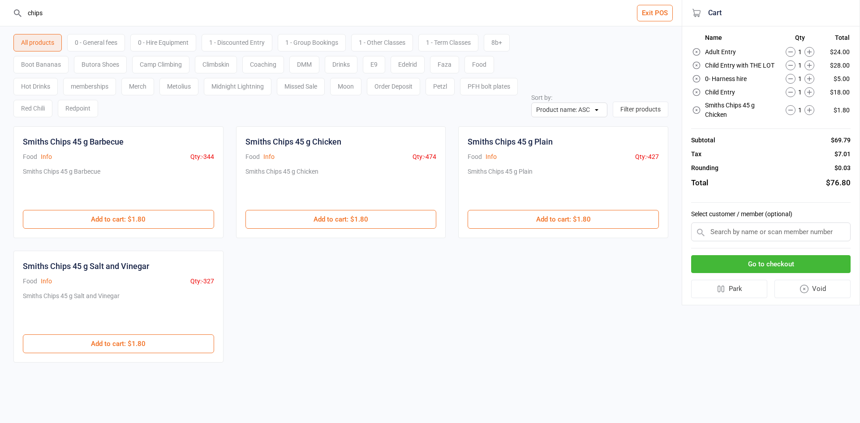
click at [722, 263] on button "Go to checkout" at bounding box center [771, 264] width 160 height 18
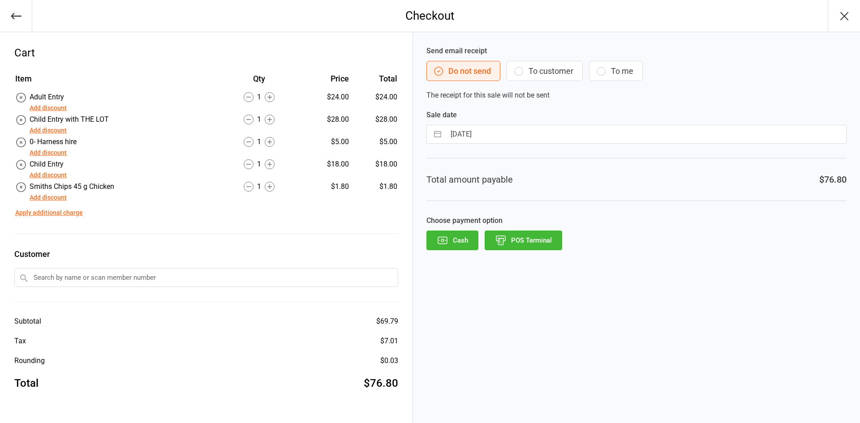
drag, startPoint x: 557, startPoint y: 242, endPoint x: 563, endPoint y: 252, distance: 12.2
click at [557, 242] on button "POS Terminal" at bounding box center [524, 241] width 78 height 20
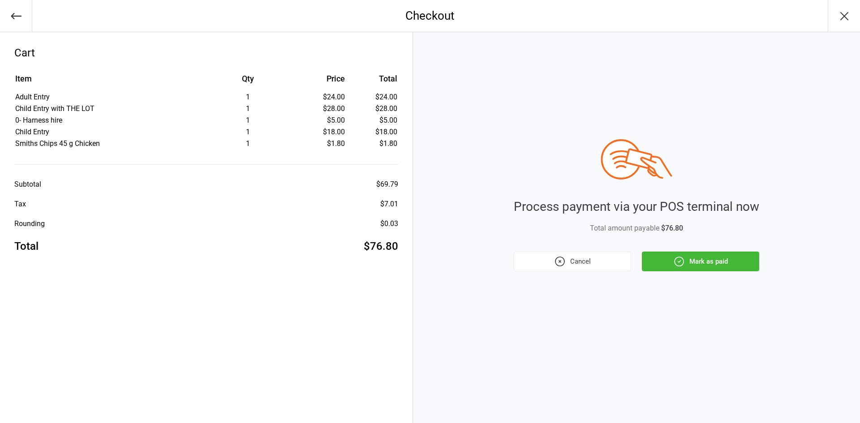
click at [709, 263] on button "Mark as paid" at bounding box center [700, 262] width 117 height 20
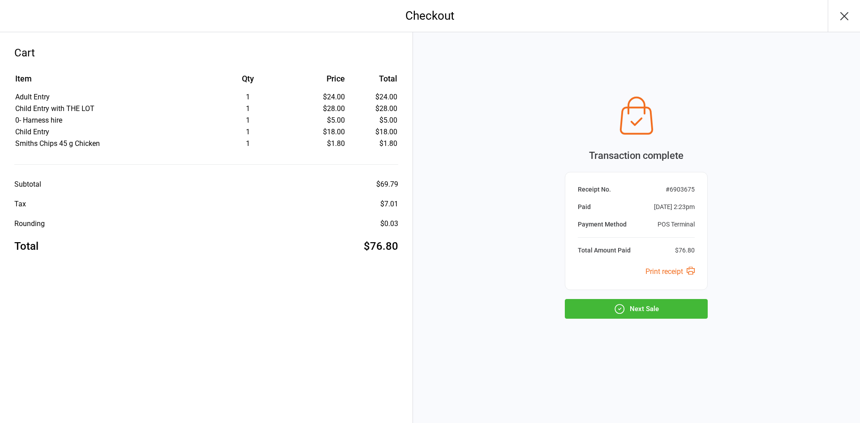
drag, startPoint x: 635, startPoint y: 307, endPoint x: 177, endPoint y: 206, distance: 468.2
click at [630, 306] on button "Next Sale" at bounding box center [636, 309] width 143 height 20
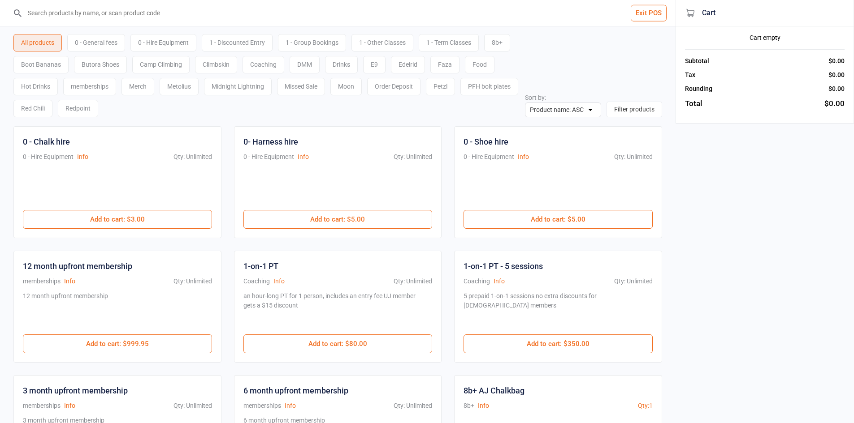
click at [121, 19] on input "search" at bounding box center [342, 13] width 639 height 26
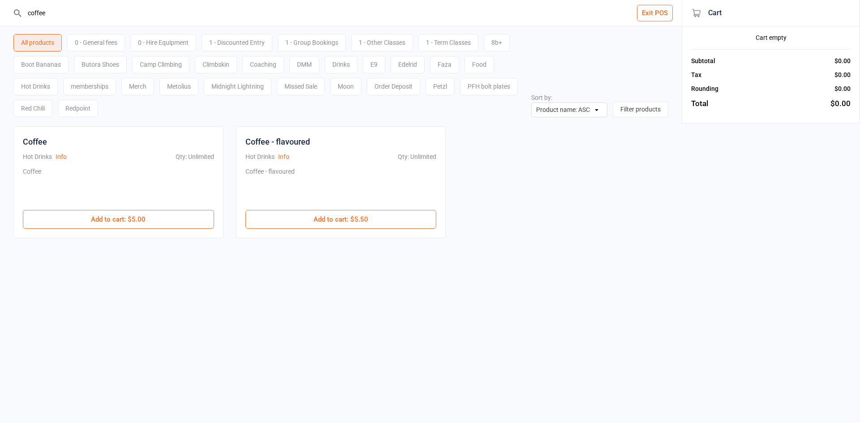
type input "coffee"
click at [88, 205] on div "Coffee" at bounding box center [118, 188] width 191 height 43
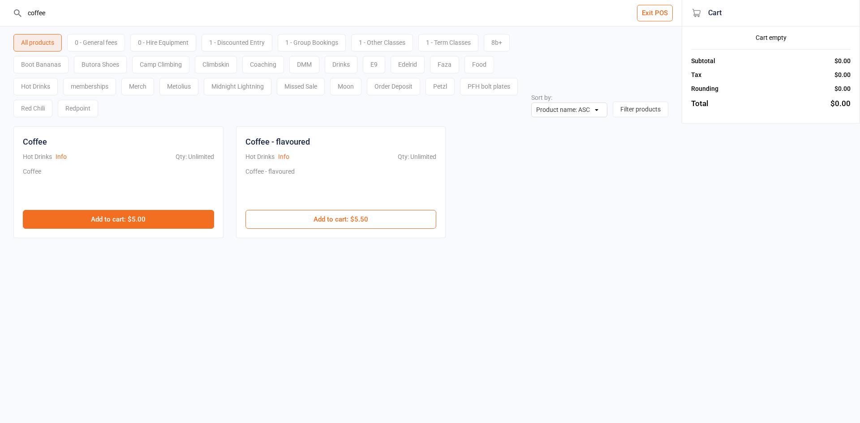
drag, startPoint x: 88, startPoint y: 220, endPoint x: 620, endPoint y: 228, distance: 532.0
click at [105, 223] on button "Add to cart : $5.00" at bounding box center [118, 219] width 191 height 19
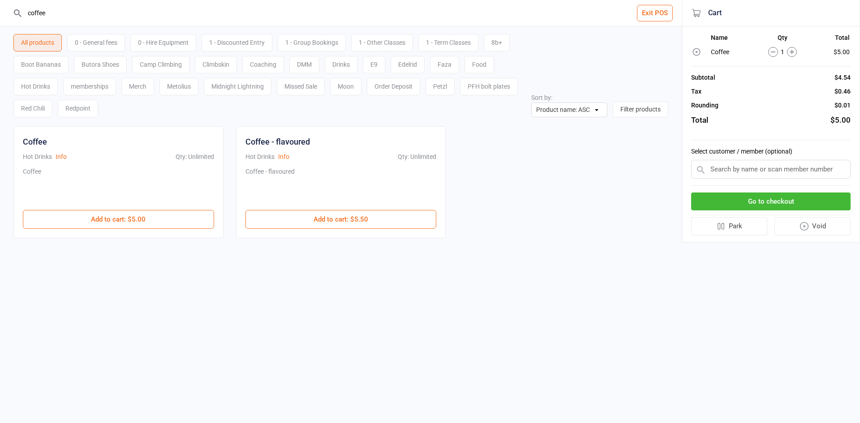
click at [773, 198] on button "Go to checkout" at bounding box center [771, 202] width 160 height 18
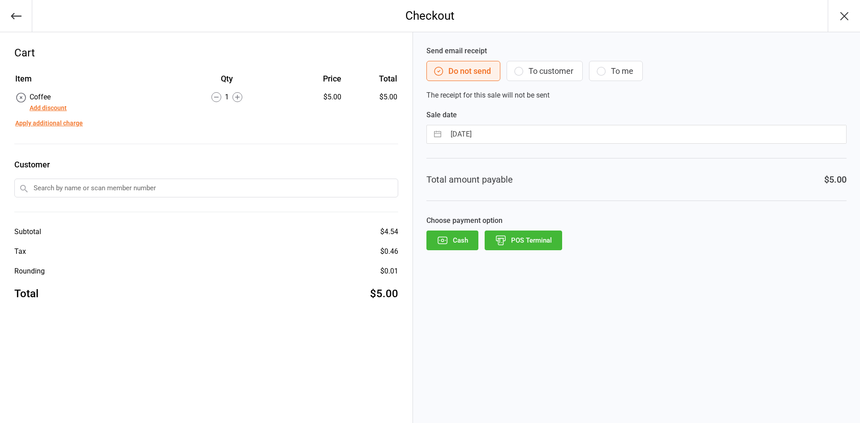
click at [536, 234] on button "POS Terminal" at bounding box center [524, 241] width 78 height 20
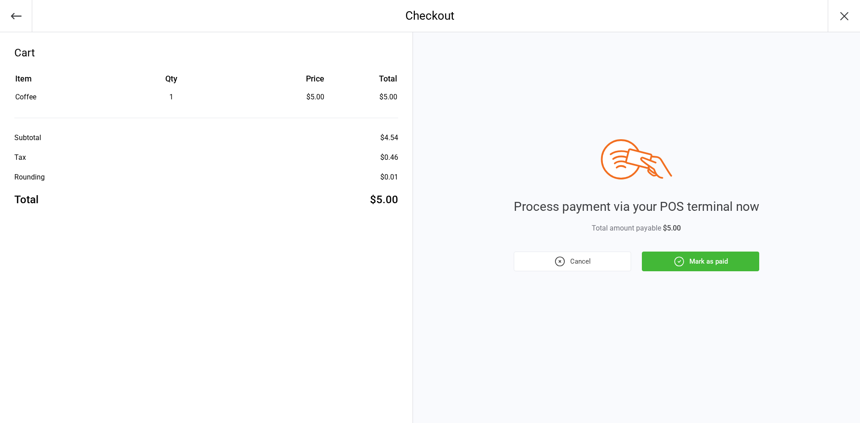
drag, startPoint x: 704, startPoint y: 257, endPoint x: 644, endPoint y: 327, distance: 92.5
click at [705, 257] on button "Mark as paid" at bounding box center [700, 262] width 117 height 20
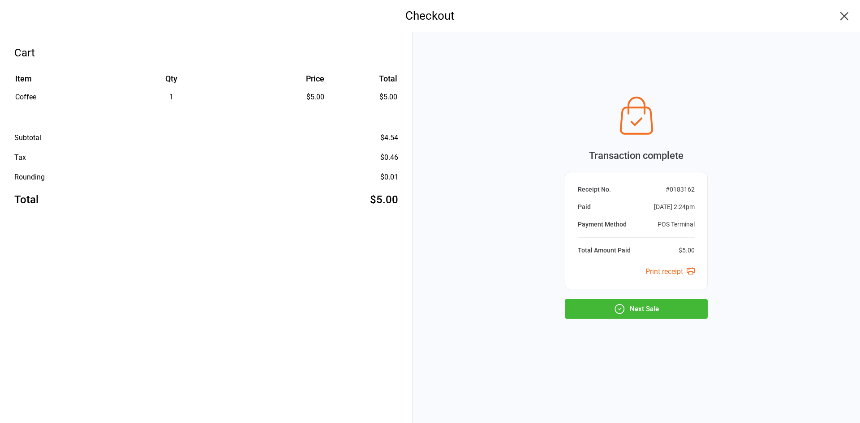
click at [585, 310] on button "Next Sale" at bounding box center [636, 309] width 143 height 20
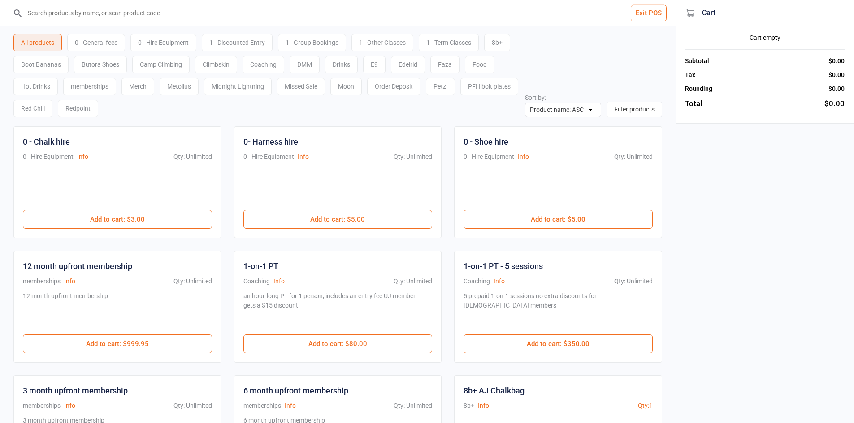
click at [108, 42] on div "0 - General fees" at bounding box center [96, 42] width 58 height 17
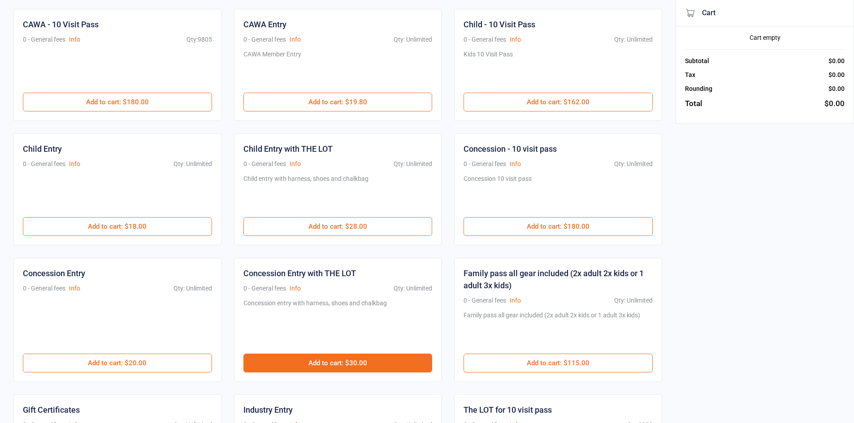
scroll to position [374, 0]
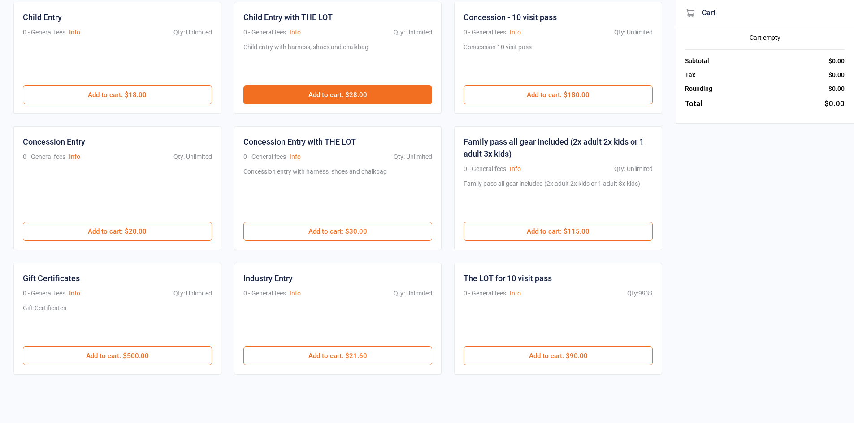
click at [398, 90] on button "Add to cart : $28.00" at bounding box center [337, 95] width 189 height 19
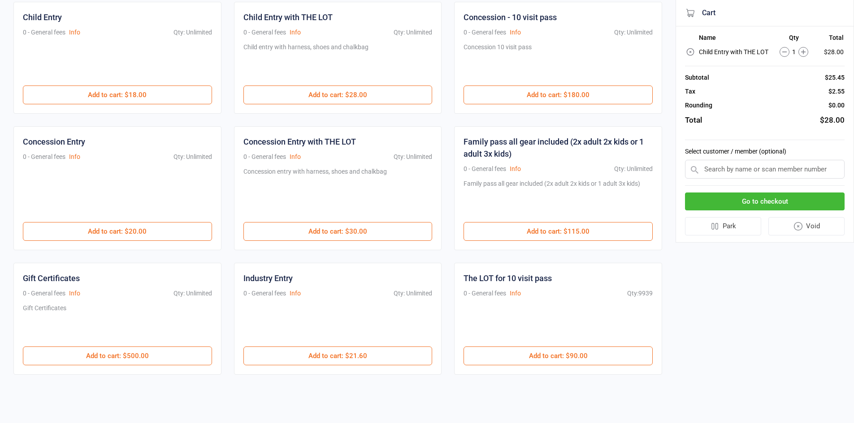
click at [802, 53] on icon at bounding box center [803, 52] width 10 height 10
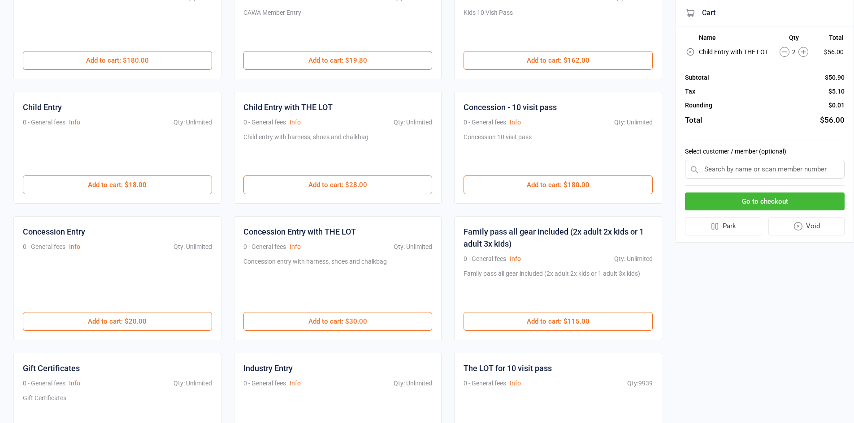
scroll to position [284, 0]
click at [361, 324] on button "Add to cart : $30.00" at bounding box center [337, 321] width 189 height 19
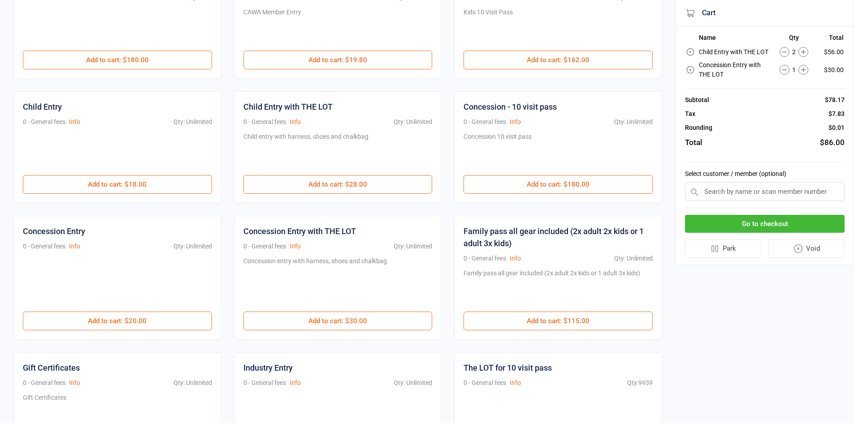
click at [804, 74] on icon at bounding box center [803, 70] width 10 height 10
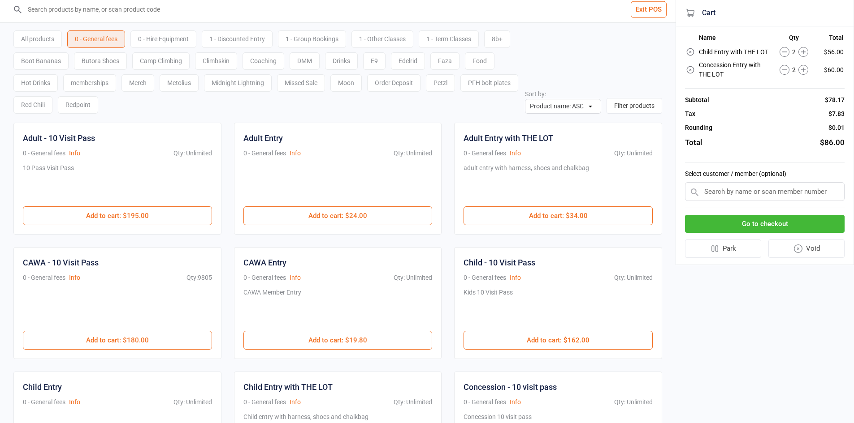
scroll to position [0, 0]
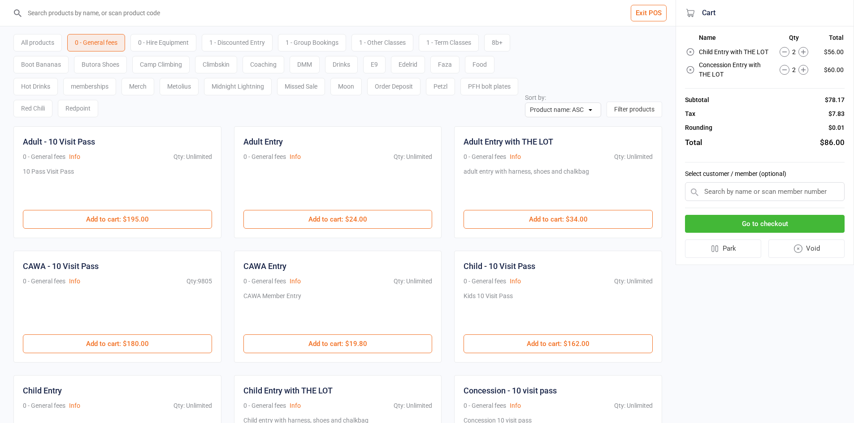
click at [166, 38] on div "0 - Hire Equipment" at bounding box center [163, 42] width 66 height 17
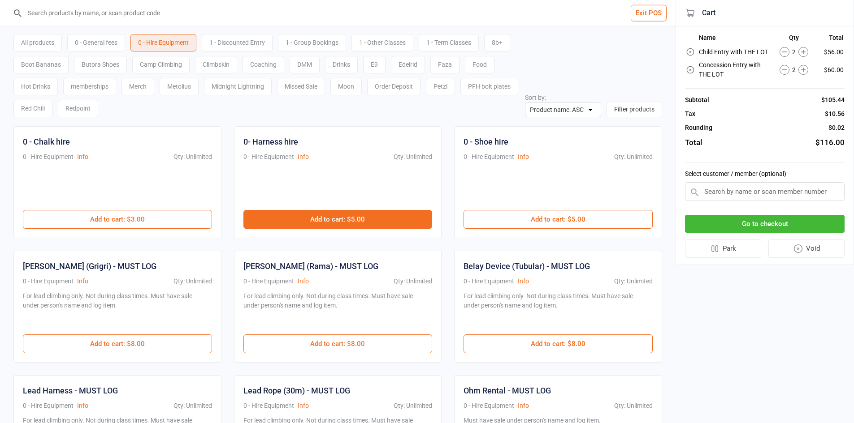
click at [350, 219] on button "Add to cart : $5.00" at bounding box center [337, 219] width 189 height 19
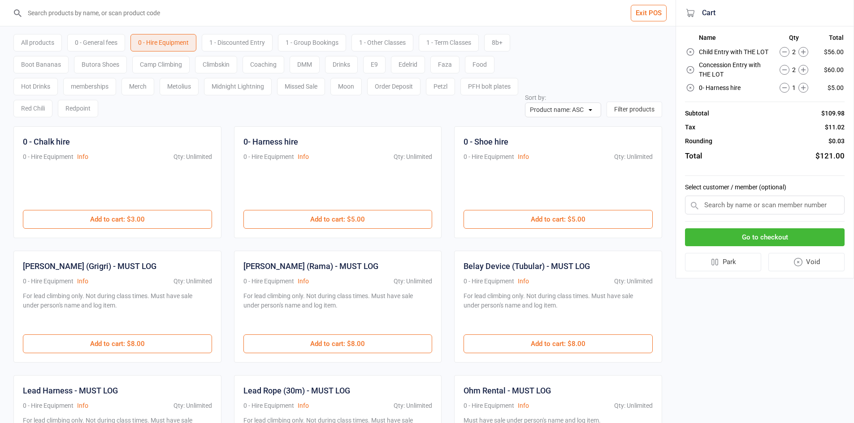
click at [751, 240] on button "Go to checkout" at bounding box center [765, 238] width 160 height 18
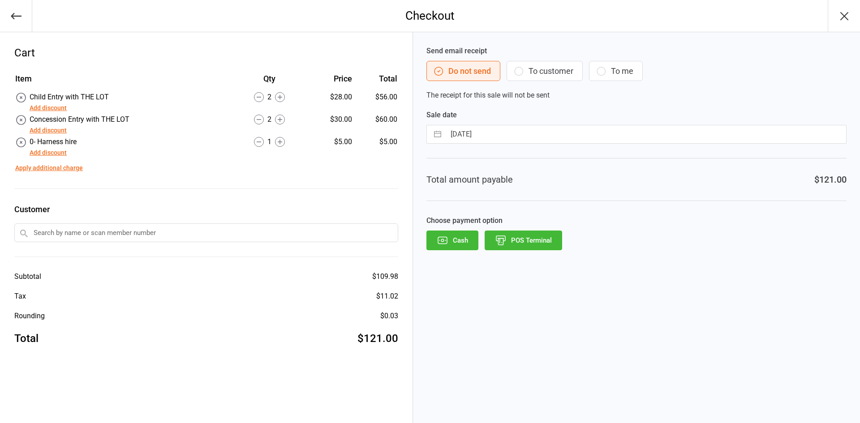
click at [442, 243] on icon "button" at bounding box center [443, 241] width 12 height 12
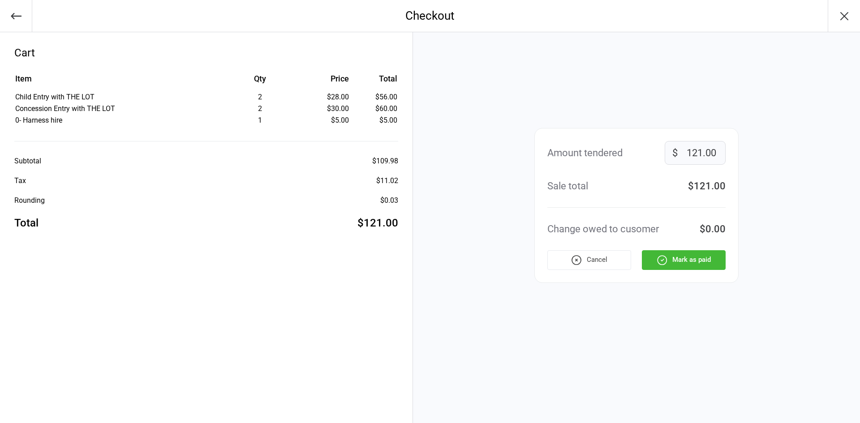
click at [722, 156] on input "121.00" at bounding box center [695, 153] width 61 height 24
type input "1"
type input "125"
click at [709, 265] on button "Mark as paid" at bounding box center [684, 261] width 84 height 20
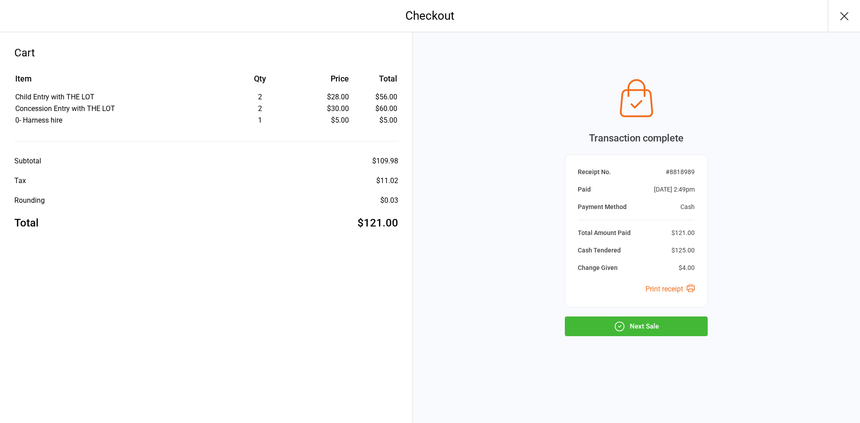
click at [641, 323] on button "Next Sale" at bounding box center [636, 327] width 143 height 20
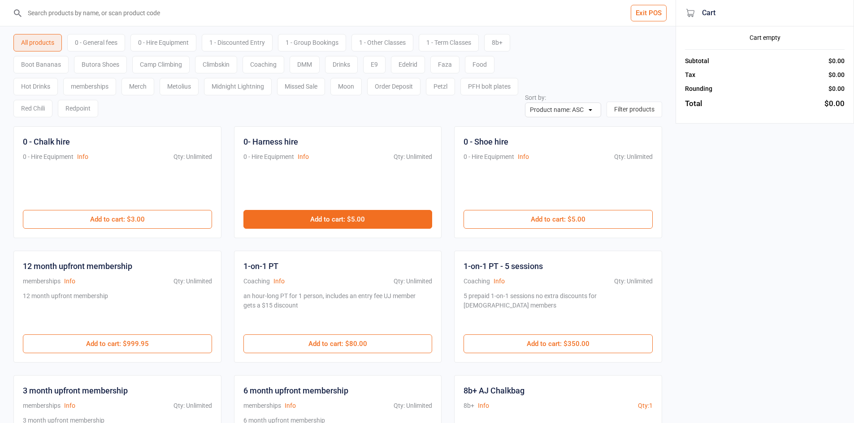
click at [326, 220] on button "Add to cart : $5.00" at bounding box center [337, 219] width 189 height 19
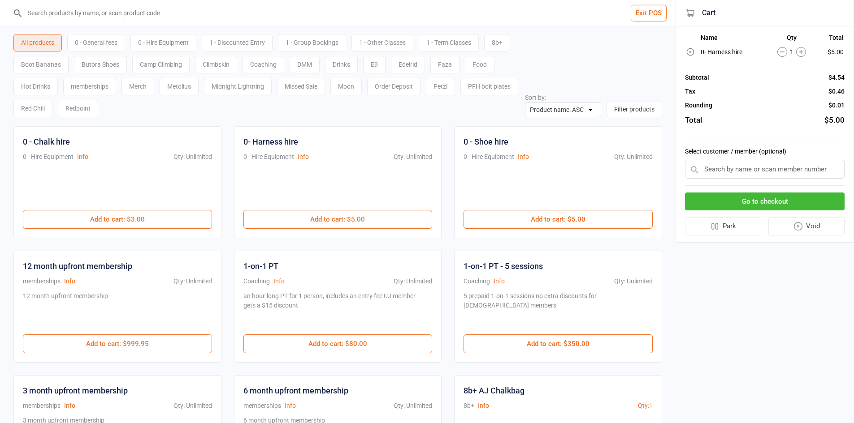
click at [769, 205] on button "Go to checkout" at bounding box center [765, 202] width 160 height 18
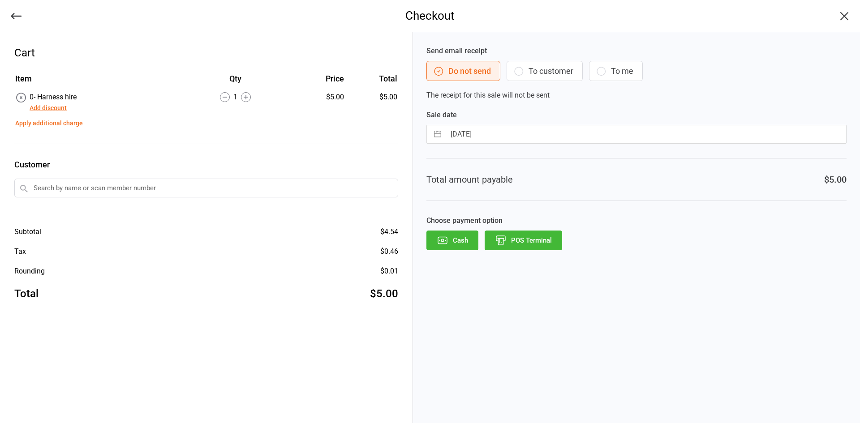
click at [547, 239] on button "POS Terminal" at bounding box center [524, 241] width 78 height 20
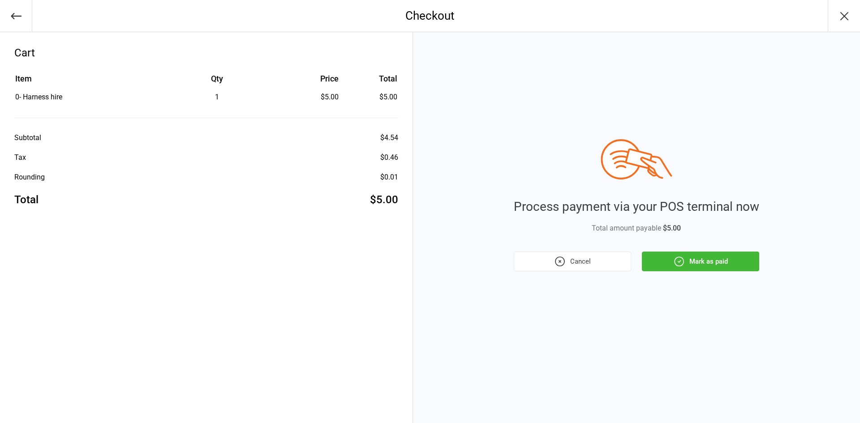
click at [743, 266] on button "Mark as paid" at bounding box center [700, 262] width 117 height 20
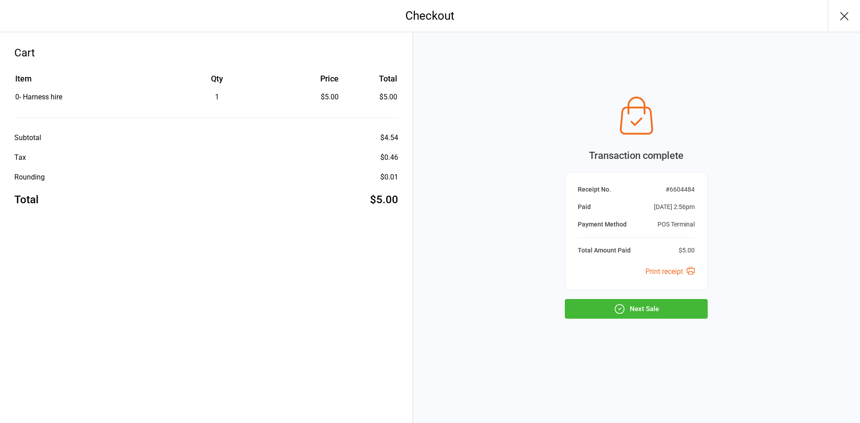
click at [635, 310] on button "Next Sale" at bounding box center [636, 309] width 143 height 20
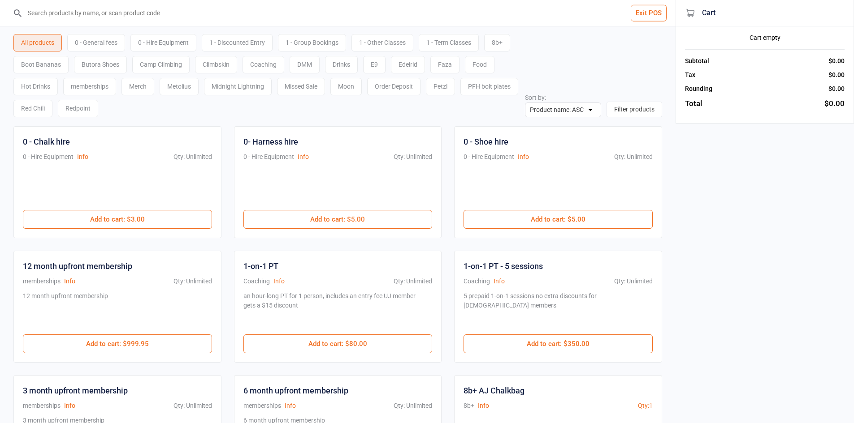
click at [134, 18] on input "search" at bounding box center [342, 13] width 639 height 26
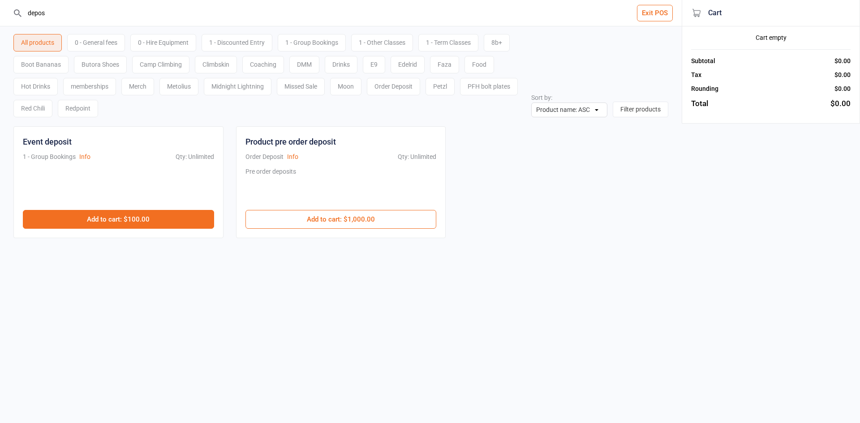
type input "depos"
click at [186, 217] on button "Add to cart : $100.00" at bounding box center [118, 219] width 191 height 19
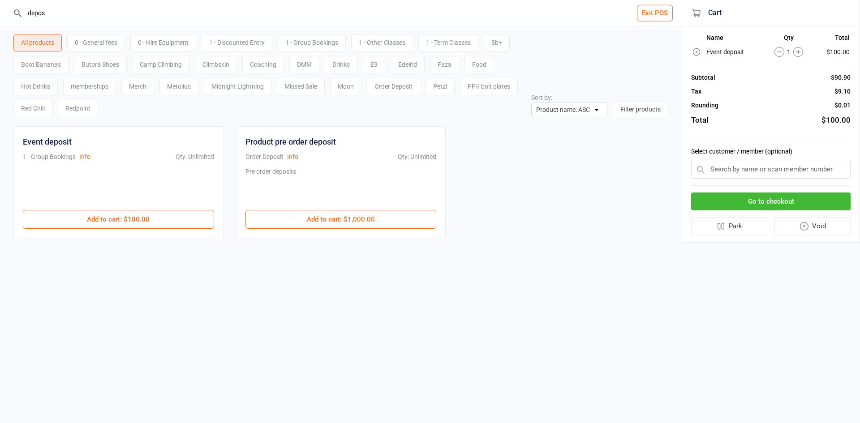
drag, startPoint x: 0, startPoint y: 6, endPoint x: 0, endPoint y: -2, distance: 7.6
click at [0, 0] on html "depos Exit POS All products 0 - General fees 0 - Hire Equipment 1 - Discounted …" at bounding box center [430, 211] width 860 height 423
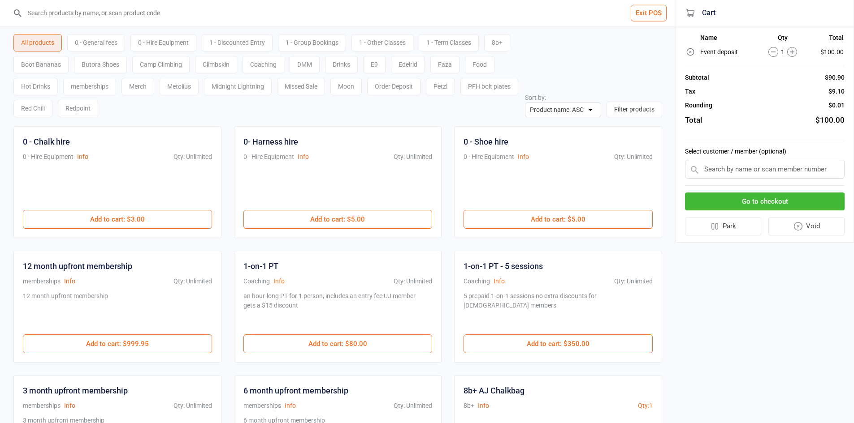
click at [730, 163] on input "text" at bounding box center [765, 169] width 160 height 19
paste input "[PERSON_NAME]"
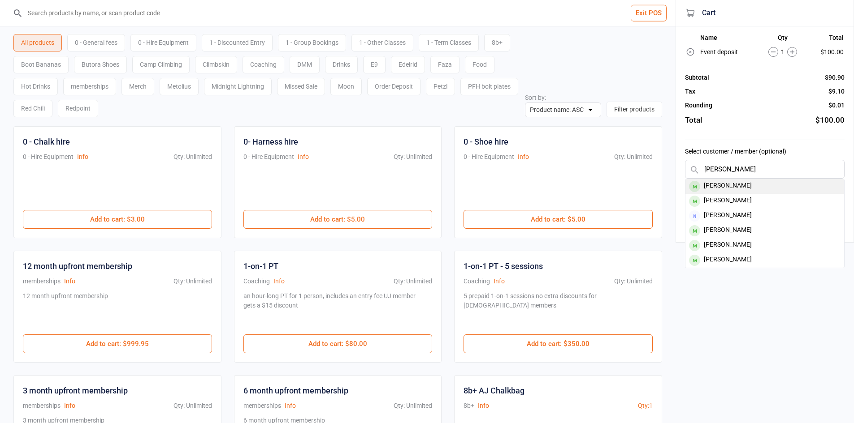
type input "[PERSON_NAME]"
click at [729, 186] on div "[PERSON_NAME]" at bounding box center [764, 186] width 159 height 15
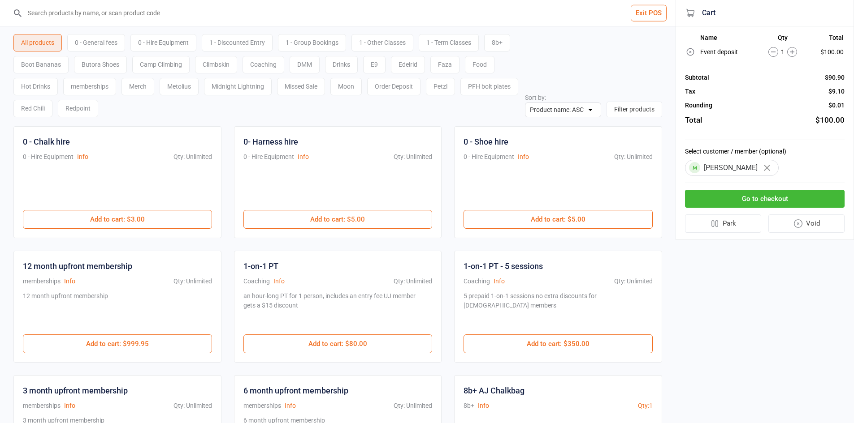
click at [734, 198] on button "Go to checkout" at bounding box center [765, 199] width 160 height 18
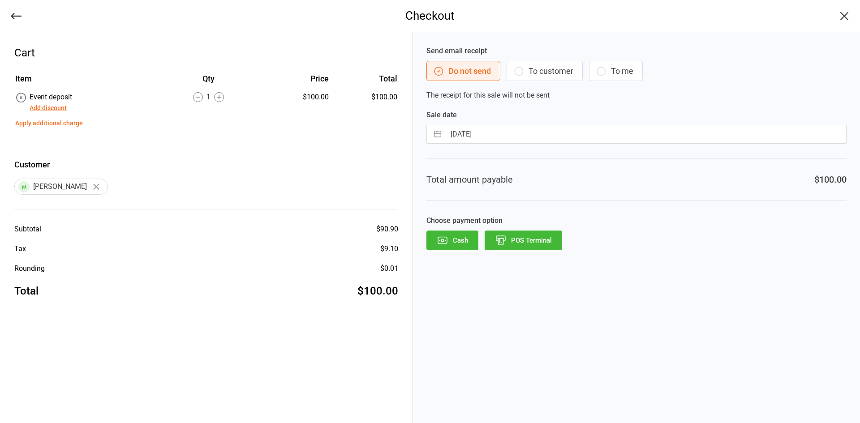
click at [571, 69] on button "To customer" at bounding box center [545, 71] width 76 height 20
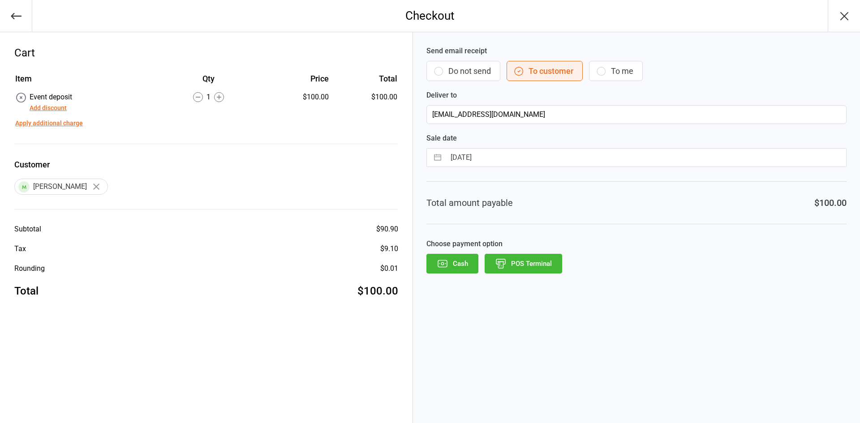
click at [536, 262] on button "POS Terminal" at bounding box center [524, 264] width 78 height 20
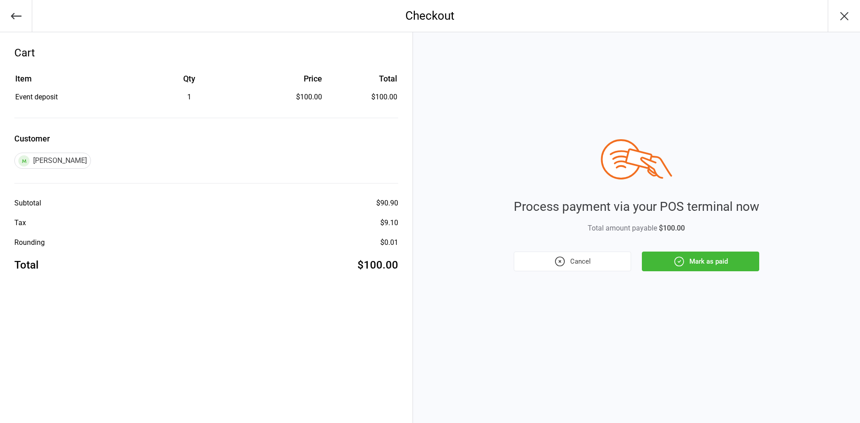
click at [702, 262] on button "Mark as paid" at bounding box center [700, 262] width 117 height 20
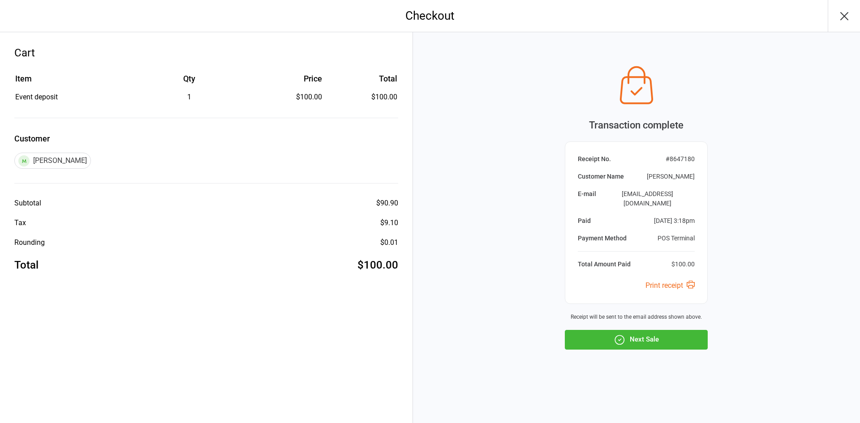
click at [659, 330] on button "Next Sale" at bounding box center [636, 340] width 143 height 20
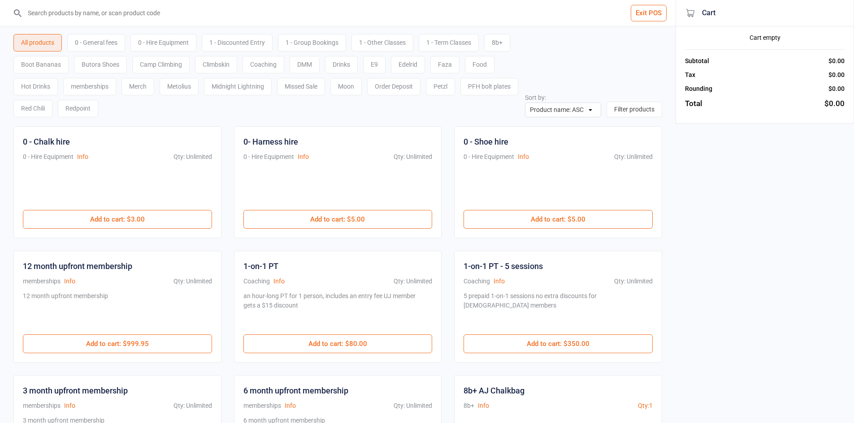
click at [120, 8] on input "search" at bounding box center [342, 13] width 639 height 26
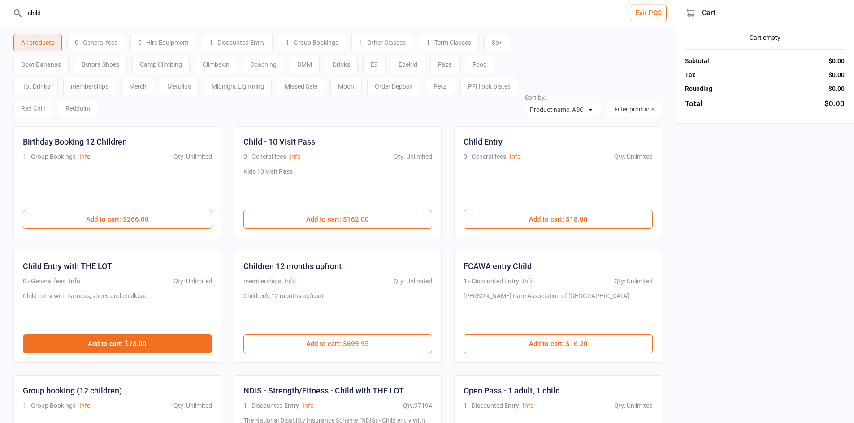
type input "child"
click at [143, 350] on button "Add to cart : $28.00" at bounding box center [117, 344] width 189 height 19
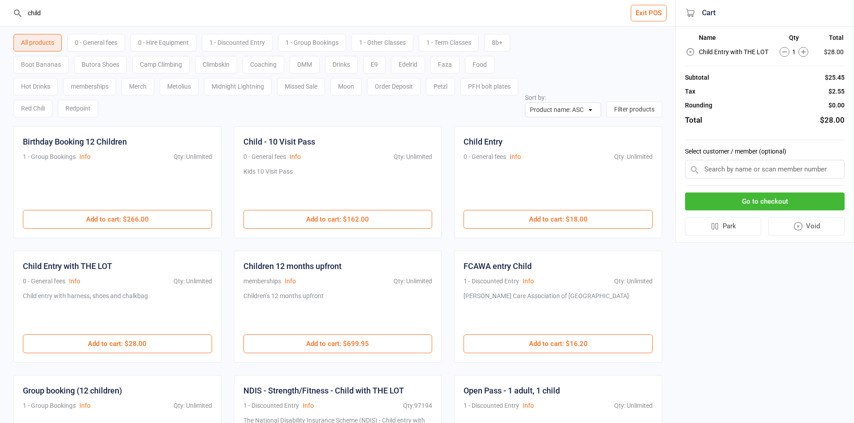
drag, startPoint x: 72, startPoint y: 21, endPoint x: 0, endPoint y: 6, distance: 73.6
click at [0, 6] on header "child Exit POS" at bounding box center [337, 13] width 675 height 26
drag, startPoint x: 100, startPoint y: 42, endPoint x: 117, endPoint y: 42, distance: 16.6
click at [117, 42] on div "0 - General fees" at bounding box center [96, 42] width 58 height 17
click at [160, 43] on div "0 - Hire Equipment" at bounding box center [163, 42] width 66 height 17
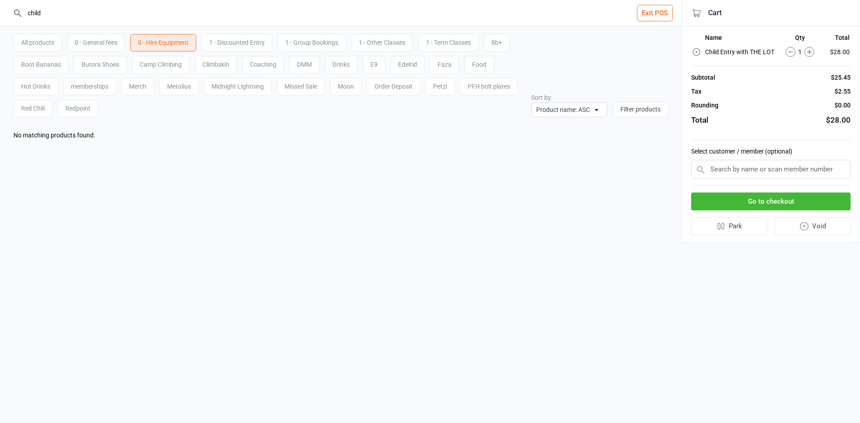
drag, startPoint x: 61, startPoint y: 20, endPoint x: 0, endPoint y: 0, distance: 64.3
click at [0, 0] on header "child Exit POS" at bounding box center [341, 13] width 682 height 26
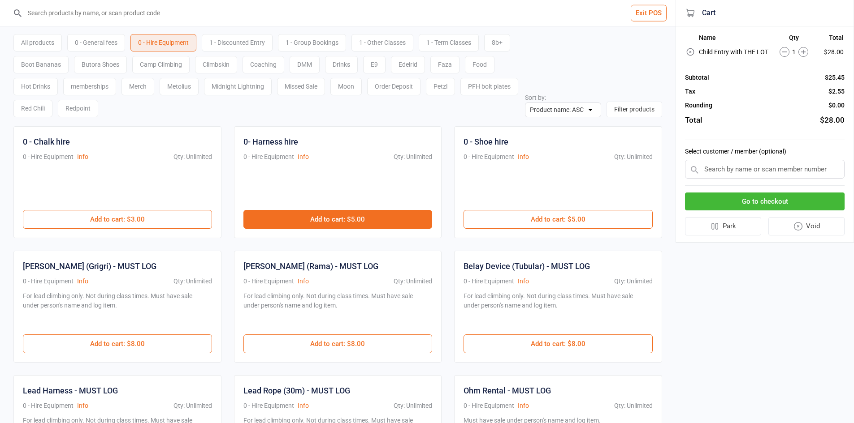
click at [393, 216] on button "Add to cart : $5.00" at bounding box center [337, 219] width 189 height 19
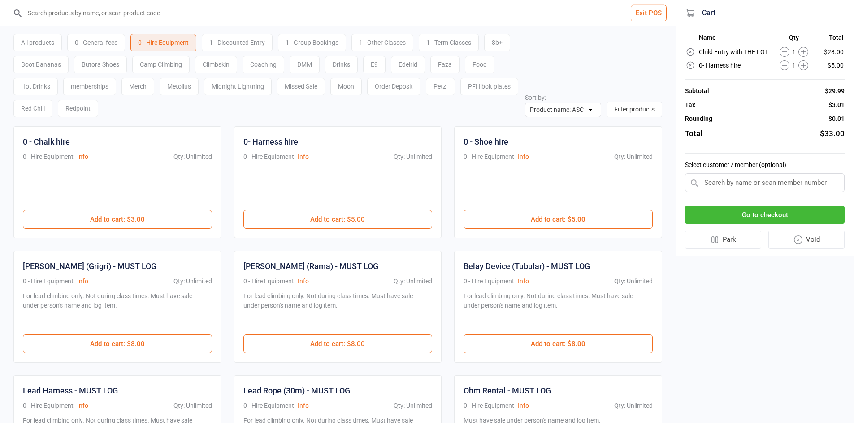
click at [786, 216] on button "Go to checkout" at bounding box center [765, 215] width 160 height 18
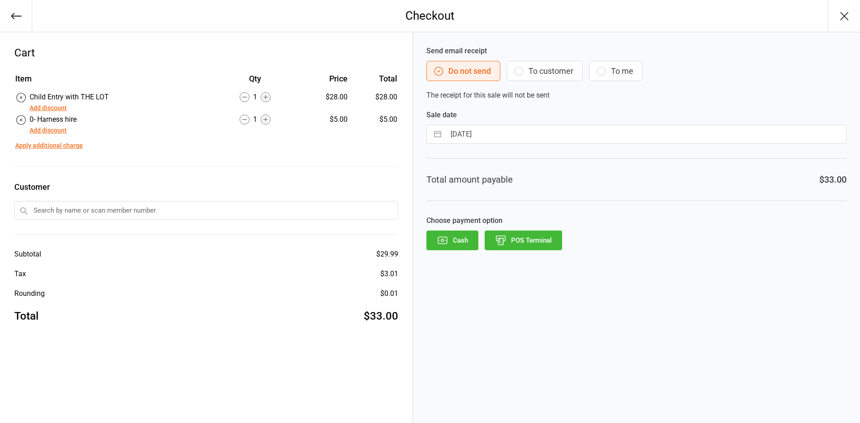
click at [517, 242] on button "POS Terminal" at bounding box center [524, 241] width 78 height 20
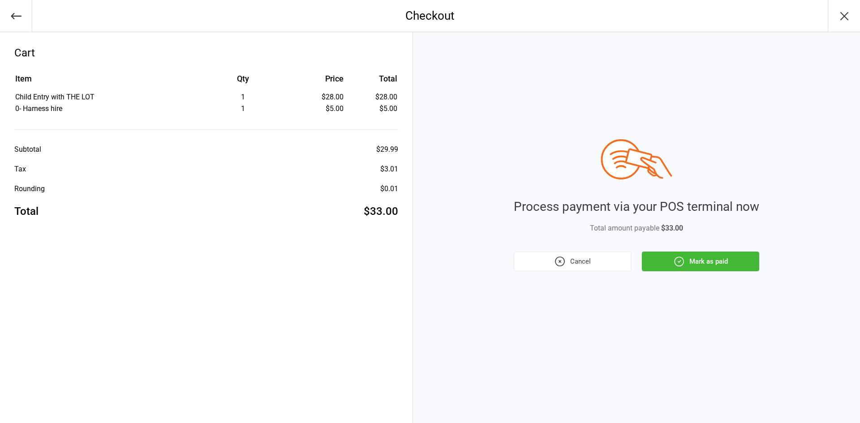
click at [695, 271] on button "Mark as paid" at bounding box center [700, 262] width 117 height 20
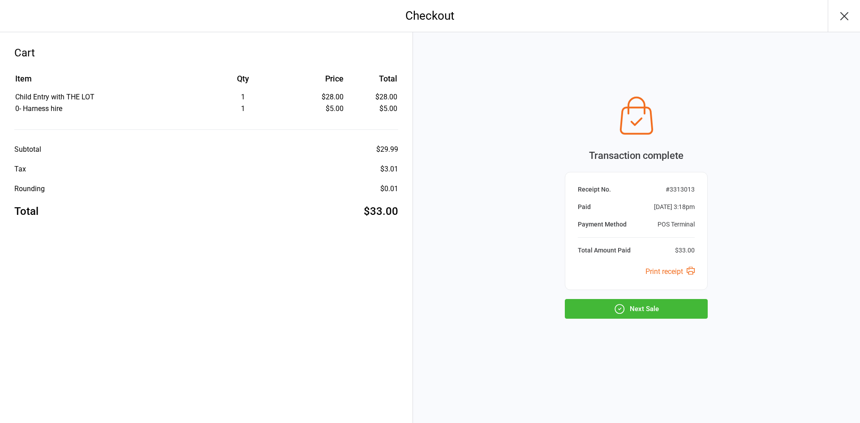
click at [643, 304] on button "Next Sale" at bounding box center [636, 309] width 143 height 20
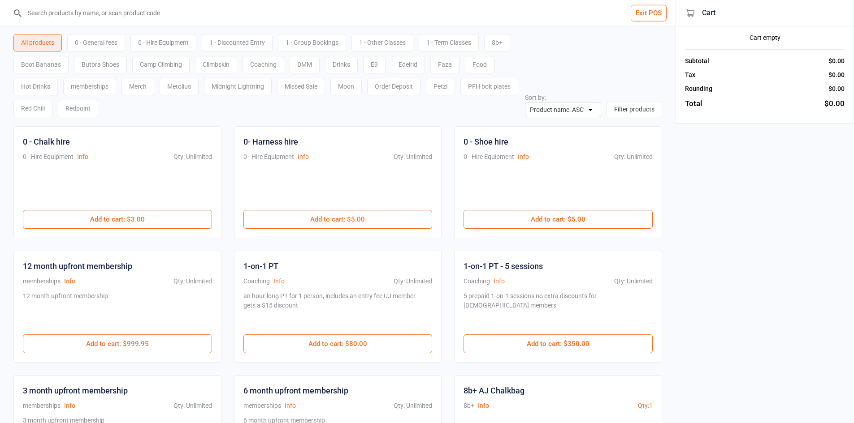
click at [83, 9] on input "search" at bounding box center [342, 13] width 639 height 26
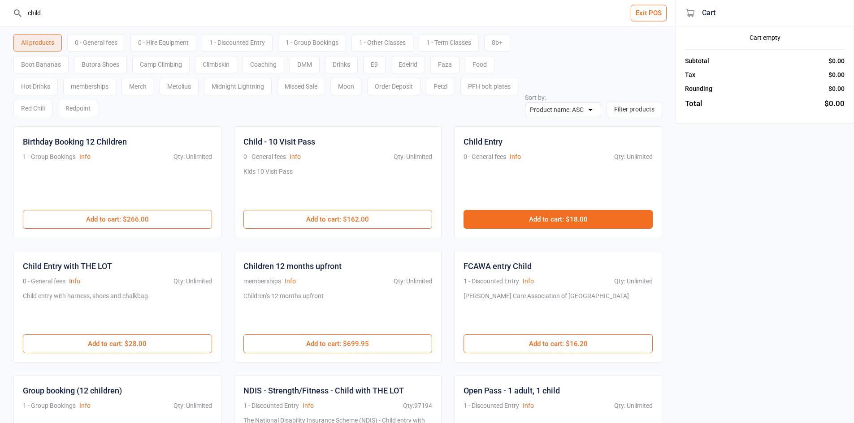
type input "child"
drag, startPoint x: 578, startPoint y: 220, endPoint x: 605, endPoint y: 217, distance: 27.1
click at [578, 220] on button "Add to cart : $18.00" at bounding box center [557, 219] width 189 height 19
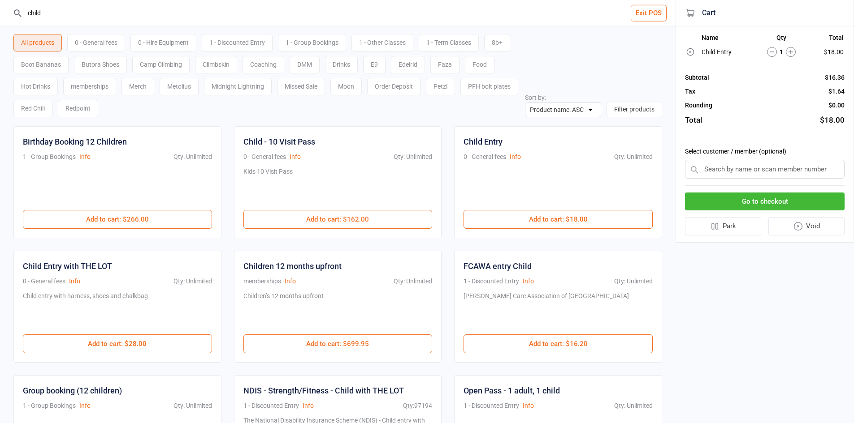
click at [752, 194] on button "Go to checkout" at bounding box center [765, 202] width 160 height 18
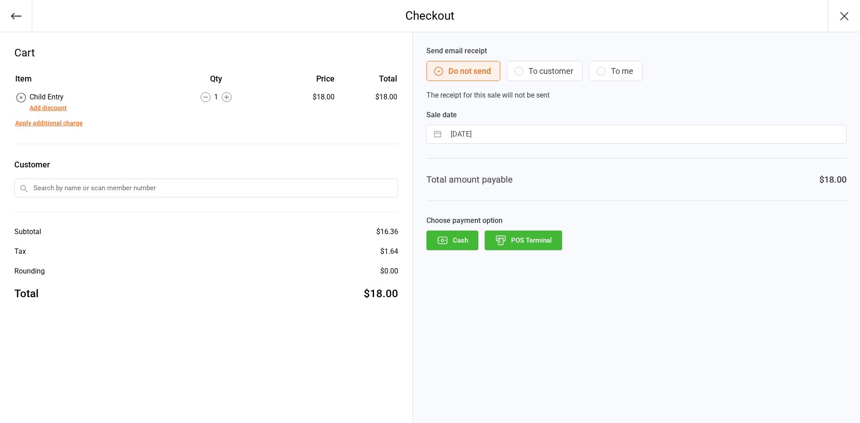
click at [532, 236] on button "POS Terminal" at bounding box center [524, 241] width 78 height 20
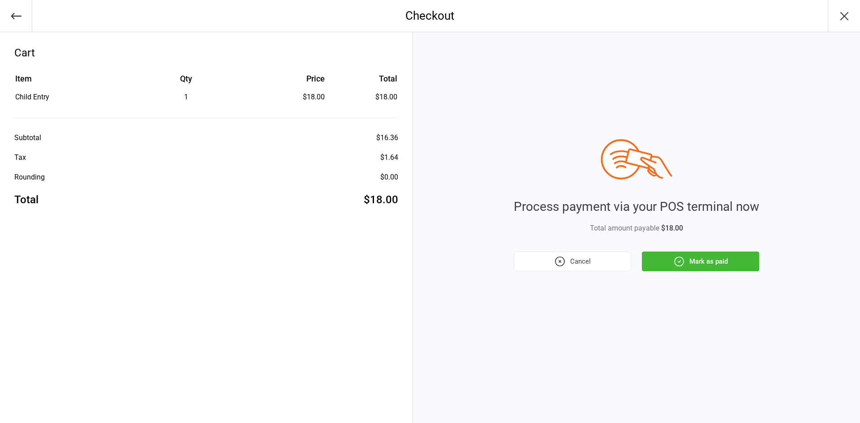
drag, startPoint x: 714, startPoint y: 259, endPoint x: 706, endPoint y: 258, distance: 8.1
click at [715, 259] on button "Mark as paid" at bounding box center [700, 262] width 117 height 20
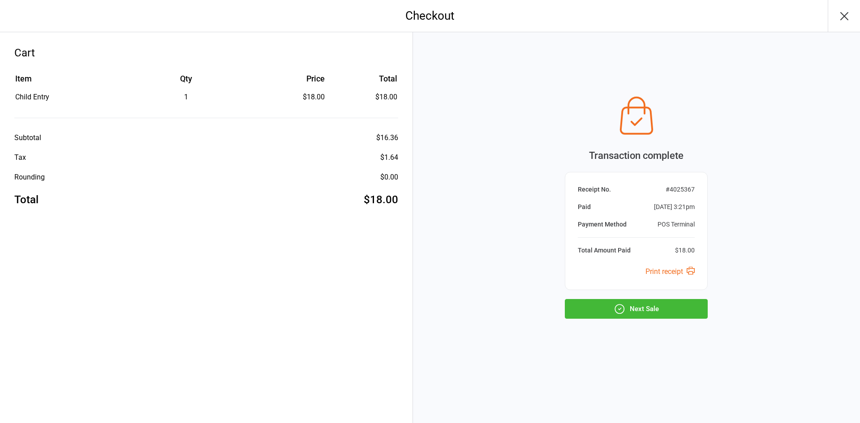
click at [615, 316] on button "Next Sale" at bounding box center [636, 309] width 143 height 20
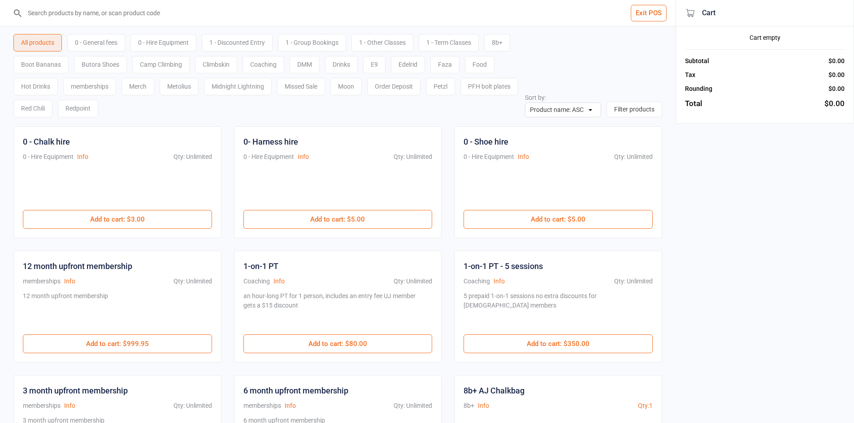
click at [162, 20] on input "search" at bounding box center [342, 13] width 639 height 26
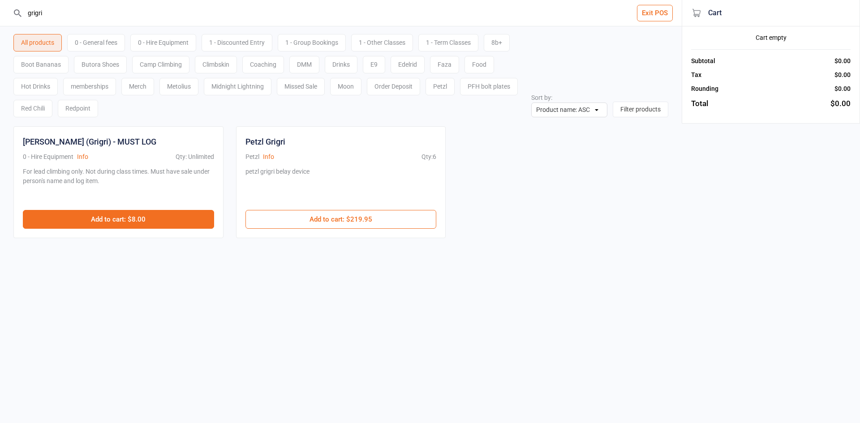
type input "grigri"
click at [175, 222] on button "Add to cart : $8.00" at bounding box center [118, 219] width 191 height 19
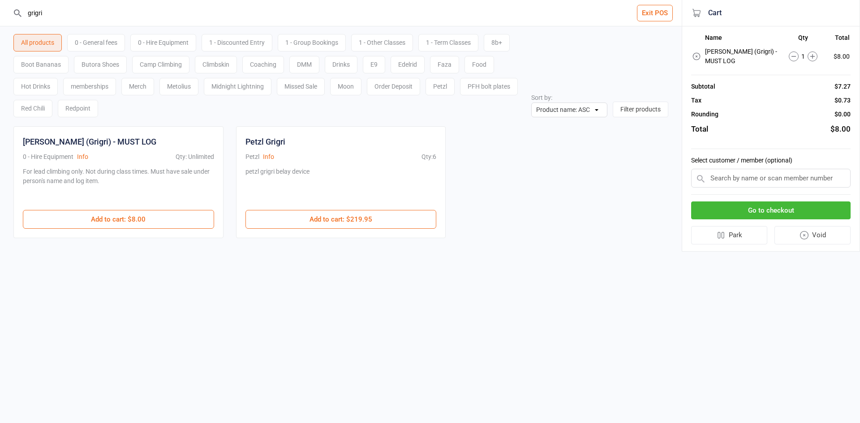
click at [714, 210] on button "Go to checkout" at bounding box center [771, 211] width 160 height 18
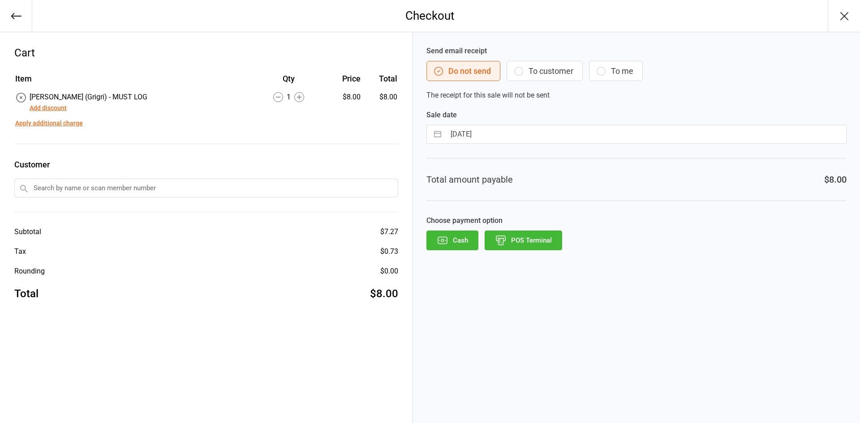
drag, startPoint x: 532, startPoint y: 242, endPoint x: 563, endPoint y: 251, distance: 32.5
click at [535, 242] on button "POS Terminal" at bounding box center [524, 241] width 78 height 20
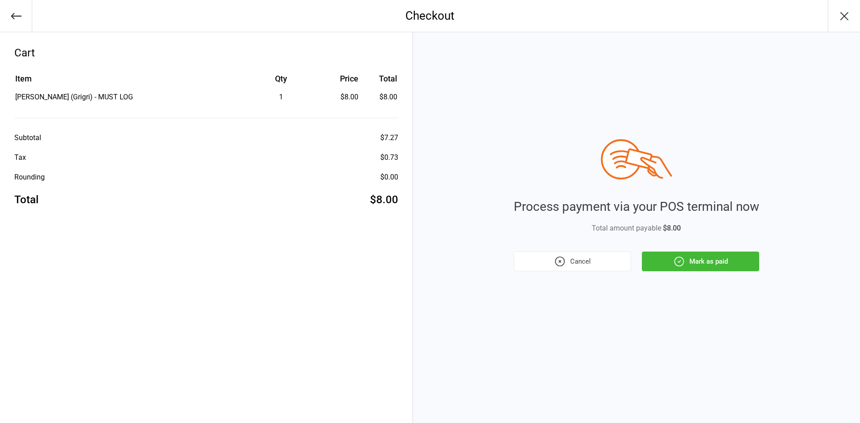
click at [674, 257] on icon "button" at bounding box center [680, 262] width 12 height 12
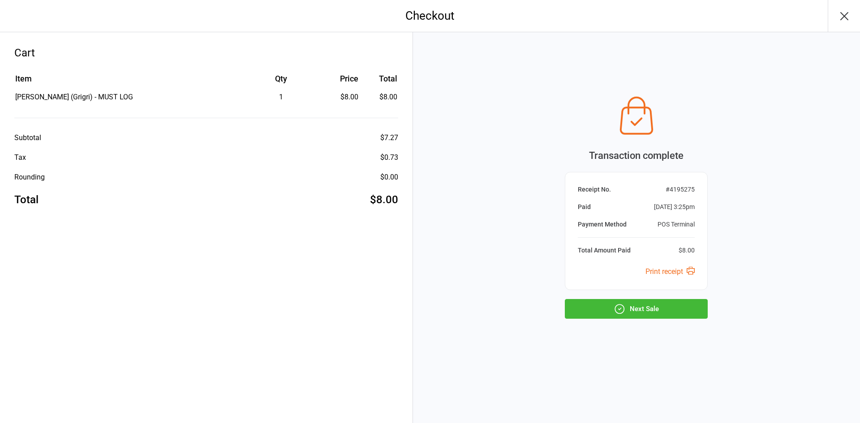
click at [640, 298] on div "Transaction complete Receipt No. # 4195275 Paid Sep 14, 2025 3:25pm Payment Met…" at bounding box center [636, 205] width 143 height 227
click at [646, 311] on button "Next Sale" at bounding box center [636, 309] width 143 height 20
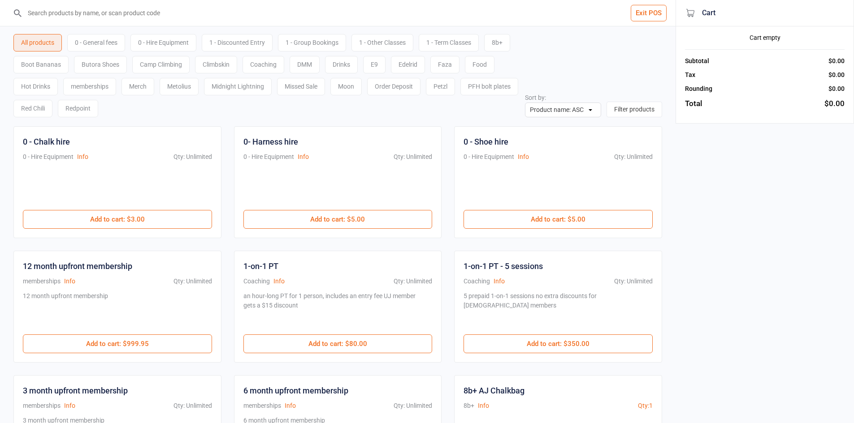
click at [91, 43] on div "0 - General fees" at bounding box center [96, 42] width 58 height 17
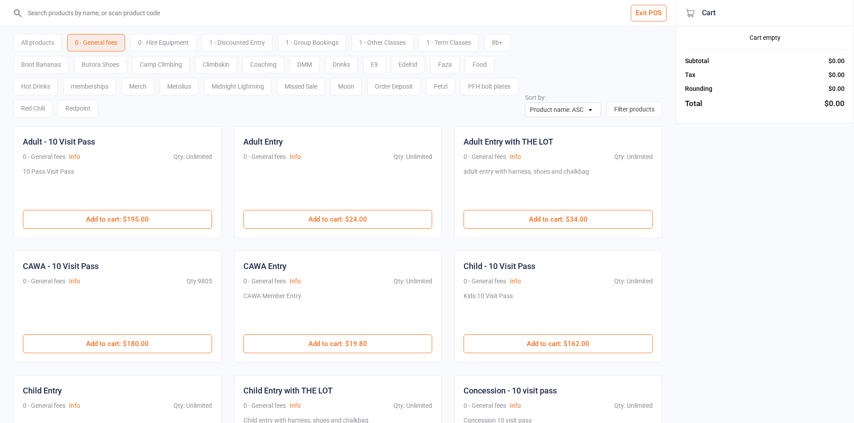
click at [122, 13] on input "search" at bounding box center [342, 13] width 639 height 26
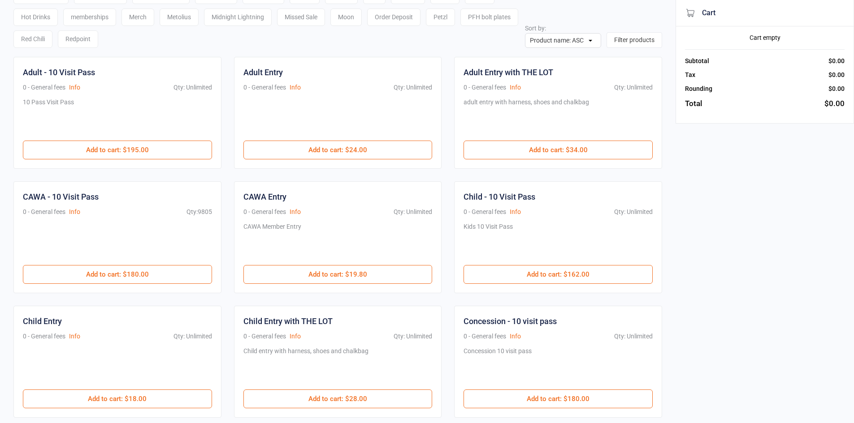
scroll to position [134, 0]
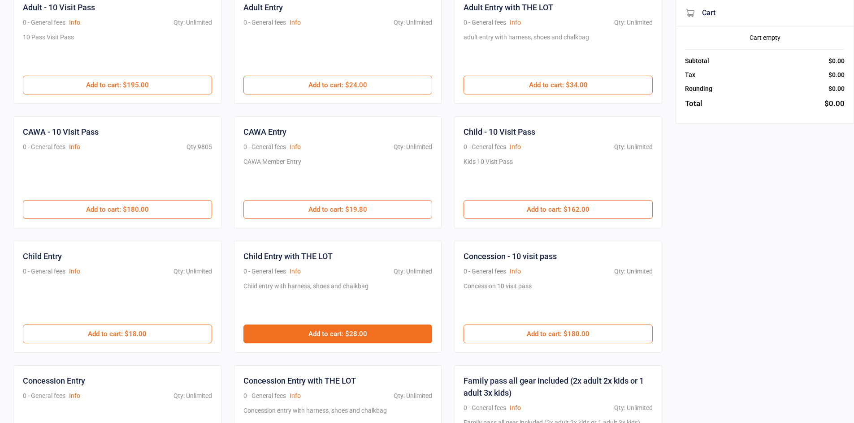
drag, startPoint x: 328, startPoint y: 329, endPoint x: 795, endPoint y: 125, distance: 509.8
click at [328, 329] on button "Add to cart : $28.00" at bounding box center [337, 334] width 189 height 19
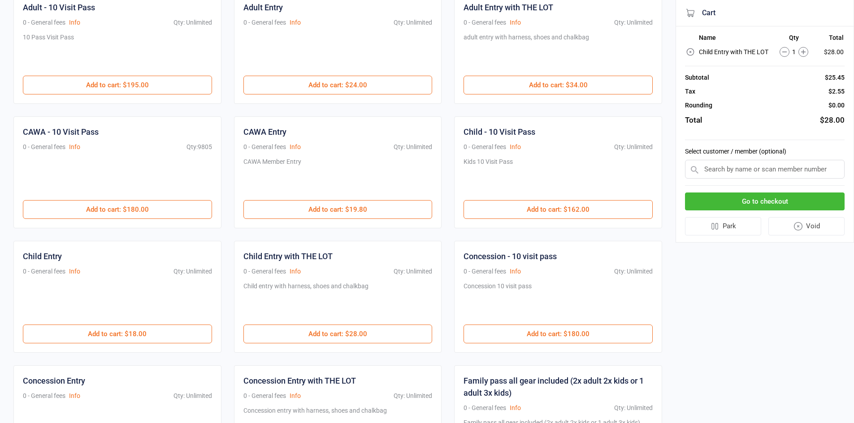
click at [807, 52] on icon at bounding box center [803, 52] width 10 height 10
click at [742, 198] on button "Go to checkout" at bounding box center [765, 202] width 160 height 18
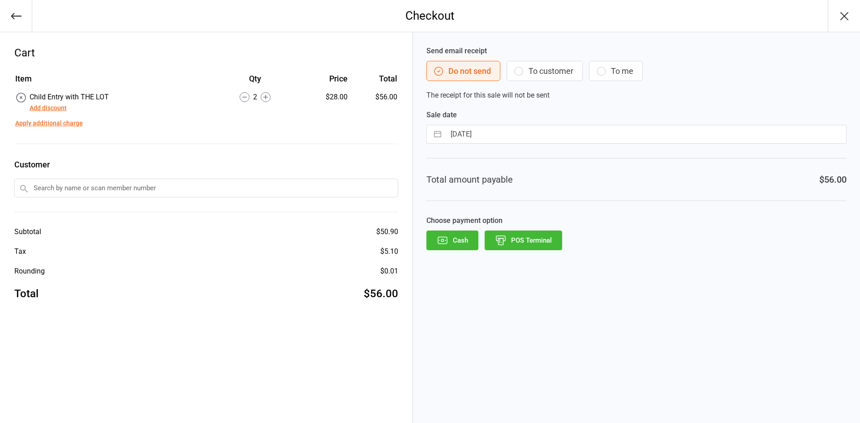
drag, startPoint x: 524, startPoint y: 233, endPoint x: 514, endPoint y: 237, distance: 11.2
click at [525, 233] on button "POS Terminal" at bounding box center [524, 241] width 78 height 20
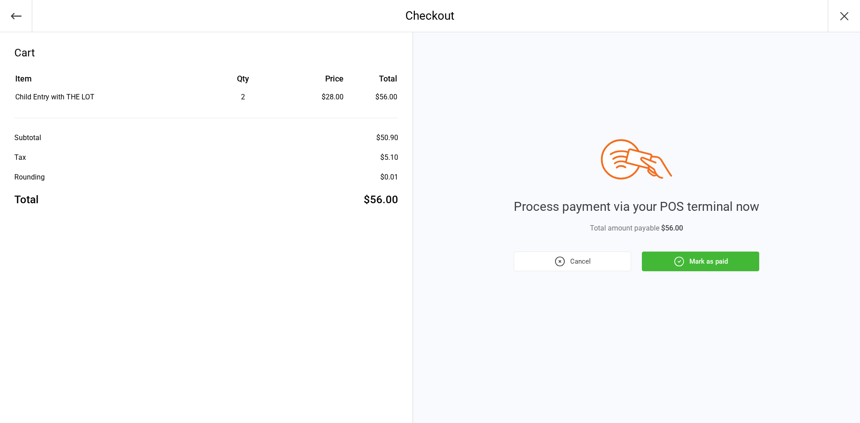
click at [727, 264] on button "Mark as paid" at bounding box center [700, 262] width 117 height 20
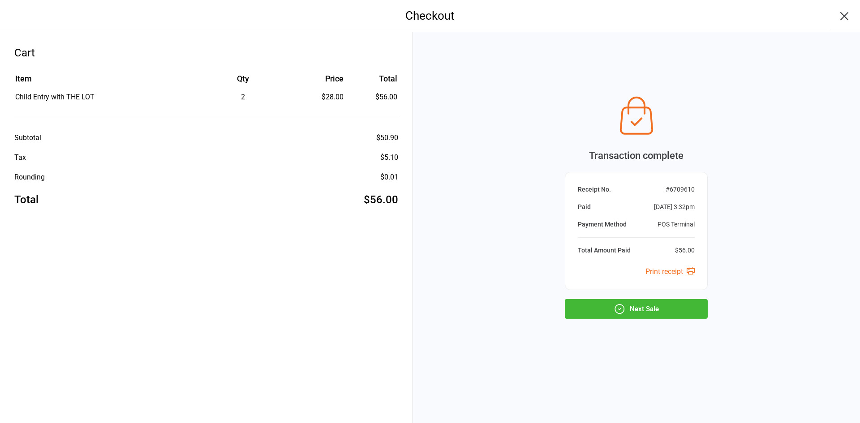
drag, startPoint x: 598, startPoint y: 309, endPoint x: 570, endPoint y: 278, distance: 41.5
click at [593, 304] on button "Next Sale" at bounding box center [636, 309] width 143 height 20
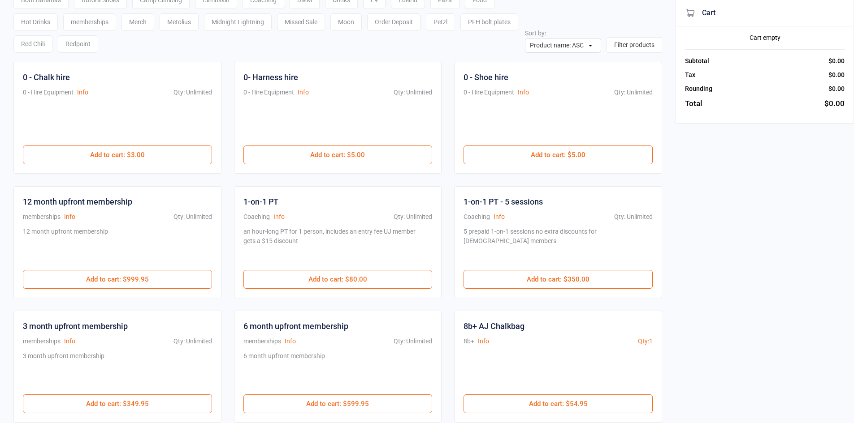
scroll to position [45, 0]
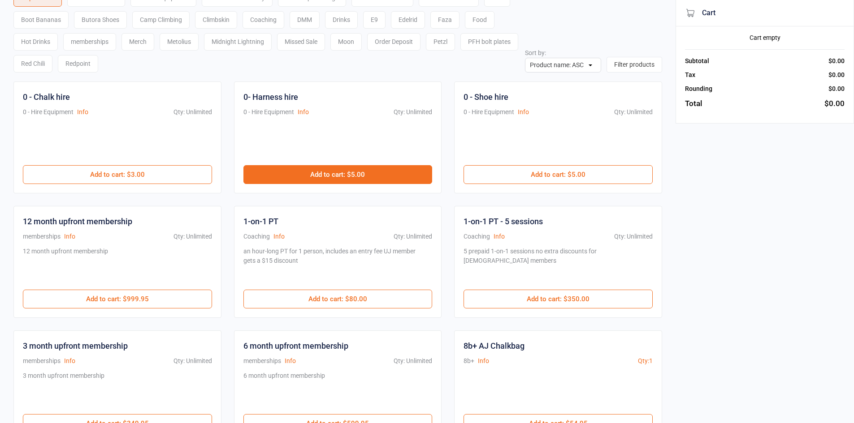
click at [323, 181] on button "Add to cart : $5.00" at bounding box center [337, 174] width 189 height 19
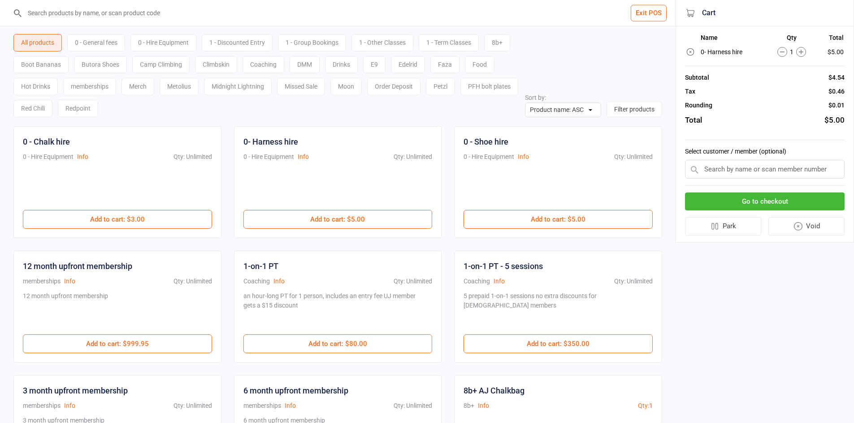
click at [107, 34] on div "All products 0 - General fees 0 - Hire Equipment 1 - Discounted Entry 1 - Group…" at bounding box center [268, 74] width 511 height 88
click at [108, 39] on div "0 - General fees" at bounding box center [96, 42] width 58 height 17
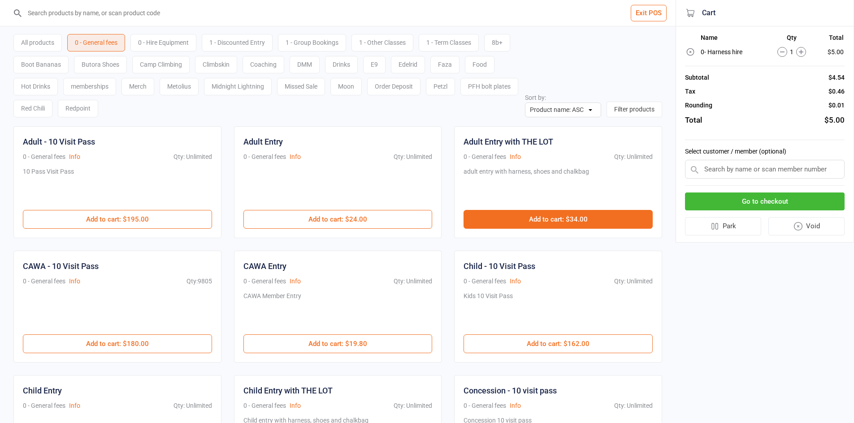
click at [523, 223] on button "Add to cart : $34.00" at bounding box center [557, 219] width 189 height 19
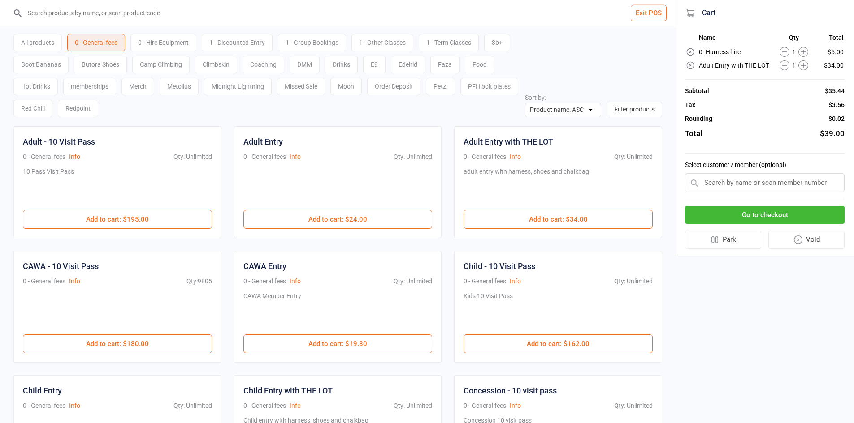
click at [760, 209] on button "Go to checkout" at bounding box center [765, 215] width 160 height 18
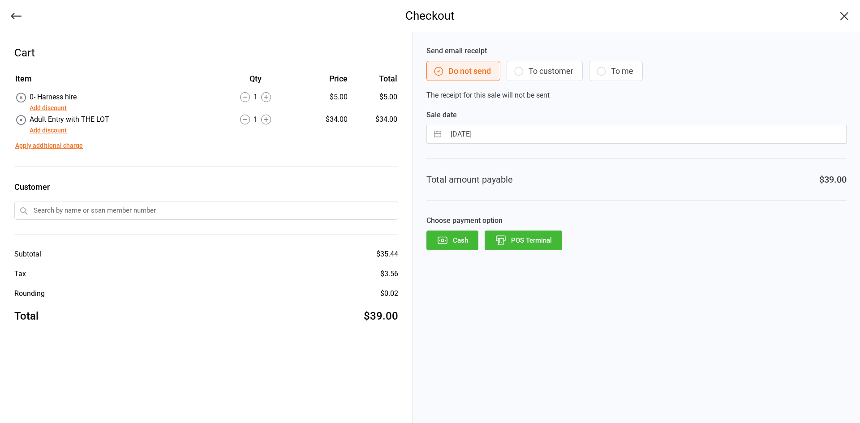
click at [520, 254] on div "Send email receipt Do not send To customer To me The receipt for this sale will…" at bounding box center [636, 227] width 447 height 391
click at [523, 248] on button "POS Terminal" at bounding box center [524, 241] width 78 height 20
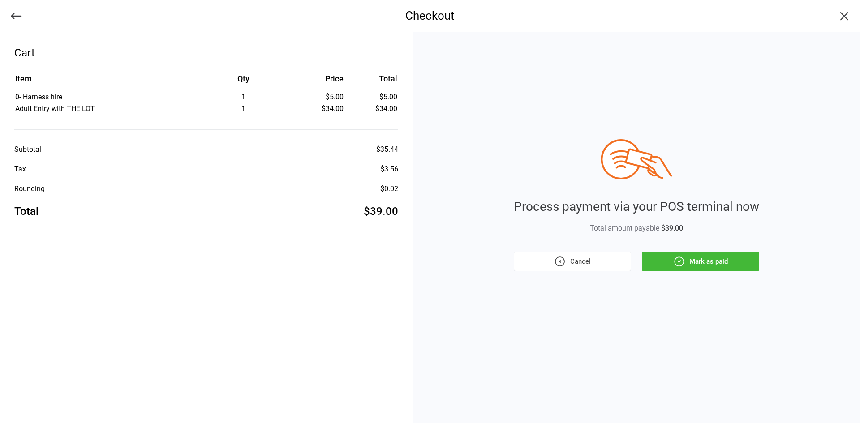
click at [685, 258] on icon "button" at bounding box center [680, 262] width 12 height 12
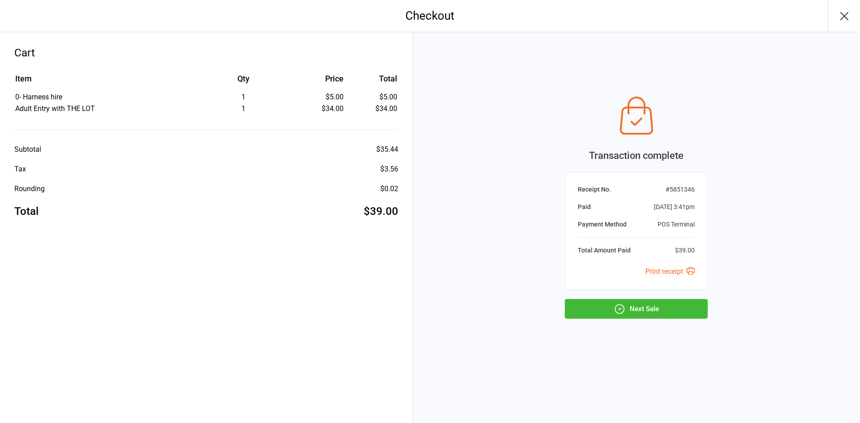
click at [661, 309] on button "Next Sale" at bounding box center [636, 309] width 143 height 20
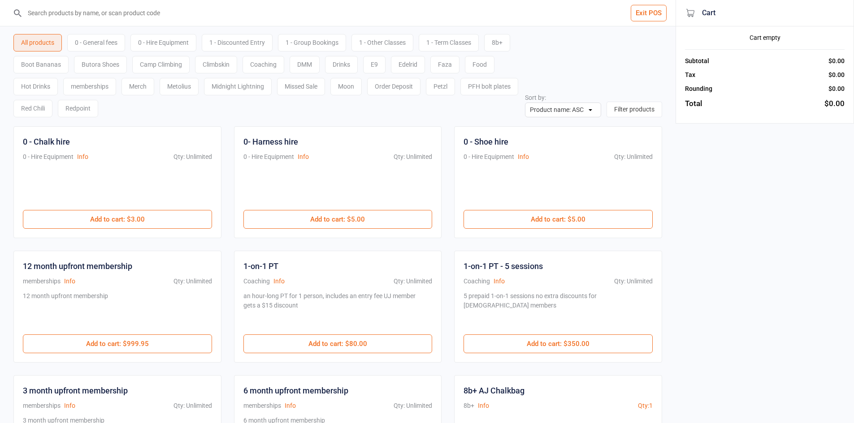
click at [121, 15] on input "search" at bounding box center [342, 13] width 639 height 26
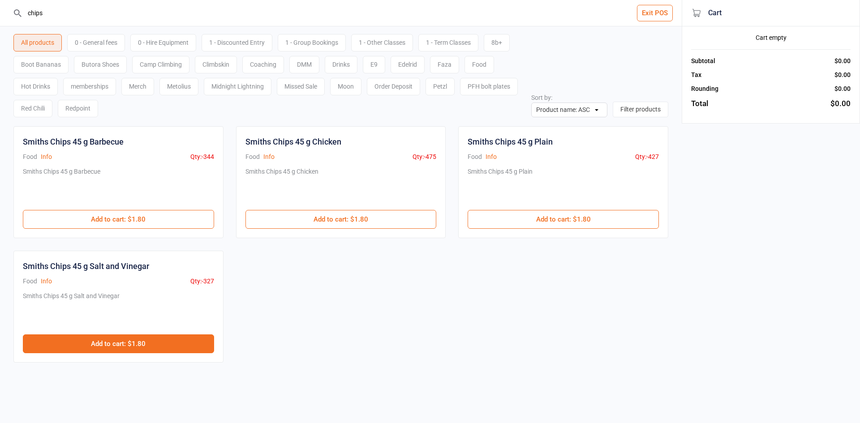
type input "chips"
click at [121, 337] on button "Add to cart : $1.80" at bounding box center [118, 344] width 191 height 19
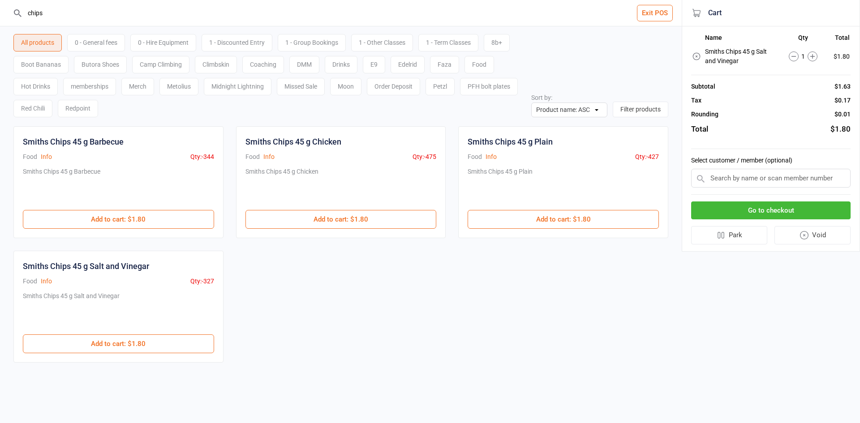
click at [822, 204] on button "Go to checkout" at bounding box center [771, 211] width 160 height 18
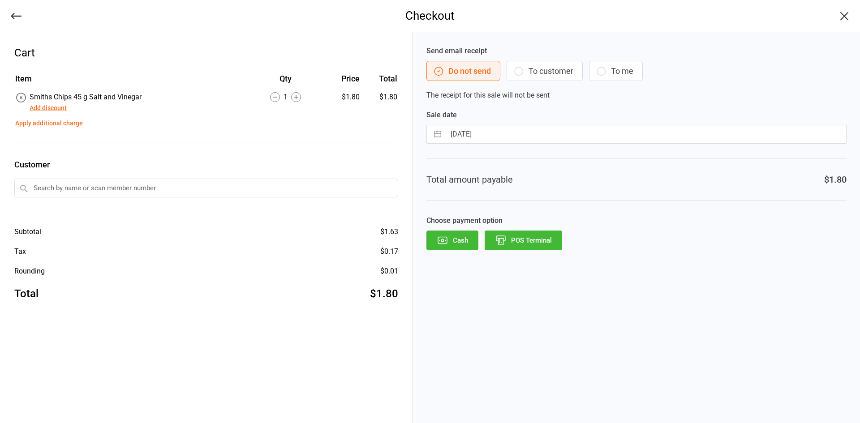
click at [542, 246] on button "POS Terminal" at bounding box center [524, 241] width 78 height 20
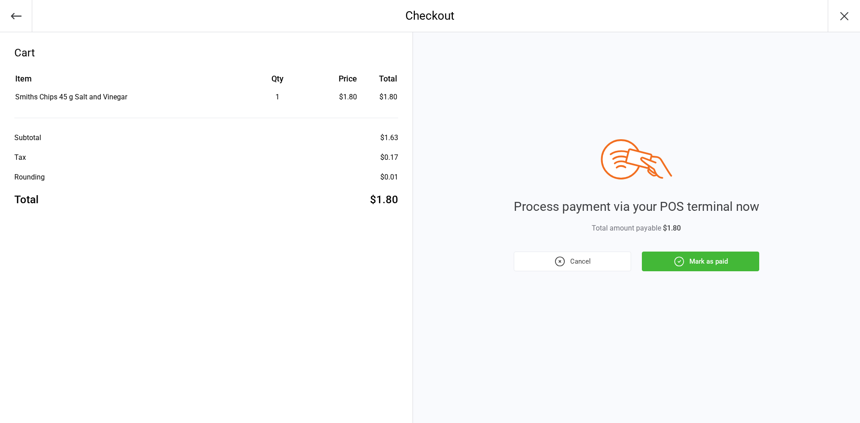
click at [740, 272] on div "Process payment via your POS terminal now Total amount payable $1.80 Cancel Mar…" at bounding box center [636, 227] width 447 height 391
click at [710, 264] on button "Mark as paid" at bounding box center [700, 262] width 117 height 20
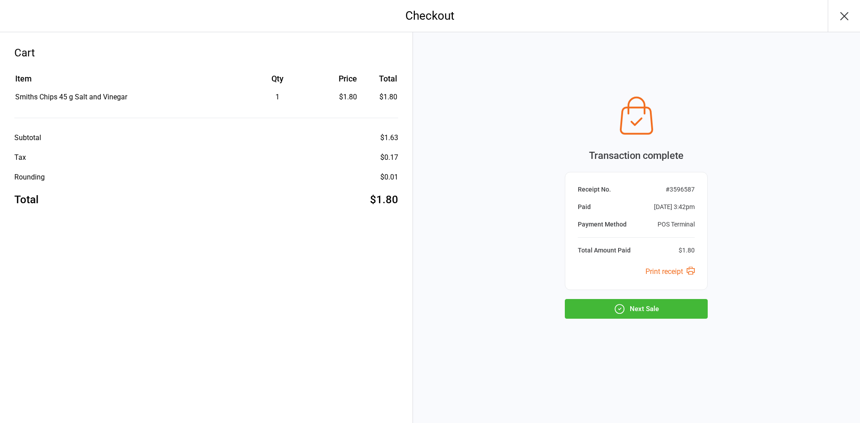
click at [644, 313] on button "Next Sale" at bounding box center [636, 309] width 143 height 20
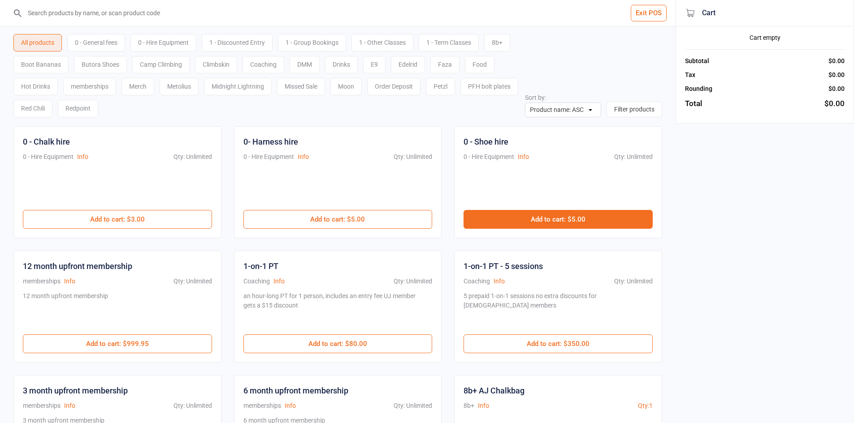
click at [519, 225] on button "Add to cart : $5.00" at bounding box center [557, 219] width 189 height 19
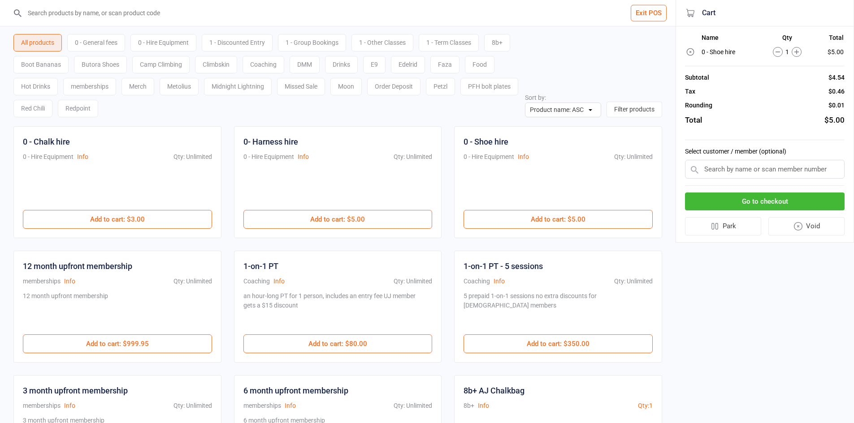
click at [109, 44] on div "0 - General fees" at bounding box center [96, 42] width 58 height 17
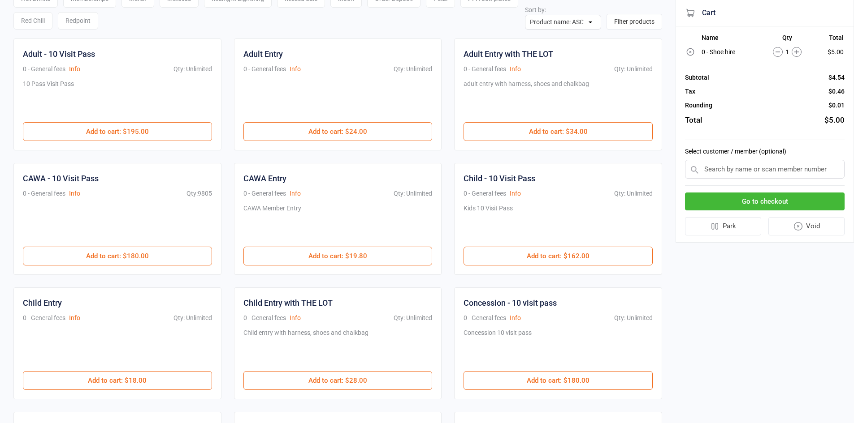
scroll to position [90, 0]
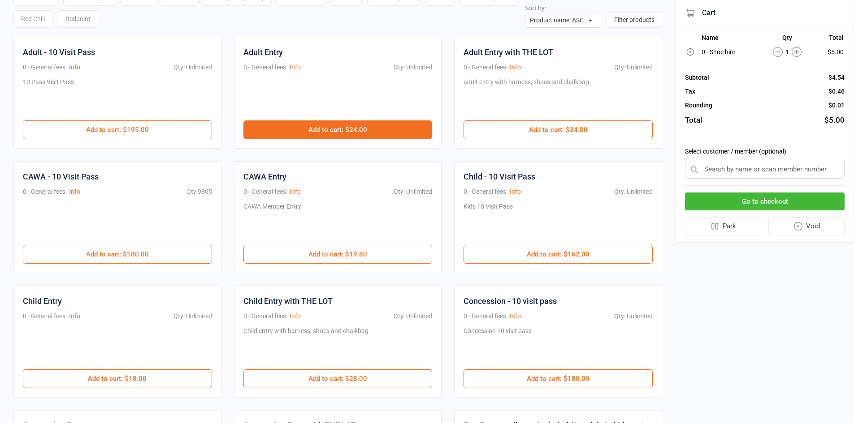
click at [365, 132] on button "Add to cart : $24.00" at bounding box center [337, 130] width 189 height 19
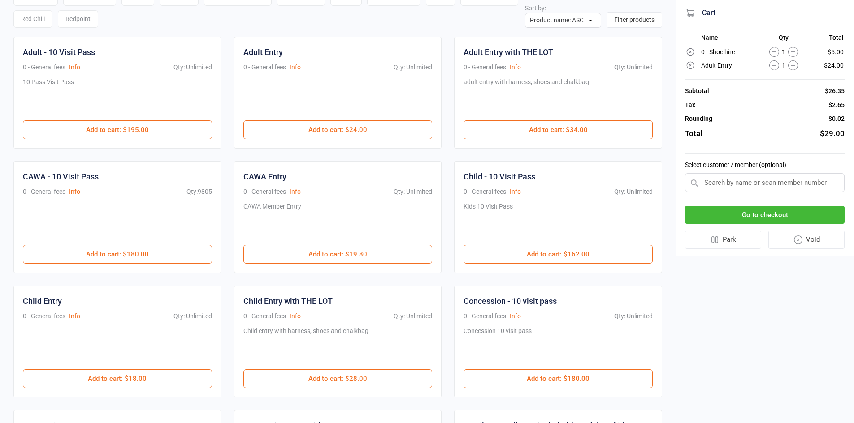
click at [808, 220] on button "Go to checkout" at bounding box center [765, 215] width 160 height 18
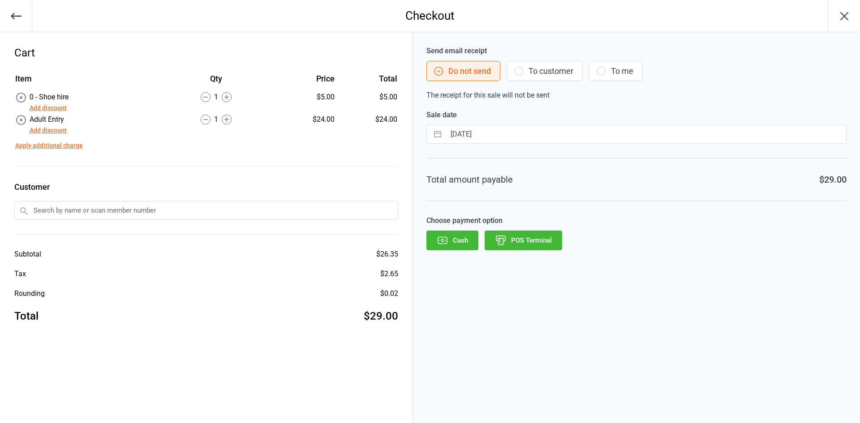
click at [516, 243] on button "POS Terminal" at bounding box center [524, 241] width 78 height 20
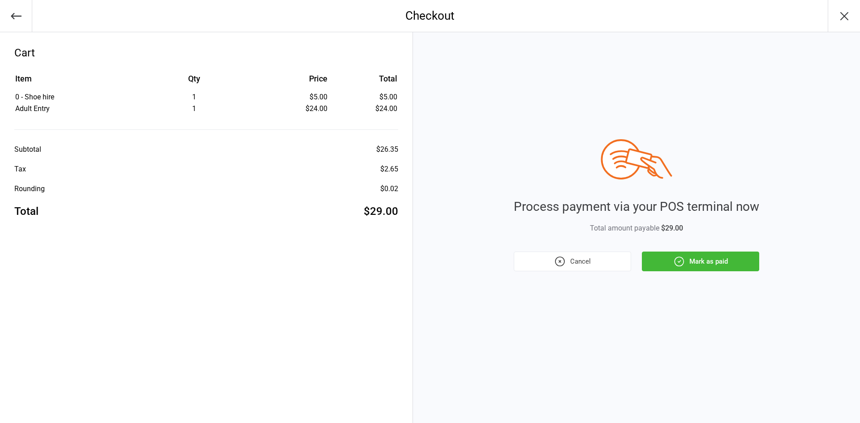
click at [733, 259] on button "Mark as paid" at bounding box center [700, 262] width 117 height 20
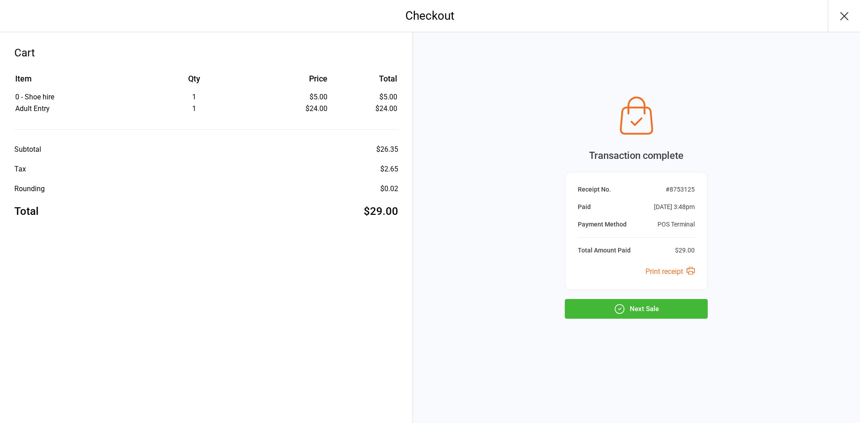
click at [667, 309] on button "Next Sale" at bounding box center [636, 309] width 143 height 20
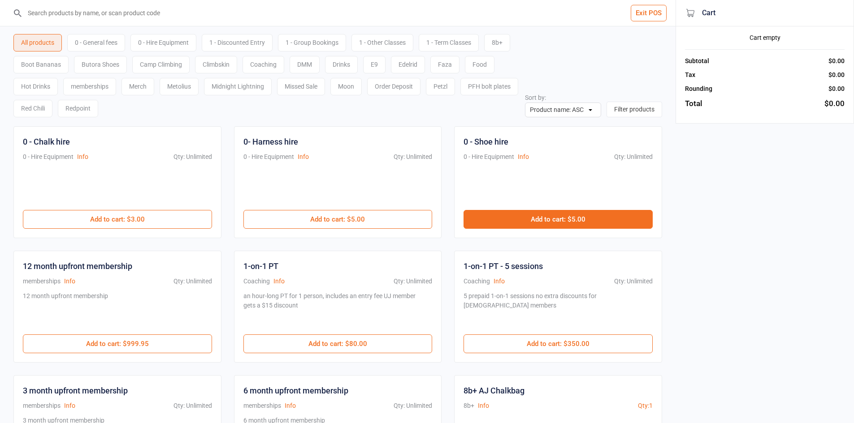
click at [524, 220] on button "Add to cart : $5.00" at bounding box center [557, 219] width 189 height 19
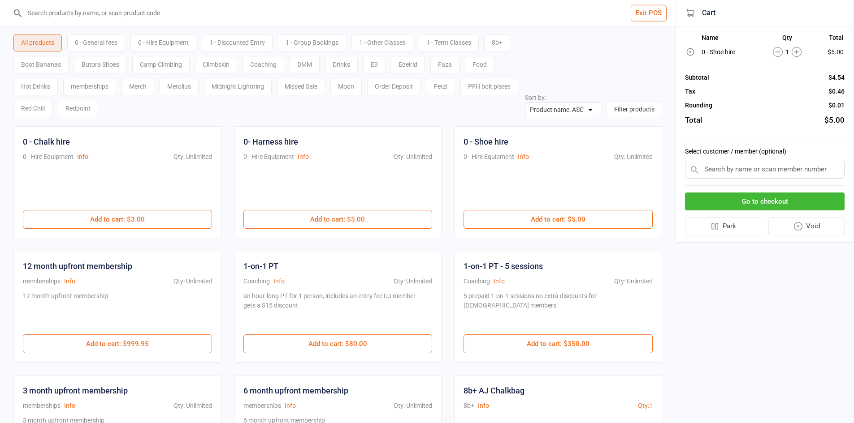
click at [106, 35] on div "0 - General fees" at bounding box center [96, 42] width 58 height 17
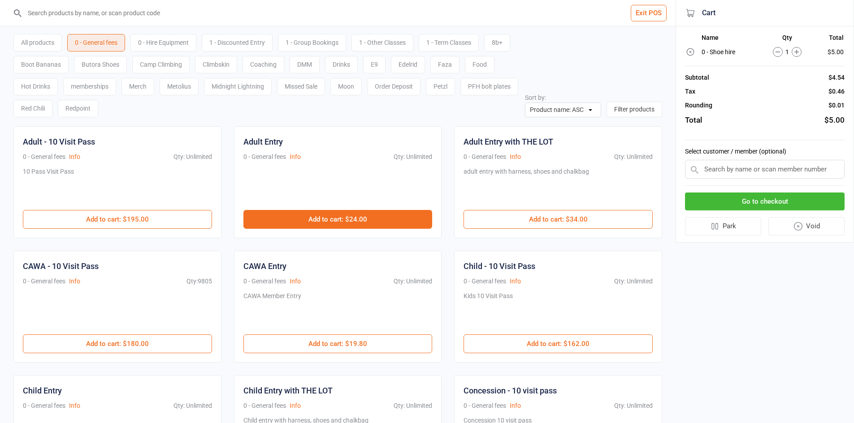
click at [370, 215] on button "Add to cart : $24.00" at bounding box center [337, 219] width 189 height 19
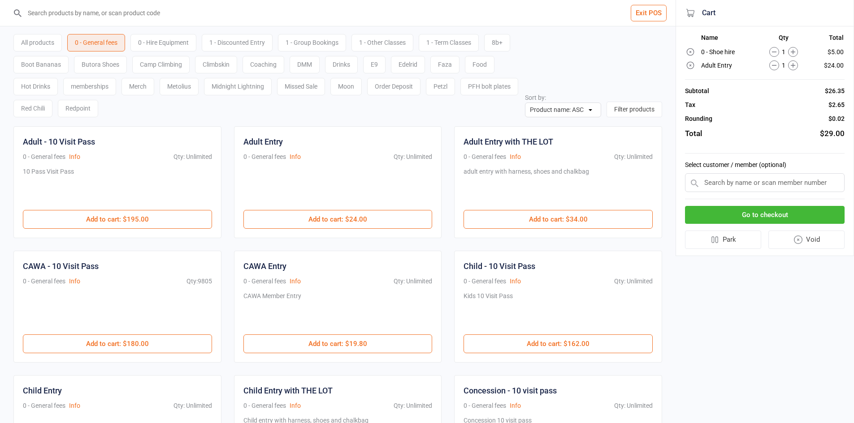
click at [822, 214] on button "Go to checkout" at bounding box center [765, 215] width 160 height 18
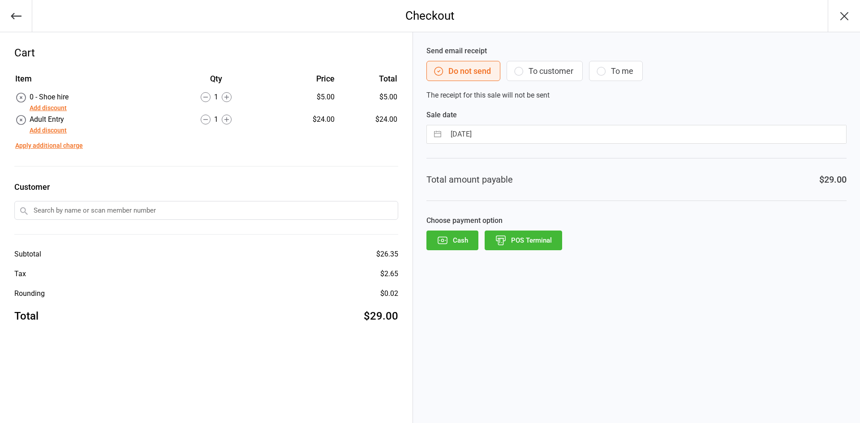
click at [510, 246] on button "POS Terminal" at bounding box center [524, 241] width 78 height 20
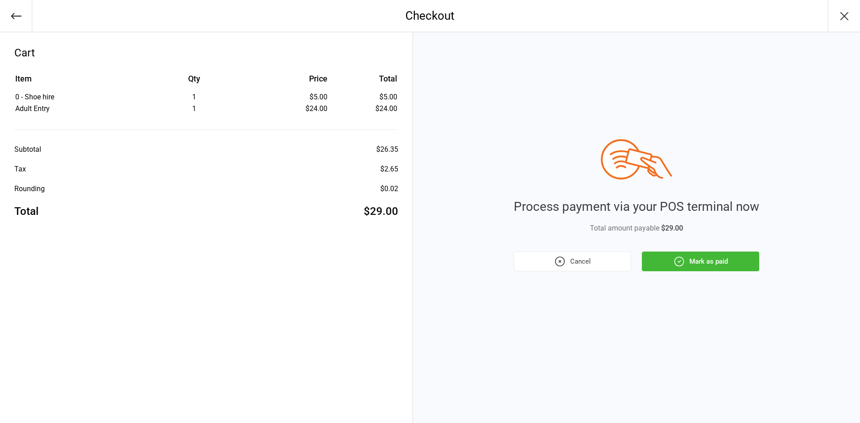
click at [700, 264] on button "Mark as paid" at bounding box center [700, 262] width 117 height 20
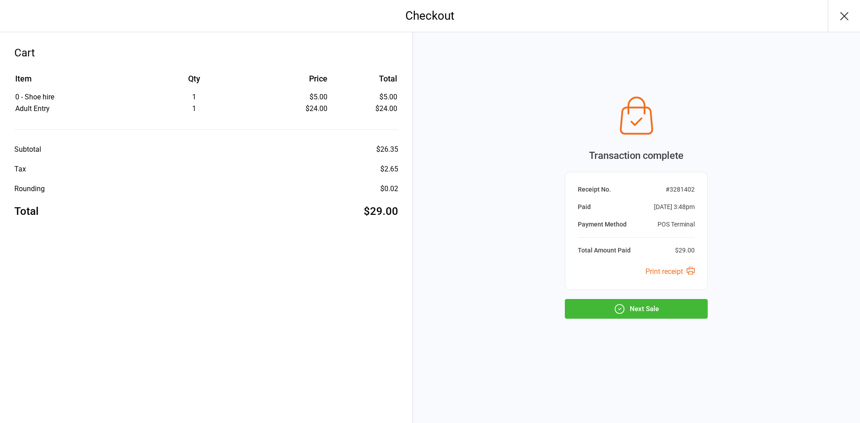
drag, startPoint x: 643, startPoint y: 296, endPoint x: 649, endPoint y: 306, distance: 11.6
click at [644, 297] on div "Transaction complete Receipt No. # 3281402 Paid Sep 14, 2025 3:48pm Payment Met…" at bounding box center [636, 205] width 143 height 227
click at [664, 320] on div "Transaction complete Receipt No. # 3281402 Paid Sep 14, 2025 3:48pm Payment Met…" at bounding box center [636, 227] width 447 height 391
click at [674, 306] on button "Next Sale" at bounding box center [636, 309] width 143 height 20
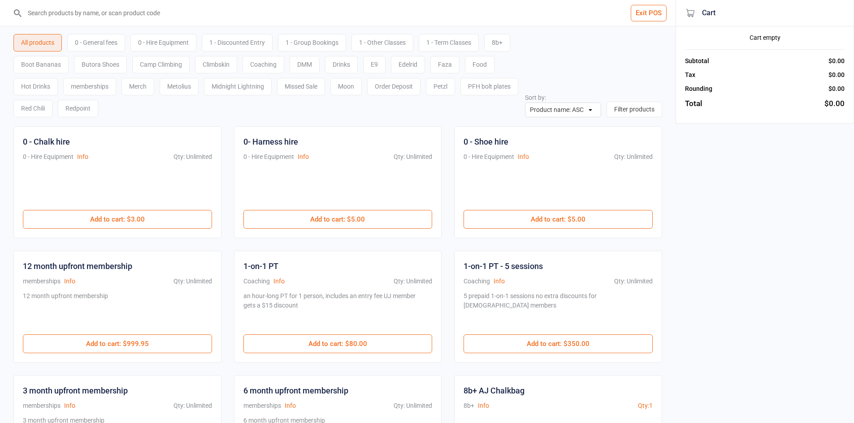
click at [123, 47] on div "0 - General fees" at bounding box center [96, 42] width 58 height 17
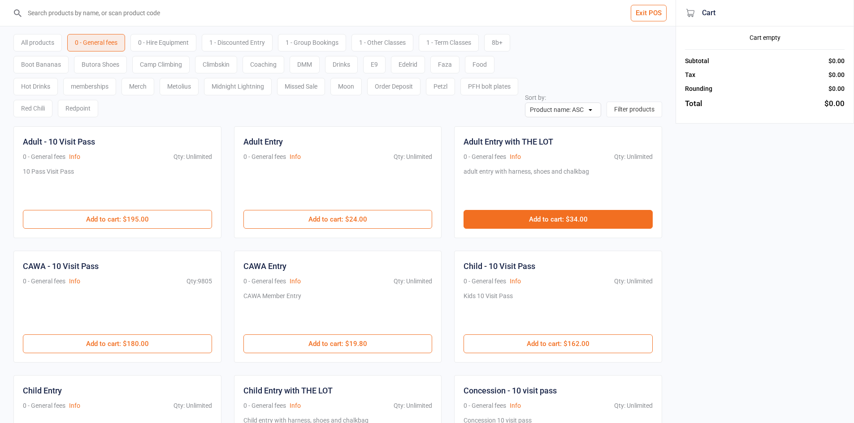
click at [524, 214] on button "Add to cart : $34.00" at bounding box center [557, 219] width 189 height 19
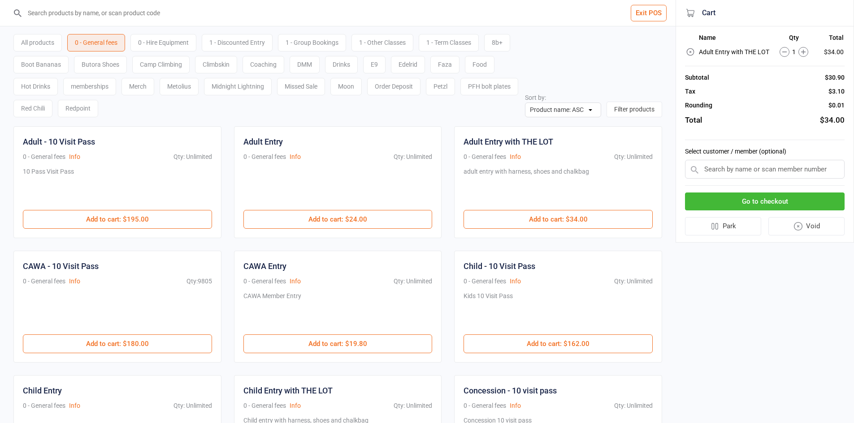
click at [816, 52] on div "1" at bounding box center [793, 52] width 45 height 10
click at [801, 52] on icon at bounding box center [803, 52] width 10 height 10
click at [656, 70] on div "All products 0 - General fees 0 - Hire Equipment 1 - Discounted Entry 1 - Group…" at bounding box center [337, 71] width 648 height 91
click at [766, 202] on button "Go to checkout" at bounding box center [765, 202] width 160 height 18
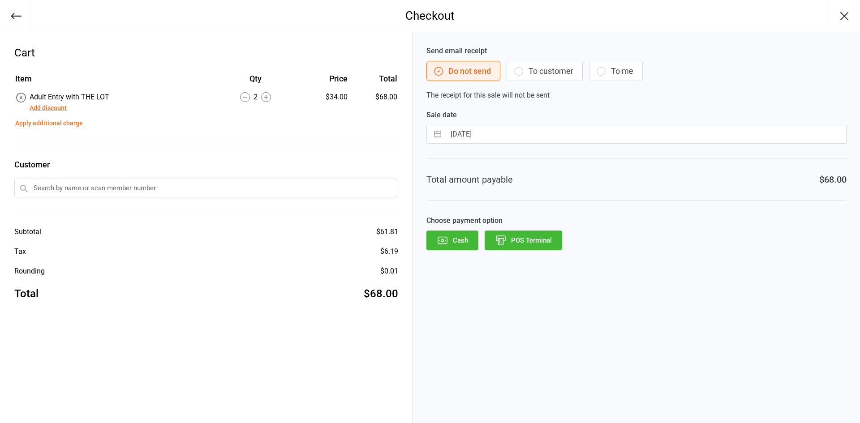
click at [551, 231] on button "POS Terminal" at bounding box center [524, 241] width 78 height 20
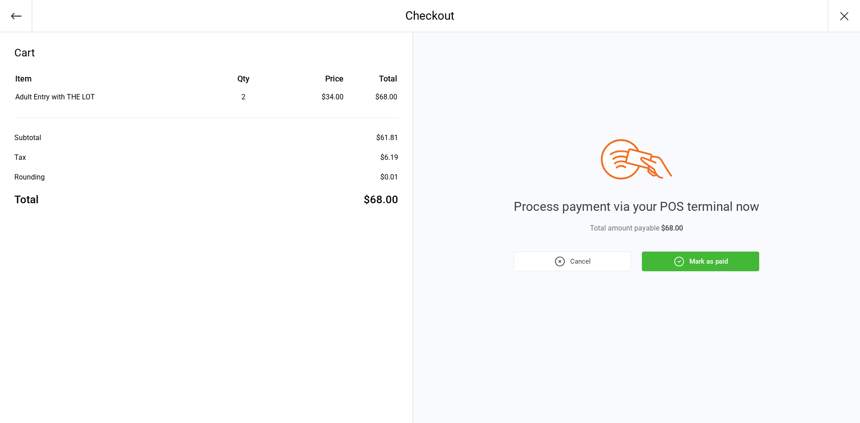
click at [687, 264] on button "Mark as paid" at bounding box center [700, 262] width 117 height 20
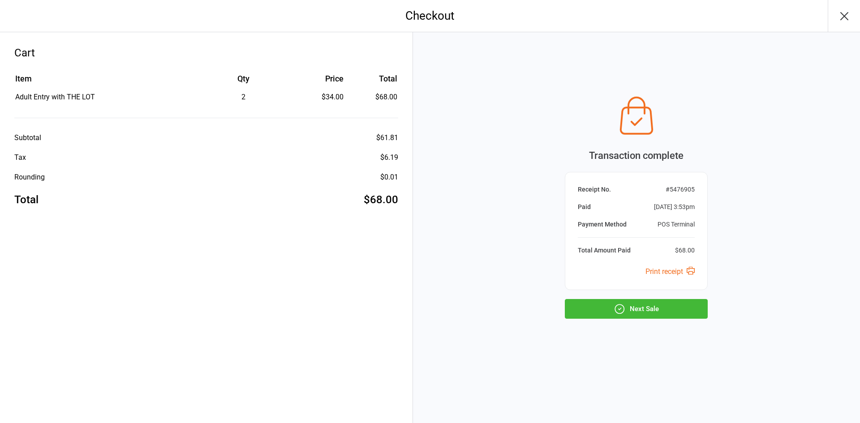
click at [574, 312] on button "Next Sale" at bounding box center [636, 309] width 143 height 20
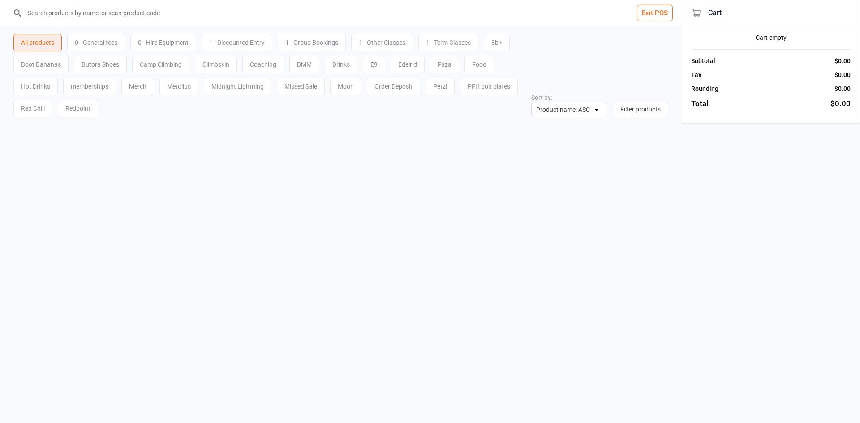
click at [108, 13] on input "search" at bounding box center [346, 13] width 646 height 26
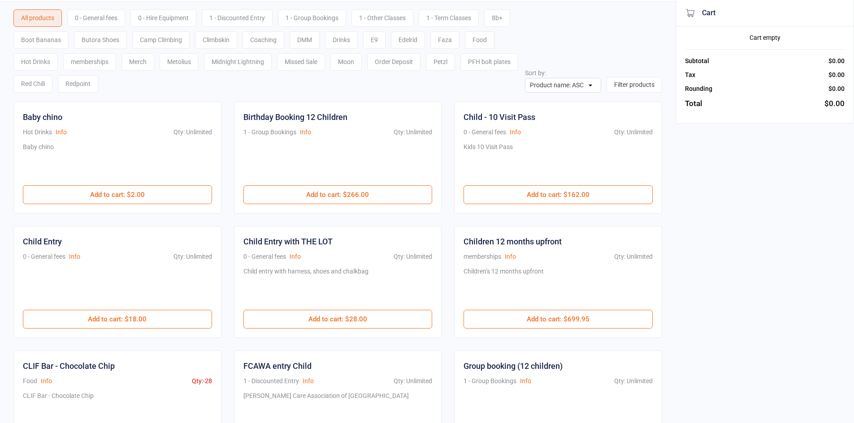
scroll to position [45, 0]
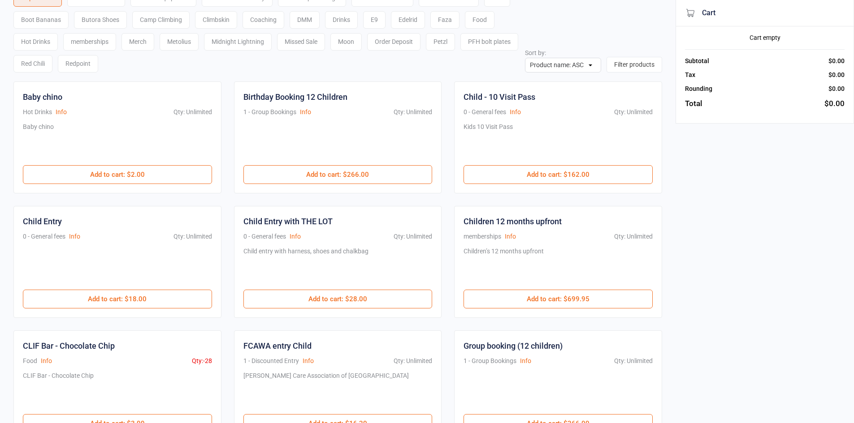
type input "chi"
click at [364, 285] on div "Child entry with harness, shoes and chalkbag" at bounding box center [337, 268] width 189 height 43
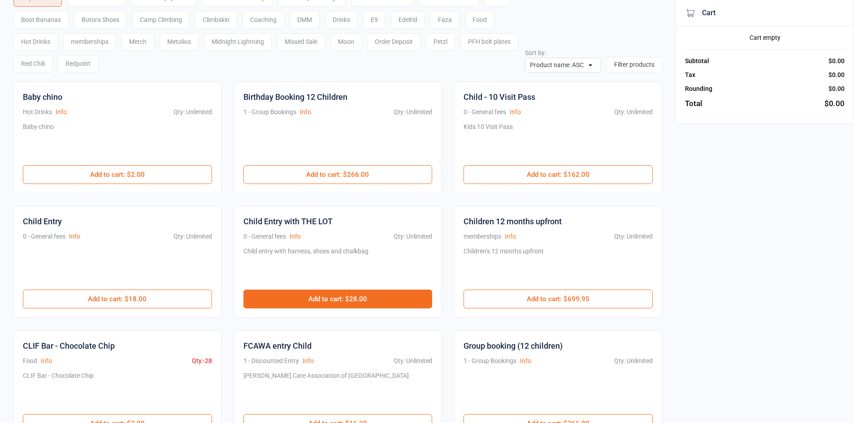
click at [372, 297] on button "Add to cart : $28.00" at bounding box center [337, 299] width 189 height 19
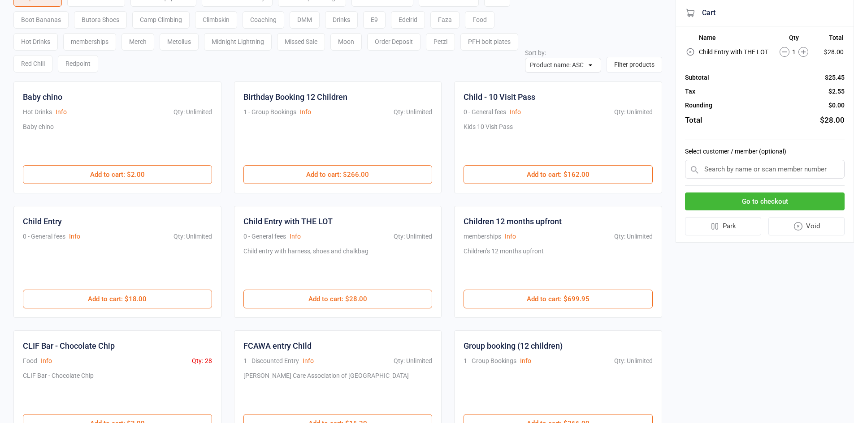
click at [756, 199] on button "Go to checkout" at bounding box center [765, 202] width 160 height 18
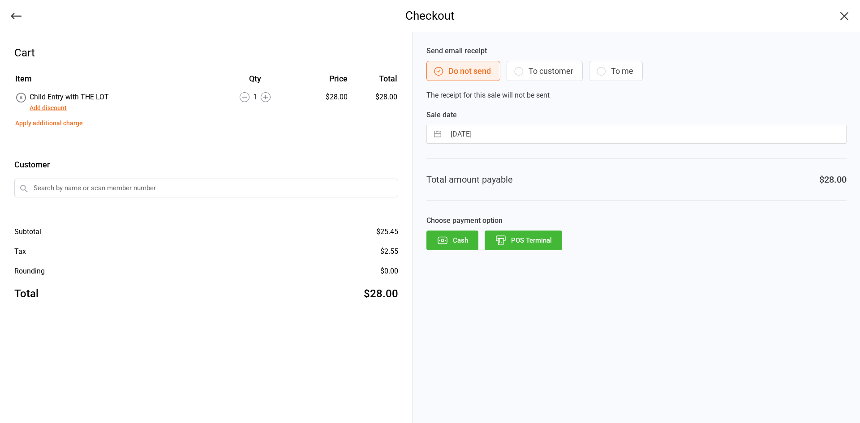
click at [531, 234] on button "POS Terminal" at bounding box center [524, 241] width 78 height 20
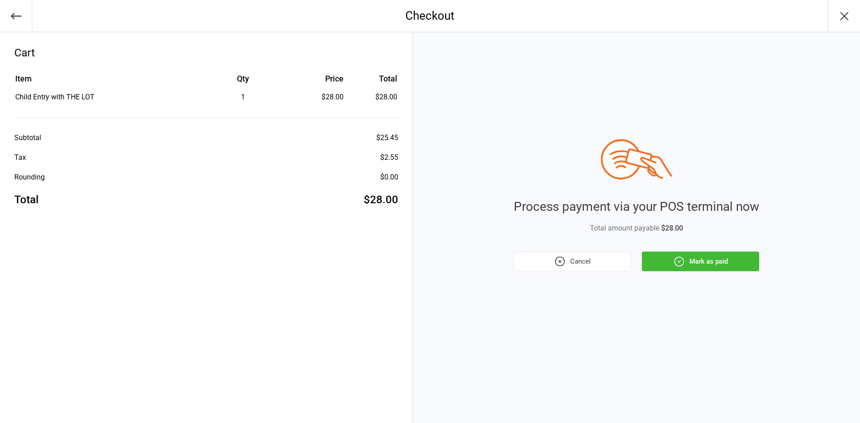
click at [744, 253] on button "Mark as paid" at bounding box center [700, 262] width 117 height 20
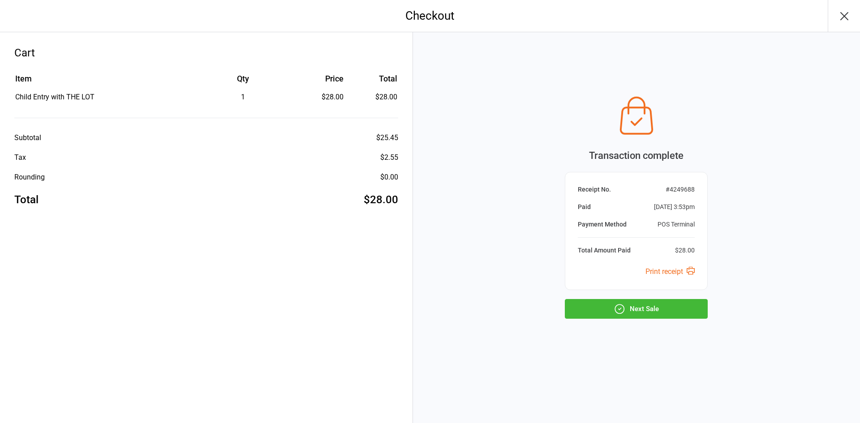
click at [679, 307] on button "Next Sale" at bounding box center [636, 309] width 143 height 20
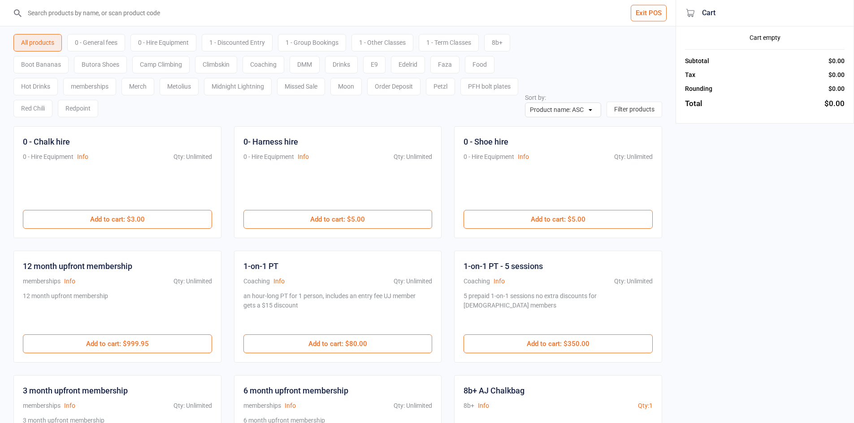
click at [261, 20] on input "search" at bounding box center [342, 13] width 639 height 26
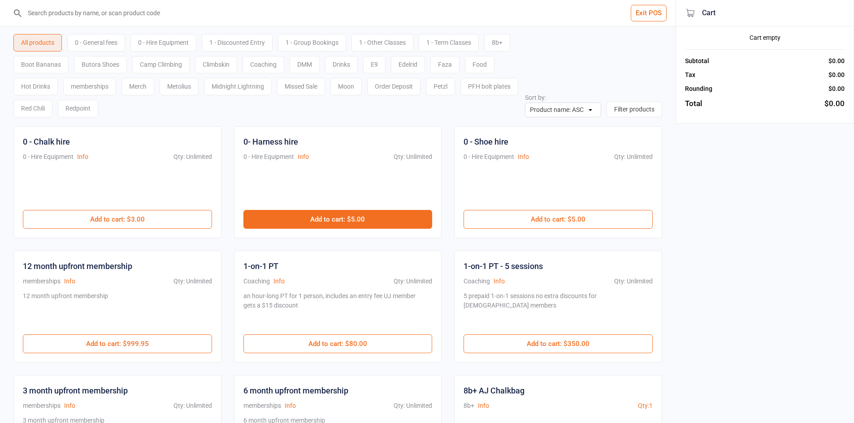
click at [320, 224] on button "Add to cart : $5.00" at bounding box center [337, 219] width 189 height 19
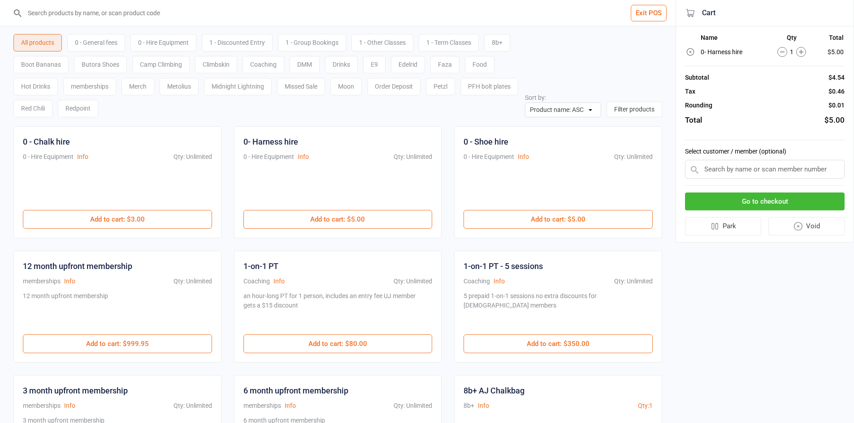
click at [121, 43] on div "0 - General fees" at bounding box center [96, 42] width 58 height 17
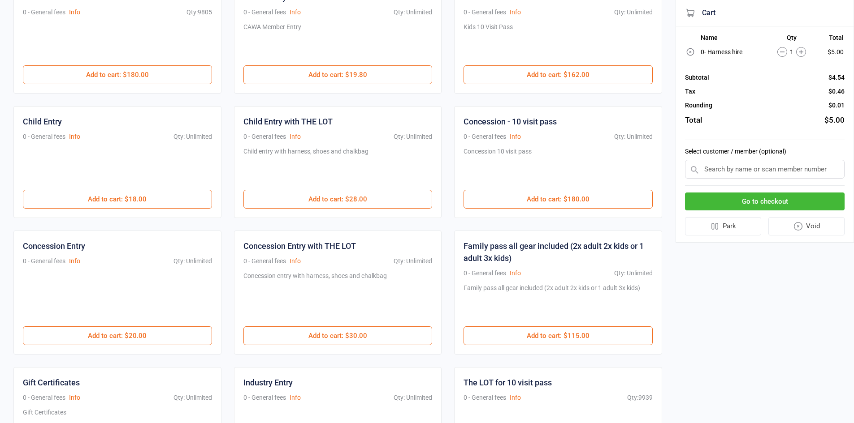
scroll to position [314, 0]
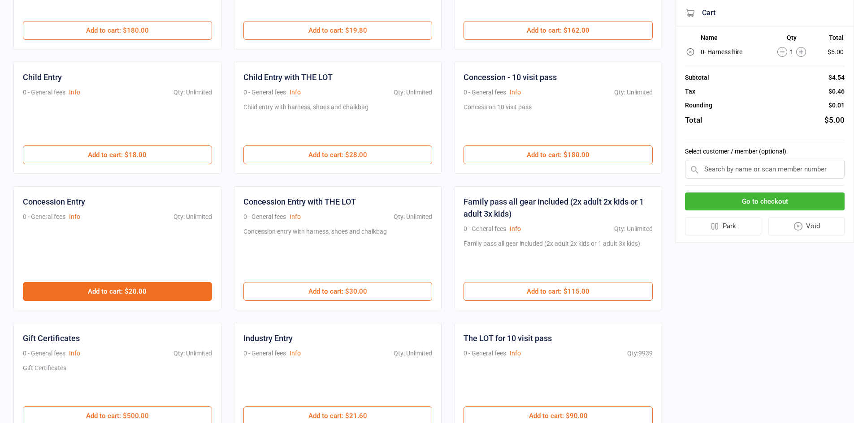
click at [166, 292] on button "Add to cart : $20.00" at bounding box center [117, 291] width 189 height 19
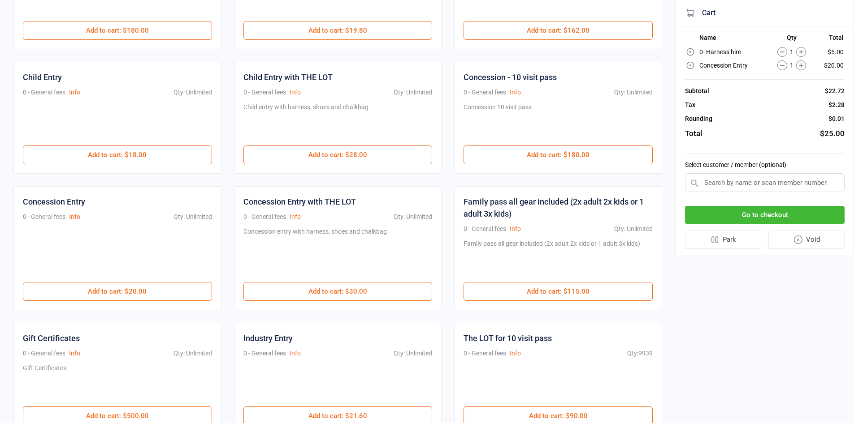
click at [785, 219] on button "Go to checkout" at bounding box center [765, 215] width 160 height 18
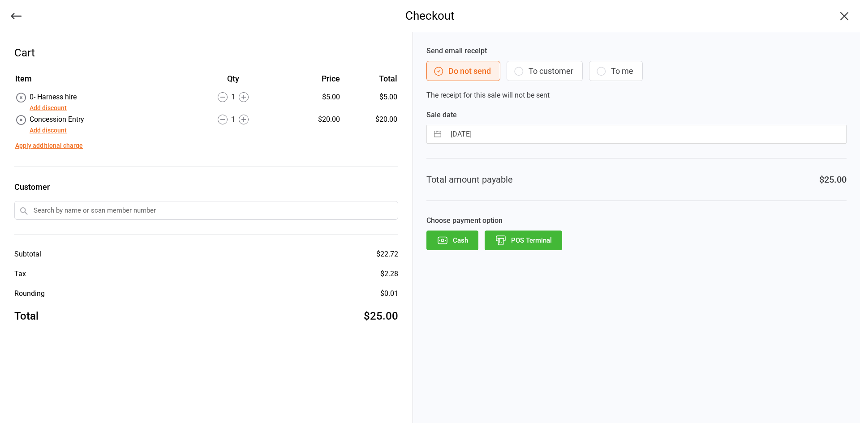
click at [505, 242] on icon "button" at bounding box center [501, 241] width 12 height 12
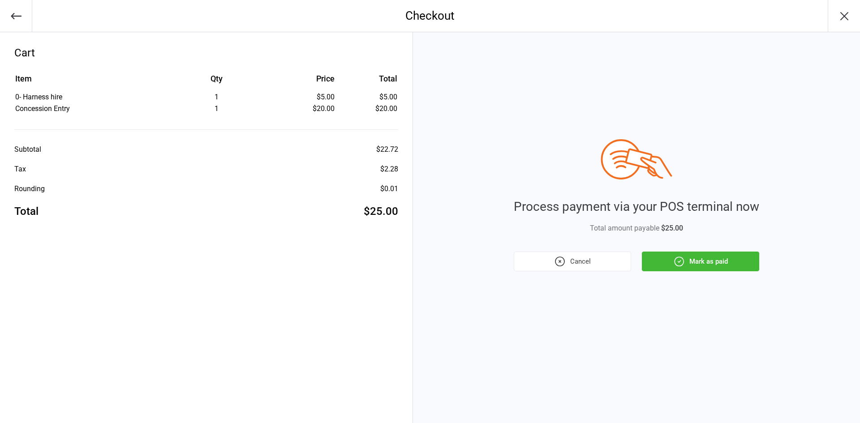
click at [754, 272] on div "Process payment via your POS terminal now Total amount payable $25.00 Cancel Ma…" at bounding box center [636, 227] width 447 height 391
click at [739, 272] on div "Process payment via your POS terminal now Total amount payable $25.00 Cancel Ma…" at bounding box center [636, 227] width 447 height 391
click at [735, 266] on button "Mark as paid" at bounding box center [700, 262] width 117 height 20
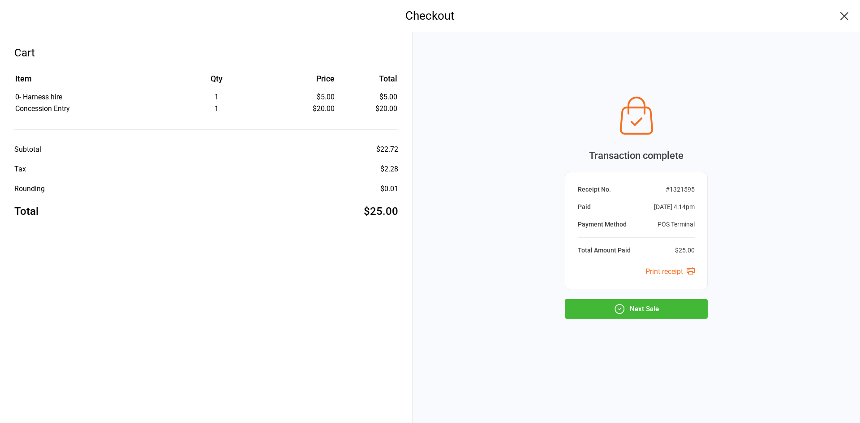
click at [645, 318] on button "Next Sale" at bounding box center [636, 309] width 143 height 20
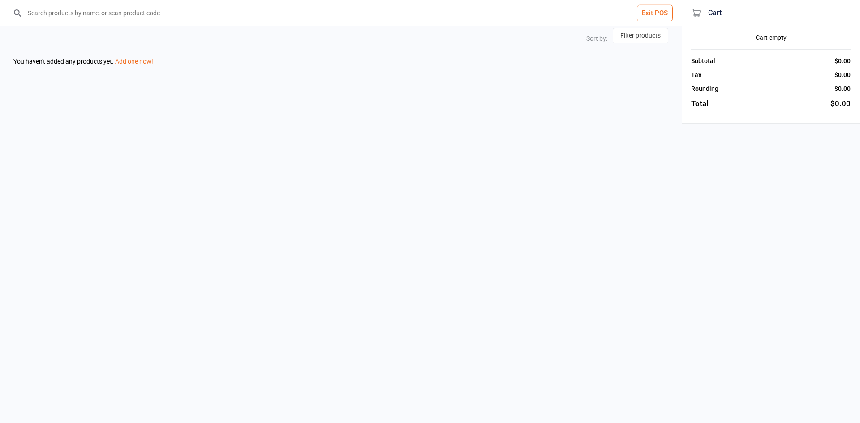
click at [645, 313] on div "Exit POS Sort by: Filter products You haven't added any products yet. Add one n…" at bounding box center [430, 211] width 860 height 423
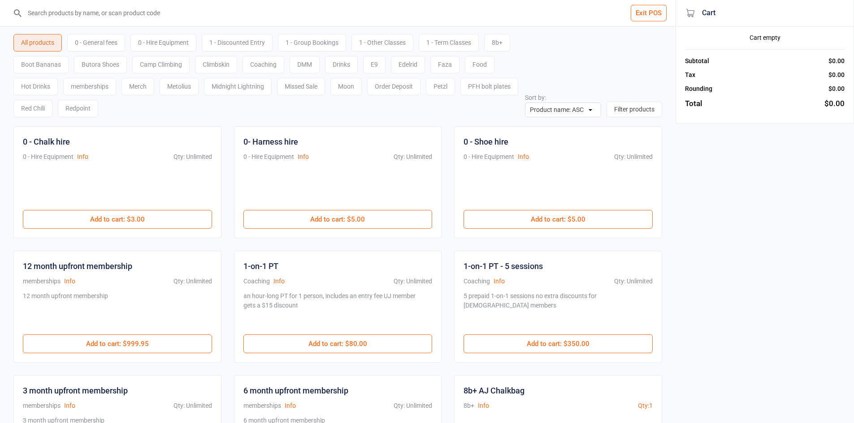
click at [436, 9] on input "search" at bounding box center [342, 13] width 639 height 26
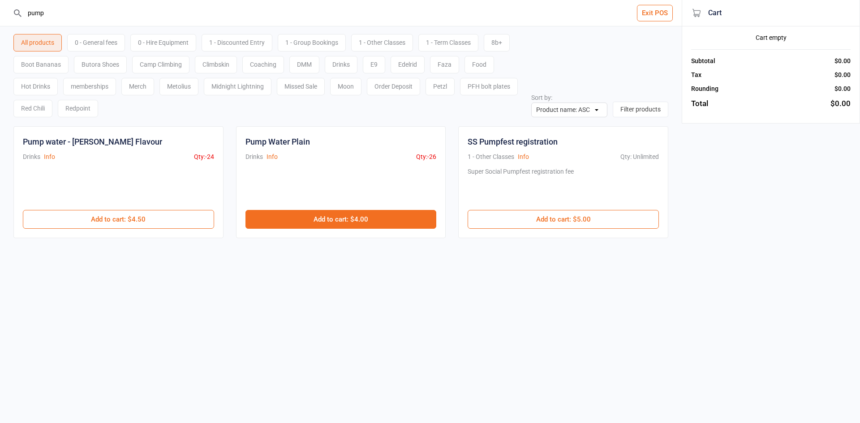
type input "pump"
click at [321, 228] on button "Add to cart : $4.00" at bounding box center [341, 219] width 191 height 19
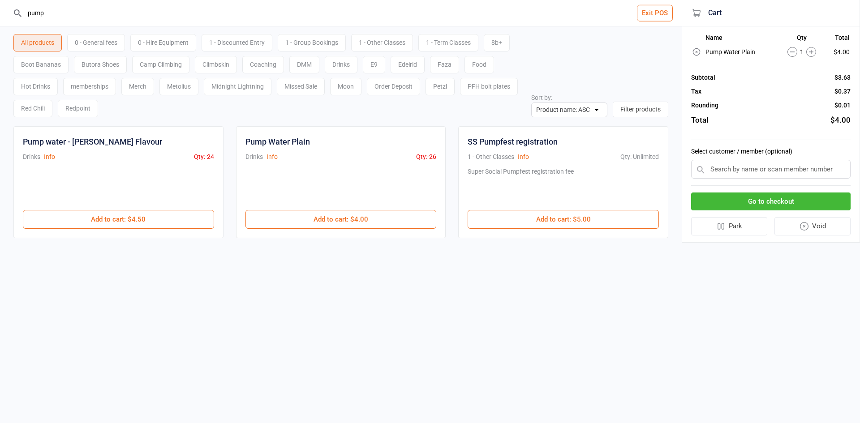
click at [734, 203] on button "Go to checkout" at bounding box center [771, 202] width 160 height 18
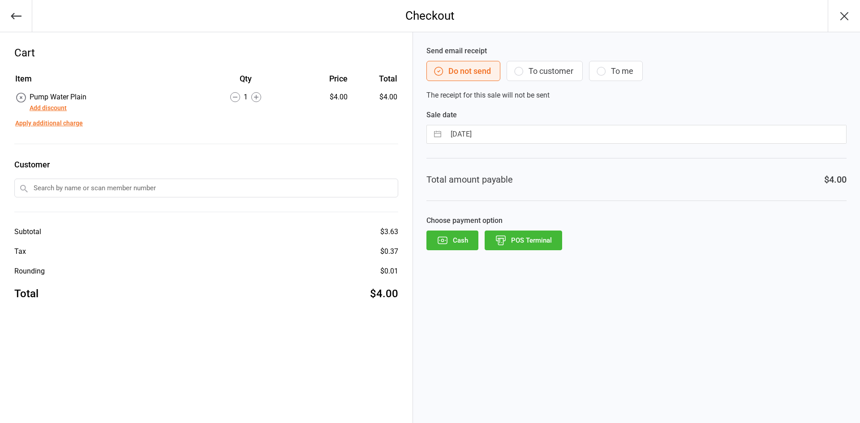
click at [532, 238] on button "POS Terminal" at bounding box center [524, 241] width 78 height 20
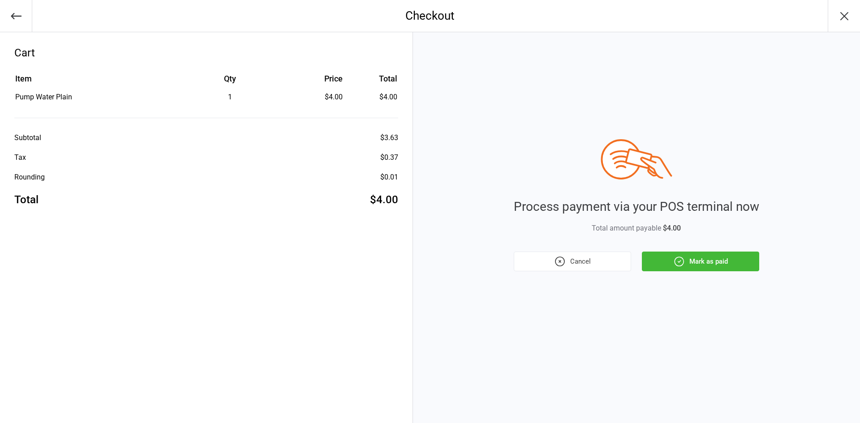
click at [675, 263] on icon "button" at bounding box center [679, 261] width 9 height 9
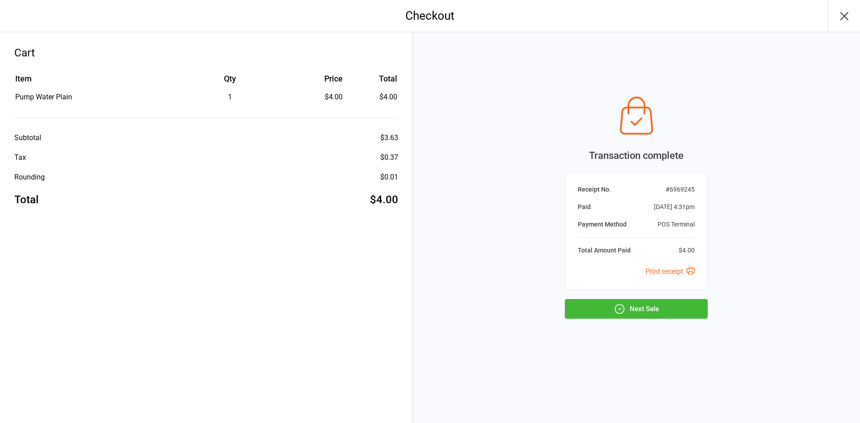
click at [690, 304] on button "Next Sale" at bounding box center [636, 309] width 143 height 20
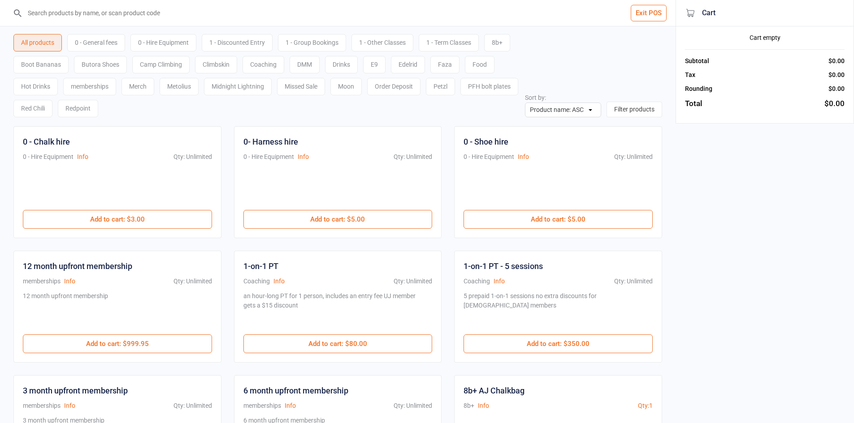
click at [98, 38] on div "0 - General fees" at bounding box center [96, 42] width 58 height 17
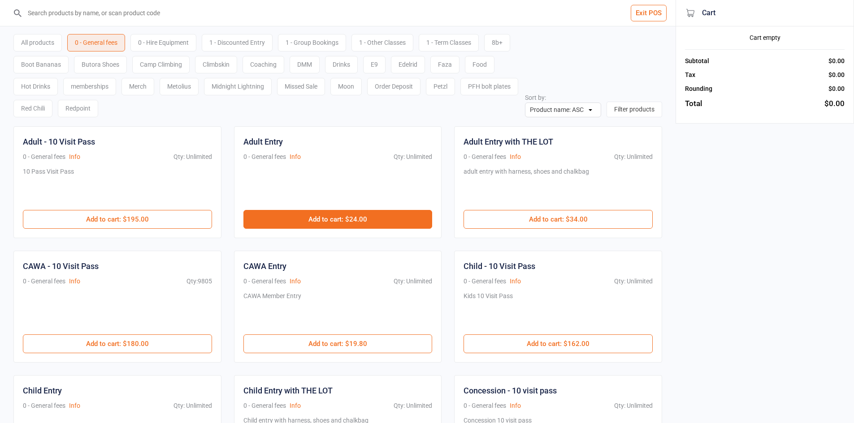
click at [296, 218] on button "Add to cart : $24.00" at bounding box center [337, 219] width 189 height 19
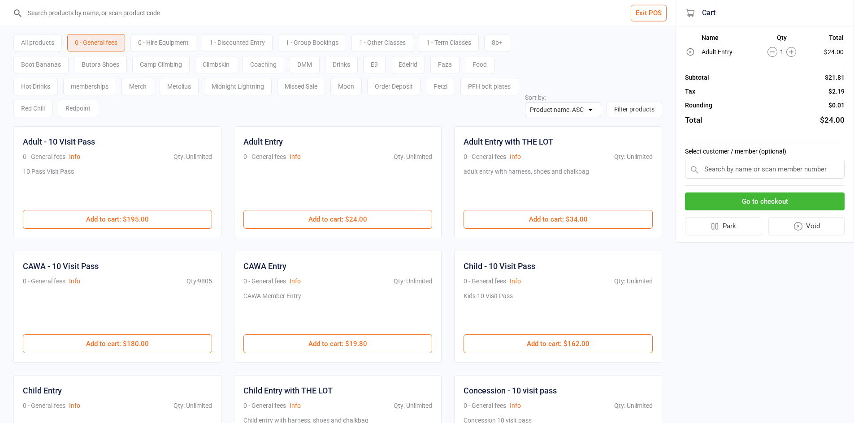
click at [174, 55] on div "All products 0 - General fees 0 - Hire Equipment 1 - Discounted Entry 1 - Group…" at bounding box center [268, 74] width 511 height 88
click at [174, 39] on div "0 - Hire Equipment" at bounding box center [163, 42] width 66 height 17
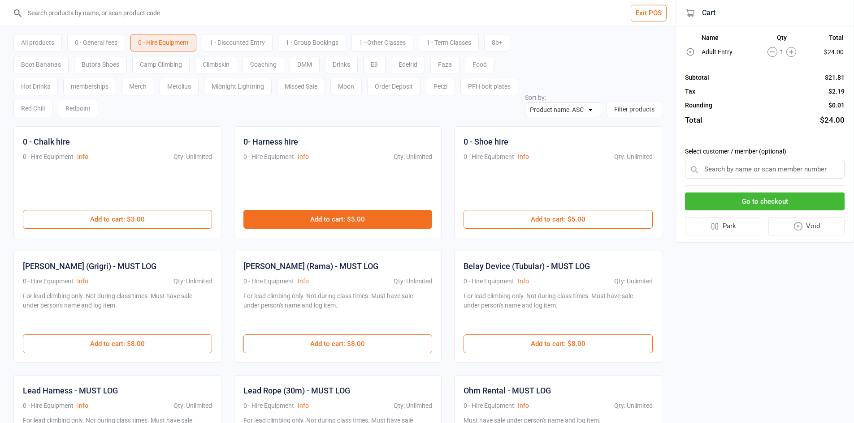
click at [294, 215] on button "Add to cart : $5.00" at bounding box center [337, 219] width 189 height 19
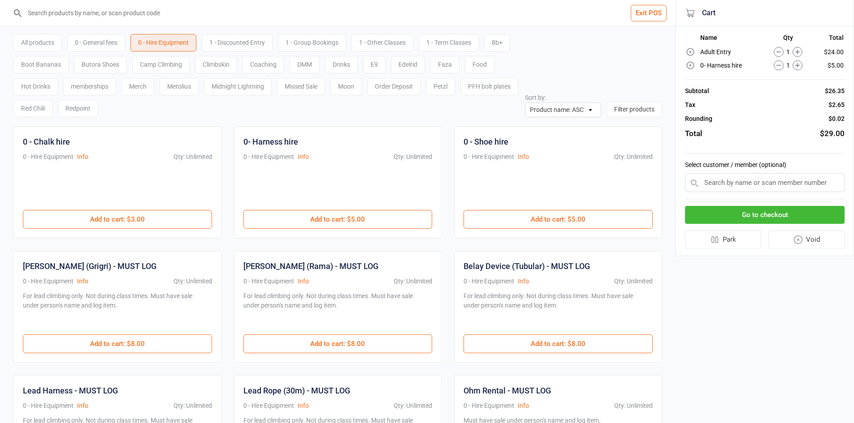
click at [754, 217] on button "Go to checkout" at bounding box center [765, 215] width 160 height 18
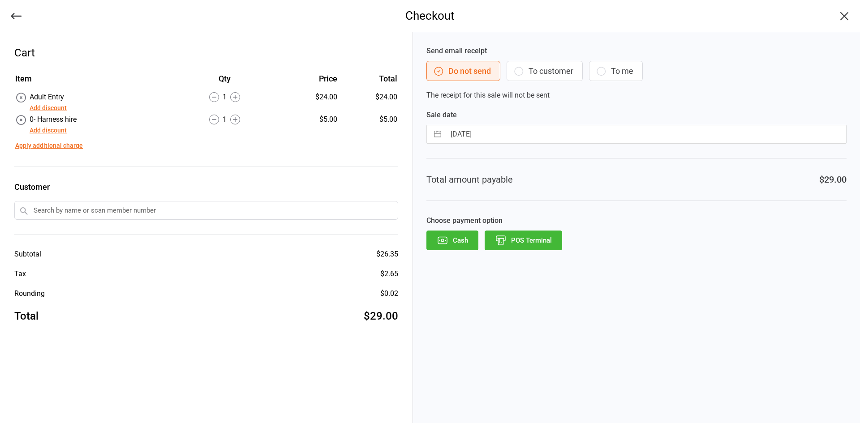
drag, startPoint x: 507, startPoint y: 242, endPoint x: 511, endPoint y: 246, distance: 5.7
click at [507, 242] on button "POS Terminal" at bounding box center [524, 241] width 78 height 20
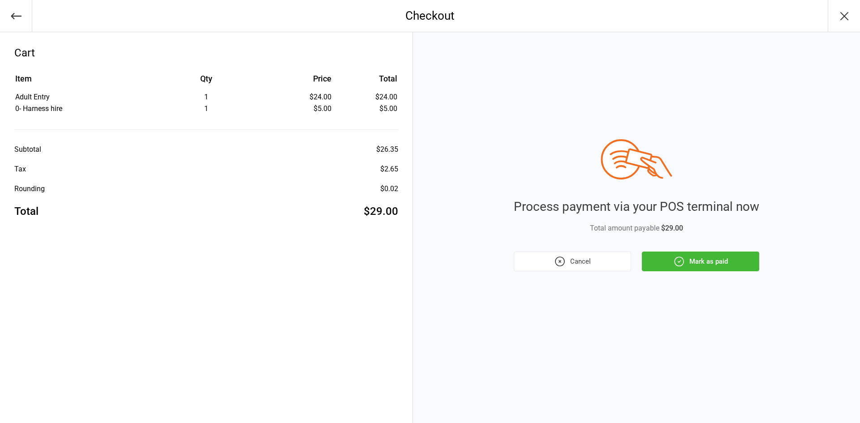
drag, startPoint x: 719, startPoint y: 256, endPoint x: 725, endPoint y: 258, distance: 5.7
click at [720, 256] on button "Mark as paid" at bounding box center [700, 262] width 117 height 20
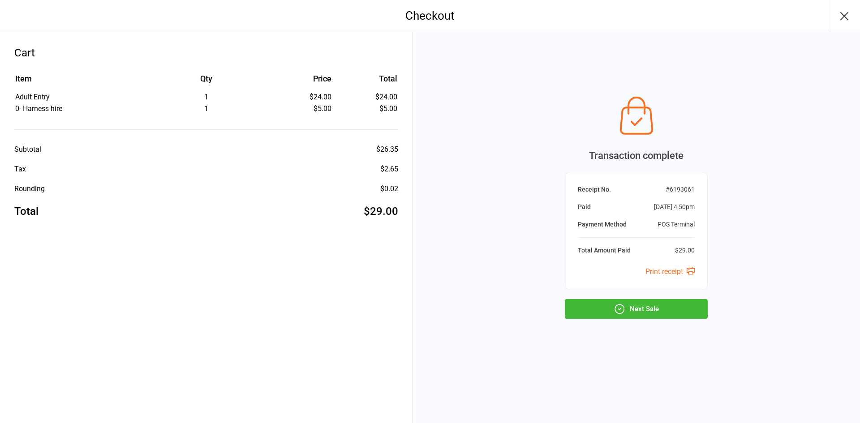
click at [678, 305] on button "Next Sale" at bounding box center [636, 309] width 143 height 20
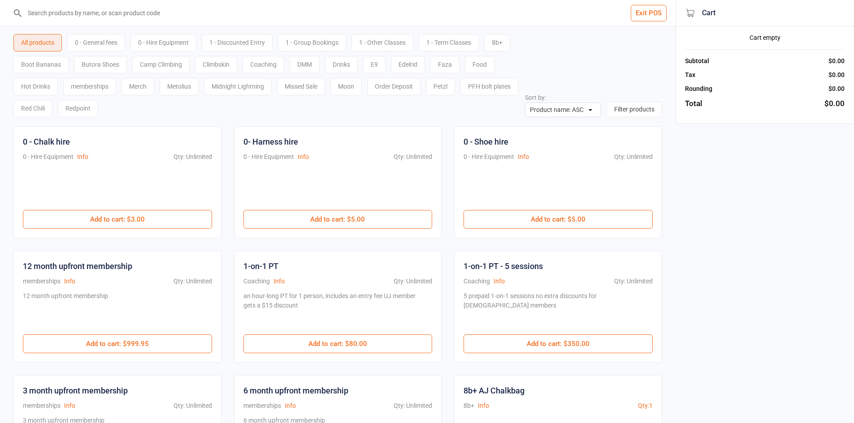
click at [420, 8] on input "search" at bounding box center [342, 13] width 639 height 26
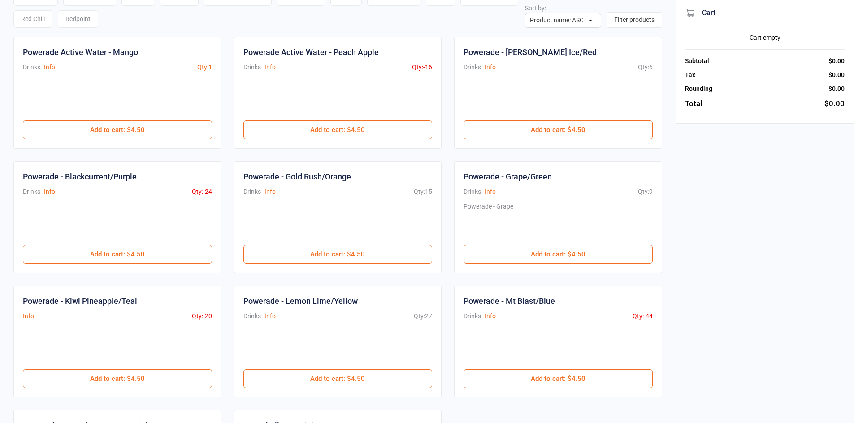
scroll to position [134, 0]
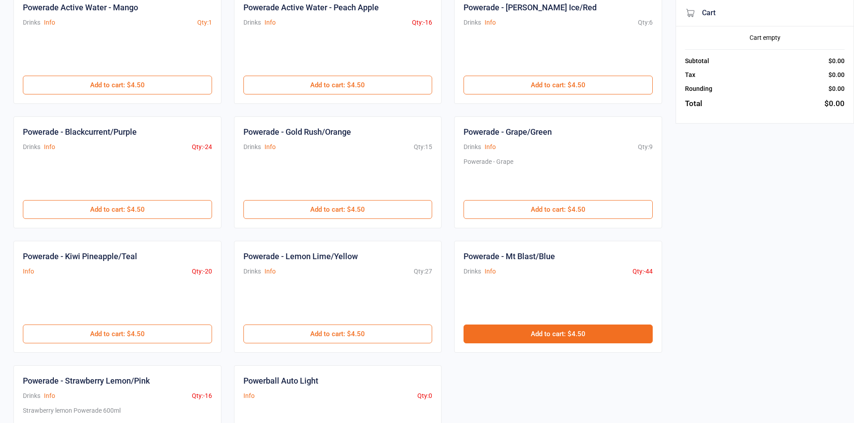
type input "power"
click at [512, 327] on button "Add to cart : $4.50" at bounding box center [557, 334] width 189 height 19
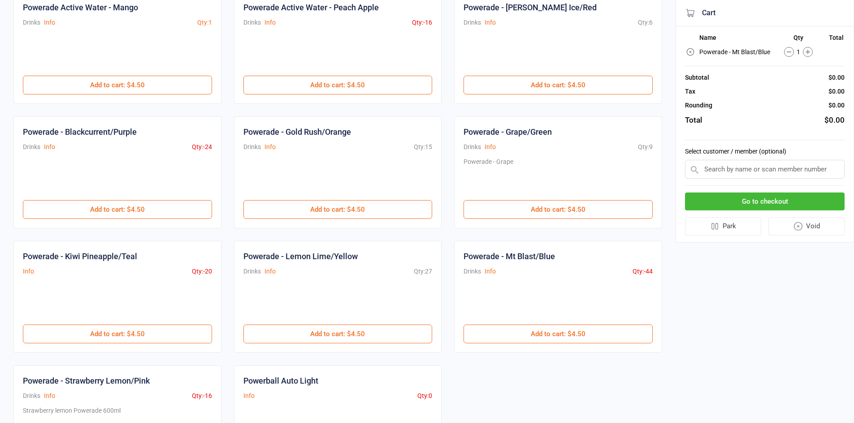
click at [748, 194] on button "Go to checkout" at bounding box center [765, 202] width 160 height 18
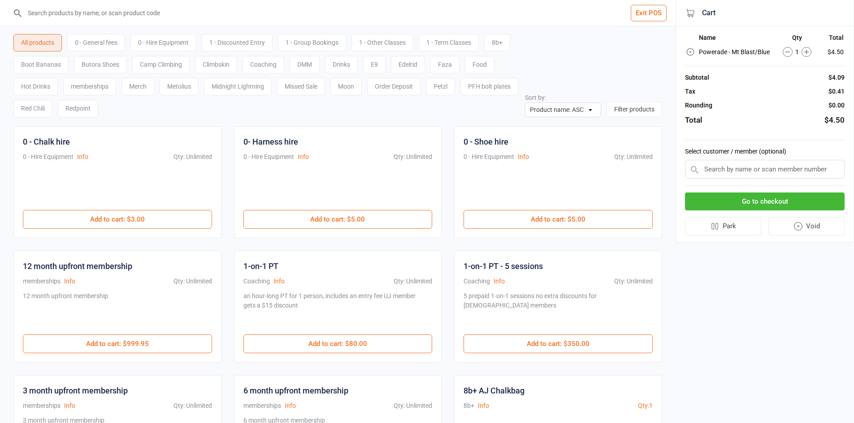
click at [746, 204] on button "Go to checkout" at bounding box center [765, 202] width 160 height 18
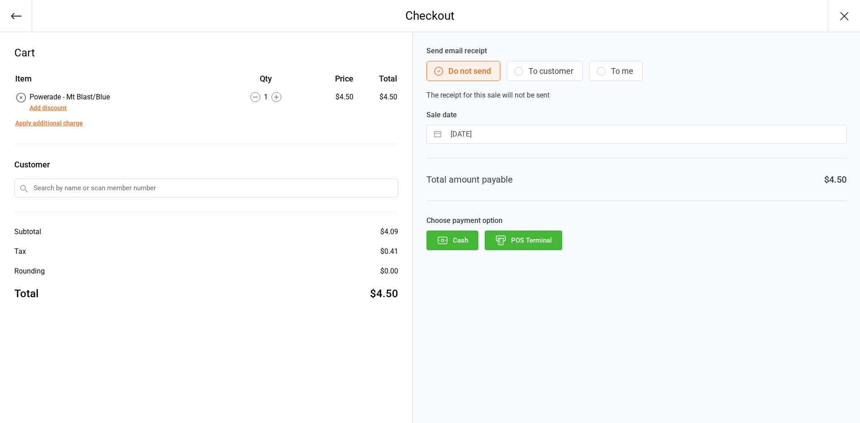
click at [545, 244] on button "POS Terminal" at bounding box center [524, 241] width 78 height 20
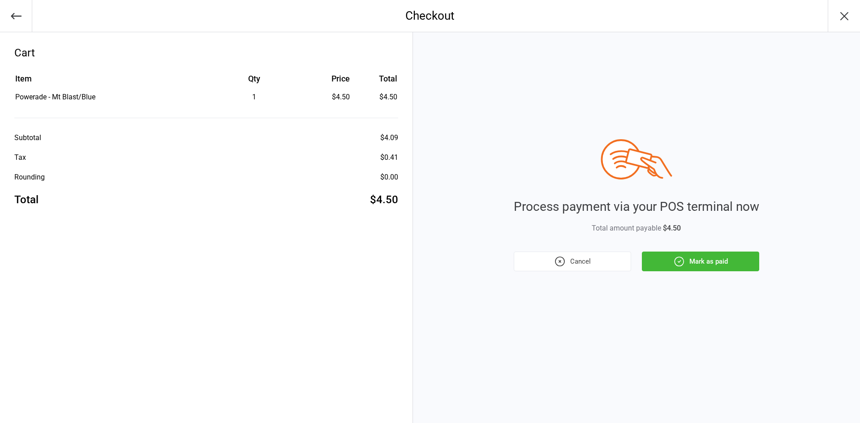
click at [707, 268] on button "Mark as paid" at bounding box center [700, 262] width 117 height 20
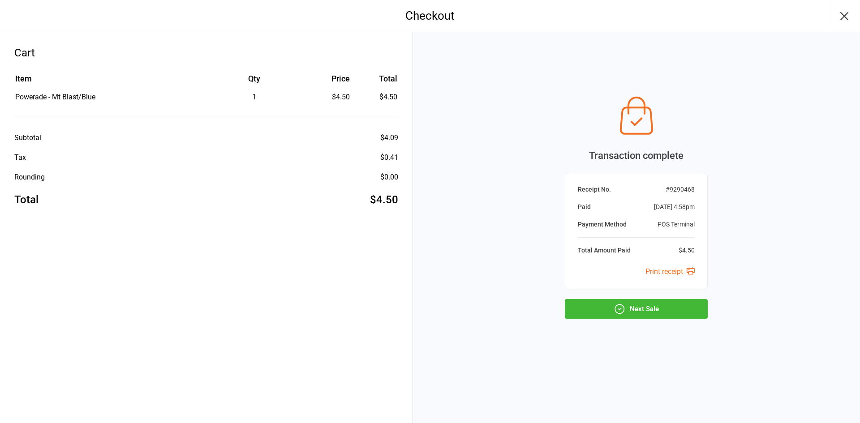
drag, startPoint x: 661, startPoint y: 299, endPoint x: 664, endPoint y: 306, distance: 7.4
click at [661, 303] on button "Next Sale" at bounding box center [636, 309] width 143 height 20
click at [664, 306] on div "Checkout Cart Item Qty Price Total Powerade - Mt Blast/Blue 1 $4.50 $4.50 Subto…" at bounding box center [430, 211] width 860 height 423
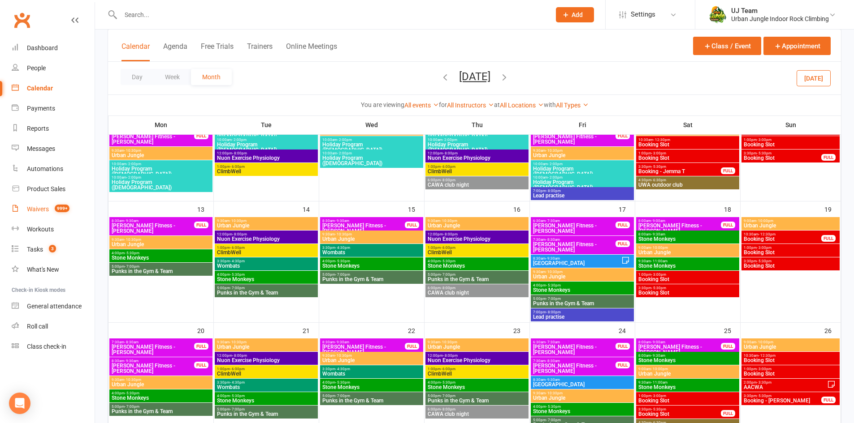
click at [48, 211] on div "Waivers" at bounding box center [38, 209] width 22 height 7
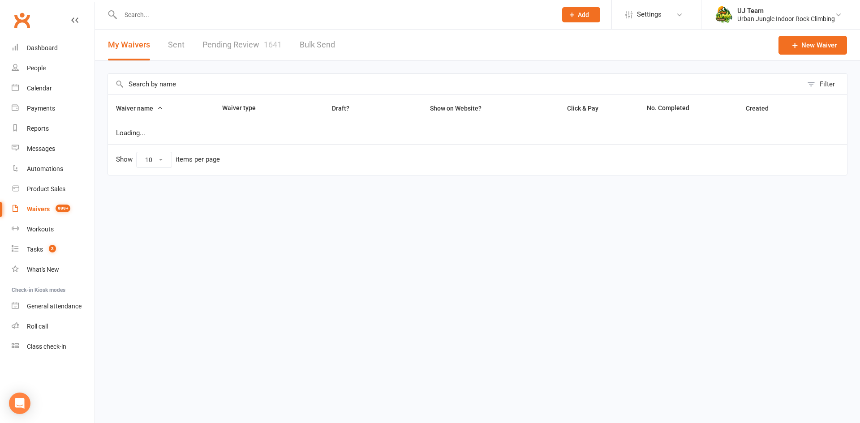
click at [252, 53] on link "Pending Review 1641" at bounding box center [242, 45] width 79 height 31
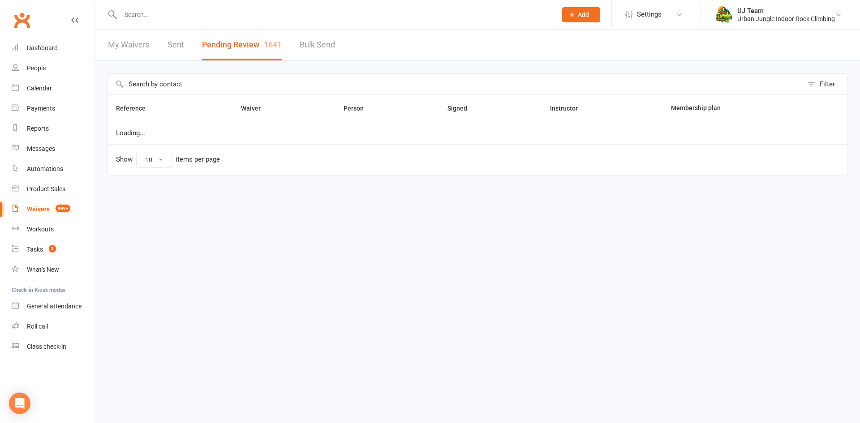
select select "25"
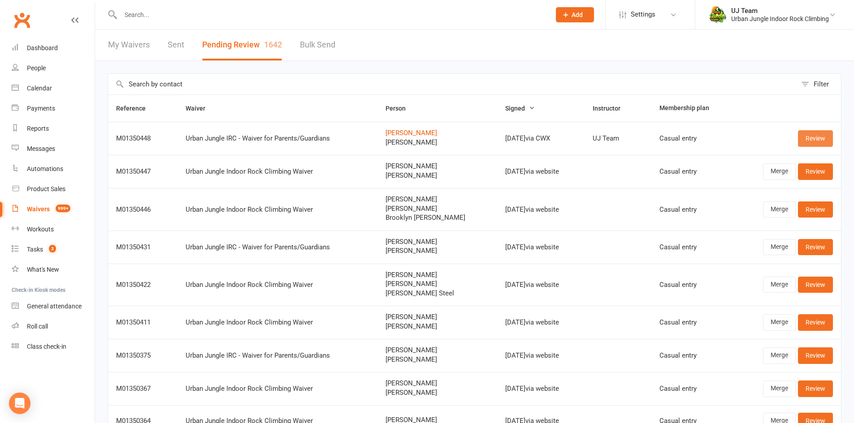
click at [810, 141] on link "Review" at bounding box center [815, 138] width 35 height 16
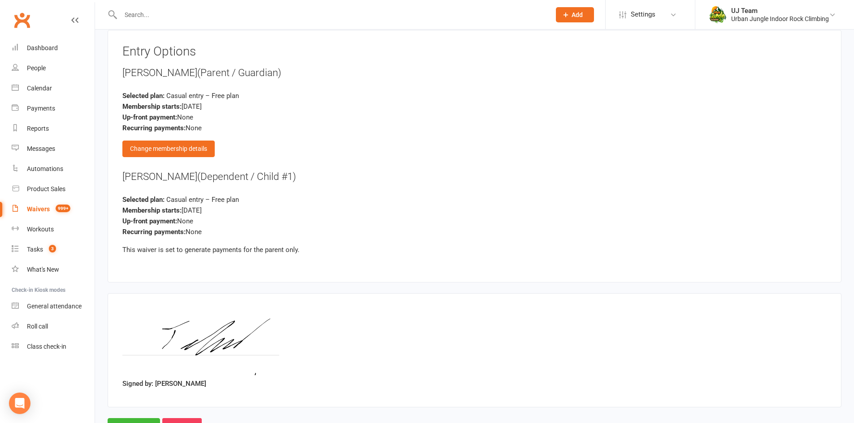
scroll to position [980, 0]
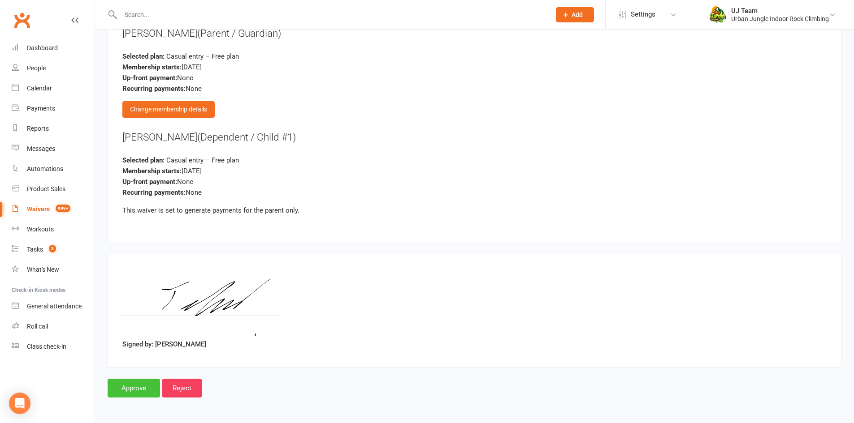
click at [124, 388] on input "Approve" at bounding box center [134, 388] width 52 height 19
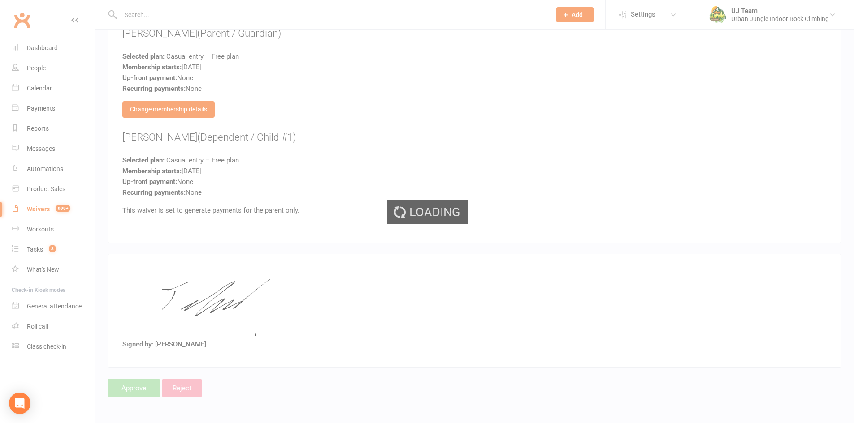
select select "25"
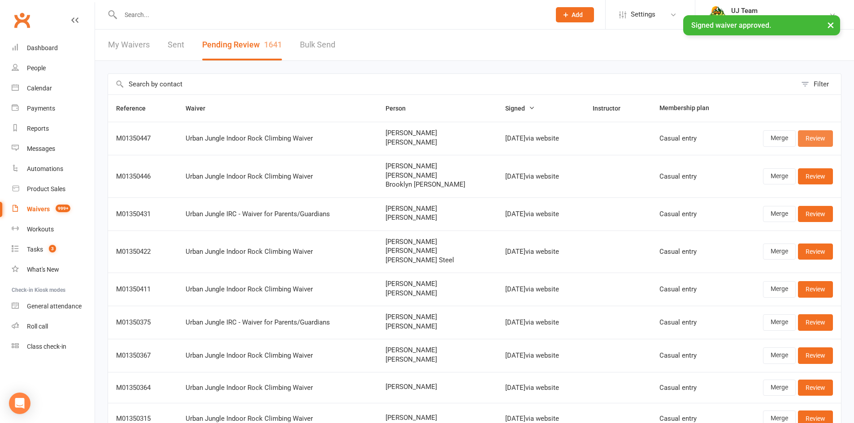
click at [825, 138] on link "Review" at bounding box center [815, 138] width 35 height 16
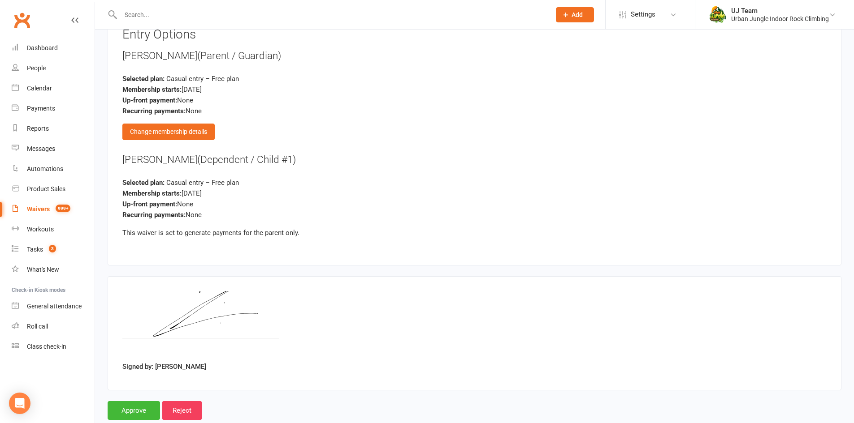
scroll to position [1045, 0]
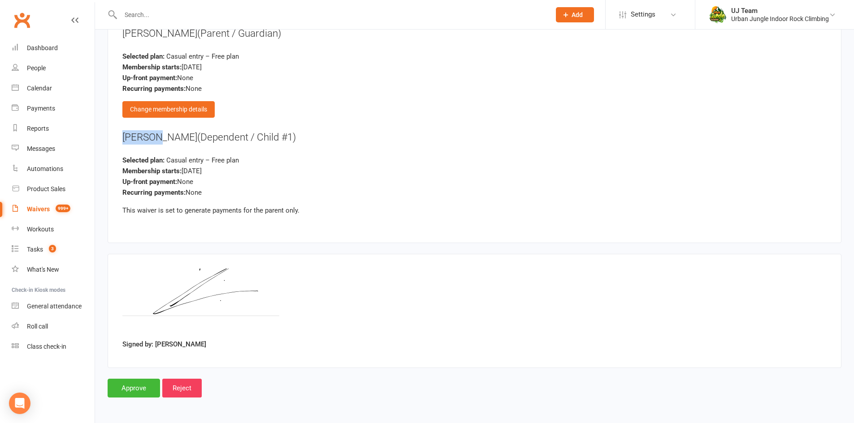
drag, startPoint x: 162, startPoint y: 138, endPoint x: 117, endPoint y: 136, distance: 45.3
click at [117, 136] on div "Entry Options [PERSON_NAME] (Parent / Guardian) Selected plan: Casual entry – F…" at bounding box center [475, 117] width 734 height 253
click at [154, 139] on div "[PERSON_NAME] (Dependent / Child #1)" at bounding box center [474, 137] width 704 height 14
drag, startPoint x: 163, startPoint y: 140, endPoint x: 126, endPoint y: 142, distance: 36.8
click at [126, 142] on div "[PERSON_NAME] (Dependent / Child #1)" at bounding box center [474, 137] width 704 height 14
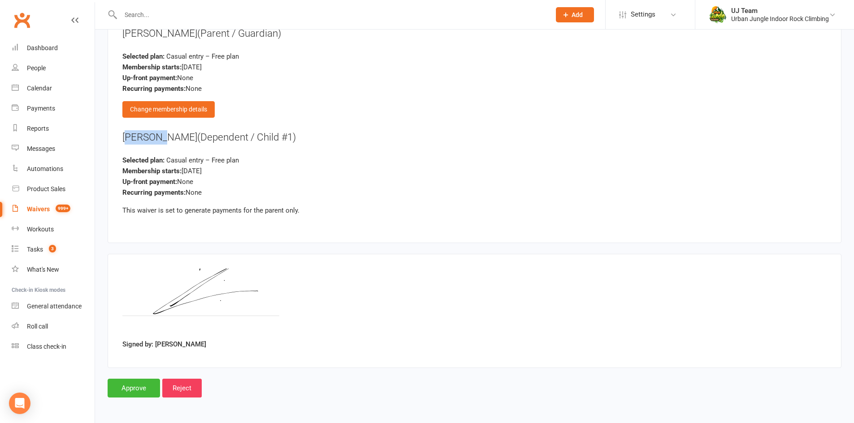
click at [130, 140] on div "[PERSON_NAME] (Dependent / Child #1)" at bounding box center [474, 137] width 704 height 14
drag, startPoint x: 122, startPoint y: 138, endPoint x: 164, endPoint y: 138, distance: 41.7
click at [164, 138] on div "Entry Options [PERSON_NAME] (Parent / Guardian) Selected plan: Casual entry – F…" at bounding box center [475, 117] width 734 height 253
copy div "[PERSON_NAME]"
drag, startPoint x: 145, startPoint y: 383, endPoint x: 145, endPoint y: 330, distance: 52.4
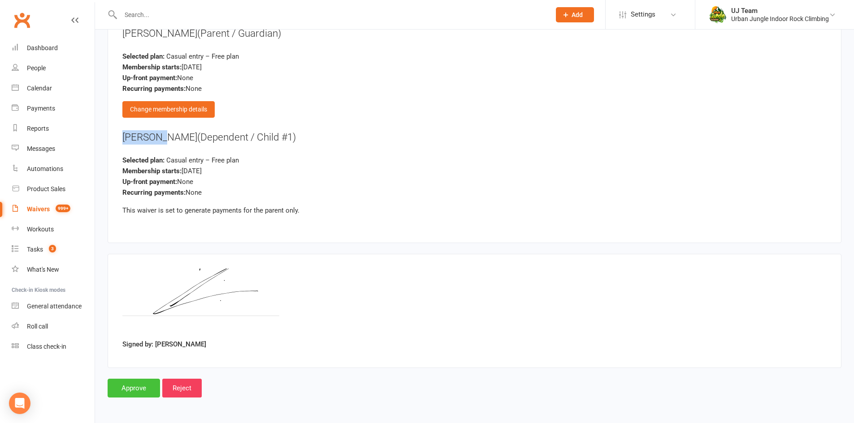
click at [145, 383] on input "Approve" at bounding box center [134, 388] width 52 height 19
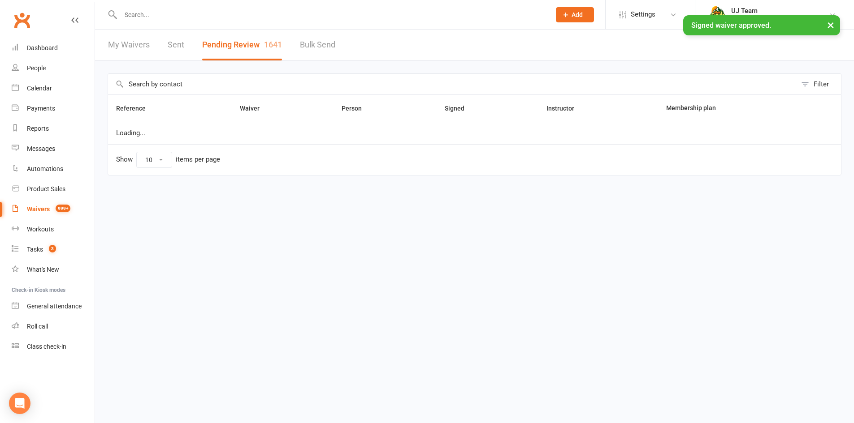
select select "25"
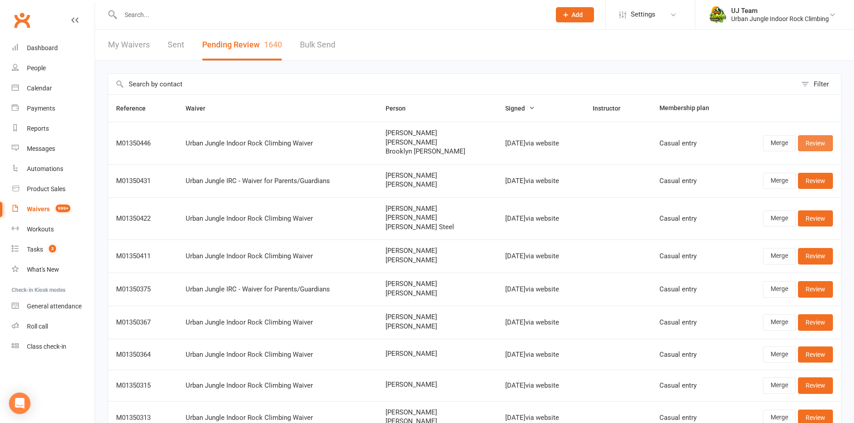
click at [827, 145] on link "Review" at bounding box center [815, 143] width 35 height 16
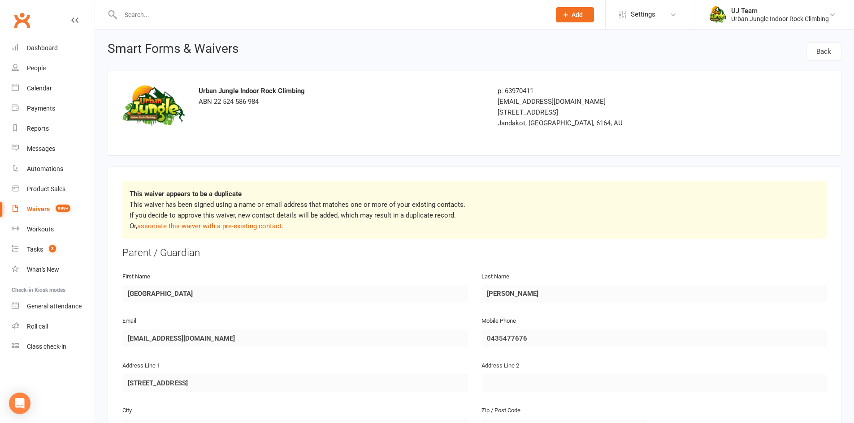
scroll to position [134, 0]
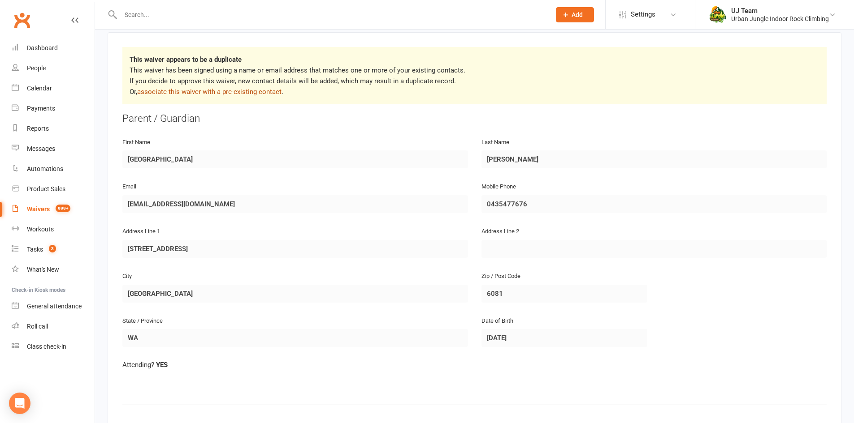
drag, startPoint x: 251, startPoint y: 95, endPoint x: 259, endPoint y: 95, distance: 7.6
click at [251, 94] on link "associate this waiver with a pre-existing contact" at bounding box center [209, 92] width 144 height 8
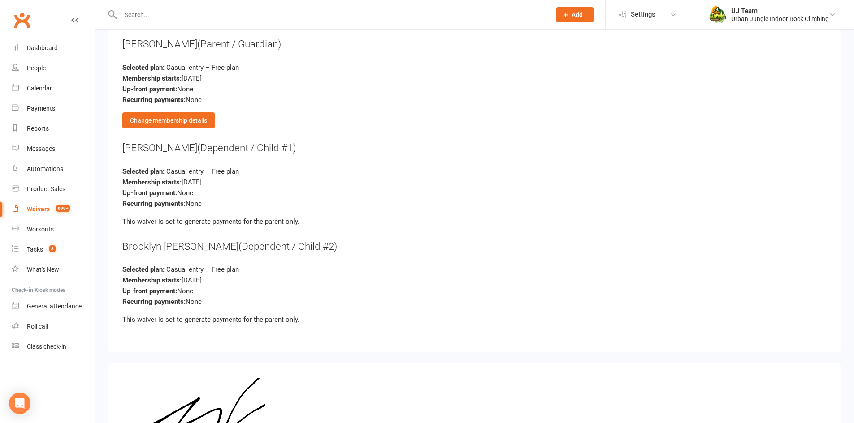
scroll to position [1435, 0]
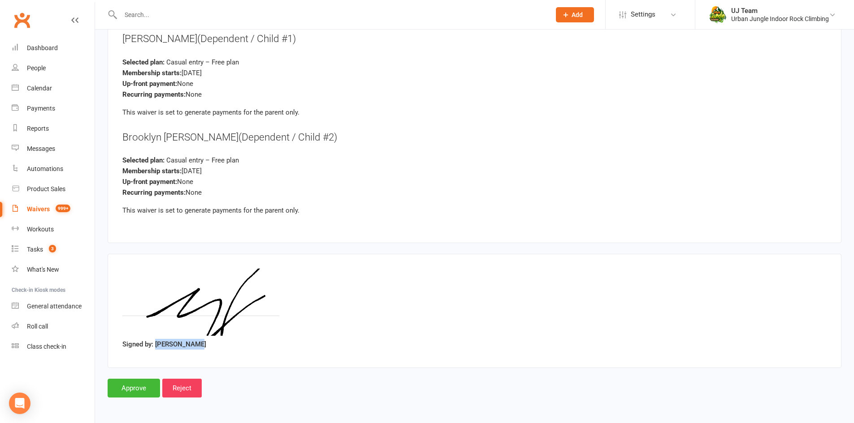
drag, startPoint x: 205, startPoint y: 346, endPoint x: 158, endPoint y: 346, distance: 47.1
click at [158, 346] on div "Signed by: [PERSON_NAME]" at bounding box center [474, 311] width 704 height 85
copy label "[PERSON_NAME]"
drag, startPoint x: 134, startPoint y: 390, endPoint x: 127, endPoint y: 184, distance: 206.7
click at [134, 390] on input "Approve" at bounding box center [134, 388] width 52 height 19
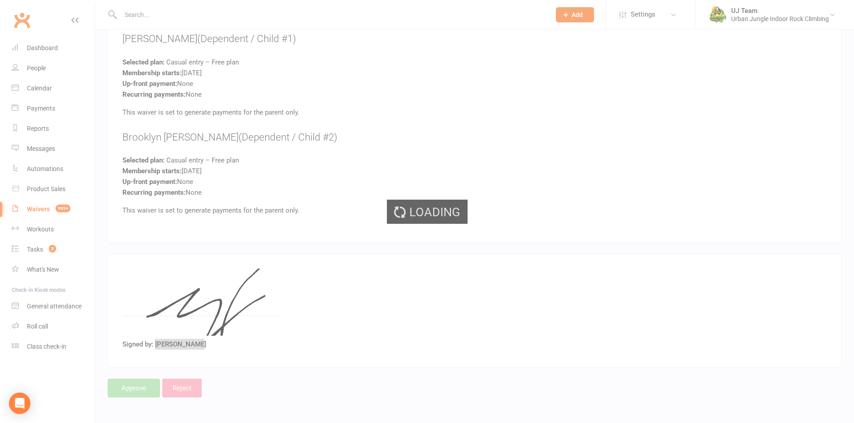
select select "25"
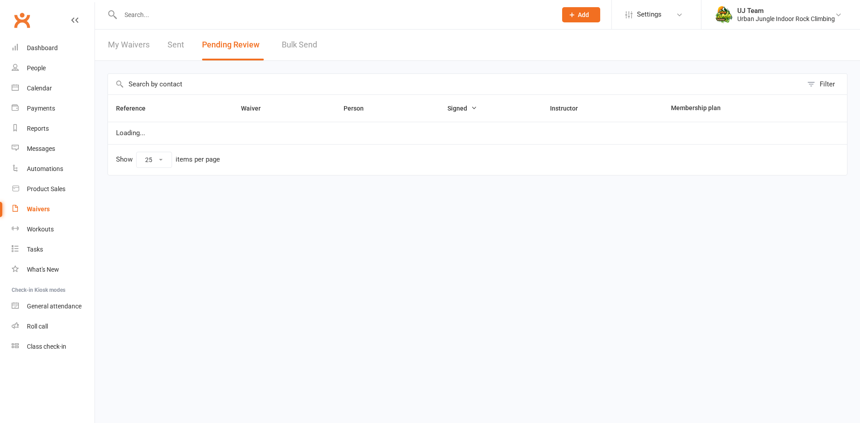
select select "25"
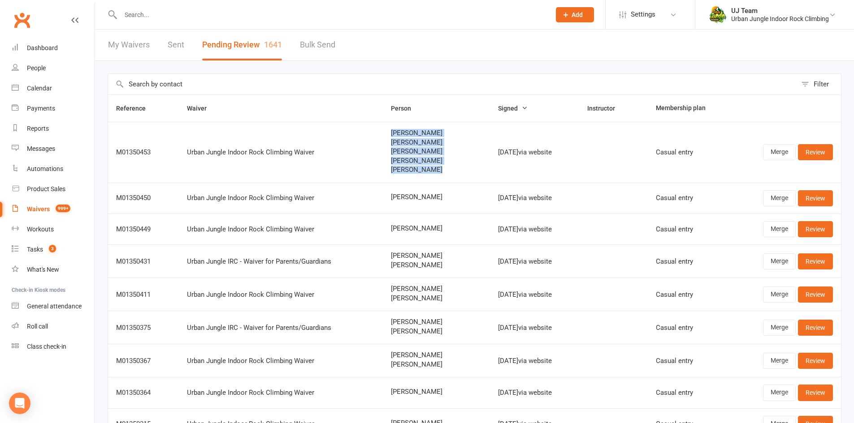
drag, startPoint x: 431, startPoint y: 170, endPoint x: 368, endPoint y: 138, distance: 70.5
click at [368, 138] on tr "M01350453 Urban Jungle Indoor Rock Climbing Waiver [PERSON_NAME] [PERSON_NAME] …" at bounding box center [474, 152] width 733 height 61
copy tr "[PERSON_NAME] [PERSON_NAME] [PERSON_NAME] [PERSON_NAME] [PERSON_NAME]"
click at [822, 149] on link "Review" at bounding box center [815, 152] width 35 height 16
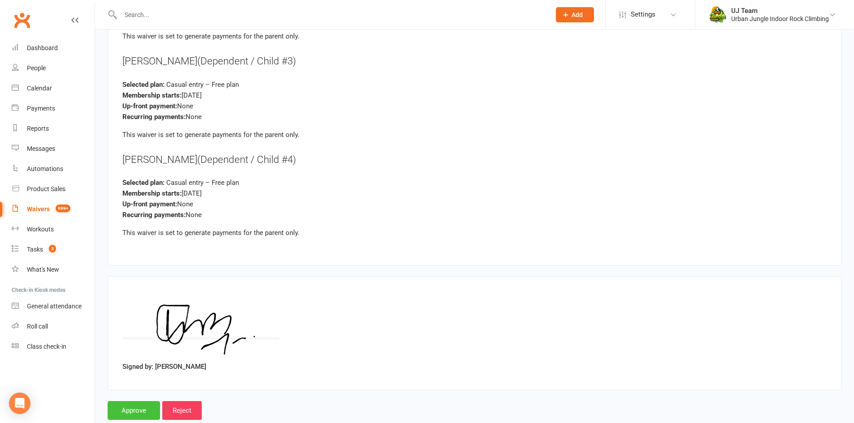
scroll to position [2152, 0]
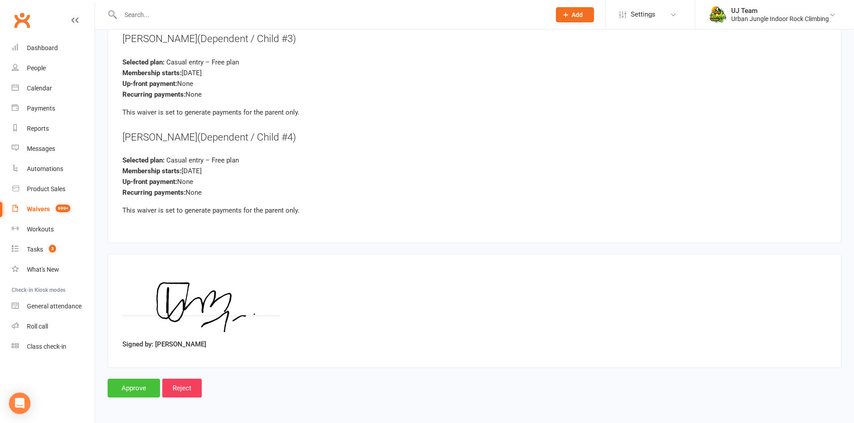
click at [140, 385] on input "Approve" at bounding box center [134, 388] width 52 height 19
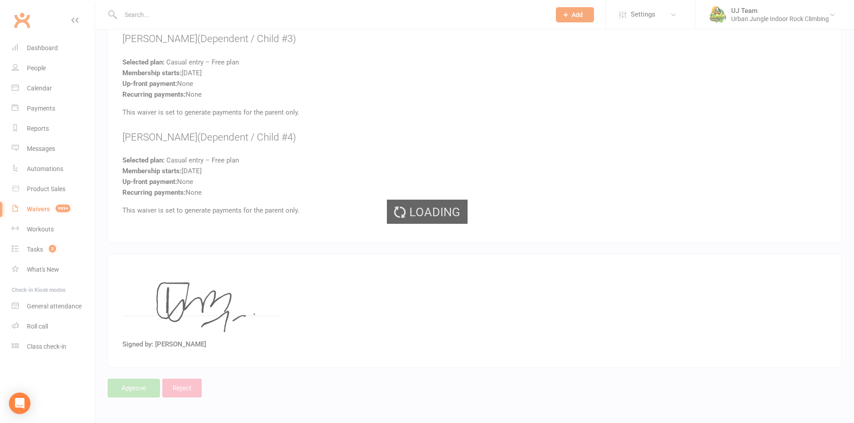
click at [134, 393] on div "Loading" at bounding box center [427, 211] width 854 height 423
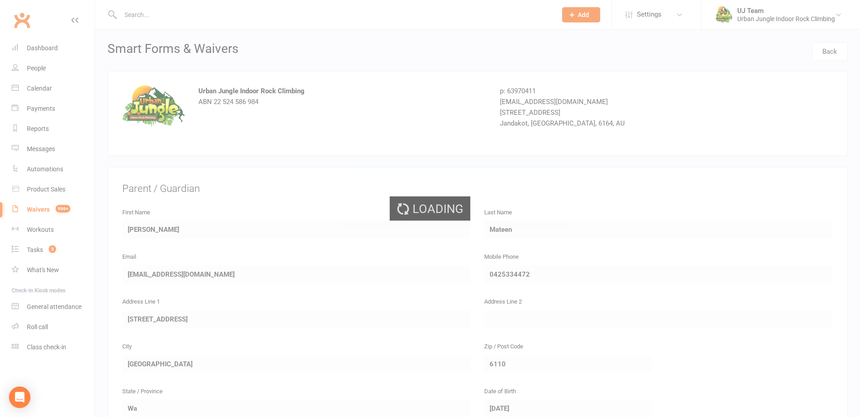
select select "25"
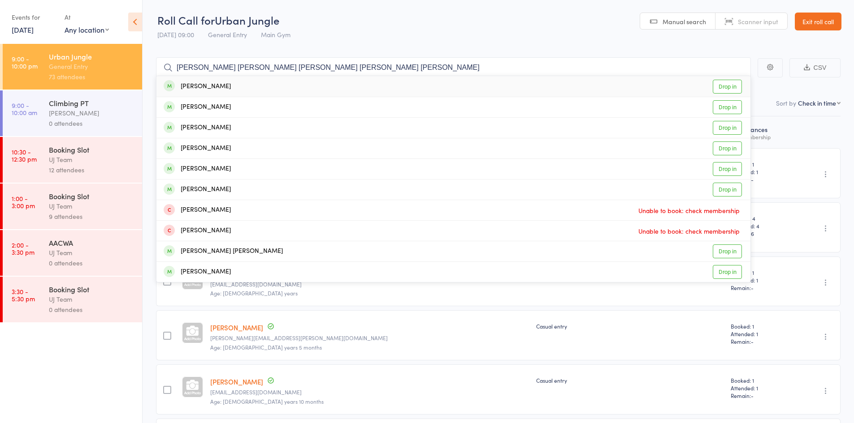
type input "[PERSON_NAME] [PERSON_NAME] [PERSON_NAME] [PERSON_NAME] [PERSON_NAME]"
click at [243, 90] on div "Mustafa Mateen Drop in" at bounding box center [453, 86] width 594 height 21
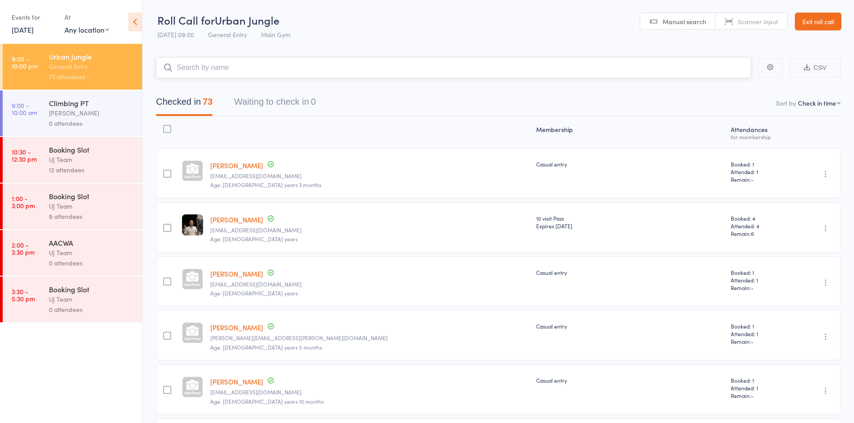
paste input "Abdul Mateen Taha Mateen Hania Mateen Mustafa Mateen Rohaan Mateen"
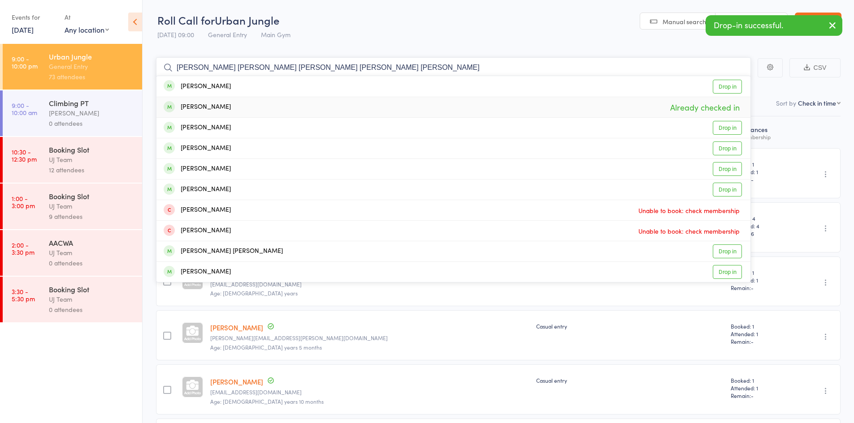
type input "Abdul Mateen Taha Mateen Hania Mateen Mustafa Mateen Rohaan Mateen"
click at [234, 106] on div "Mustafa Mateen Already checked in" at bounding box center [453, 107] width 594 height 20
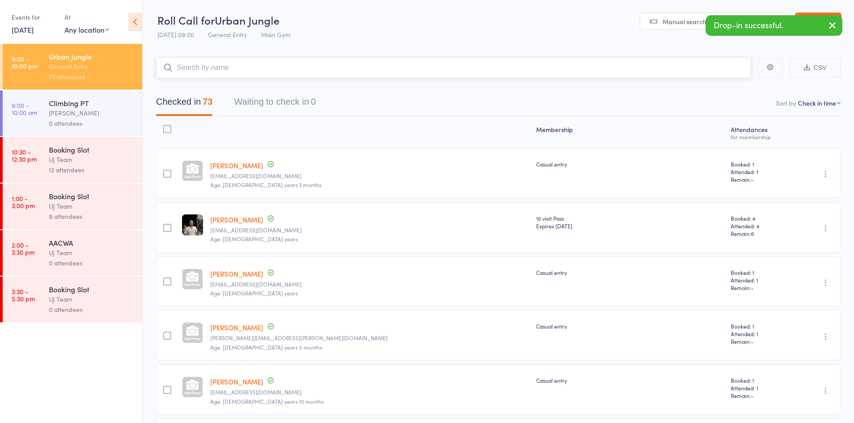
paste input "Abdul Mateen Taha Mateen Hania Mateen Mustafa Mateen Rohaan Mateen"
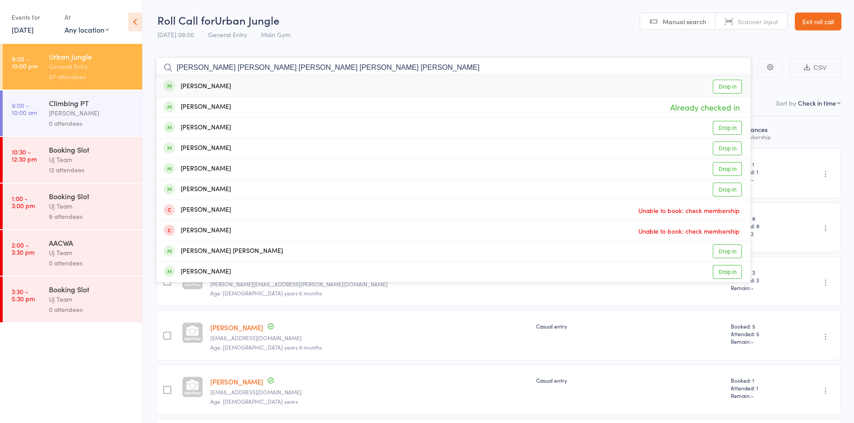
type input "Abdul Mateen Taha Mateen Hania Mateen Mustafa Mateen Rohaan Mateen"
click at [306, 92] on div "Rohaan Mateen Drop in" at bounding box center [453, 86] width 594 height 21
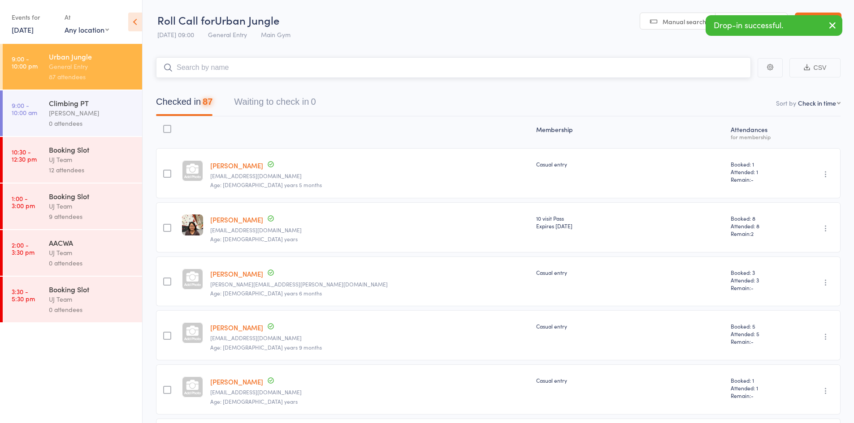
paste input "Abdul Mateen Taha Mateen Hania Mateen Mustafa Mateen Rohaan Mateen"
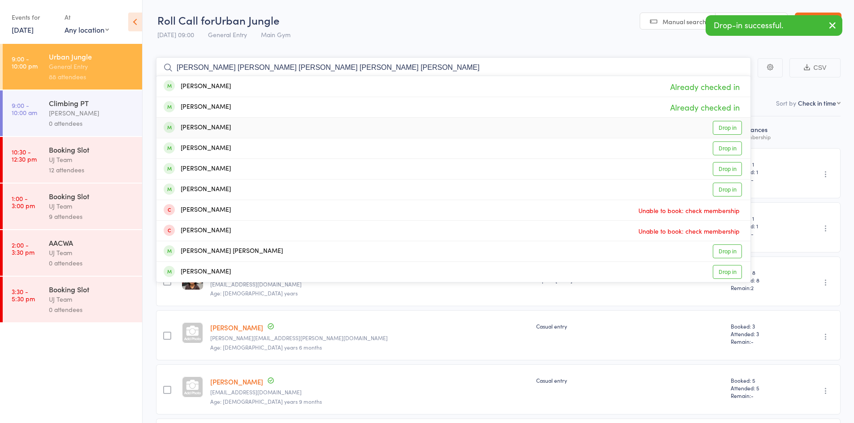
type input "Abdul Mateen Taha Mateen Hania Mateen Mustafa Mateen Rohaan Mateen"
click at [383, 121] on div "Hania Mateen Drop in" at bounding box center [453, 128] width 594 height 20
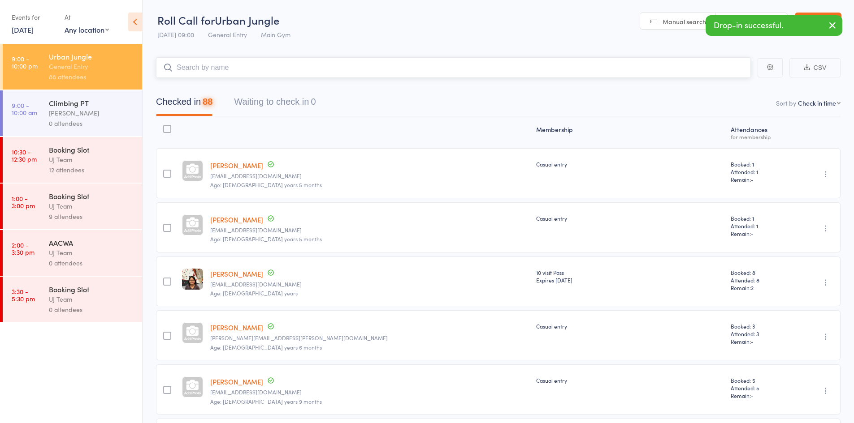
paste input "Abdul Mateen Taha Mateen Hania Mateen Mustafa Mateen Rohaan Mateen"
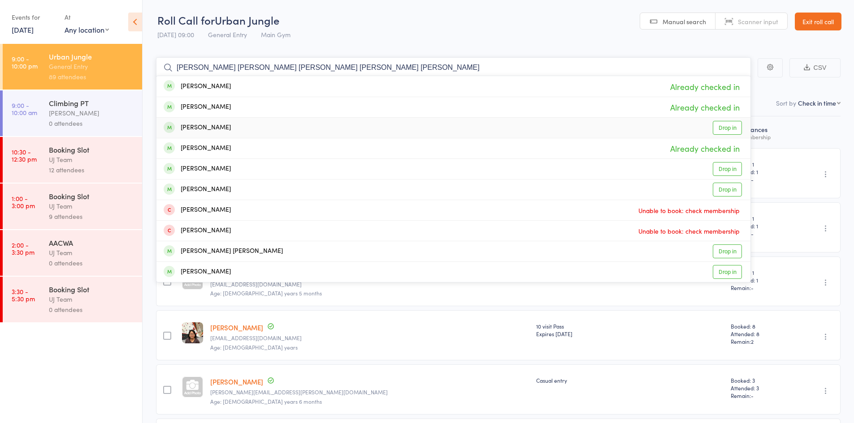
type input "Abdul Mateen Taha Mateen Hania Mateen Mustafa Mateen Rohaan Mateen"
click at [304, 128] on div "Abdul Mateen Drop in" at bounding box center [453, 128] width 594 height 20
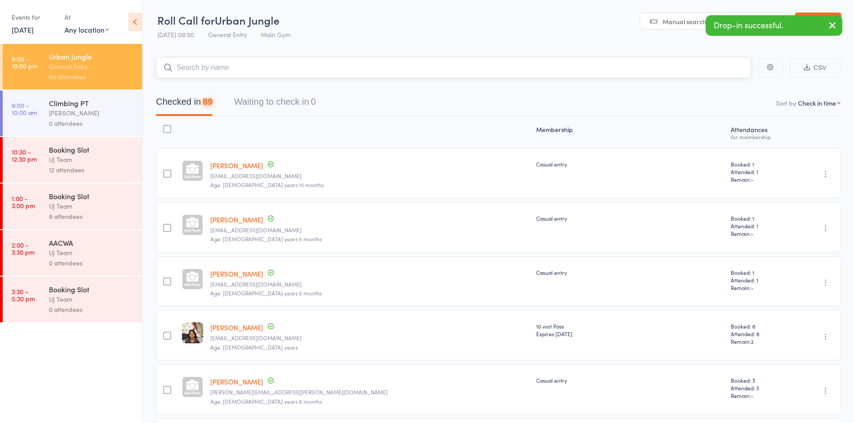
paste input "Abdul Mateen Taha Mateen Hania Mateen Mustafa Mateen Rohaan Mateen"
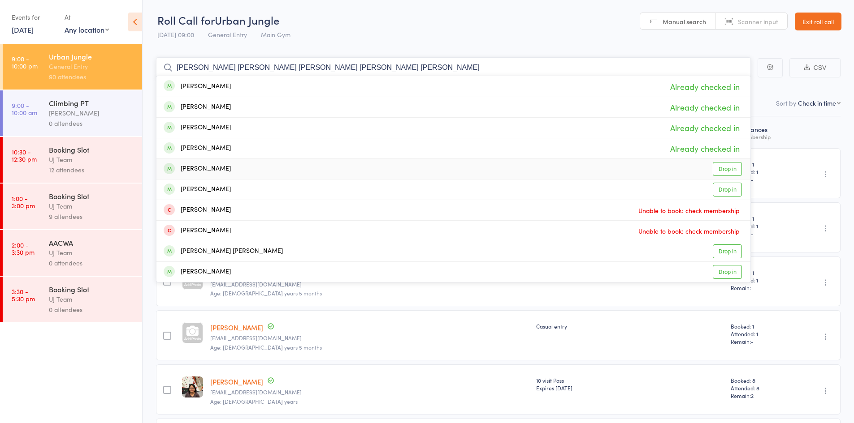
type input "Abdul Mateen Taha Mateen Hania Mateen Mustafa Mateen Rohaan Mateen"
click at [261, 165] on div "Taha Mateen Drop in" at bounding box center [453, 169] width 594 height 20
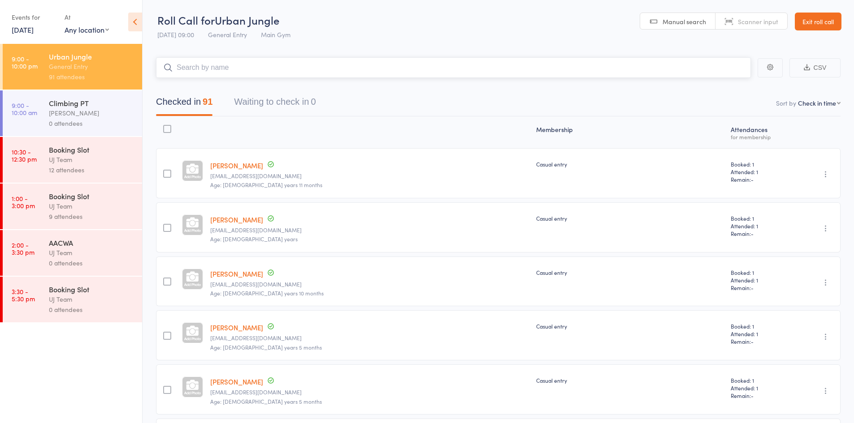
paste input "Gregor Kaeaer"
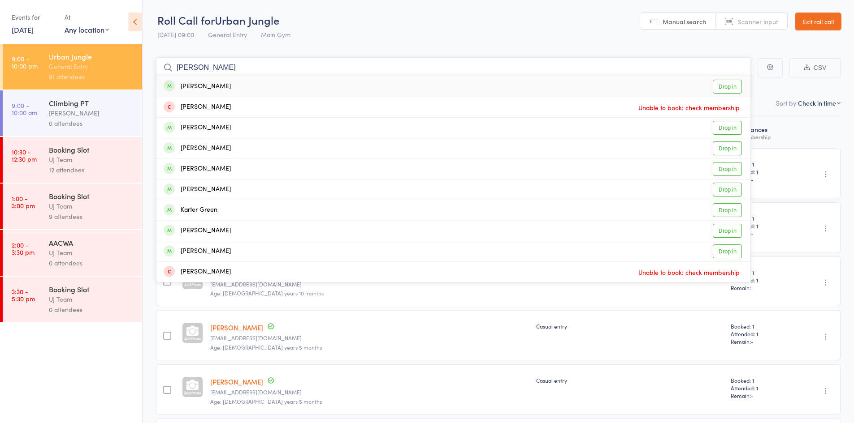
type input "Gregor Kaeaer"
click at [730, 82] on link "Drop in" at bounding box center [727, 87] width 29 height 14
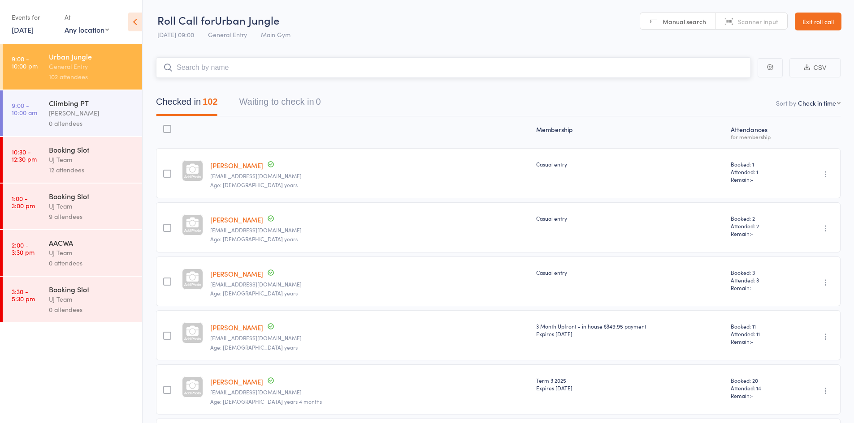
paste input "Kevin Asper"
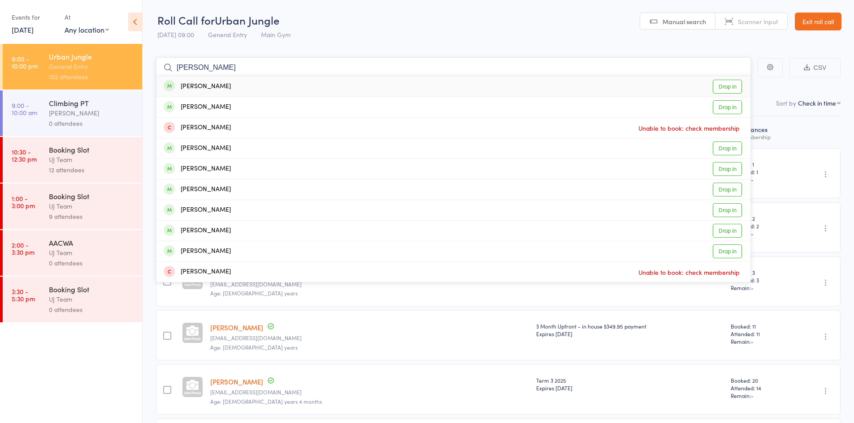
type input "Kevin Asper"
click at [736, 88] on link "Drop in" at bounding box center [727, 87] width 29 height 14
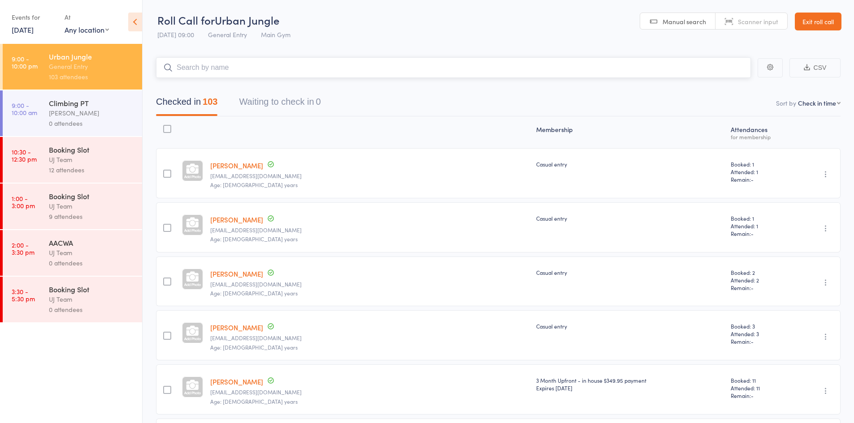
paste input "Meg Harris"
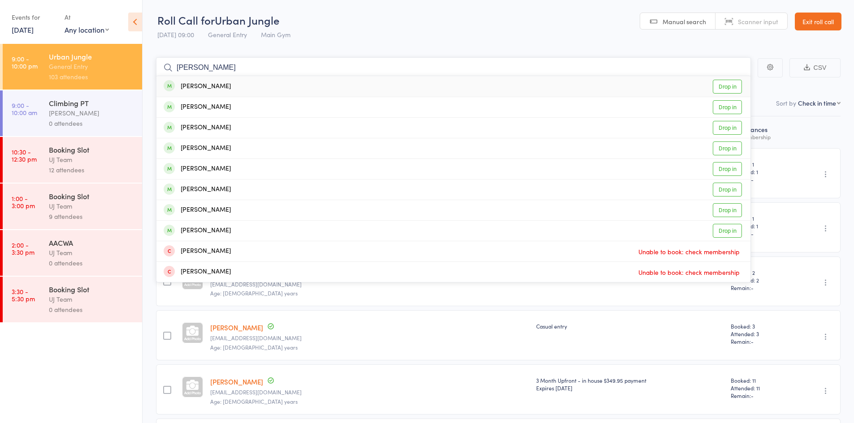
type input "Meg Harris"
click at [274, 81] on div "Meg Harris Drop in" at bounding box center [453, 86] width 594 height 21
type input "francesco de p"
click at [723, 82] on link "Drop in" at bounding box center [727, 87] width 29 height 14
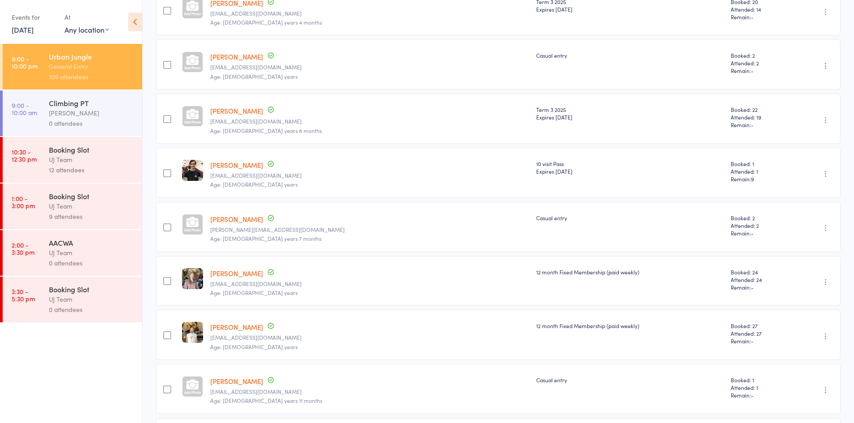
scroll to position [807, 0]
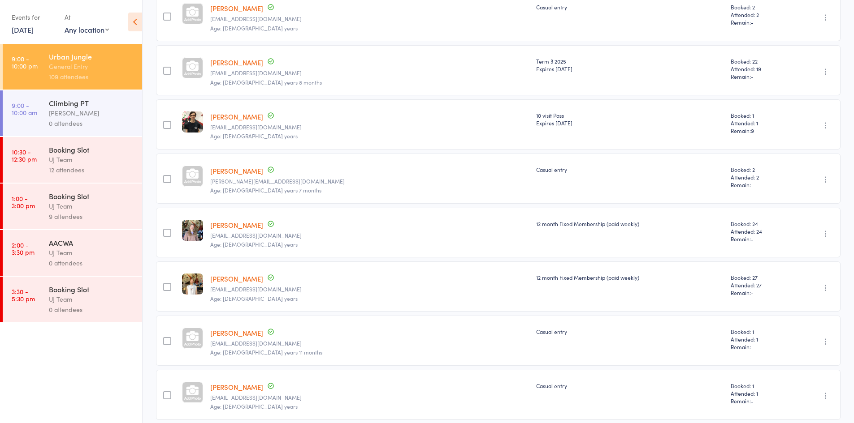
click at [240, 229] on link "Sandra Kruger" at bounding box center [236, 224] width 53 height 9
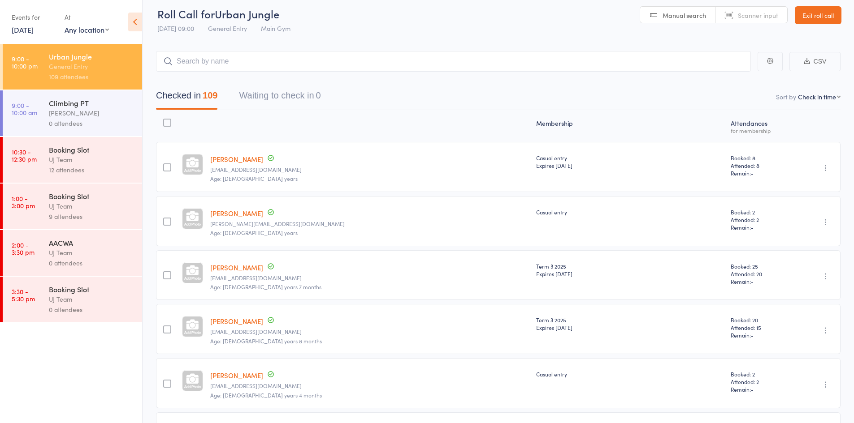
scroll to position [0, 0]
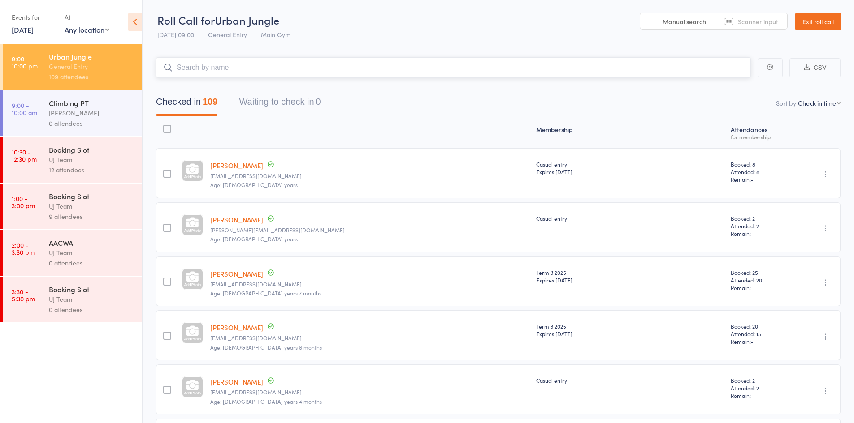
click at [230, 66] on input "search" at bounding box center [453, 67] width 595 height 21
paste input "William Fawcett"
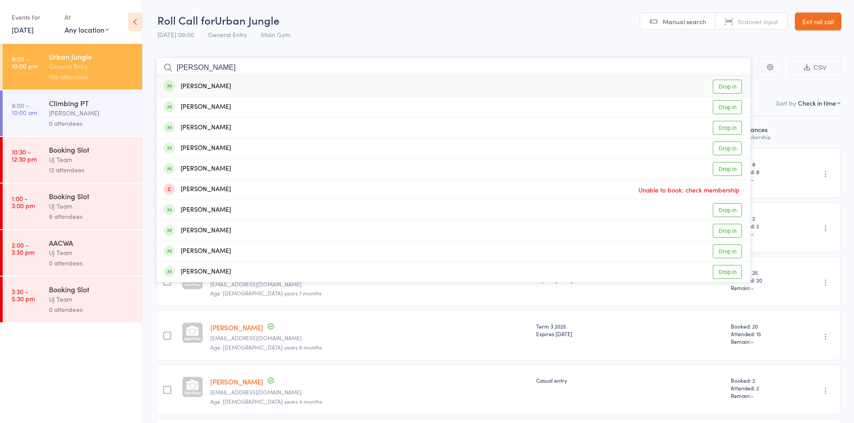
type input "William Fawcett"
click at [301, 82] on div "William Fawcett Drop in" at bounding box center [453, 86] width 594 height 21
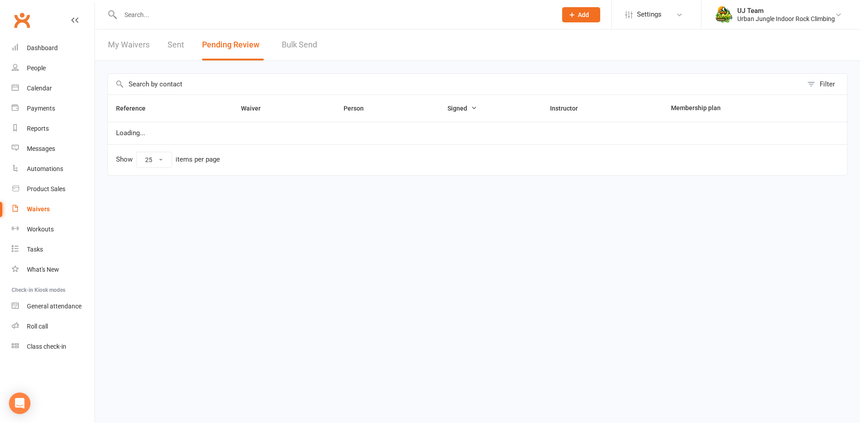
select select "25"
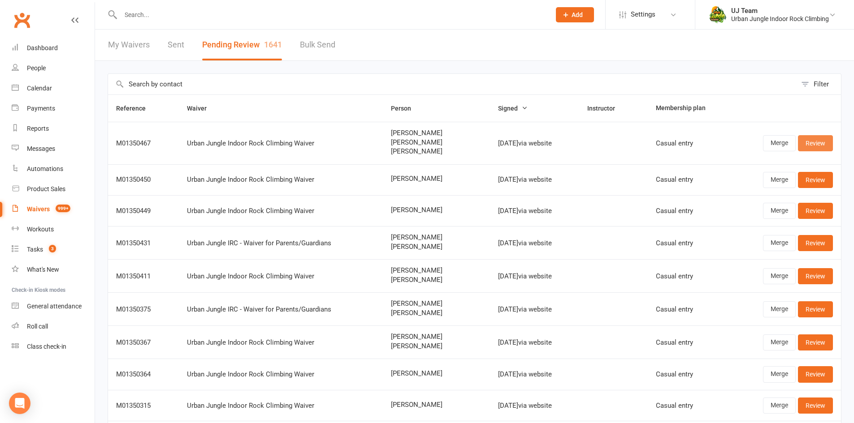
click at [821, 142] on link "Review" at bounding box center [815, 143] width 35 height 16
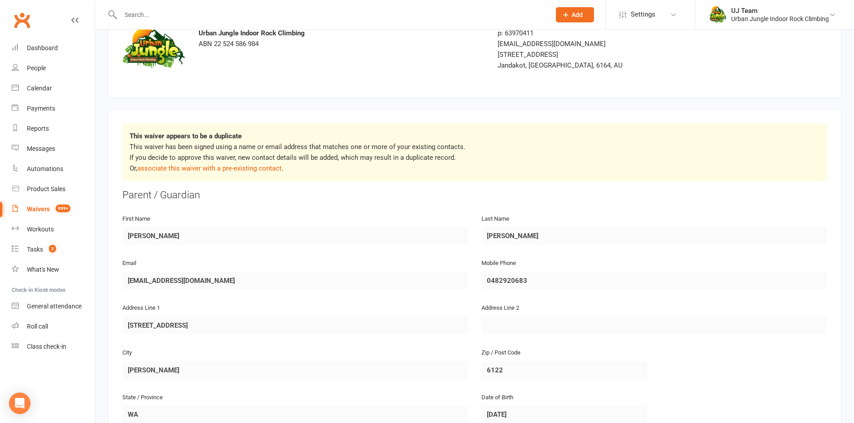
scroll to position [134, 0]
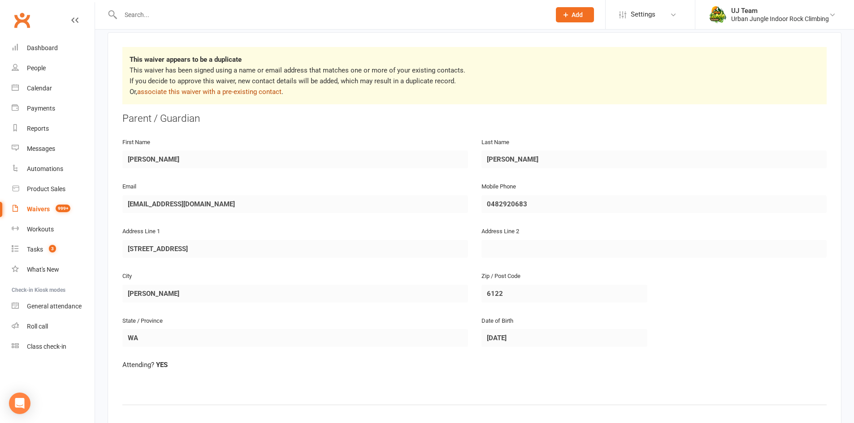
click at [251, 90] on link "associate this waiver with a pre-existing contact" at bounding box center [209, 92] width 144 height 8
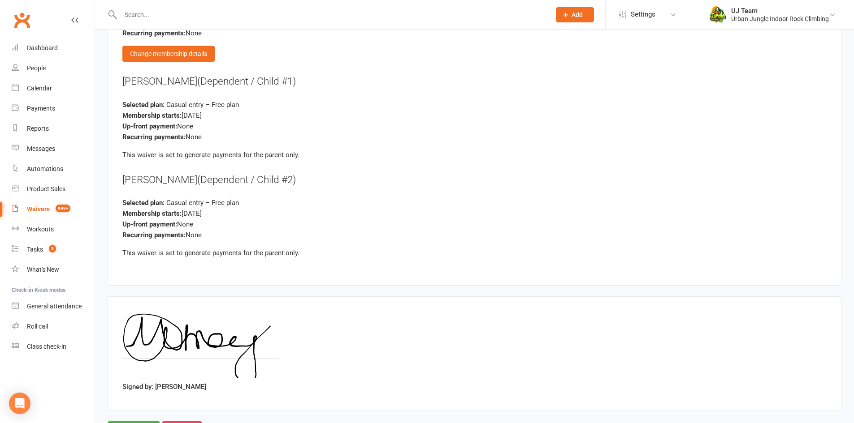
scroll to position [1435, 0]
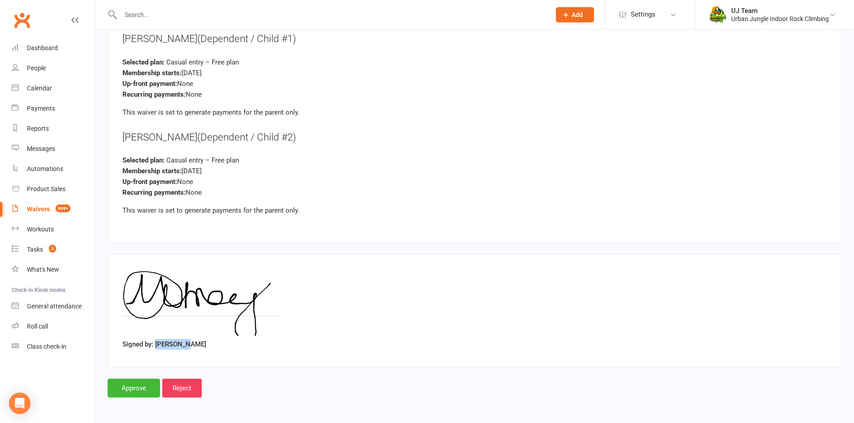
drag, startPoint x: 190, startPoint y: 347, endPoint x: 157, endPoint y: 346, distance: 33.2
click at [157, 347] on div "Signed by: [PERSON_NAME]" at bounding box center [474, 311] width 704 height 85
copy label "[PERSON_NAME]"
click at [135, 385] on input "Approve" at bounding box center [134, 388] width 52 height 19
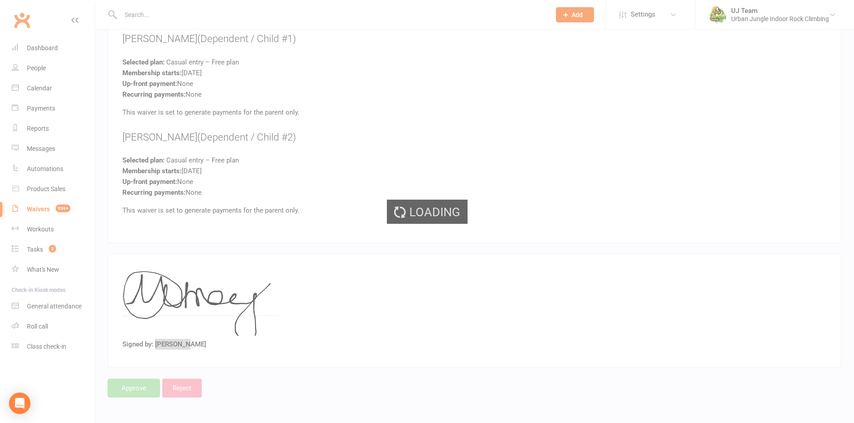
select select "25"
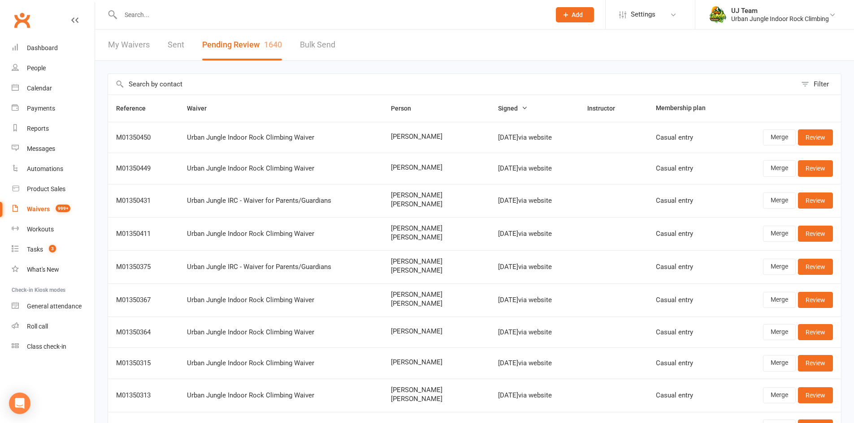
click at [155, 14] on input "text" at bounding box center [331, 15] width 426 height 13
paste input "[PERSON_NAME]"
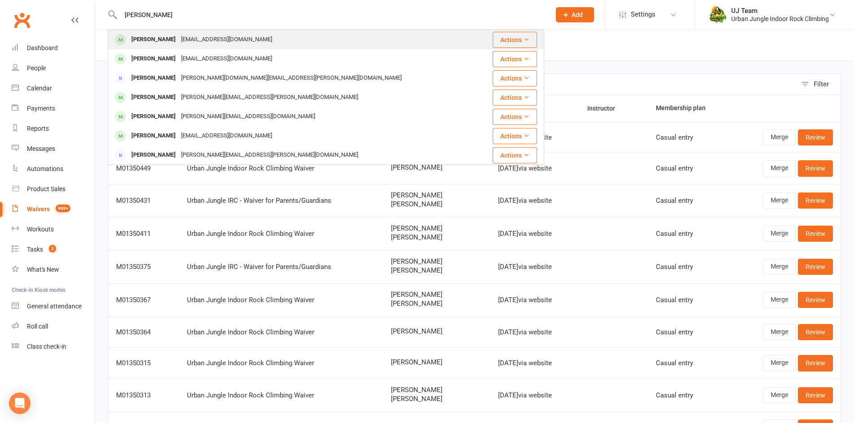
type input "[PERSON_NAME]"
click at [156, 36] on div "[PERSON_NAME]" at bounding box center [154, 39] width 50 height 13
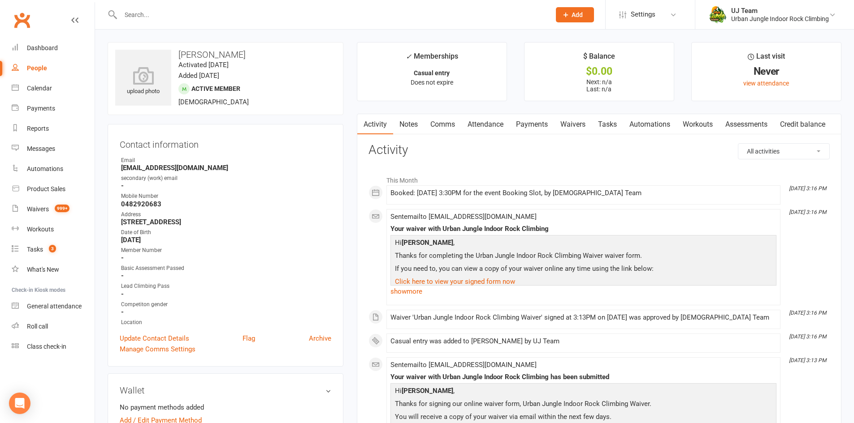
click at [436, 127] on link "Comms" at bounding box center [442, 124] width 37 height 21
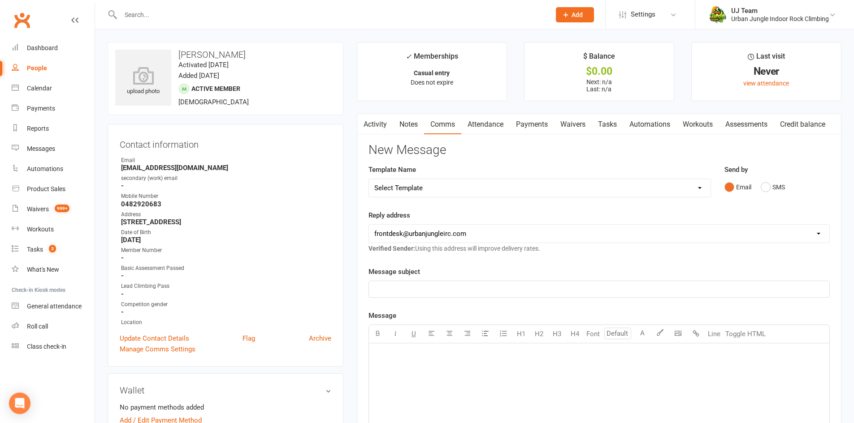
click at [475, 194] on select "Select Template [Email] a deposit reminder [Email] after party follow up [Email…" at bounding box center [539, 188] width 341 height 18
click at [473, 189] on select "Select Template [Email] a deposit reminder [Email] after party follow up [Email…" at bounding box center [539, 188] width 341 height 18
select select "2"
click at [369, 179] on select "Select Template [Email] a deposit reminder [Email] after party follow up [Email…" at bounding box center [539, 188] width 341 height 18
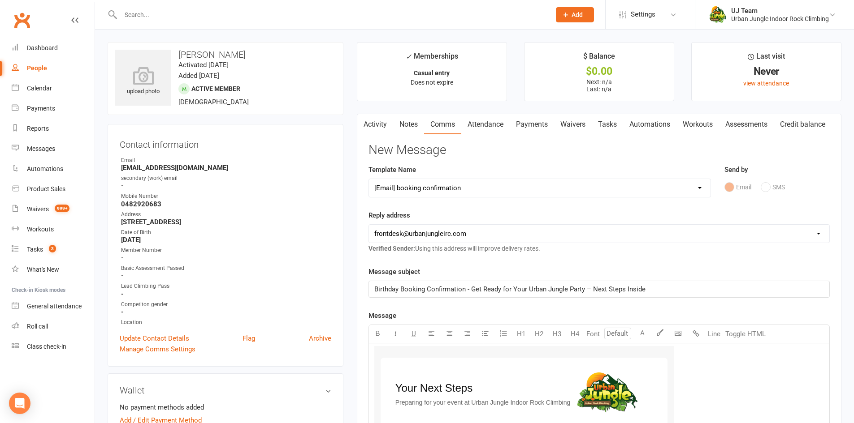
scroll to position [269, 0]
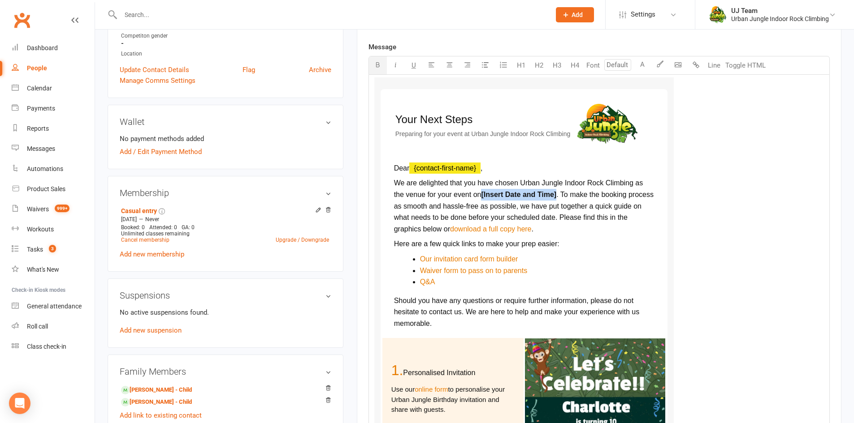
drag, startPoint x: 558, startPoint y: 193, endPoint x: 483, endPoint y: 191, distance: 75.3
click at [483, 191] on p "We are delighted that you have chosen Urban Jungle Indoor Rock Climbing as the …" at bounding box center [524, 205] width 260 height 57
drag, startPoint x: 495, startPoint y: 192, endPoint x: 582, endPoint y: 197, distance: 86.6
click at [582, 197] on span "We are delighted that you have chosen Urban Jungle Indoor Rock Climbing as the …" at bounding box center [523, 205] width 259 height 53
click at [605, 207] on span "We are delighted that you have chosen Urban Jungle Indoor Rock Climbing as the …" at bounding box center [523, 205] width 259 height 53
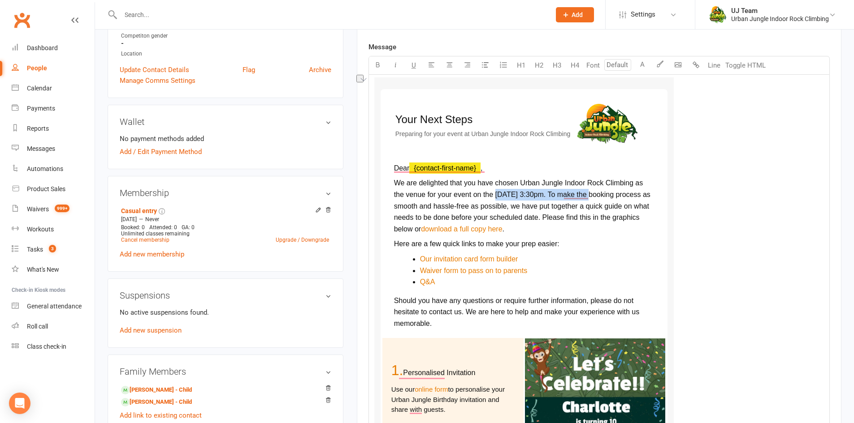
drag, startPoint x: 587, startPoint y: 195, endPoint x: 495, endPoint y: 196, distance: 91.4
click at [495, 196] on span "We are delighted that you have chosen Urban Jungle Indoor Rock Climbing as the …" at bounding box center [523, 205] width 259 height 53
click at [380, 62] on icon "button" at bounding box center [377, 64] width 7 height 7
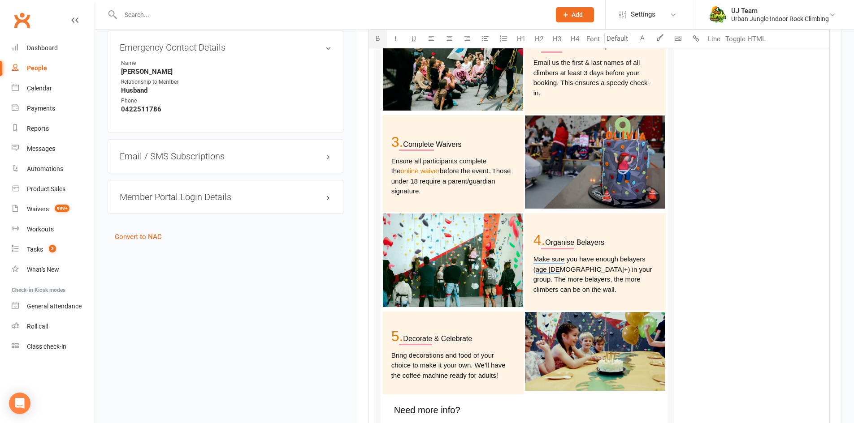
scroll to position [851, 0]
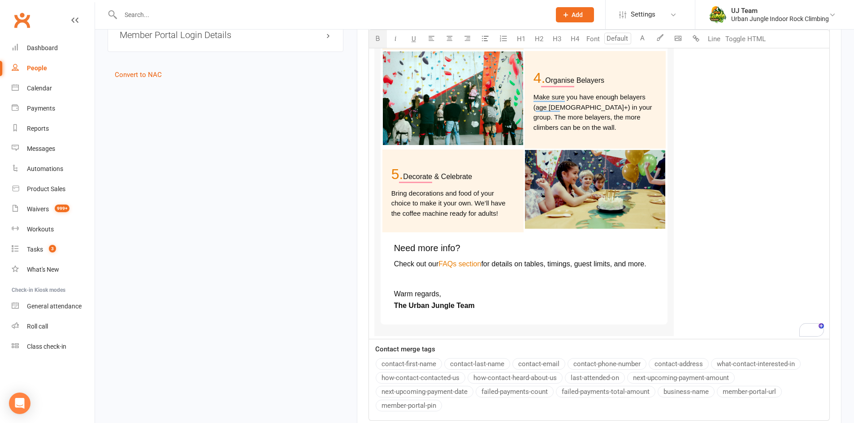
click at [395, 304] on span "The Urban Jungle Team" at bounding box center [434, 306] width 81 height 8
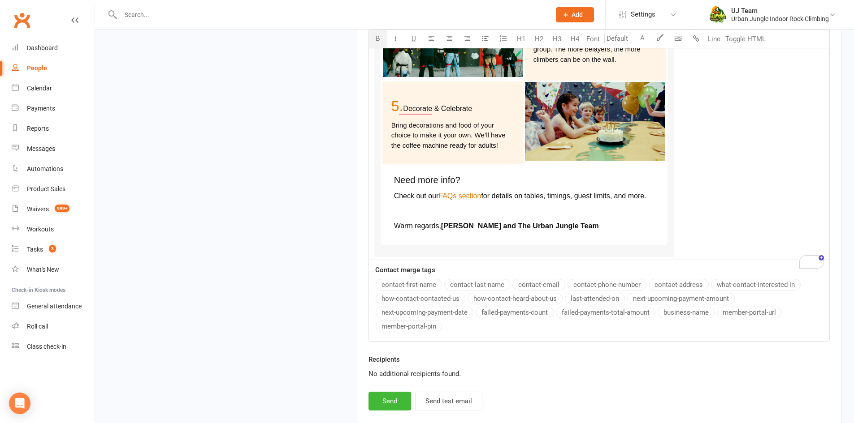
scroll to position [989, 0]
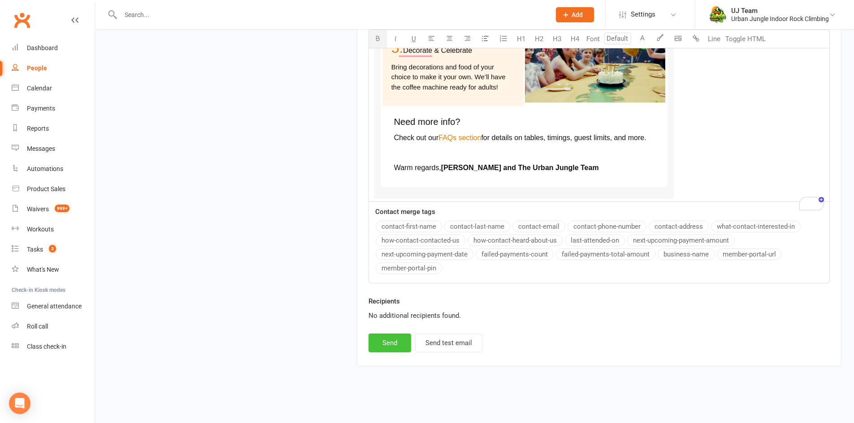
click at [397, 339] on button "Send" at bounding box center [389, 343] width 43 height 19
select select
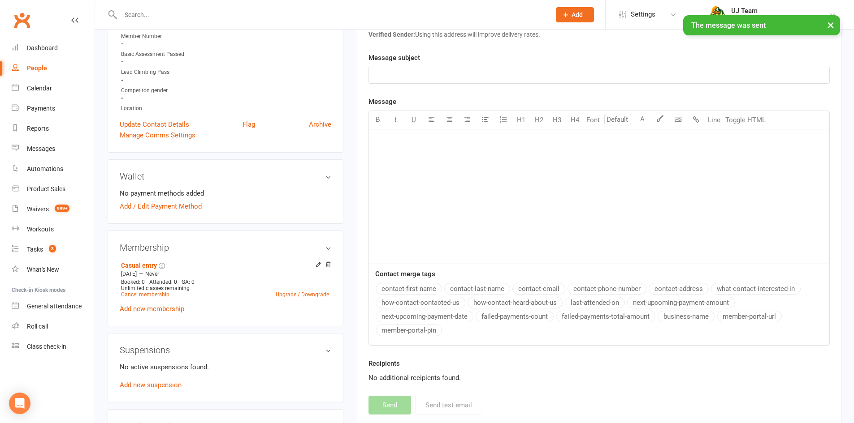
scroll to position [0, 0]
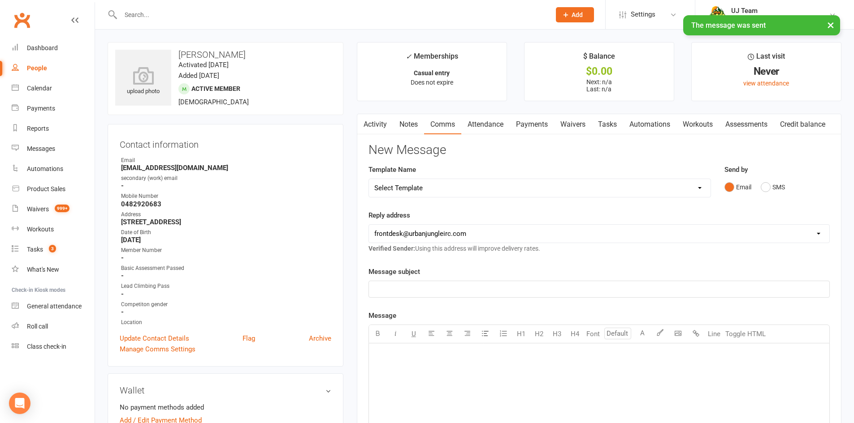
drag, startPoint x: 369, startPoint y: 121, endPoint x: 446, endPoint y: 134, distance: 78.2
click at [370, 121] on link "Activity" at bounding box center [375, 124] width 36 height 21
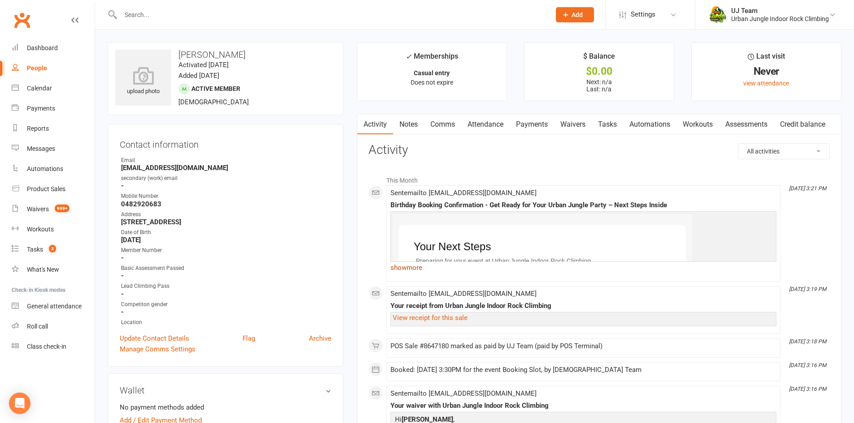
click at [410, 268] on link "show more" at bounding box center [583, 268] width 386 height 13
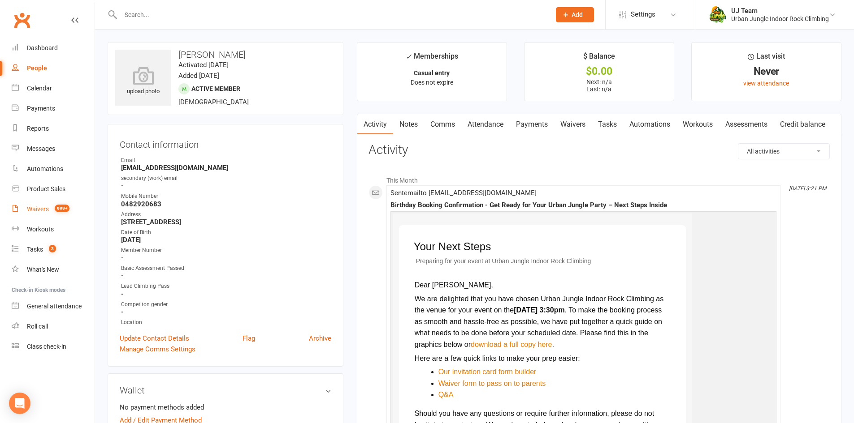
click at [53, 210] on count-badge "999+" at bounding box center [59, 209] width 19 height 7
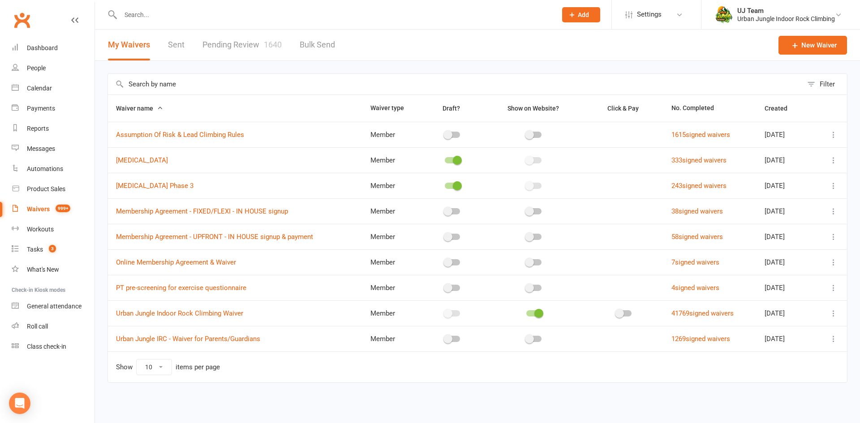
click at [233, 59] on link "Pending Review 1640" at bounding box center [242, 45] width 79 height 31
select select "25"
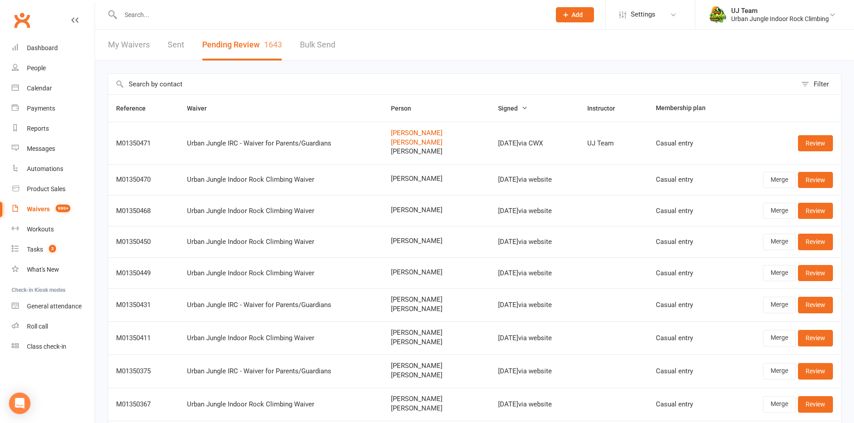
click at [692, 94] on input "text" at bounding box center [452, 84] width 688 height 21
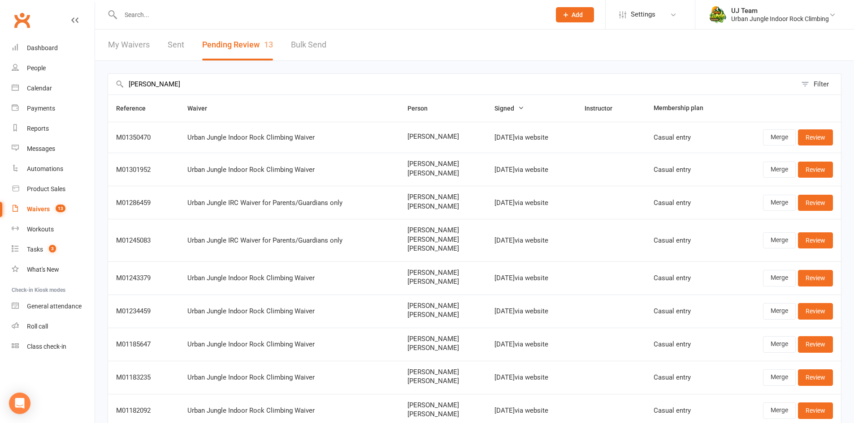
type input "harris"
drag, startPoint x: 442, startPoint y: 143, endPoint x: 387, endPoint y: 139, distance: 55.2
click at [387, 139] on tr "M01350470 Urban Jungle Indoor Rock Climbing Waiver Meg Harris Sep 14, 2025 via …" at bounding box center [474, 137] width 733 height 31
copy tr "Meg Harris"
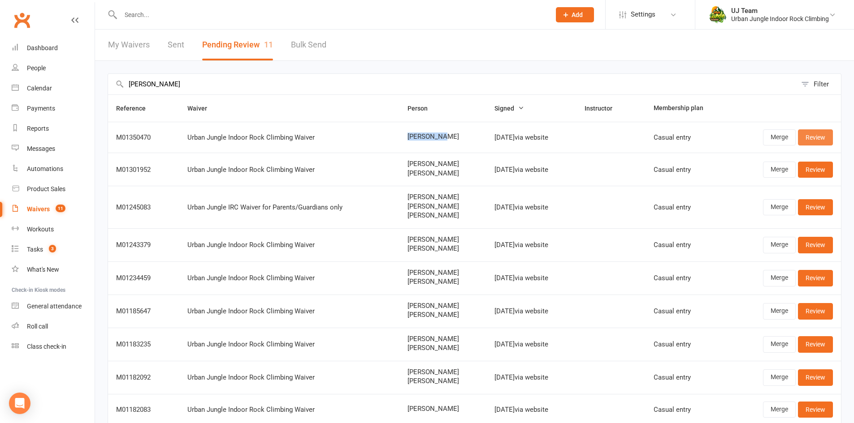
click at [812, 144] on link "Review" at bounding box center [815, 138] width 35 height 16
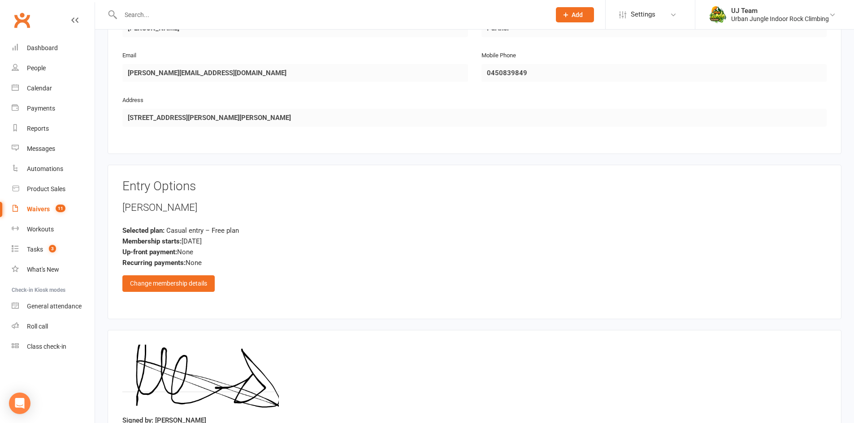
scroll to position [606, 0]
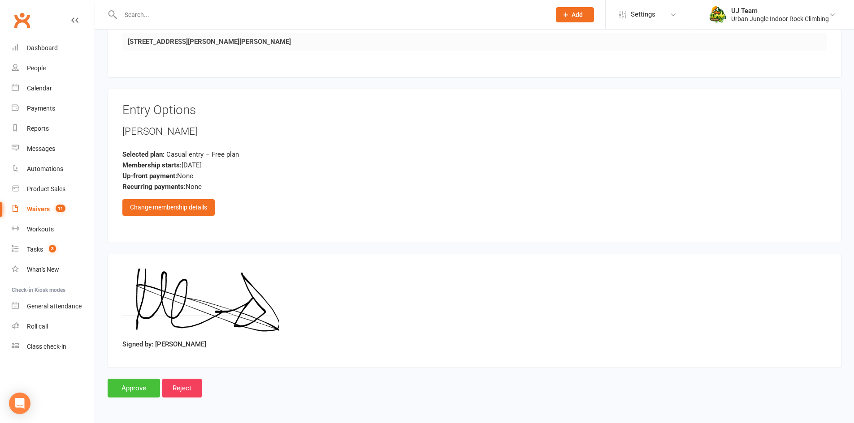
click at [125, 386] on input "Approve" at bounding box center [134, 388] width 52 height 19
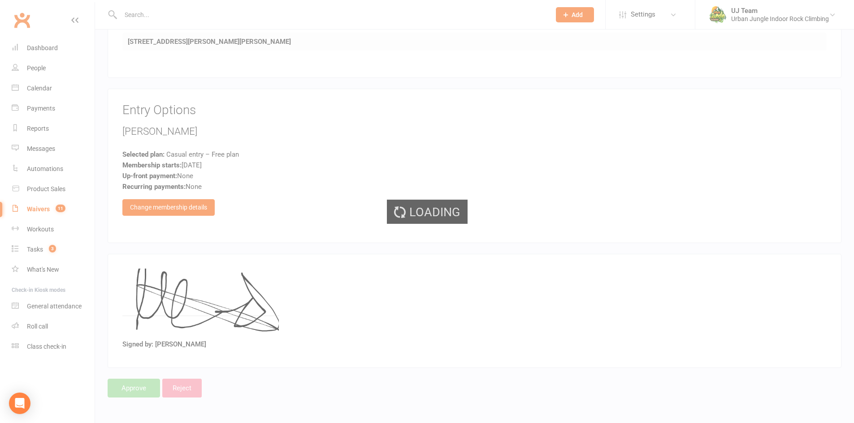
select select "25"
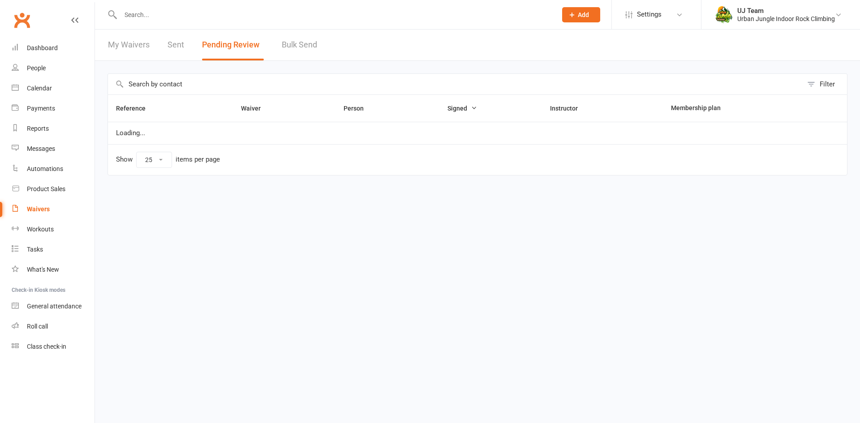
select select "25"
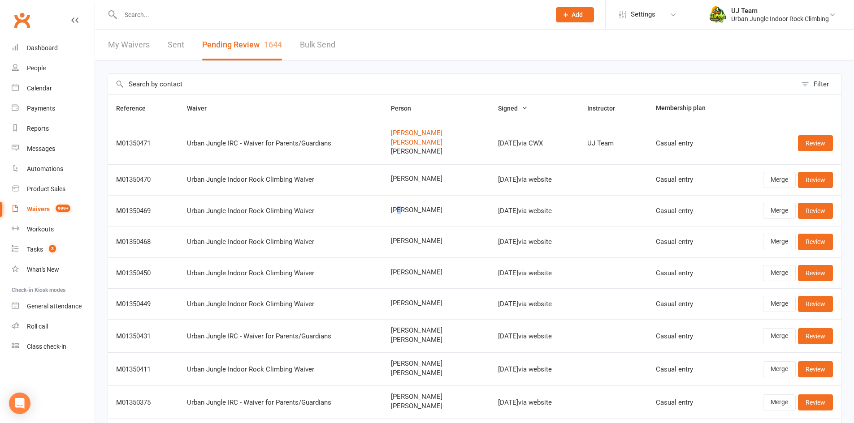
click at [391, 208] on span "[PERSON_NAME]" at bounding box center [436, 211] width 91 height 8
click at [391, 210] on span "[PERSON_NAME]" at bounding box center [436, 211] width 91 height 8
drag, startPoint x: 378, startPoint y: 209, endPoint x: 428, endPoint y: 209, distance: 49.3
click at [428, 209] on span "[PERSON_NAME]" at bounding box center [436, 211] width 91 height 8
copy span "[PERSON_NAME]"
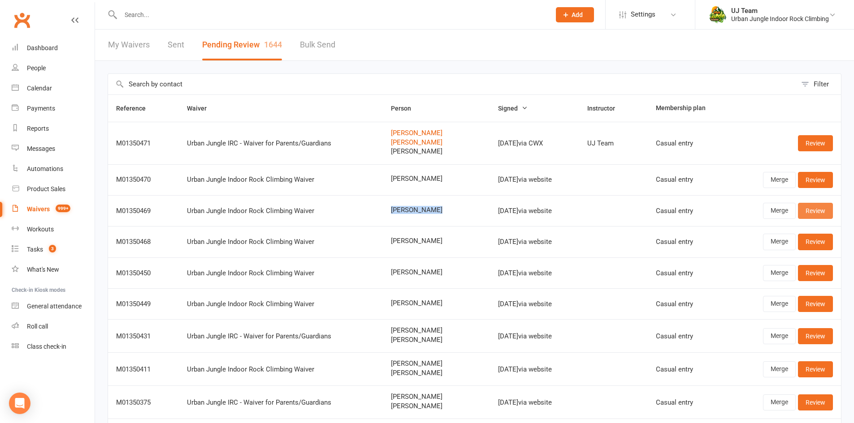
click at [814, 210] on link "Review" at bounding box center [815, 211] width 35 height 16
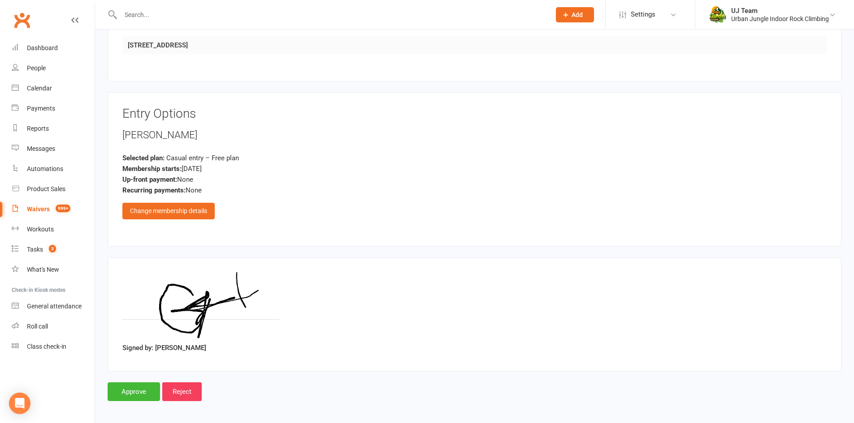
scroll to position [541, 0]
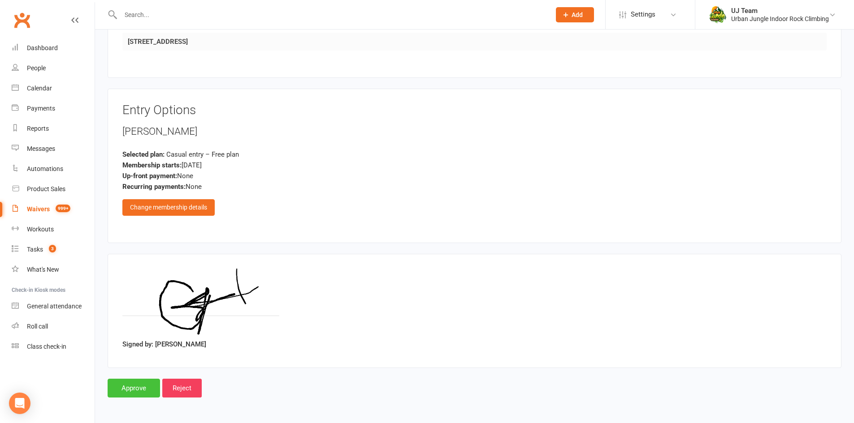
click at [121, 389] on input "Approve" at bounding box center [134, 388] width 52 height 19
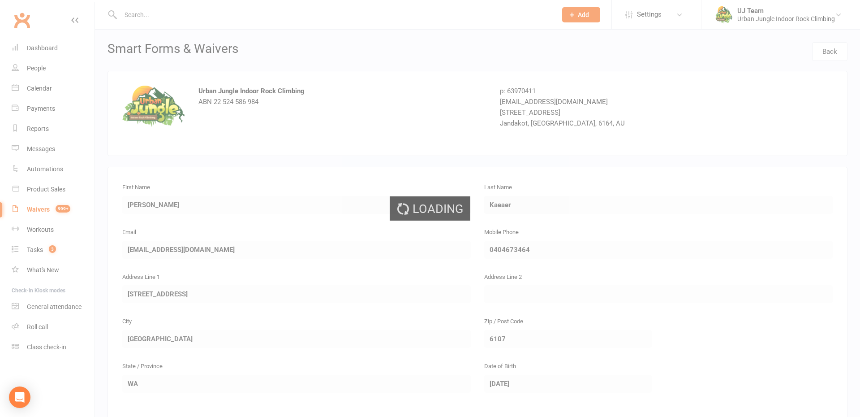
select select "25"
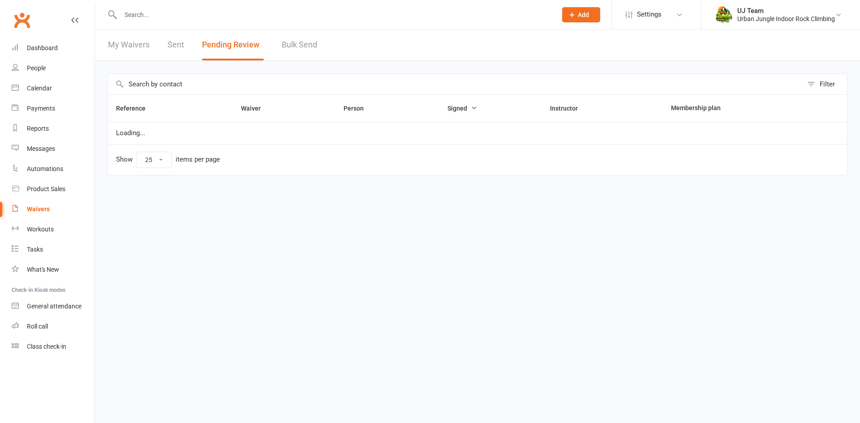
select select "25"
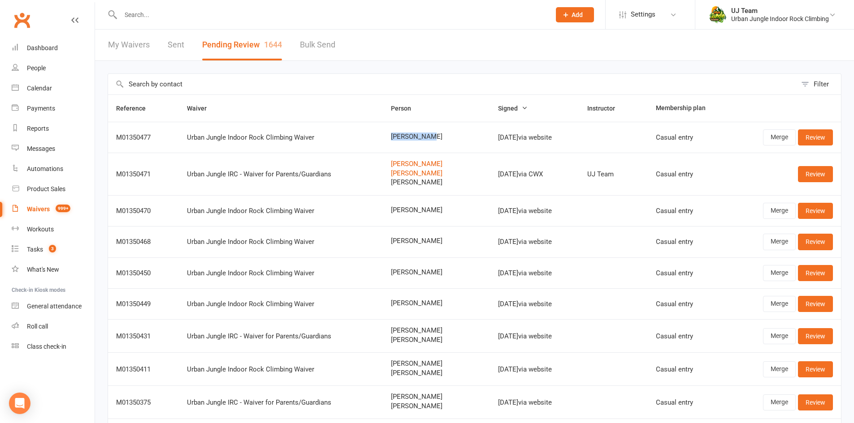
drag, startPoint x: 387, startPoint y: 137, endPoint x: 427, endPoint y: 132, distance: 40.2
click at [416, 132] on td "[PERSON_NAME]" at bounding box center [436, 137] width 107 height 31
copy span "[PERSON_NAME]"
click at [819, 142] on link "Review" at bounding box center [815, 138] width 35 height 16
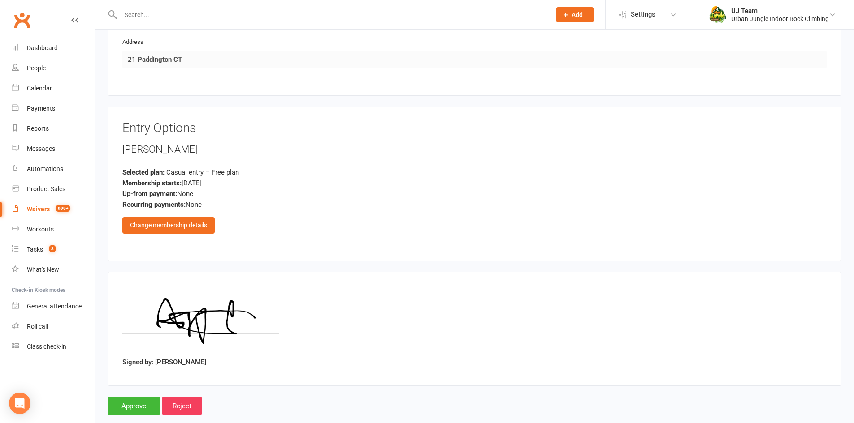
scroll to position [541, 0]
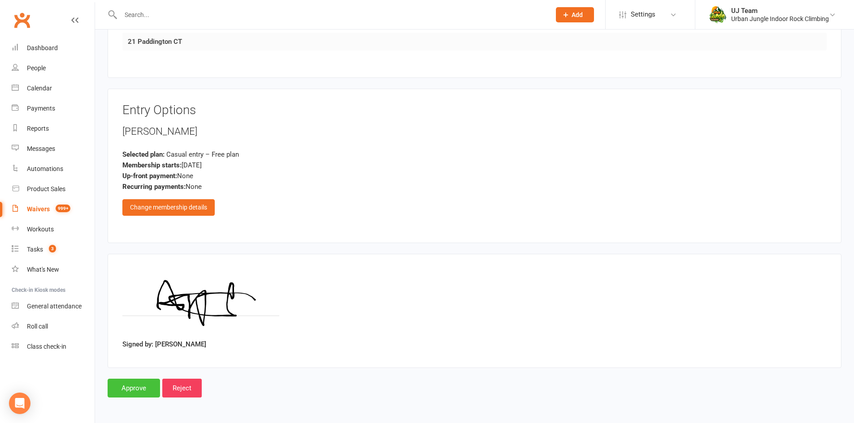
click at [117, 389] on input "Approve" at bounding box center [134, 388] width 52 height 19
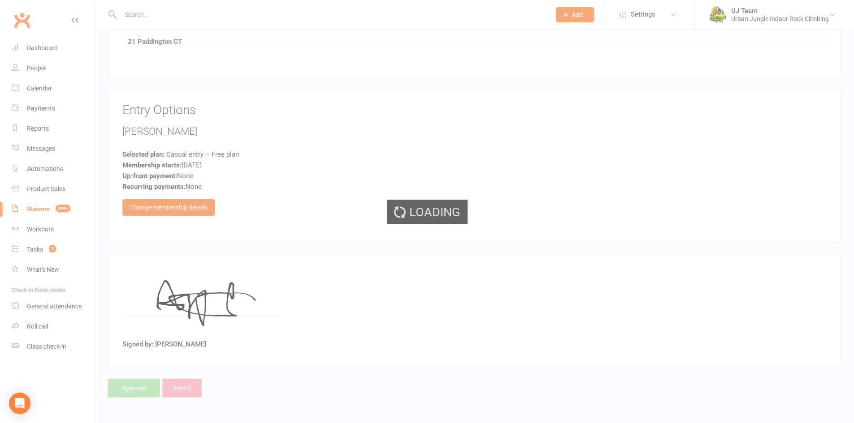
select select "25"
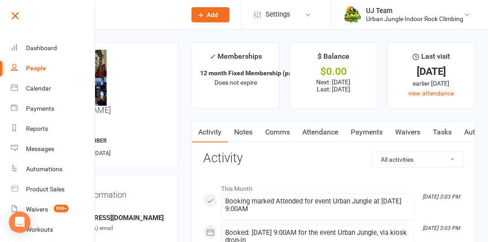
click at [22, 16] on link at bounding box center [52, 19] width 86 height 20
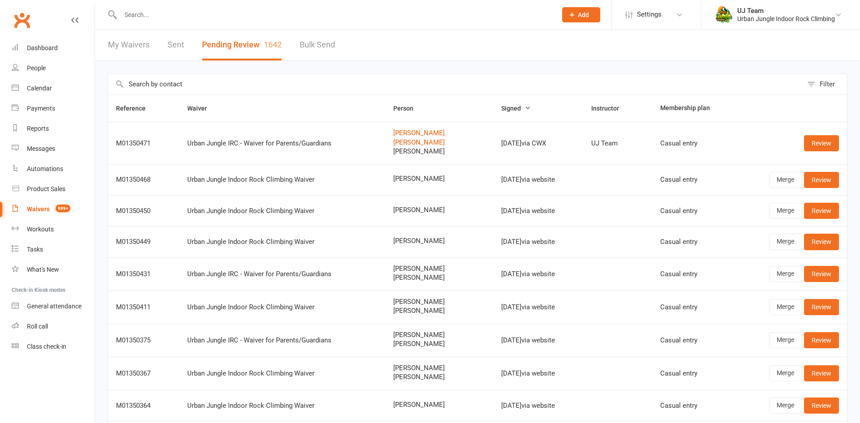
select select "25"
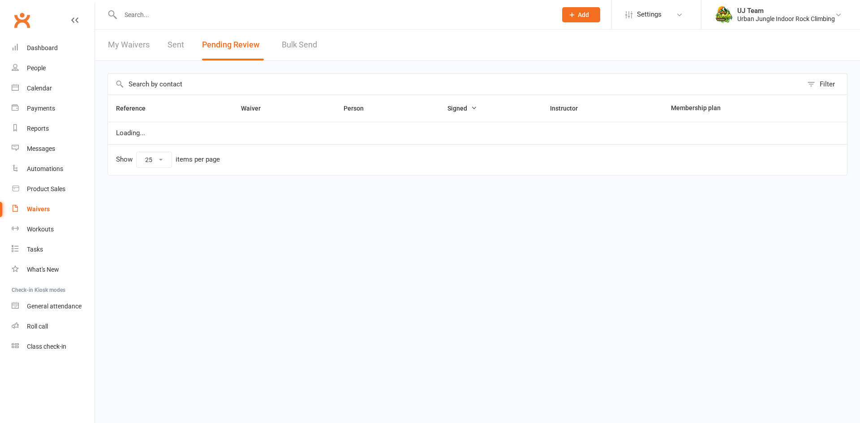
select select "25"
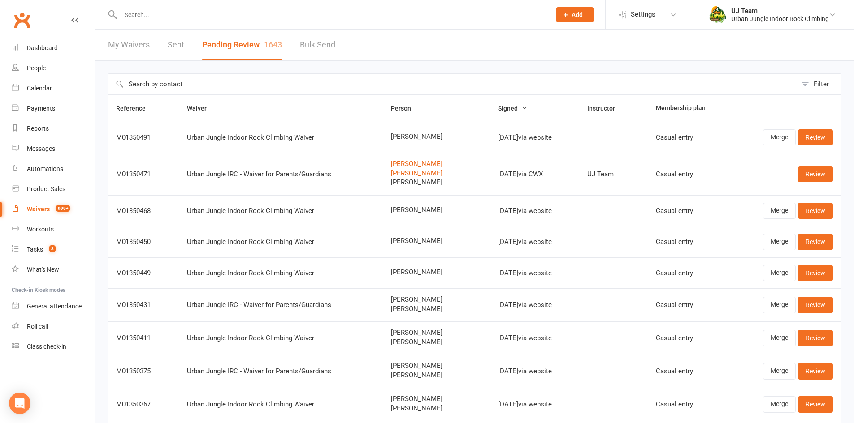
drag, startPoint x: 377, startPoint y: 136, endPoint x: 430, endPoint y: 136, distance: 52.9
click at [430, 136] on td "[PERSON_NAME]" at bounding box center [436, 137] width 107 height 31
copy span "[PERSON_NAME]"
click at [819, 131] on link "Review" at bounding box center [815, 138] width 35 height 16
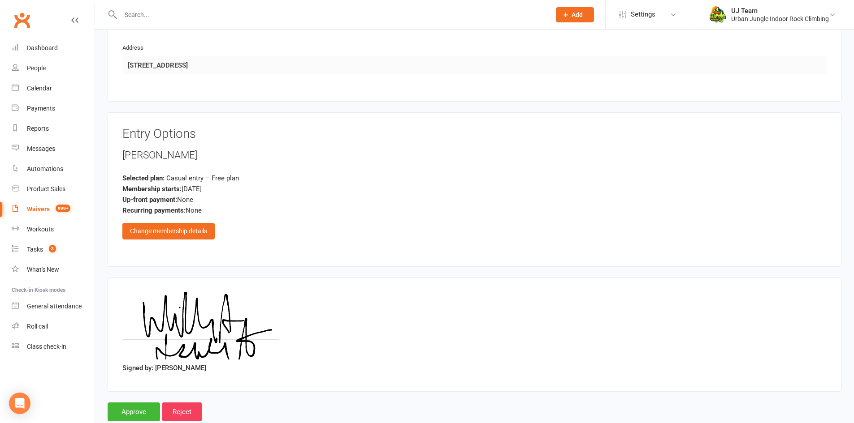
scroll to position [541, 0]
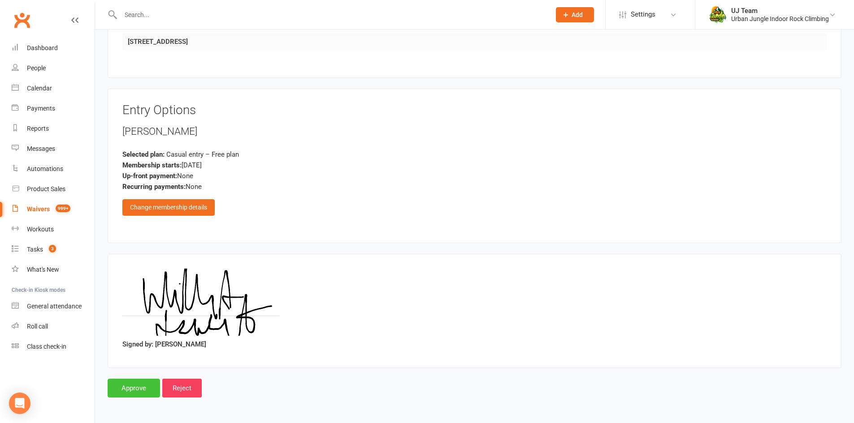
click at [139, 396] on input "Approve" at bounding box center [134, 388] width 52 height 19
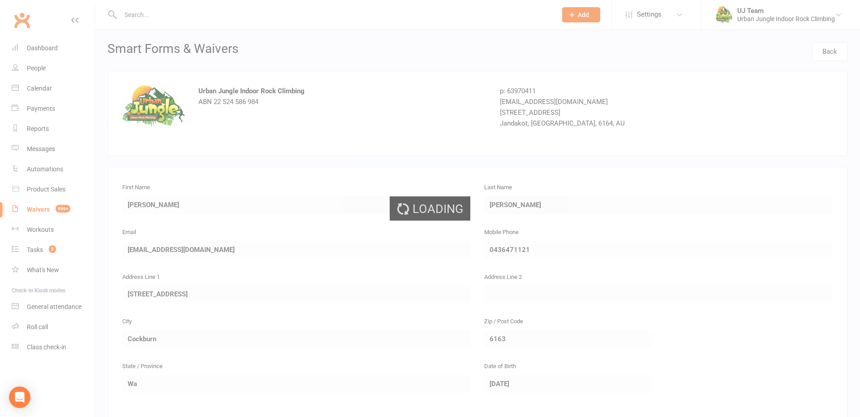
select select "25"
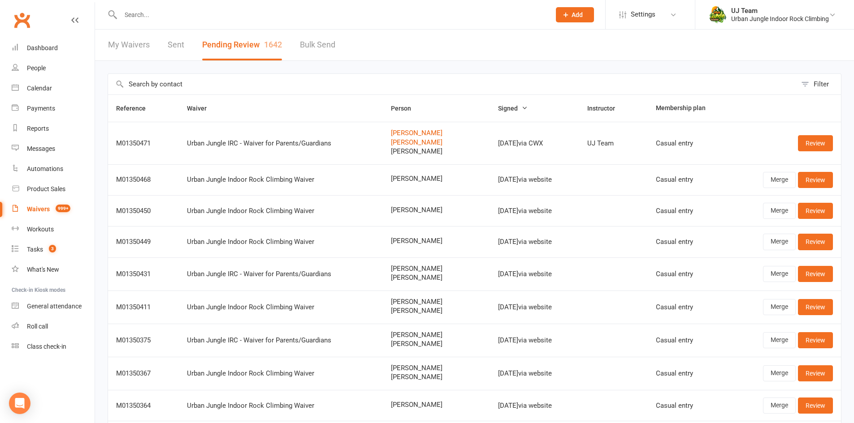
select select "25"
click at [146, 17] on input "text" at bounding box center [331, 15] width 426 height 13
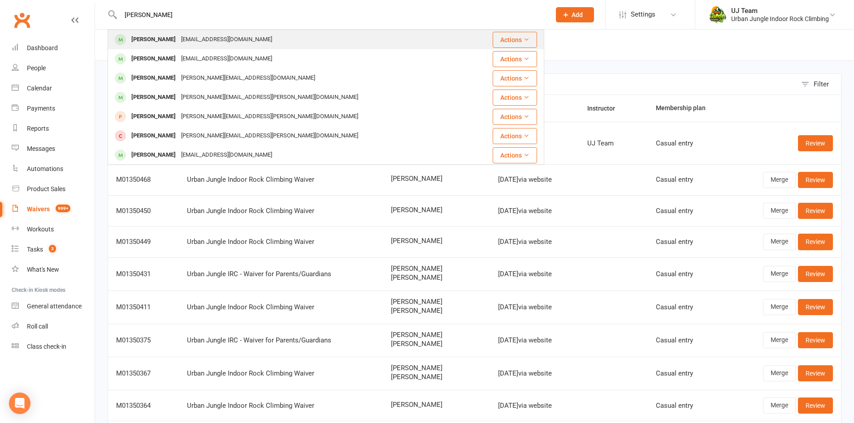
type input "[PERSON_NAME]"
click at [191, 34] on div "[EMAIL_ADDRESS][DOMAIN_NAME]" at bounding box center [226, 39] width 96 height 13
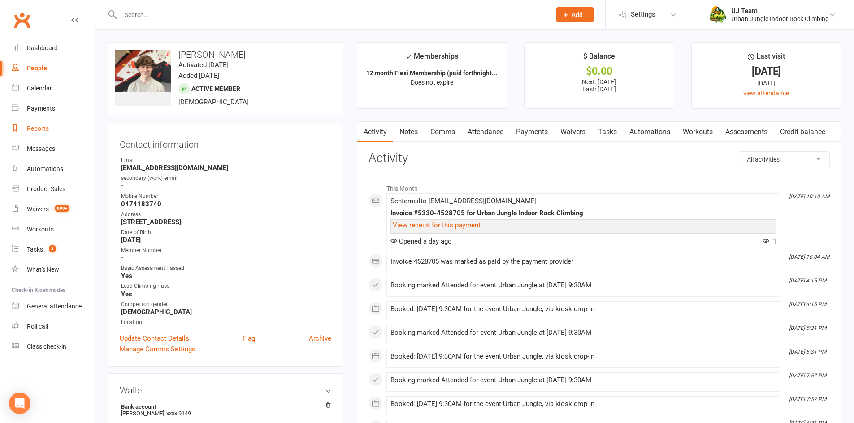
drag, startPoint x: 39, startPoint y: 125, endPoint x: 53, endPoint y: 122, distance: 14.7
click at [39, 125] on div "Reports" at bounding box center [38, 128] width 22 height 7
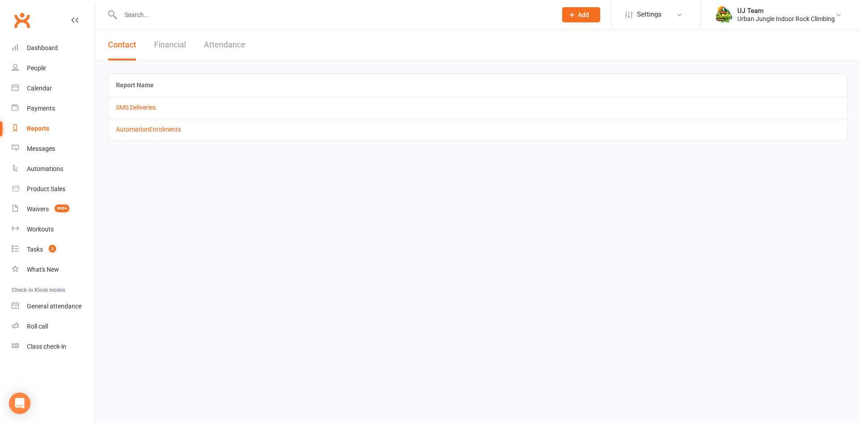
click at [176, 43] on button "Financial" at bounding box center [170, 45] width 32 height 31
click at [120, 135] on td "Daily Takings Report" at bounding box center [477, 130] width 739 height 22
click at [166, 129] on link "Daily Takings Report" at bounding box center [144, 129] width 56 height 7
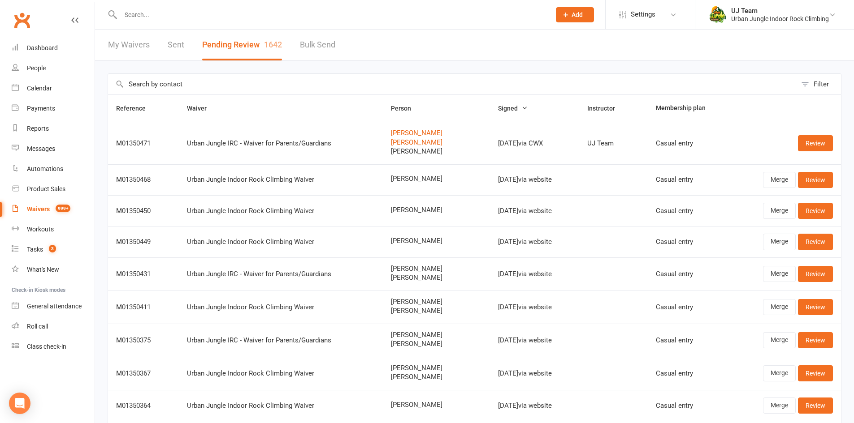
select select "25"
